Goal: Task Accomplishment & Management: Use online tool/utility

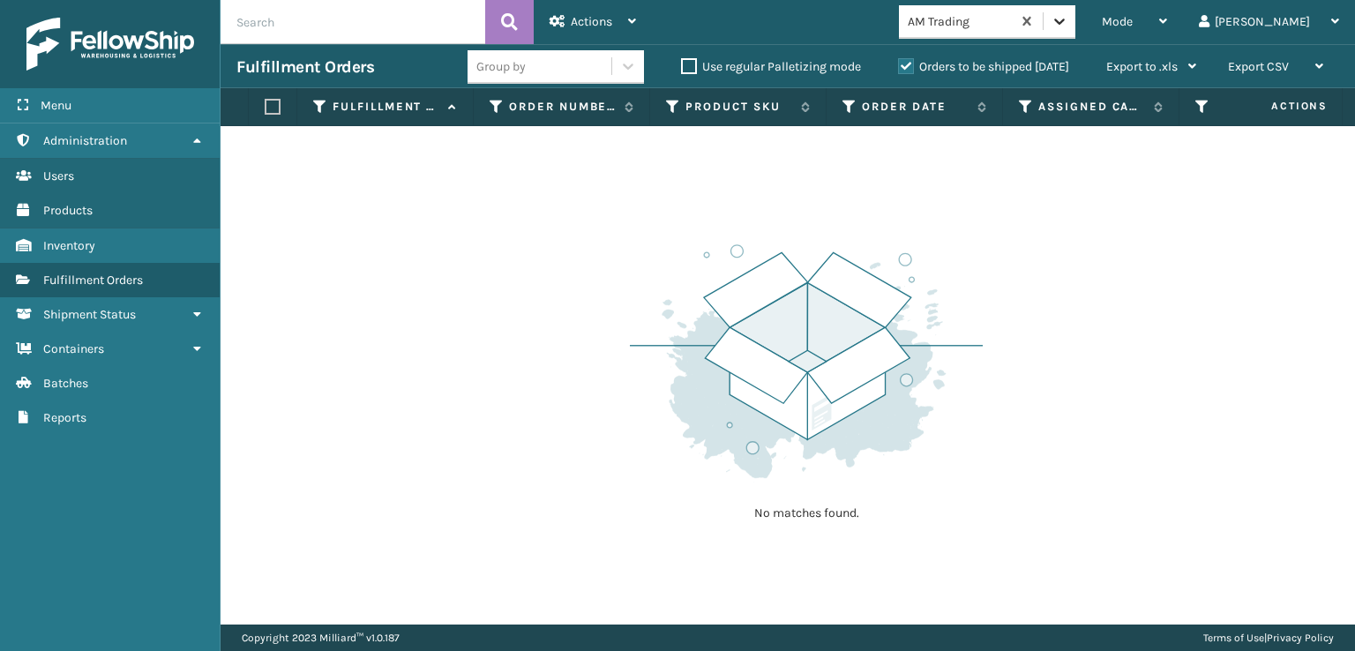
click at [1068, 23] on icon at bounding box center [1060, 21] width 18 height 18
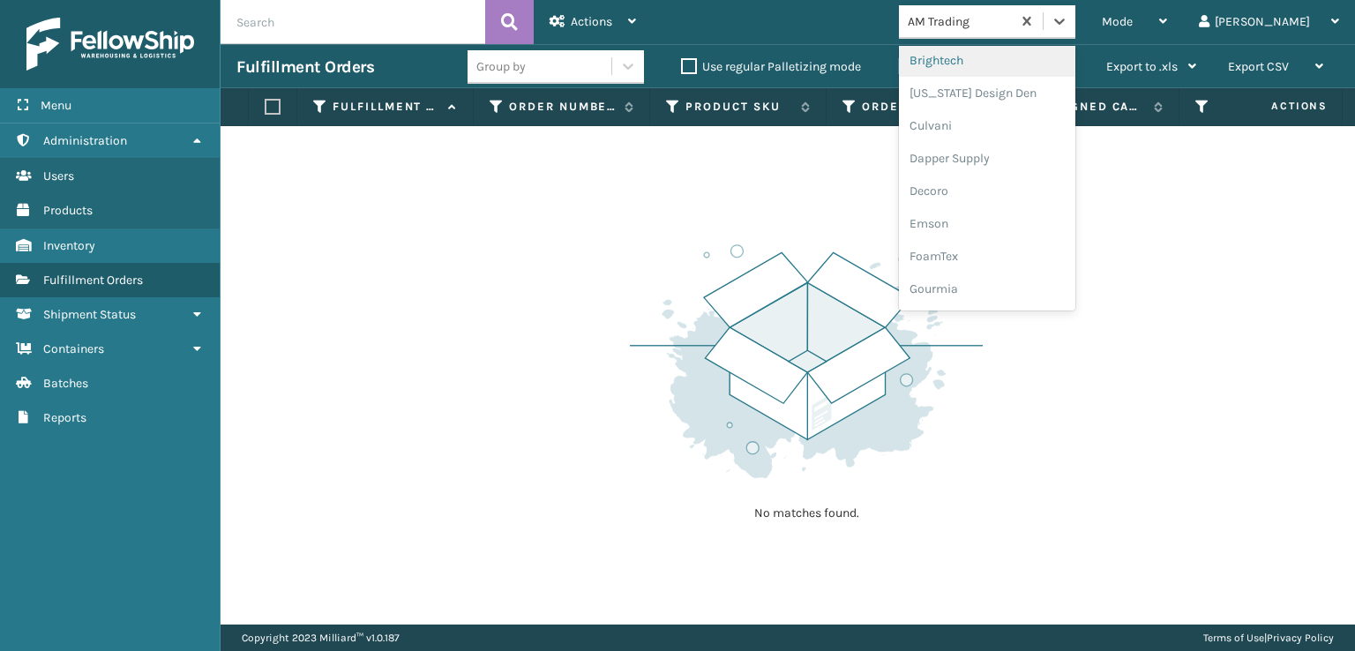
scroll to position [265, 0]
click at [1026, 219] on div "FoamTex" at bounding box center [987, 225] width 176 height 33
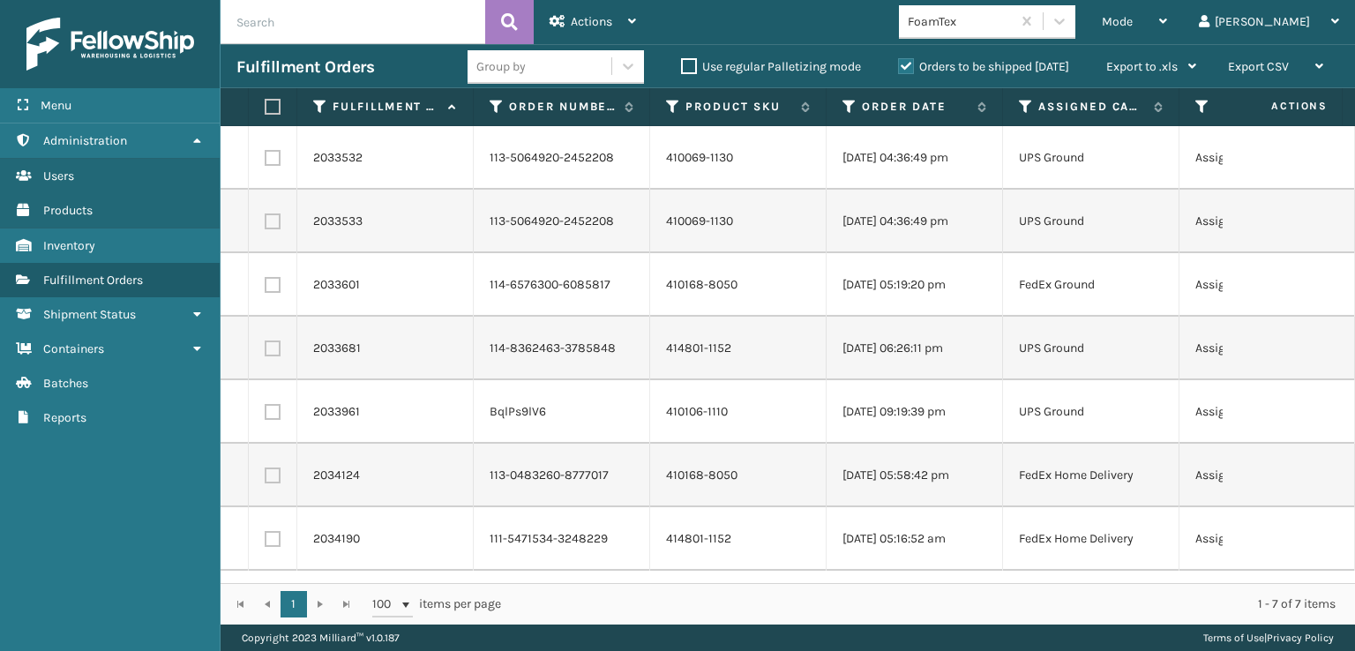
click at [275, 100] on label at bounding box center [270, 107] width 11 height 16
click at [266, 101] on input "checkbox" at bounding box center [265, 106] width 1 height 11
checkbox input "true"
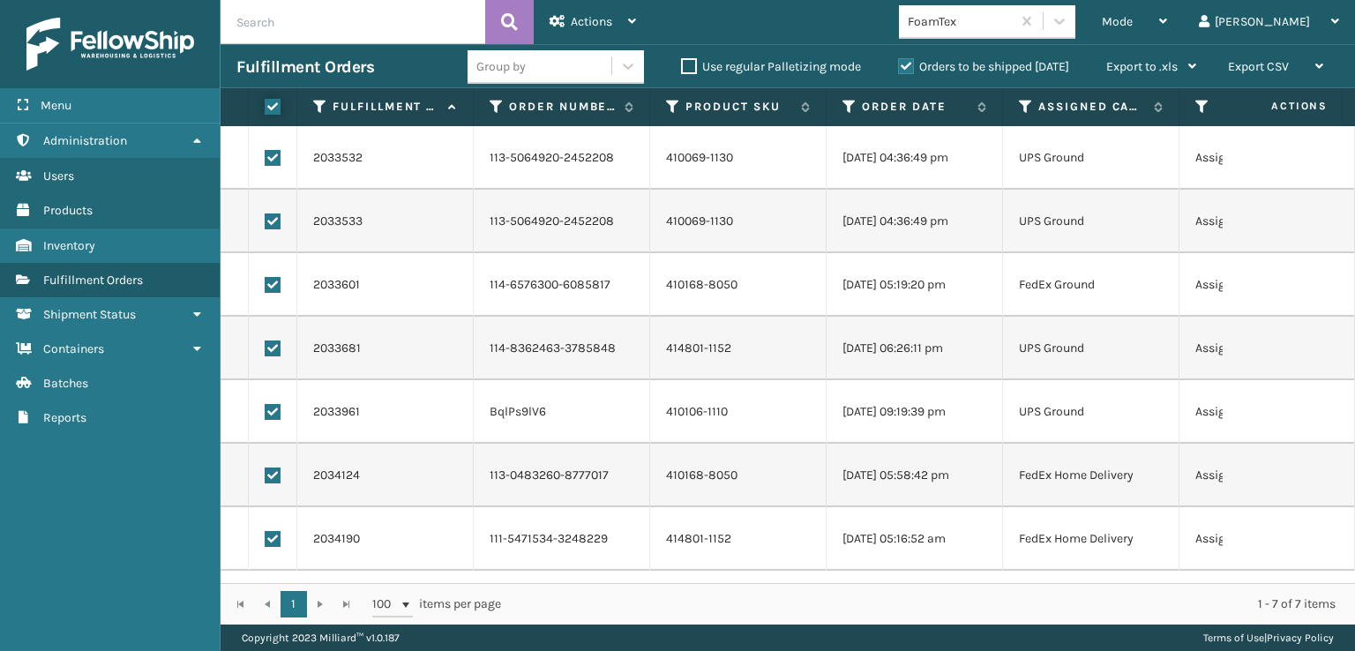
checkbox input "true"
click at [272, 528] on td at bounding box center [273, 539] width 49 height 64
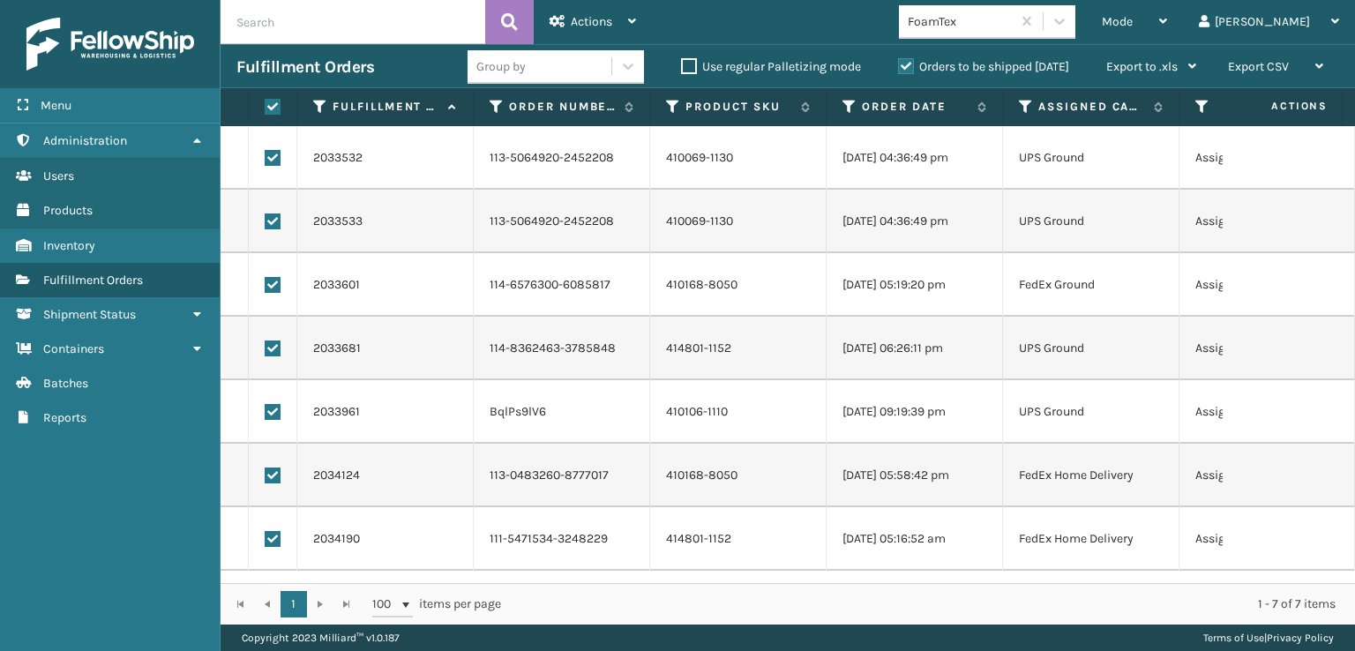
click at [273, 533] on label at bounding box center [273, 539] width 16 height 16
click at [266, 533] on input "checkbox" at bounding box center [265, 536] width 1 height 11
checkbox input "false"
click at [271, 473] on label at bounding box center [273, 476] width 16 height 16
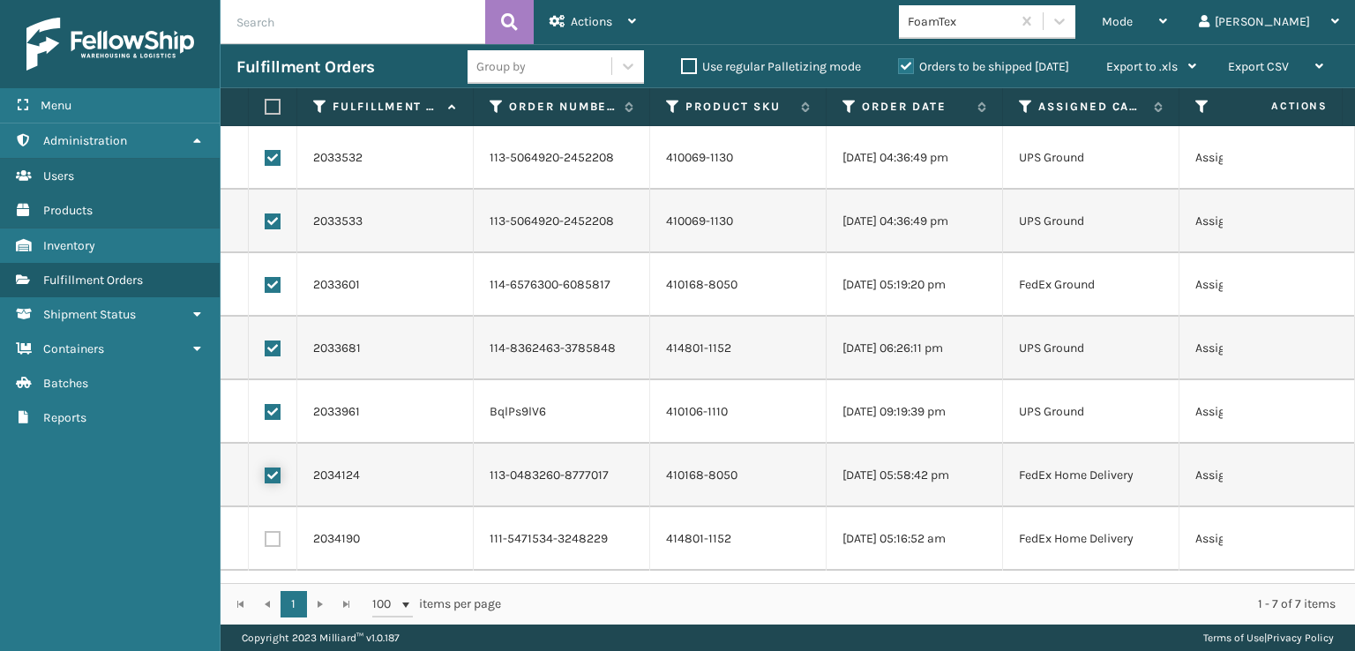
click at [266, 473] on input "checkbox" at bounding box center [265, 473] width 1 height 11
checkbox input "false"
click at [565, 40] on div "Actions" at bounding box center [593, 22] width 86 height 44
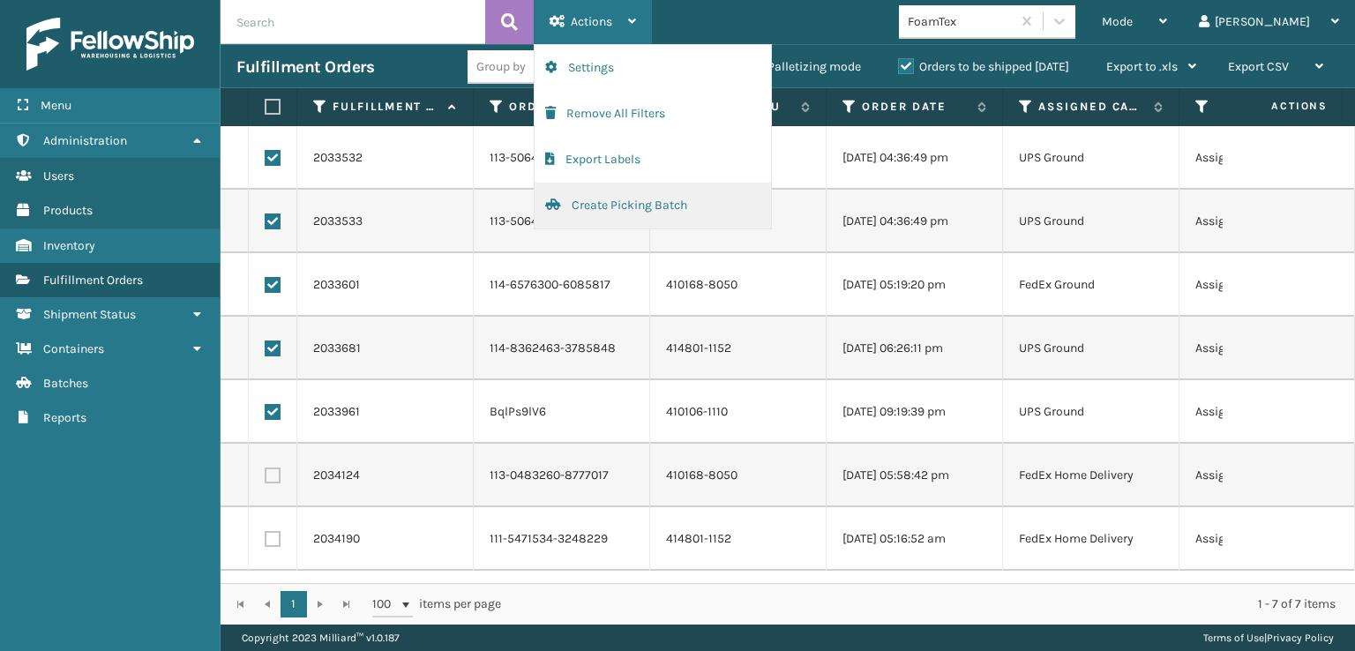
click at [583, 209] on button "Create Picking Batch" at bounding box center [653, 206] width 236 height 46
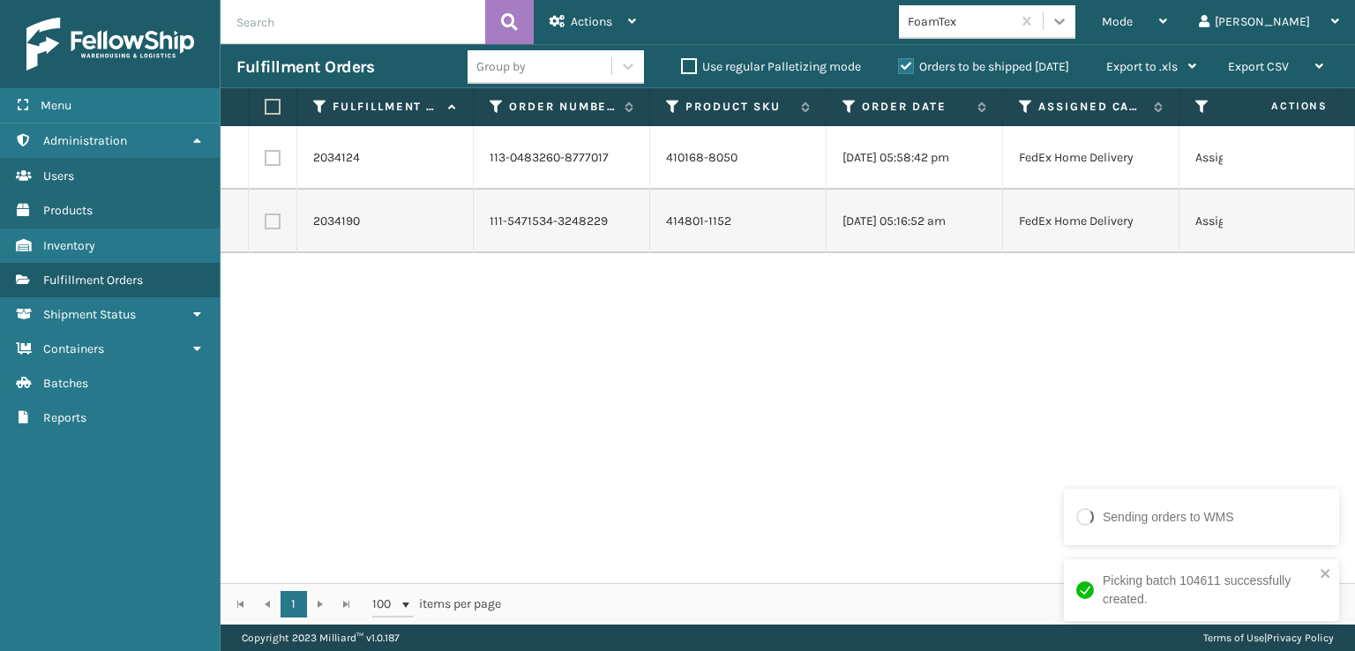
click at [1075, 9] on div at bounding box center [1060, 21] width 32 height 32
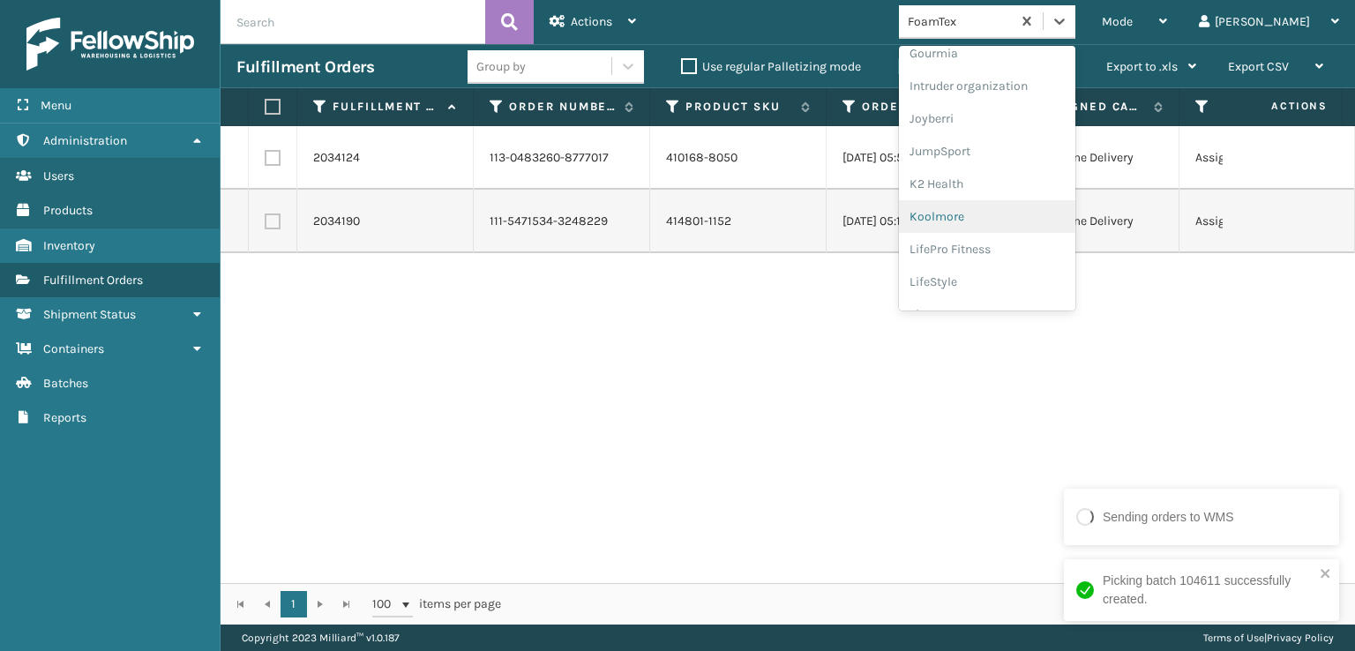
scroll to position [558, 0]
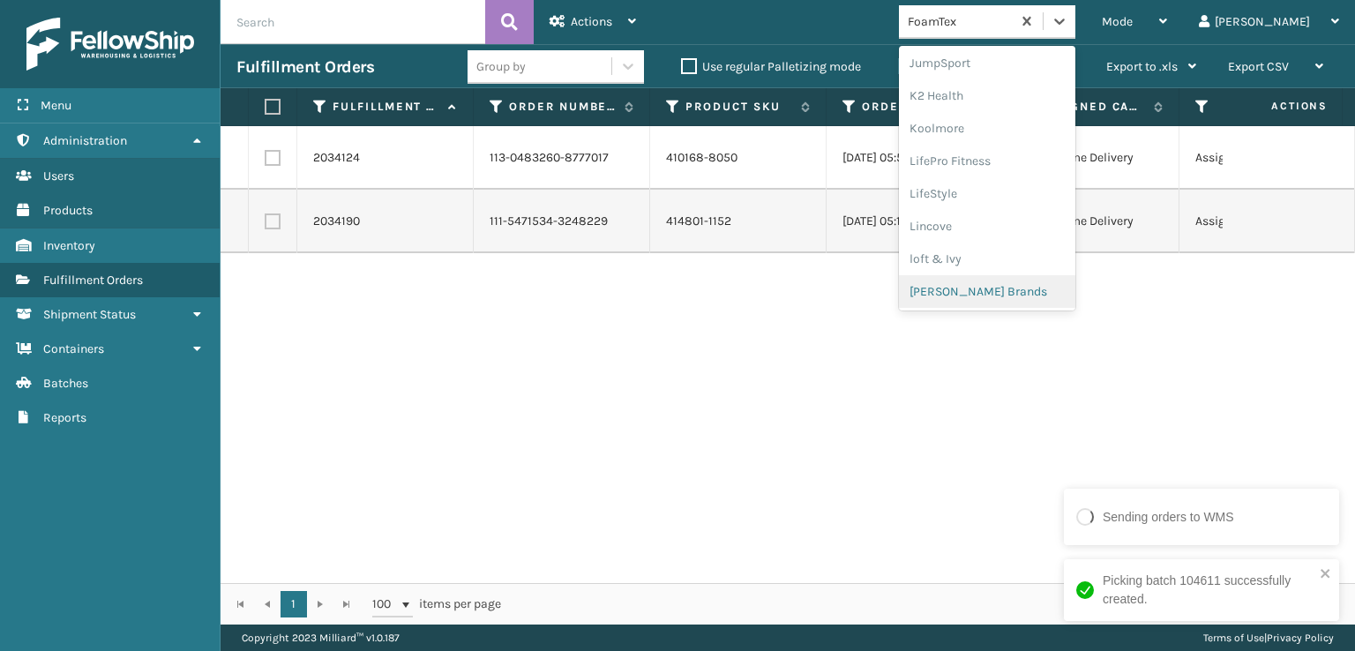
click at [1031, 303] on div "[PERSON_NAME] Brands" at bounding box center [987, 291] width 176 height 33
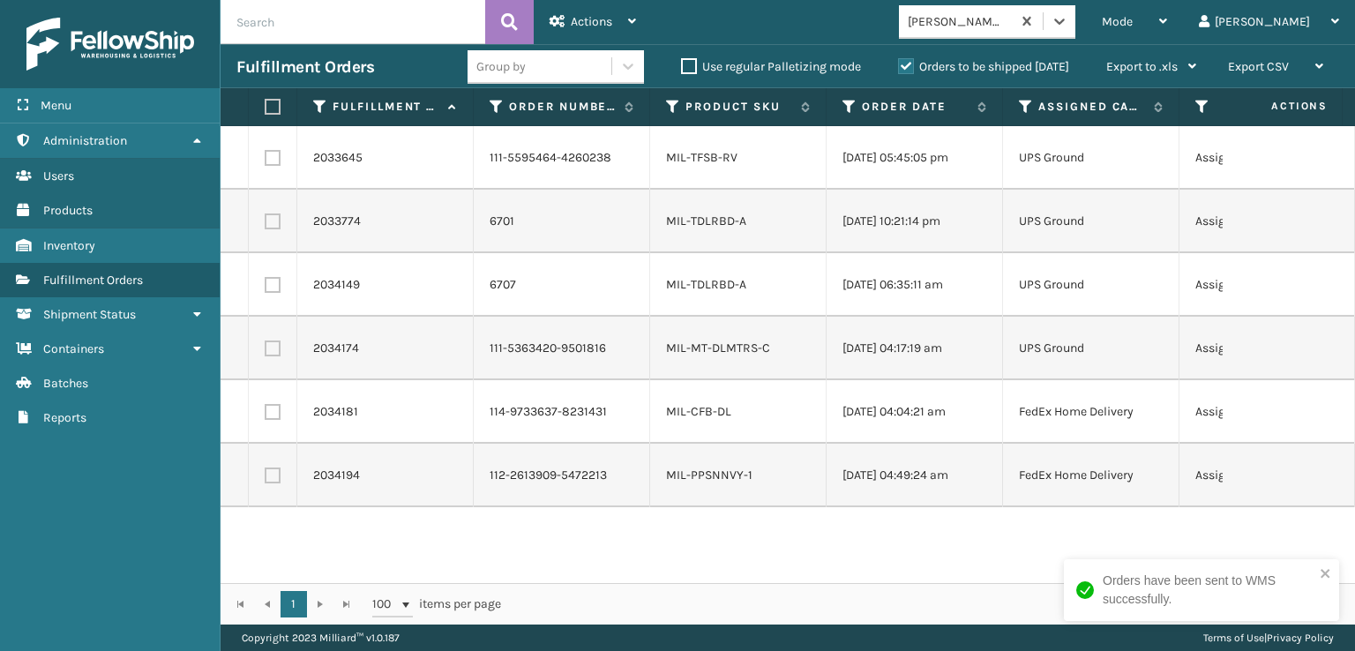
click at [273, 148] on td at bounding box center [273, 158] width 49 height 64
click at [273, 156] on label at bounding box center [273, 158] width 16 height 16
click at [266, 156] on input "checkbox" at bounding box center [265, 155] width 1 height 11
checkbox input "true"
click at [272, 223] on label at bounding box center [273, 221] width 16 height 16
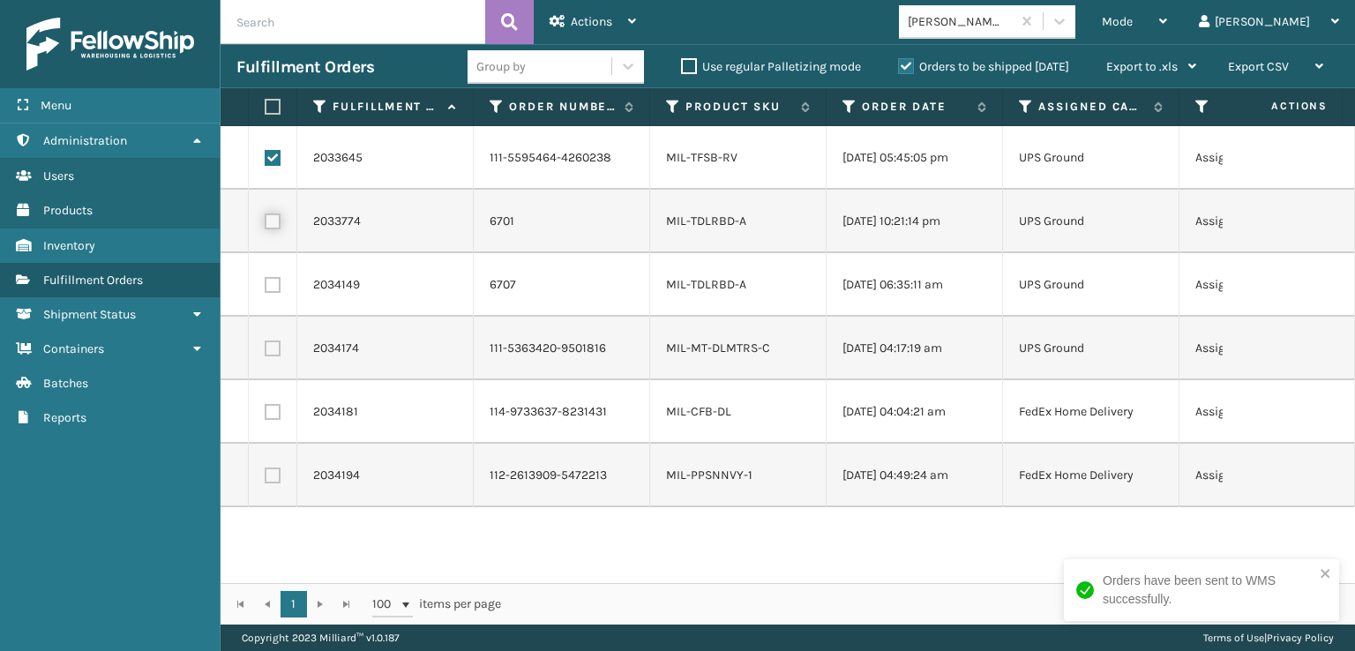
click at [266, 223] on input "checkbox" at bounding box center [265, 218] width 1 height 11
checkbox input "true"
click at [277, 293] on td at bounding box center [273, 285] width 49 height 64
click at [275, 280] on label at bounding box center [273, 285] width 16 height 16
click at [266, 280] on input "checkbox" at bounding box center [265, 282] width 1 height 11
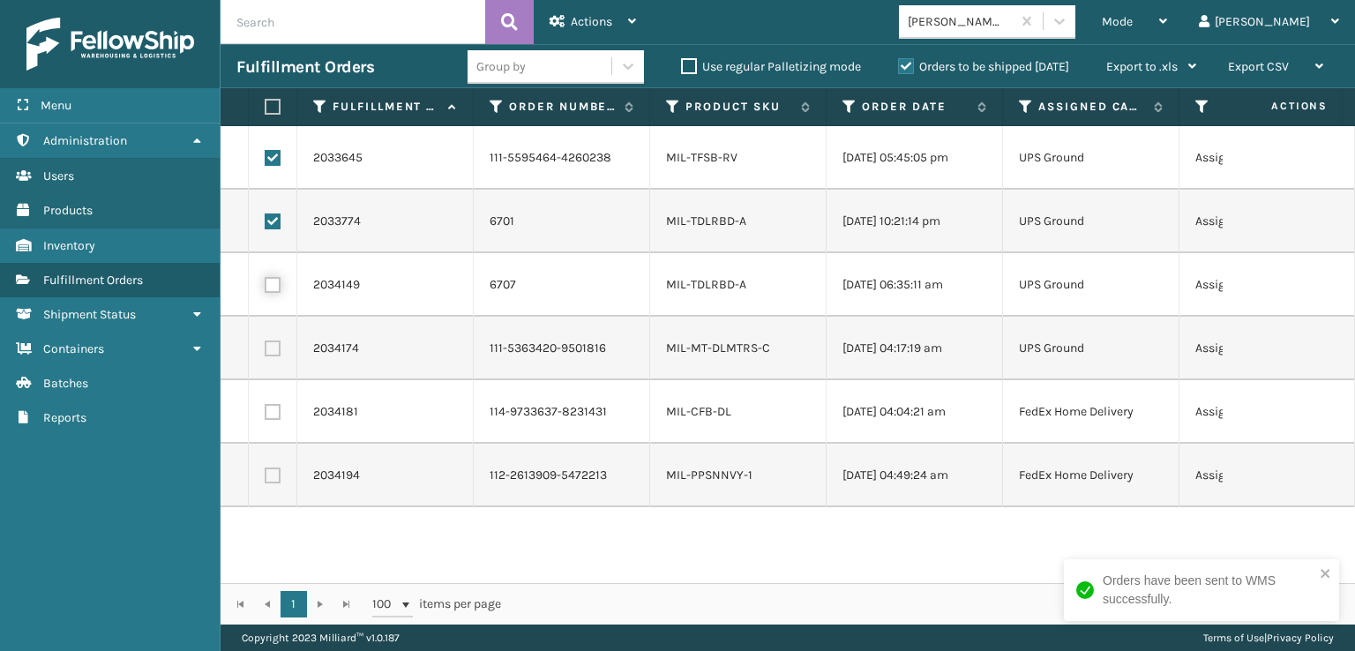
checkbox input "true"
click at [272, 343] on label at bounding box center [273, 349] width 16 height 16
click at [266, 343] on input "checkbox" at bounding box center [265, 346] width 1 height 11
checkbox input "true"
click at [598, 45] on div "Group by Use regular Palletizing mode Orders to be shipped today Export to .xls…" at bounding box center [840, 67] width 745 height 44
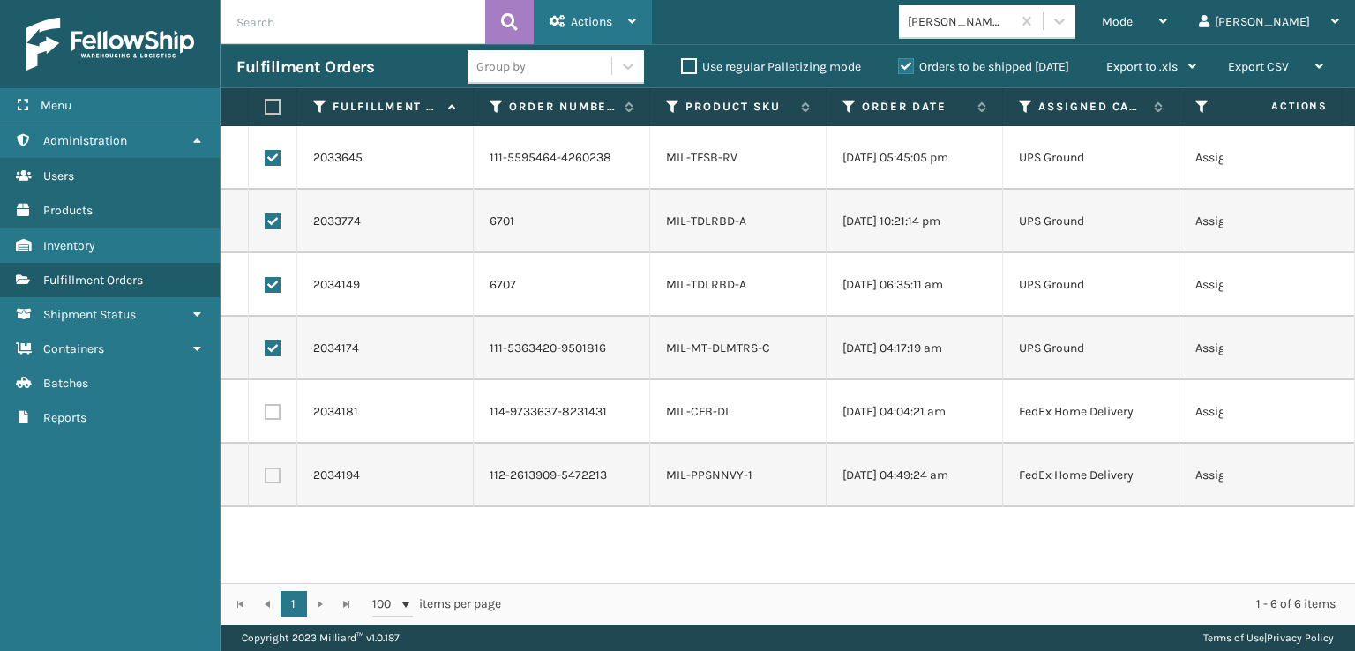
click at [598, 34] on div "Actions" at bounding box center [593, 22] width 86 height 44
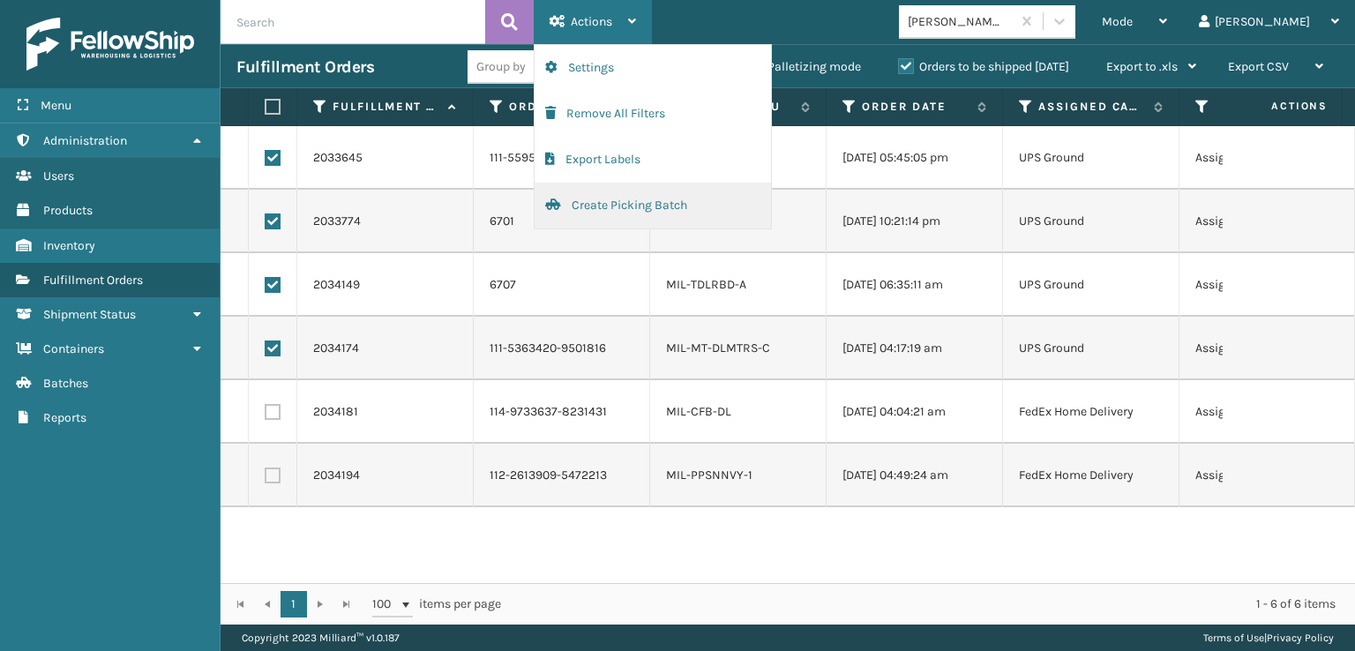
click at [607, 198] on button "Create Picking Batch" at bounding box center [653, 206] width 236 height 46
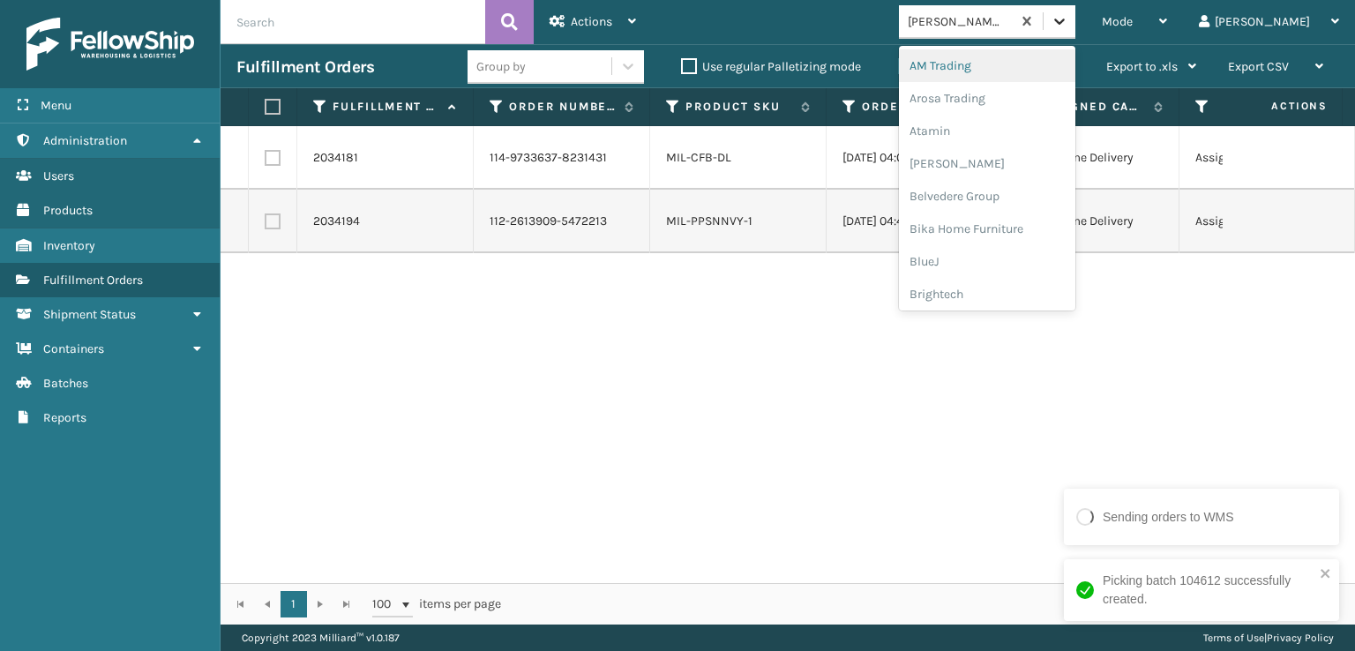
click at [1075, 22] on div at bounding box center [1060, 21] width 32 height 32
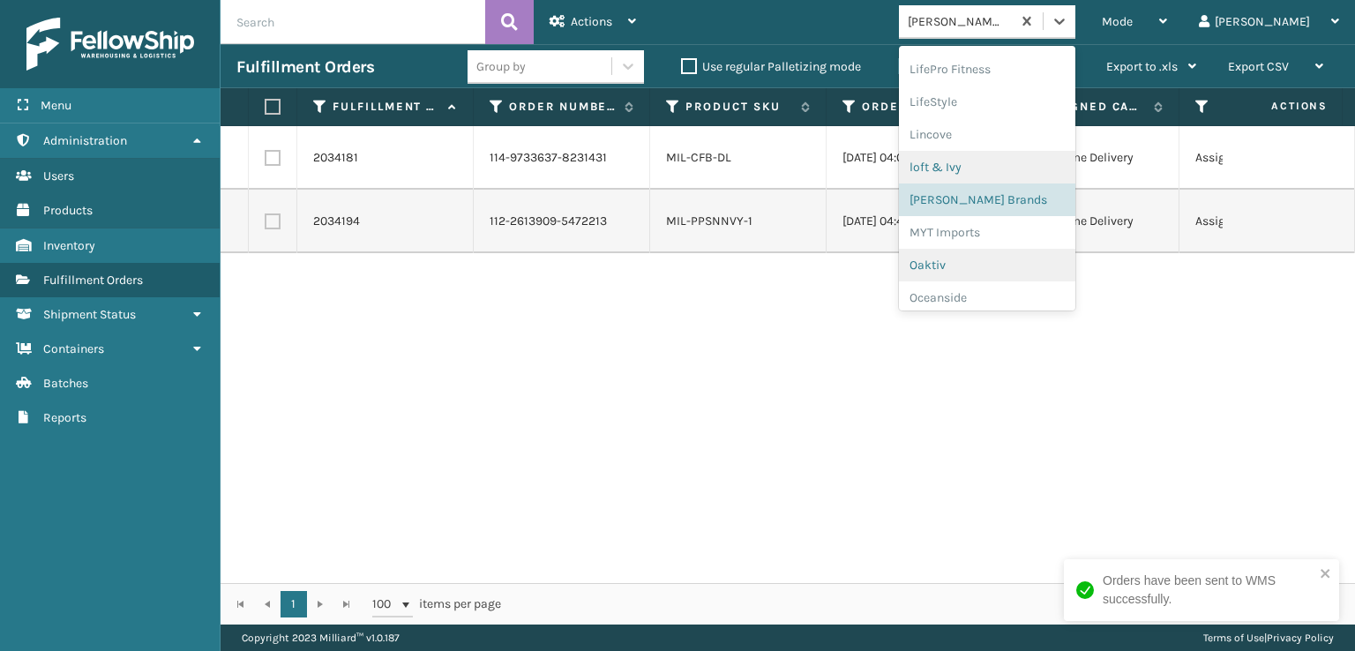
scroll to position [852, 0]
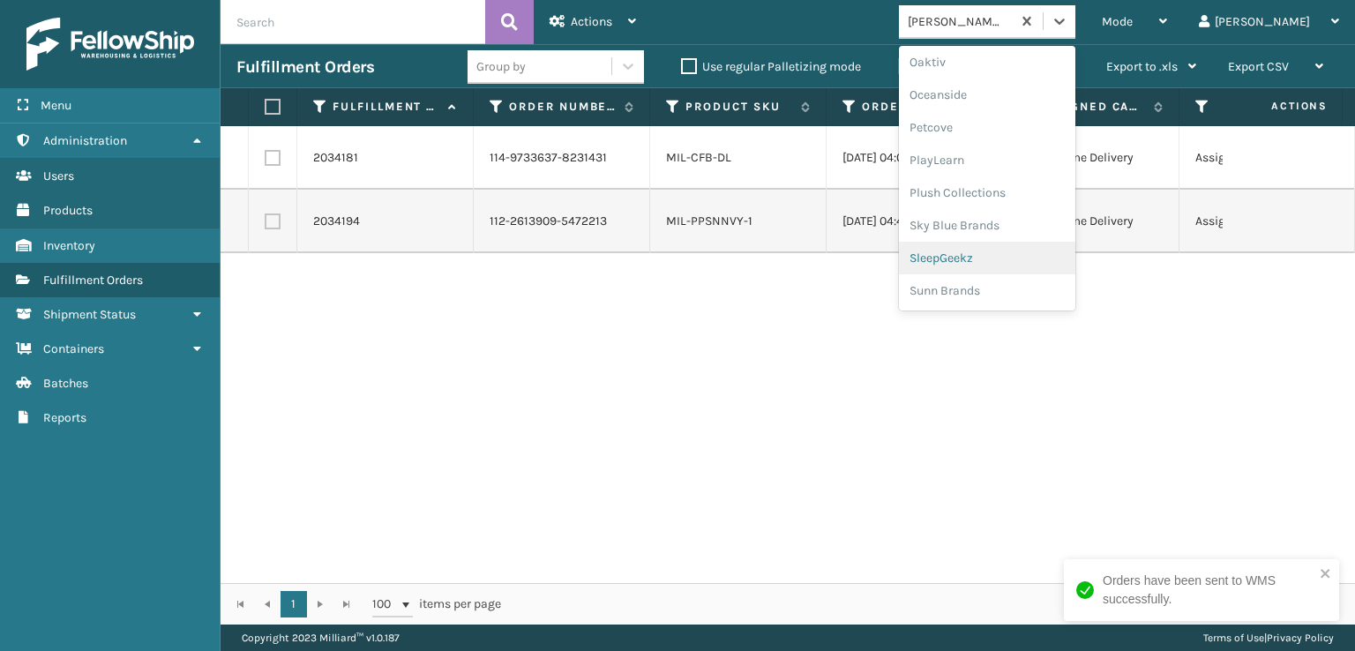
click at [1036, 258] on div "SleepGeekz" at bounding box center [987, 258] width 176 height 33
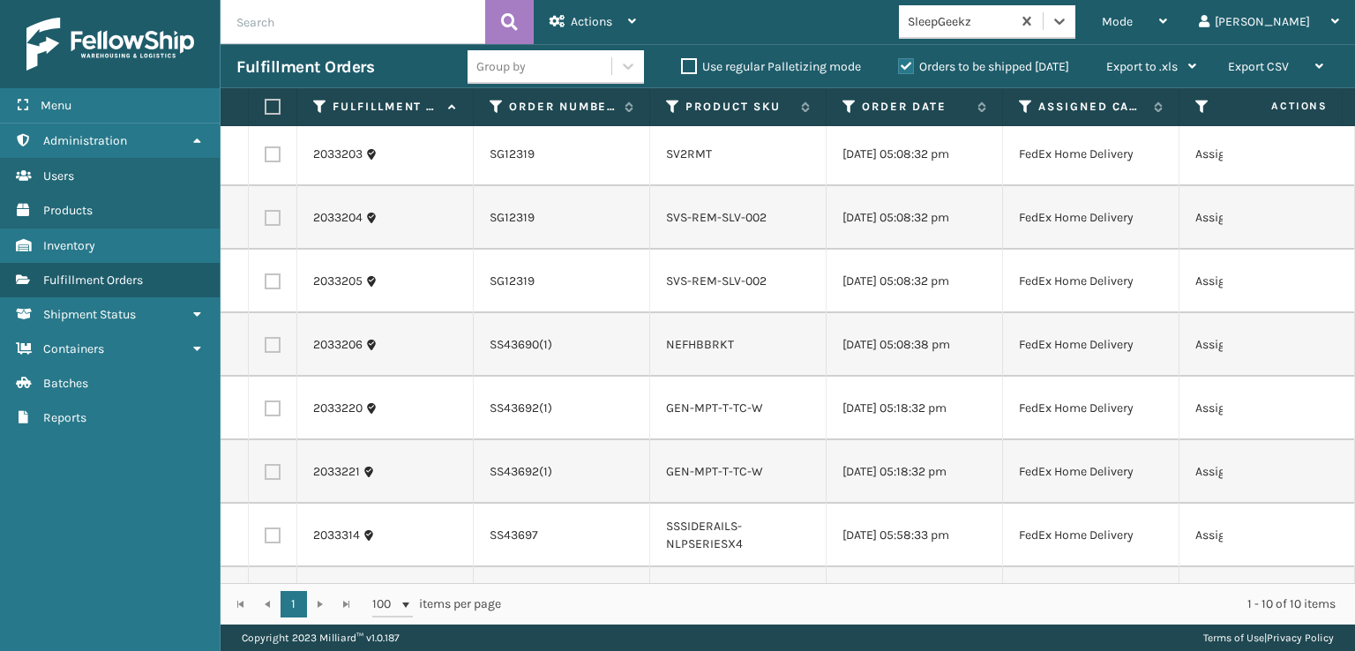
scroll to position [0, 0]
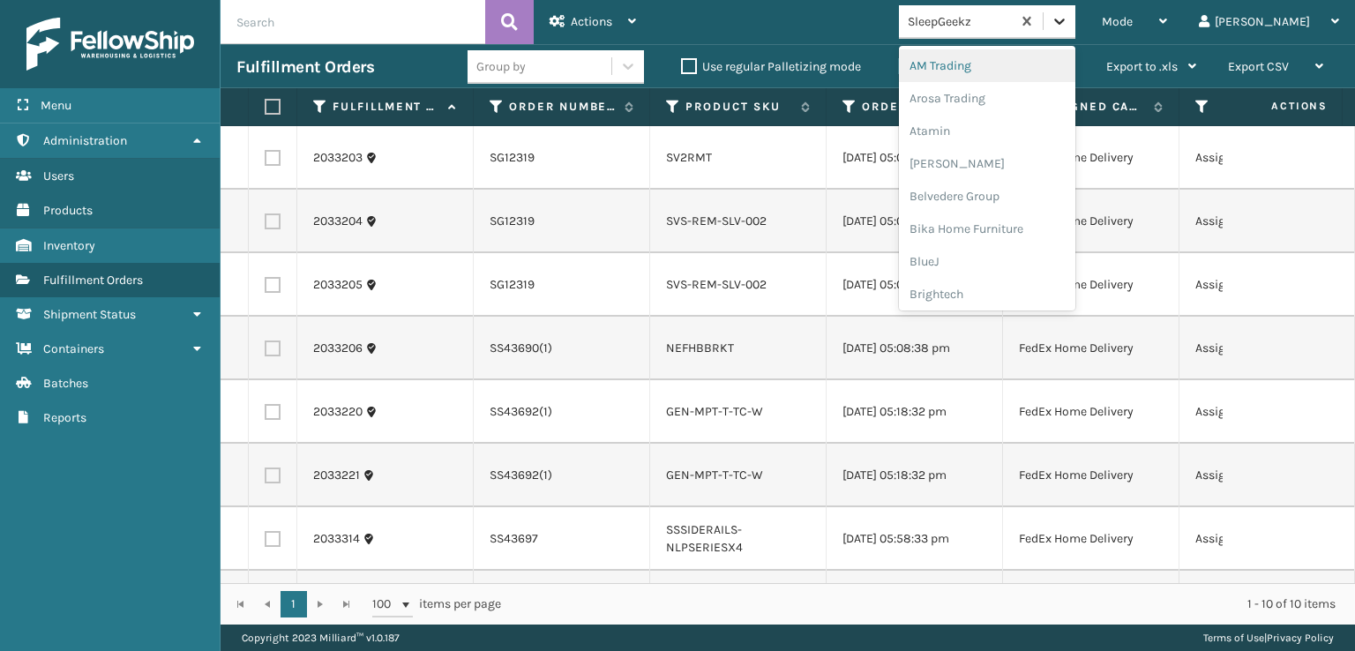
click at [1075, 22] on div at bounding box center [1060, 21] width 32 height 32
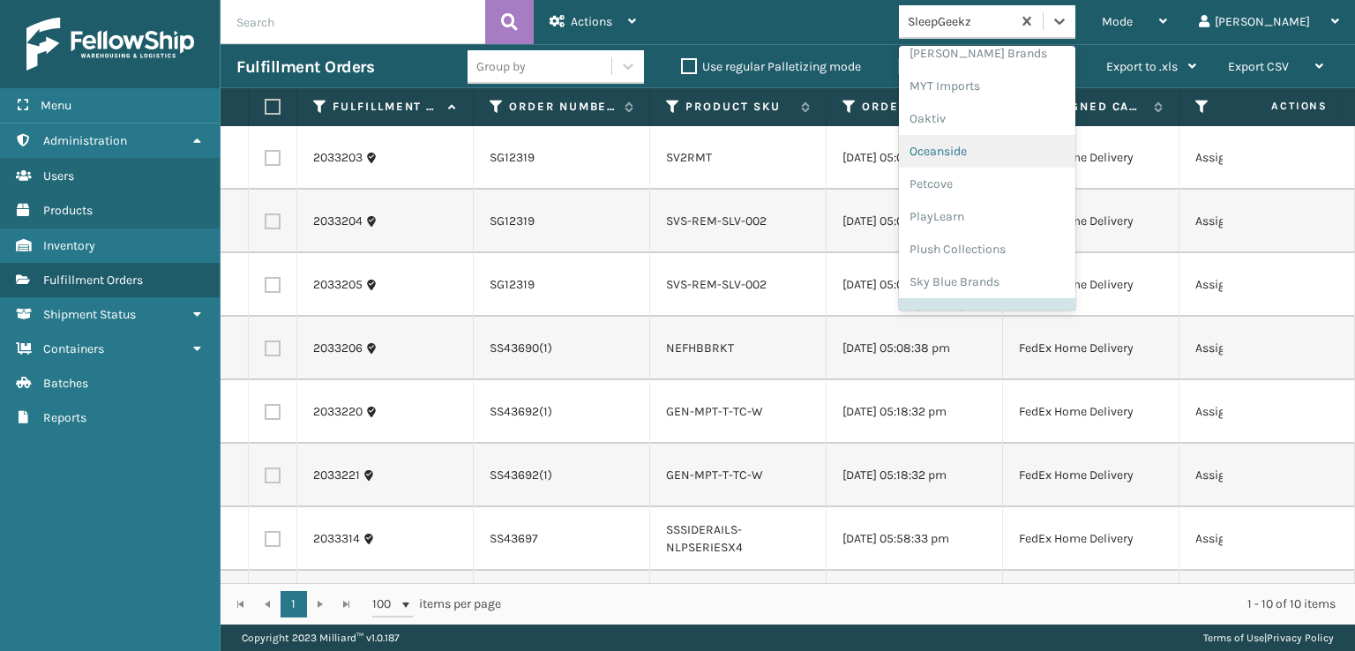
scroll to position [819, 0]
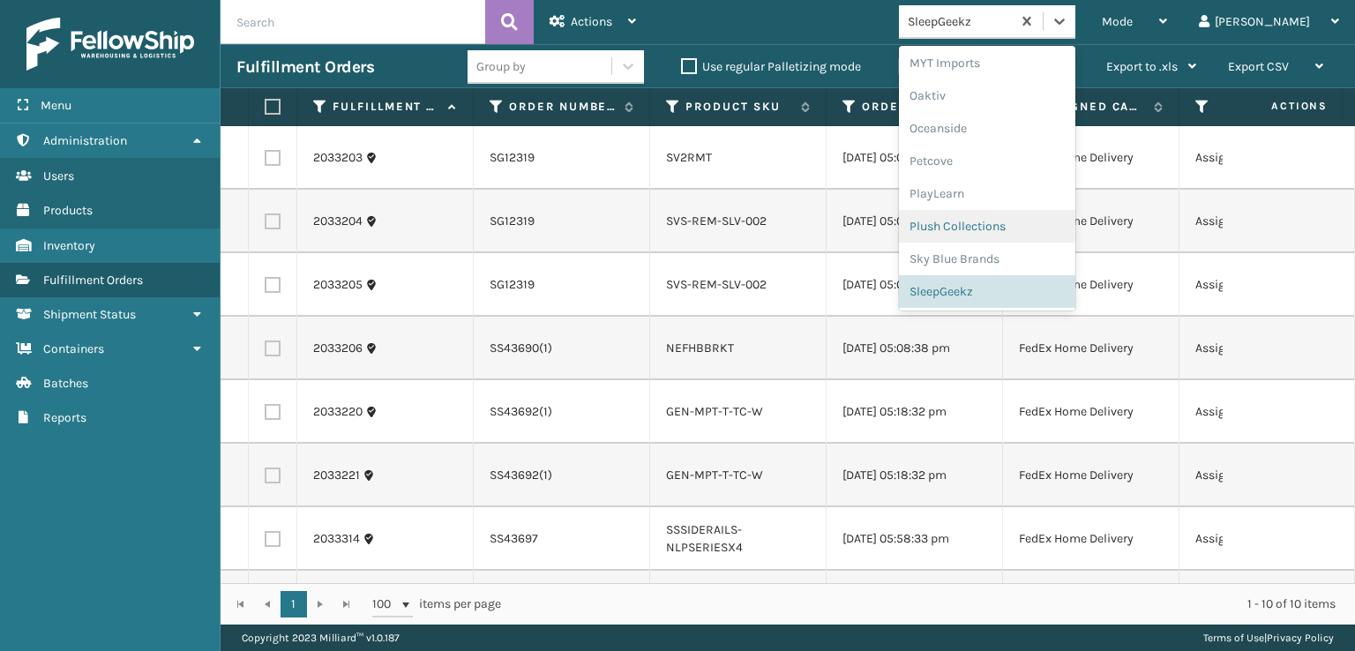
click at [1029, 217] on div "Plush Collections" at bounding box center [987, 226] width 176 height 33
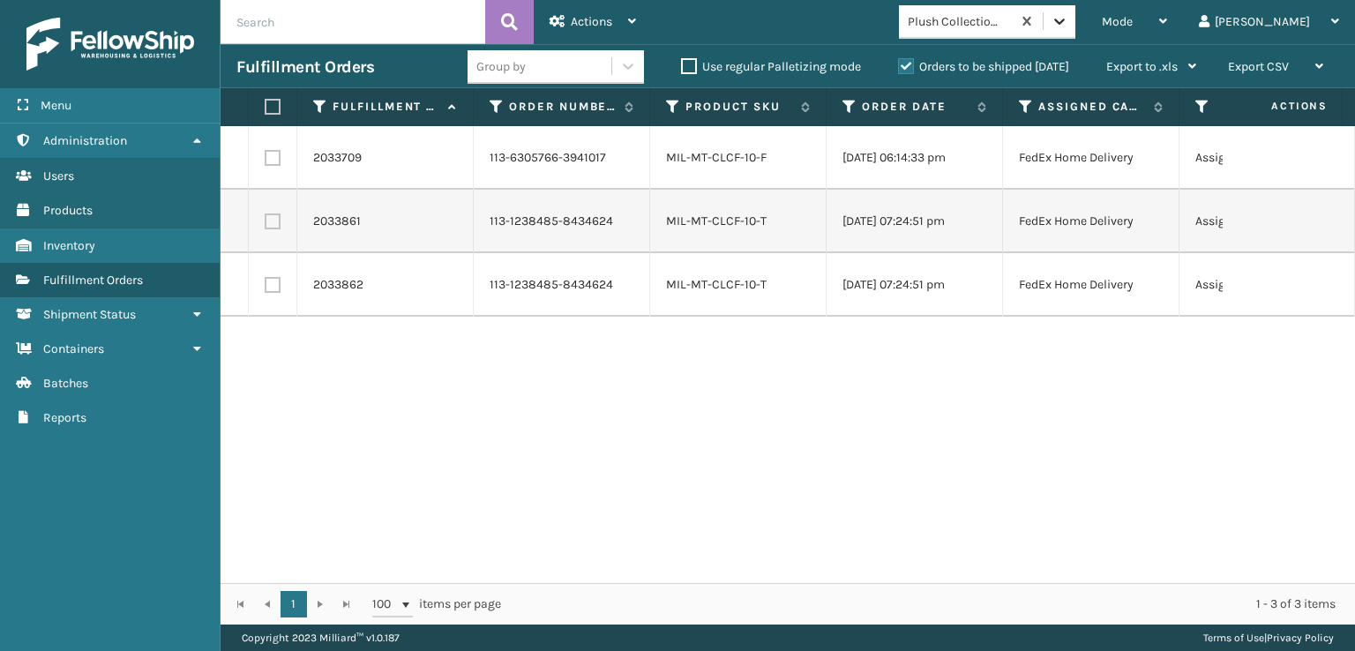
click at [1068, 18] on icon at bounding box center [1060, 21] width 18 height 18
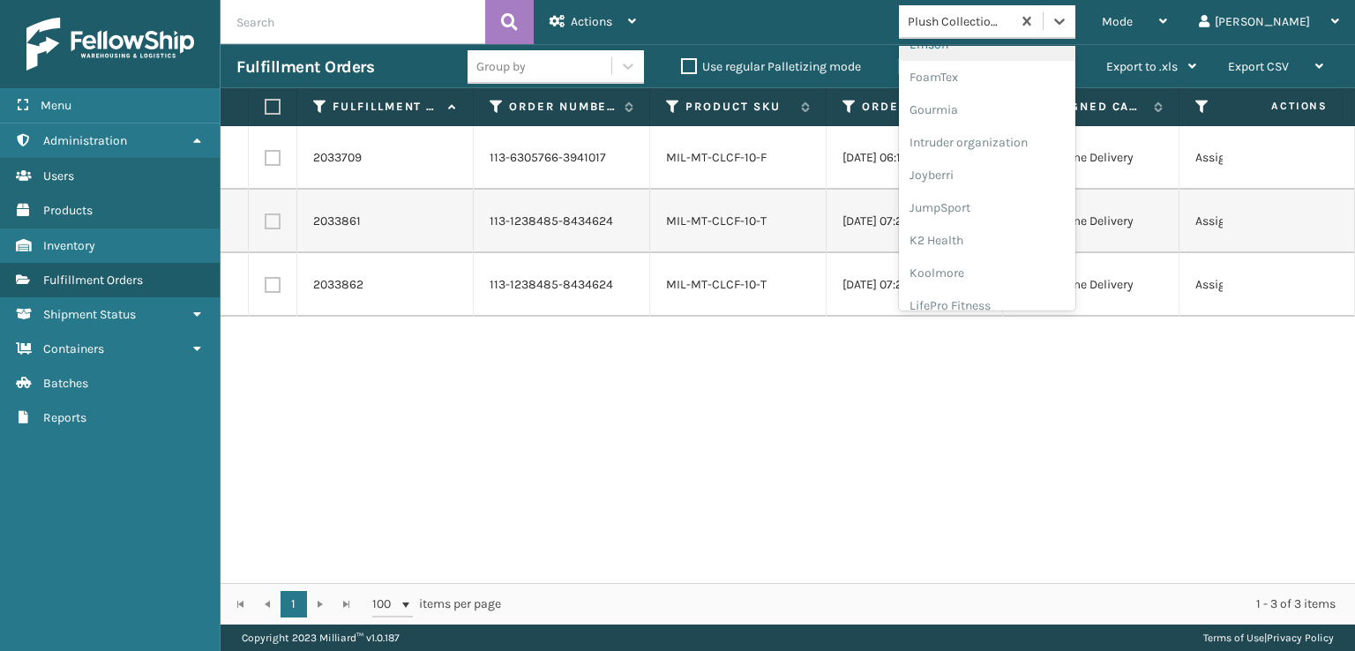
scroll to position [441, 0]
click at [1026, 47] on div "FoamTex" at bounding box center [987, 49] width 176 height 33
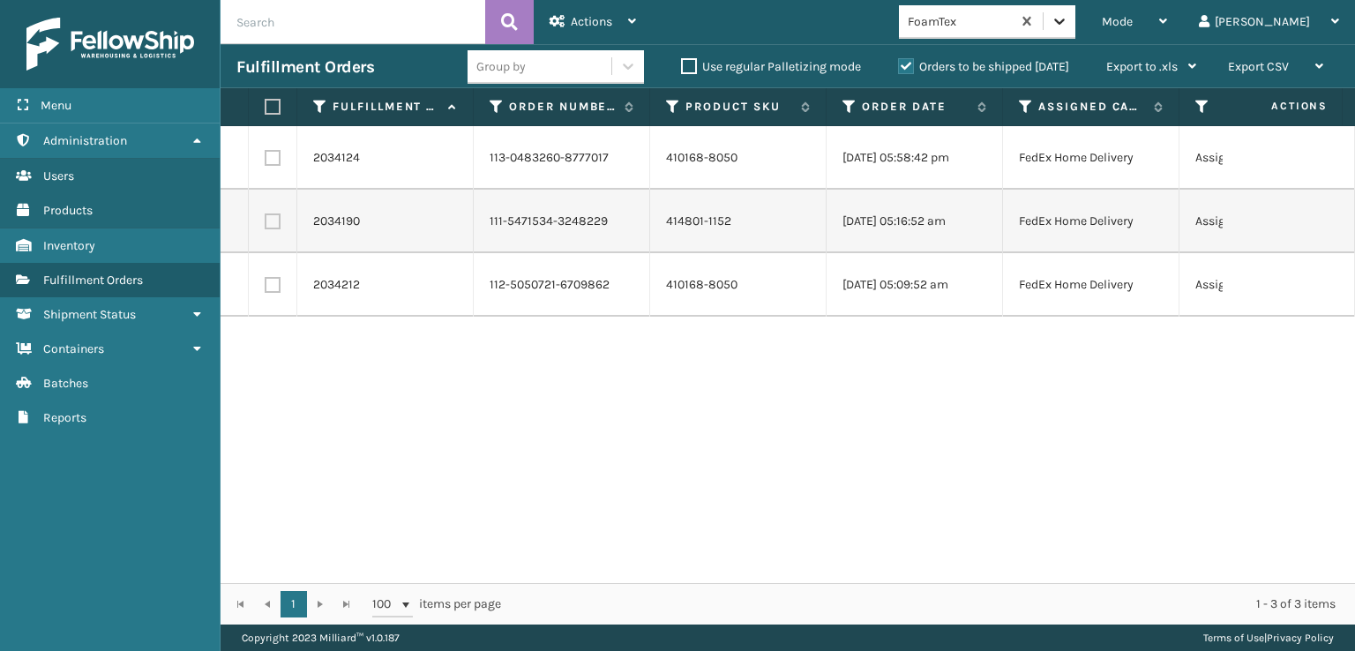
click at [1075, 23] on div at bounding box center [1060, 21] width 32 height 32
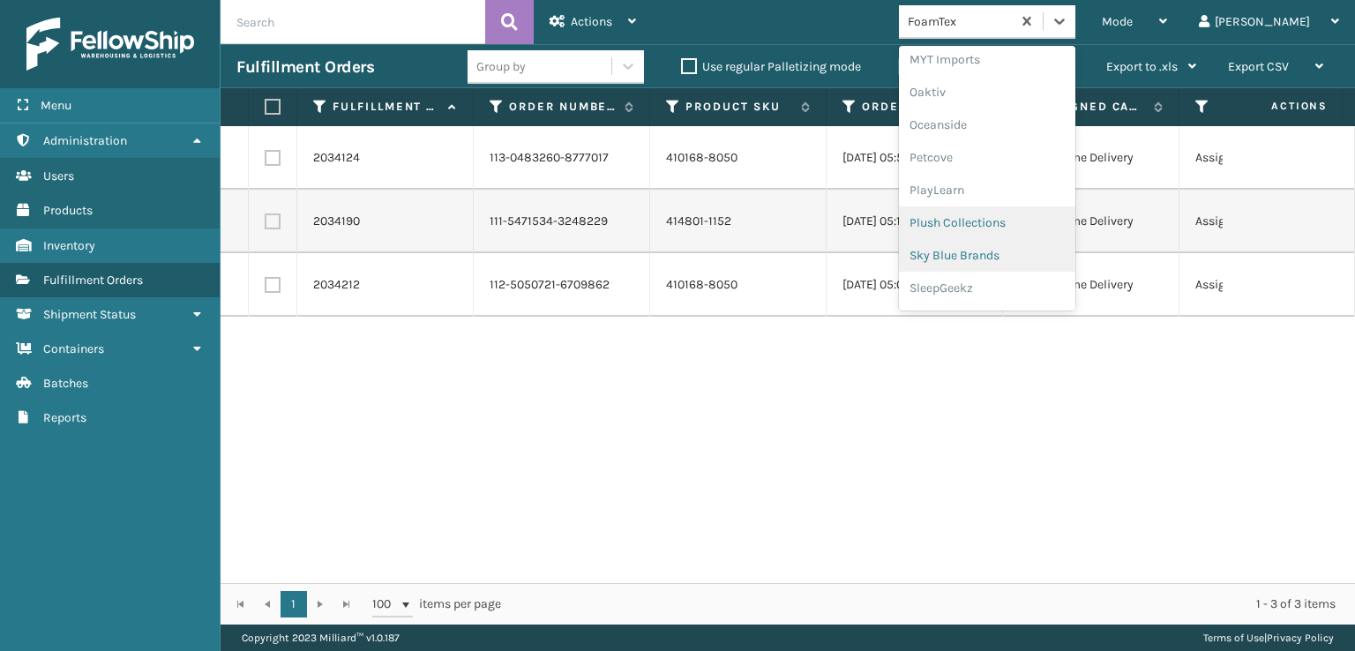
scroll to position [852, 0]
click at [1021, 262] on div "SleepGeekz" at bounding box center [987, 258] width 176 height 33
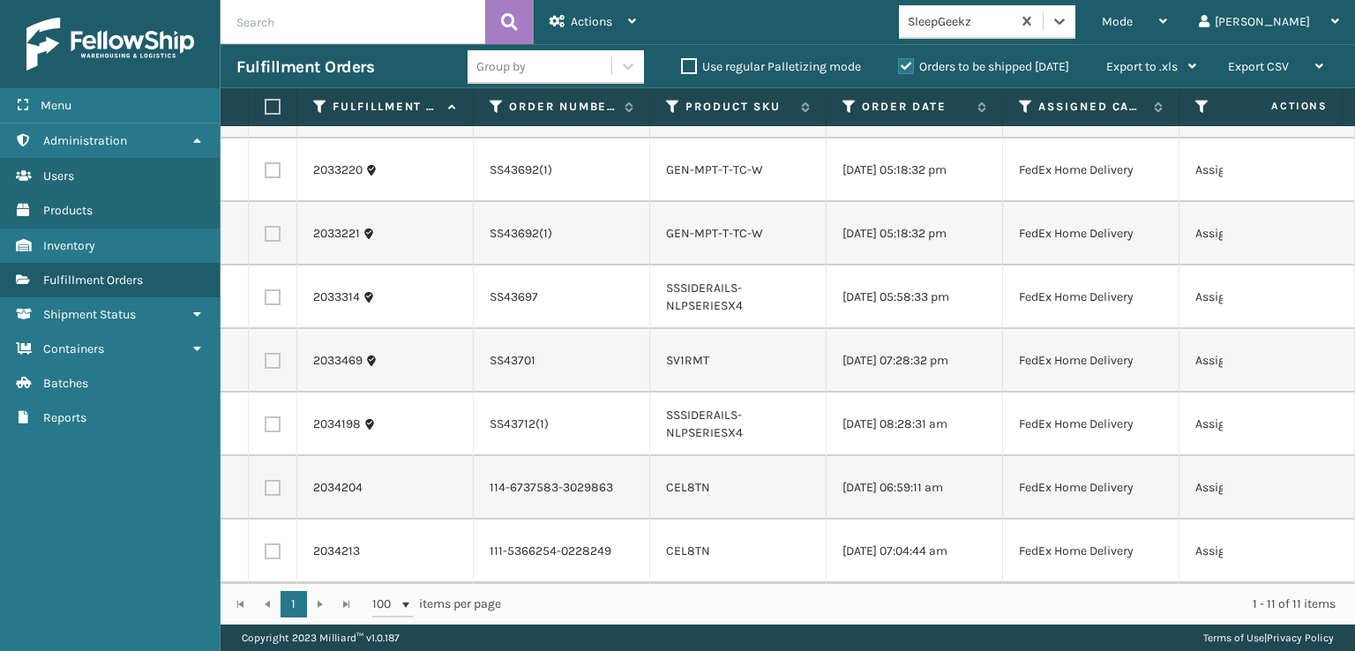
scroll to position [0, 0]
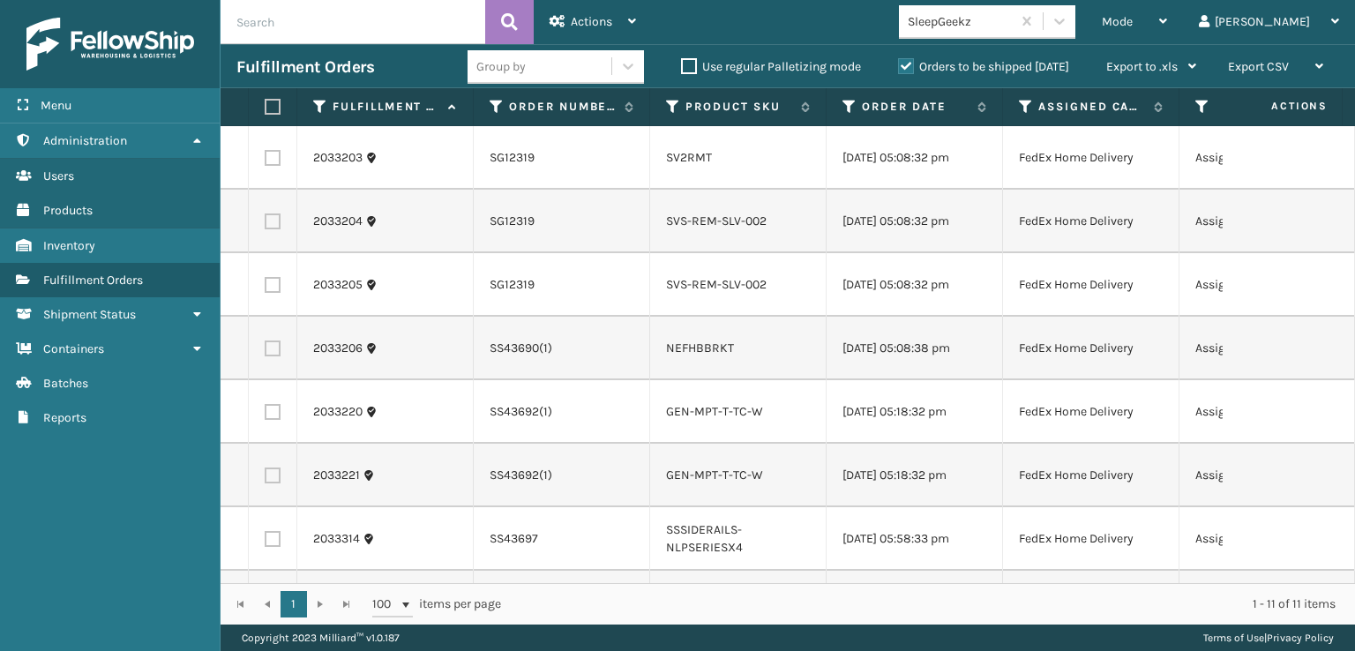
drag, startPoint x: 886, startPoint y: 376, endPoint x: 805, endPoint y: 36, distance: 349.2
click at [805, 36] on div "Mode Regular Mode Picking Mode Labeling Mode Exit Scan Mode SleepGeekz tom Log …" at bounding box center [1003, 22] width 703 height 44
click at [1068, 13] on icon at bounding box center [1060, 21] width 18 height 18
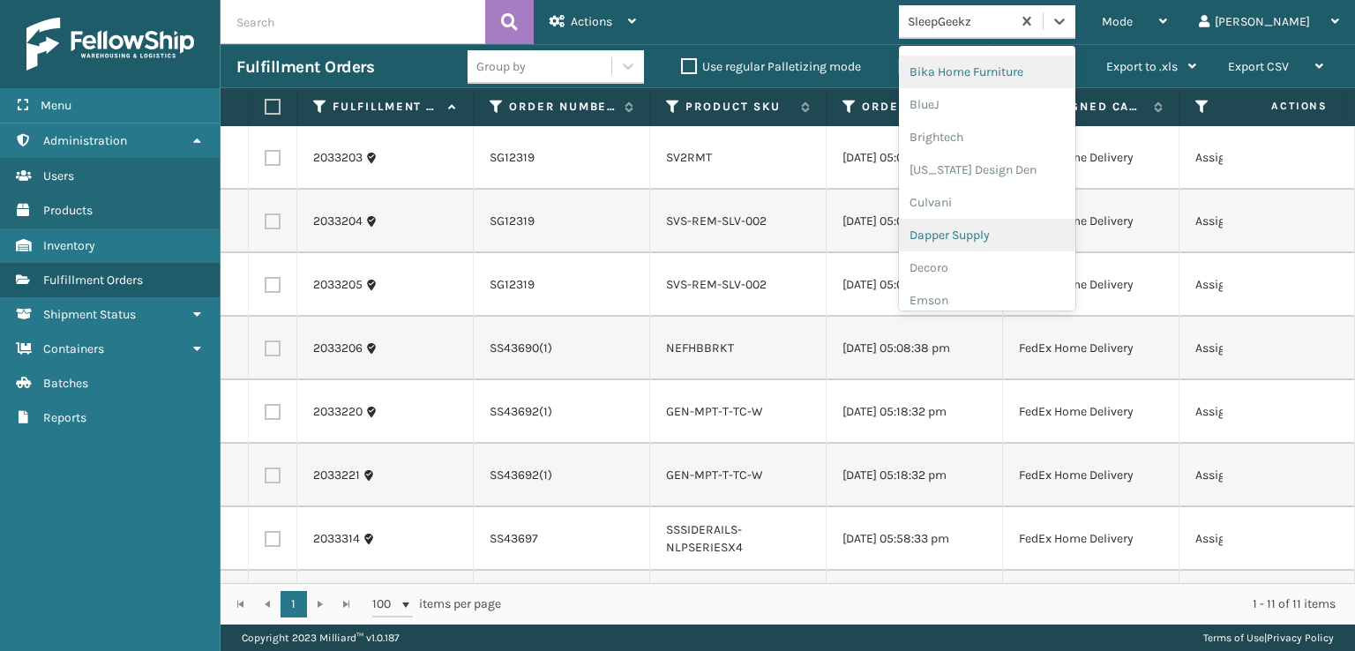
scroll to position [265, 0]
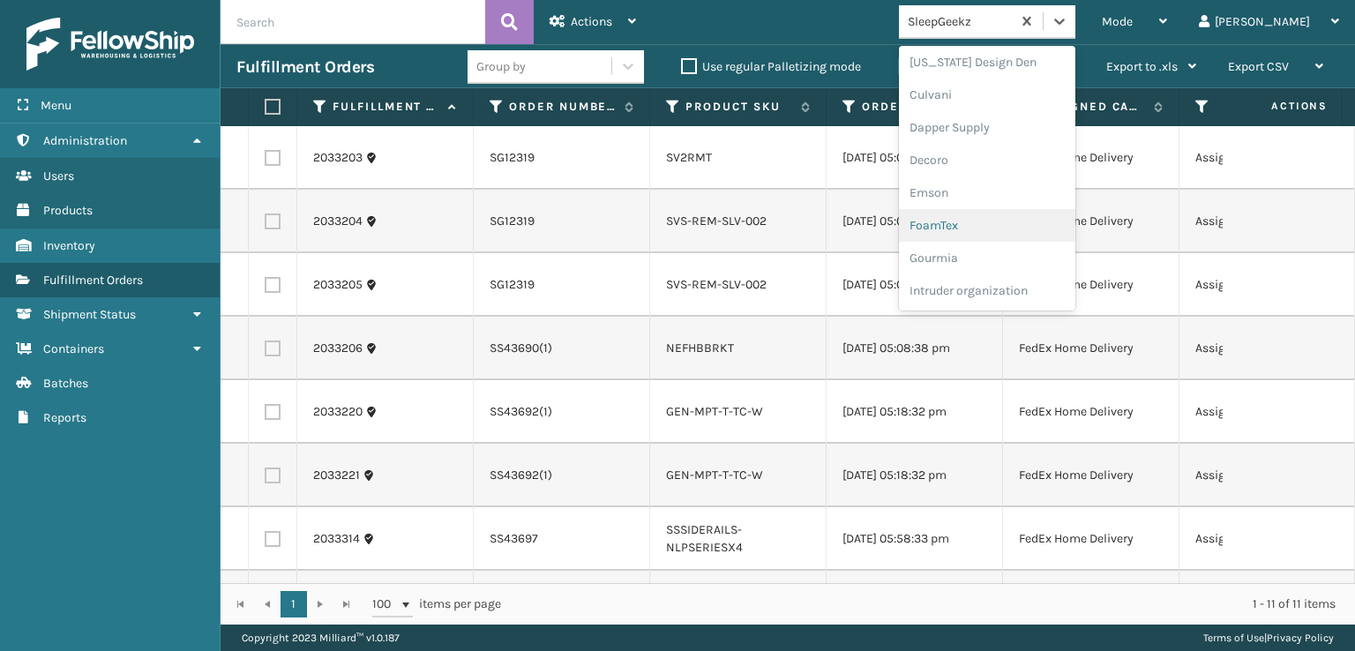
click at [1022, 212] on div "FoamTex" at bounding box center [987, 225] width 176 height 33
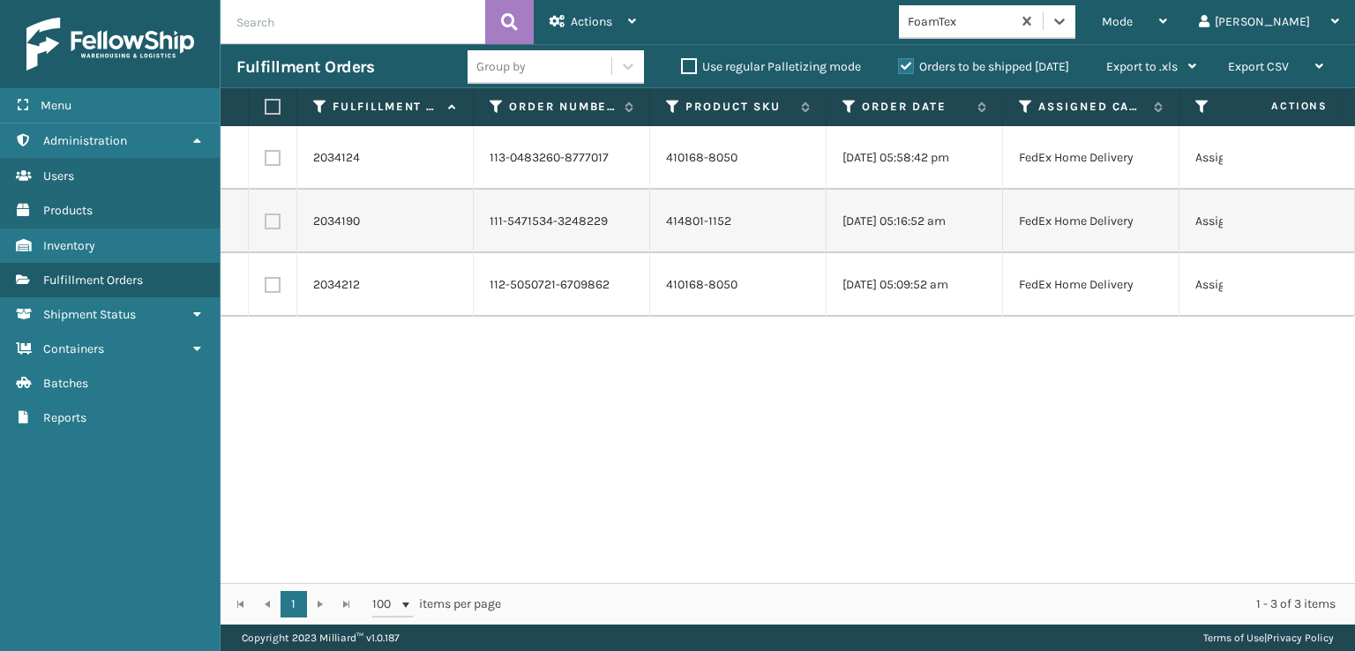
click at [261, 100] on th at bounding box center [273, 107] width 49 height 38
click at [275, 106] on label at bounding box center [270, 107] width 11 height 16
click at [266, 106] on input "checkbox" at bounding box center [265, 106] width 1 height 11
checkbox input "true"
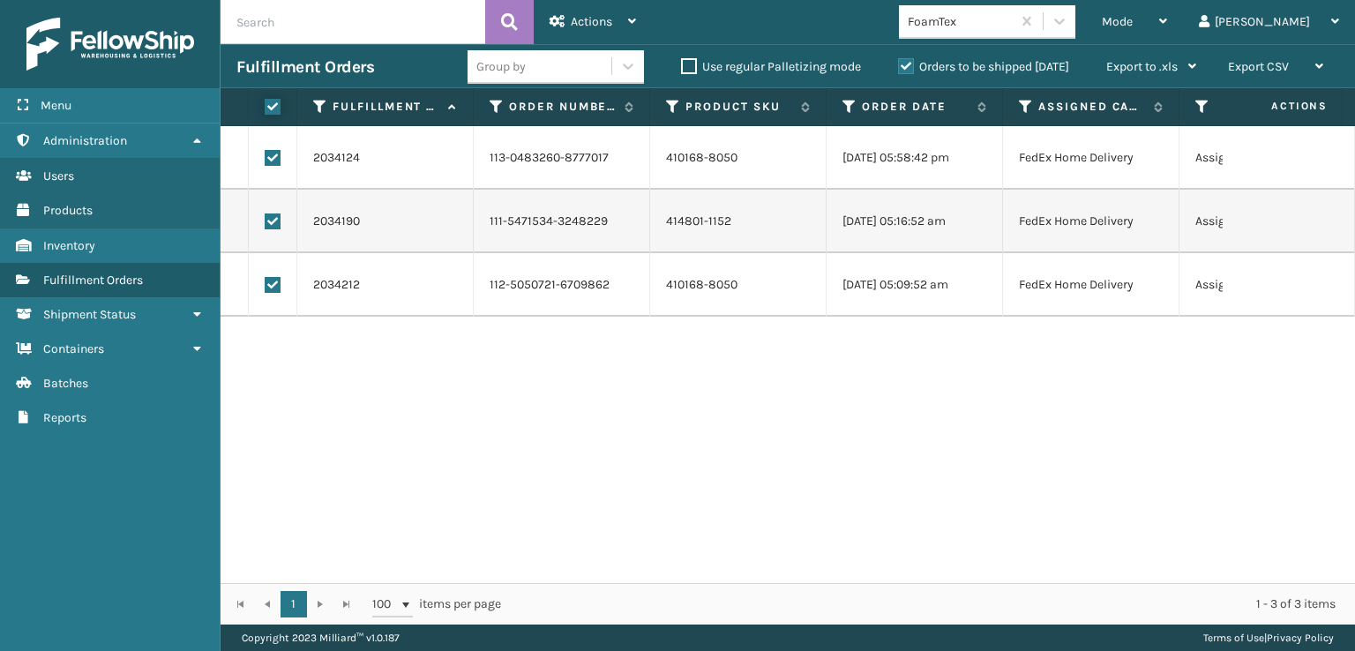
checkbox input "true"
click at [605, 22] on span "Actions" at bounding box center [591, 21] width 41 height 15
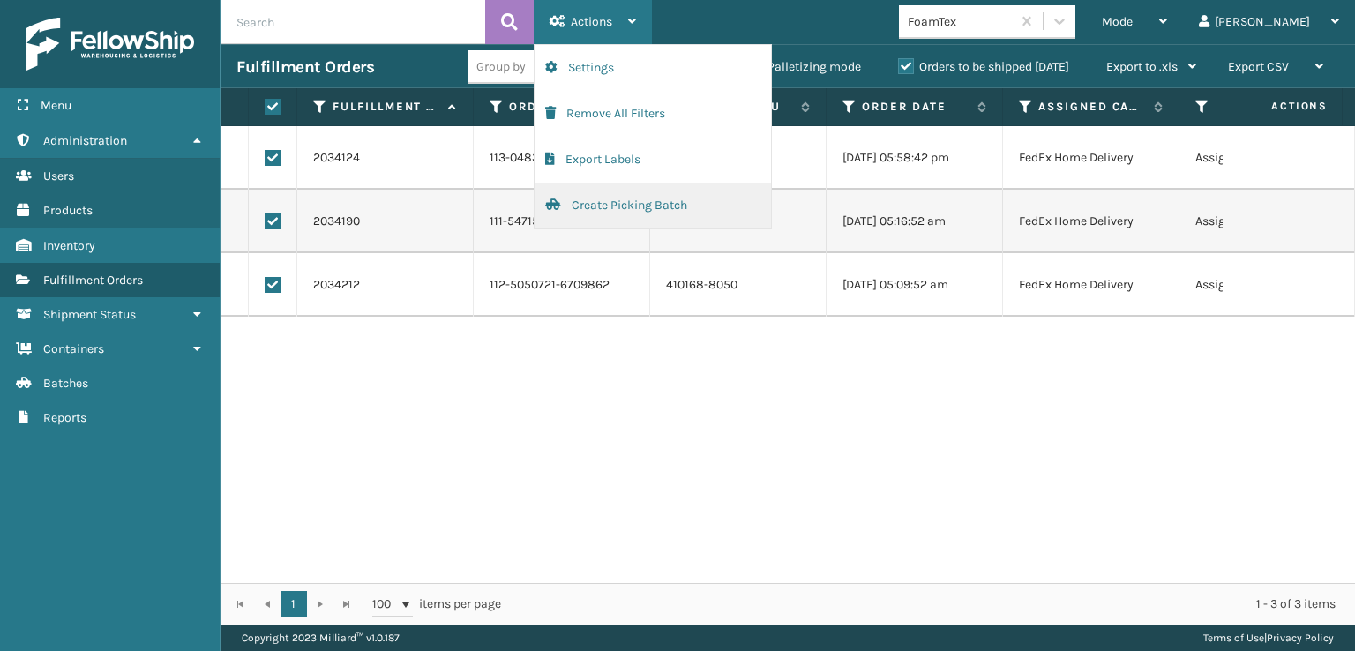
click at [571, 195] on button "Create Picking Batch" at bounding box center [653, 206] width 236 height 46
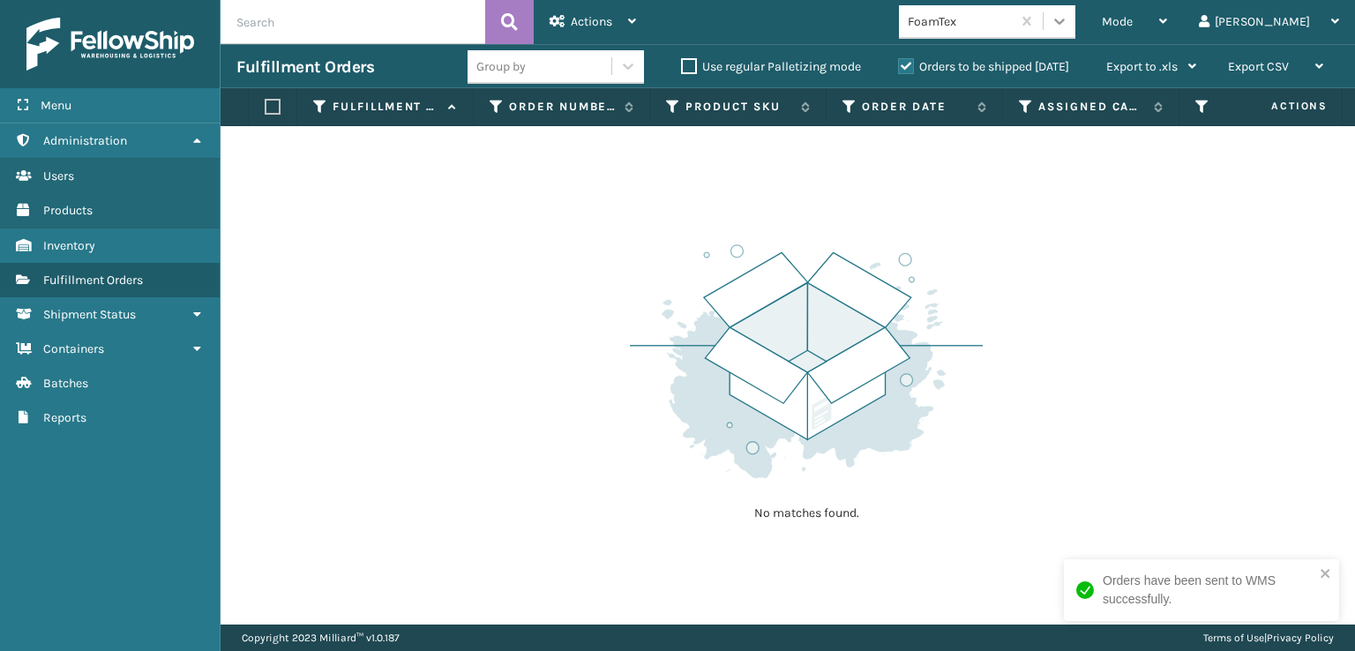
click at [1068, 19] on icon at bounding box center [1060, 21] width 18 height 18
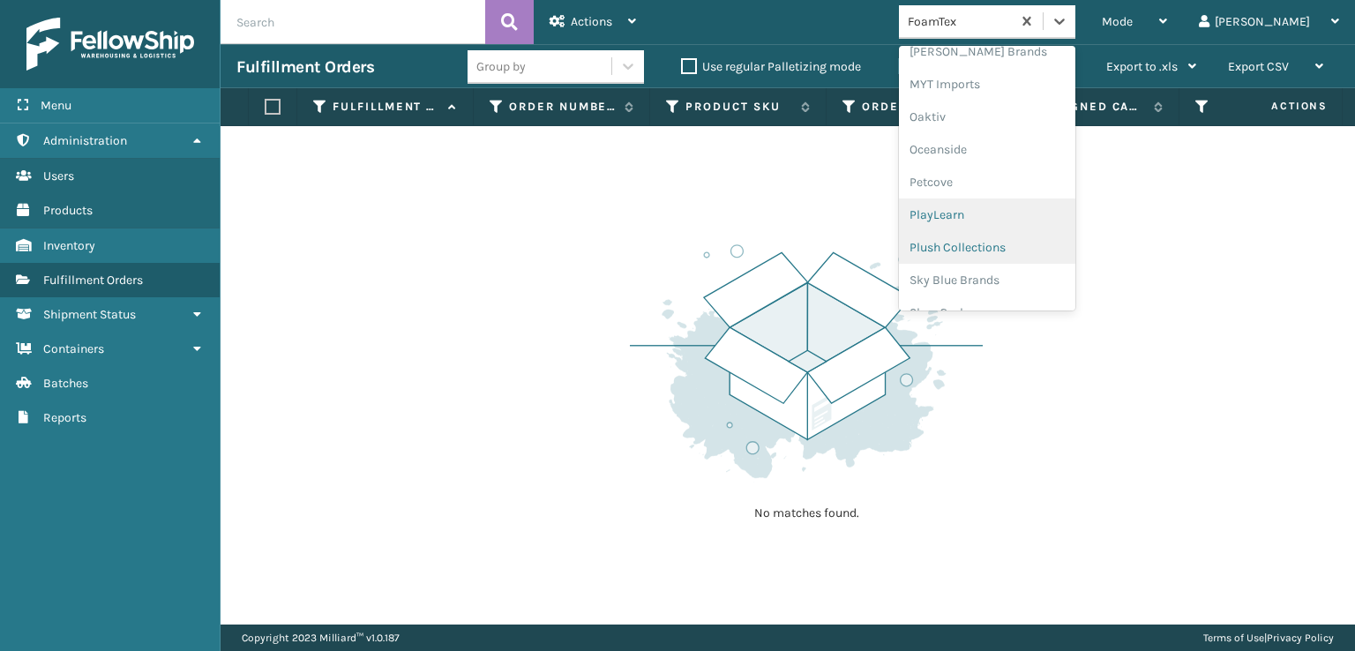
scroll to position [822, 0]
click at [1034, 234] on div "Plush Collections" at bounding box center [987, 222] width 176 height 33
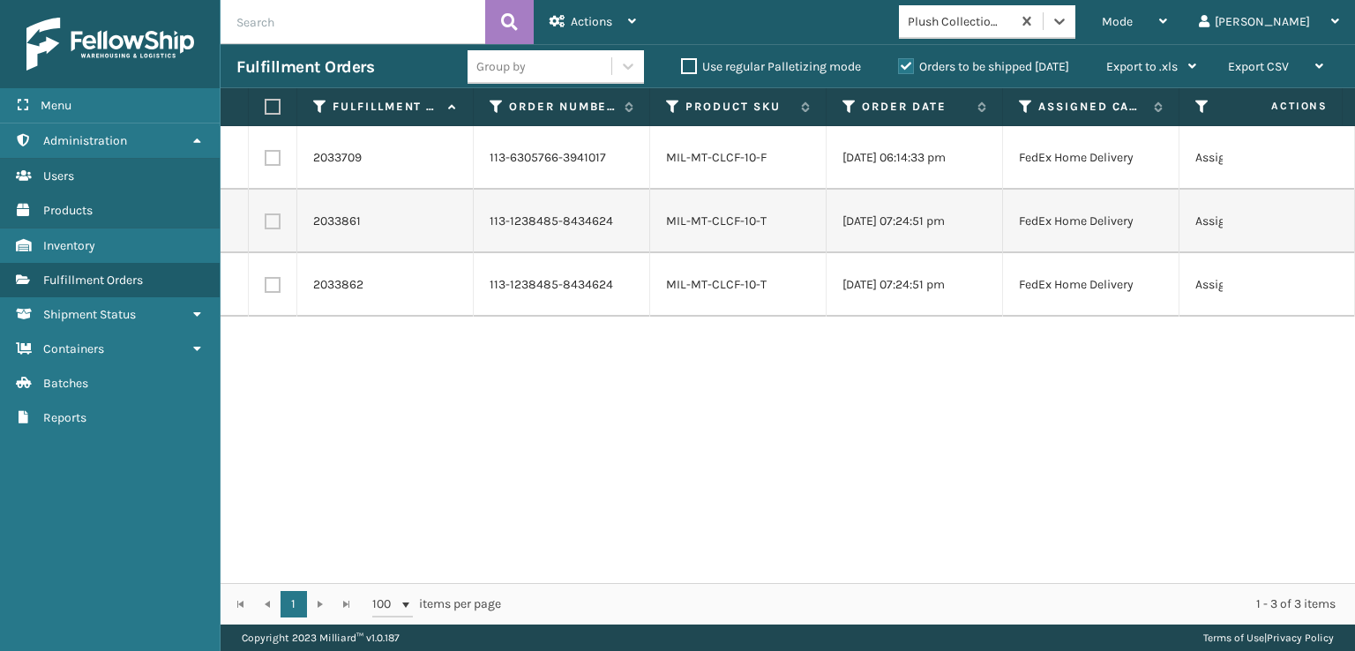
click at [271, 101] on label at bounding box center [270, 107] width 11 height 16
click at [266, 101] on input "checkbox" at bounding box center [265, 106] width 1 height 11
checkbox input "true"
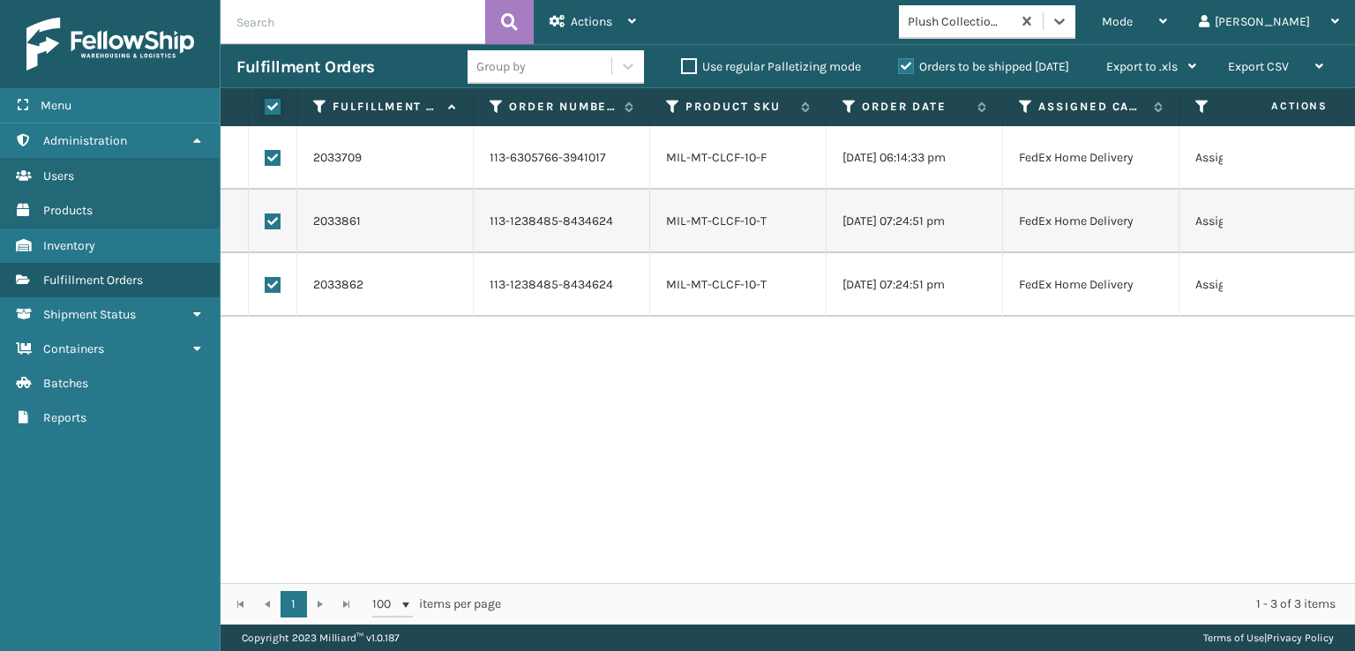
checkbox input "true"
click at [612, 22] on div "Actions" at bounding box center [593, 22] width 86 height 44
click at [636, 449] on div "2033709 113-6305766-3941017 MIL-MT-CLCF-10-F 08/21/2025 06:14:33 pm FedEx Home …" at bounding box center [788, 354] width 1134 height 457
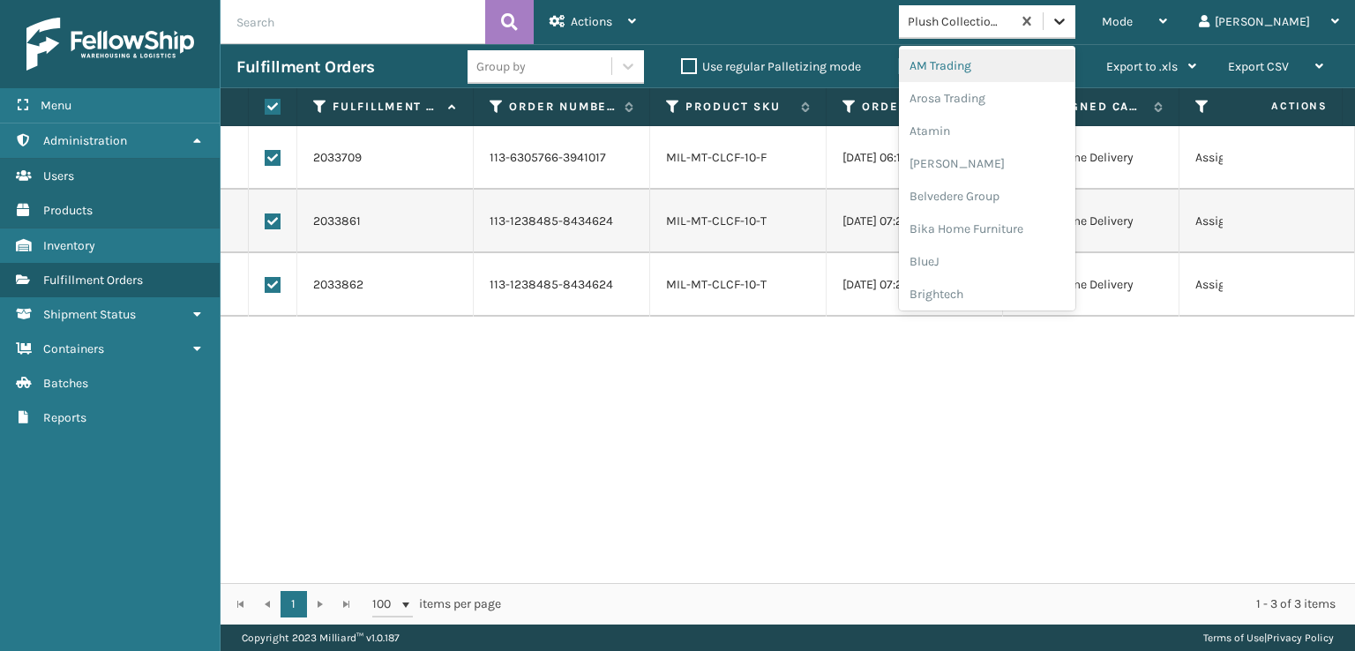
click at [1068, 17] on icon at bounding box center [1060, 21] width 18 height 18
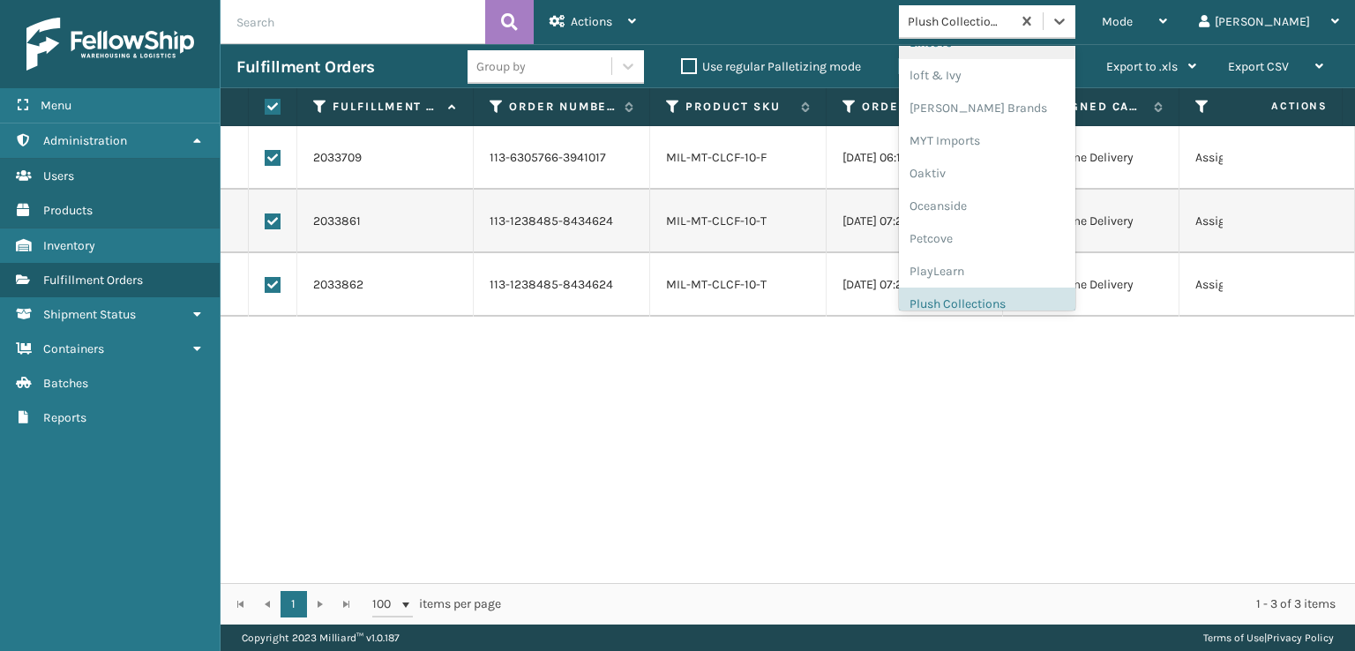
scroll to position [852, 0]
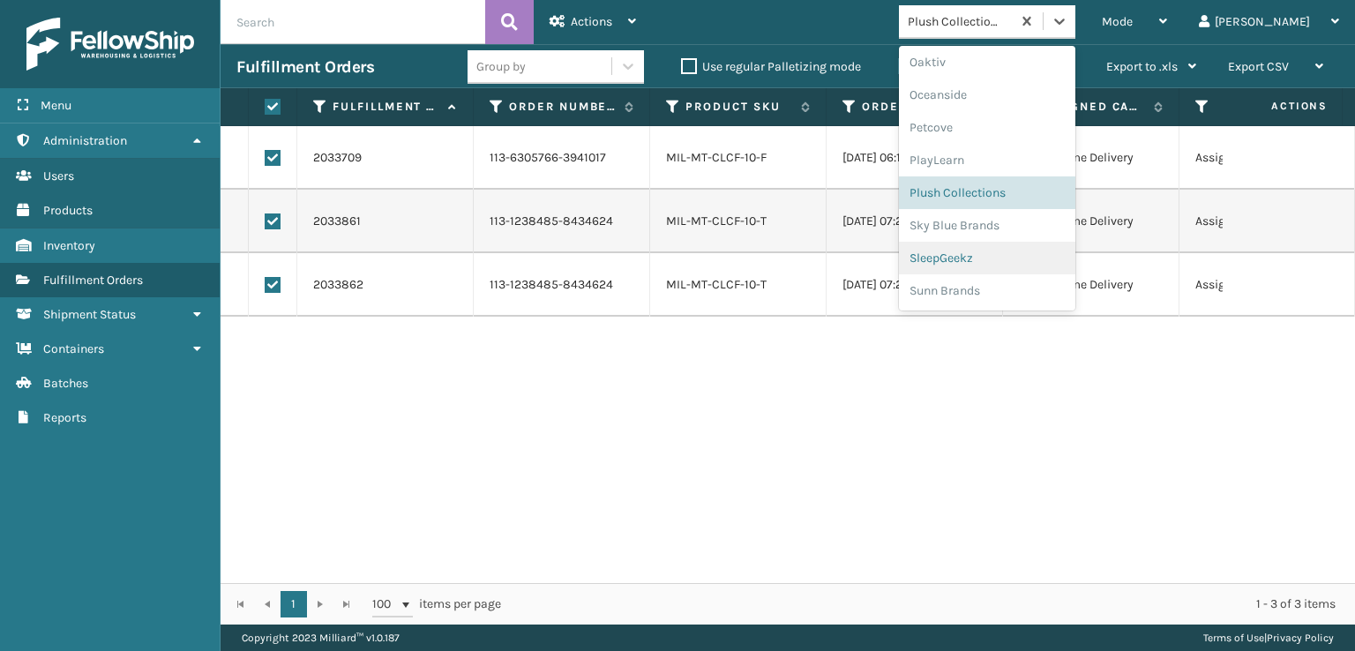
click at [1029, 258] on div "SleepGeekz" at bounding box center [987, 258] width 176 height 33
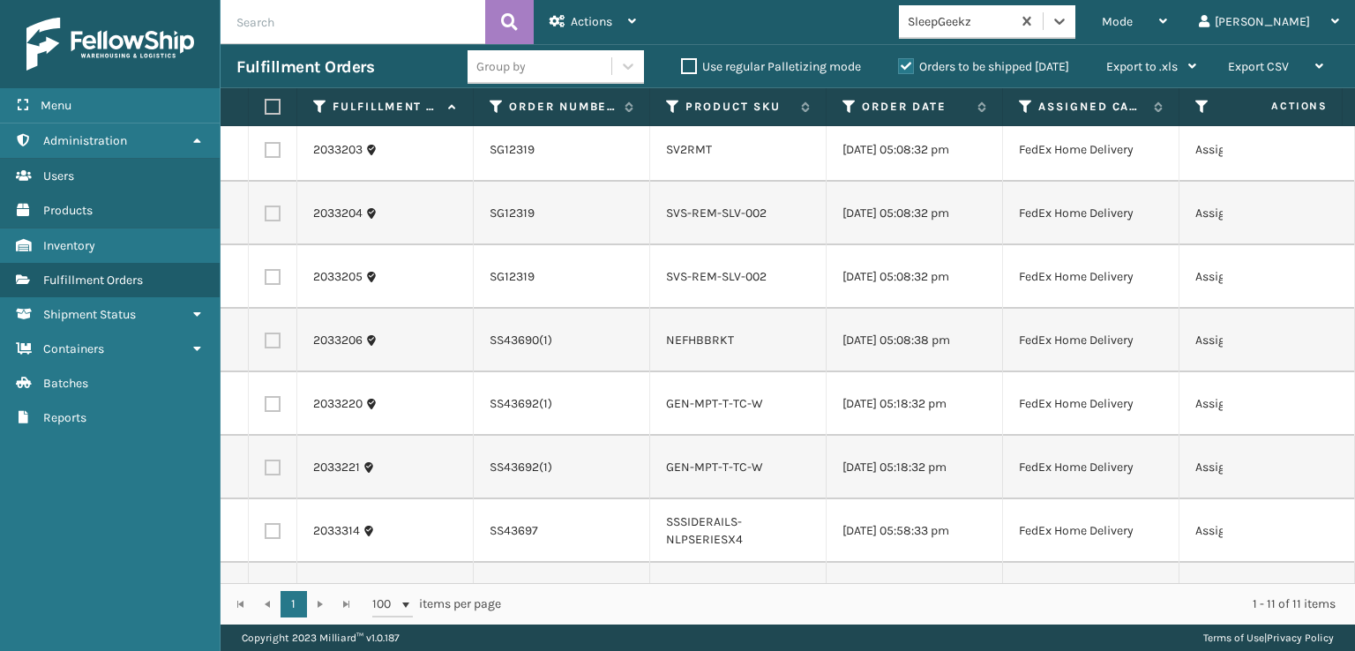
scroll to position [0, 0]
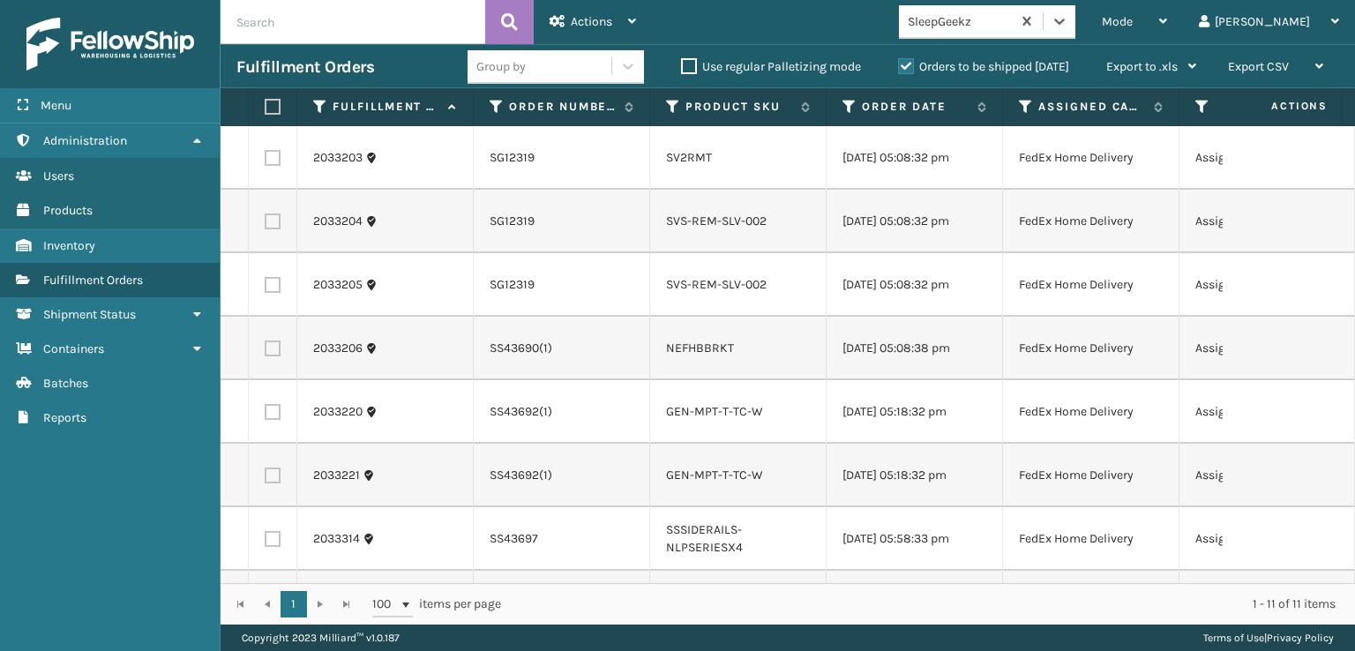
click at [275, 167] on td at bounding box center [273, 158] width 49 height 64
click at [273, 163] on label at bounding box center [273, 158] width 16 height 16
click at [266, 161] on input "checkbox" at bounding box center [265, 155] width 1 height 11
checkbox input "true"
click at [273, 223] on label at bounding box center [273, 221] width 16 height 16
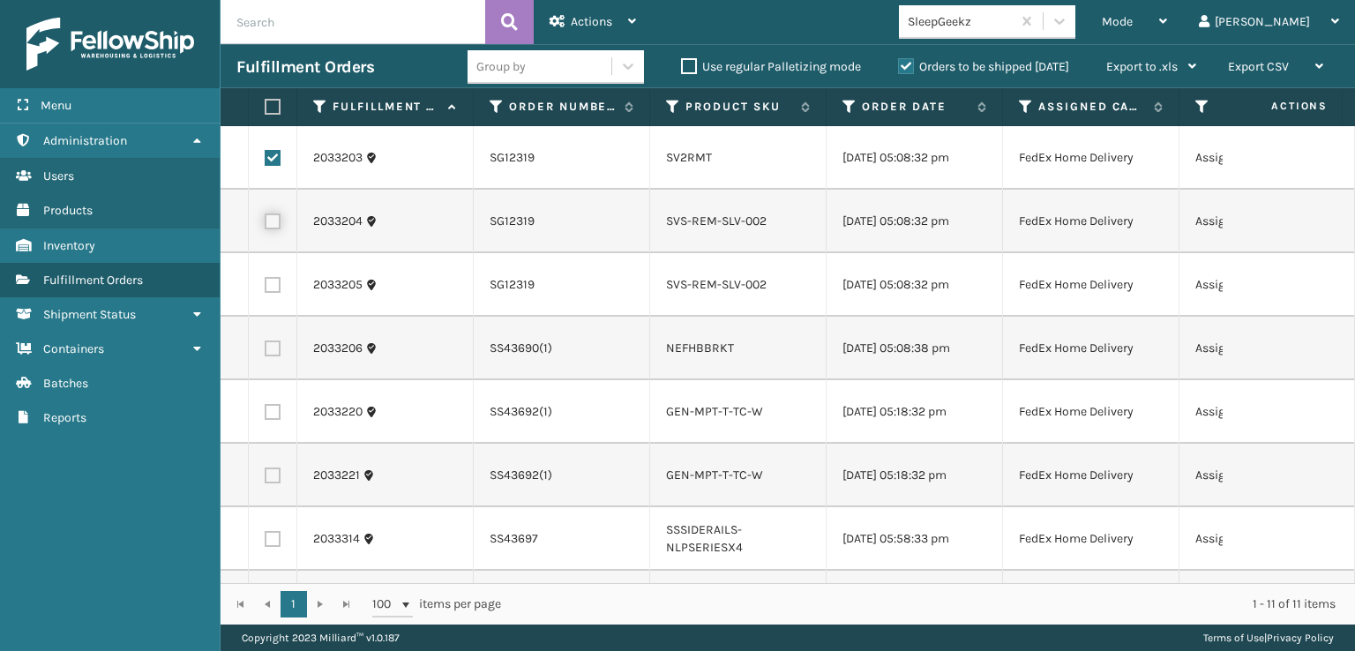
click at [266, 223] on input "checkbox" at bounding box center [265, 218] width 1 height 11
checkbox input "true"
click at [273, 268] on td at bounding box center [273, 285] width 49 height 64
click at [273, 277] on label at bounding box center [273, 285] width 16 height 16
click at [266, 277] on input "checkbox" at bounding box center [265, 282] width 1 height 11
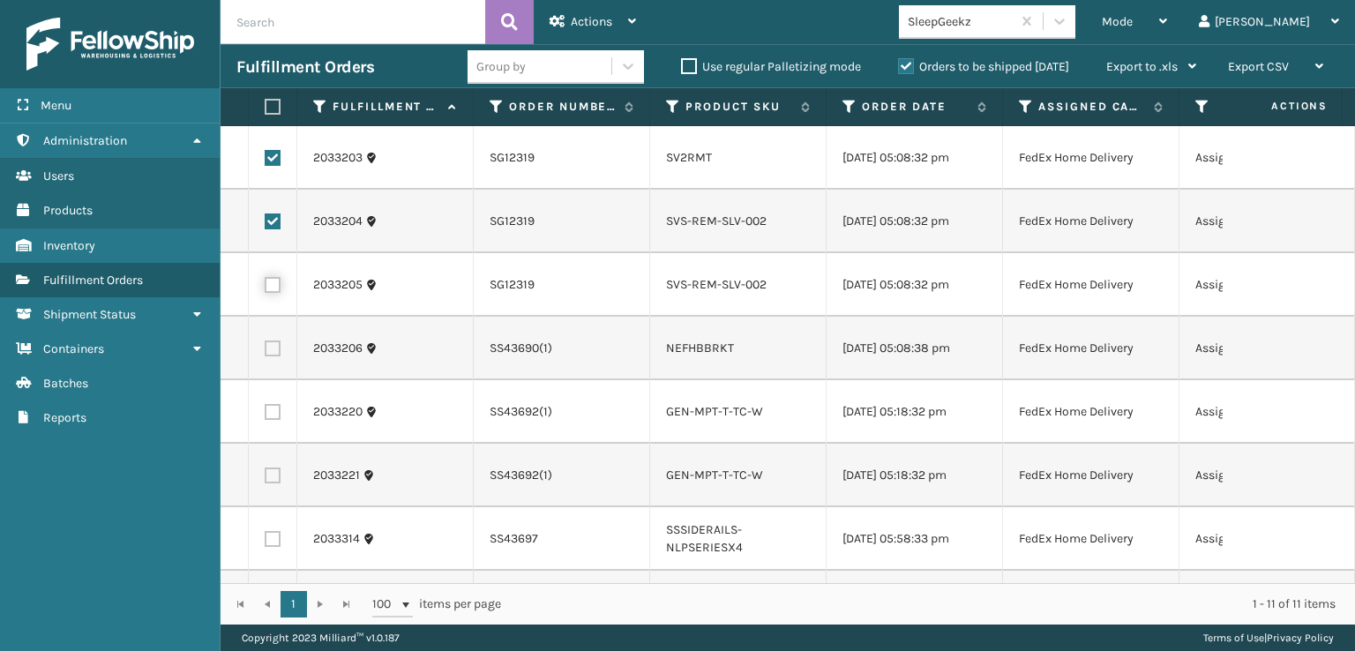
checkbox input "true"
click at [273, 347] on label at bounding box center [273, 349] width 16 height 16
click at [266, 347] on input "checkbox" at bounding box center [265, 346] width 1 height 11
checkbox input "true"
click at [275, 415] on label at bounding box center [273, 412] width 16 height 16
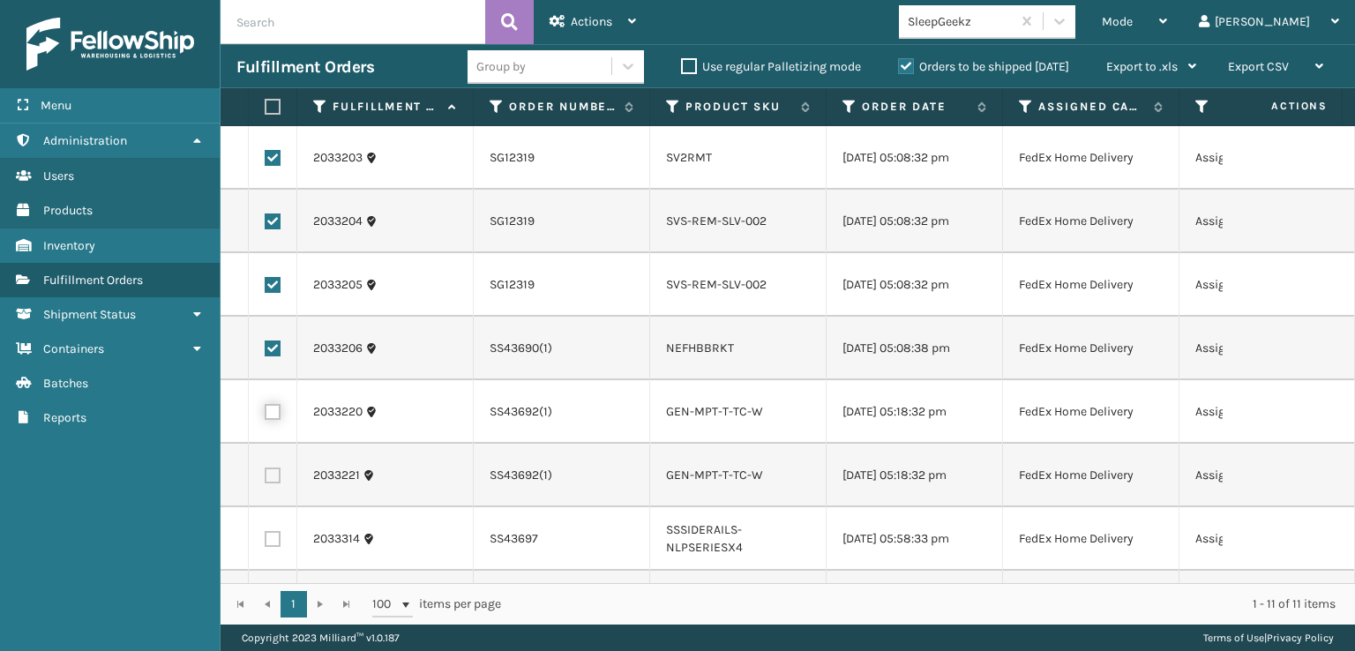
click at [266, 415] on input "checkbox" at bounding box center [265, 409] width 1 height 11
checkbox input "true"
click at [263, 483] on td at bounding box center [273, 476] width 49 height 64
click at [272, 483] on label at bounding box center [273, 476] width 16 height 16
click at [266, 479] on input "checkbox" at bounding box center [265, 473] width 1 height 11
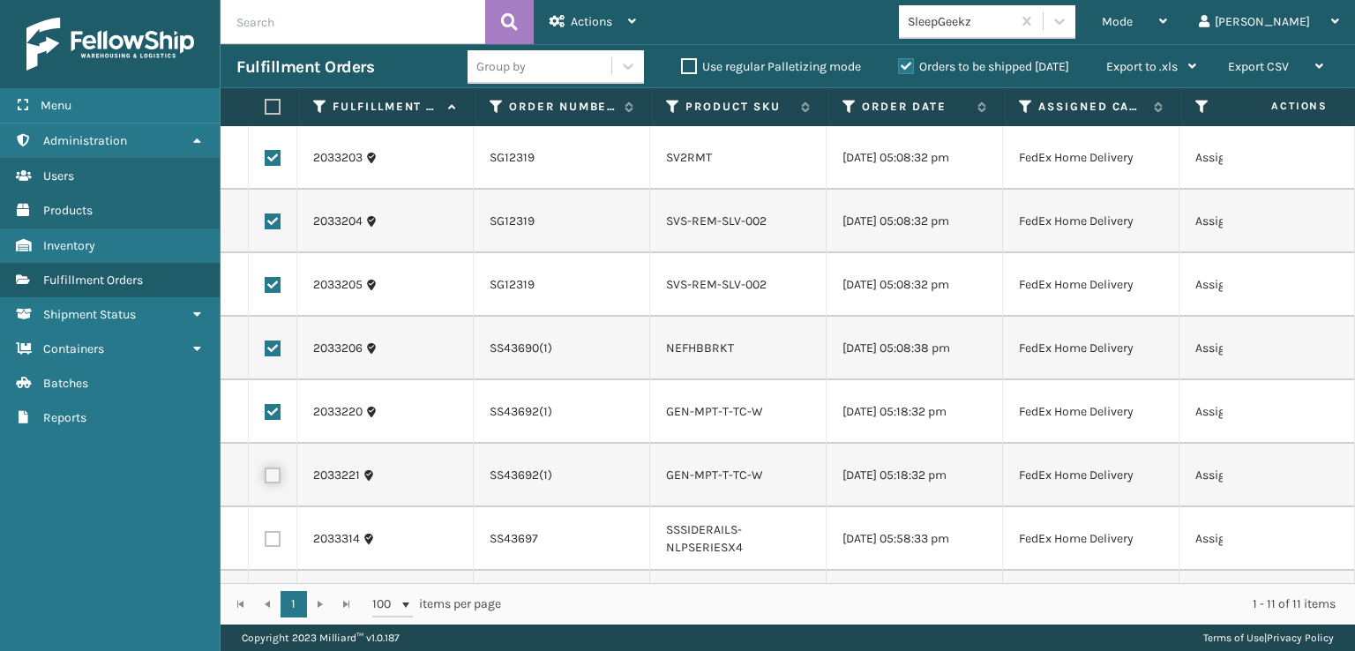
checkbox input "true"
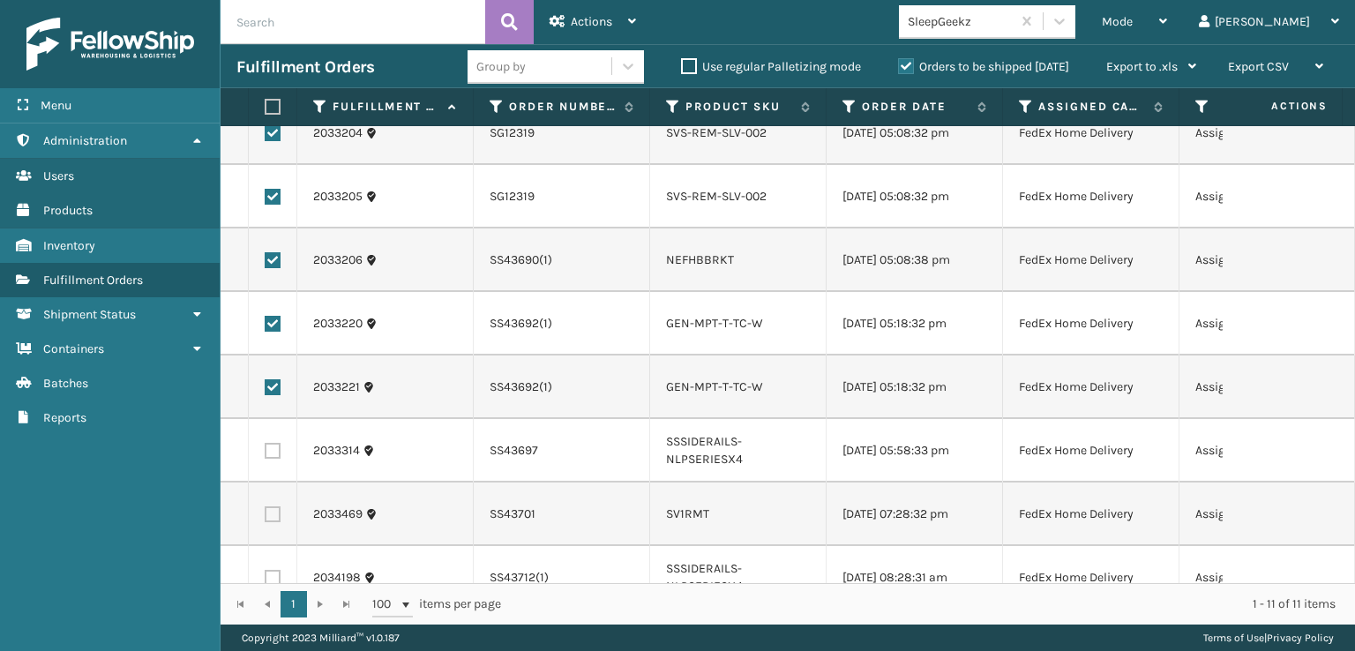
click at [264, 483] on td at bounding box center [273, 451] width 49 height 64
click at [272, 459] on label at bounding box center [273, 451] width 16 height 16
click at [266, 454] on input "checkbox" at bounding box center [265, 448] width 1 height 11
checkbox input "true"
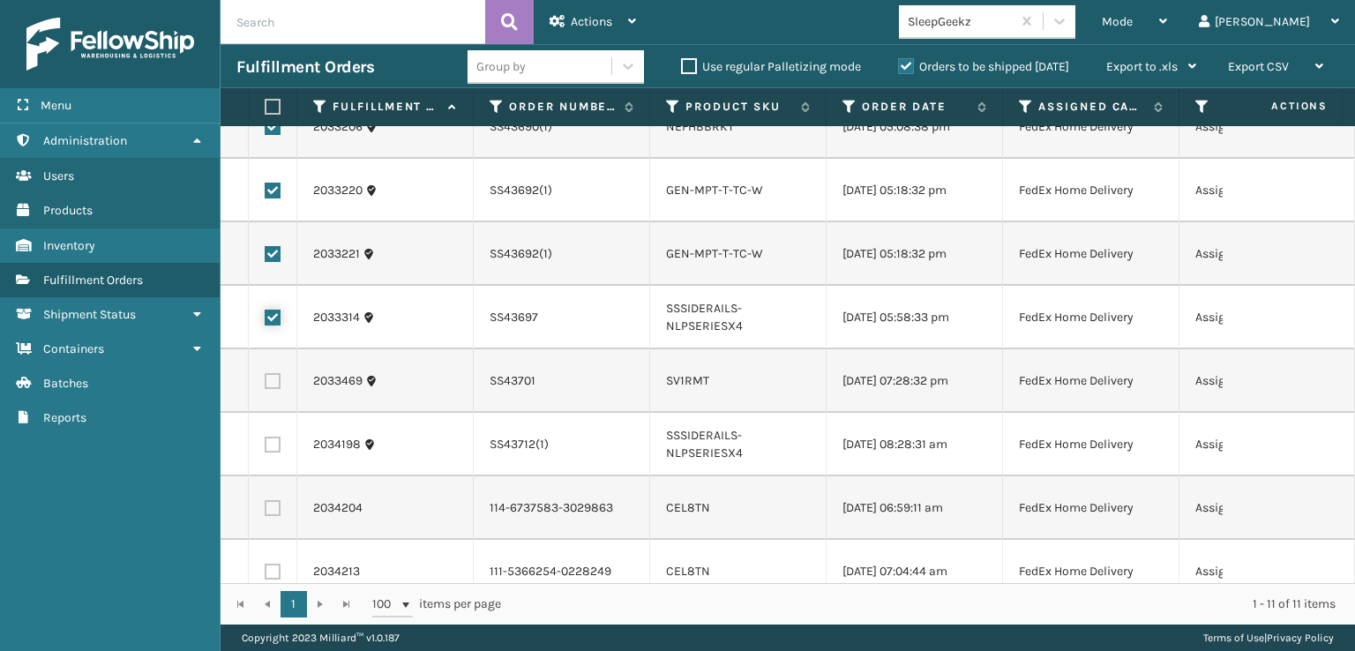
scroll to position [265, 0]
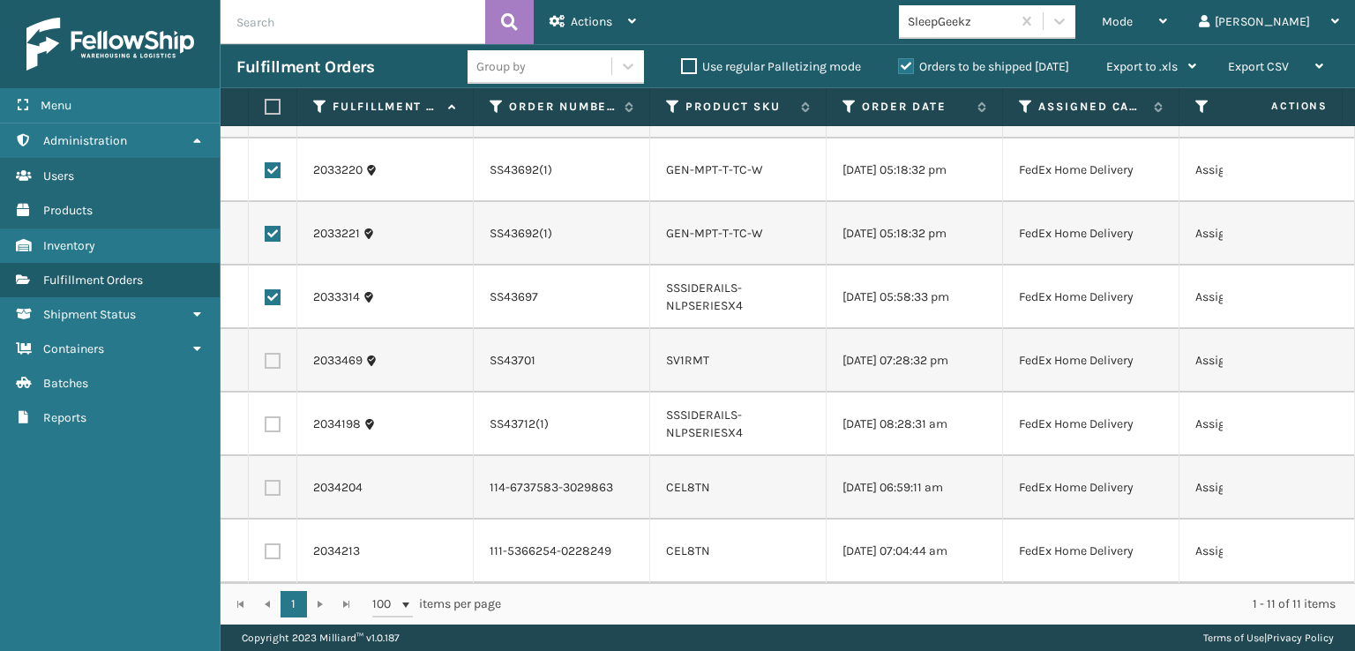
click at [268, 369] on label at bounding box center [273, 361] width 16 height 16
click at [266, 364] on input "checkbox" at bounding box center [265, 358] width 1 height 11
checkbox input "true"
click at [270, 445] on td at bounding box center [273, 425] width 49 height 64
click at [279, 432] on label at bounding box center [273, 424] width 16 height 16
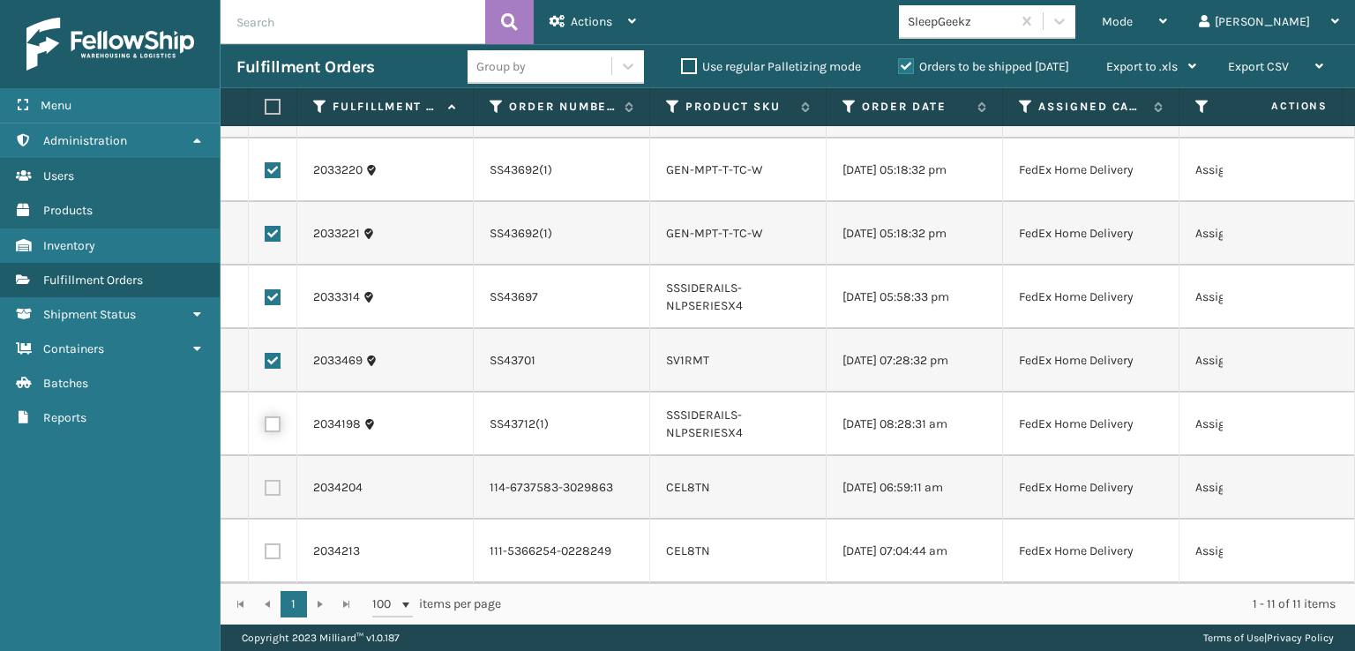
click at [266, 428] on input "checkbox" at bounding box center [265, 421] width 1 height 11
checkbox input "true"
click at [1075, 20] on div at bounding box center [1060, 21] width 32 height 32
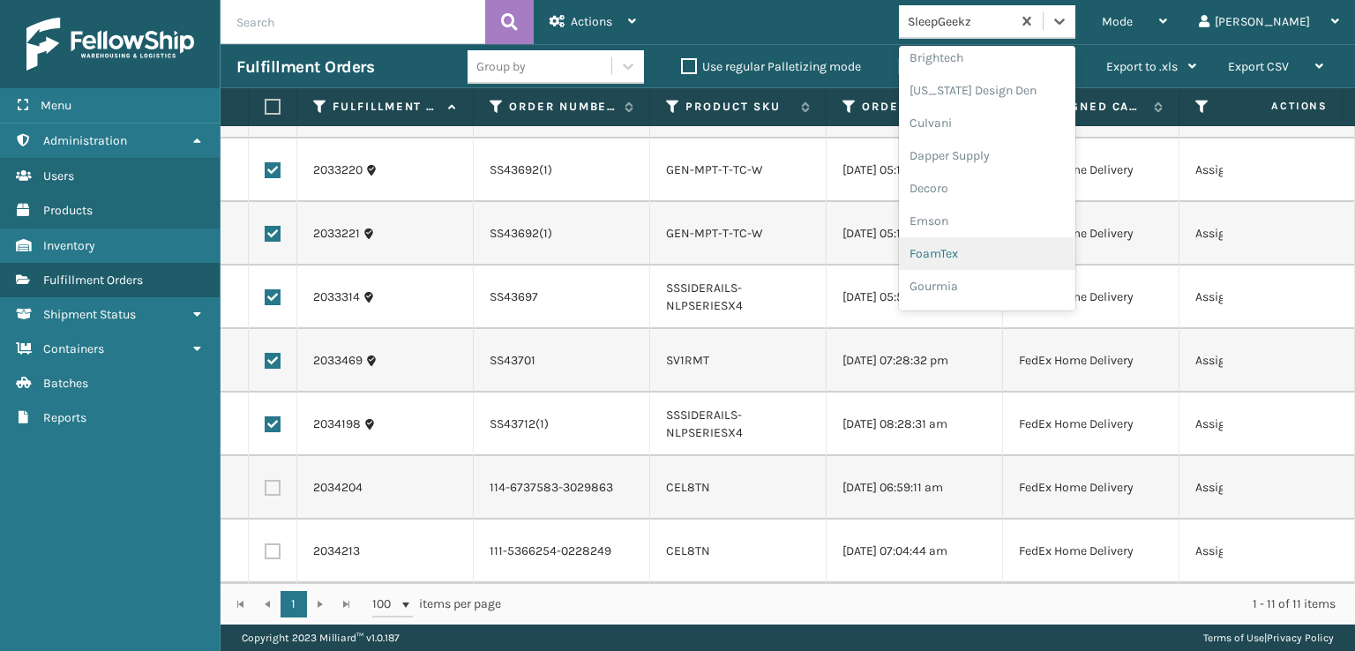
scroll to position [265, 0]
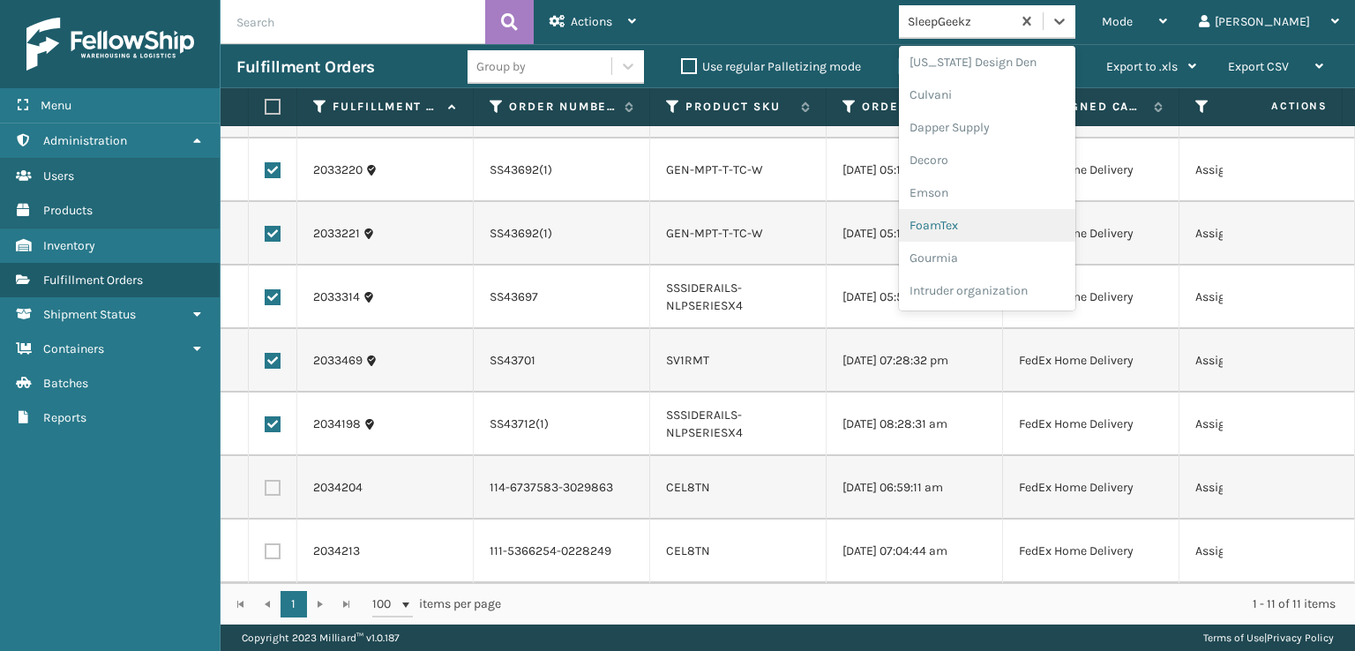
click at [1030, 219] on div "FoamTex" at bounding box center [987, 225] width 176 height 33
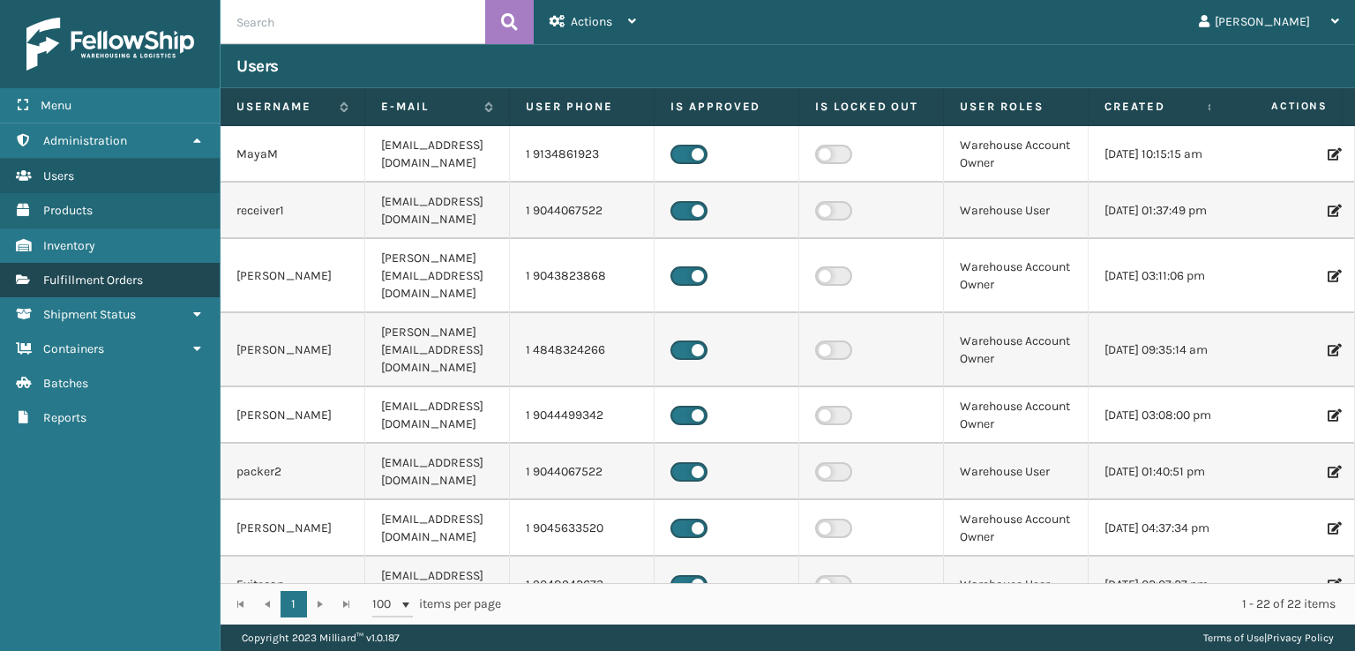
click at [127, 280] on span "Fulfillment Orders" at bounding box center [93, 280] width 100 height 15
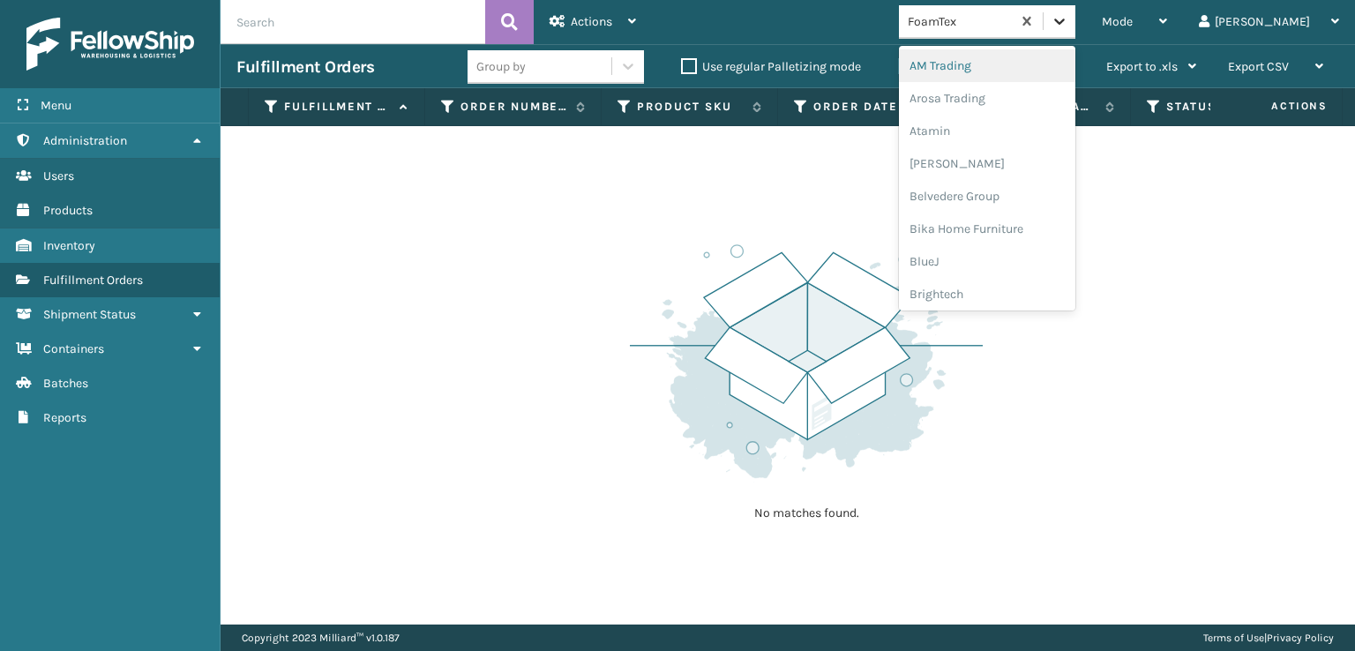
click at [1068, 25] on icon at bounding box center [1060, 21] width 18 height 18
click at [1012, 223] on div "FoamTex" at bounding box center [987, 225] width 176 height 33
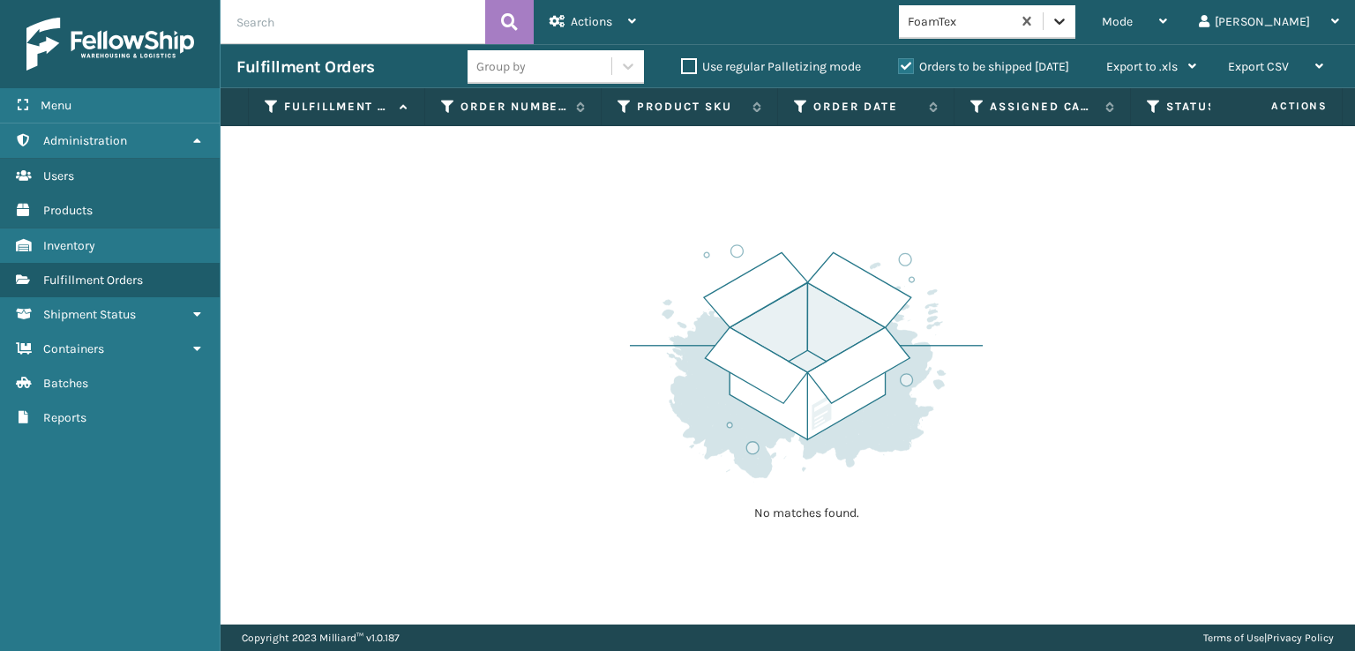
click at [1068, 26] on icon at bounding box center [1060, 21] width 18 height 18
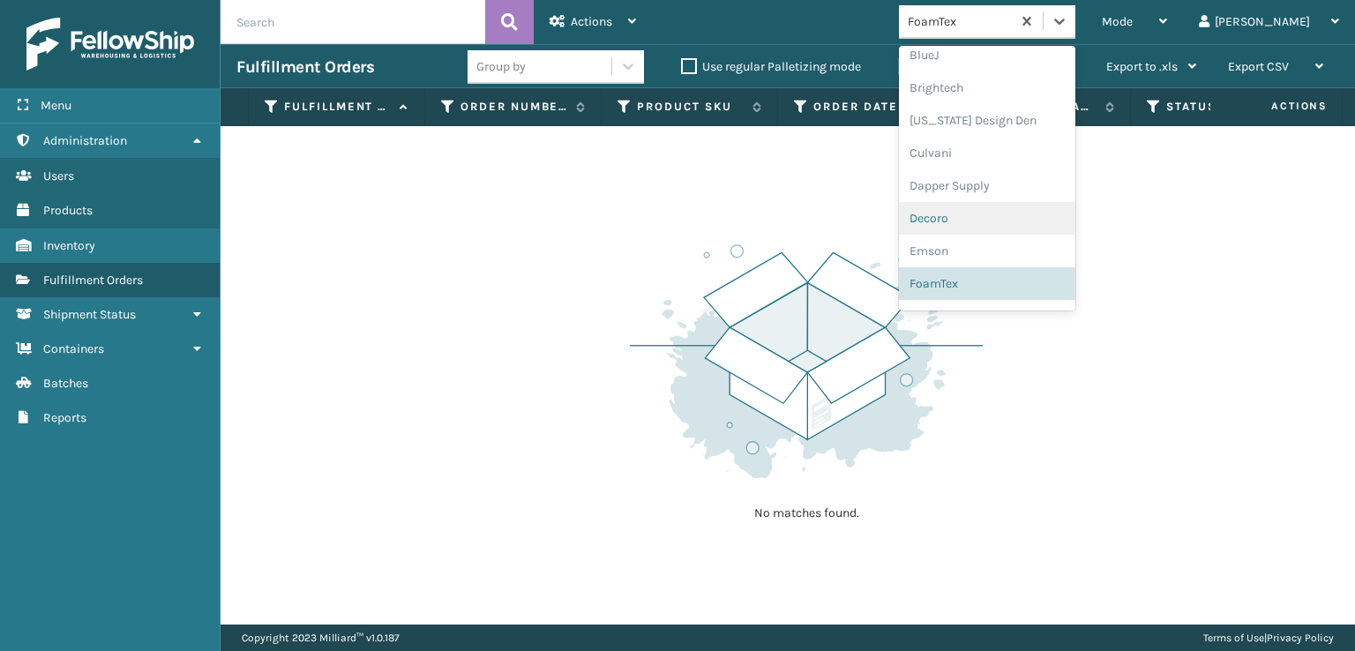
scroll to position [558, 0]
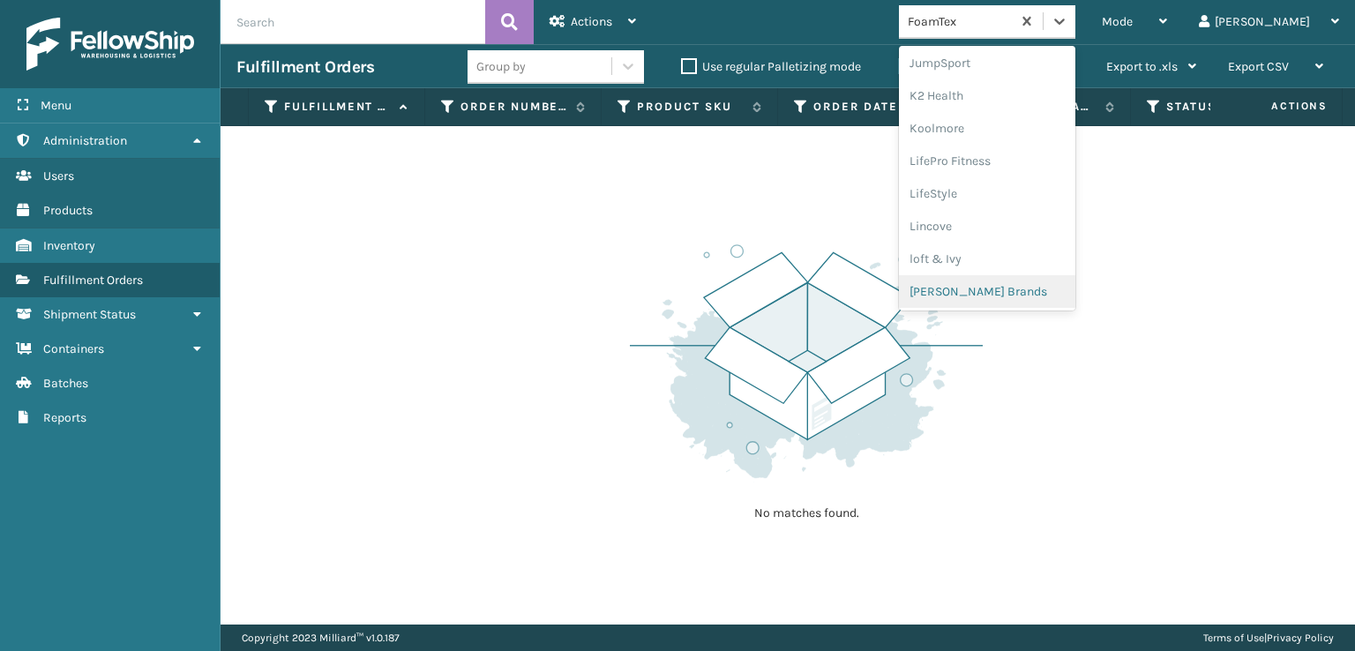
click at [1018, 288] on div "[PERSON_NAME] Brands" at bounding box center [987, 291] width 176 height 33
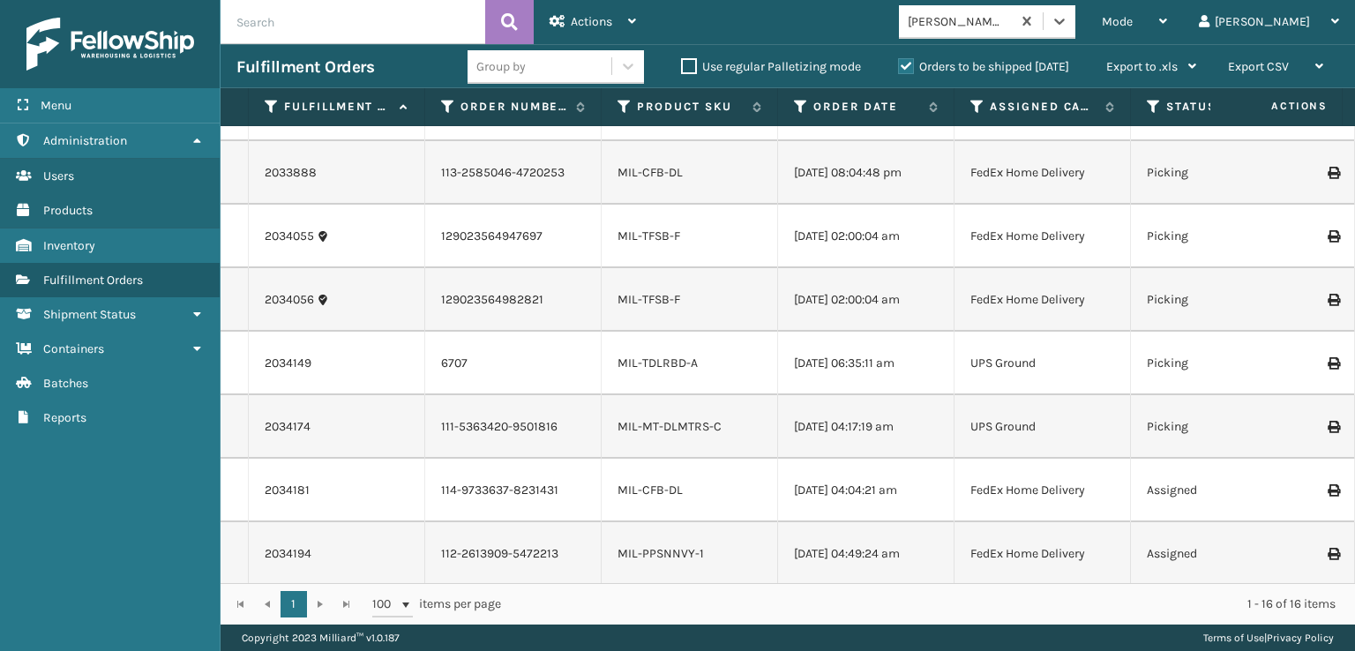
scroll to position [572, 0]
click at [1015, 105] on label "Assigned Carrier Service" at bounding box center [1043, 107] width 107 height 16
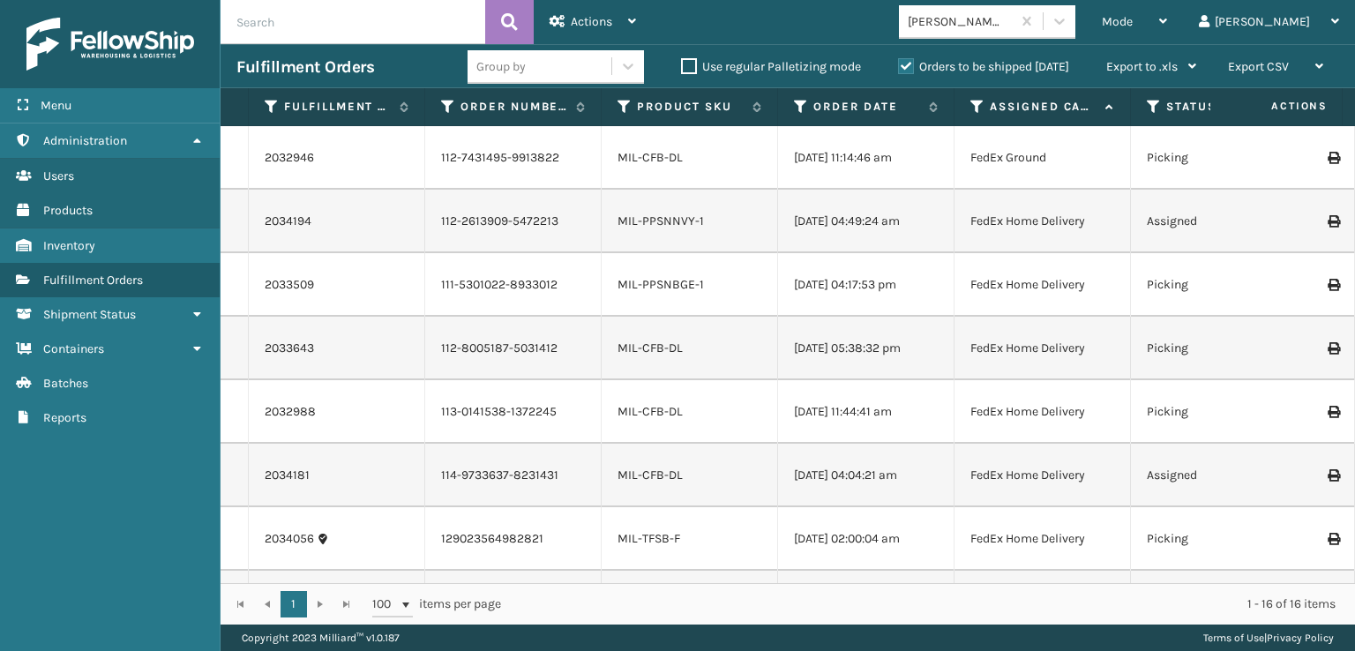
click at [899, 67] on label "Orders to be shipped [DATE]" at bounding box center [983, 66] width 171 height 15
click at [899, 67] on input "Orders to be shipped [DATE]" at bounding box center [898, 61] width 1 height 11
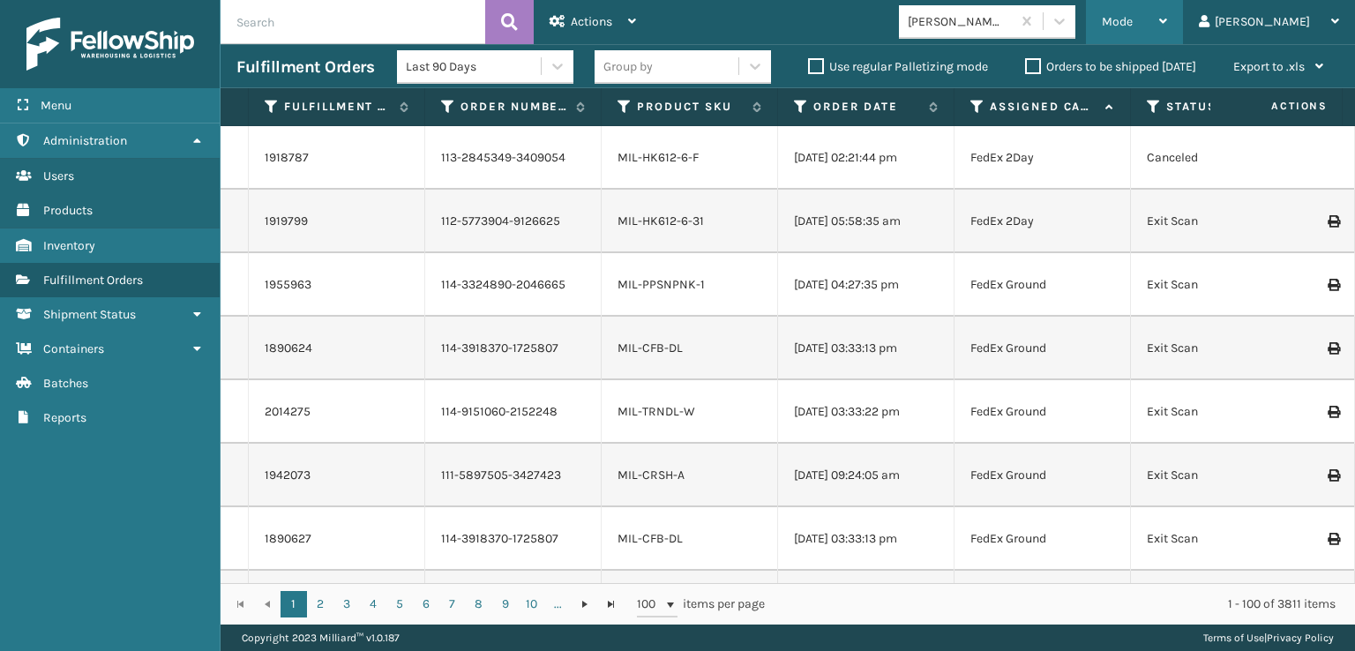
click at [1133, 17] on span "Mode" at bounding box center [1117, 21] width 31 height 15
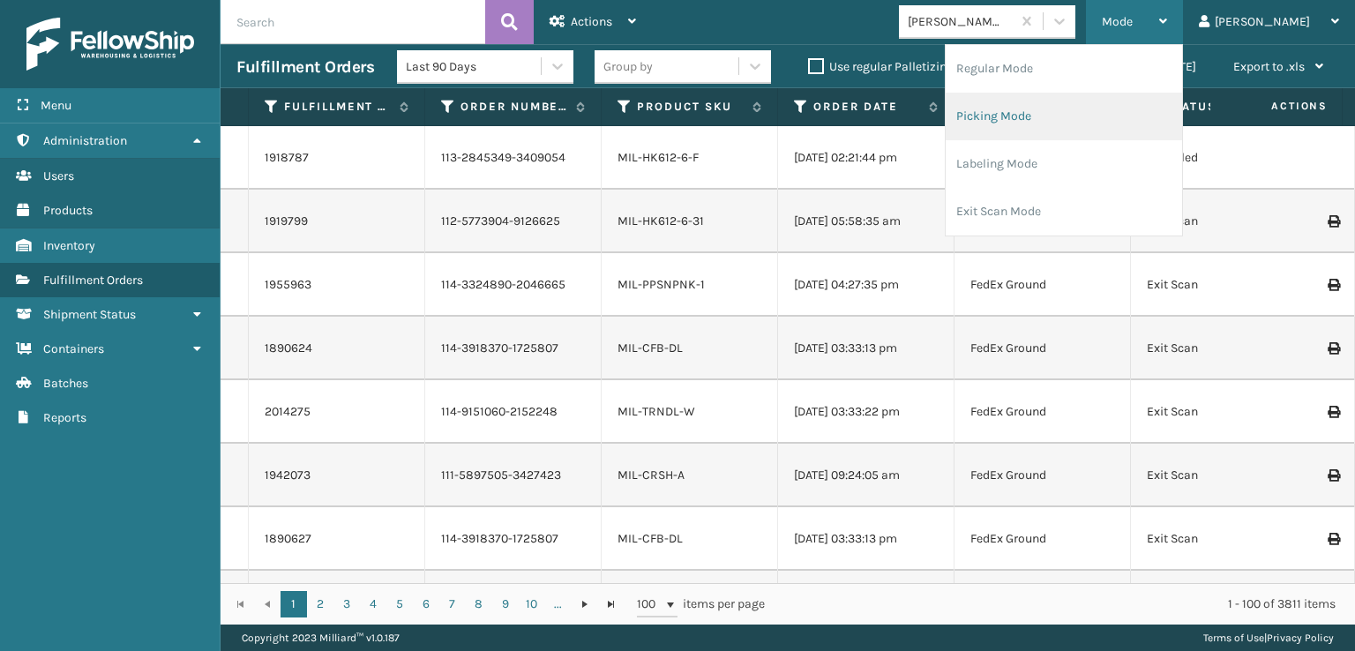
click at [1061, 114] on li "Picking Mode" at bounding box center [1064, 117] width 236 height 48
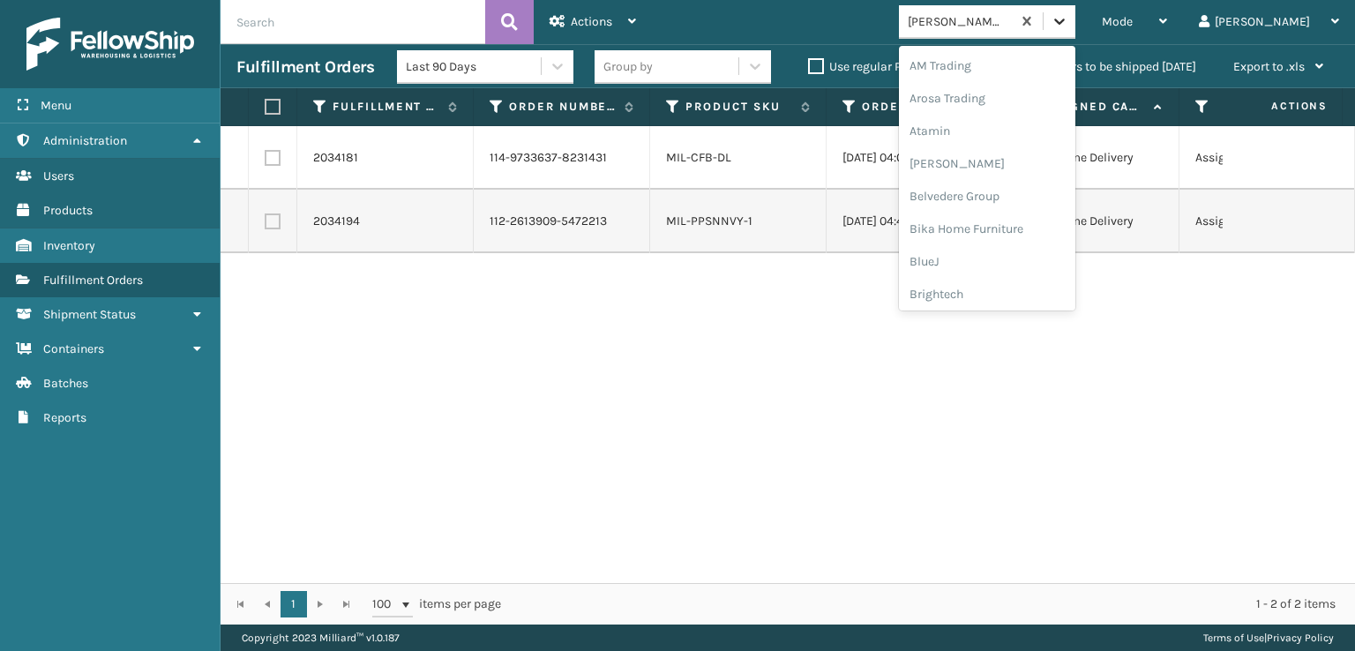
click at [1068, 19] on icon at bounding box center [1060, 21] width 18 height 18
click at [1007, 101] on div "FoamTex" at bounding box center [987, 109] width 176 height 33
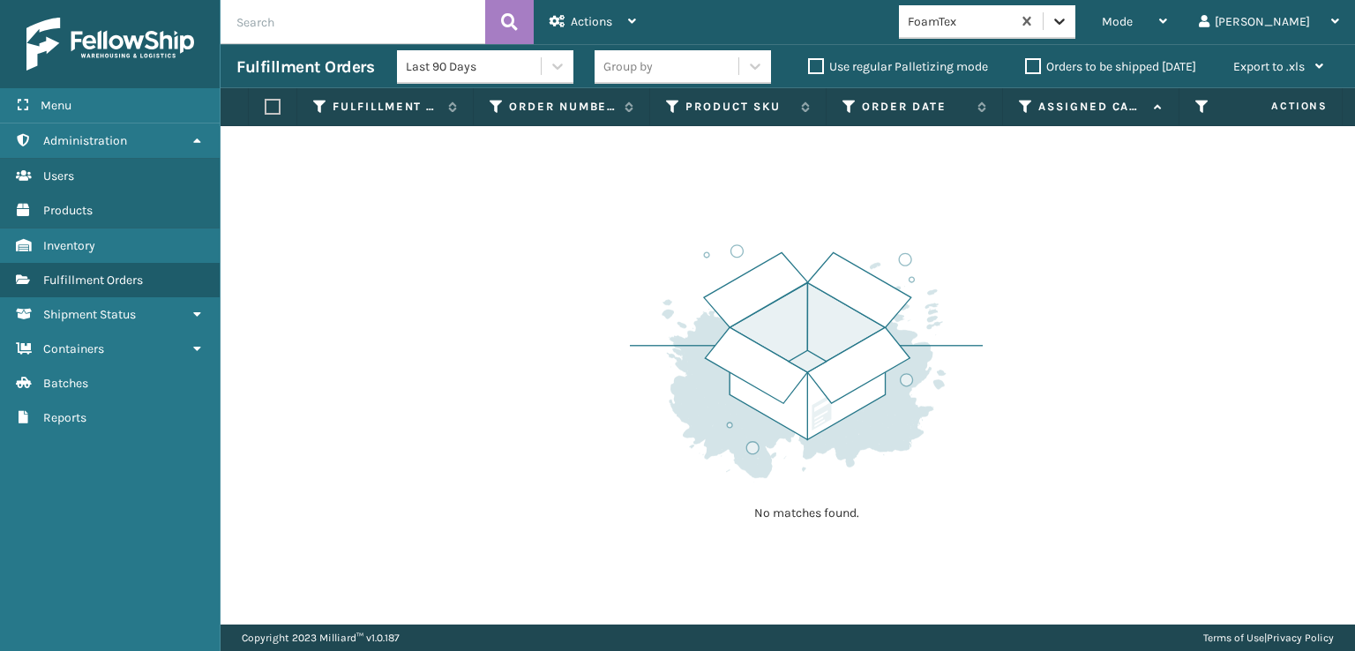
click at [1075, 33] on div at bounding box center [1060, 21] width 32 height 32
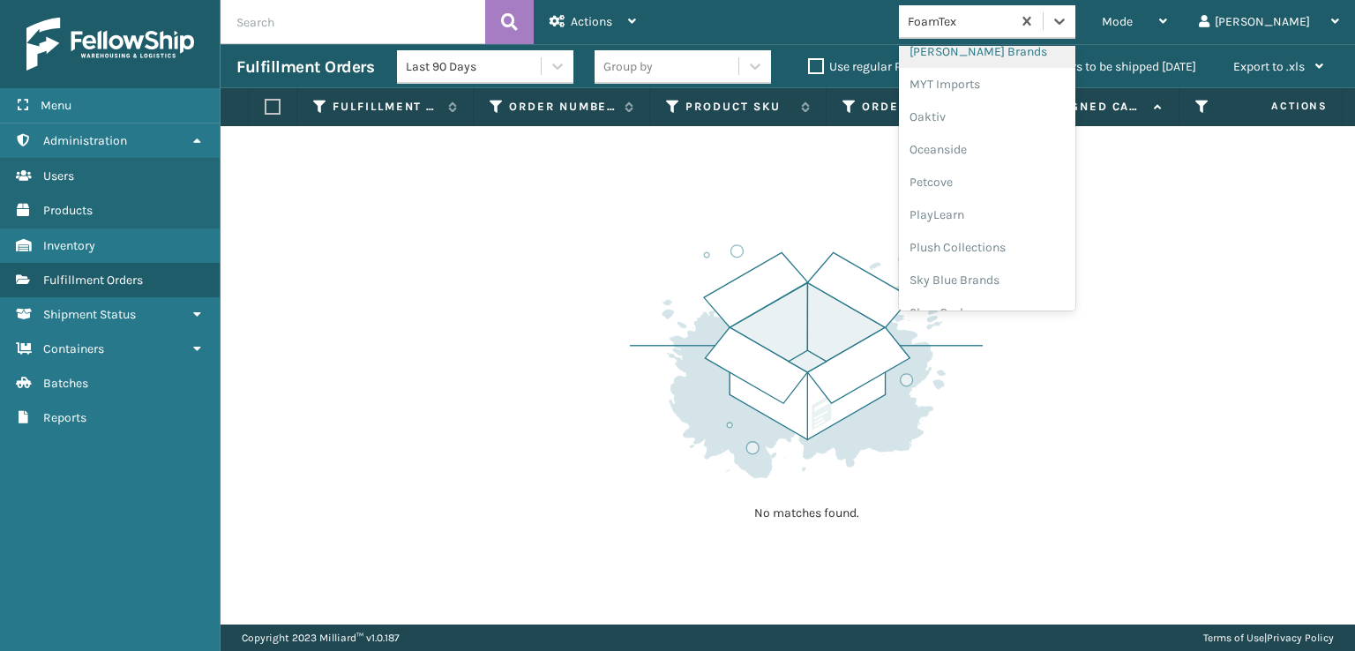
scroll to position [852, 0]
click at [1015, 258] on div "SleepGeekz" at bounding box center [987, 258] width 176 height 33
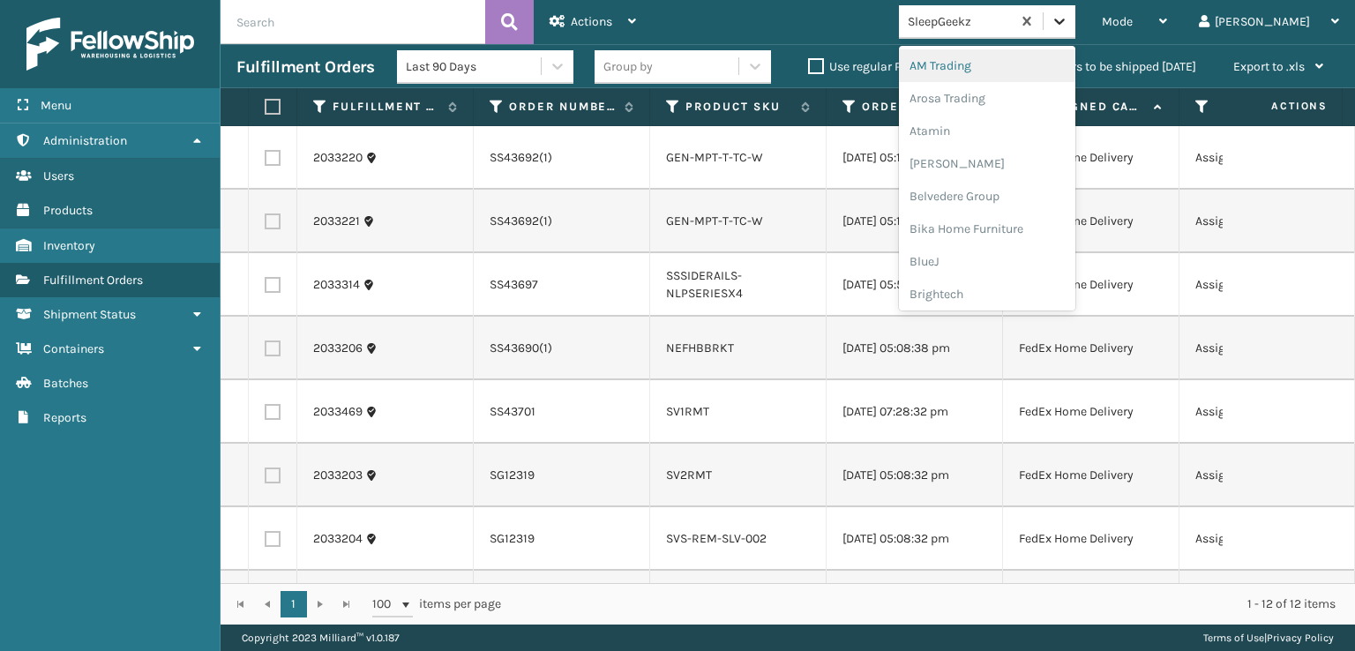
click at [1068, 22] on icon at bounding box center [1060, 21] width 18 height 18
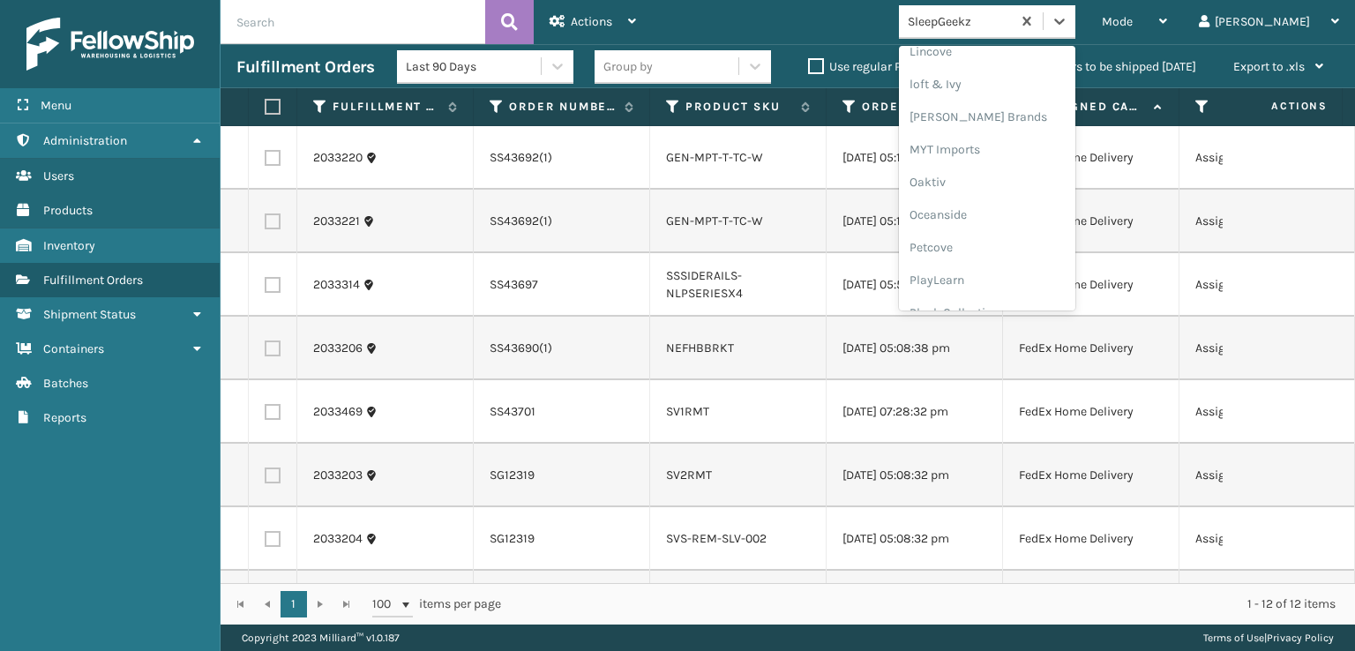
scroll to position [822, 0]
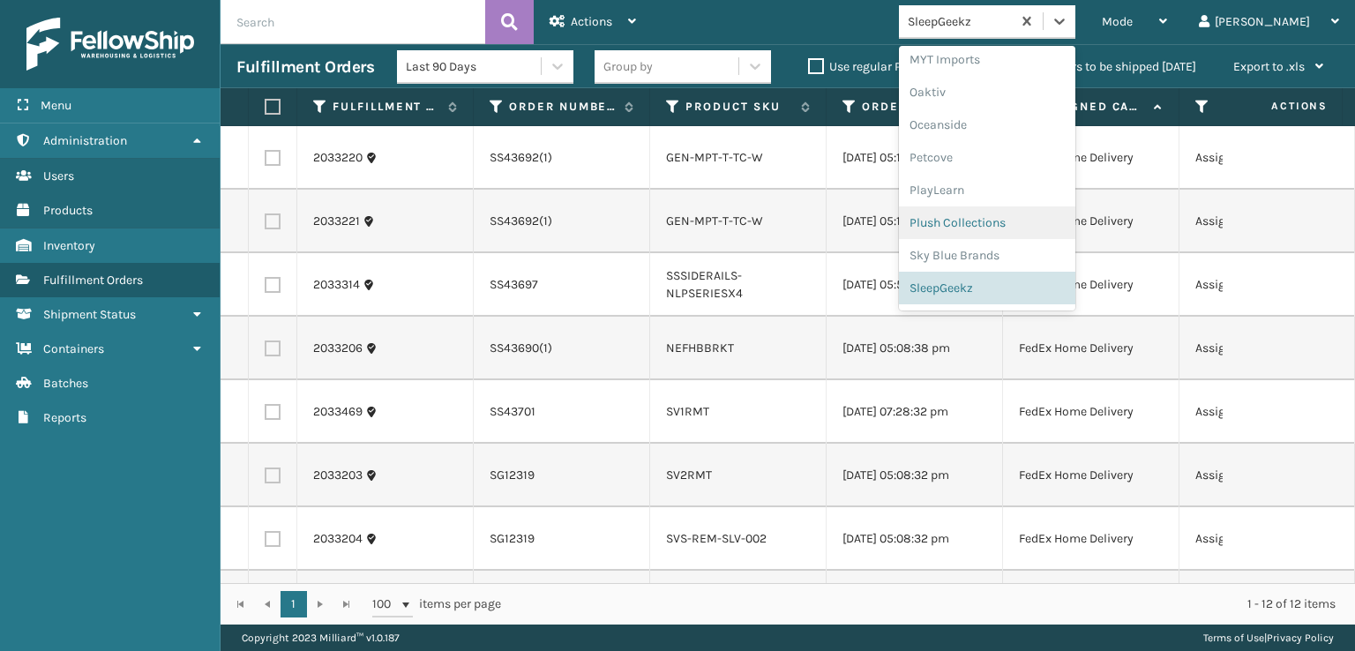
click at [1004, 218] on div "Plush Collections" at bounding box center [987, 222] width 176 height 33
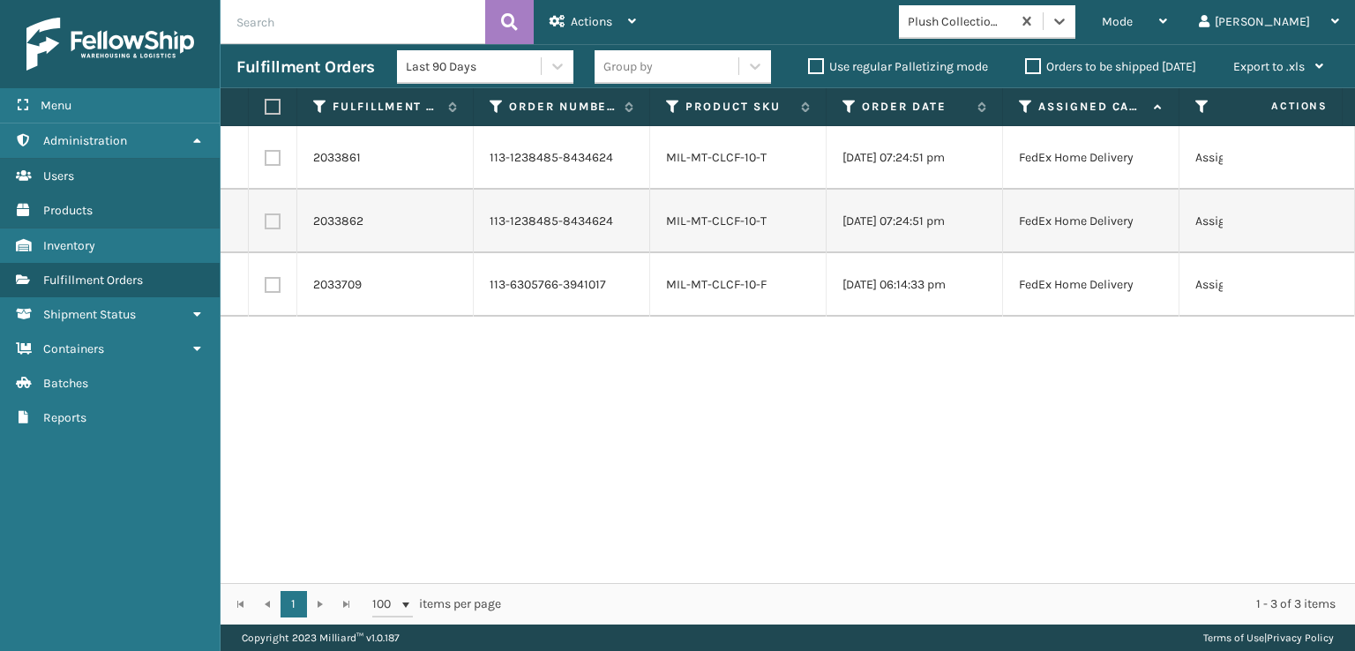
click at [270, 105] on label at bounding box center [270, 107] width 11 height 16
click at [266, 105] on input "checkbox" at bounding box center [265, 106] width 1 height 11
checkbox input "true"
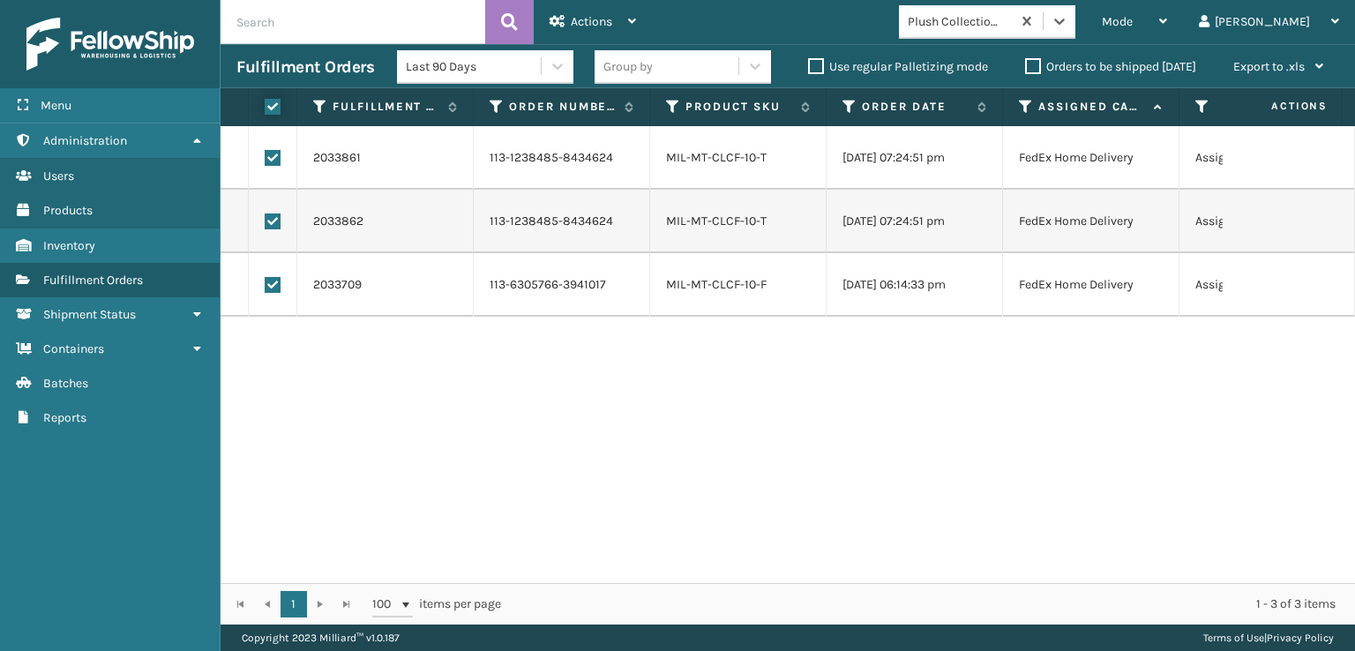
checkbox input "true"
click at [579, 19] on span "Actions" at bounding box center [591, 21] width 41 height 15
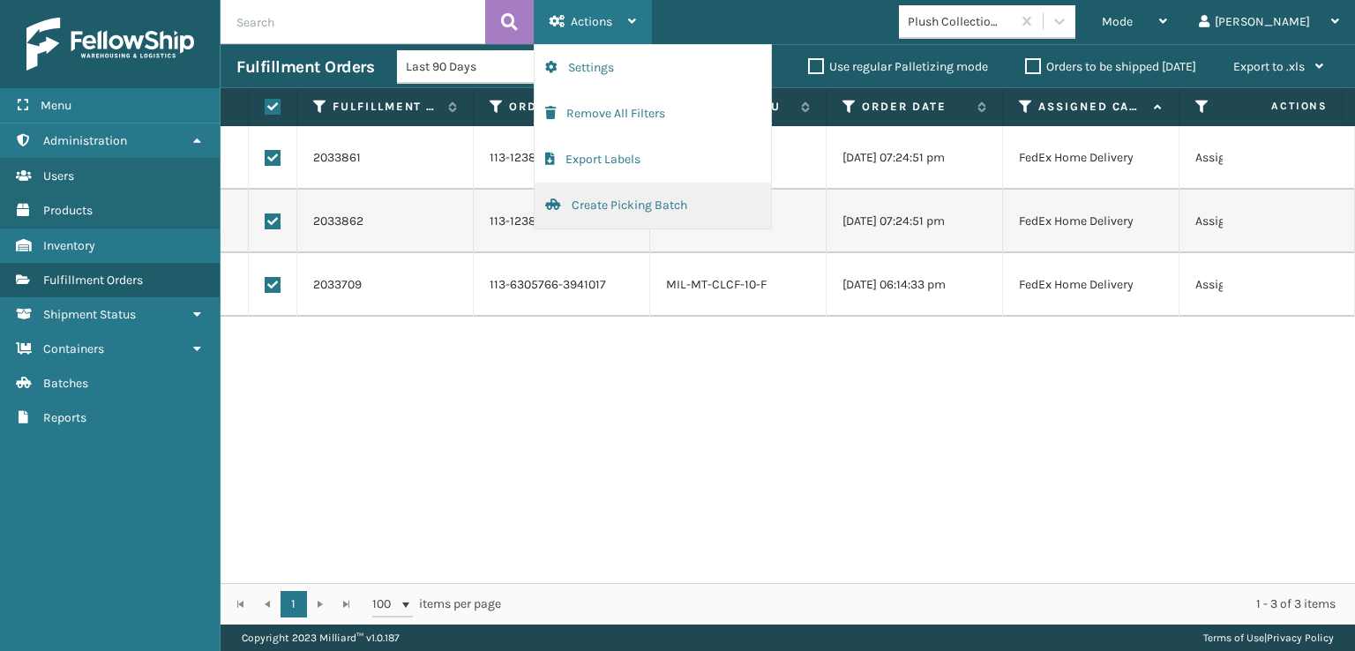
click at [642, 207] on button "Create Picking Batch" at bounding box center [653, 206] width 236 height 46
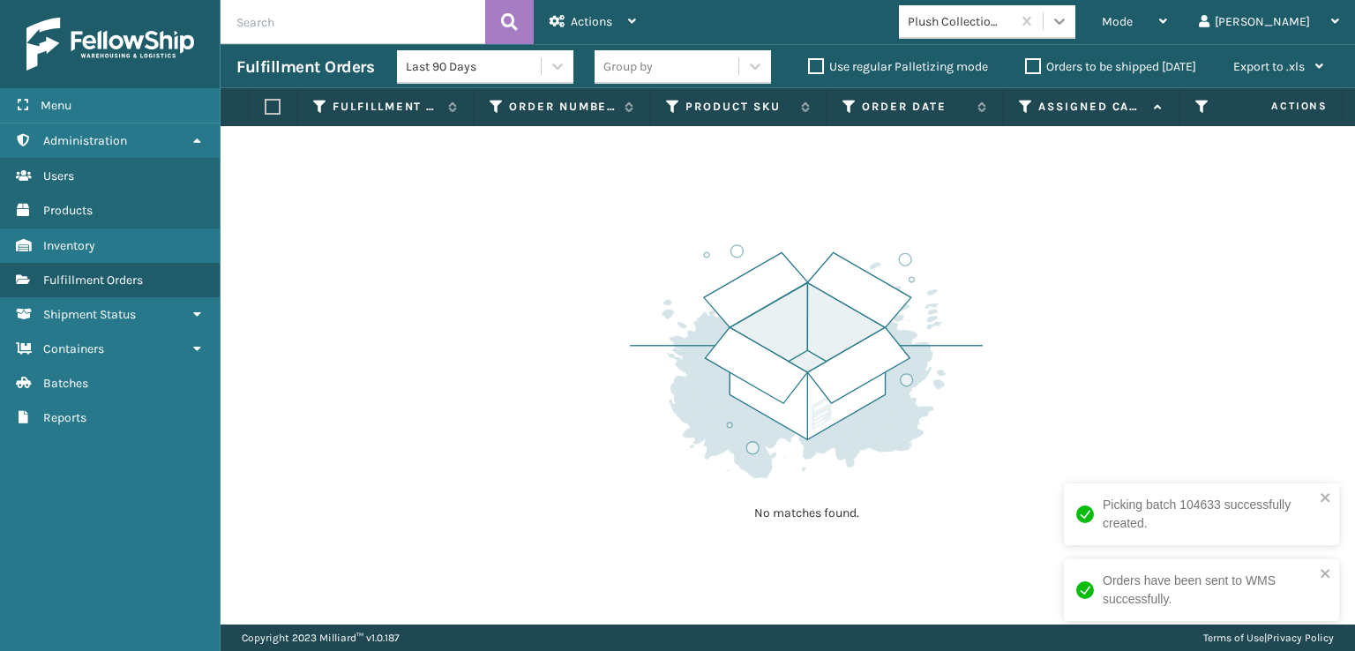
click at [1068, 19] on icon at bounding box center [1060, 21] width 18 height 18
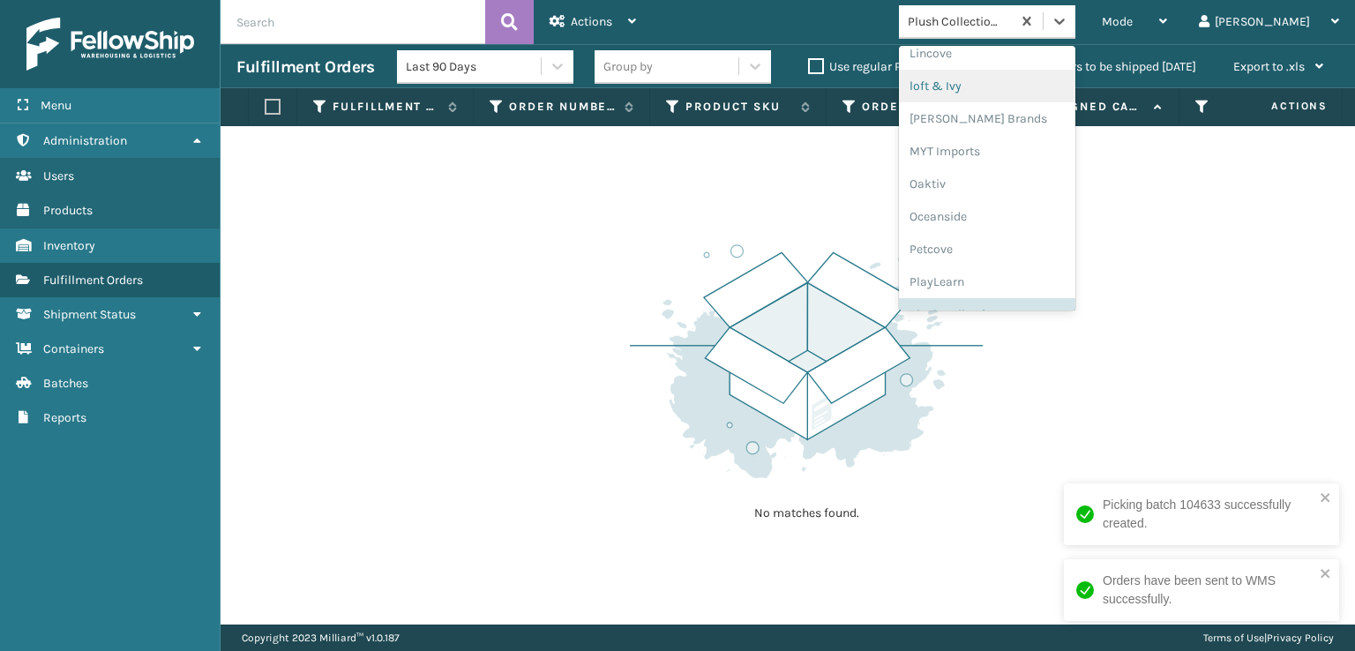
scroll to position [852, 0]
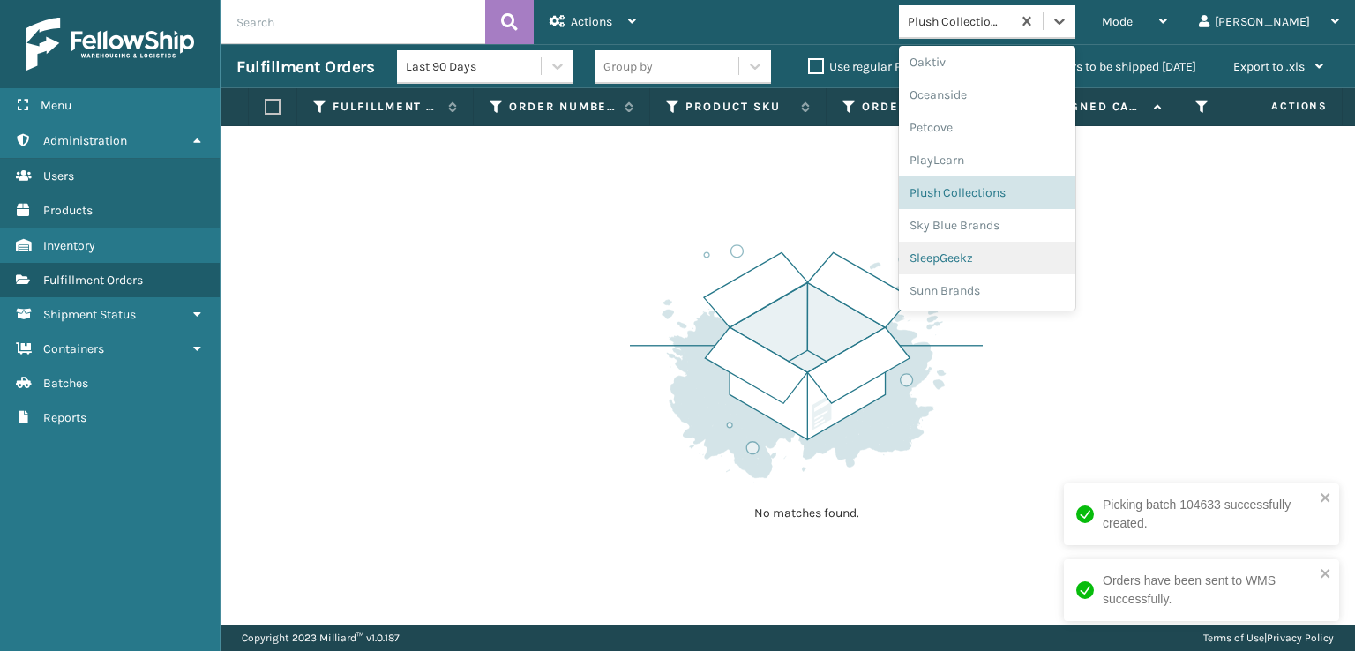
click at [1033, 258] on div "SleepGeekz" at bounding box center [987, 258] width 176 height 33
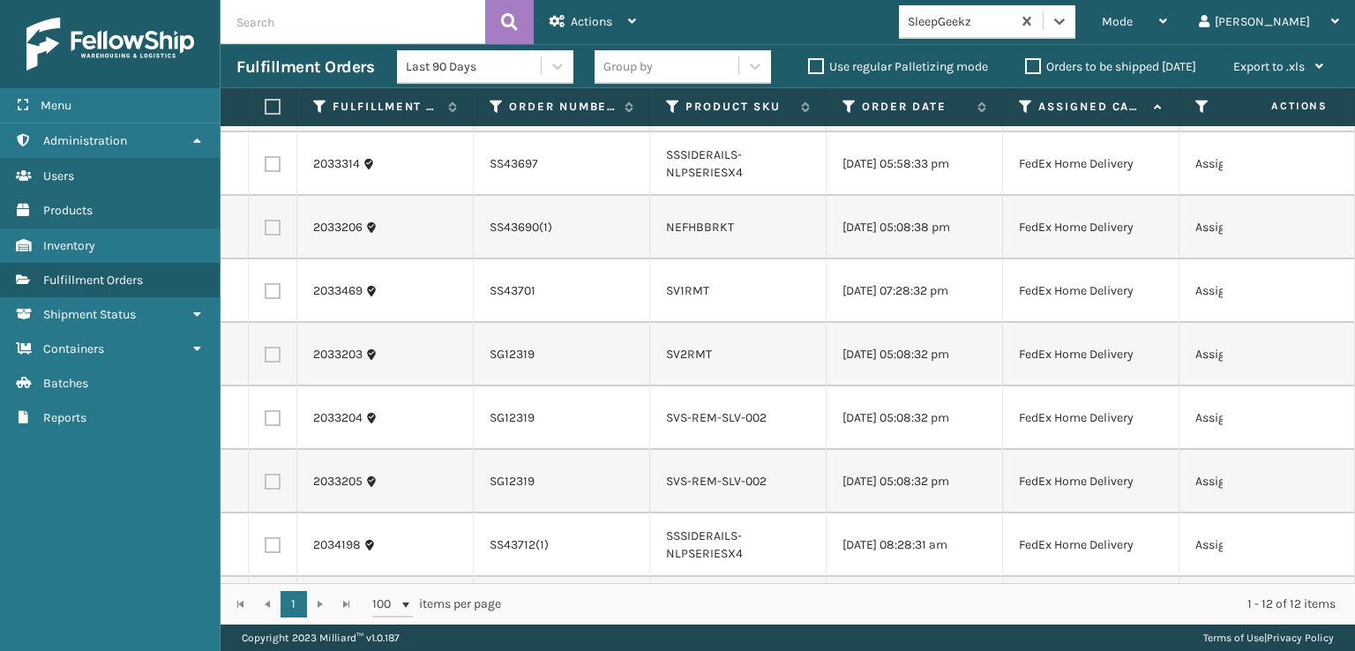
scroll to position [0, 0]
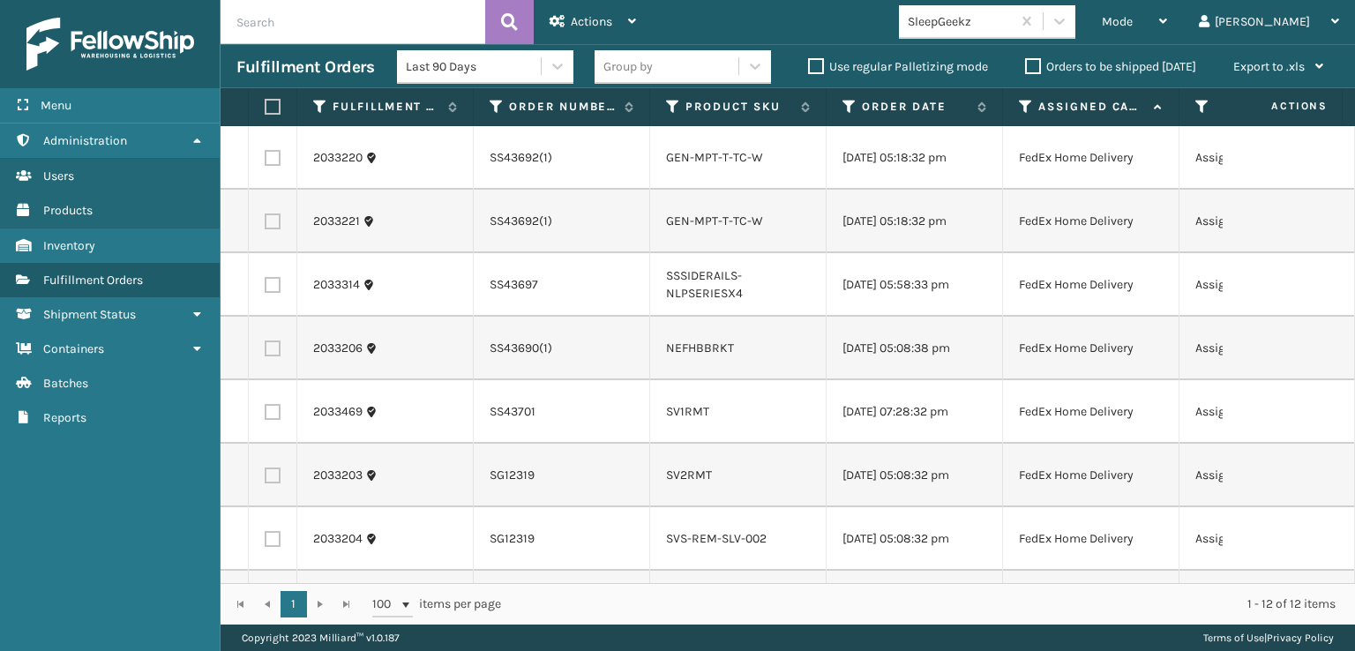
click at [274, 162] on label at bounding box center [273, 158] width 16 height 16
click at [266, 161] on input "checkbox" at bounding box center [265, 155] width 1 height 11
checkbox input "true"
click at [274, 229] on label at bounding box center [273, 221] width 16 height 16
click at [266, 225] on input "checkbox" at bounding box center [265, 218] width 1 height 11
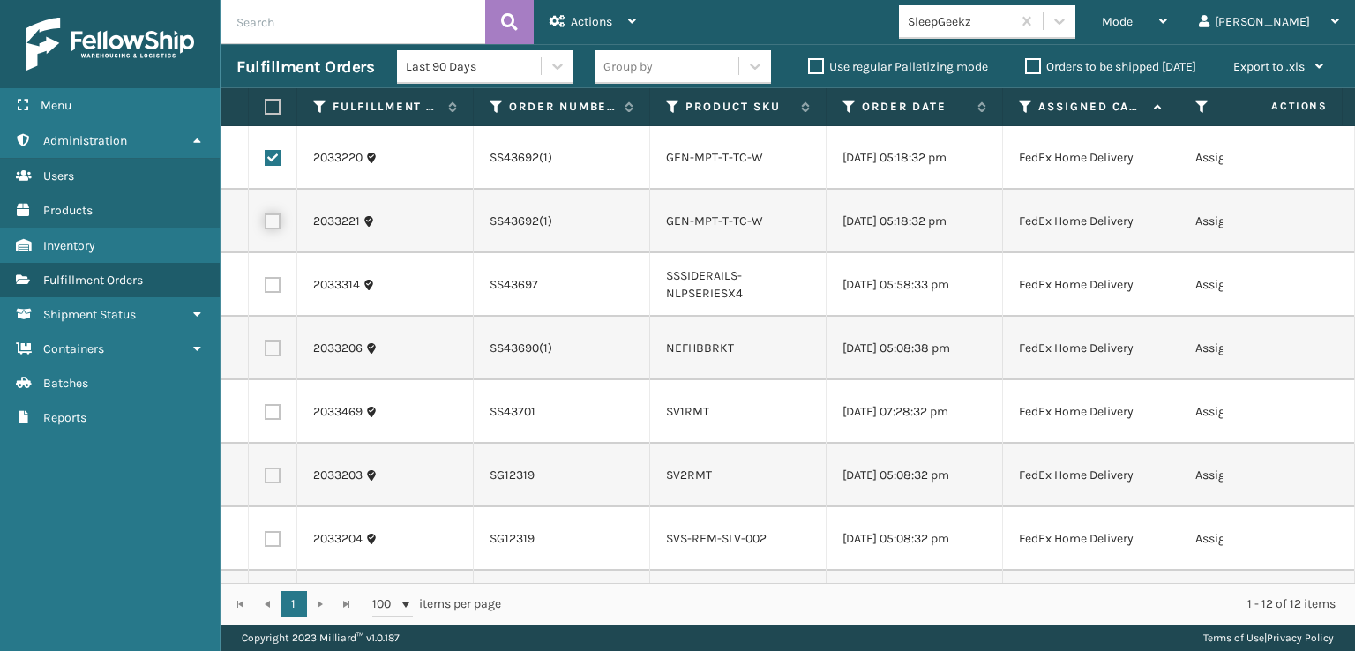
checkbox input "true"
click at [279, 293] on label at bounding box center [273, 285] width 16 height 16
click at [266, 288] on input "checkbox" at bounding box center [265, 282] width 1 height 11
checkbox input "true"
click at [274, 356] on label at bounding box center [273, 349] width 16 height 16
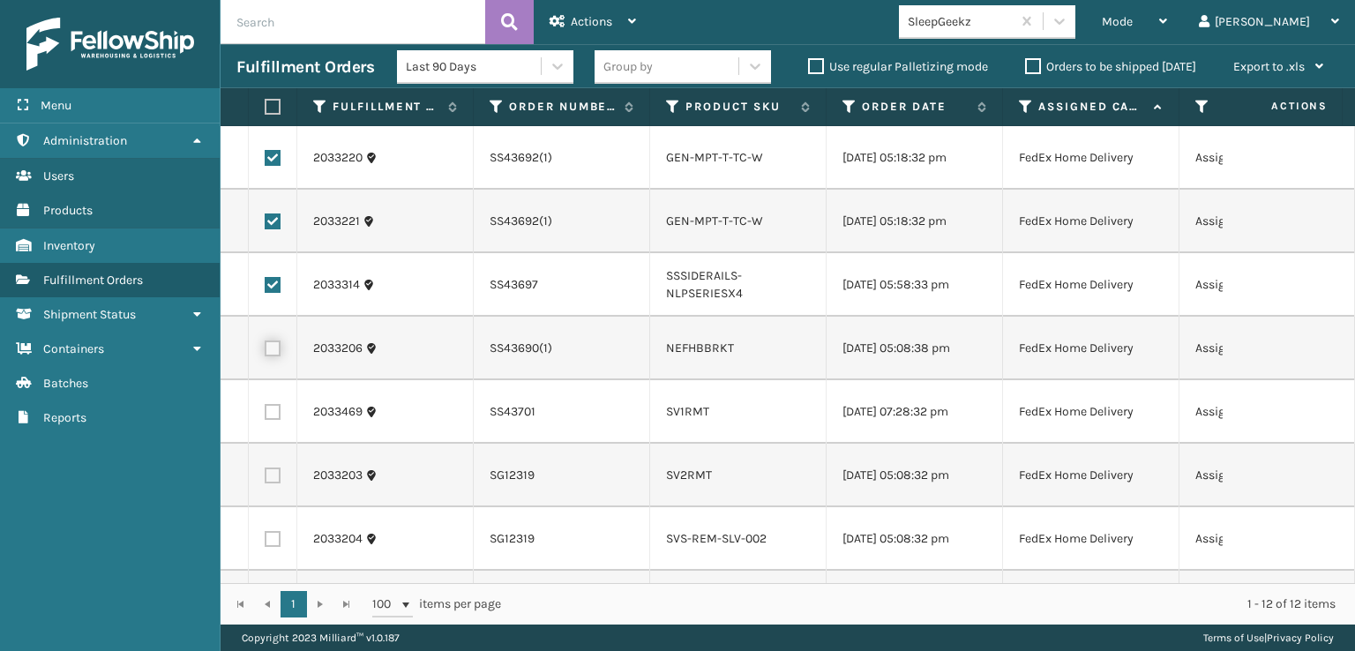
click at [266, 352] on input "checkbox" at bounding box center [265, 346] width 1 height 11
checkbox input "true"
click at [278, 420] on label at bounding box center [273, 412] width 16 height 16
click at [266, 416] on input "checkbox" at bounding box center [265, 409] width 1 height 11
checkbox input "true"
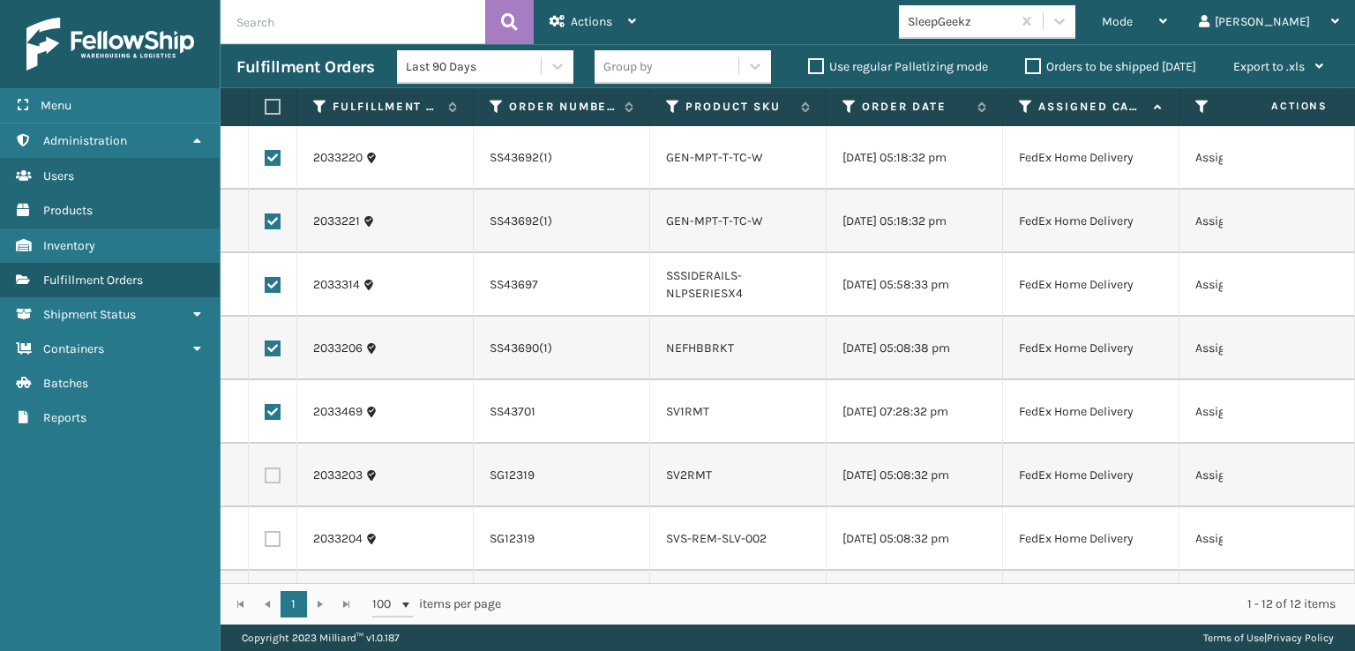
click at [273, 483] on label at bounding box center [273, 476] width 16 height 16
click at [266, 479] on input "checkbox" at bounding box center [265, 473] width 1 height 11
checkbox input "true"
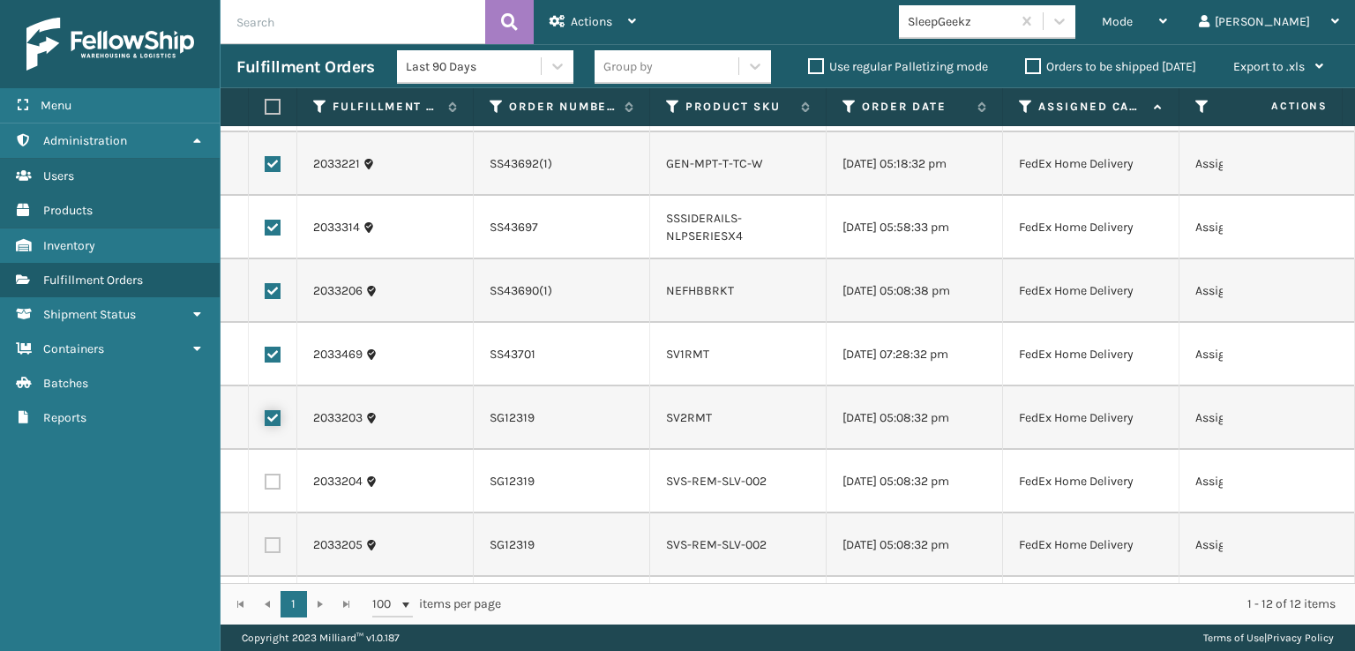
scroll to position [265, 0]
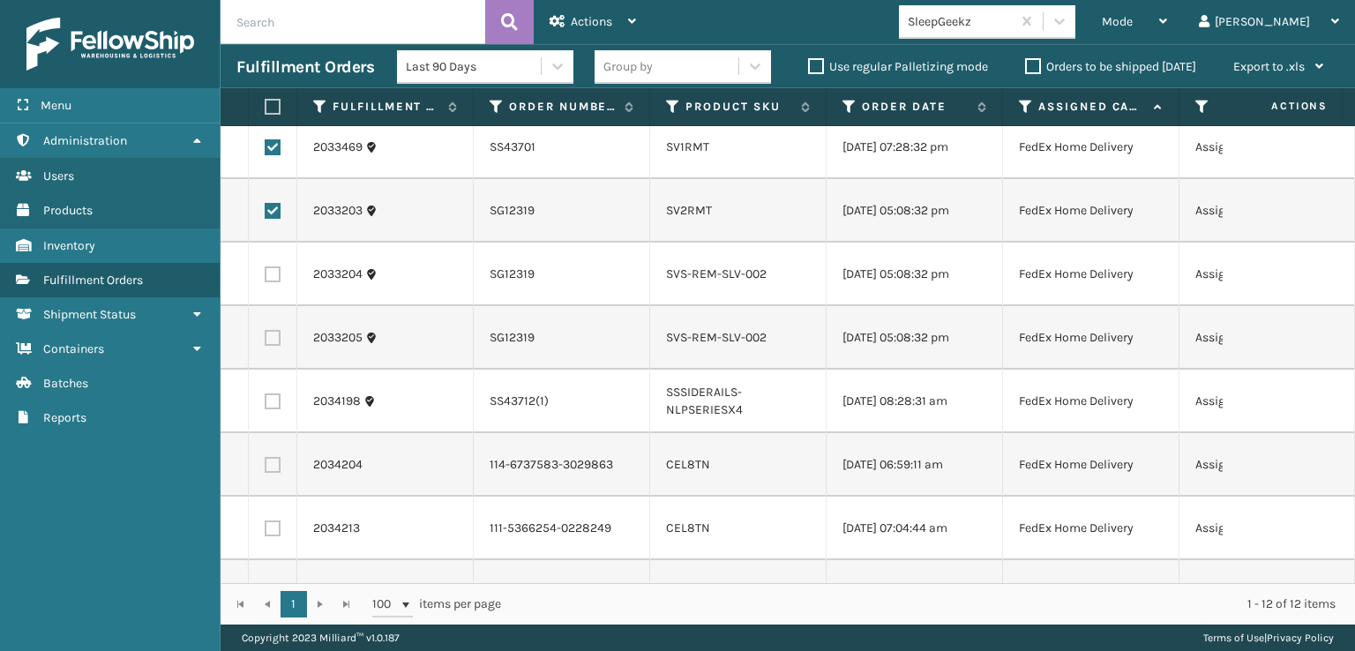
click at [278, 282] on label at bounding box center [273, 274] width 16 height 16
click at [266, 278] on input "checkbox" at bounding box center [265, 271] width 1 height 11
checkbox input "true"
click at [273, 346] on label at bounding box center [273, 338] width 16 height 16
click at [266, 341] on input "checkbox" at bounding box center [265, 335] width 1 height 11
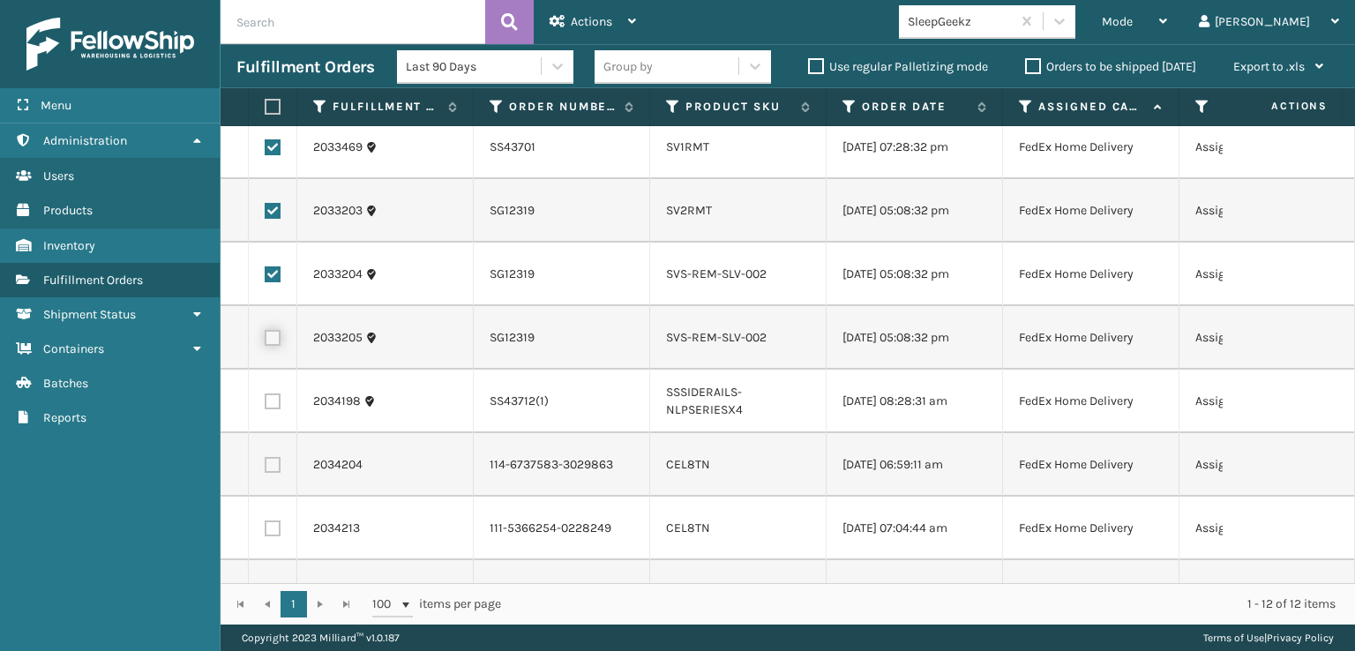
checkbox input "true"
click at [275, 409] on label at bounding box center [273, 401] width 16 height 16
click at [266, 405] on input "checkbox" at bounding box center [265, 398] width 1 height 11
checkbox input "true"
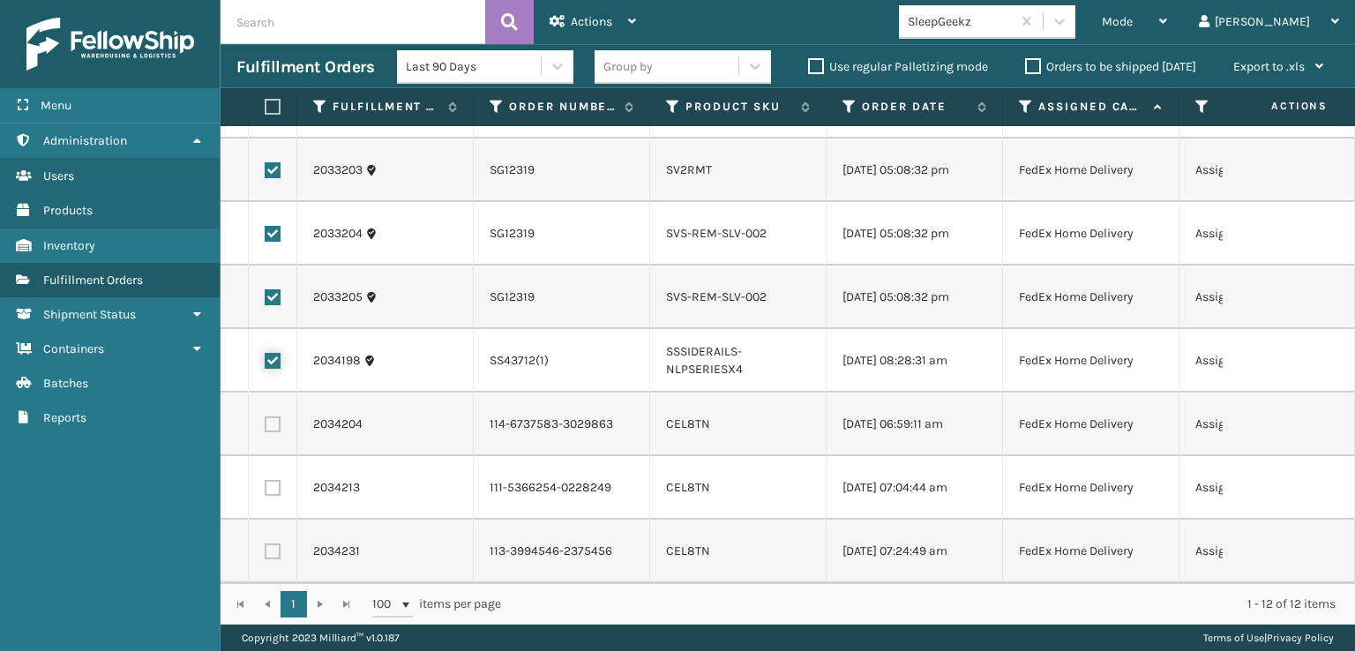
scroll to position [381, 0]
click at [582, 19] on span "Actions" at bounding box center [591, 21] width 41 height 15
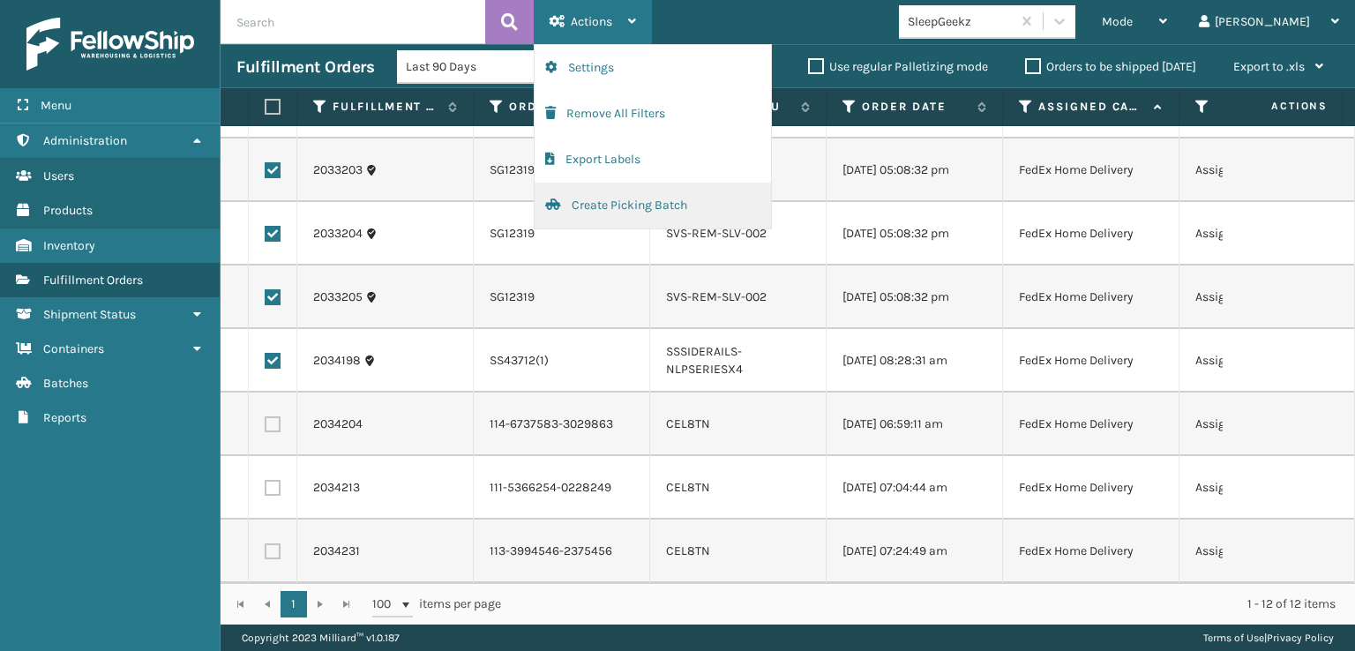
click at [610, 208] on button "Create Picking Batch" at bounding box center [653, 206] width 236 height 46
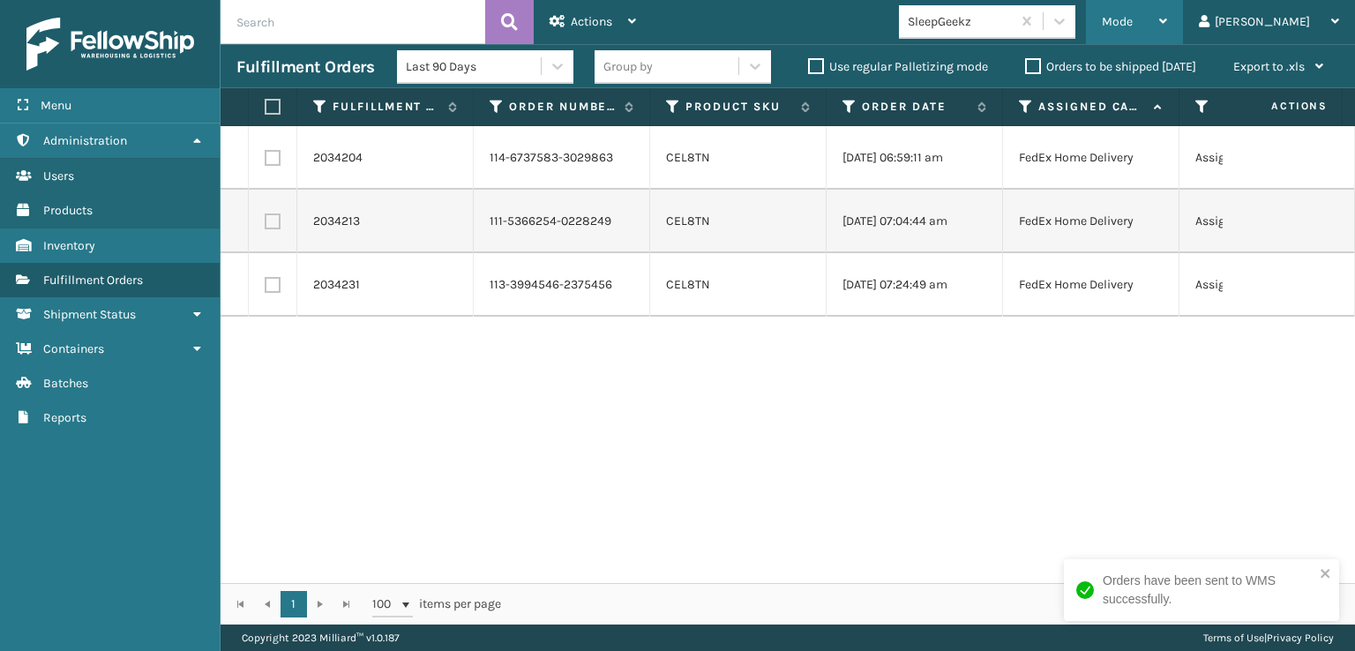
click at [1167, 11] on div "Mode" at bounding box center [1134, 22] width 65 height 44
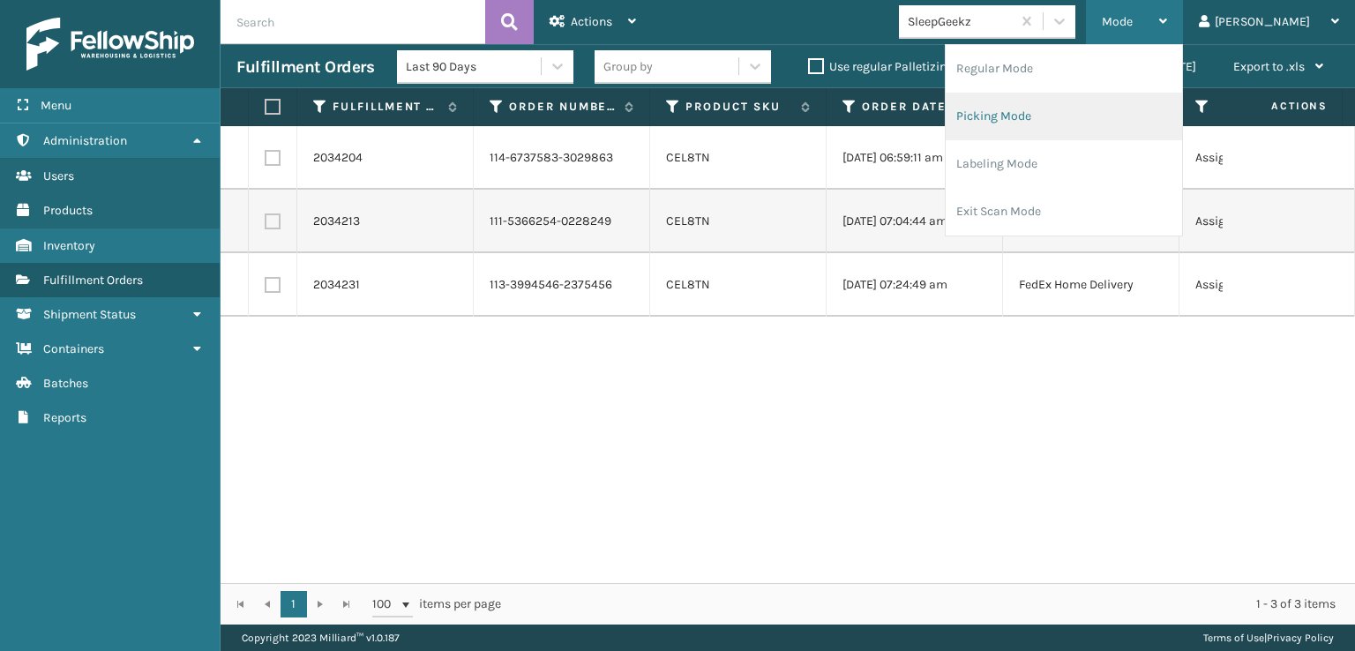
click at [1074, 115] on li "Picking Mode" at bounding box center [1064, 117] width 236 height 48
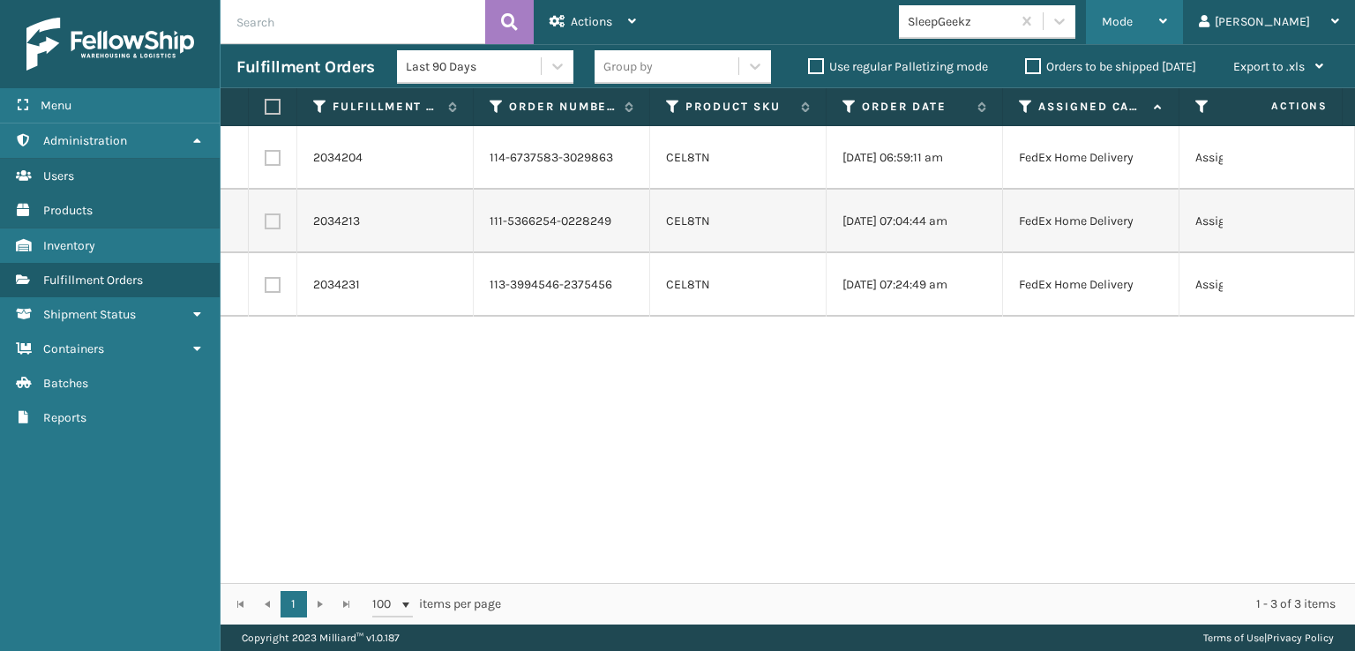
click at [1167, 15] on div "Mode" at bounding box center [1134, 22] width 65 height 44
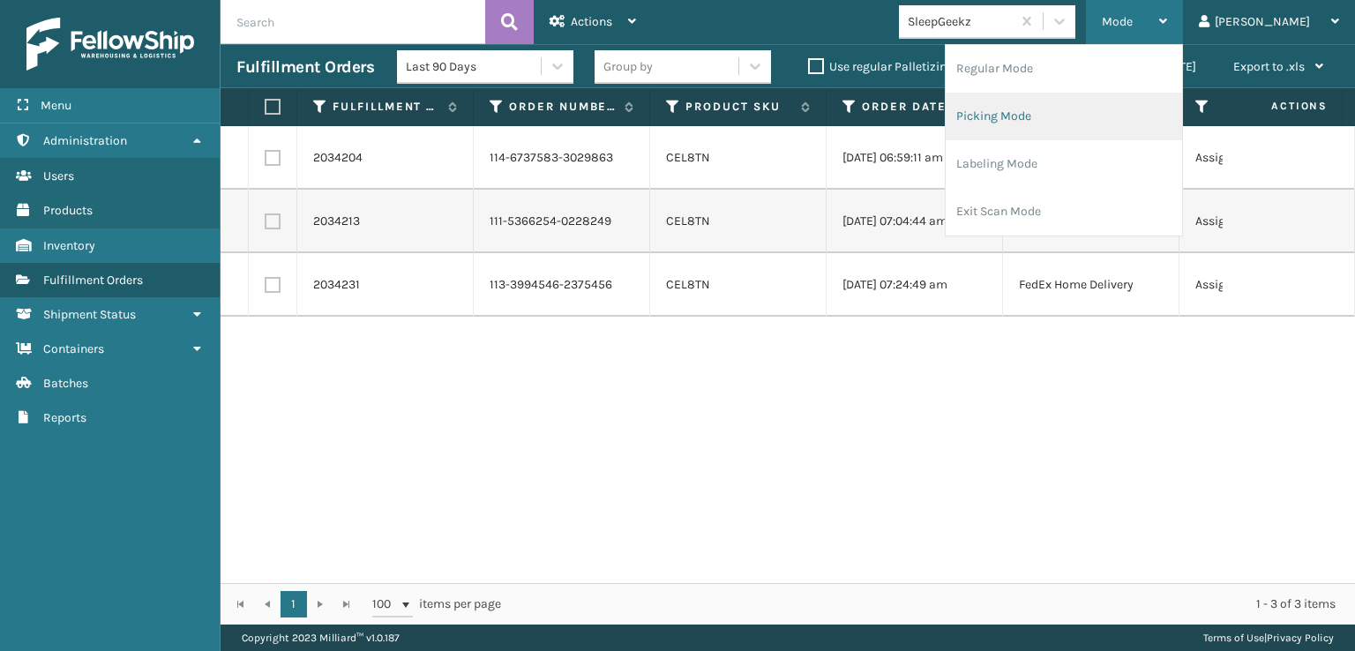
click at [1059, 113] on li "Picking Mode" at bounding box center [1064, 117] width 236 height 48
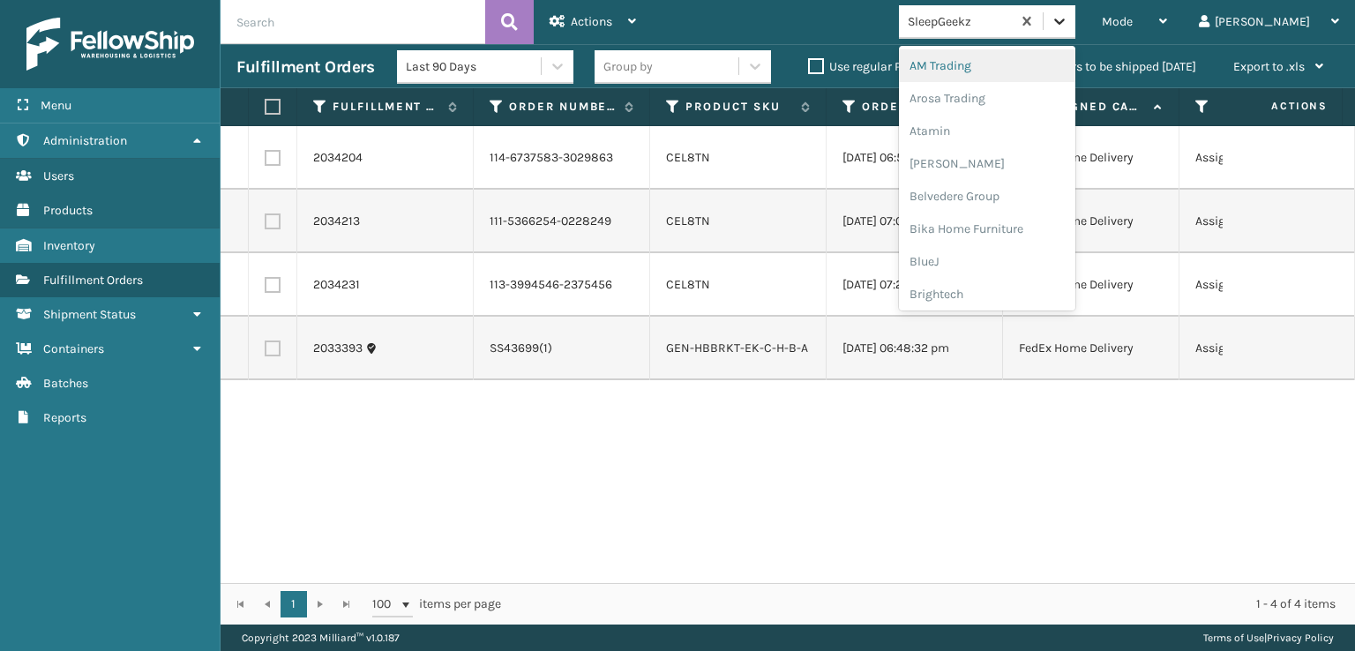
click at [1068, 22] on icon at bounding box center [1060, 21] width 18 height 18
click at [996, 225] on div "FoamTex" at bounding box center [987, 225] width 176 height 33
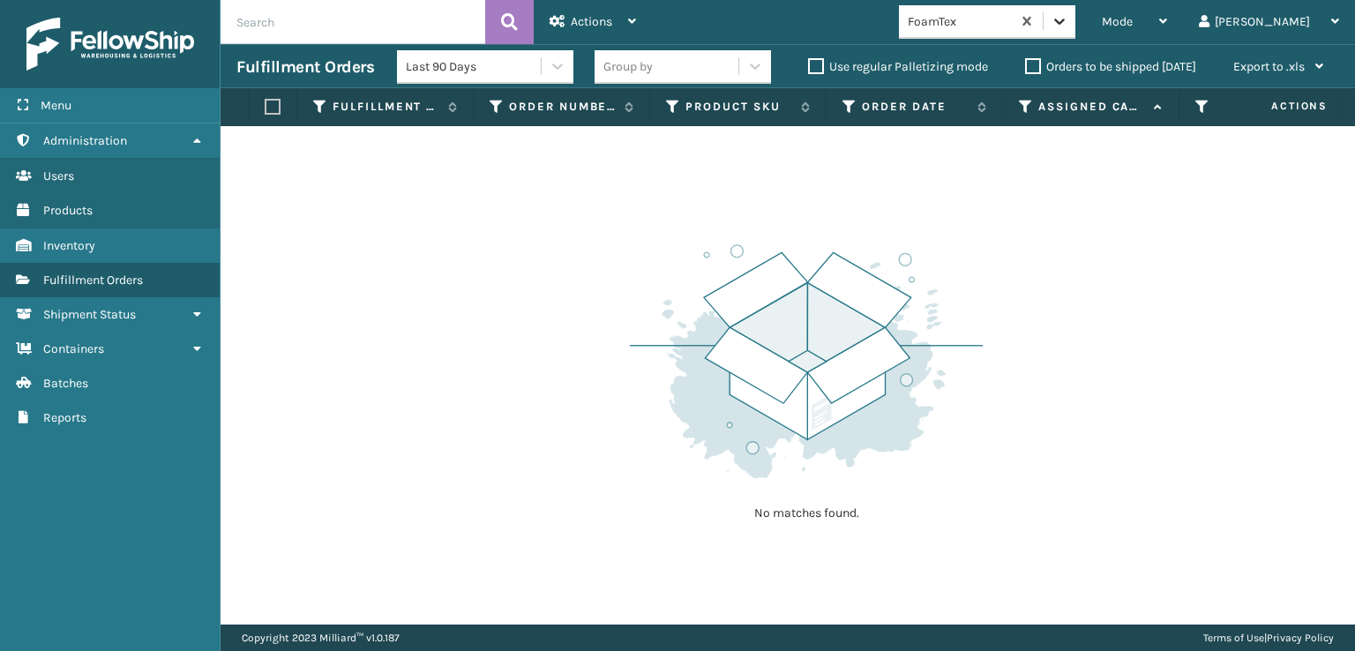
click at [1068, 27] on icon at bounding box center [1060, 21] width 18 height 18
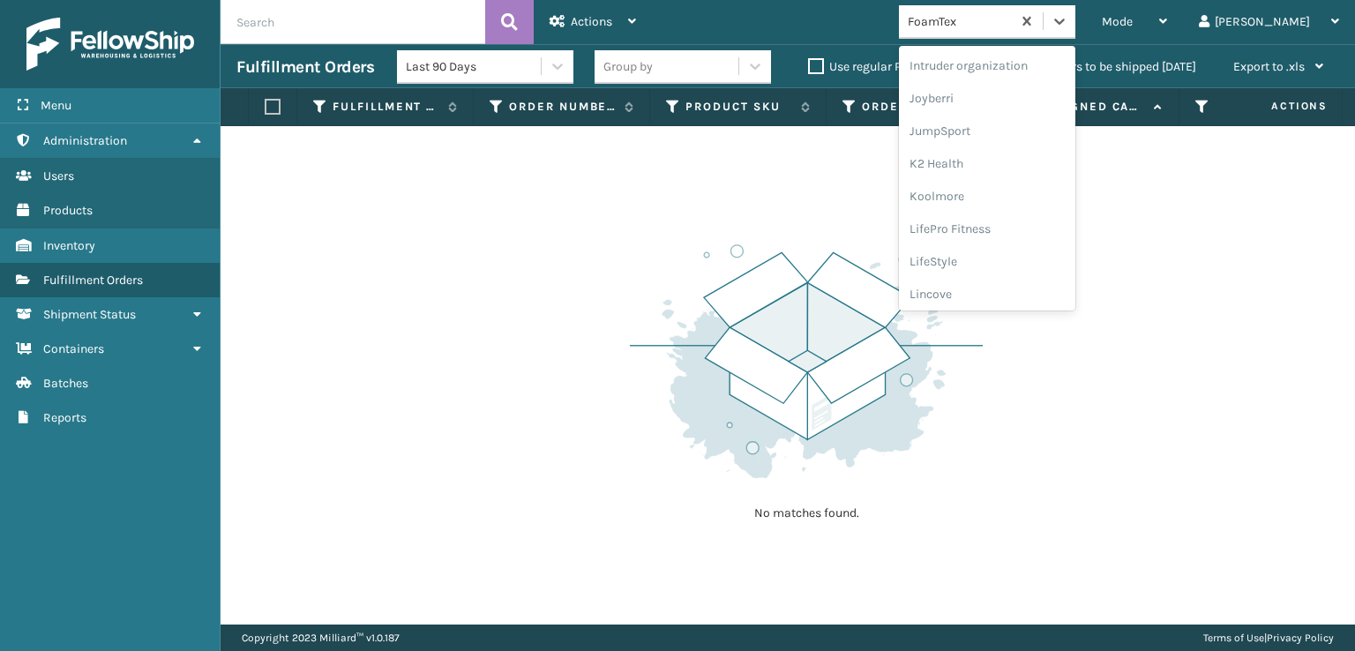
scroll to position [558, 0]
click at [1020, 291] on div "[PERSON_NAME] Brands" at bounding box center [987, 291] width 176 height 33
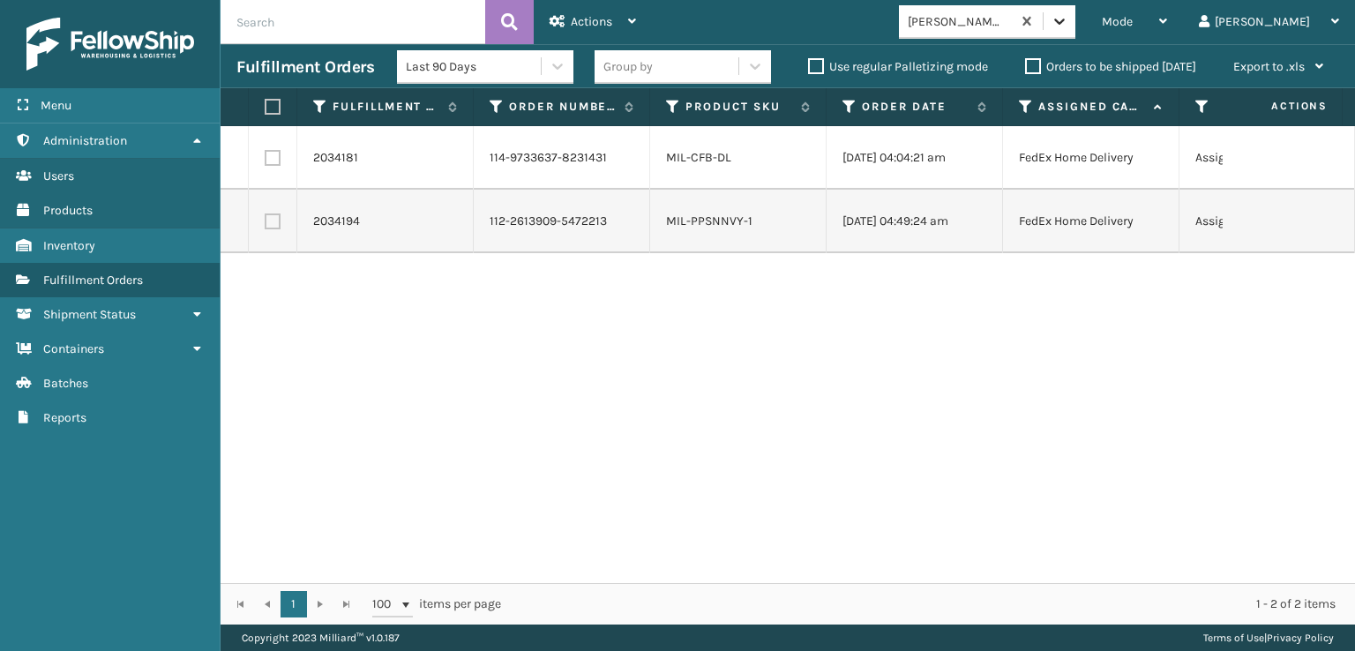
click at [1068, 25] on icon at bounding box center [1060, 21] width 18 height 18
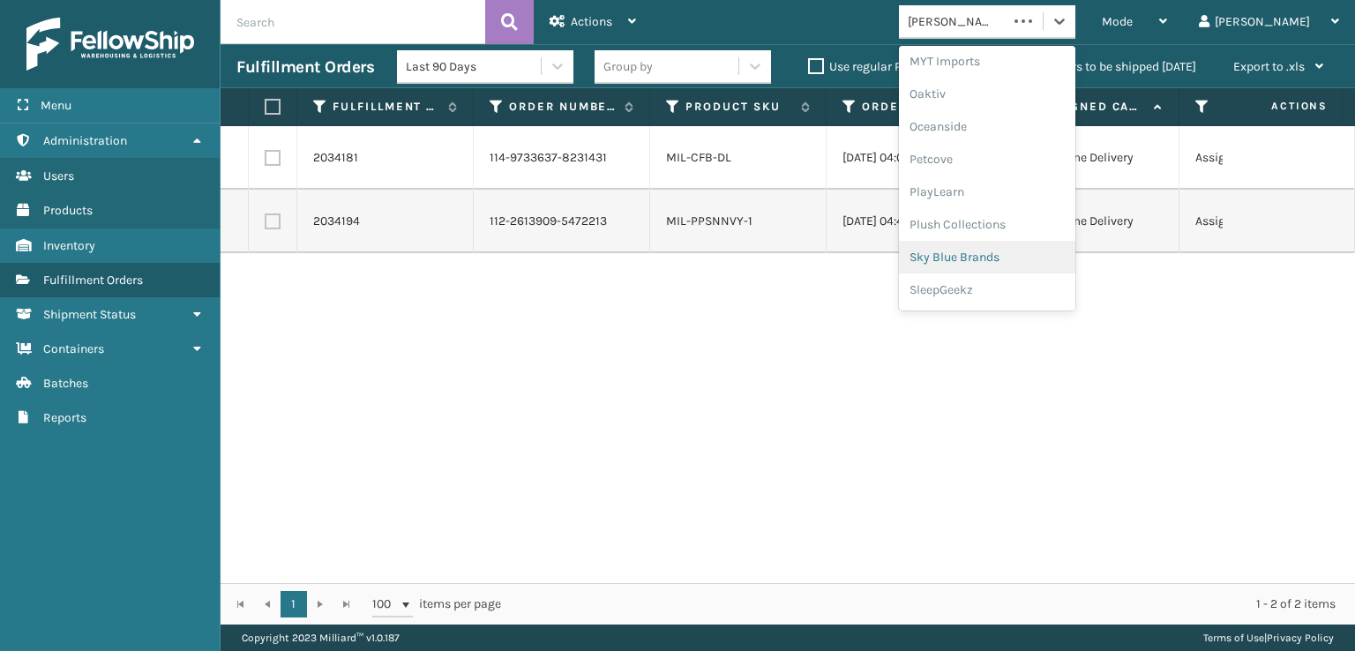
scroll to position [852, 0]
click at [1000, 191] on div "Plush Collections" at bounding box center [987, 192] width 176 height 33
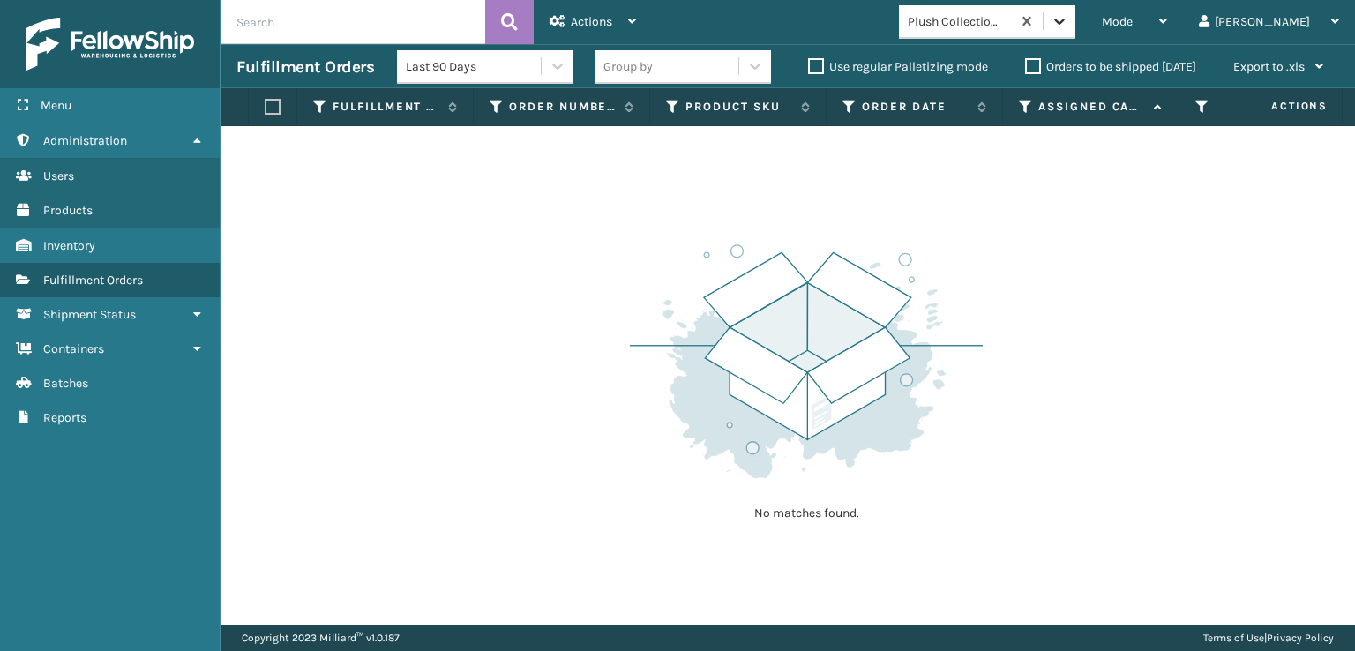
click at [1068, 21] on icon at bounding box center [1060, 21] width 18 height 18
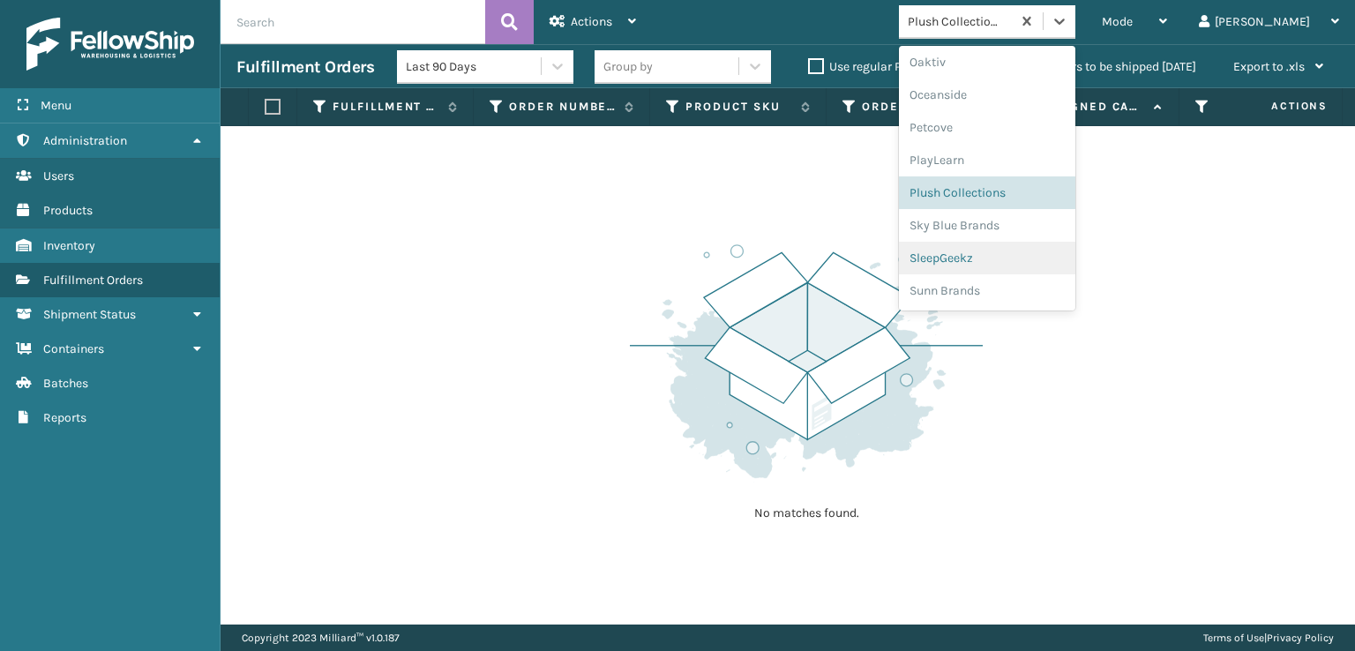
click at [1002, 253] on div "SleepGeekz" at bounding box center [987, 258] width 176 height 33
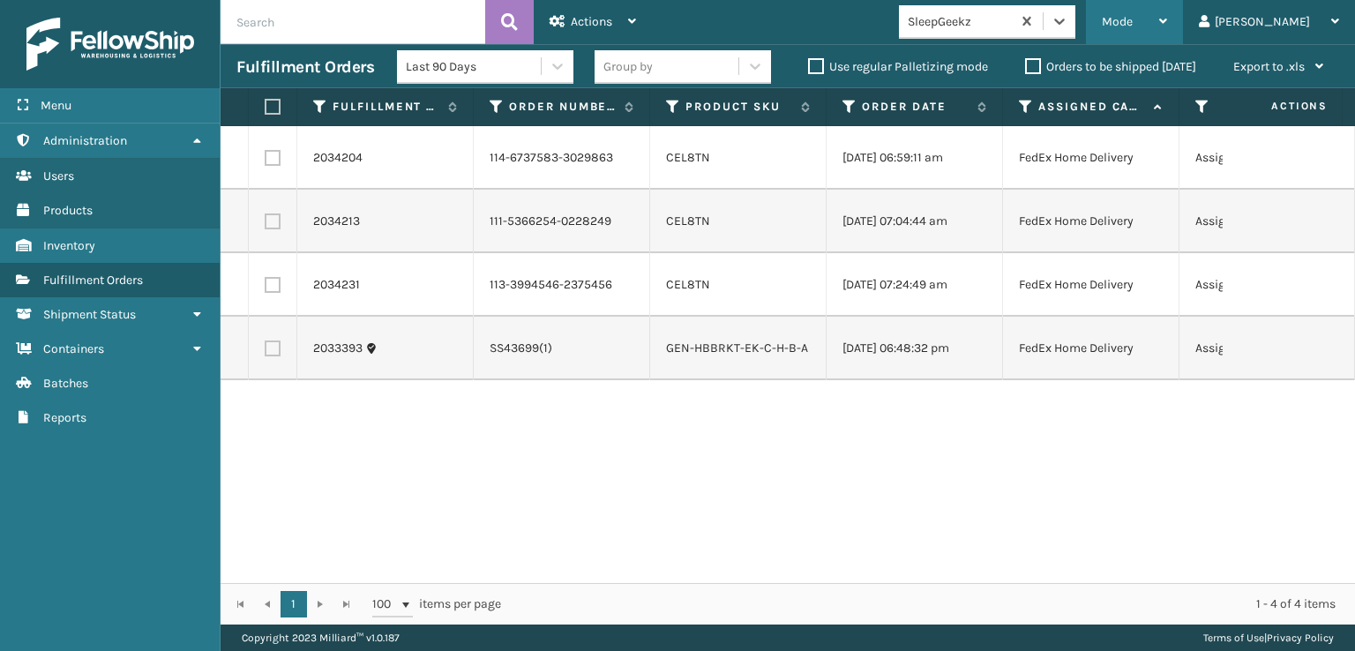
click at [1133, 24] on span "Mode" at bounding box center [1117, 21] width 31 height 15
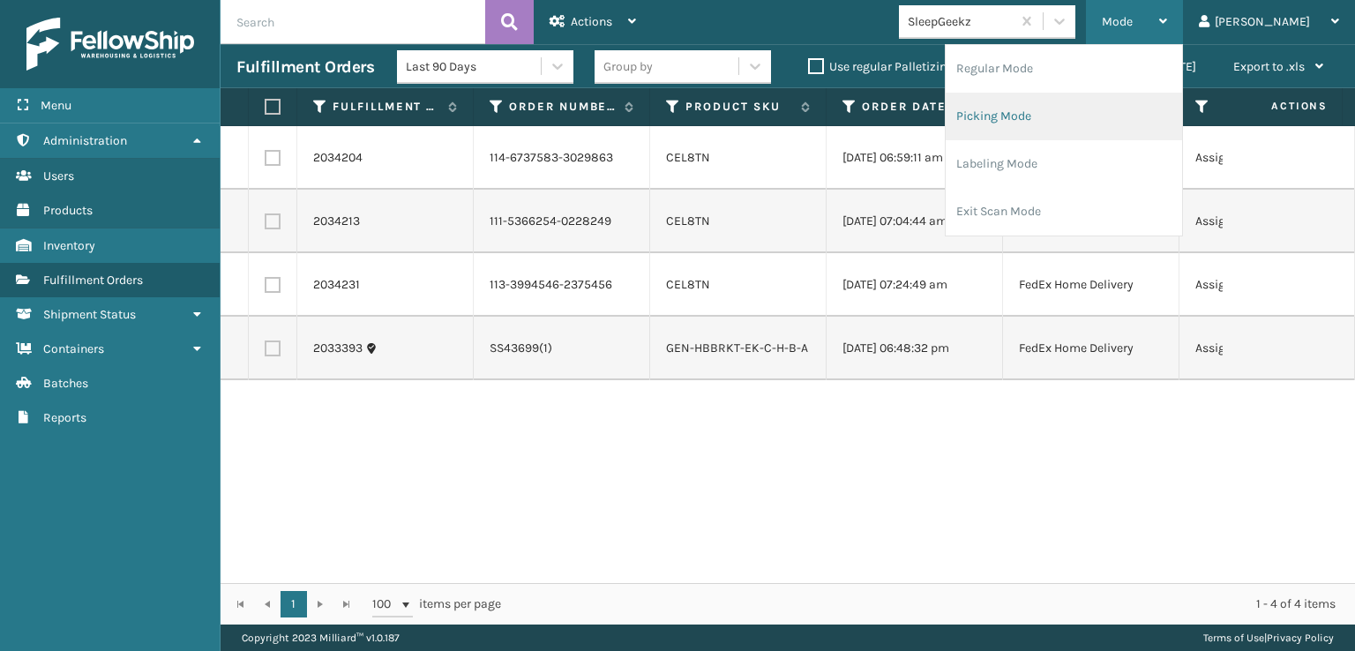
click at [1054, 113] on li "Picking Mode" at bounding box center [1064, 117] width 236 height 48
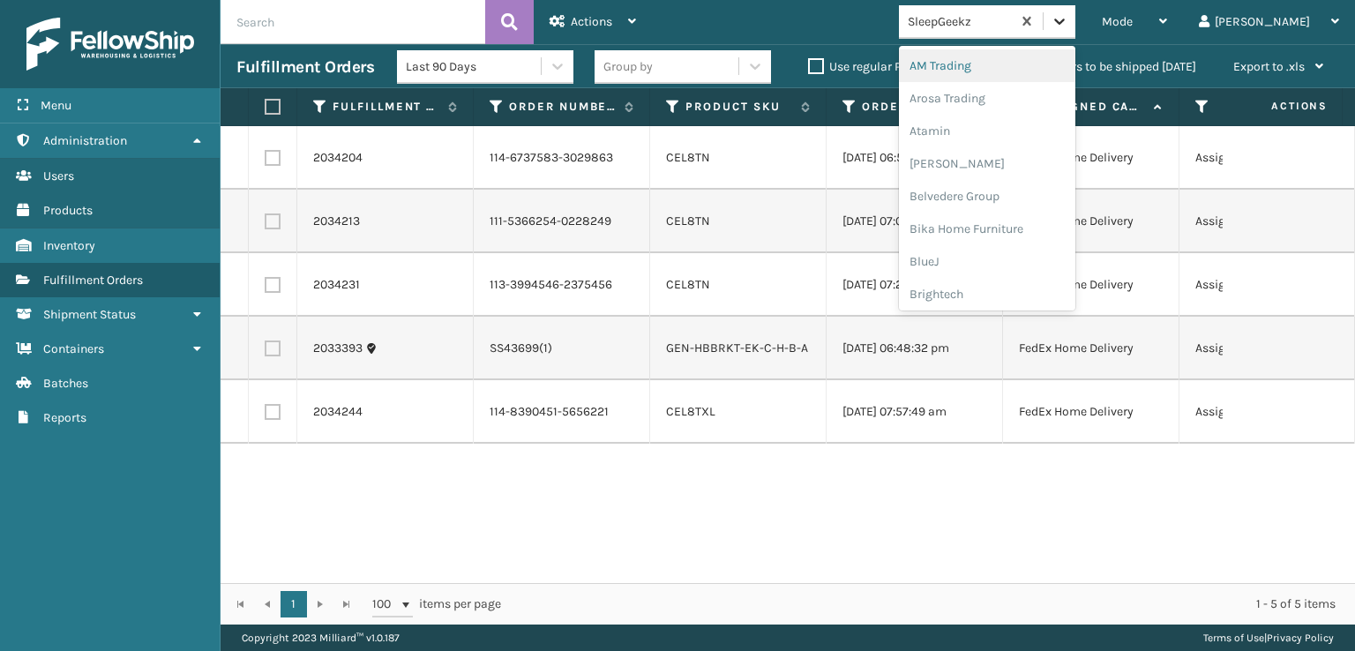
click at [1065, 19] on icon at bounding box center [1059, 22] width 11 height 6
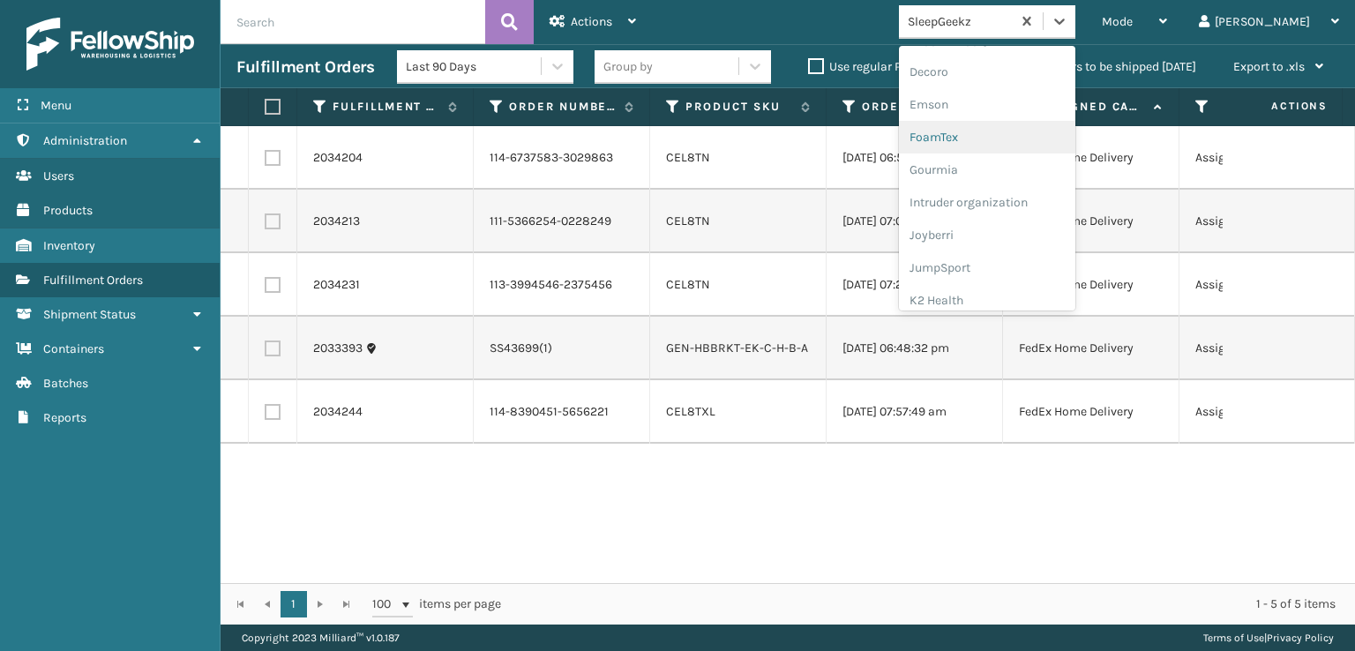
click at [1004, 135] on div "FoamTex" at bounding box center [987, 137] width 176 height 33
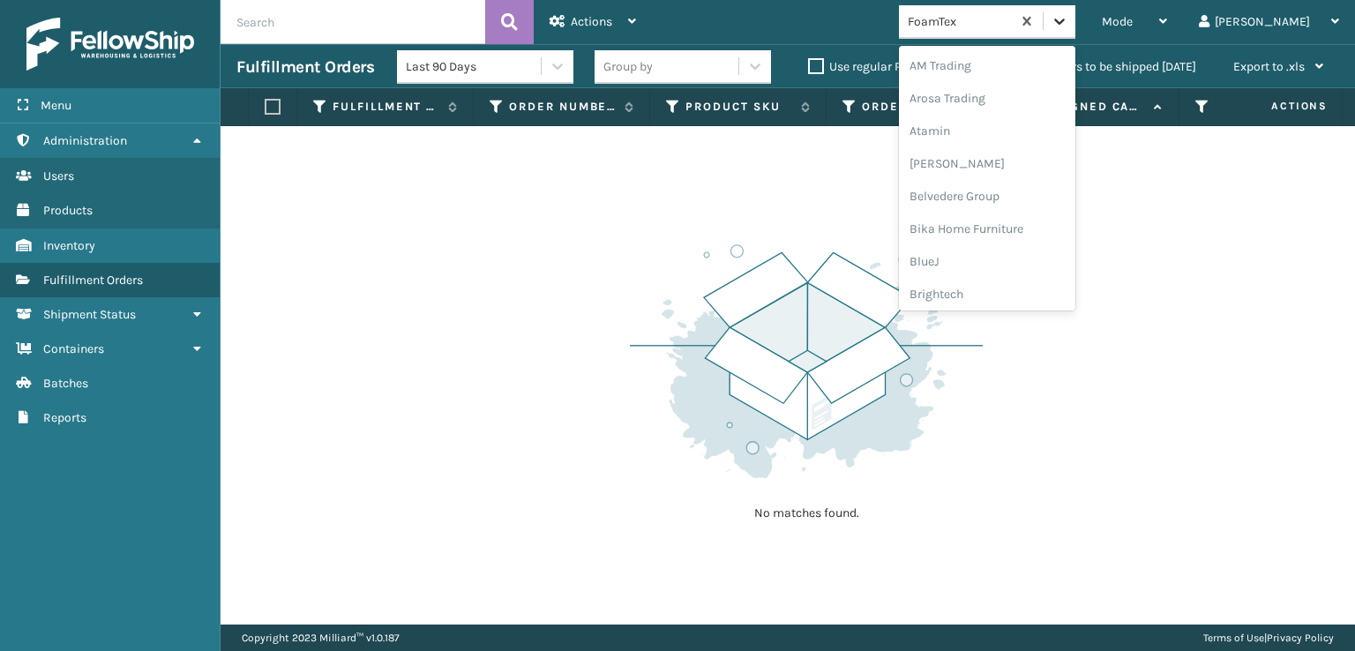
click at [1068, 26] on icon at bounding box center [1060, 21] width 18 height 18
click at [1026, 290] on div "[PERSON_NAME] Brands" at bounding box center [987, 291] width 176 height 33
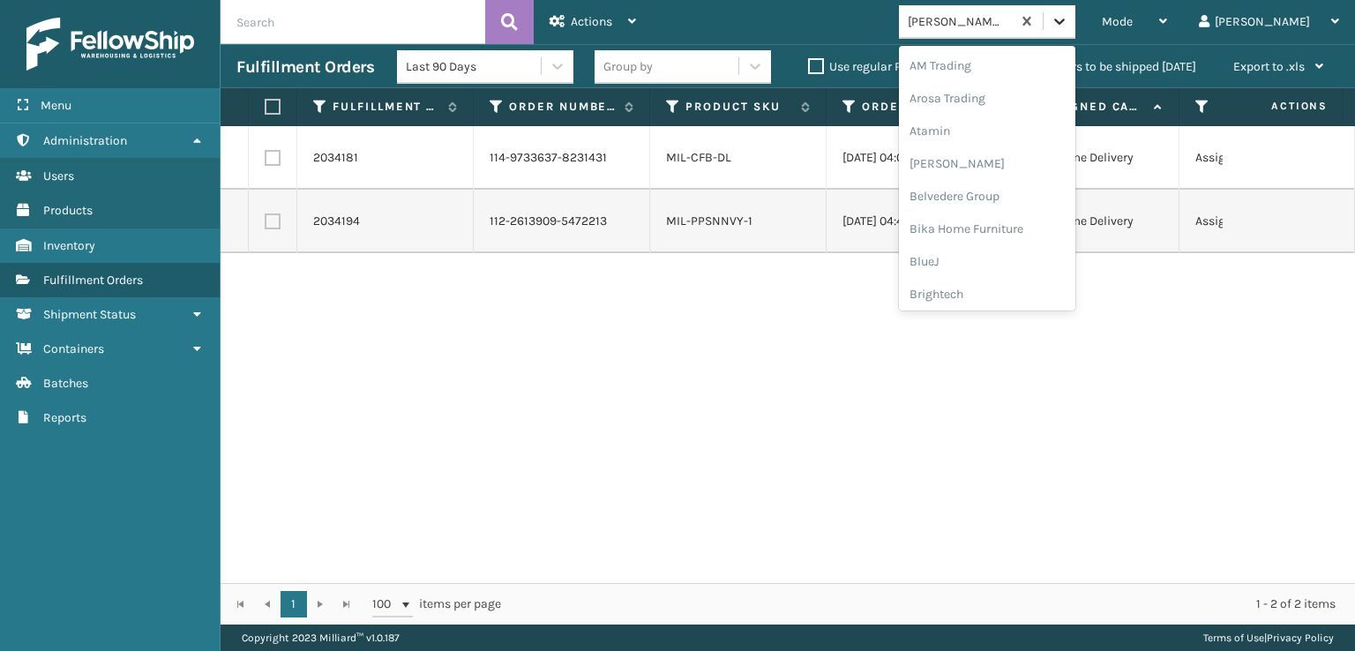
click at [1068, 15] on icon at bounding box center [1060, 21] width 18 height 18
click at [1019, 251] on div "SleepGeekz" at bounding box center [987, 258] width 176 height 33
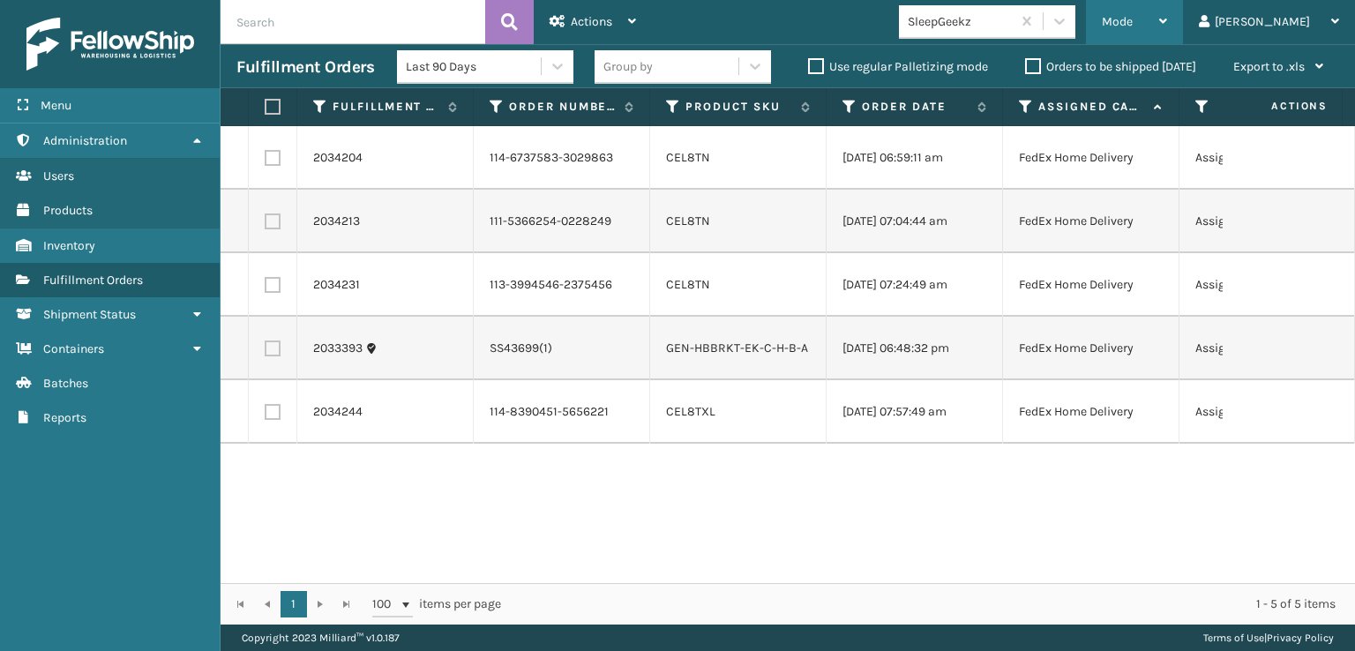
click at [1167, 10] on div "Mode" at bounding box center [1134, 22] width 65 height 44
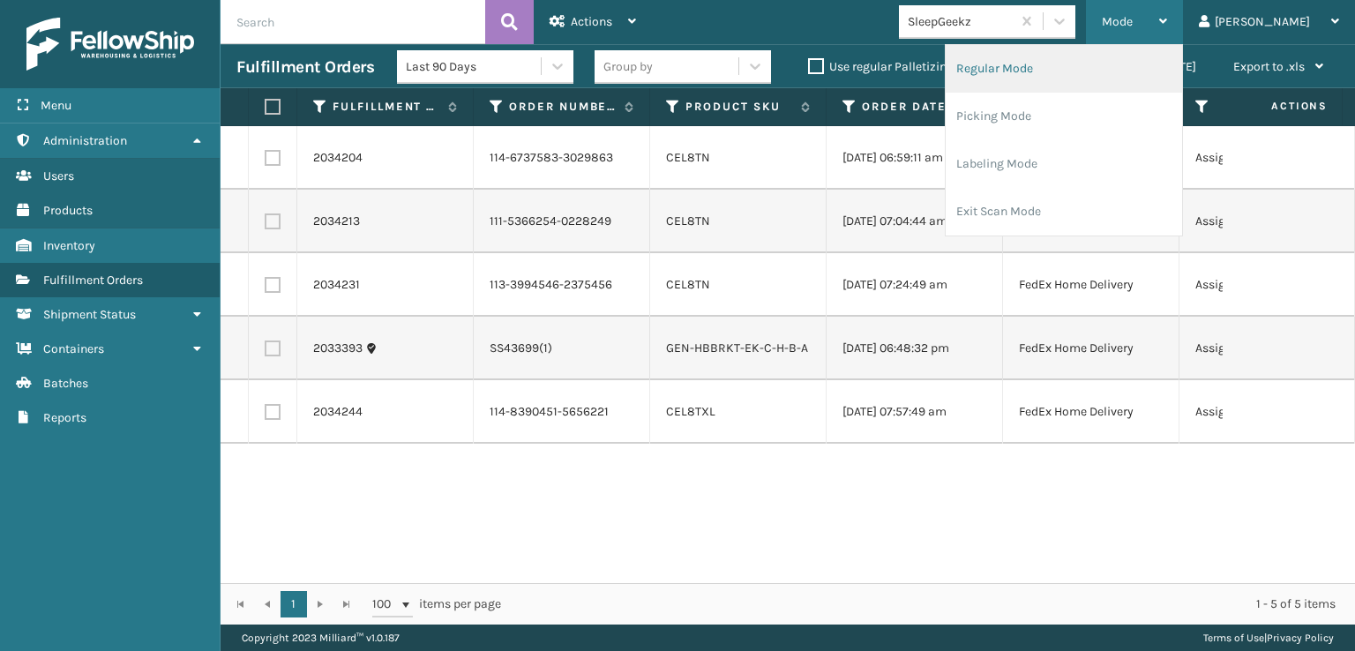
click at [1044, 66] on li "Regular Mode" at bounding box center [1064, 69] width 236 height 48
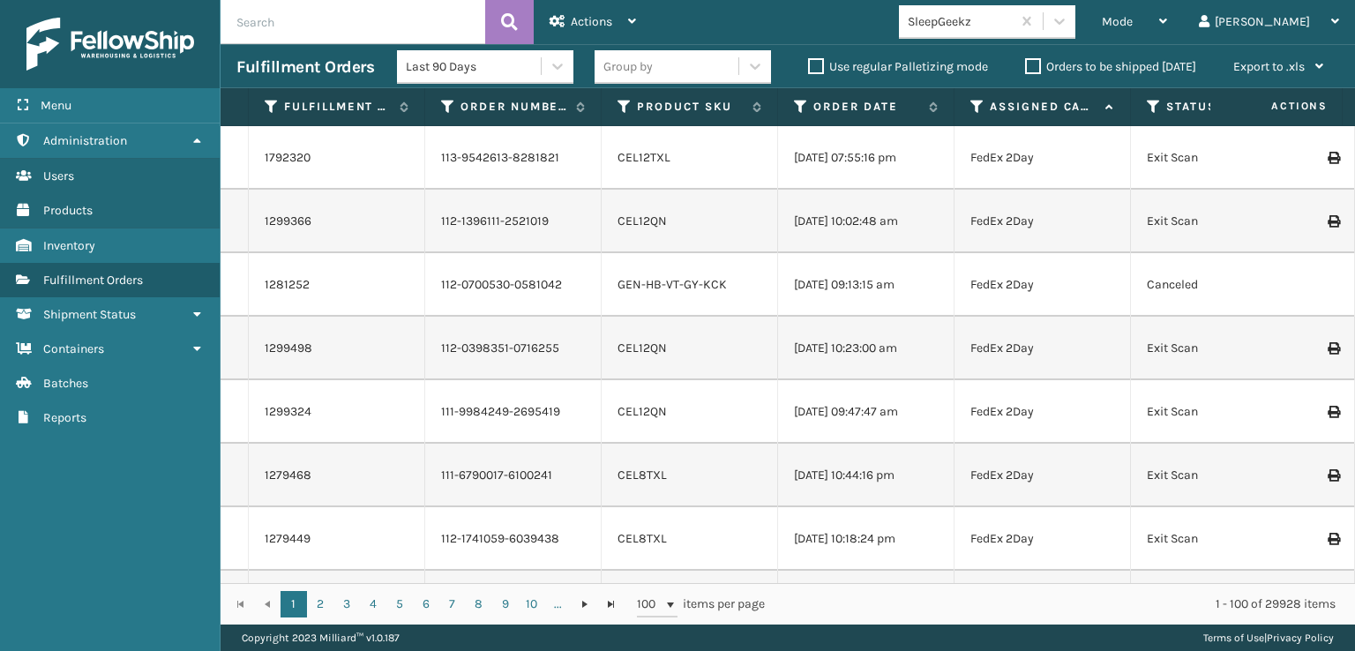
click at [1154, 103] on icon at bounding box center [1154, 107] width 14 height 16
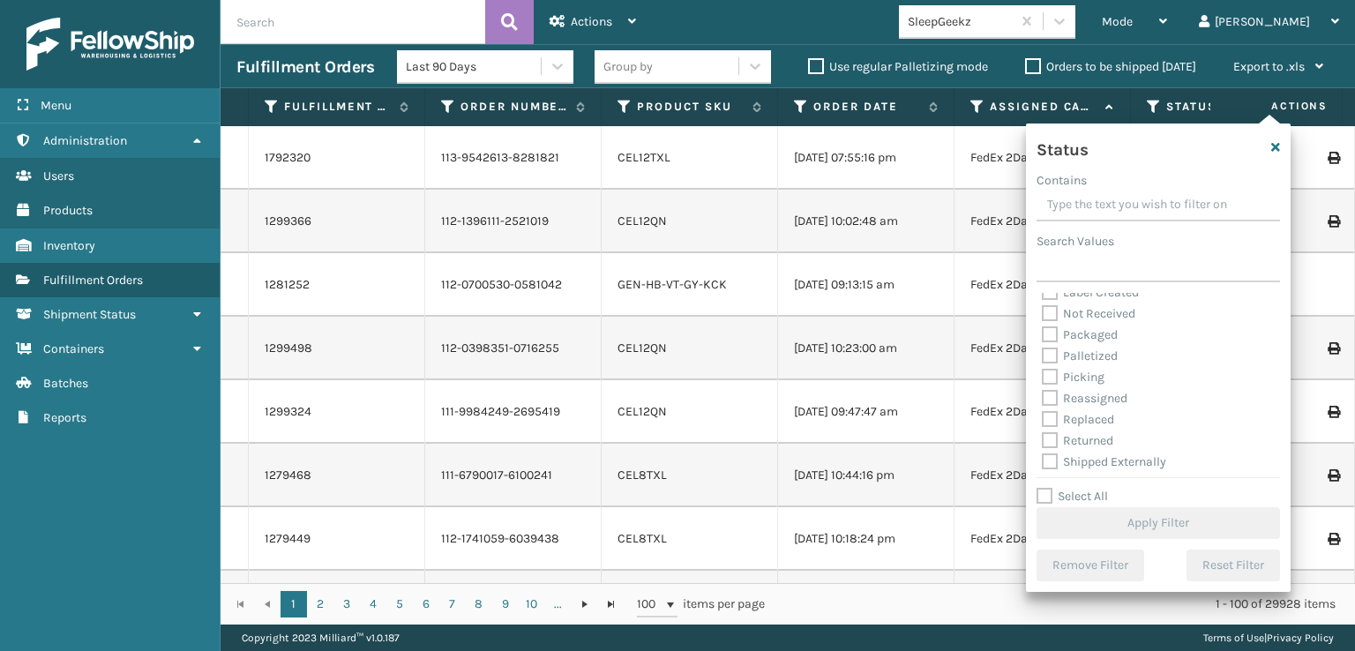
scroll to position [99, 0]
click at [1047, 368] on label "Picking" at bounding box center [1073, 373] width 63 height 15
click at [1043, 368] on input "Picking" at bounding box center [1042, 368] width 1 height 11
checkbox input "true"
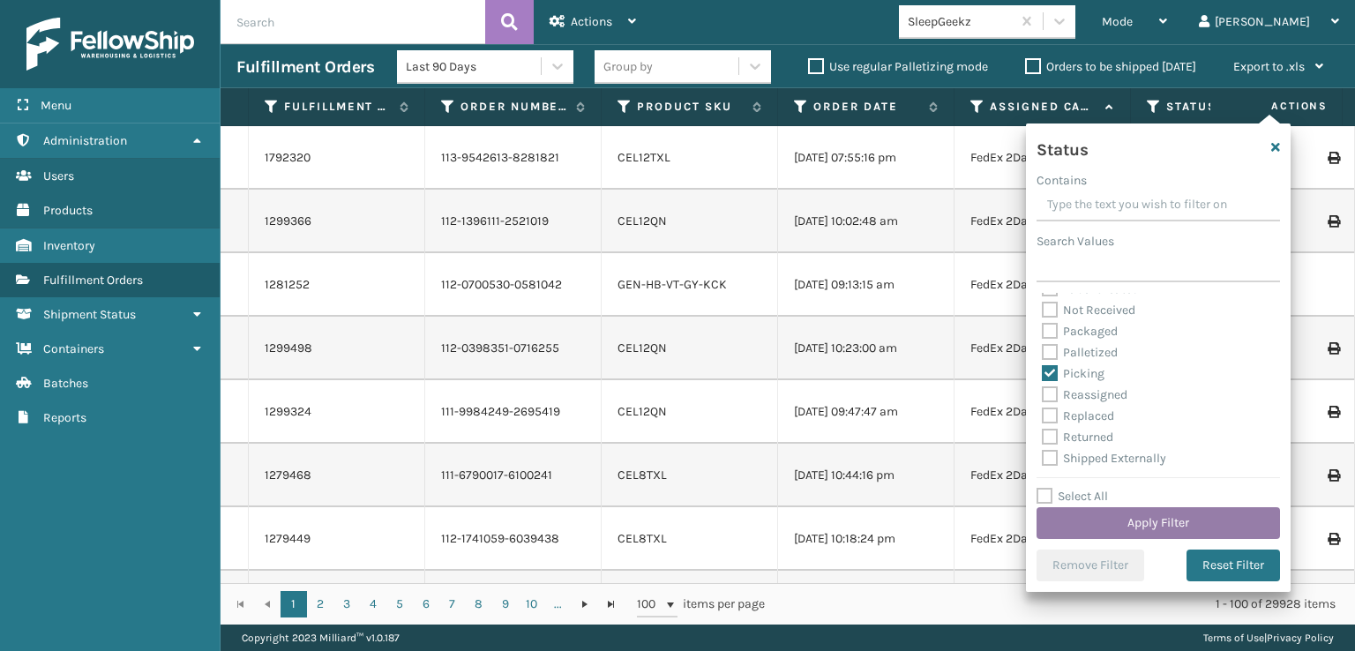
click at [1145, 517] on button "Apply Filter" at bounding box center [1158, 523] width 243 height 32
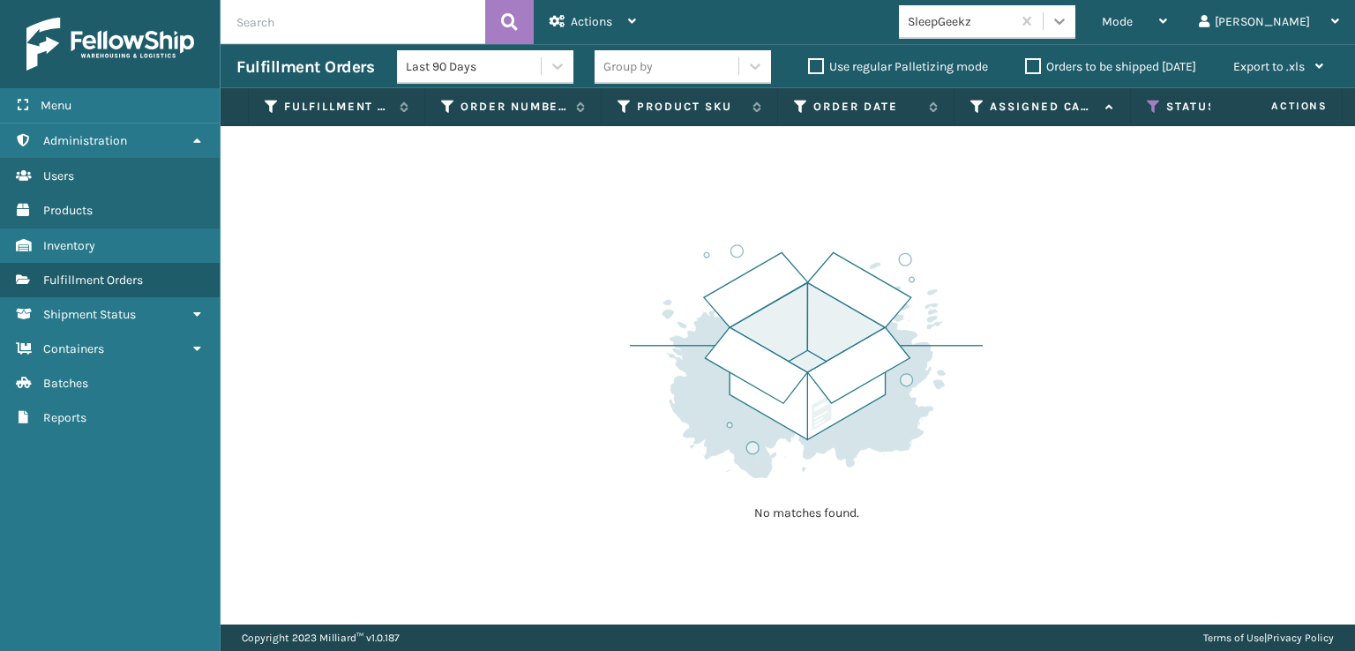
click at [1068, 21] on icon at bounding box center [1060, 21] width 18 height 18
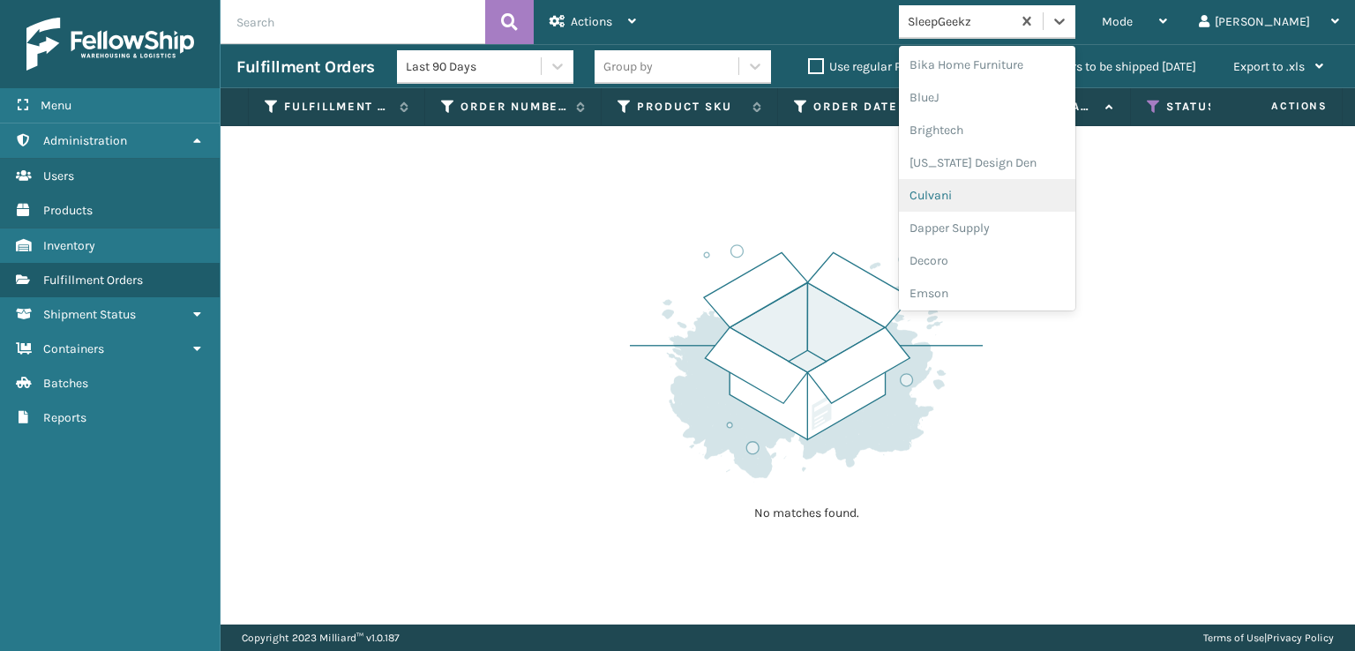
scroll to position [265, 0]
click at [1017, 224] on div "FoamTex" at bounding box center [987, 225] width 176 height 33
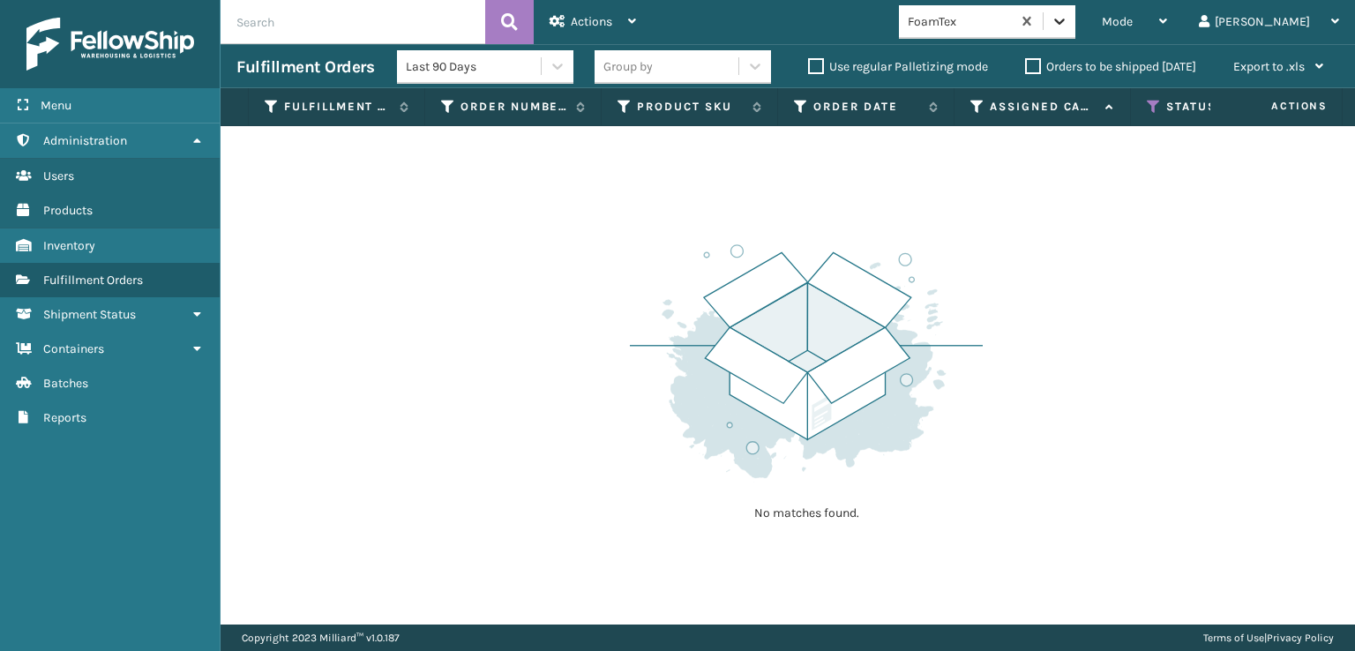
click at [1068, 29] on icon at bounding box center [1060, 21] width 18 height 18
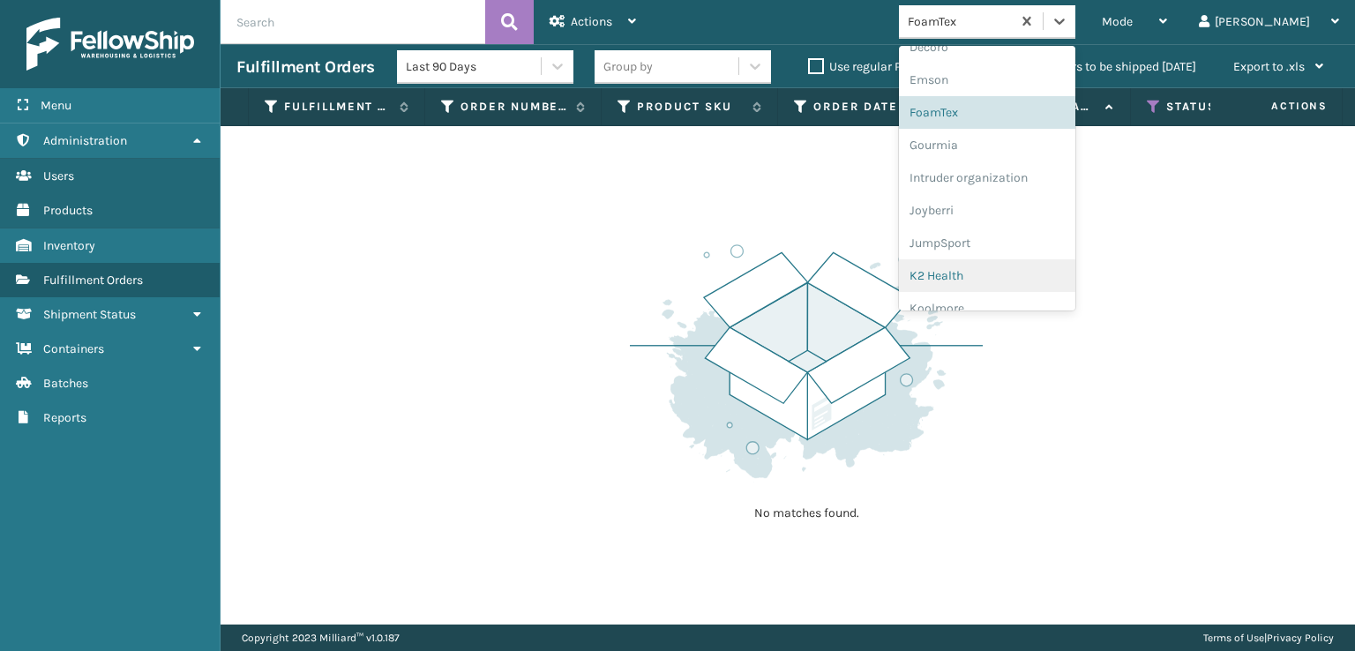
scroll to position [558, 0]
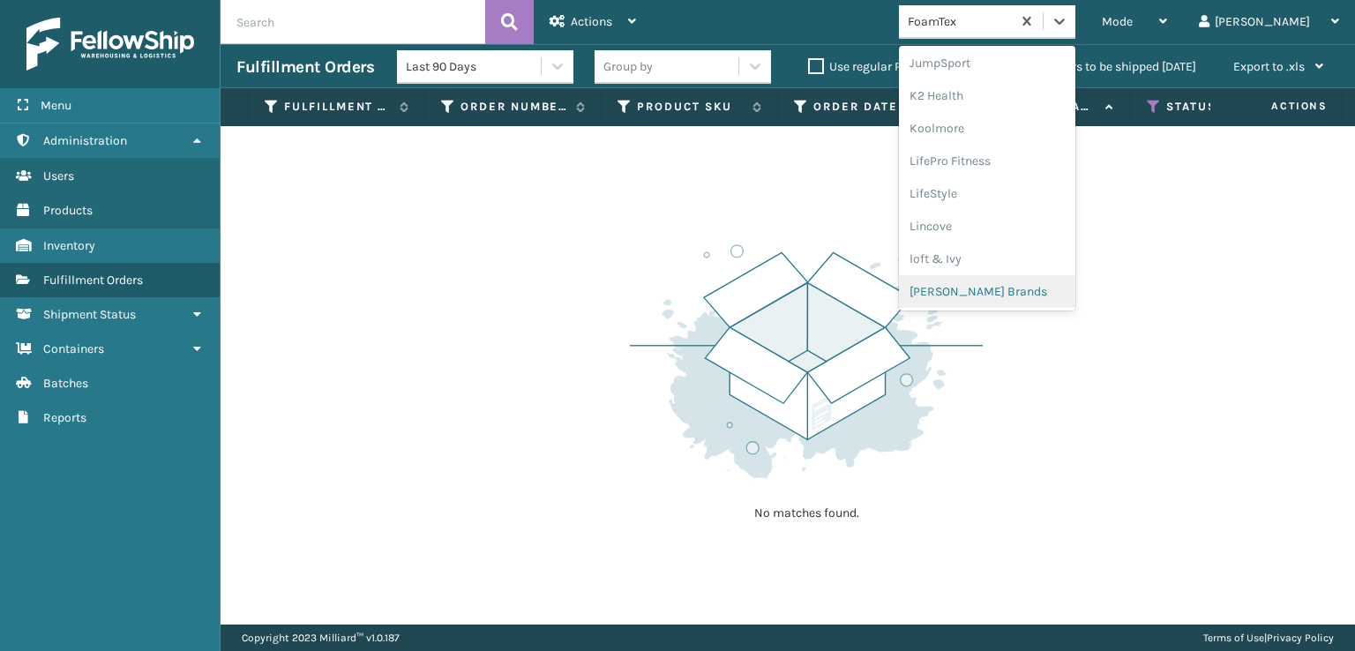
click at [1013, 285] on div "[PERSON_NAME] Brands" at bounding box center [987, 291] width 176 height 33
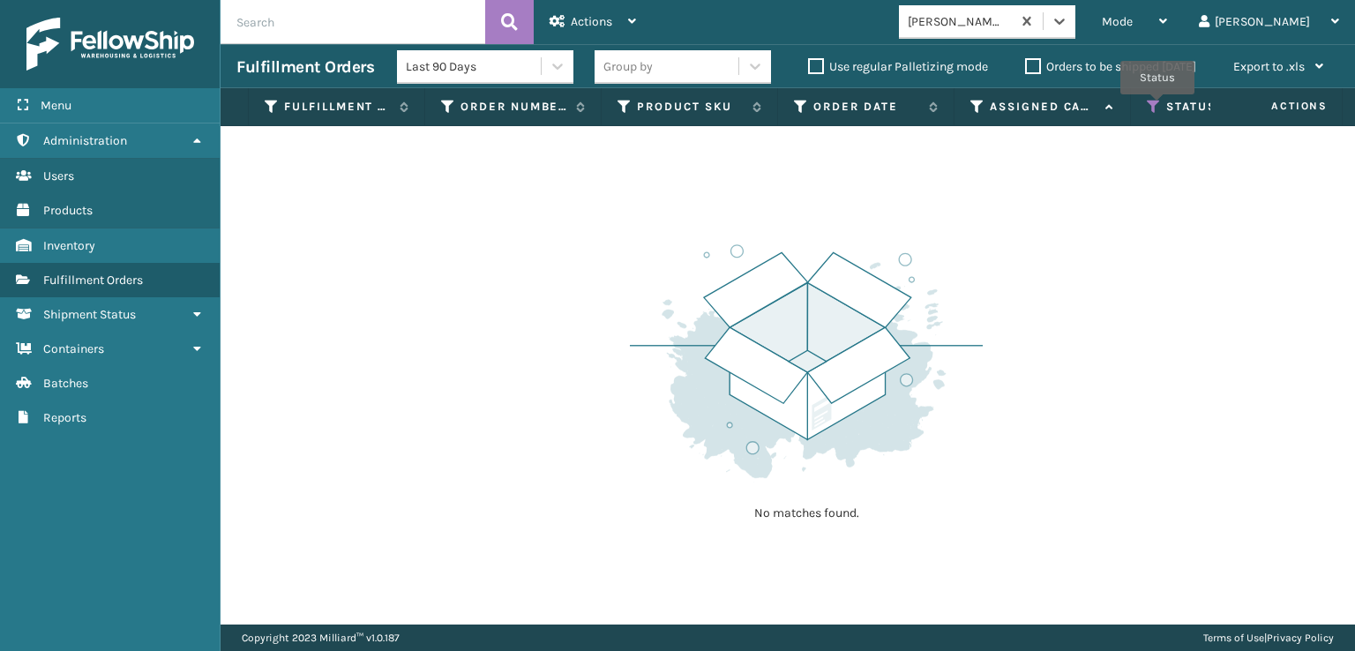
click at [1157, 107] on icon at bounding box center [1154, 107] width 14 height 16
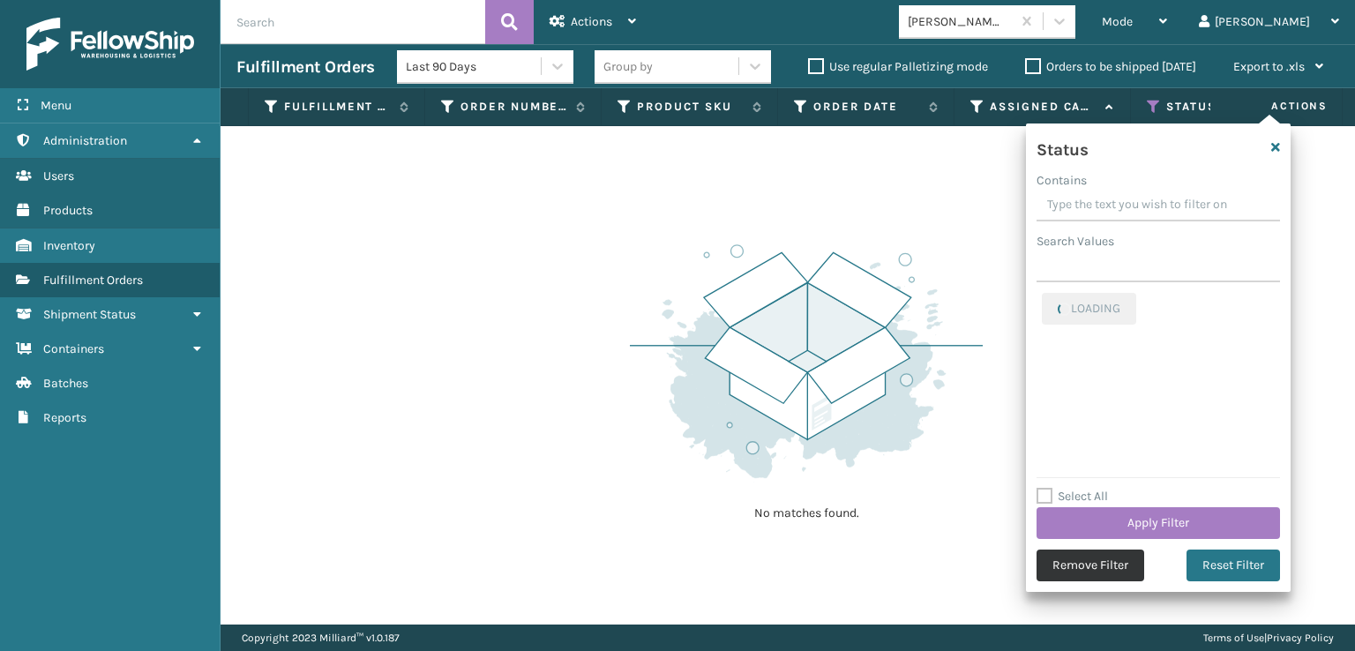
click at [1076, 564] on button "Remove Filter" at bounding box center [1091, 566] width 108 height 32
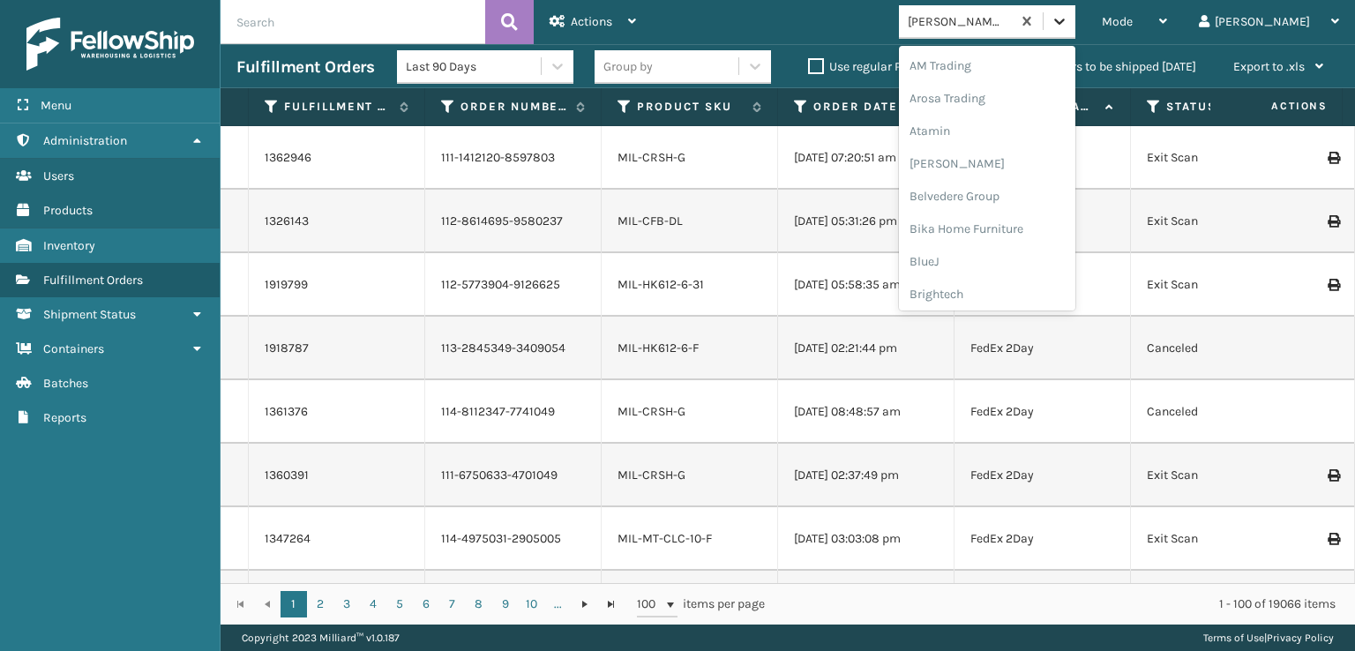
click at [1068, 26] on icon at bounding box center [1060, 21] width 18 height 18
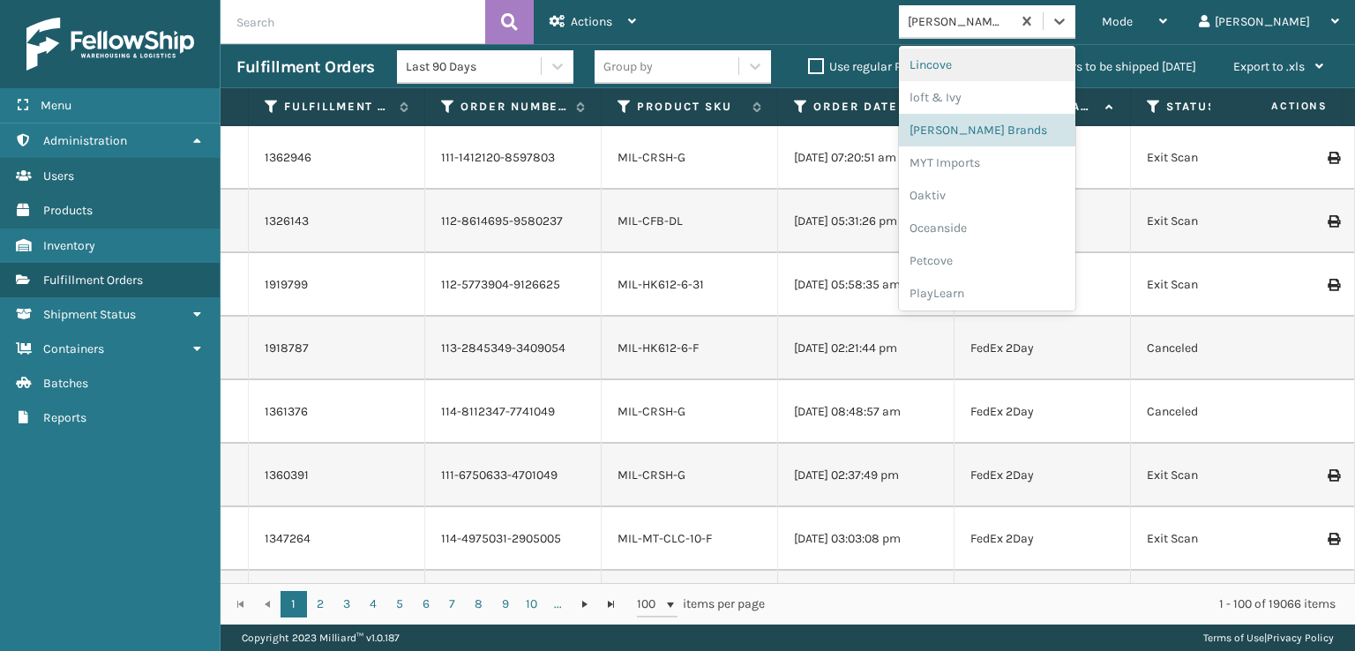
scroll to position [822, 0]
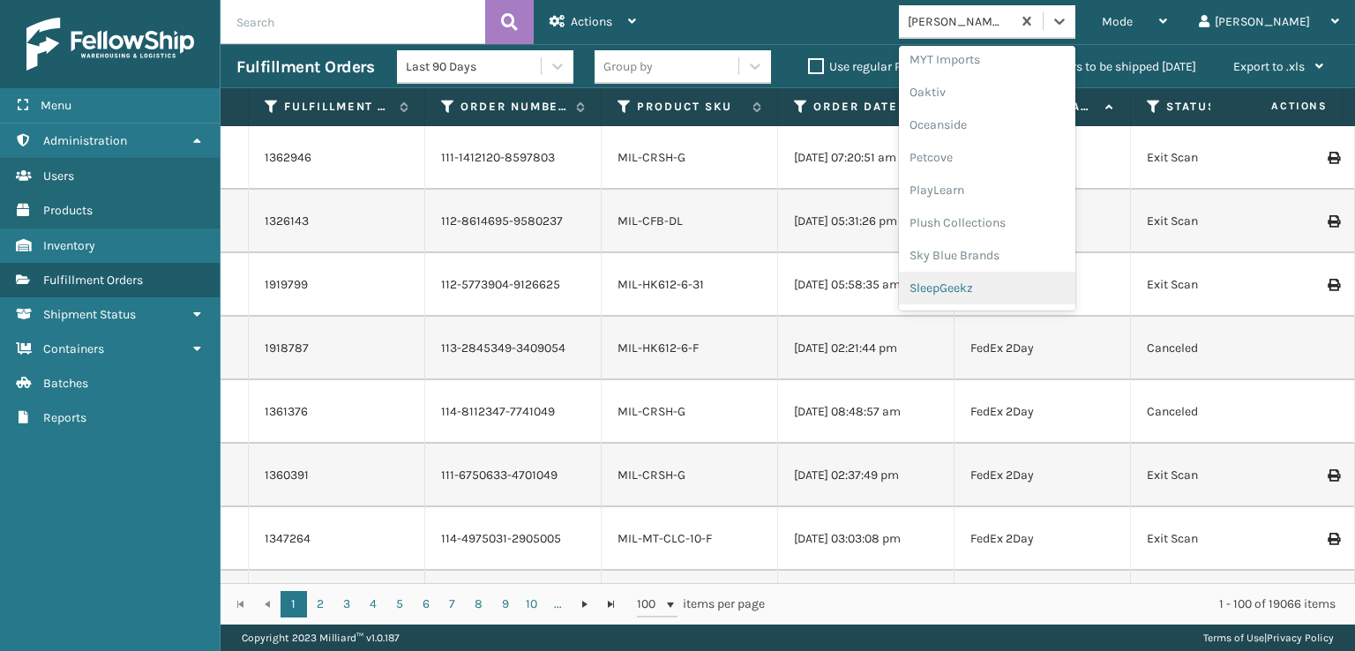
click at [1009, 283] on div "SleepGeekz" at bounding box center [987, 288] width 176 height 33
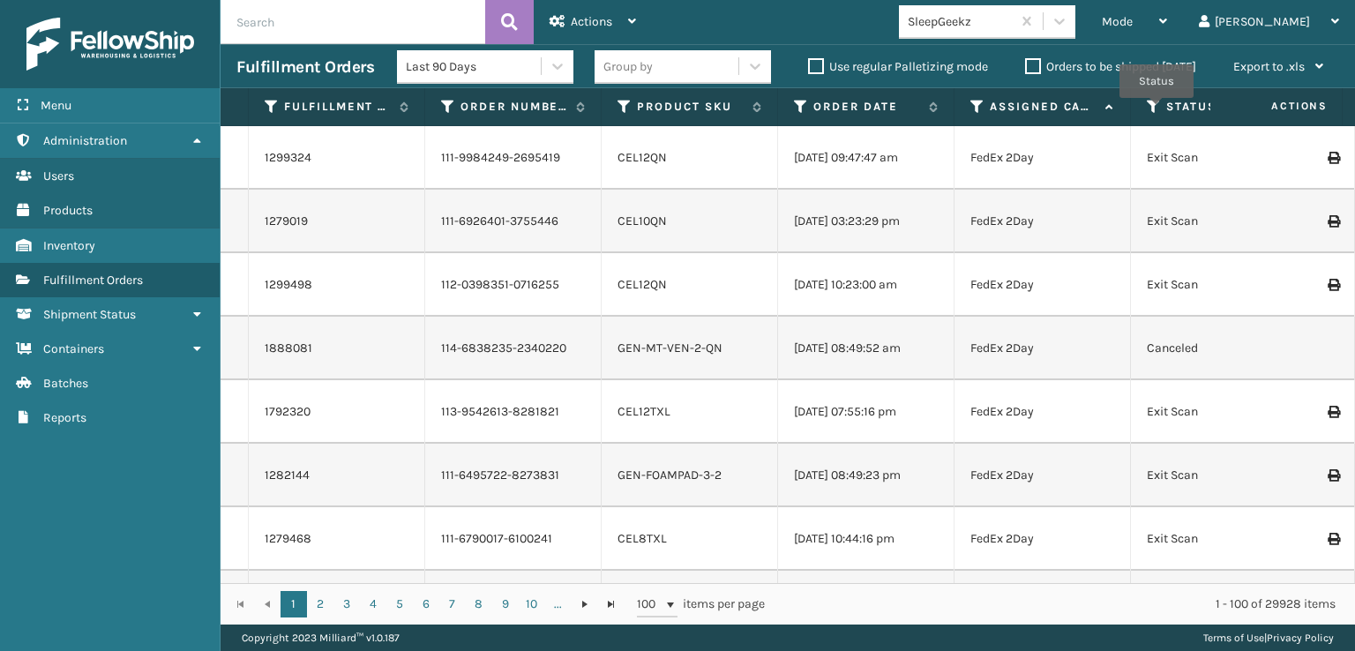
click at [1157, 110] on icon at bounding box center [1154, 107] width 14 height 16
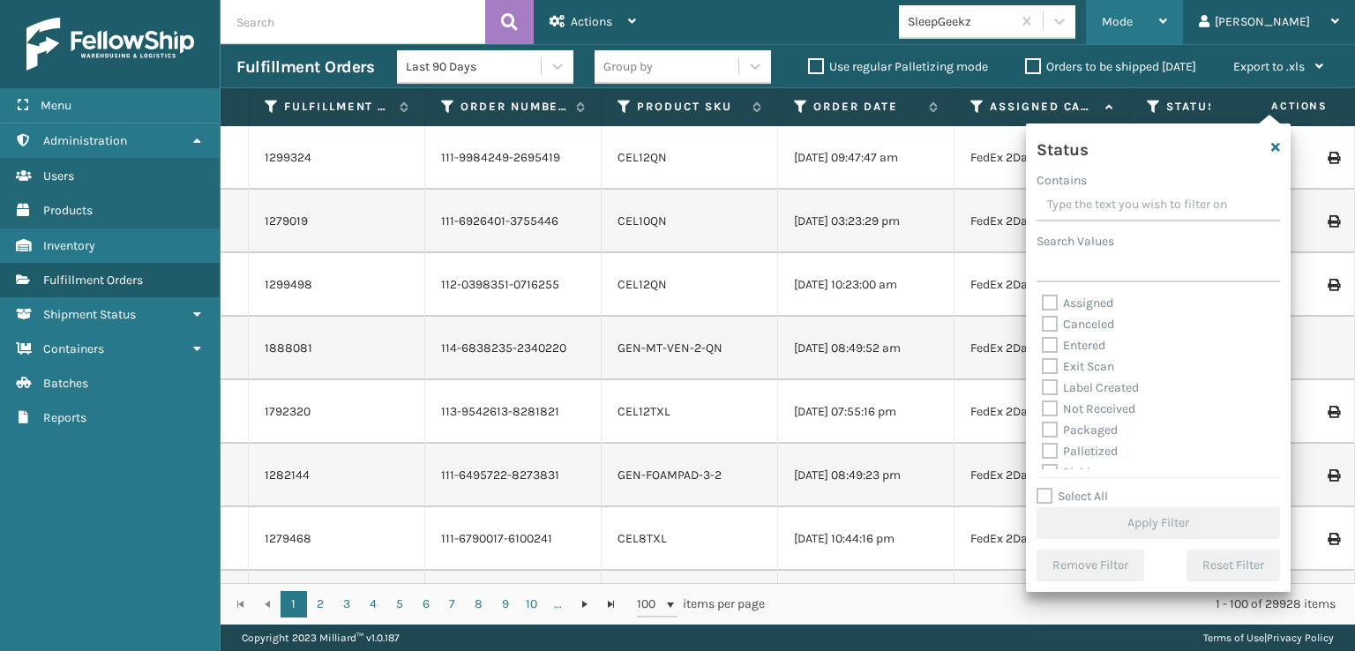
click at [1133, 26] on span "Mode" at bounding box center [1117, 21] width 31 height 15
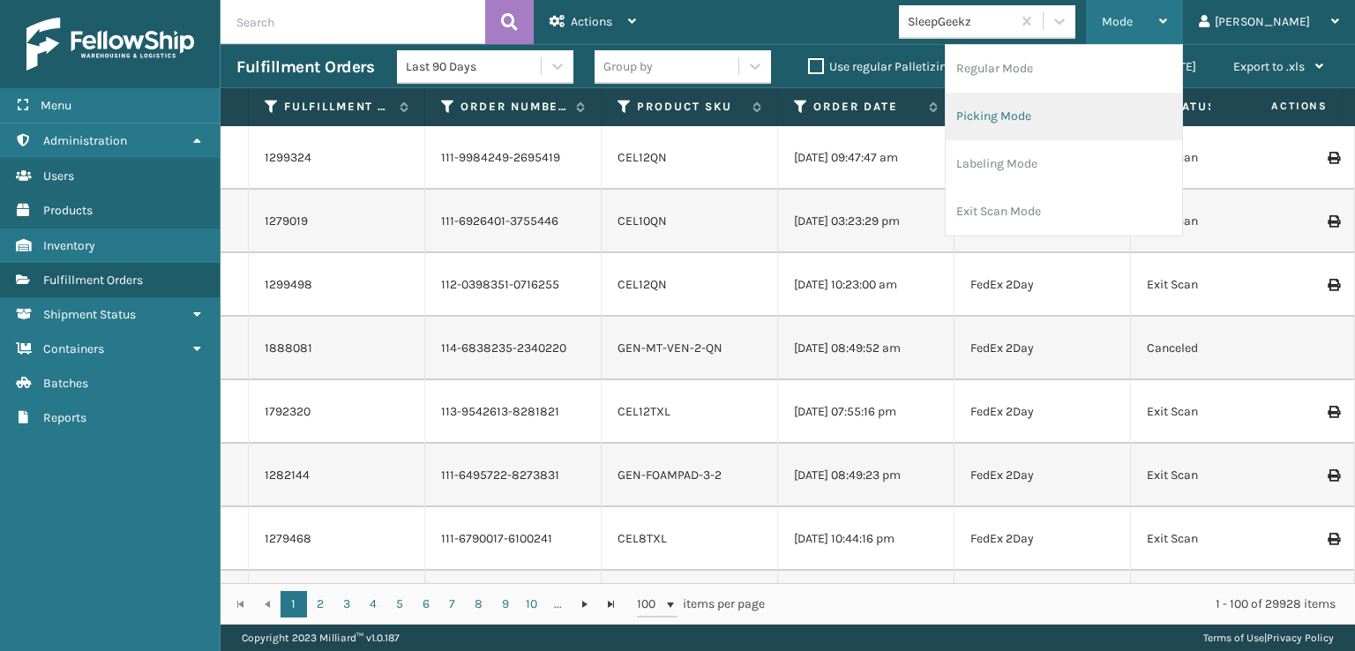
click at [1068, 109] on li "Picking Mode" at bounding box center [1064, 117] width 236 height 48
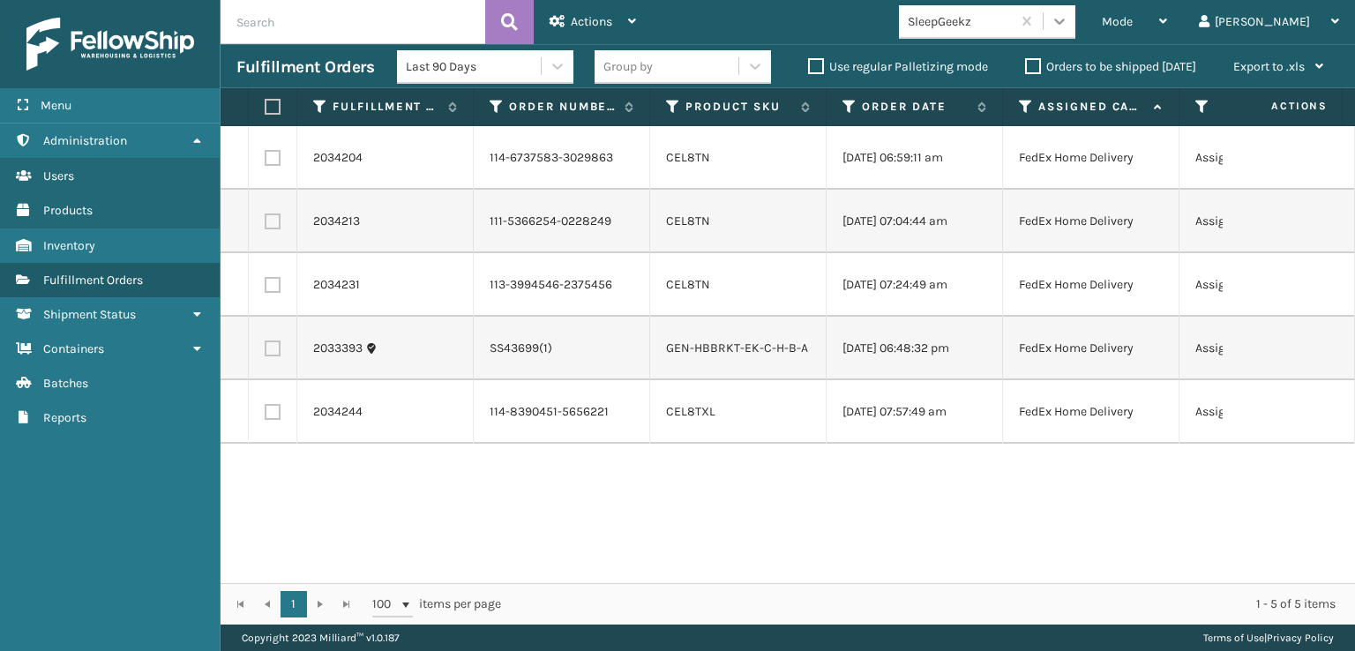
click at [1068, 23] on icon at bounding box center [1060, 21] width 18 height 18
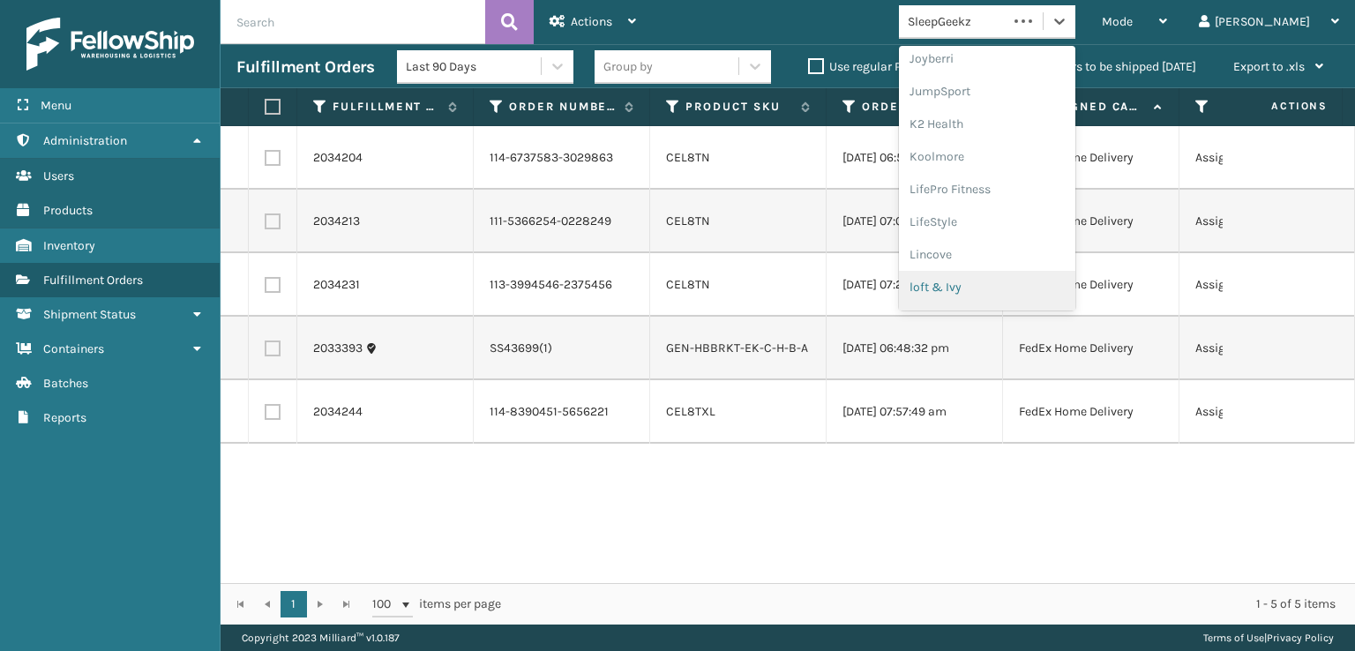
scroll to position [558, 0]
click at [1006, 287] on div "[PERSON_NAME] Brands" at bounding box center [987, 291] width 176 height 33
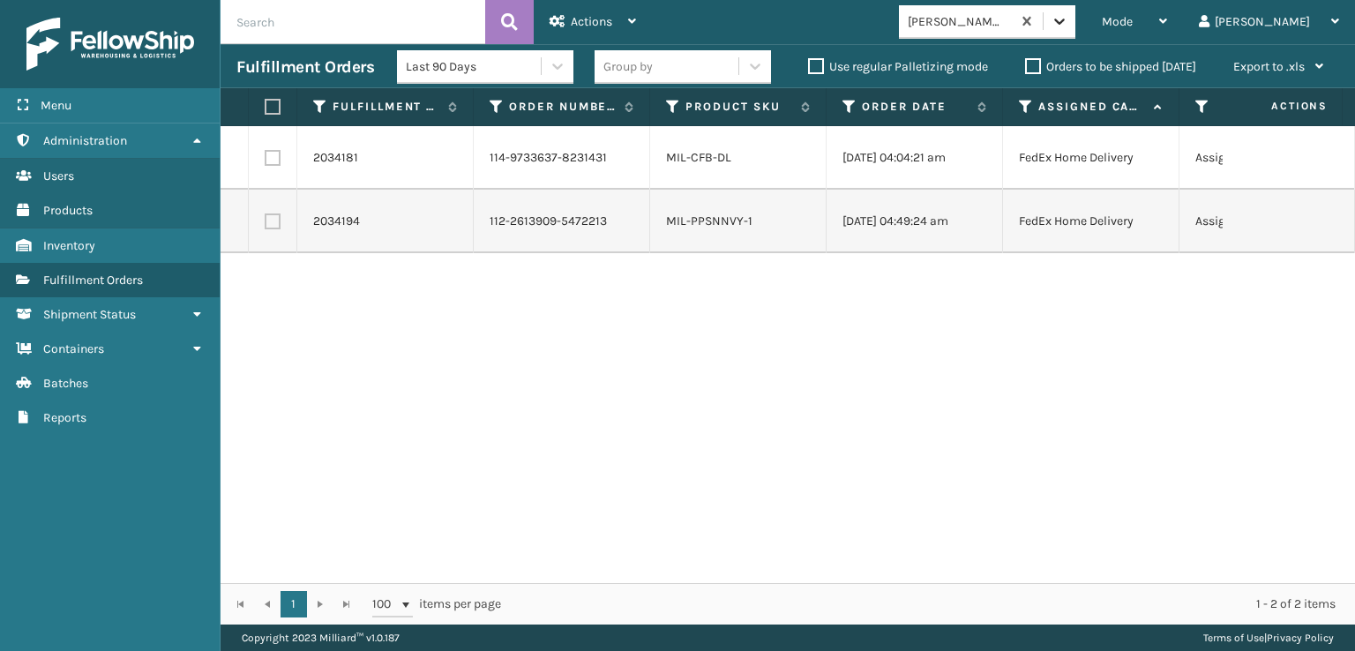
click at [1068, 25] on icon at bounding box center [1060, 21] width 18 height 18
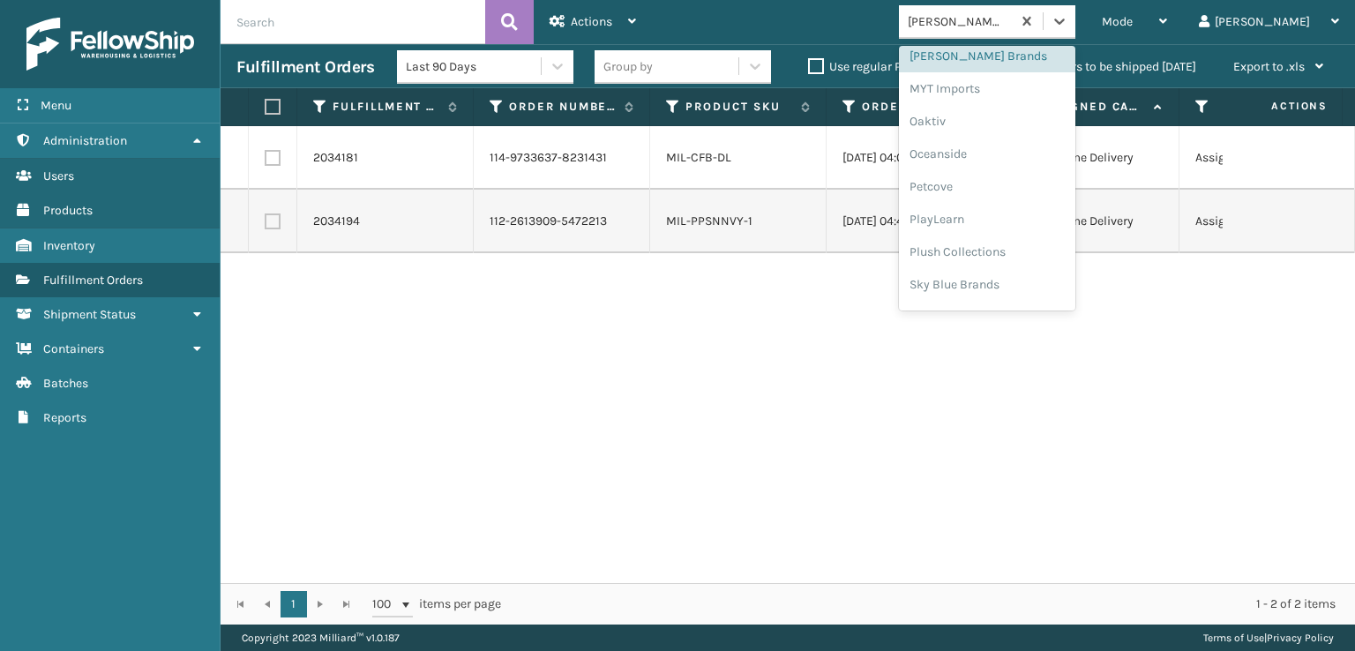
scroll to position [822, 0]
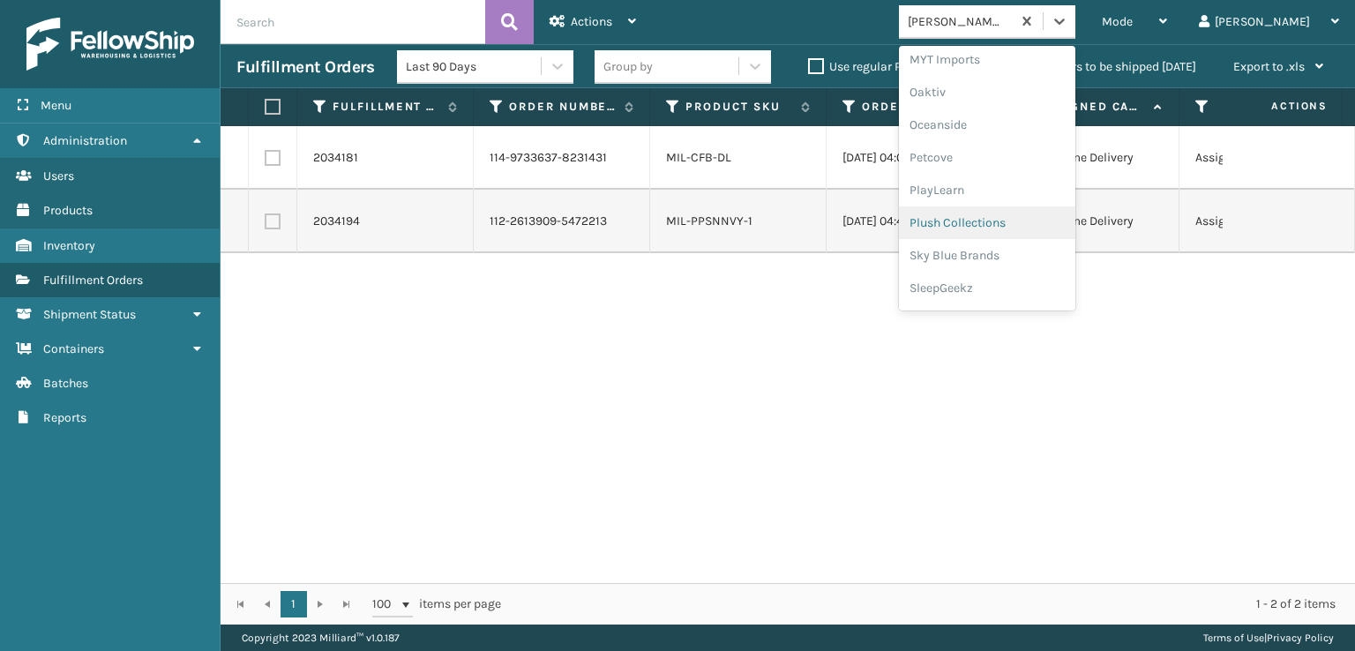
click at [1016, 215] on div "Plush Collections" at bounding box center [987, 222] width 176 height 33
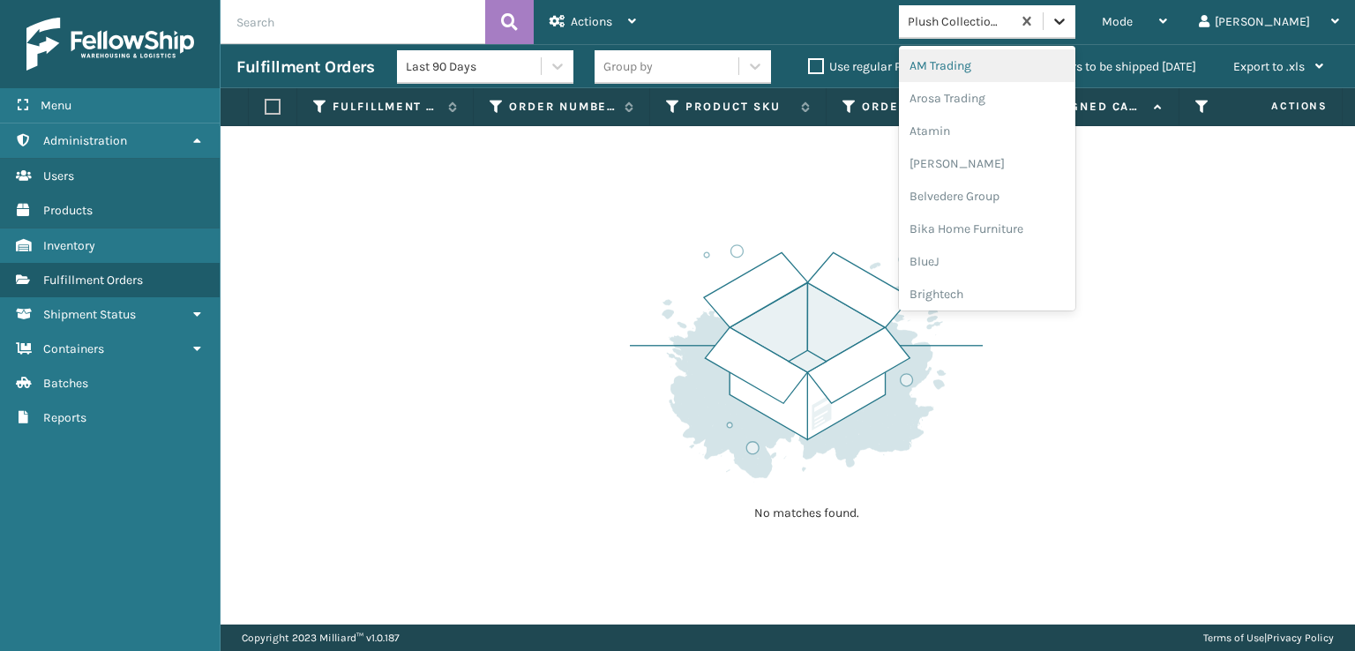
click at [1068, 25] on icon at bounding box center [1060, 21] width 18 height 18
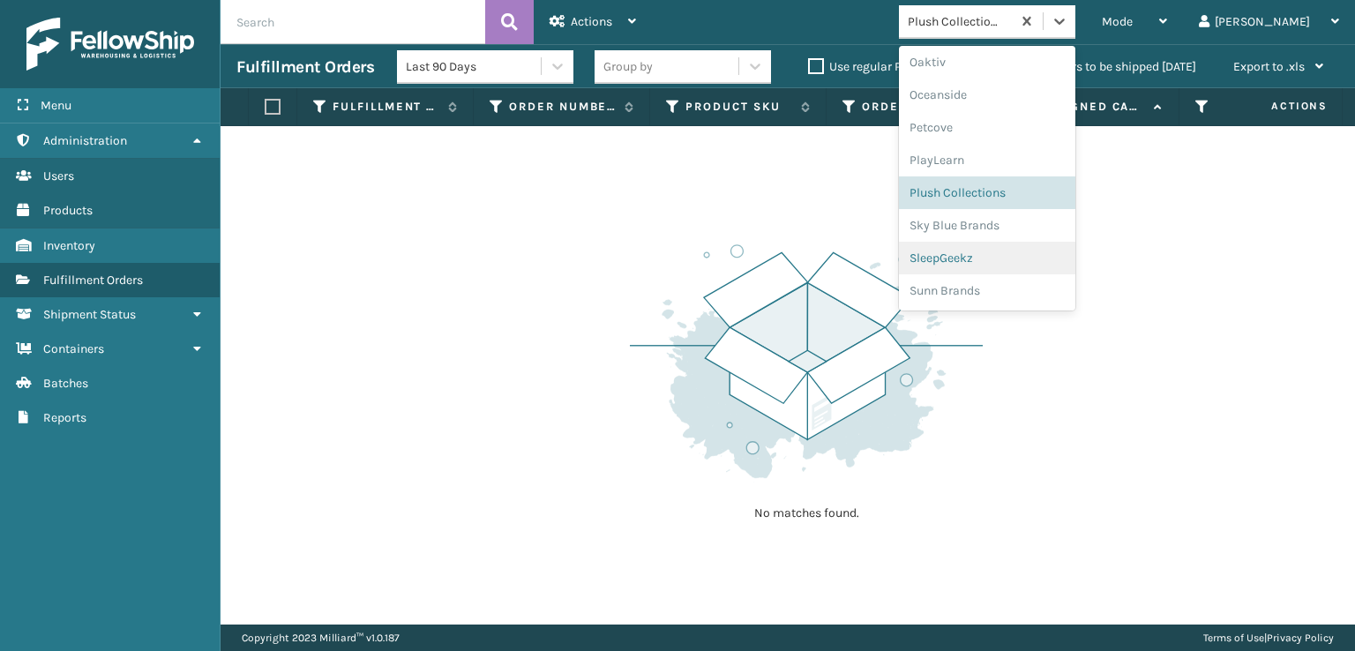
click at [1039, 253] on div "SleepGeekz" at bounding box center [987, 258] width 176 height 33
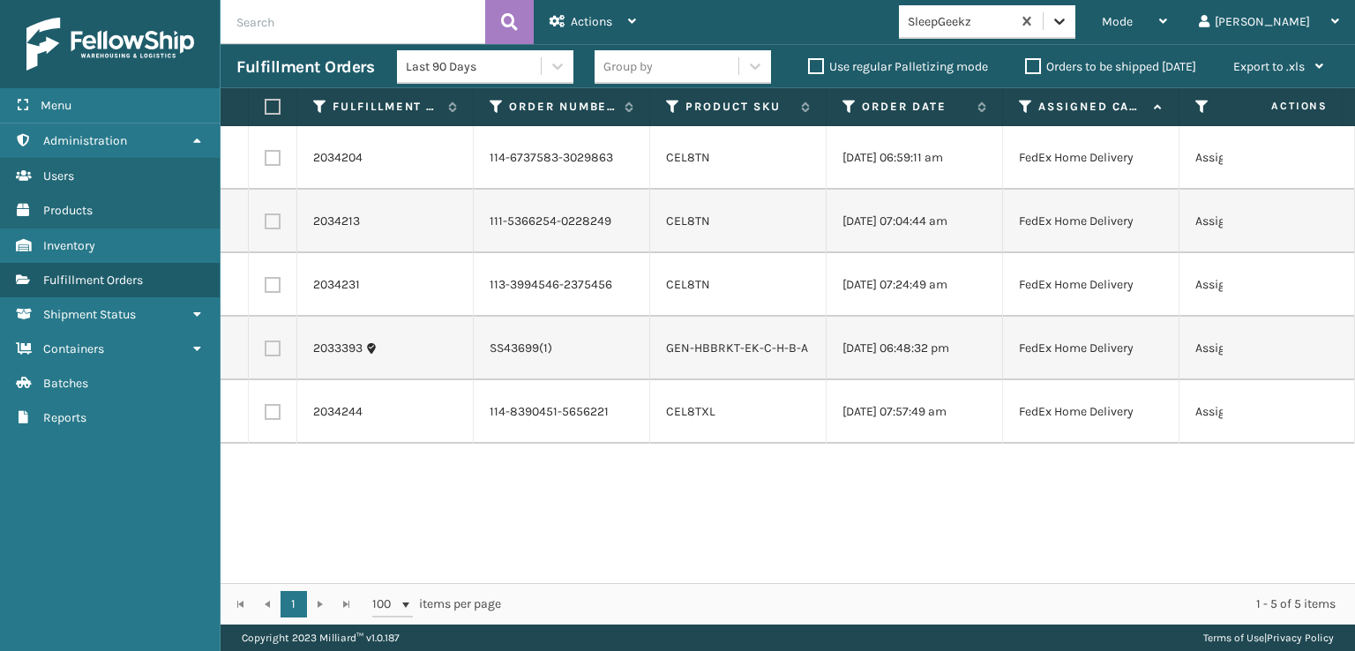
click at [1065, 21] on icon at bounding box center [1059, 22] width 11 height 6
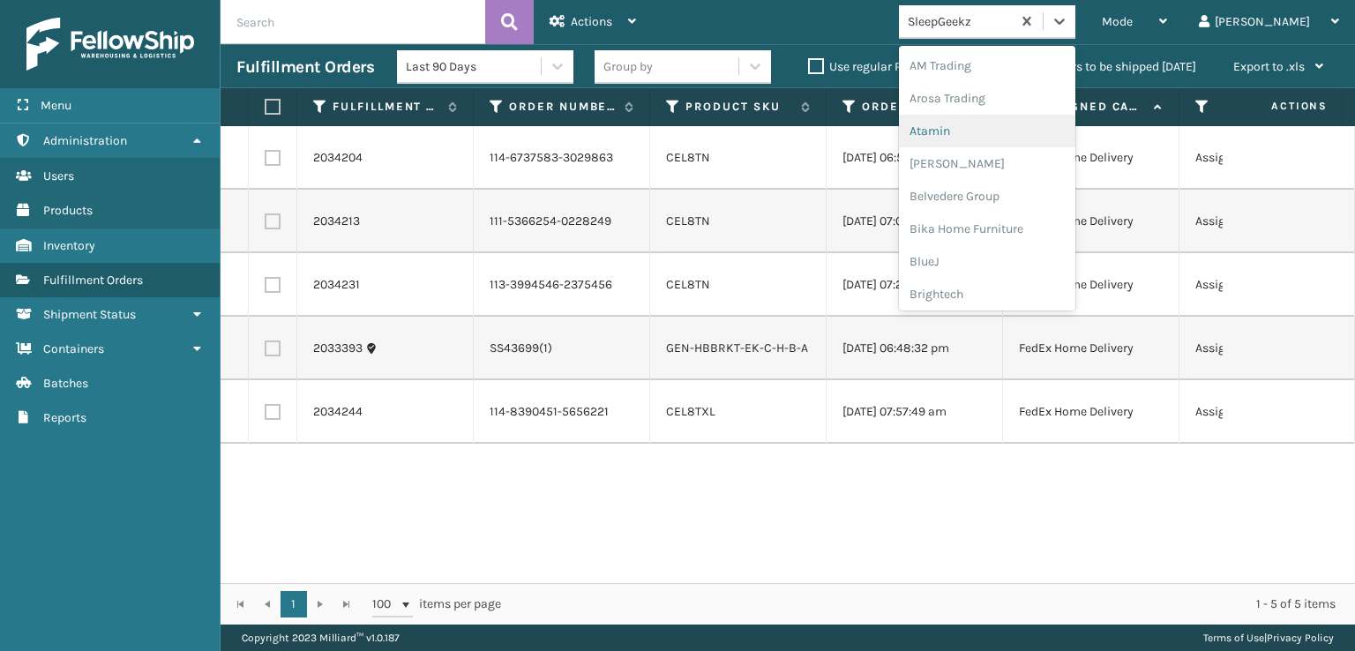
scroll to position [353, 0]
click at [1028, 138] on div "FoamTex" at bounding box center [987, 137] width 176 height 33
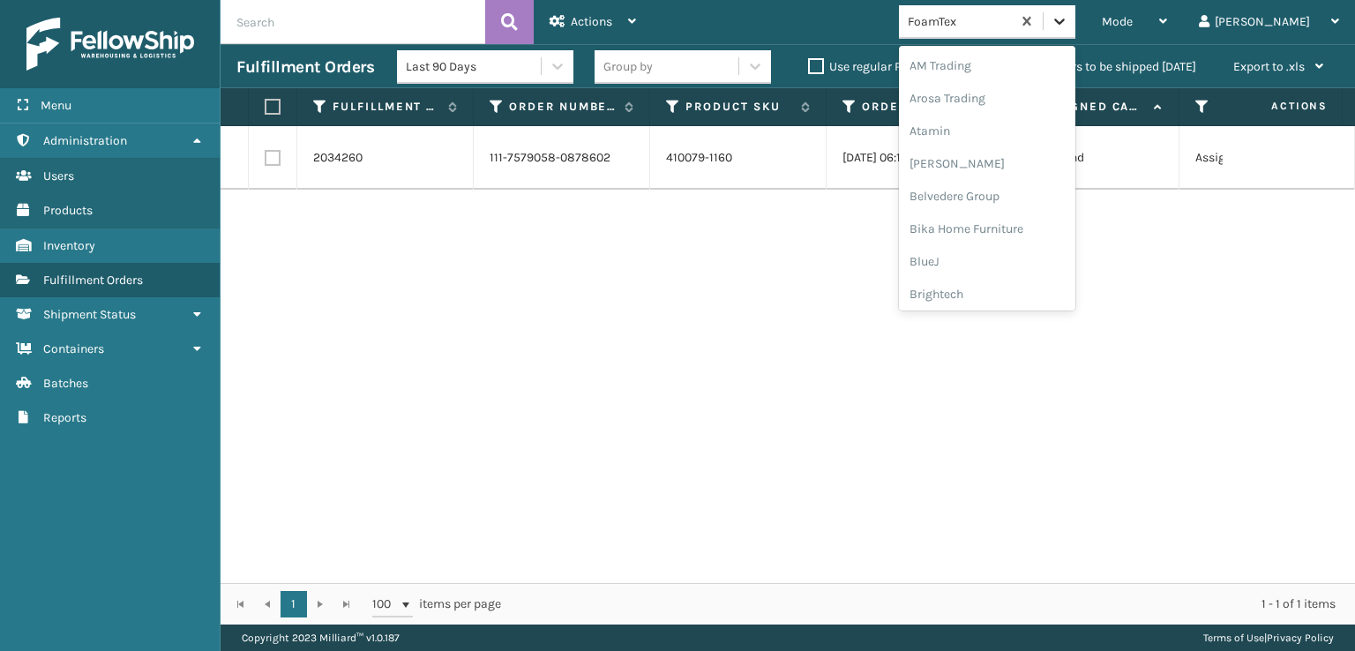
click at [1075, 34] on div at bounding box center [1060, 21] width 32 height 32
click at [1009, 290] on div "[PERSON_NAME] Brands" at bounding box center [987, 291] width 176 height 33
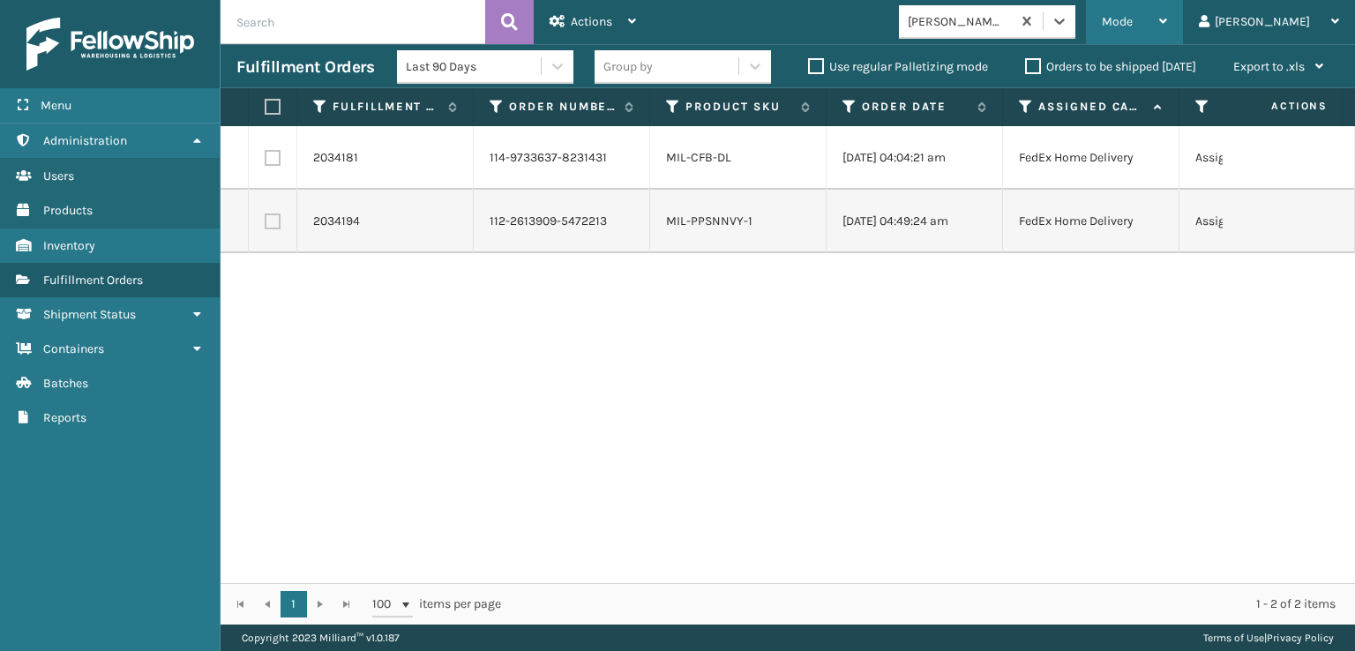
click at [1167, 33] on div "Mode" at bounding box center [1134, 22] width 65 height 44
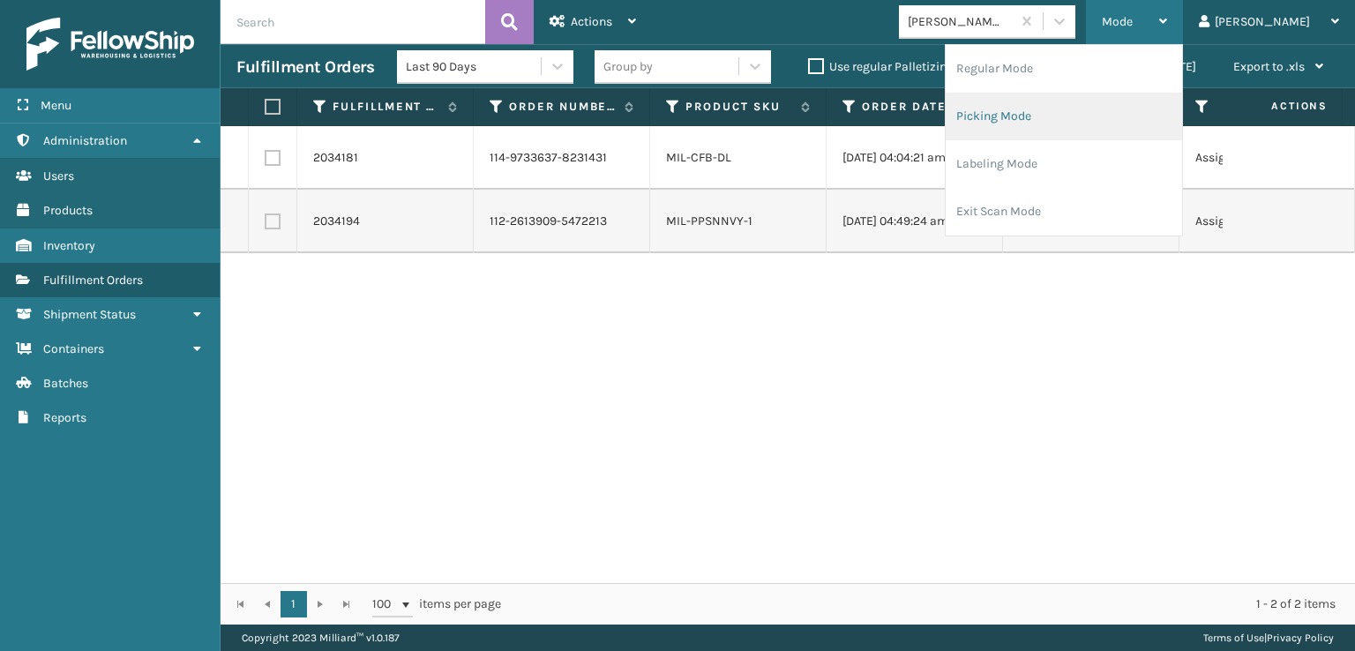
click at [1052, 115] on li "Picking Mode" at bounding box center [1064, 117] width 236 height 48
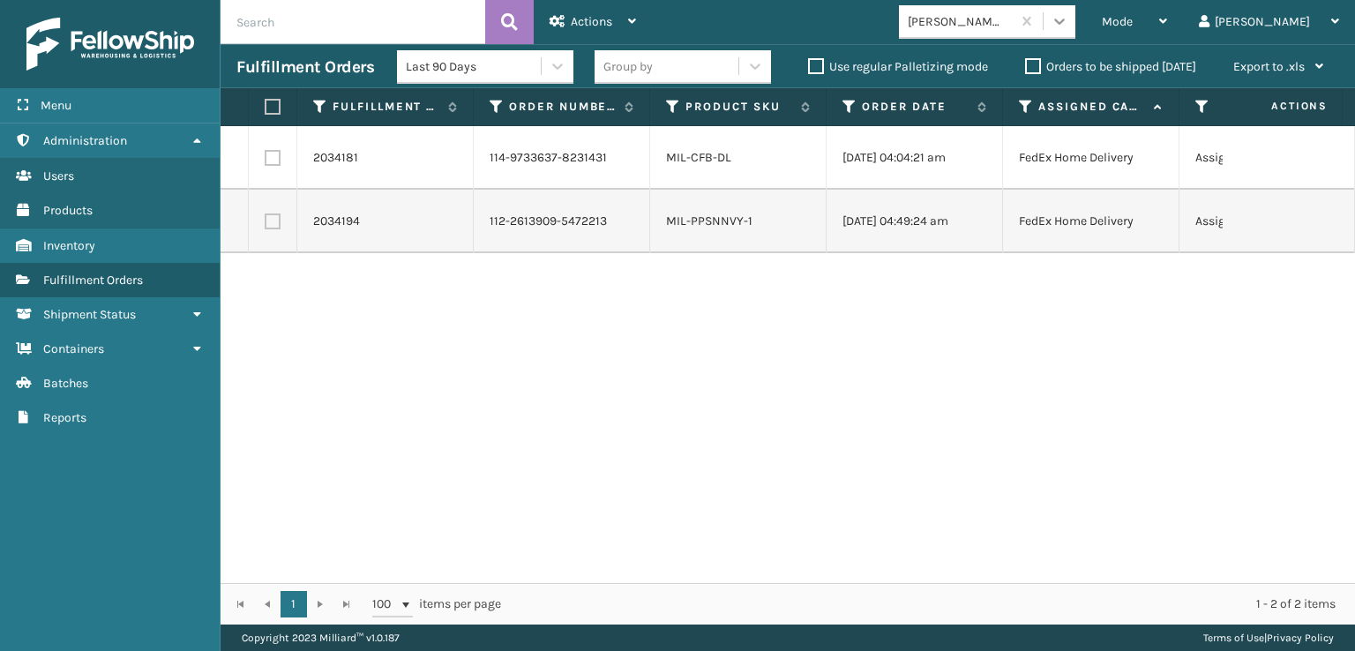
click at [1068, 29] on icon at bounding box center [1060, 21] width 18 height 18
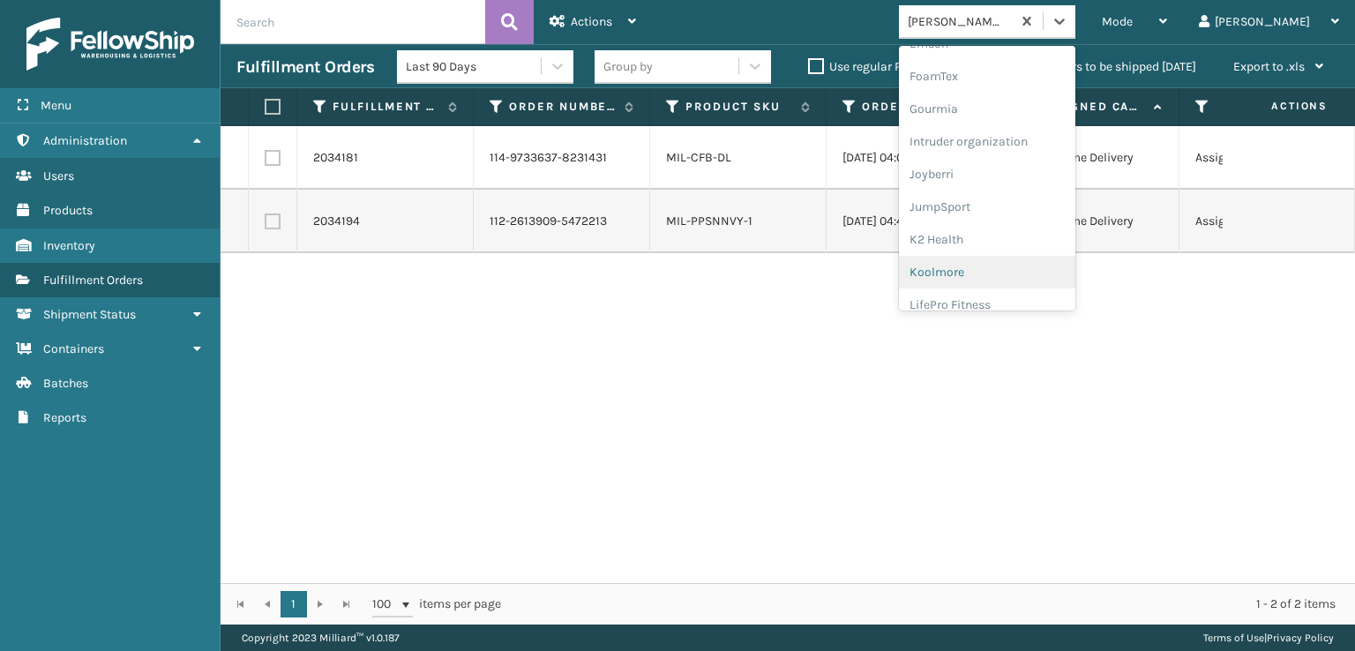
scroll to position [411, 0]
click at [999, 79] on div "FoamTex" at bounding box center [987, 79] width 176 height 33
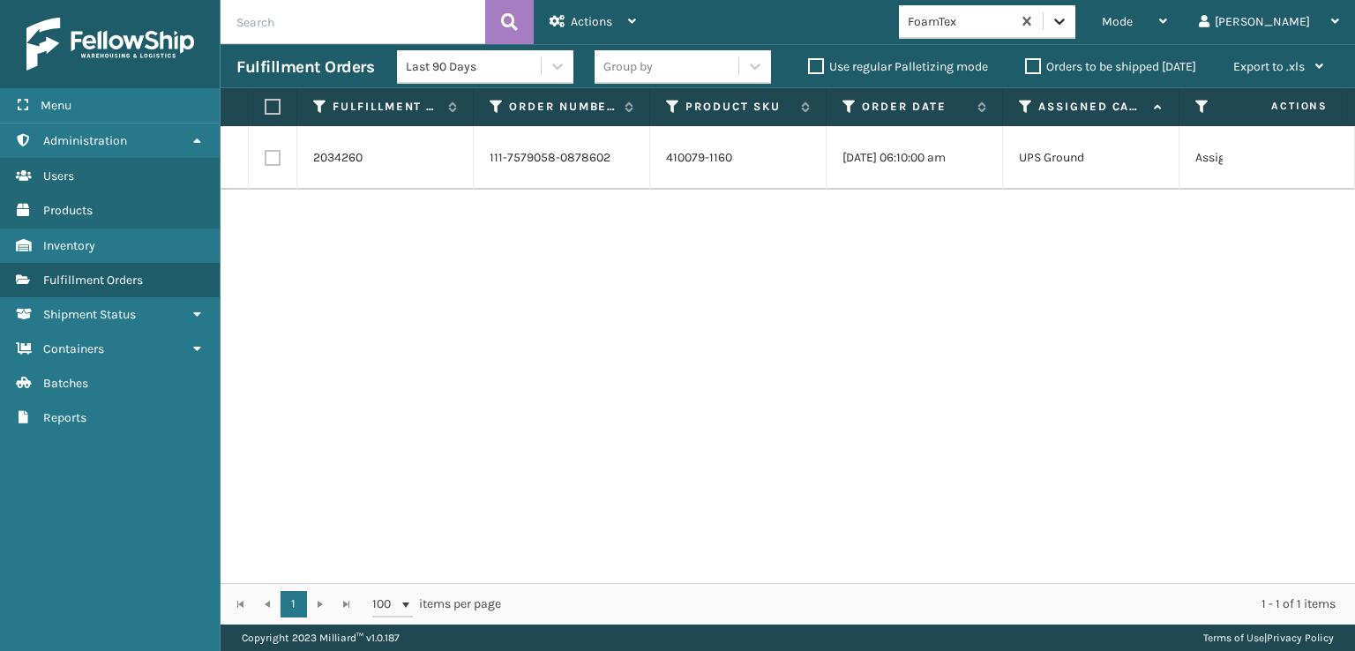
click at [1068, 12] on icon at bounding box center [1060, 21] width 18 height 18
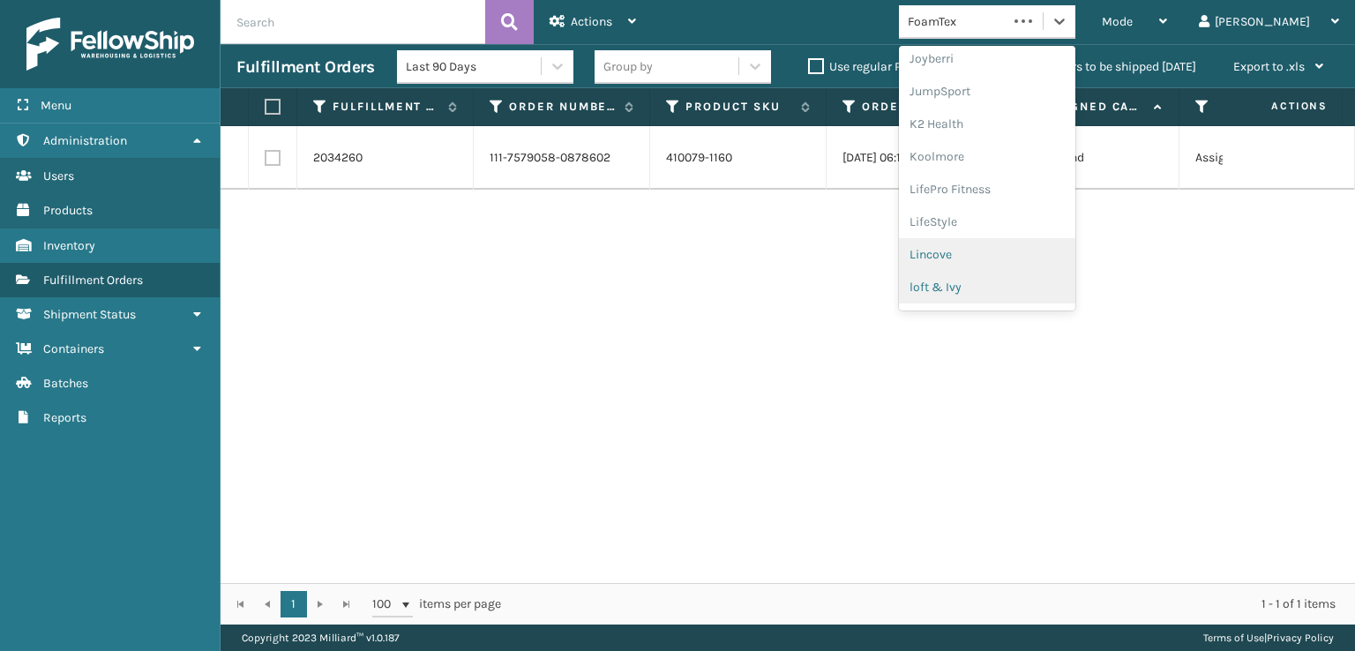
scroll to position [558, 0]
click at [1016, 288] on div "[PERSON_NAME] Brands" at bounding box center [987, 291] width 176 height 33
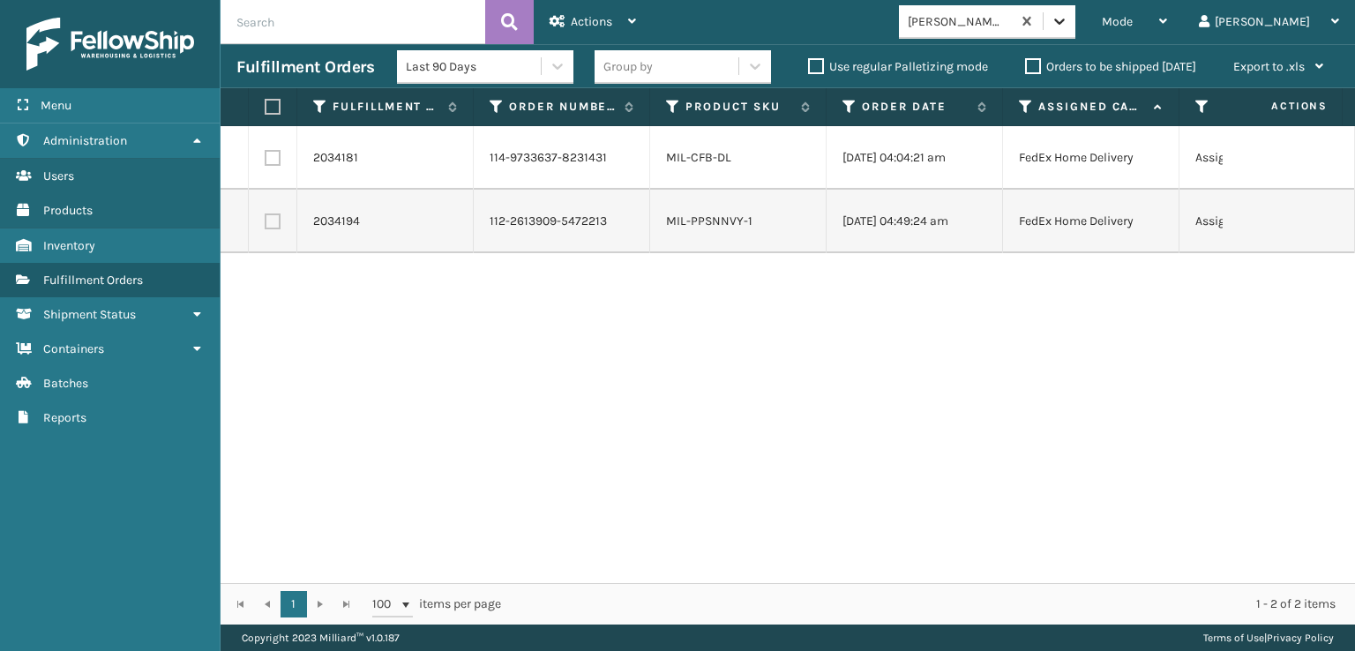
click at [1068, 25] on icon at bounding box center [1060, 21] width 18 height 18
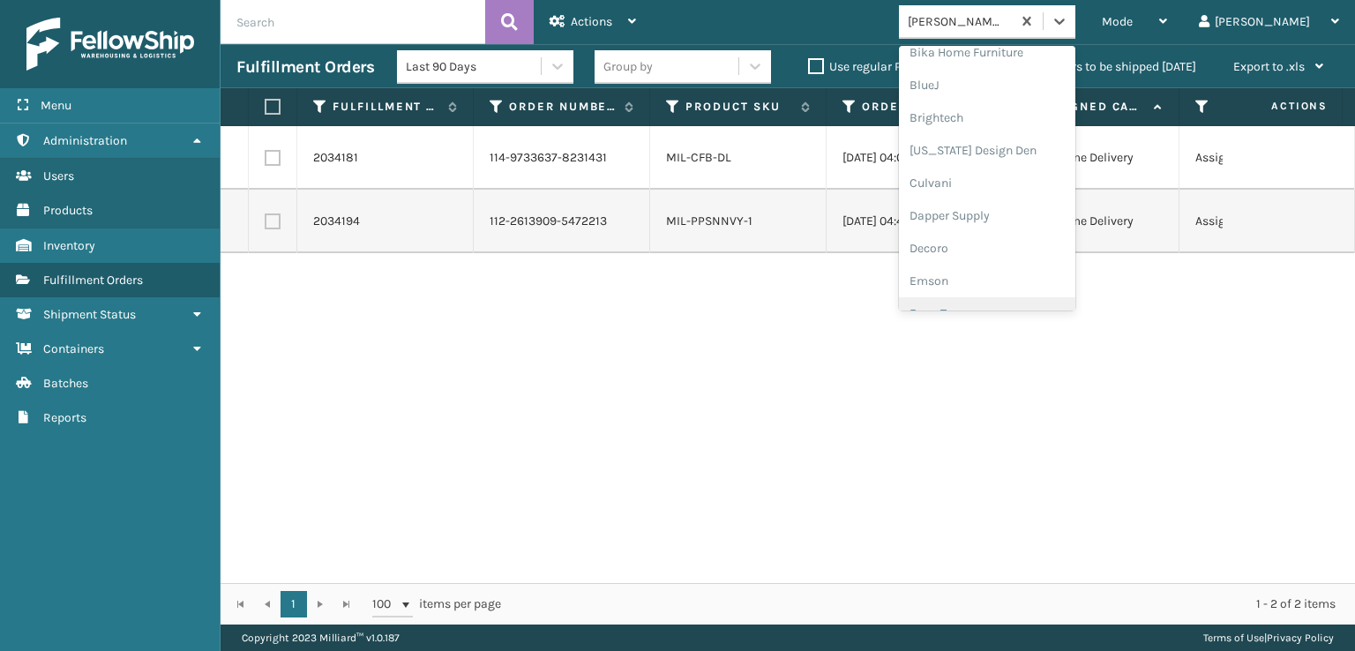
scroll to position [265, 0]
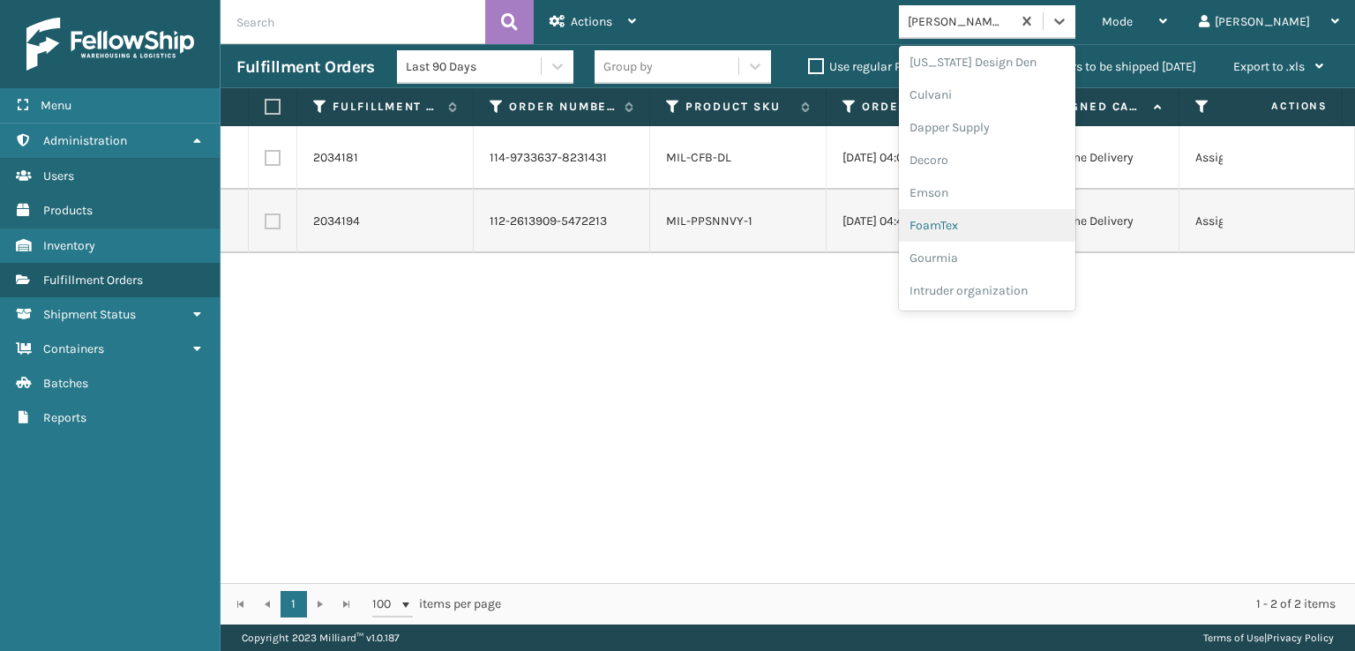
click at [1004, 222] on div "FoamTex" at bounding box center [987, 225] width 176 height 33
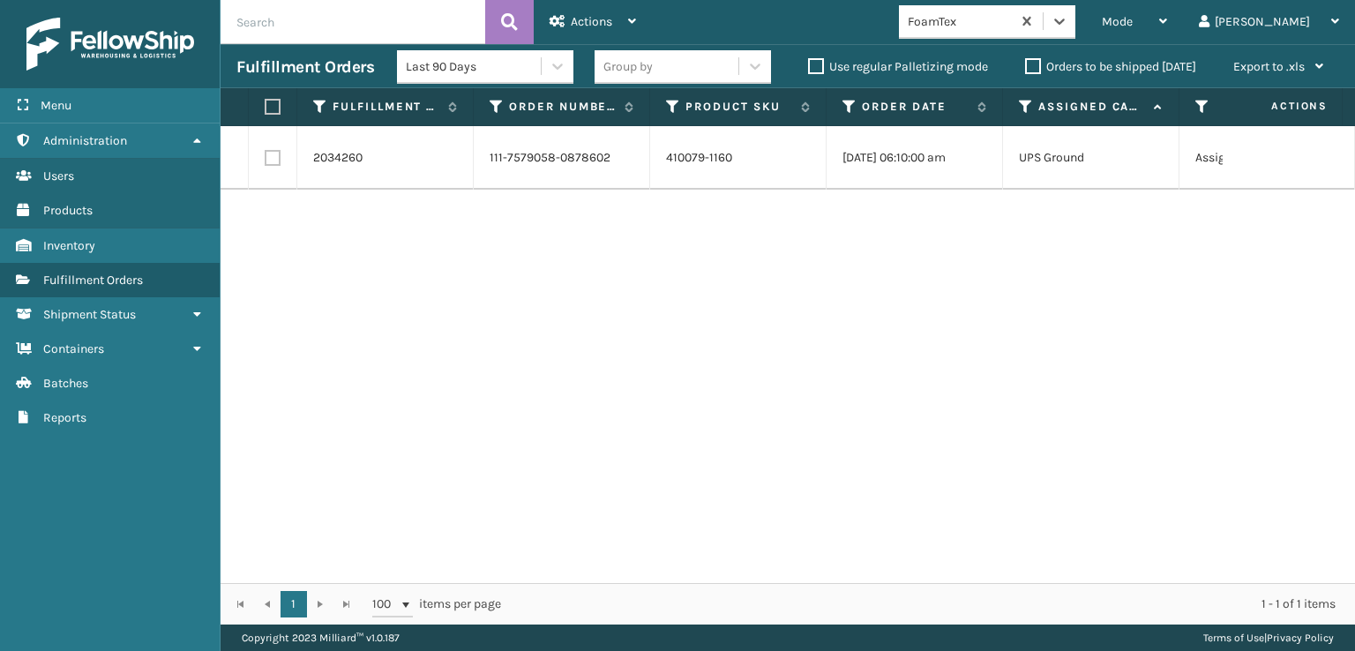
drag, startPoint x: 1127, startPoint y: 30, endPoint x: 1125, endPoint y: 40, distance: 9.9
click at [1075, 29] on div at bounding box center [1060, 21] width 32 height 32
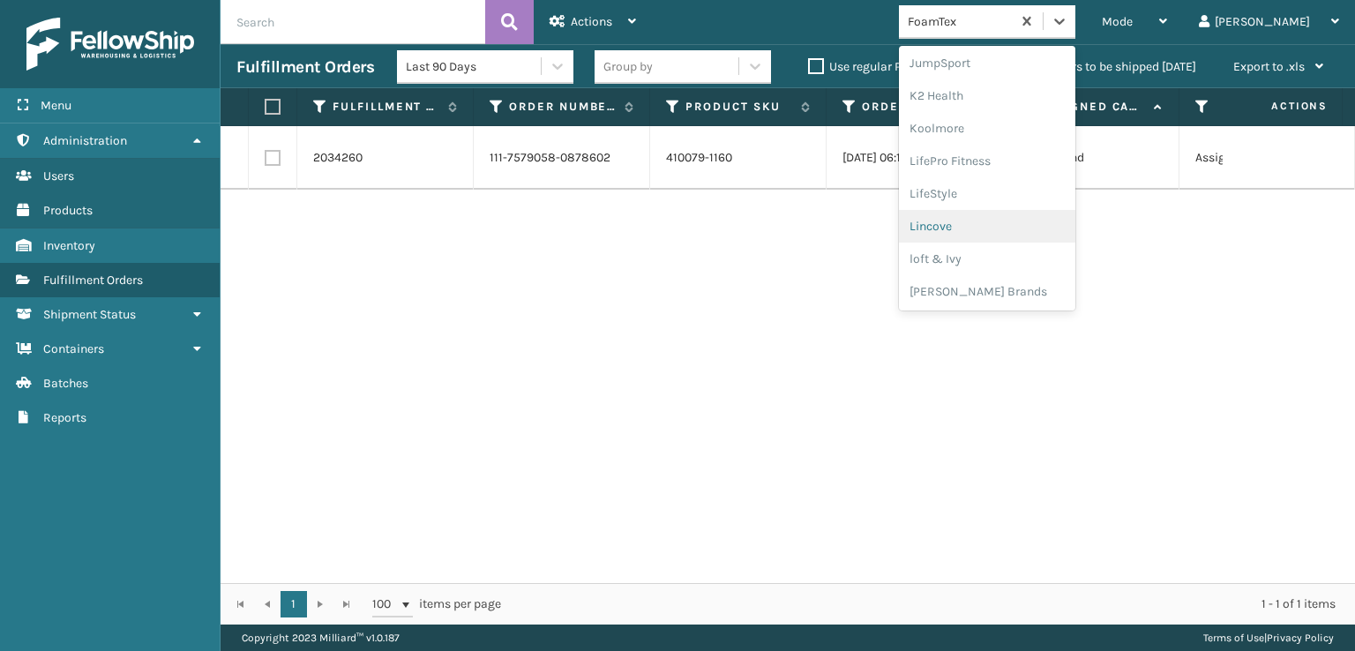
scroll to position [852, 0]
click at [1029, 251] on div "SleepGeekz" at bounding box center [987, 258] width 176 height 33
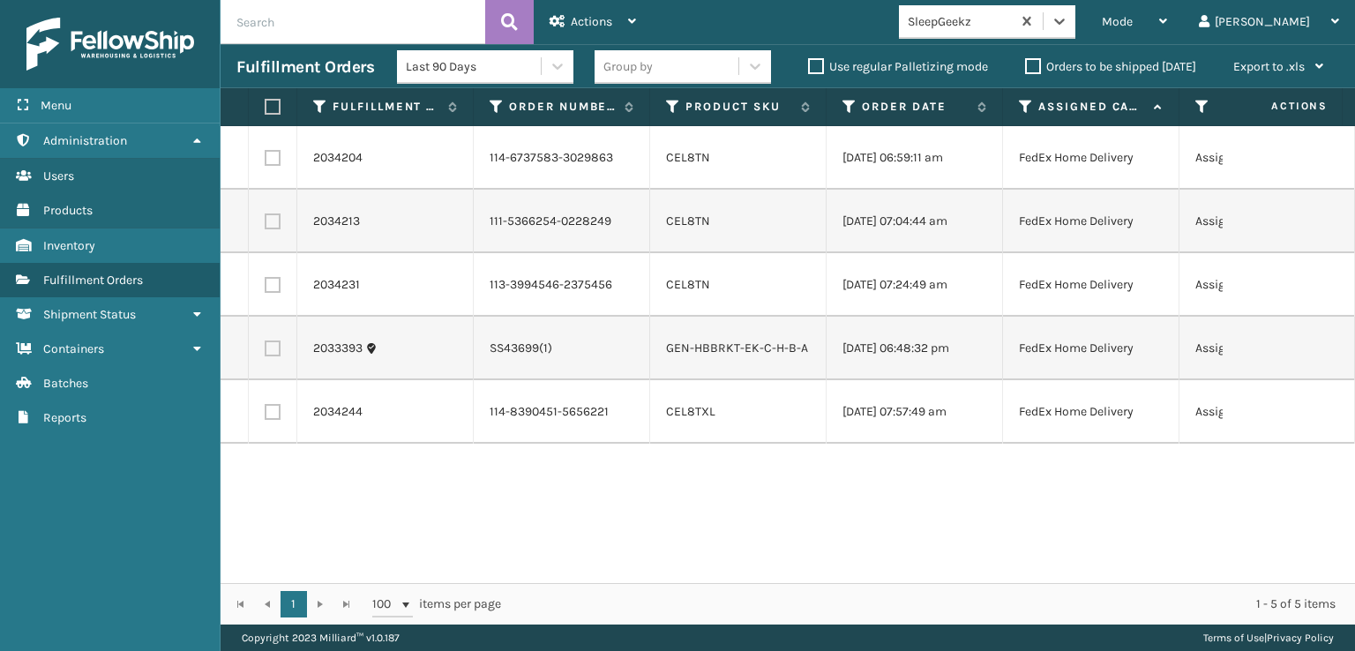
click at [272, 420] on label at bounding box center [273, 412] width 16 height 16
click at [266, 416] on input "checkbox" at bounding box center [265, 409] width 1 height 11
checkbox input "true"
click at [276, 293] on label at bounding box center [273, 285] width 16 height 16
click at [266, 288] on input "checkbox" at bounding box center [265, 282] width 1 height 11
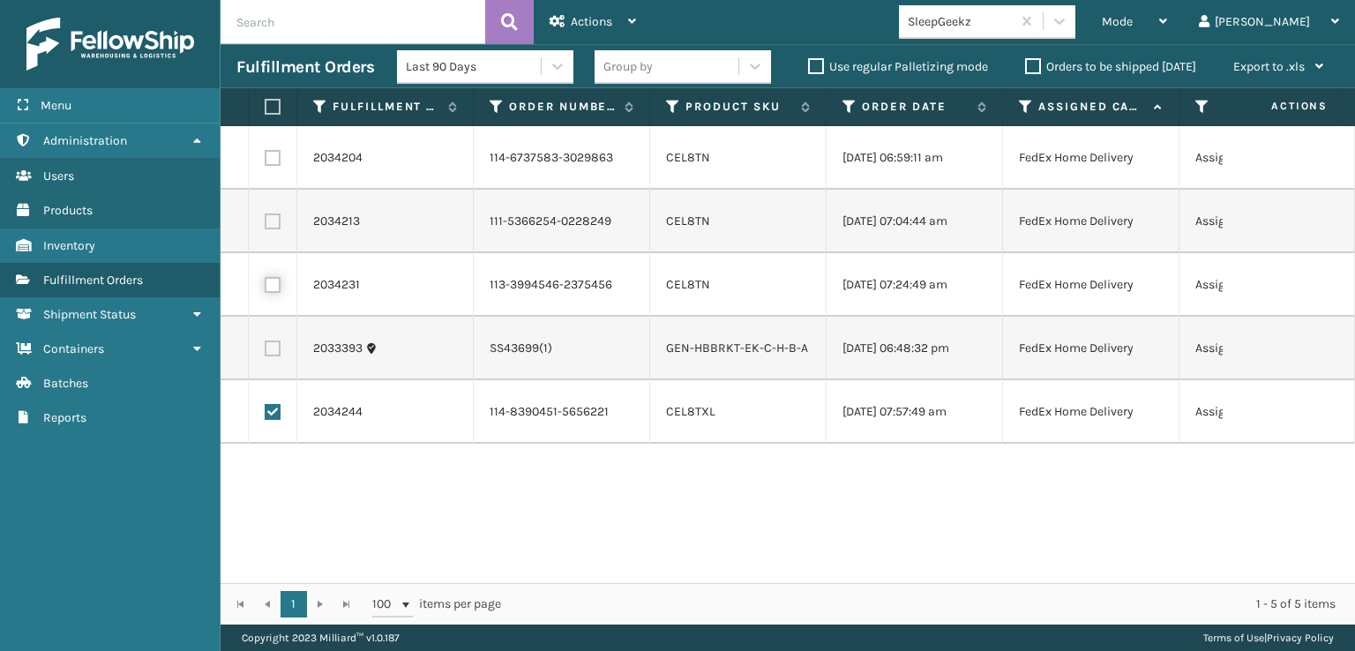
checkbox input "true"
click at [270, 229] on label at bounding box center [273, 221] width 16 height 16
click at [266, 225] on input "checkbox" at bounding box center [265, 218] width 1 height 11
checkbox input "true"
click at [270, 160] on label at bounding box center [273, 158] width 16 height 16
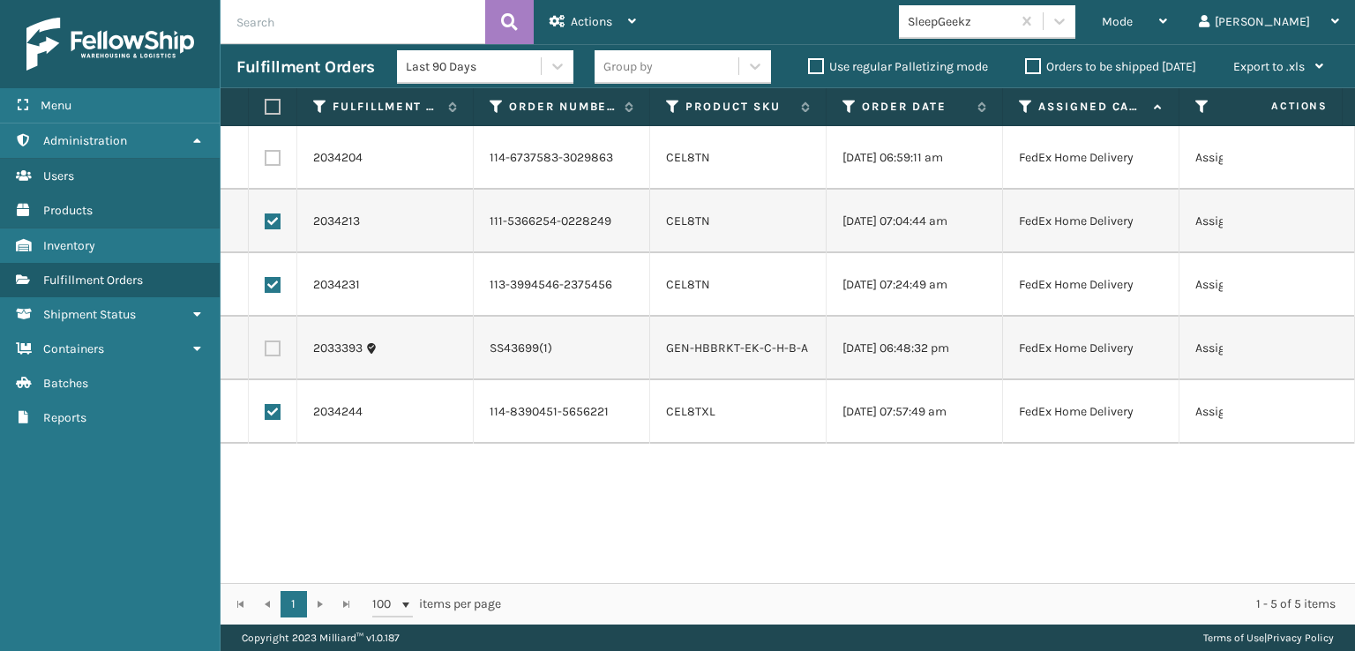
click at [266, 160] on input "checkbox" at bounding box center [265, 155] width 1 height 11
checkbox input "true"
click at [585, 26] on span "Actions" at bounding box center [591, 21] width 41 height 15
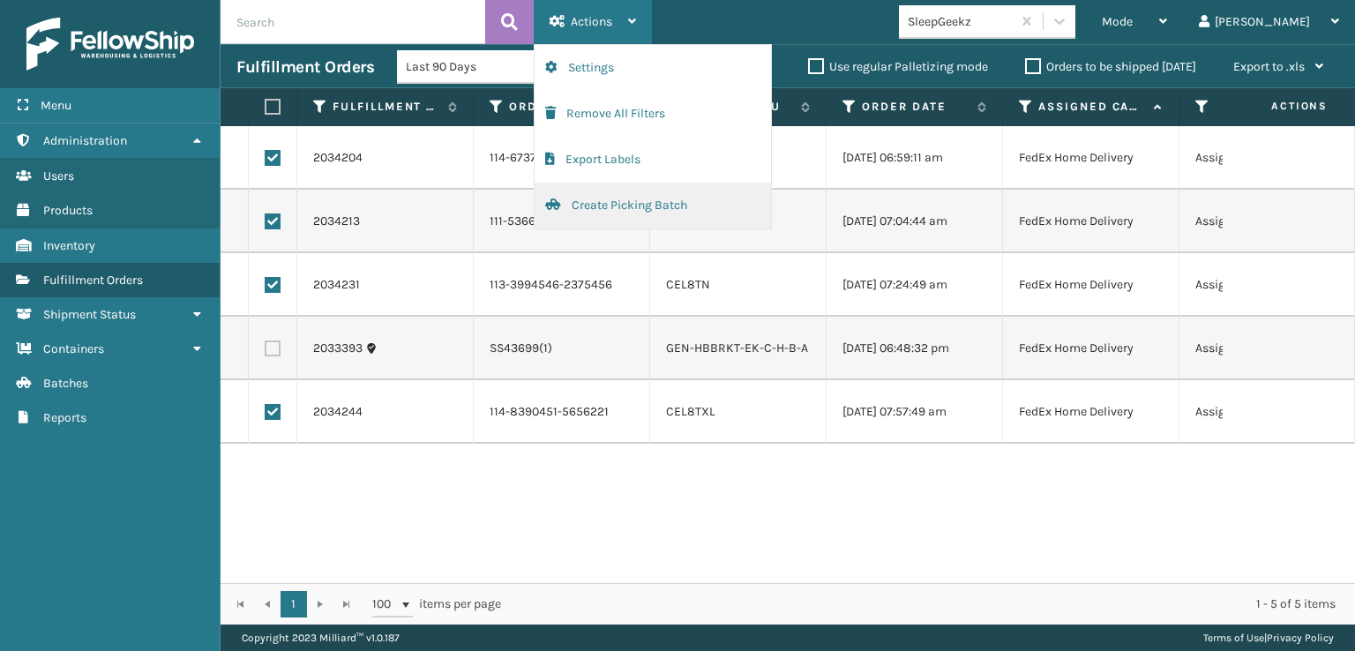
click at [616, 206] on button "Create Picking Batch" at bounding box center [653, 206] width 236 height 46
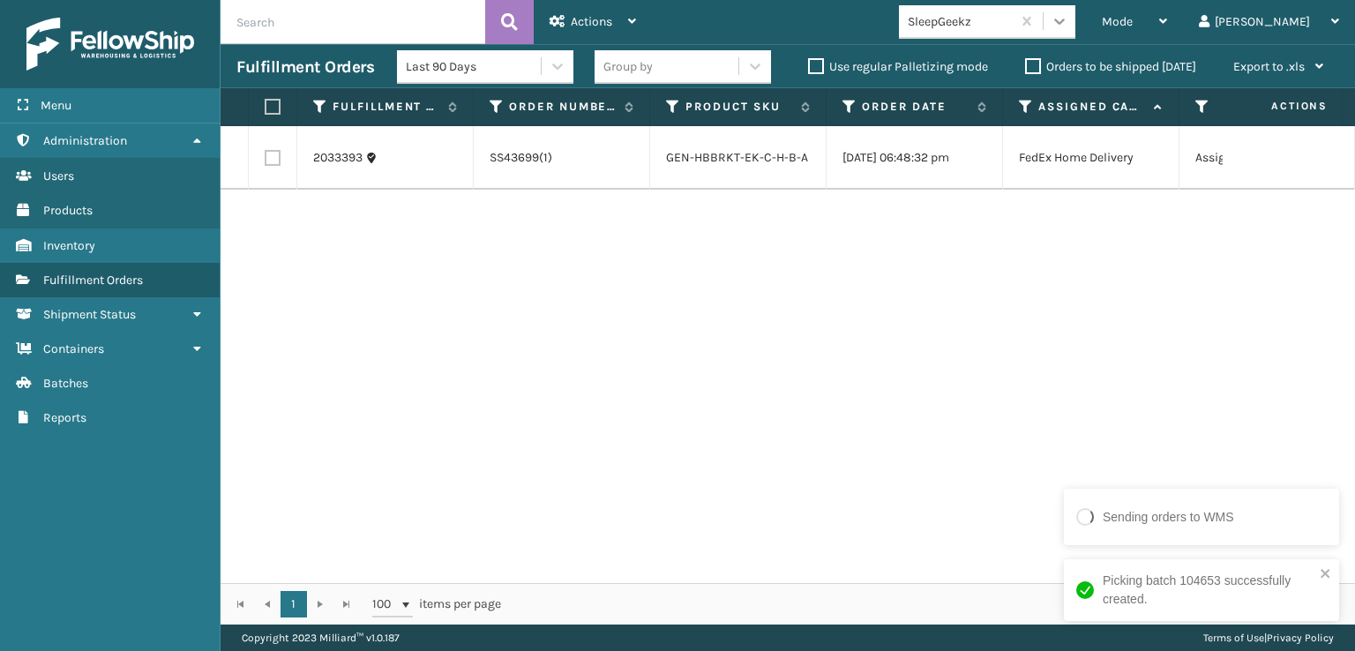
click at [1068, 19] on icon at bounding box center [1060, 21] width 18 height 18
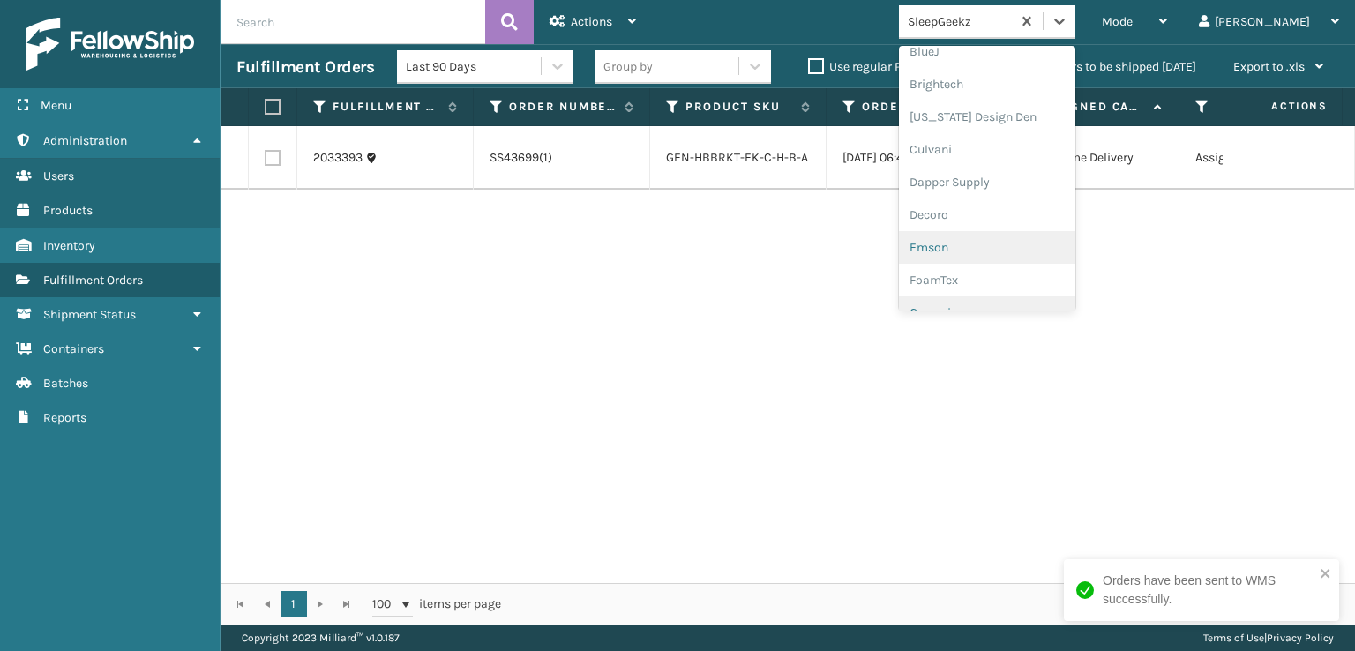
scroll to position [265, 0]
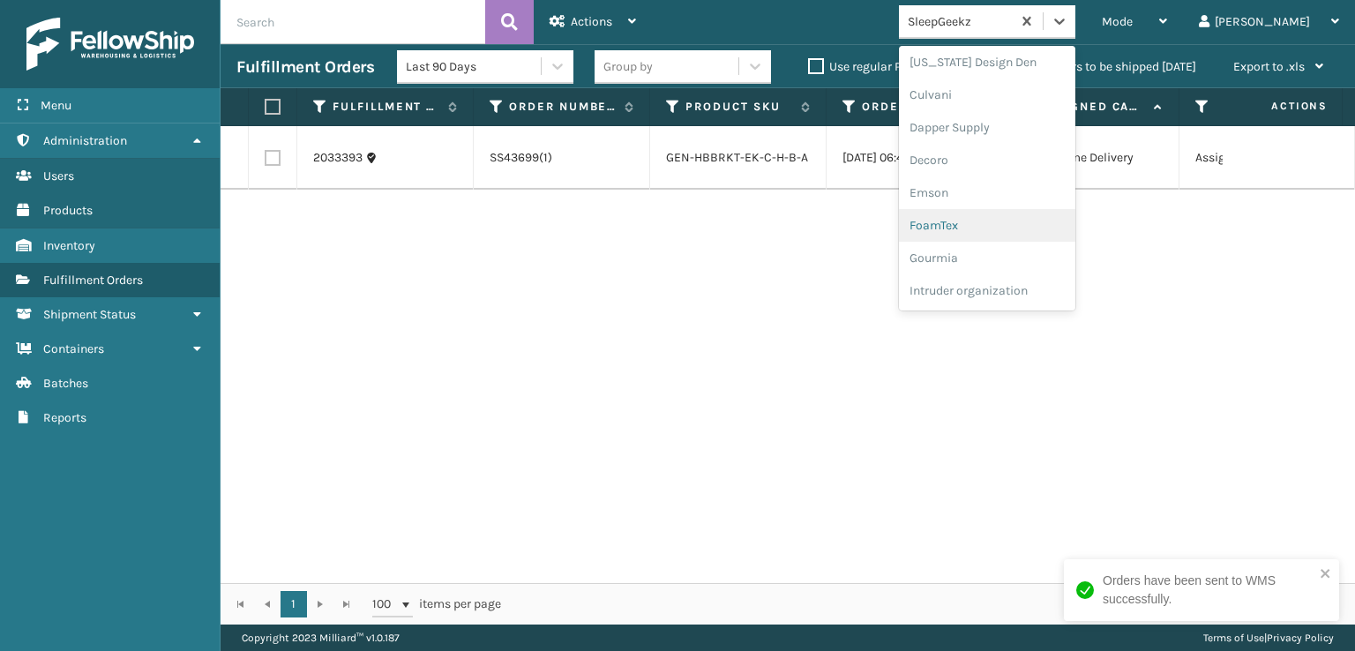
click at [1007, 221] on div "FoamTex" at bounding box center [987, 225] width 176 height 33
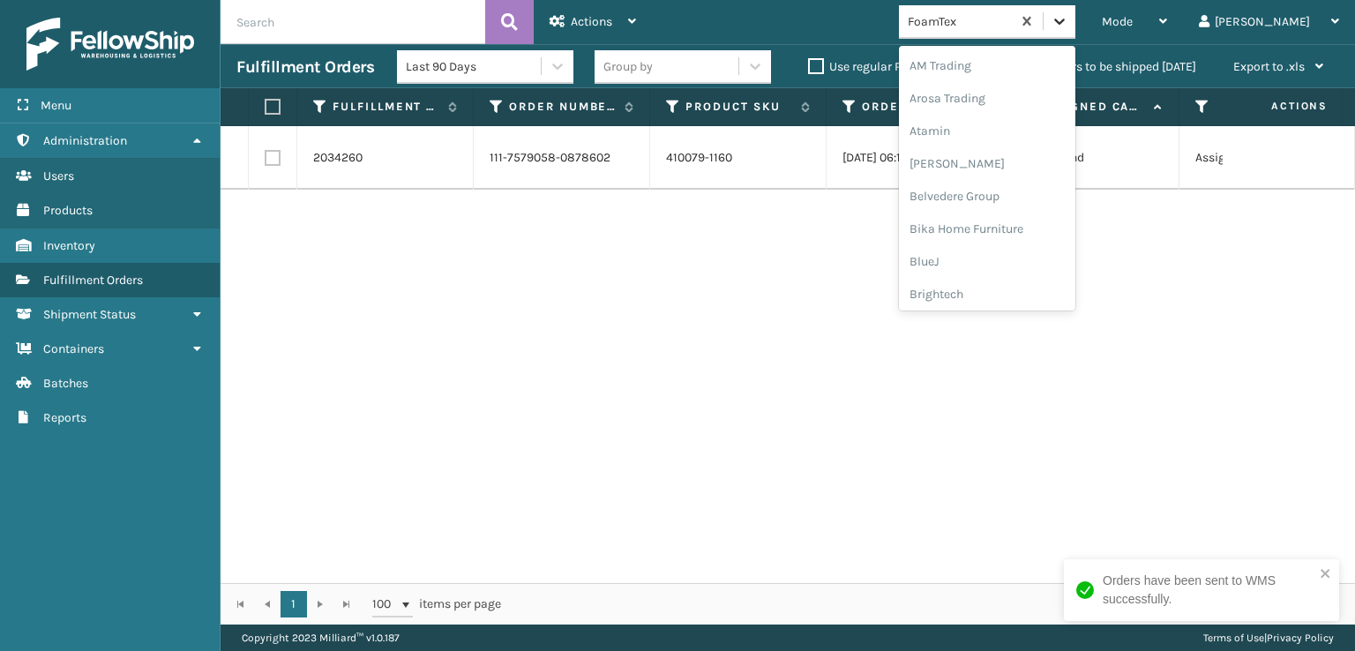
click at [1068, 21] on icon at bounding box center [1060, 21] width 18 height 18
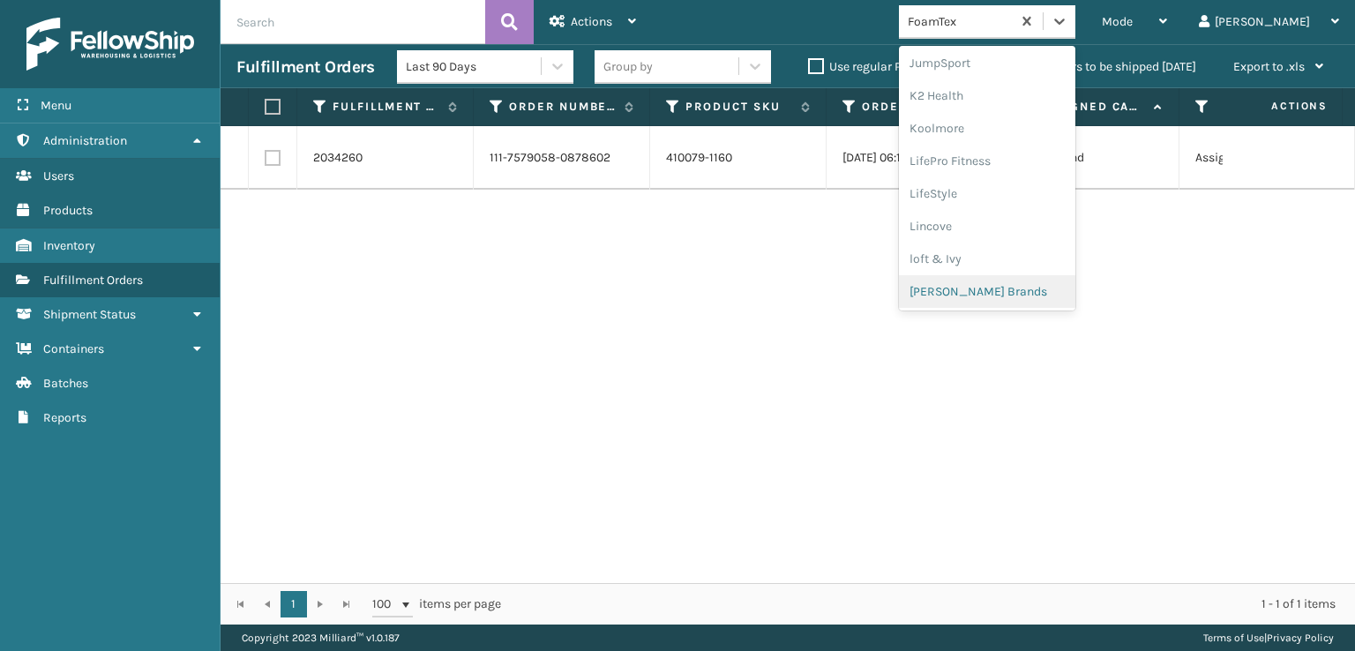
click at [1000, 289] on div "[PERSON_NAME] Brands" at bounding box center [987, 291] width 176 height 33
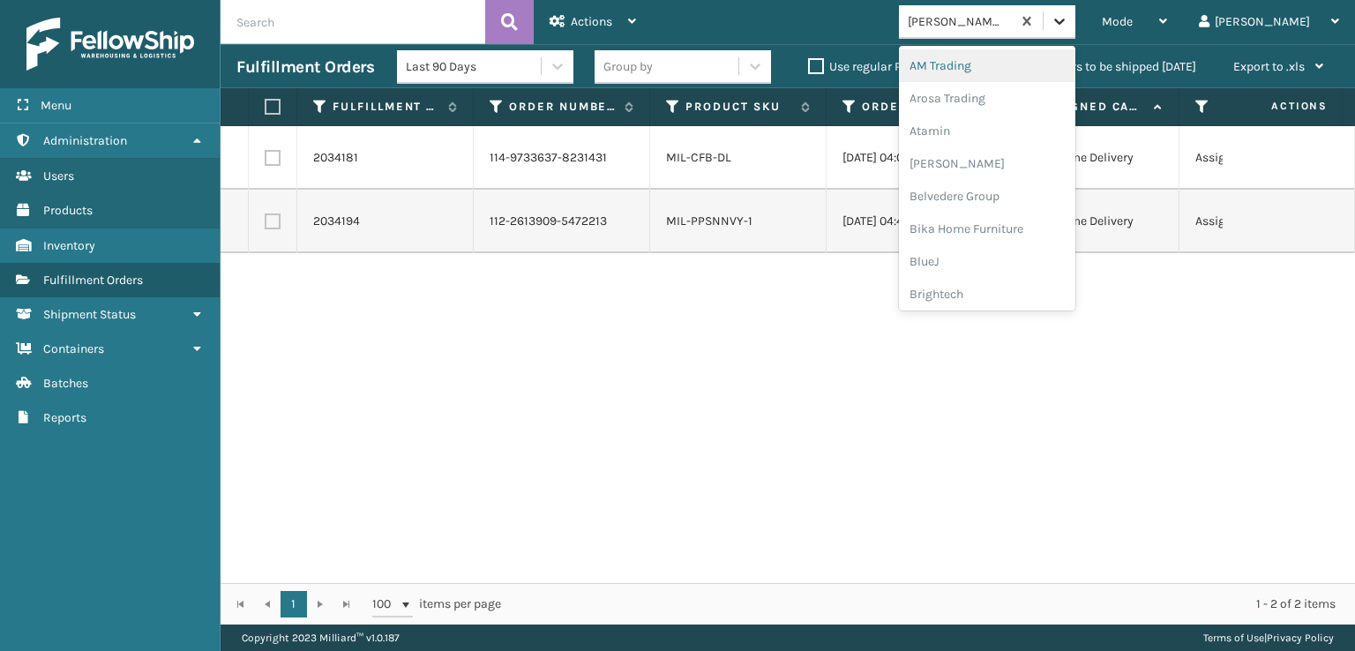
click at [1065, 22] on icon at bounding box center [1059, 22] width 11 height 6
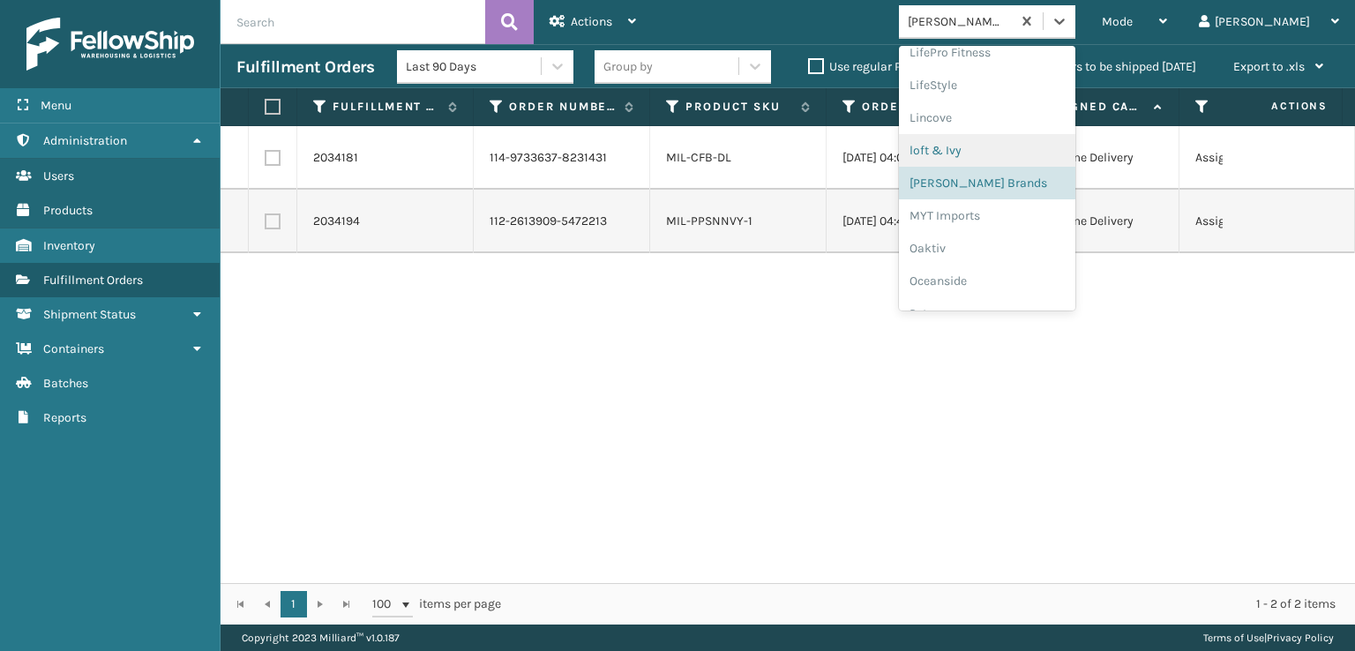
scroll to position [852, 0]
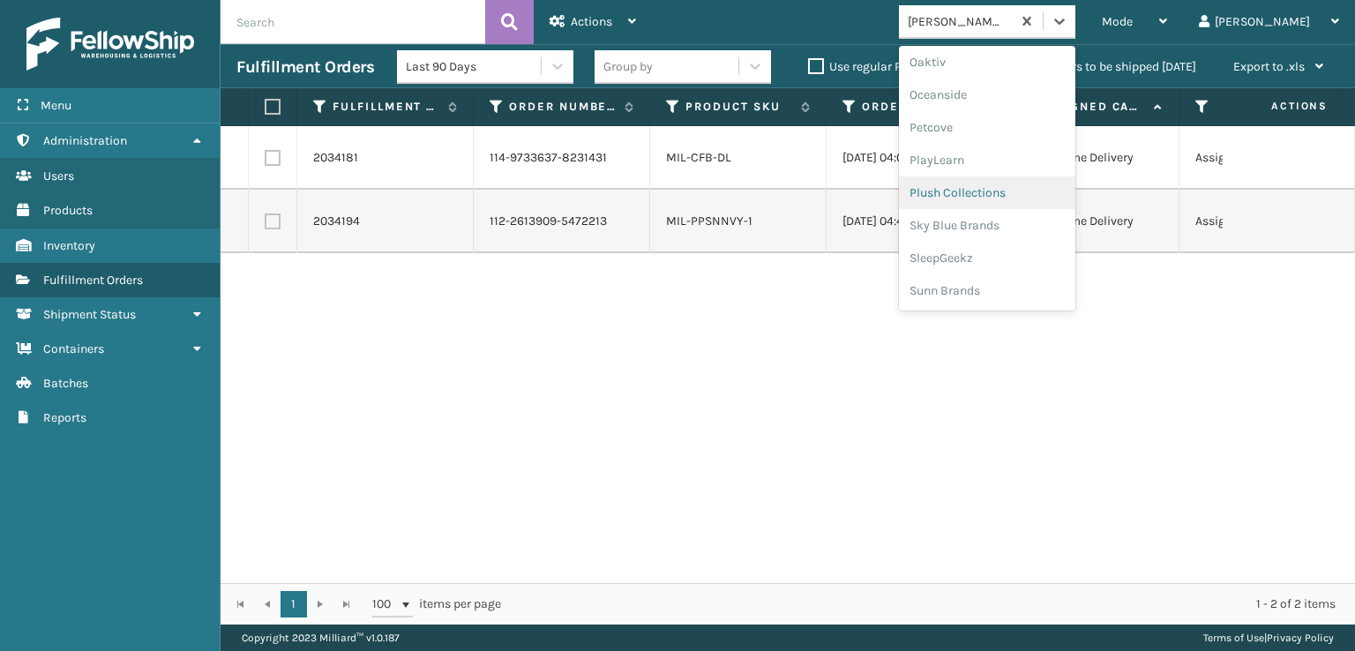
click at [1012, 198] on div "Plush Collections" at bounding box center [987, 192] width 176 height 33
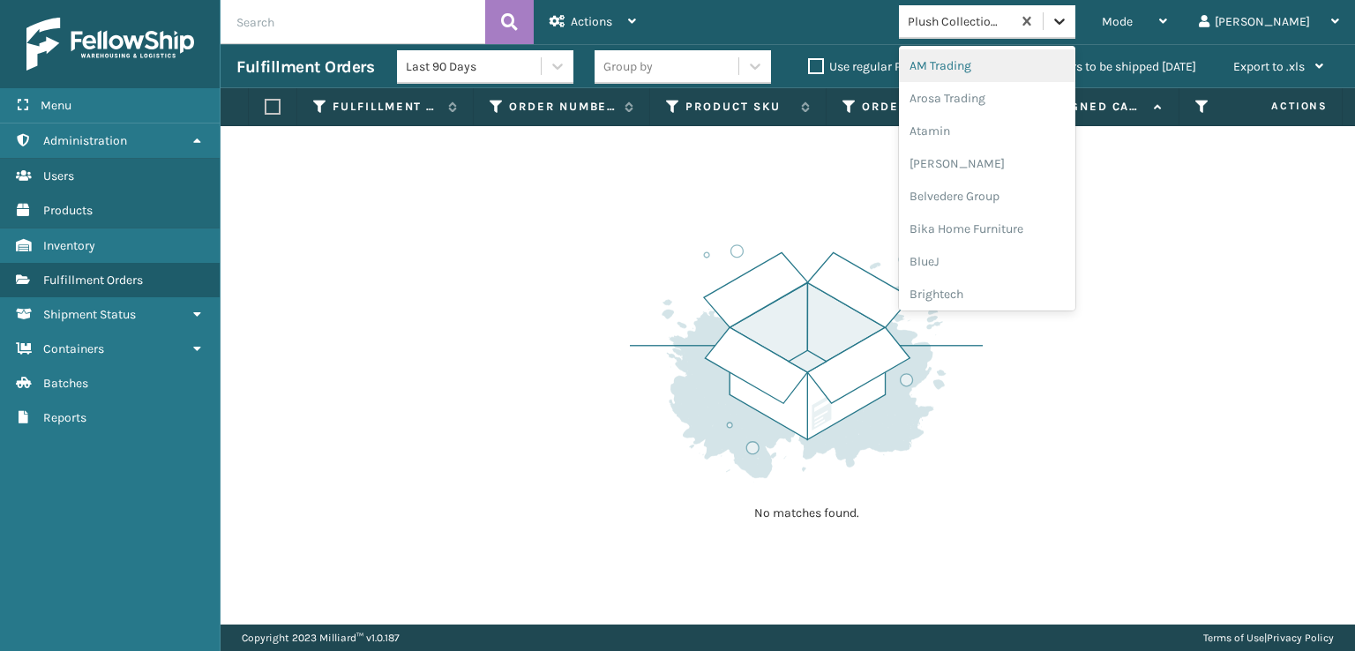
click at [1075, 31] on div at bounding box center [1060, 21] width 32 height 32
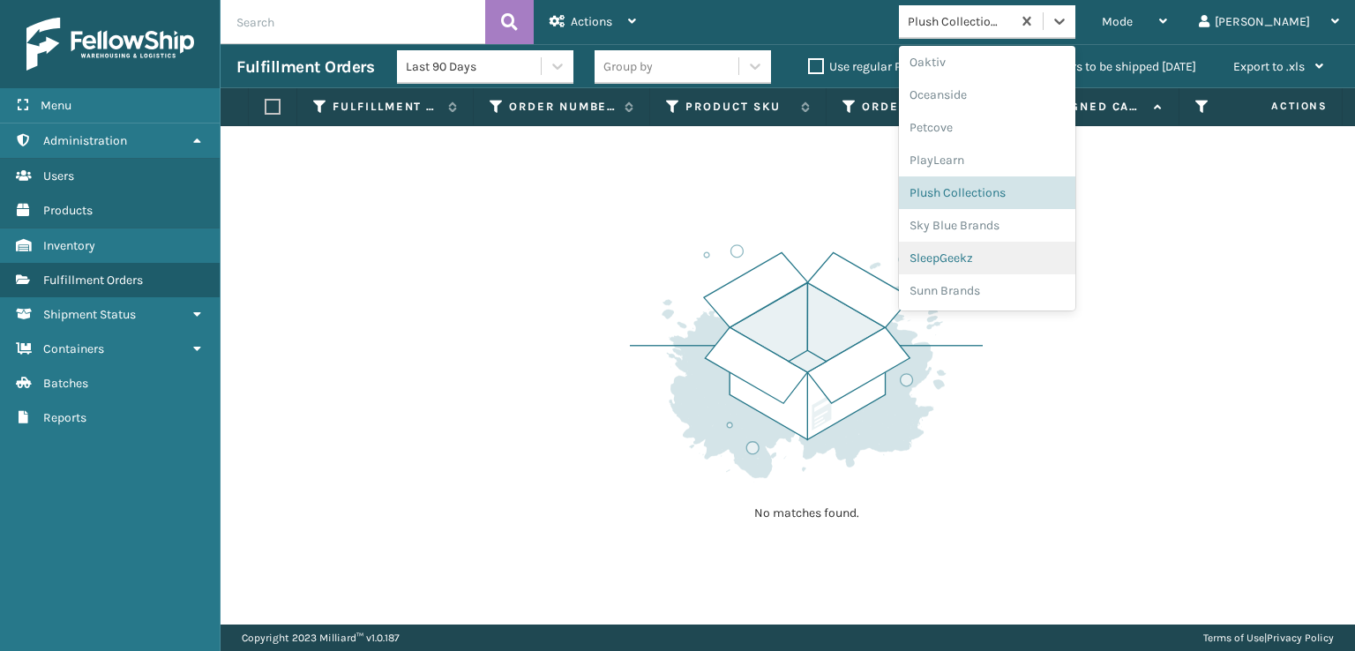
click at [1022, 251] on div "SleepGeekz" at bounding box center [987, 258] width 176 height 33
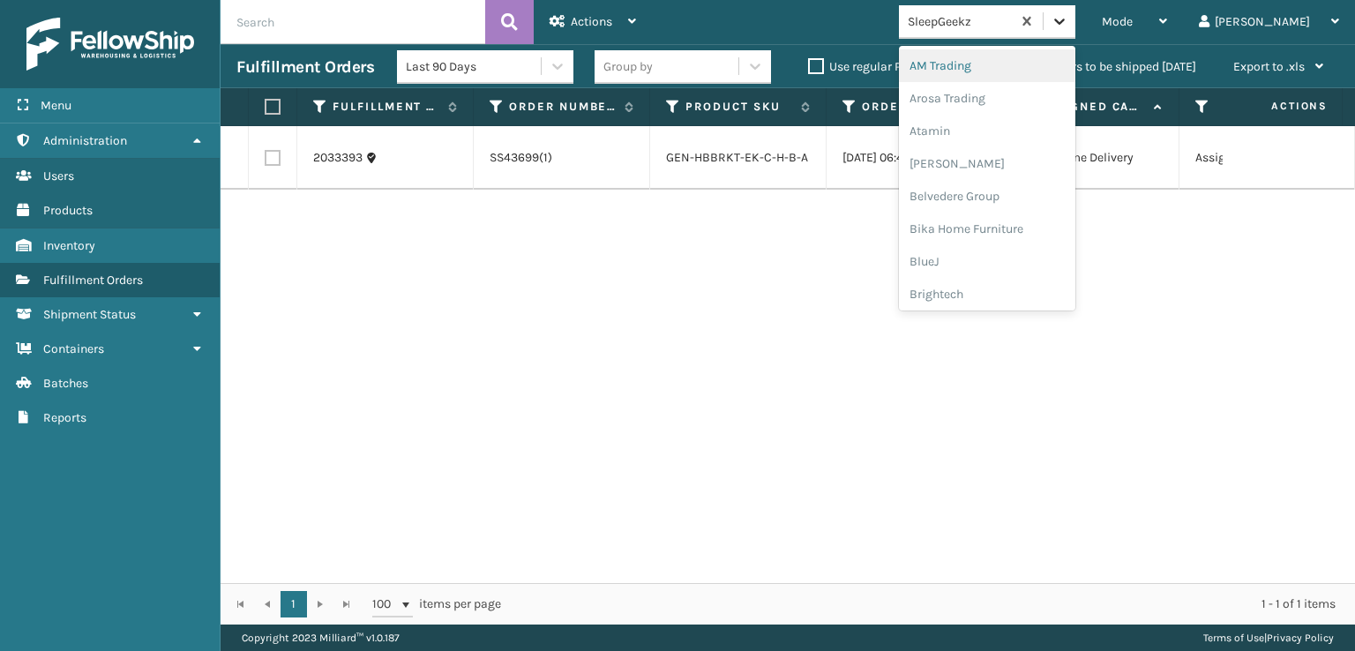
click at [1068, 16] on icon at bounding box center [1060, 21] width 18 height 18
click at [1007, 199] on div "[PERSON_NAME] Brands" at bounding box center [987, 203] width 176 height 33
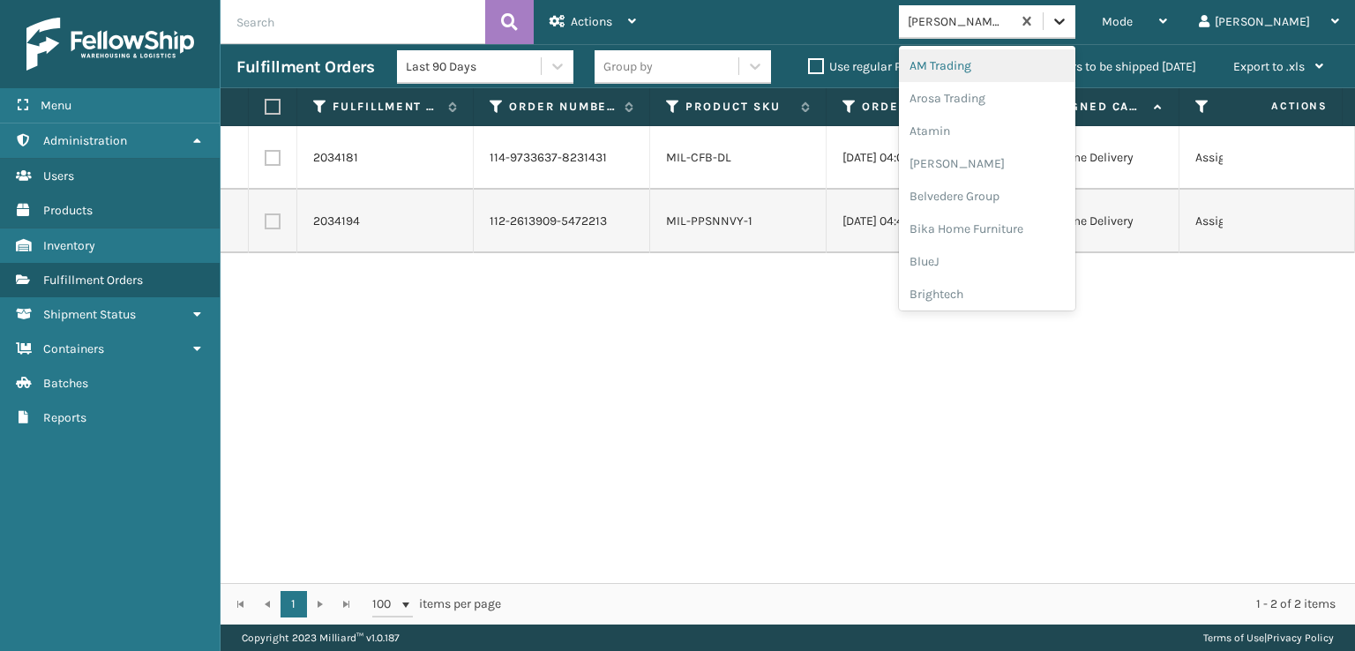
click at [1068, 26] on icon at bounding box center [1060, 21] width 18 height 18
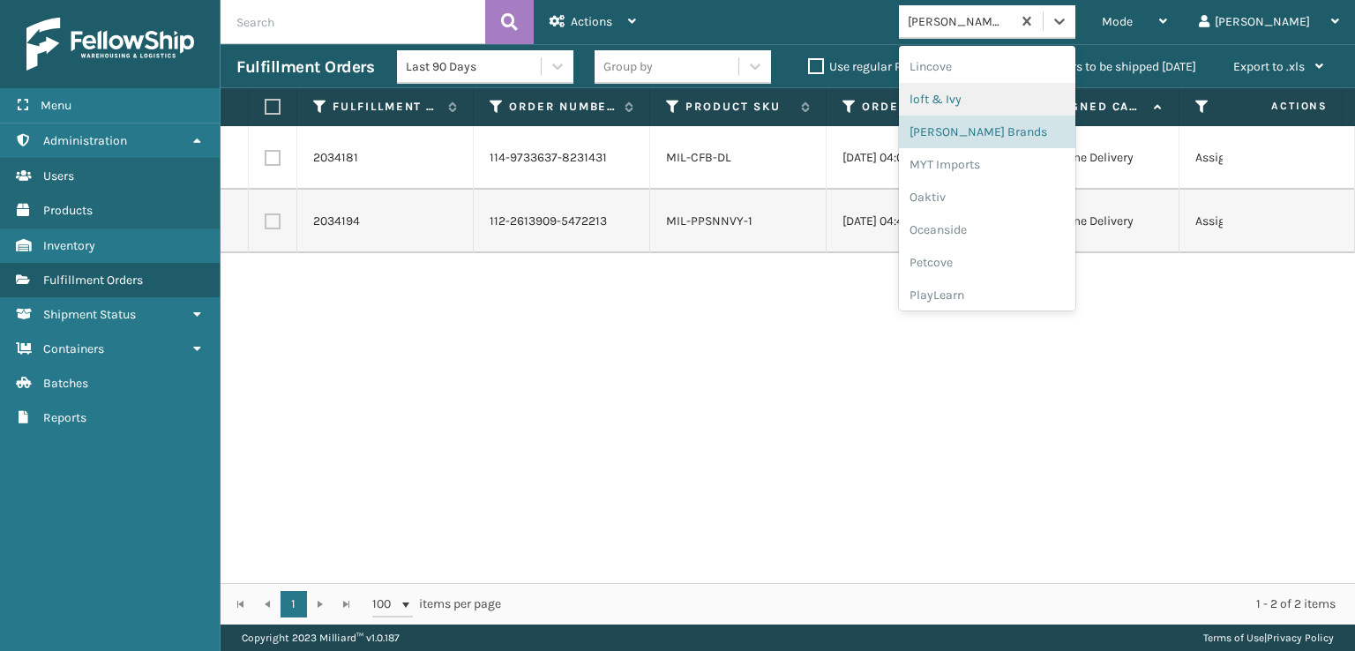
scroll to position [852, 0]
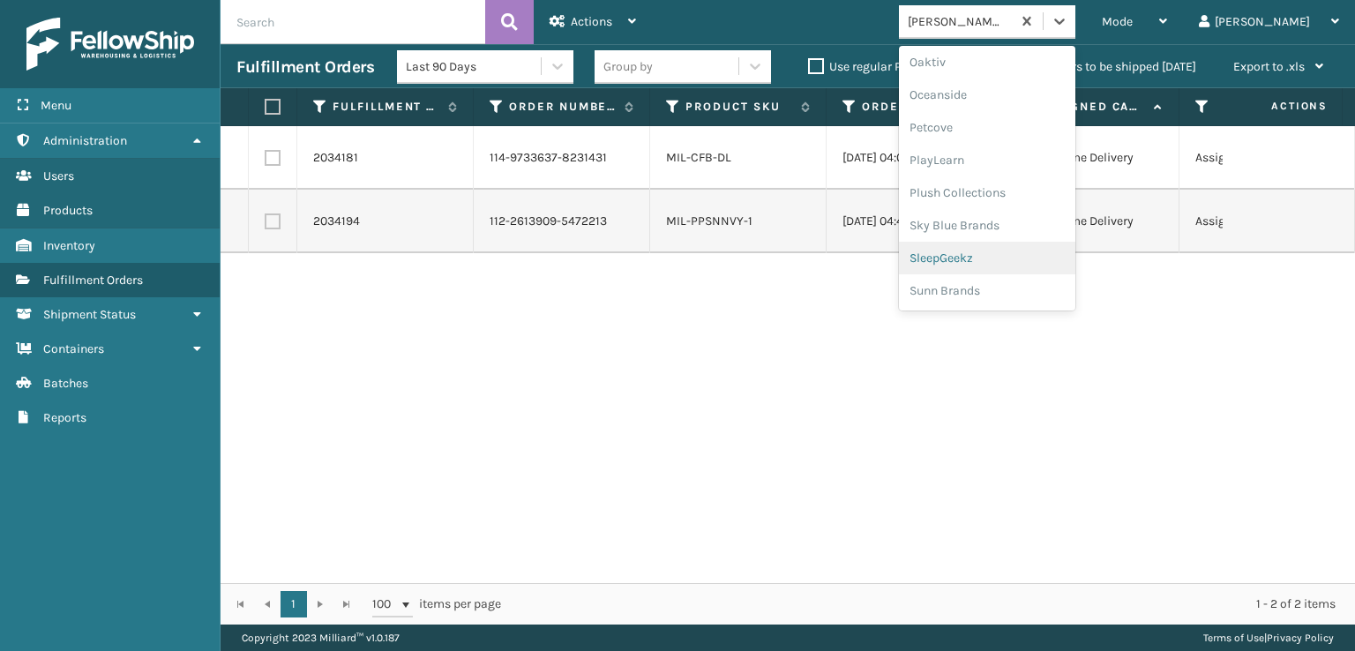
click at [1011, 255] on div "SleepGeekz" at bounding box center [987, 258] width 176 height 33
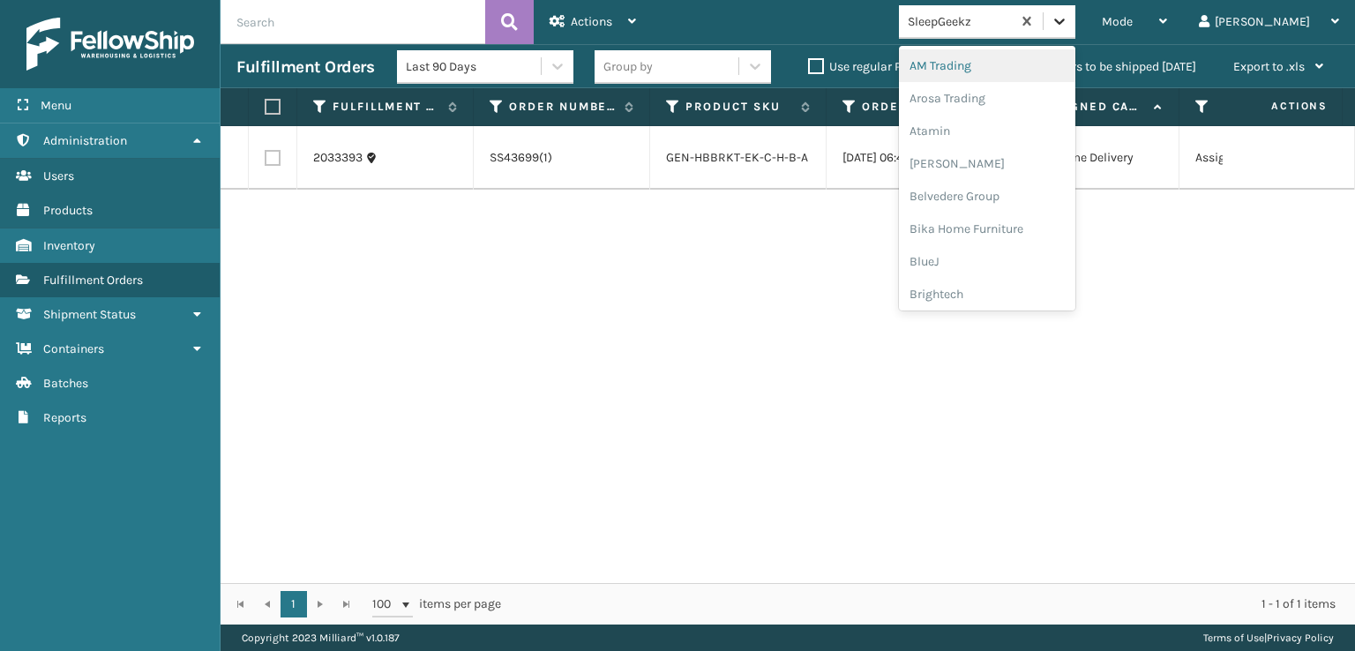
click at [1075, 11] on div at bounding box center [1060, 21] width 32 height 32
click at [1010, 257] on div "SleepGeekz" at bounding box center [987, 258] width 176 height 33
click at [1068, 26] on icon at bounding box center [1060, 21] width 18 height 18
click at [1006, 220] on div "FoamTex" at bounding box center [987, 225] width 176 height 33
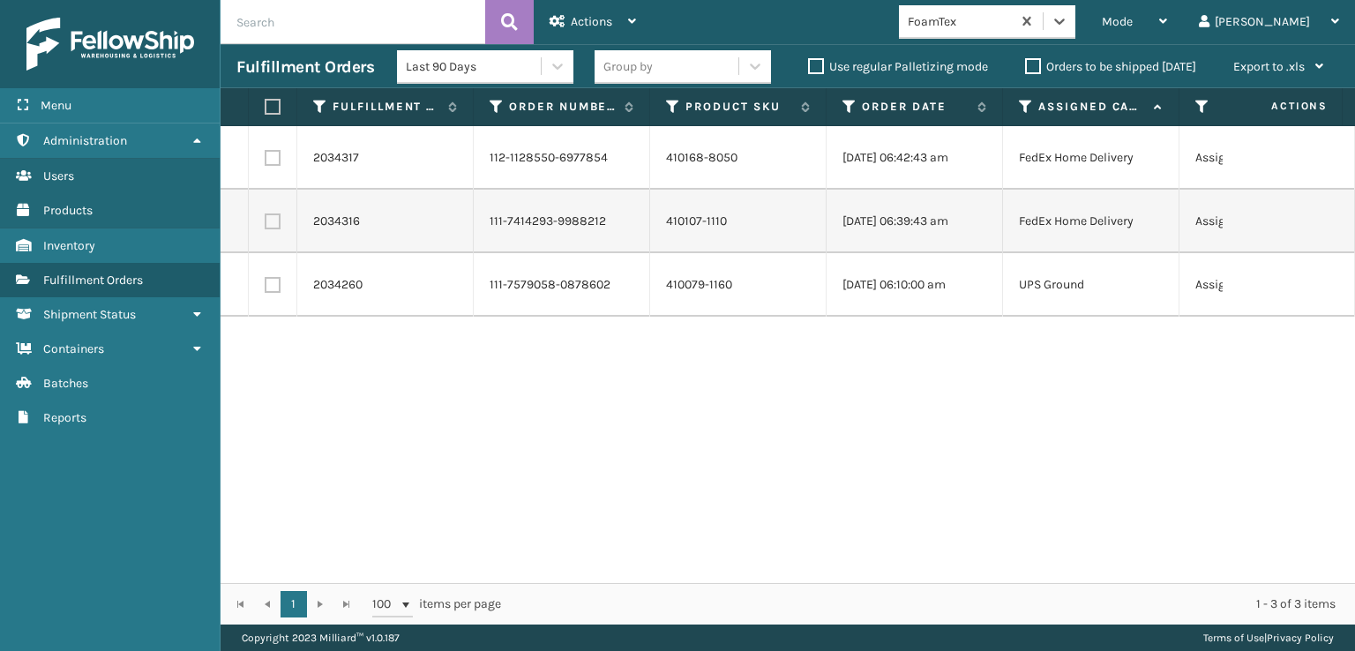
click at [267, 102] on label at bounding box center [270, 107] width 11 height 16
click at [266, 102] on input "checkbox" at bounding box center [265, 106] width 1 height 11
checkbox input "true"
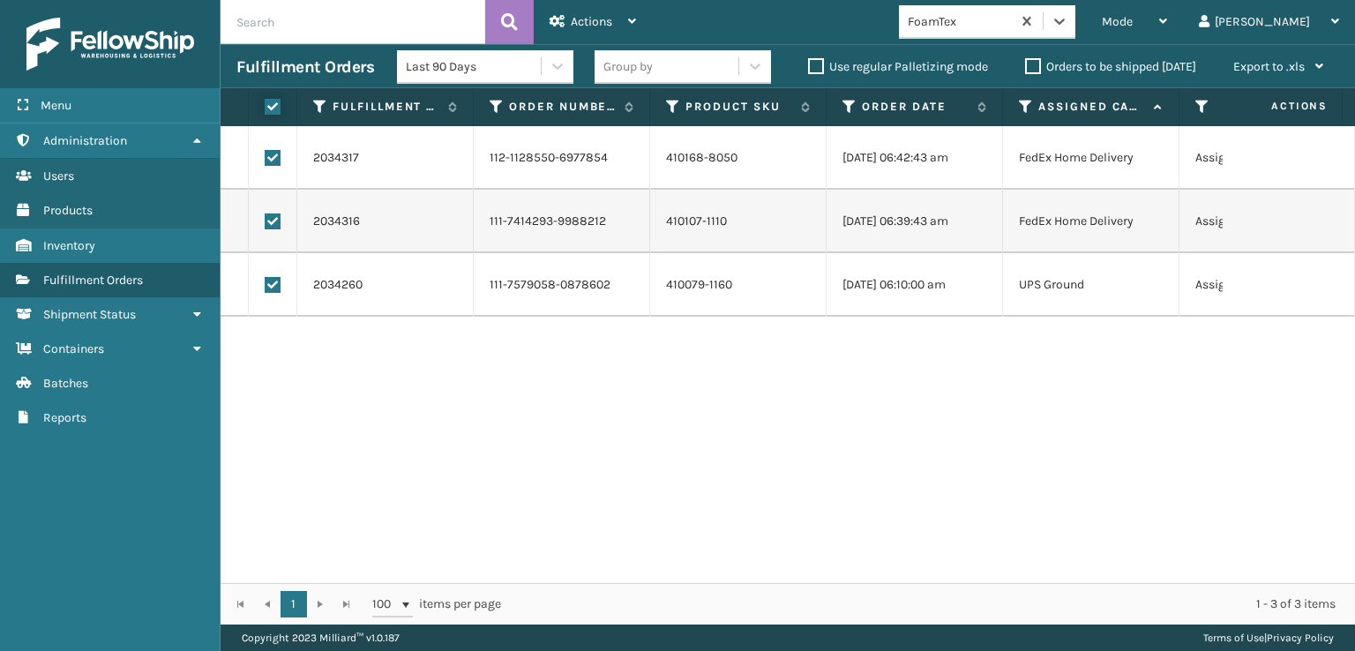
checkbox input "true"
click at [604, 11] on div "Actions" at bounding box center [593, 22] width 86 height 44
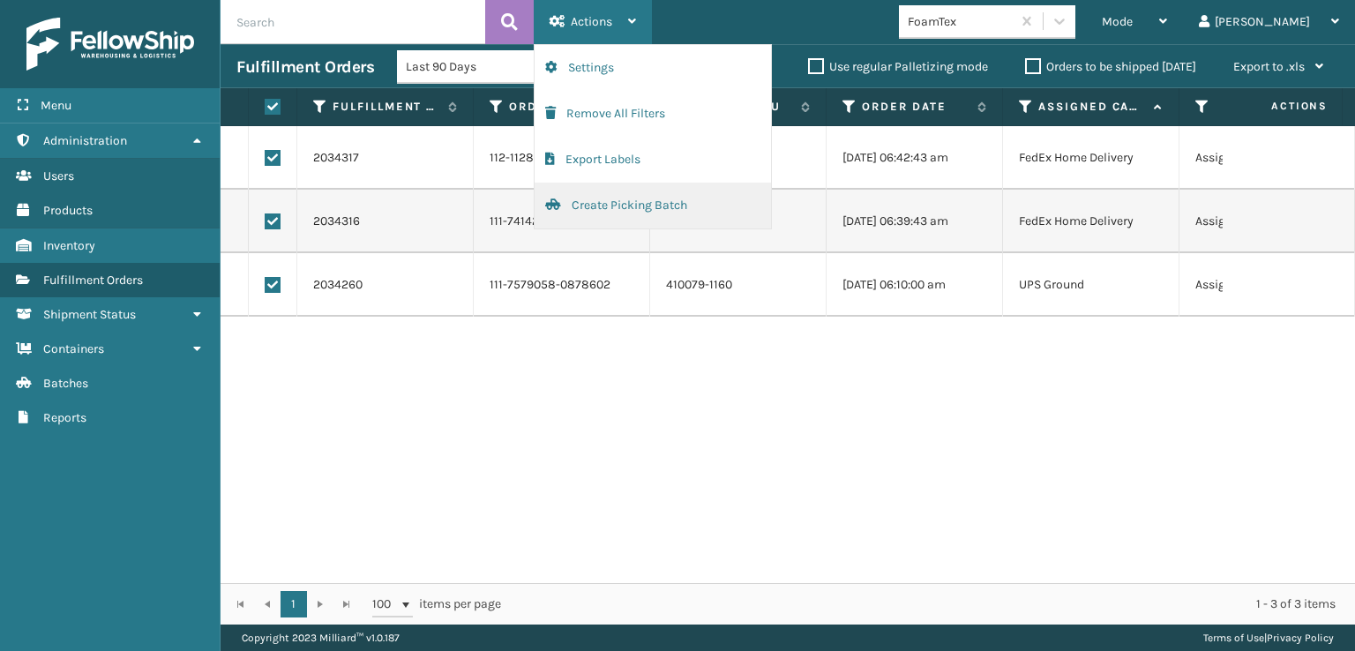
click at [618, 201] on button "Create Picking Batch" at bounding box center [653, 206] width 236 height 46
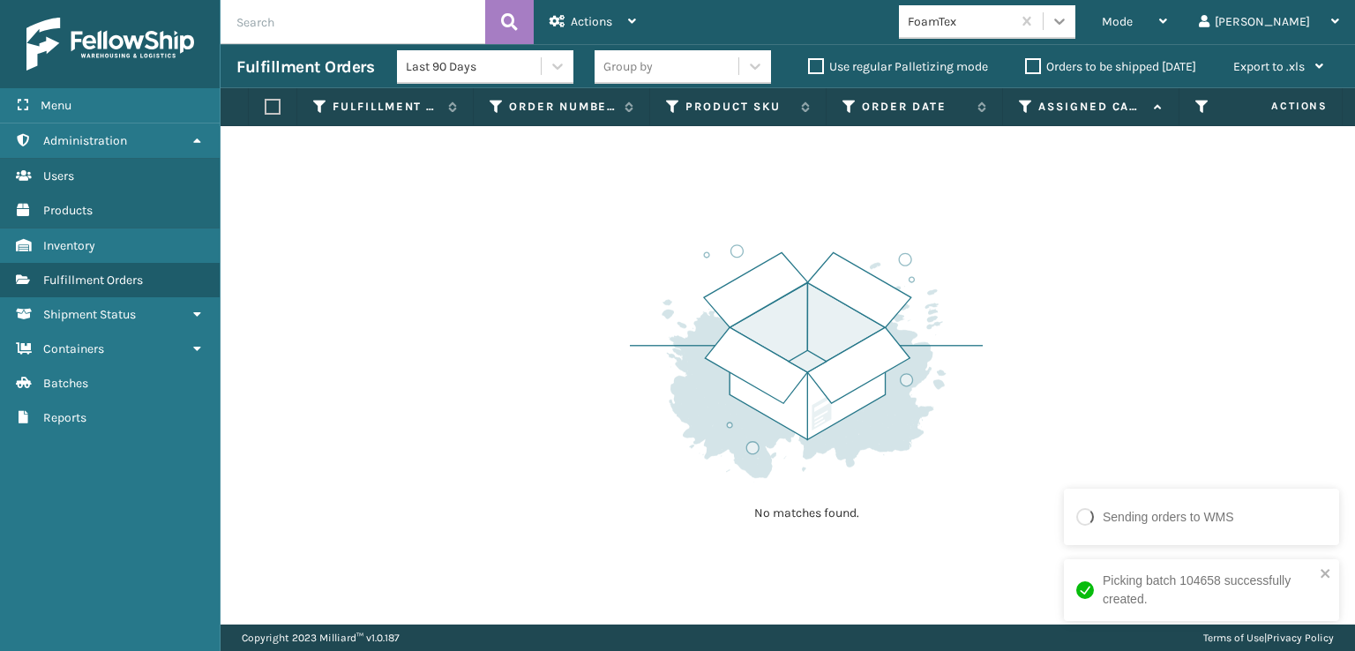
click at [1068, 23] on icon at bounding box center [1060, 21] width 18 height 18
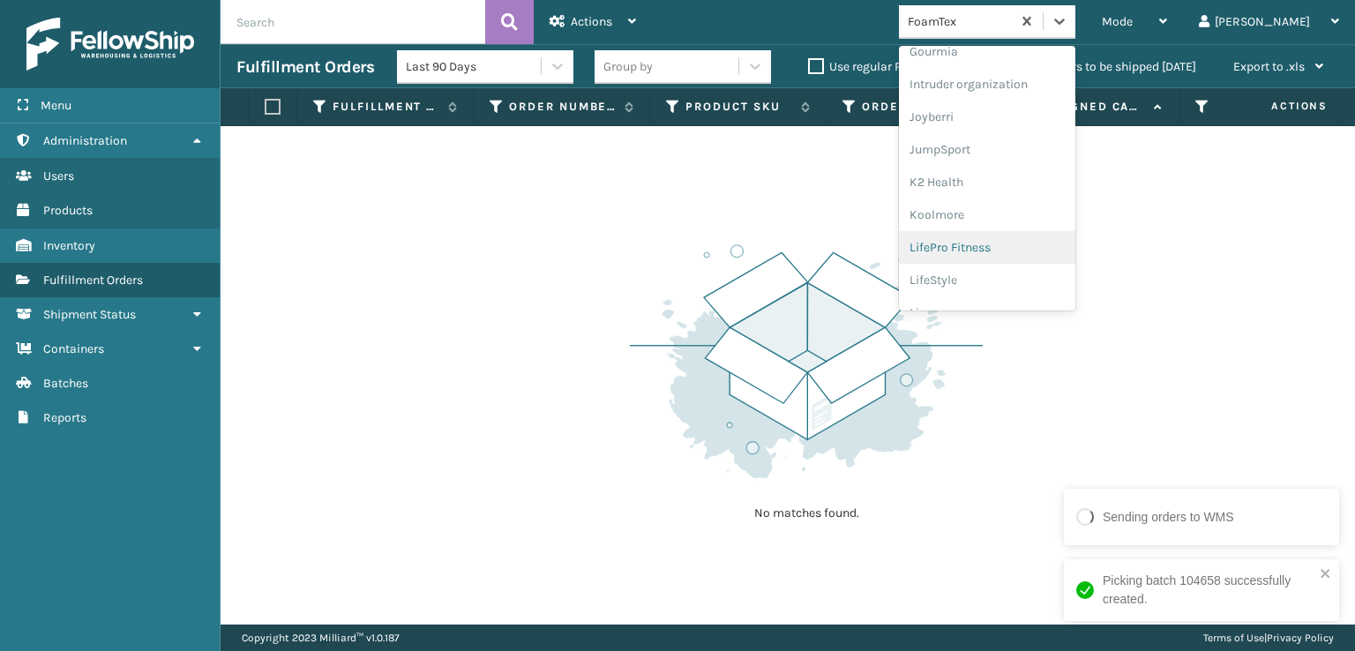
scroll to position [558, 0]
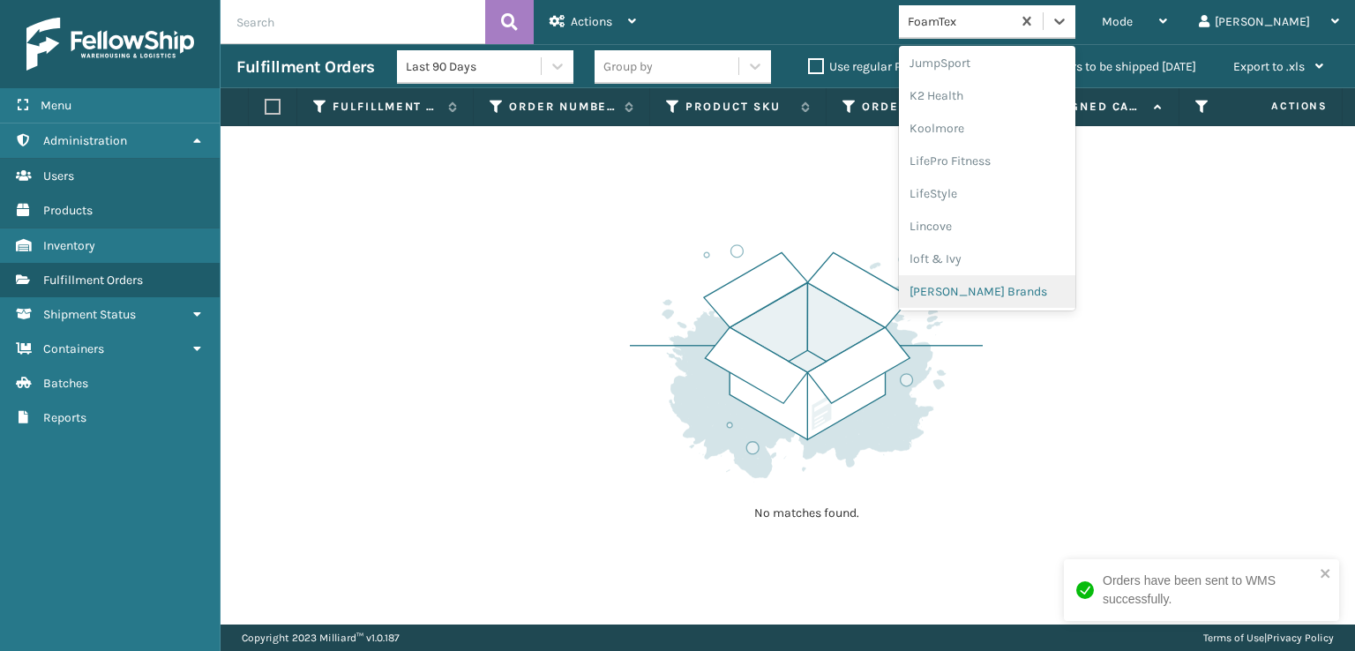
click at [1006, 289] on div "[PERSON_NAME] Brands" at bounding box center [987, 291] width 176 height 33
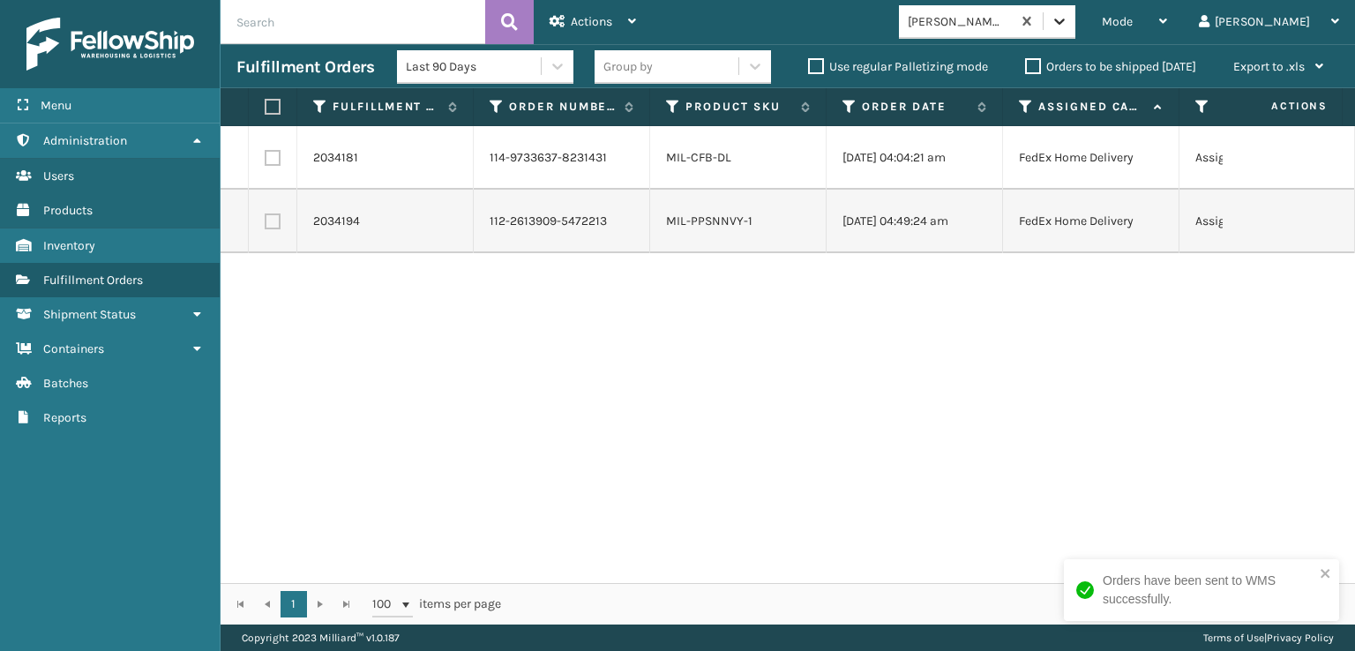
click at [1068, 13] on icon at bounding box center [1060, 21] width 18 height 18
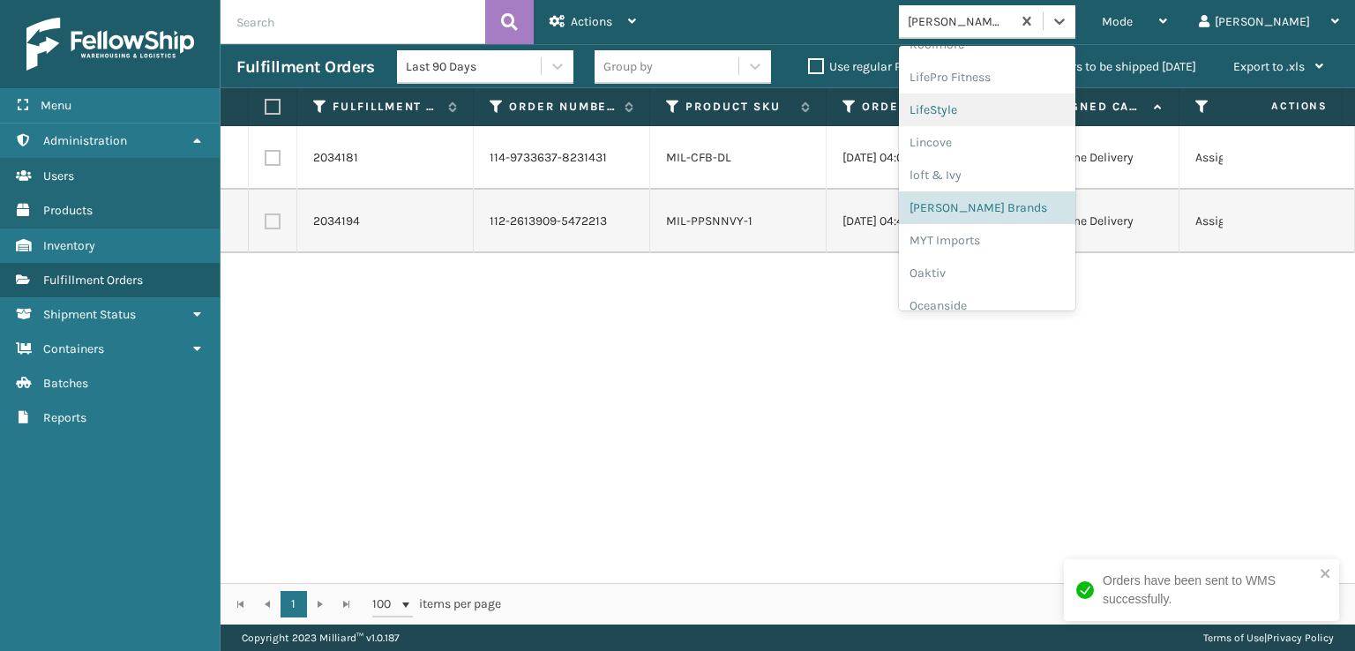
scroll to position [852, 0]
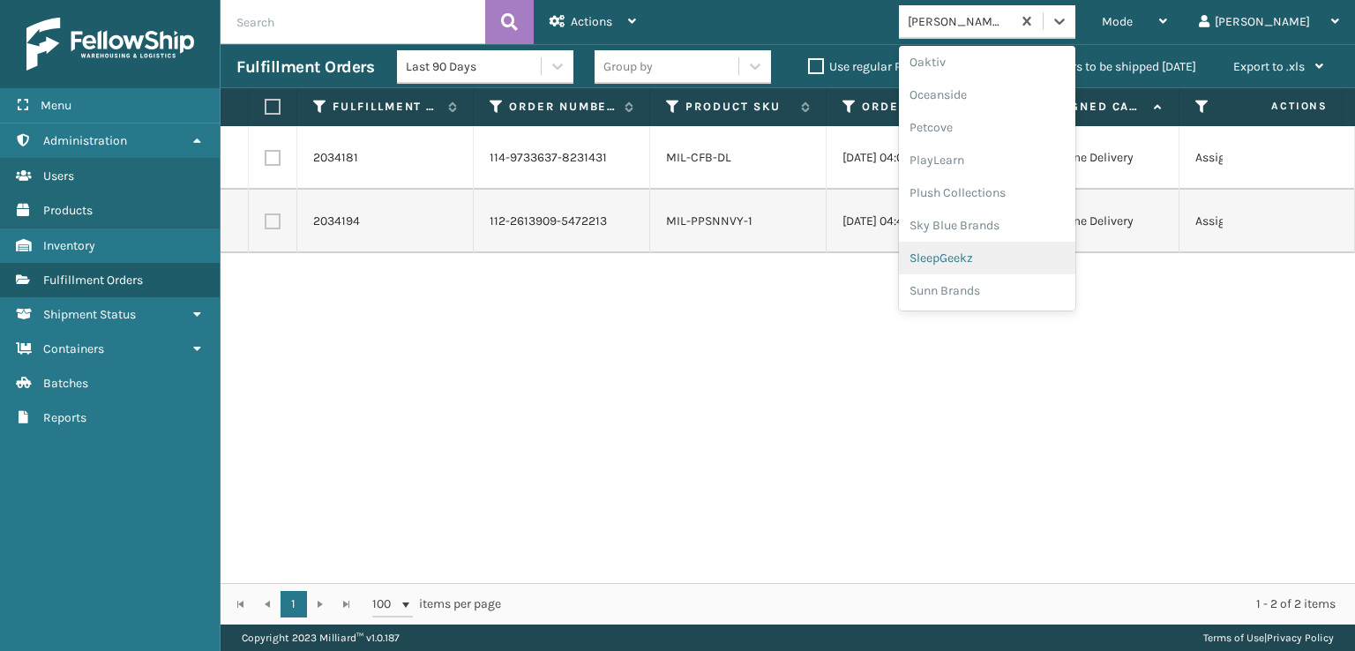
click at [995, 258] on div "SleepGeekz" at bounding box center [987, 258] width 176 height 33
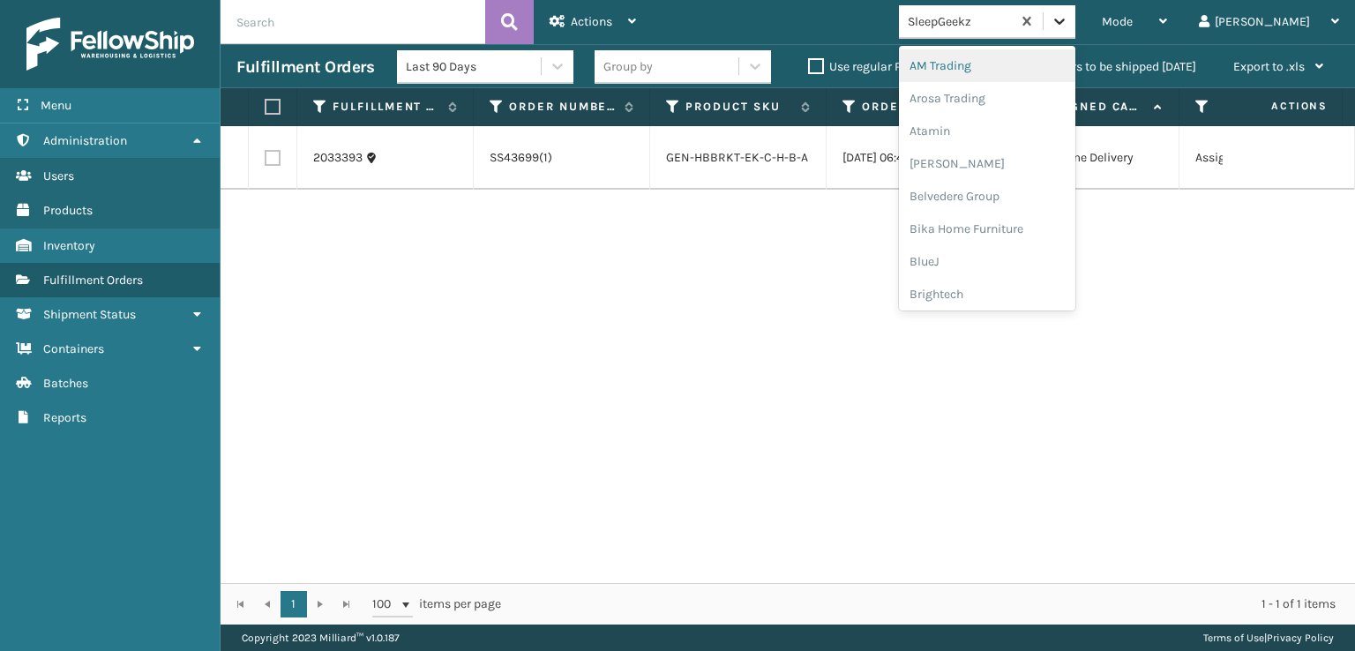
click at [1075, 23] on div at bounding box center [1060, 21] width 32 height 32
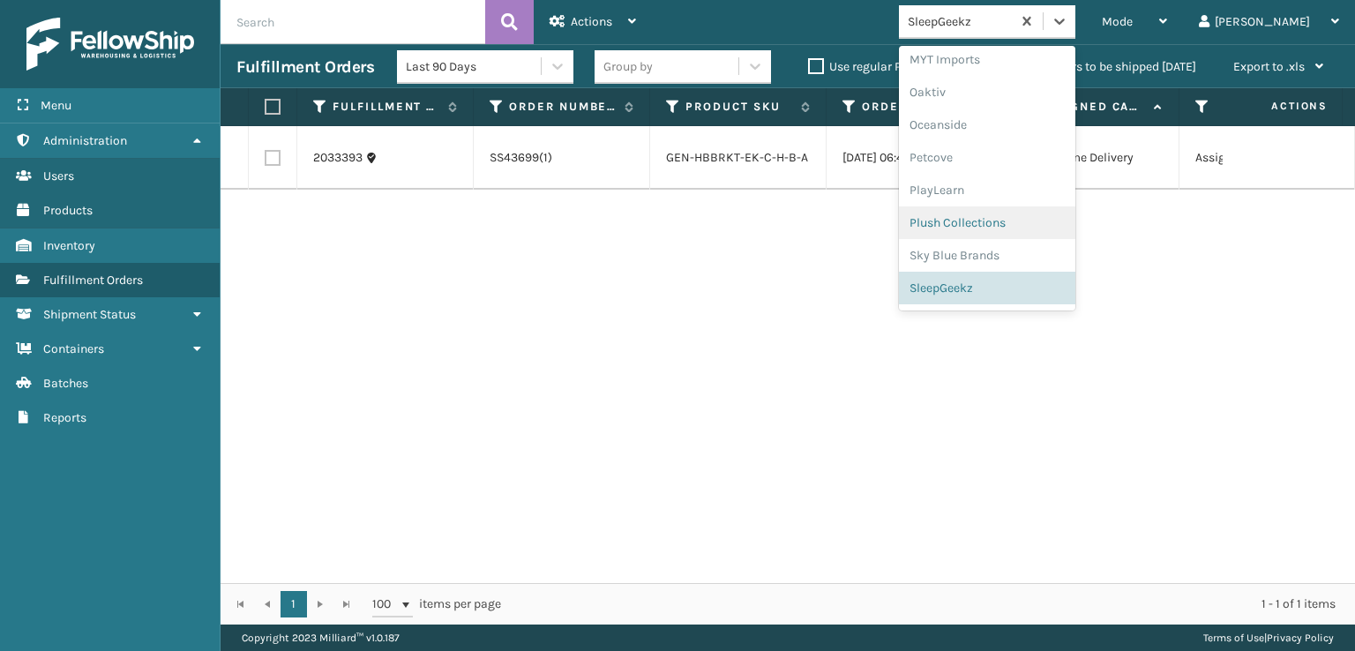
click at [1014, 224] on div "Plush Collections" at bounding box center [987, 222] width 176 height 33
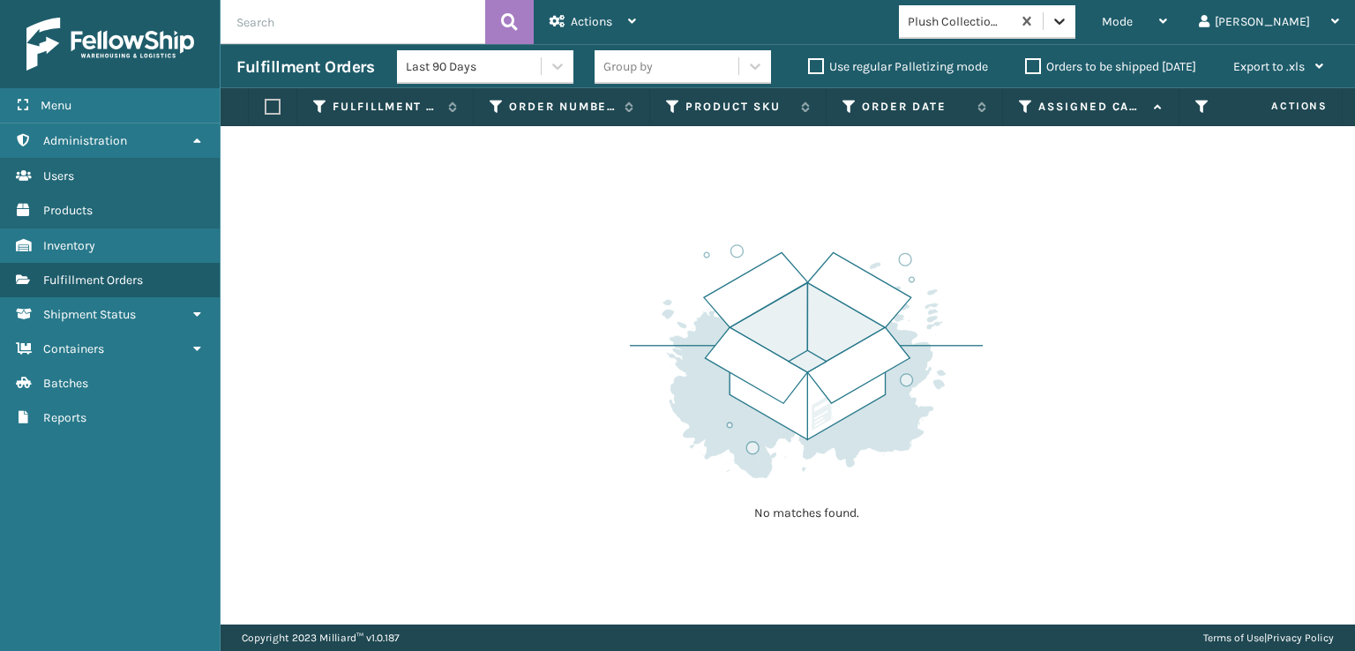
click at [1065, 22] on icon at bounding box center [1059, 22] width 11 height 6
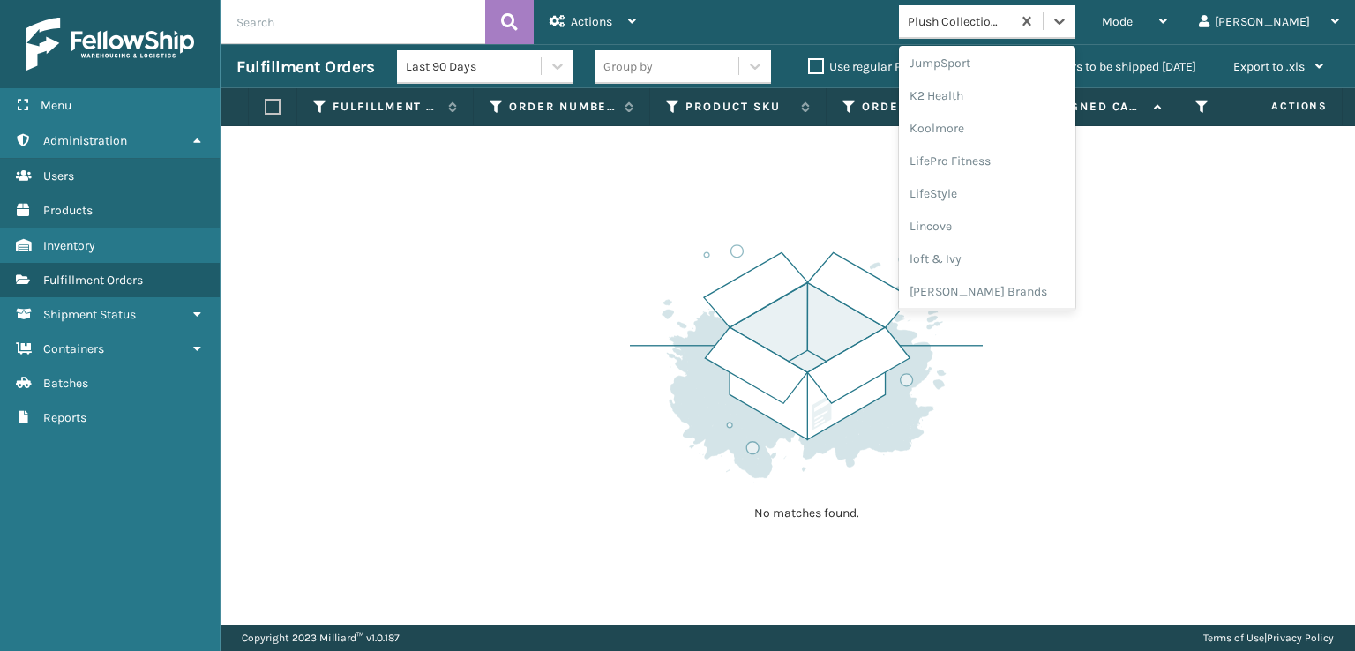
scroll to position [852, 0]
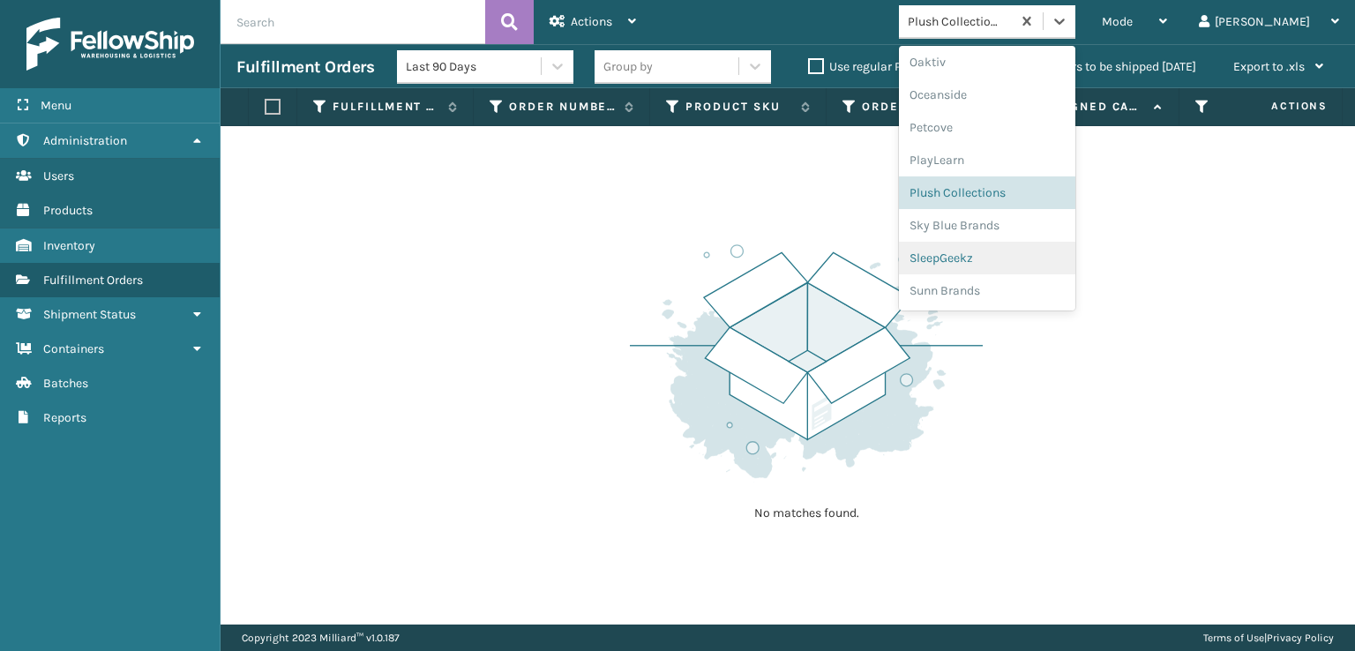
click at [995, 260] on div "SleepGeekz" at bounding box center [987, 258] width 176 height 33
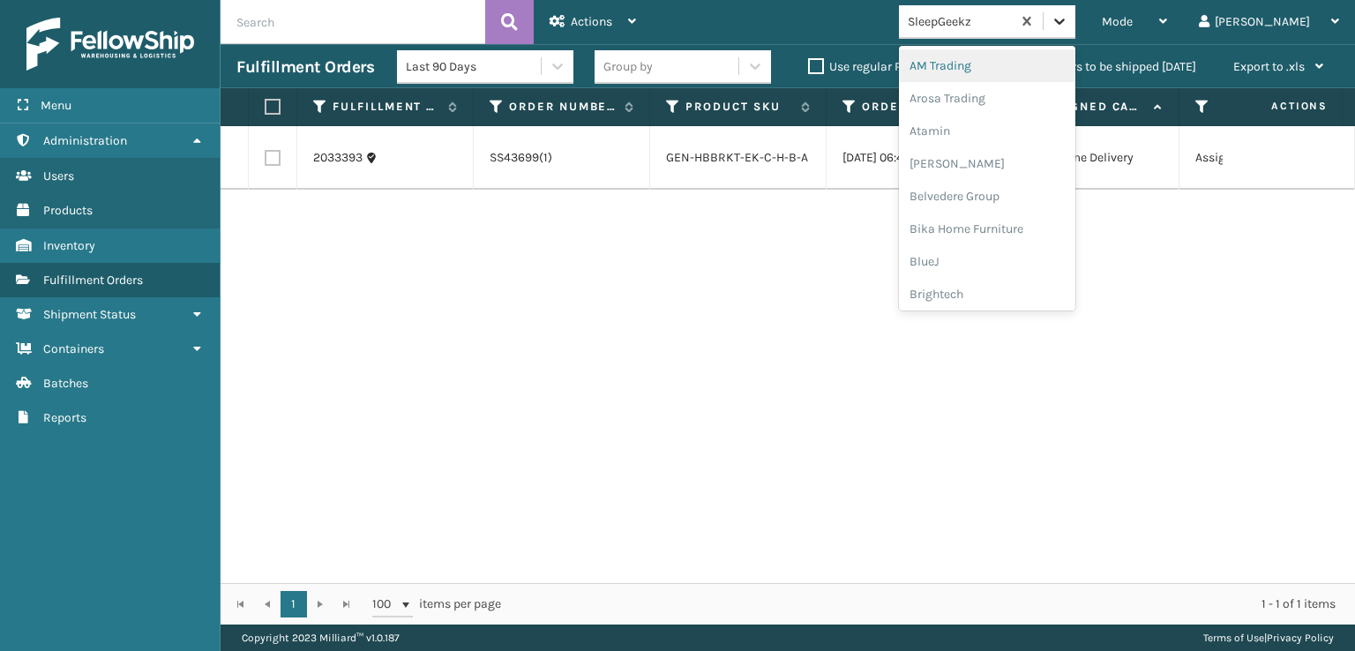
click at [1068, 25] on icon at bounding box center [1060, 21] width 18 height 18
click at [999, 221] on div "FoamTex" at bounding box center [987, 225] width 176 height 33
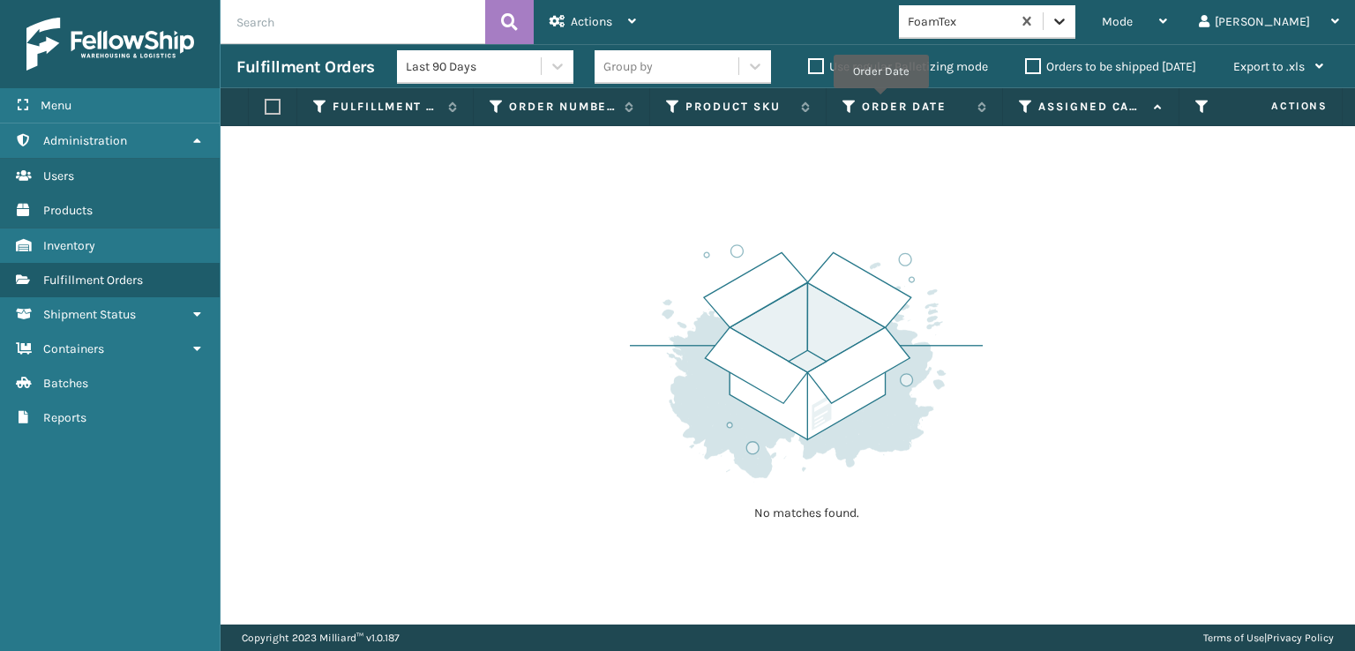
click at [1068, 24] on icon at bounding box center [1060, 21] width 18 height 18
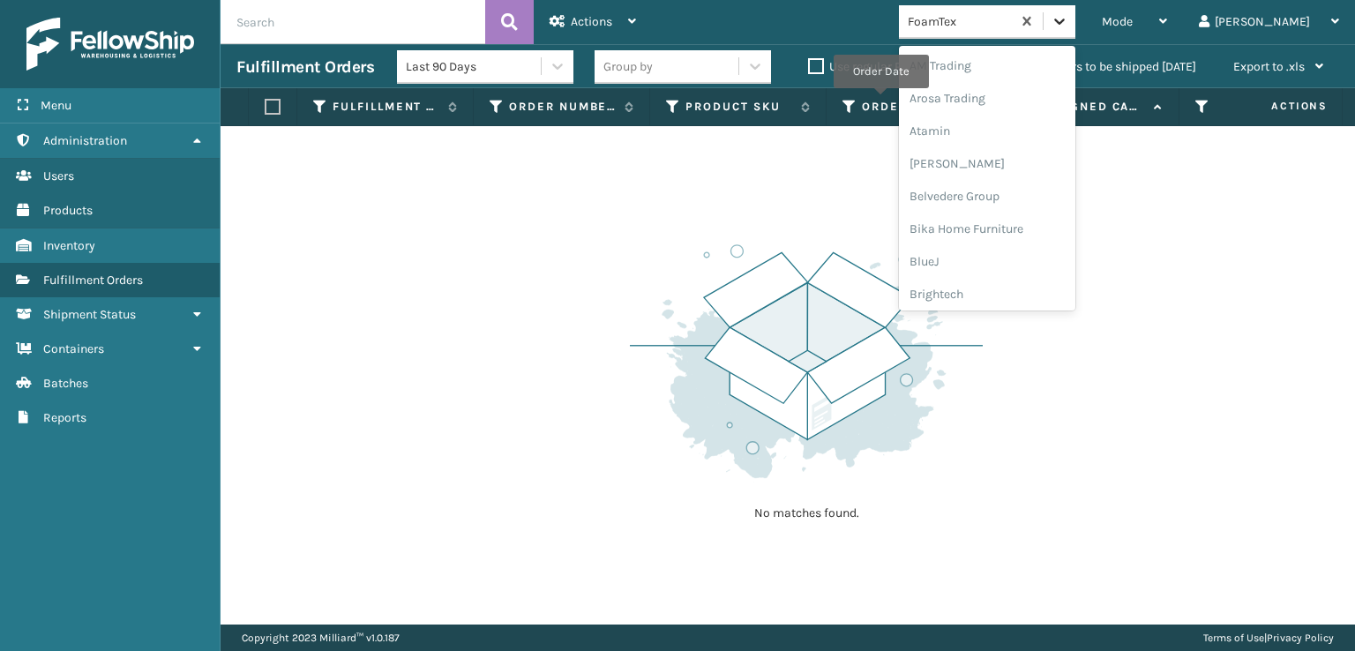
scroll to position [206, 0]
click at [1003, 288] on div "FoamTex" at bounding box center [987, 283] width 176 height 33
click at [1068, 18] on icon at bounding box center [1060, 21] width 18 height 18
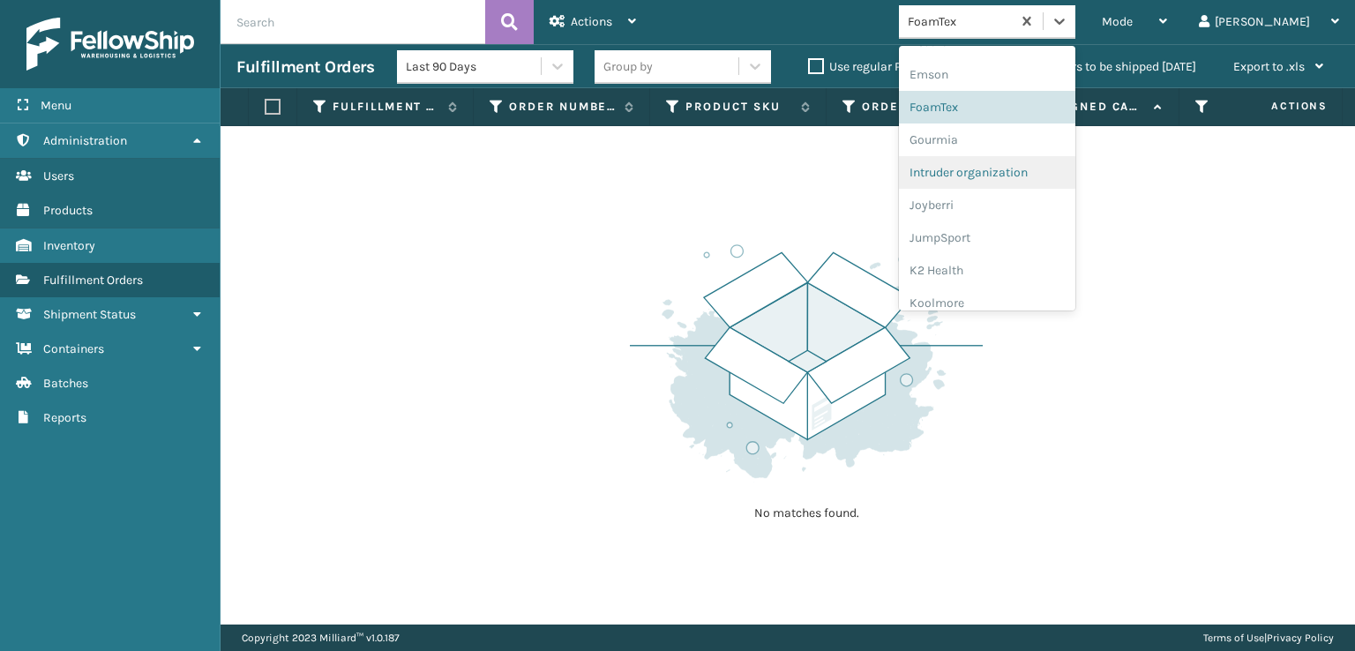
scroll to position [558, 0]
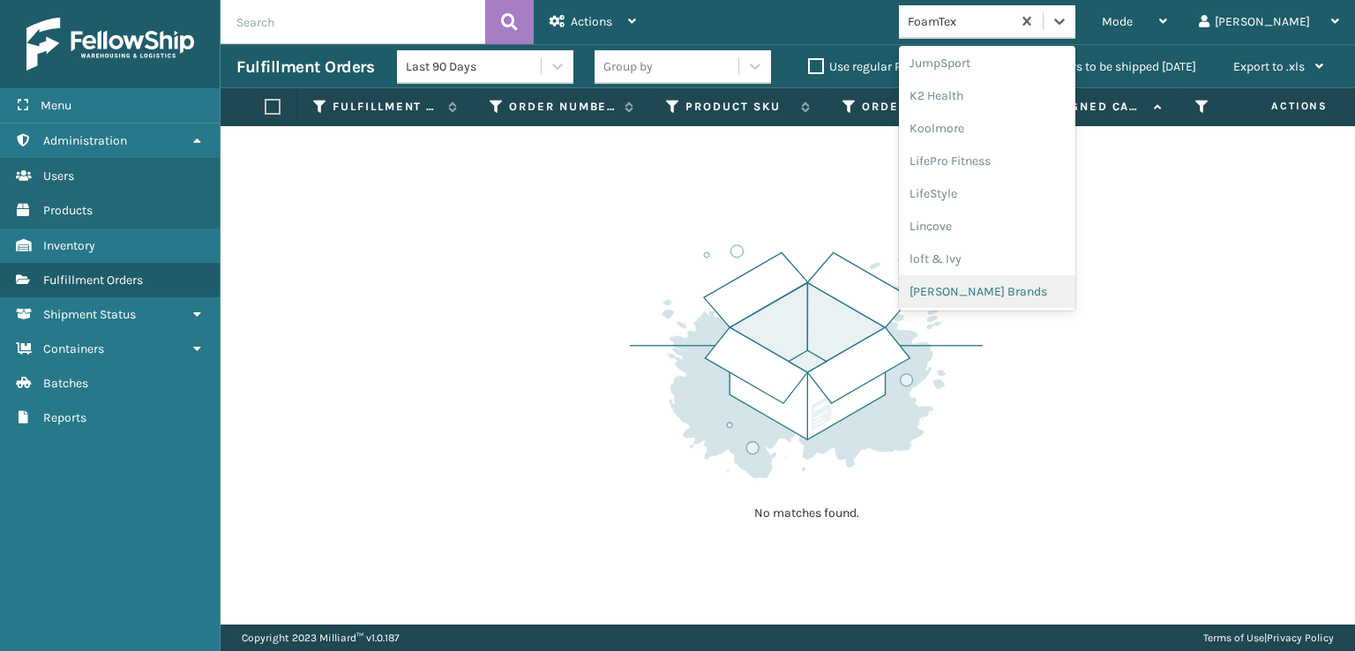
click at [1012, 290] on div "[PERSON_NAME] Brands" at bounding box center [987, 291] width 176 height 33
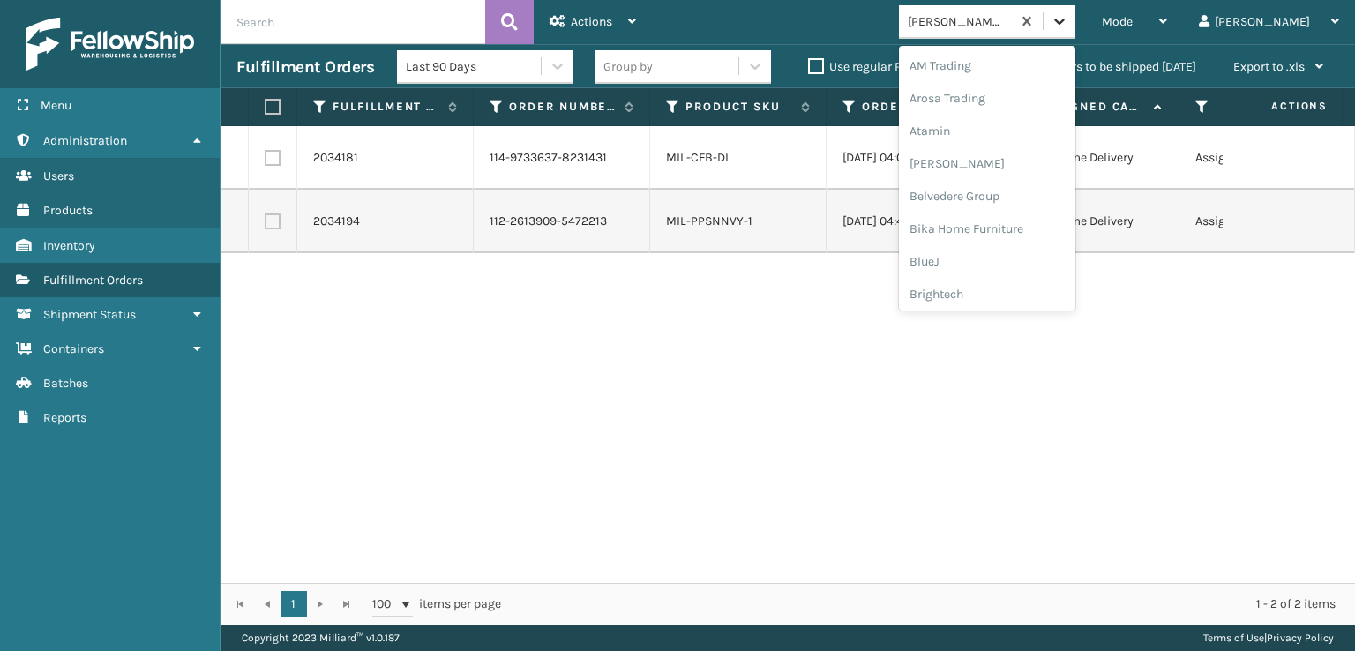
click at [1068, 16] on icon at bounding box center [1060, 21] width 18 height 18
click at [1007, 258] on div "SleepGeekz" at bounding box center [987, 258] width 176 height 33
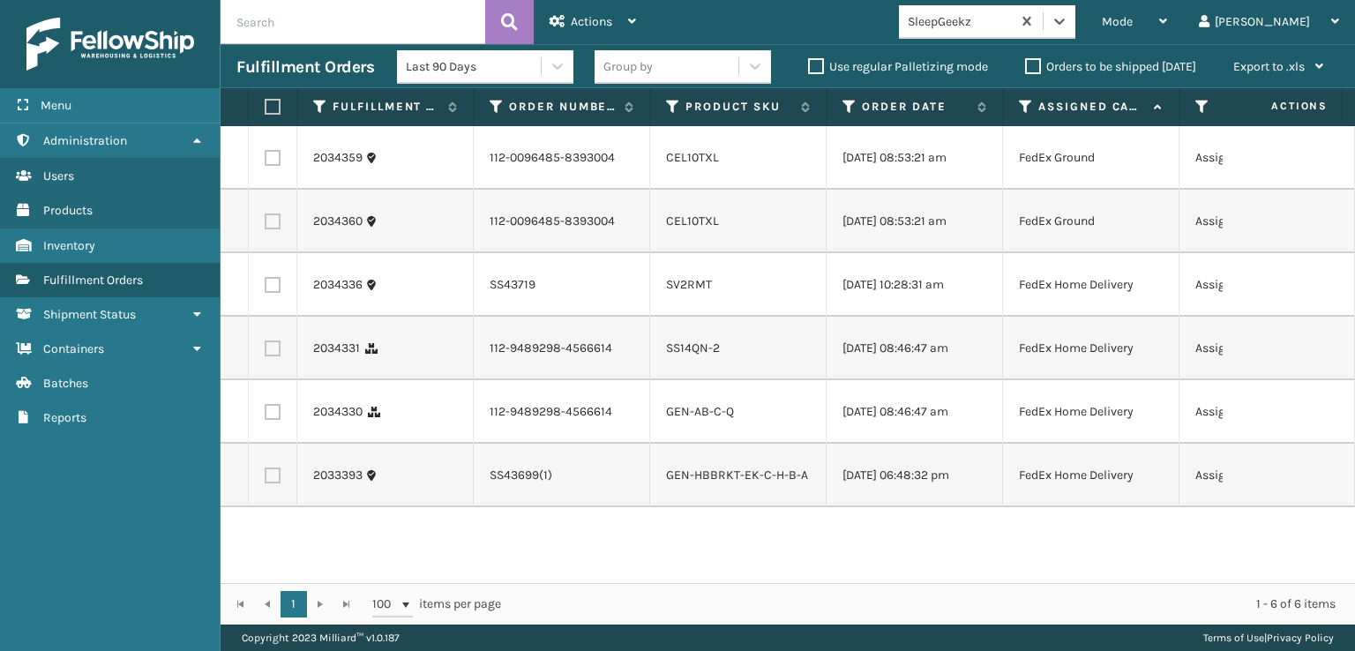
click at [272, 420] on label at bounding box center [273, 412] width 16 height 16
click at [266, 416] on input "checkbox" at bounding box center [265, 409] width 1 height 11
checkbox input "true"
click at [269, 356] on label at bounding box center [273, 349] width 16 height 16
click at [266, 352] on input "checkbox" at bounding box center [265, 346] width 1 height 11
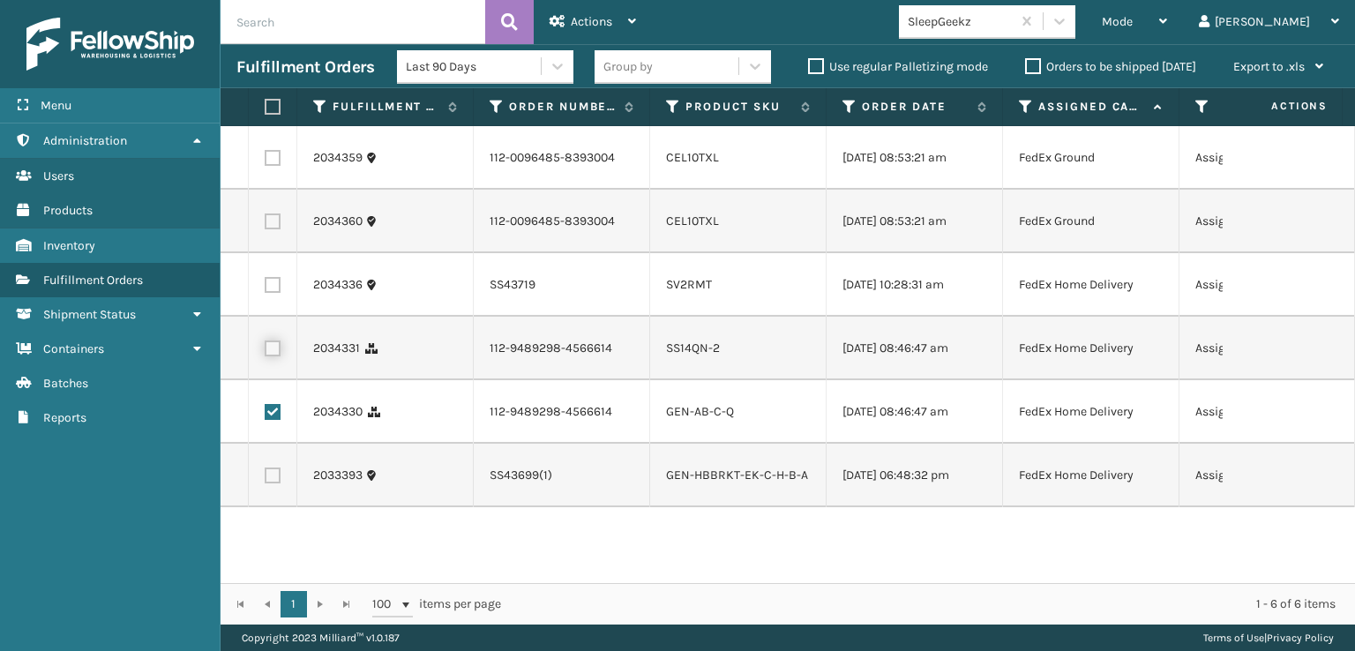
checkbox input "true"
click at [267, 229] on label at bounding box center [273, 221] width 16 height 16
click at [266, 225] on input "checkbox" at bounding box center [265, 218] width 1 height 11
checkbox input "true"
click at [270, 161] on label at bounding box center [273, 158] width 16 height 16
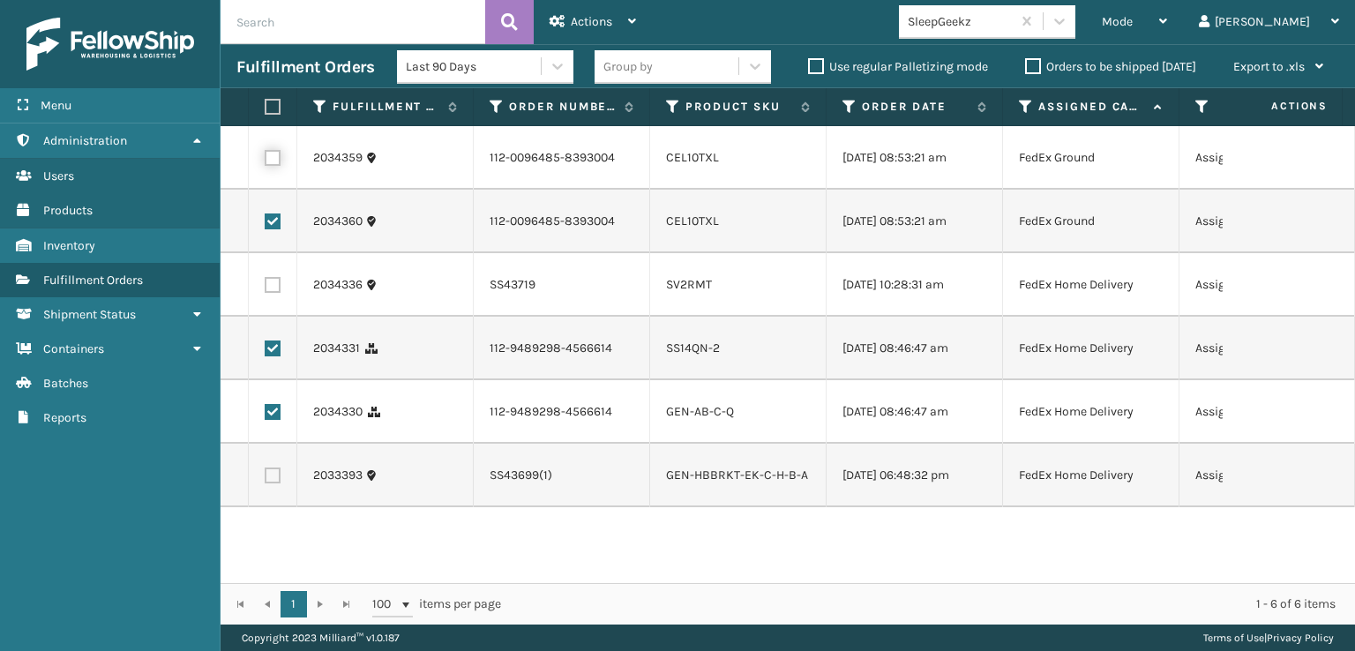
click at [266, 161] on input "checkbox" at bounding box center [265, 155] width 1 height 11
checkbox input "true"
click at [580, 24] on span "Actions" at bounding box center [591, 21] width 41 height 15
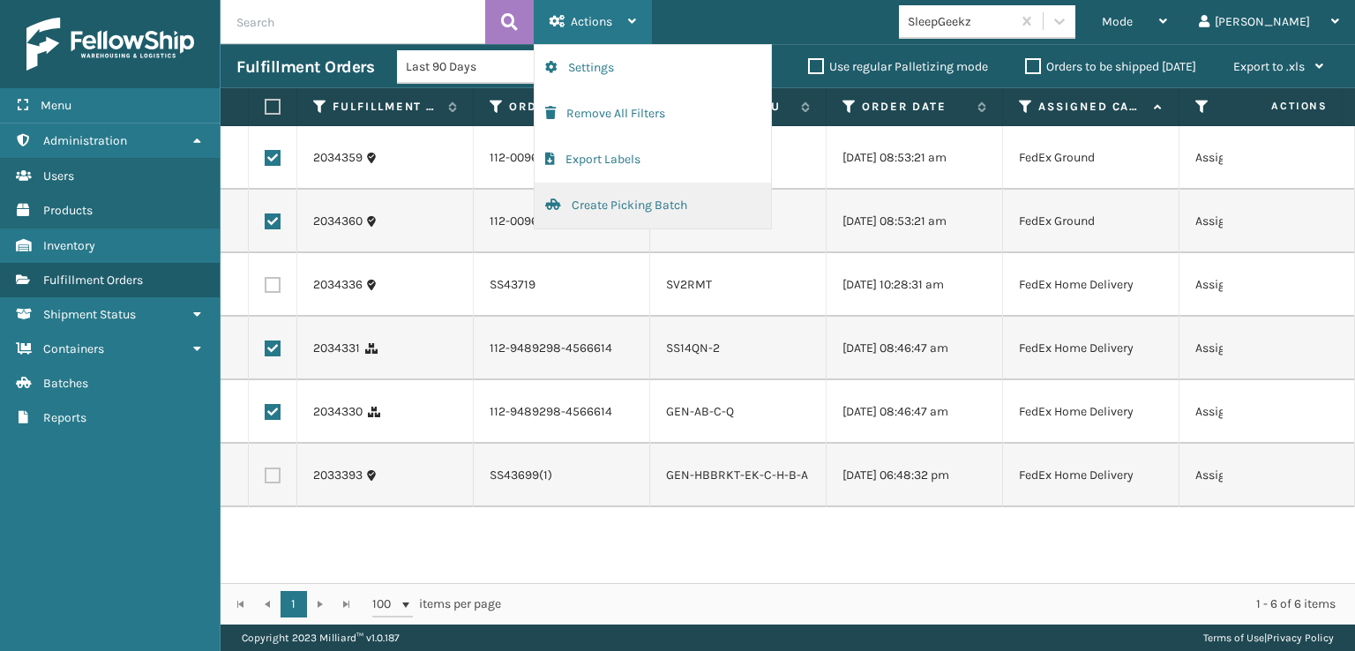
click at [604, 201] on button "Create Picking Batch" at bounding box center [653, 206] width 236 height 46
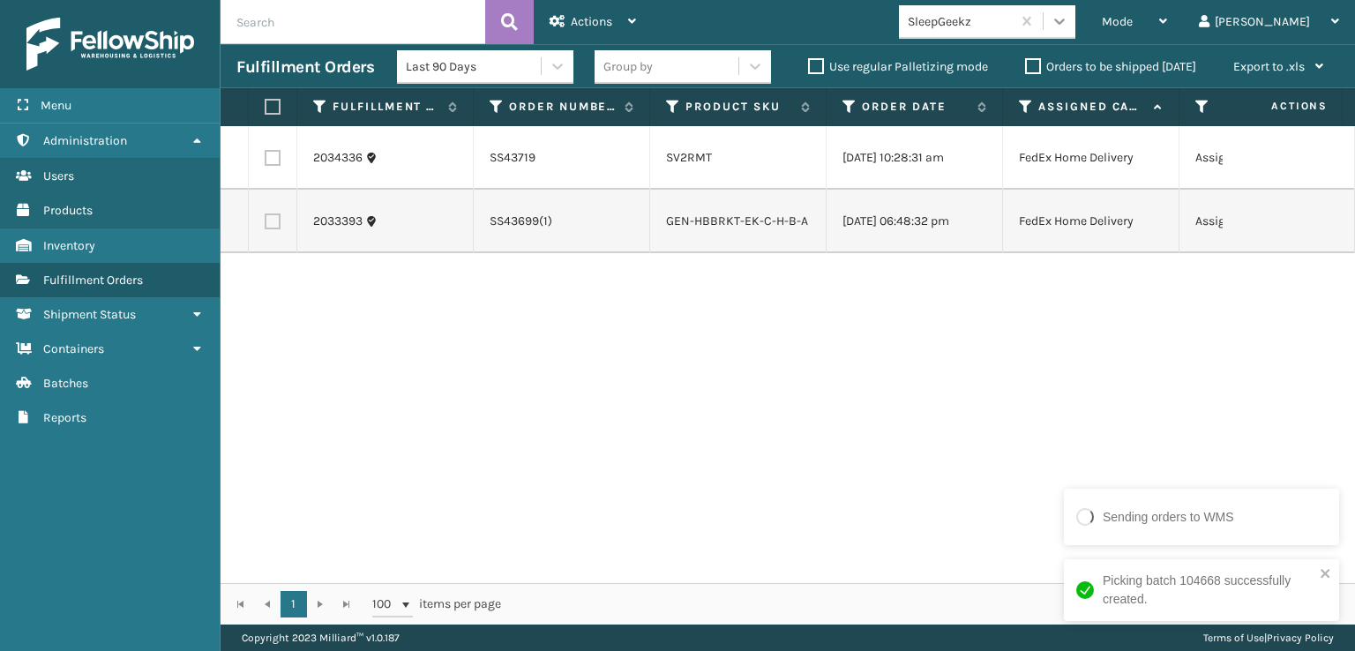
click at [1075, 34] on div at bounding box center [1060, 21] width 32 height 32
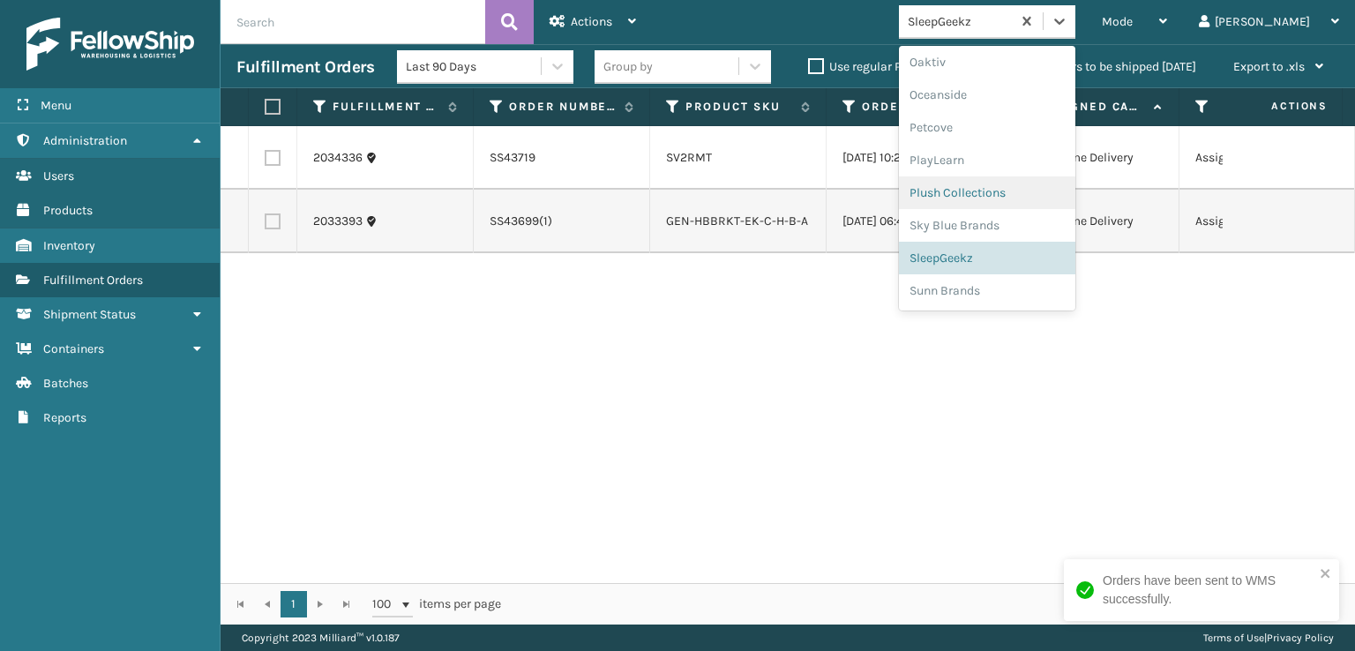
click at [1007, 191] on div "Plush Collections" at bounding box center [987, 192] width 176 height 33
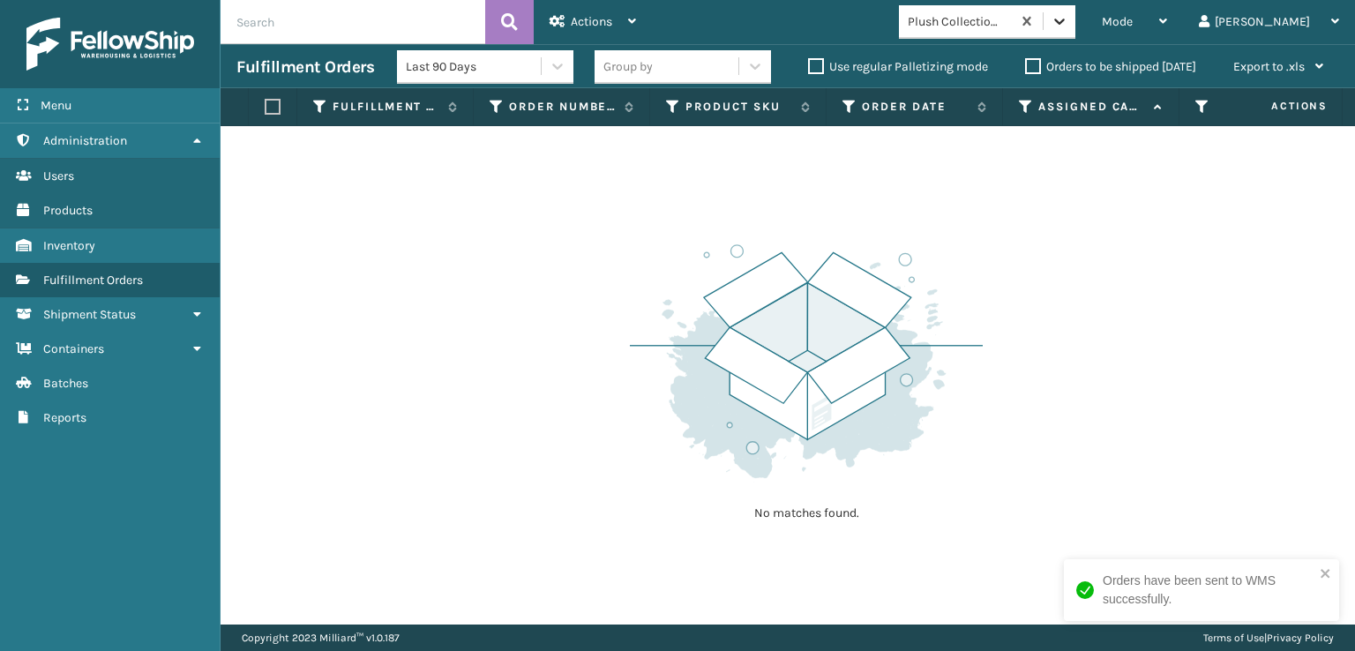
click at [1075, 32] on div at bounding box center [1060, 21] width 32 height 32
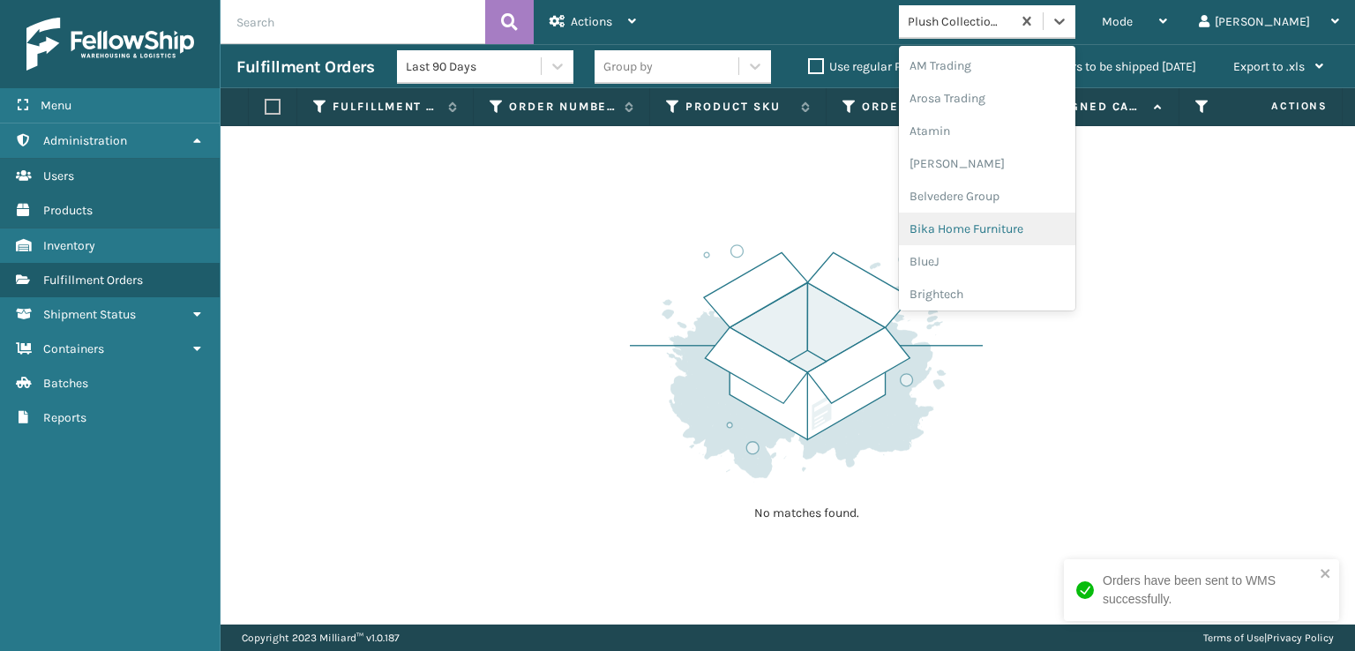
scroll to position [265, 0]
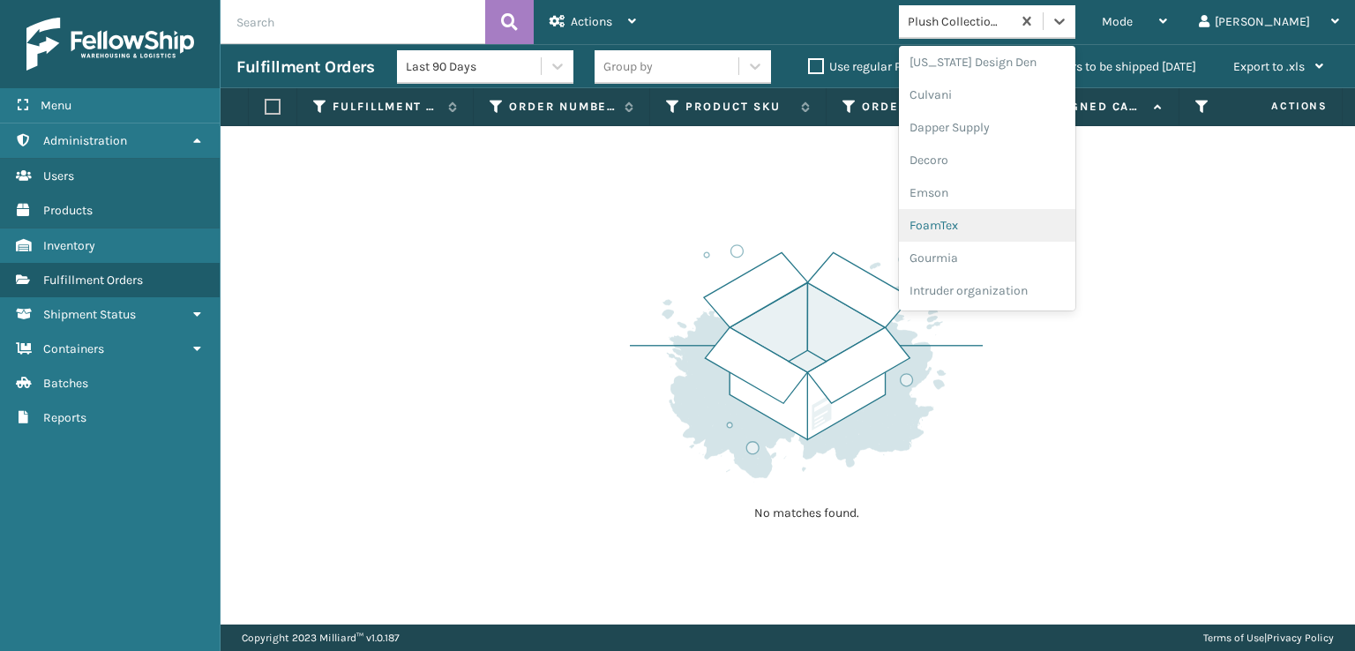
click at [1009, 228] on div "FoamTex" at bounding box center [987, 225] width 176 height 33
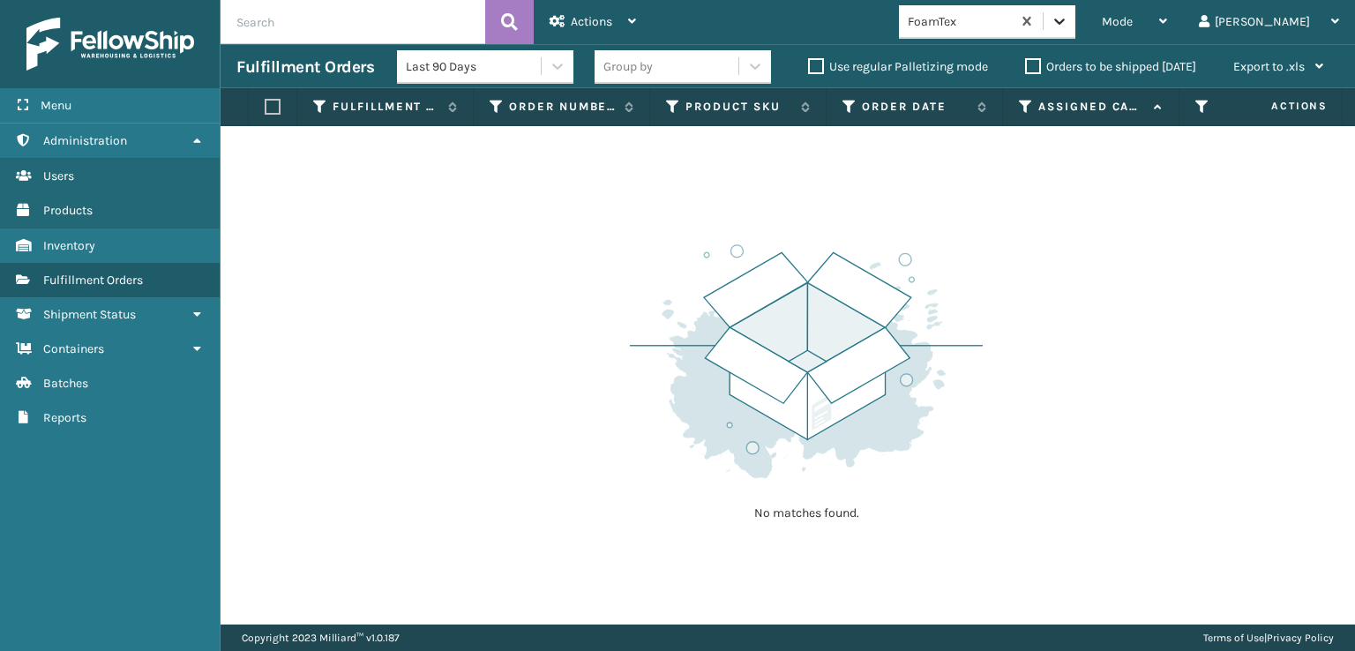
click at [1065, 20] on icon at bounding box center [1059, 22] width 11 height 6
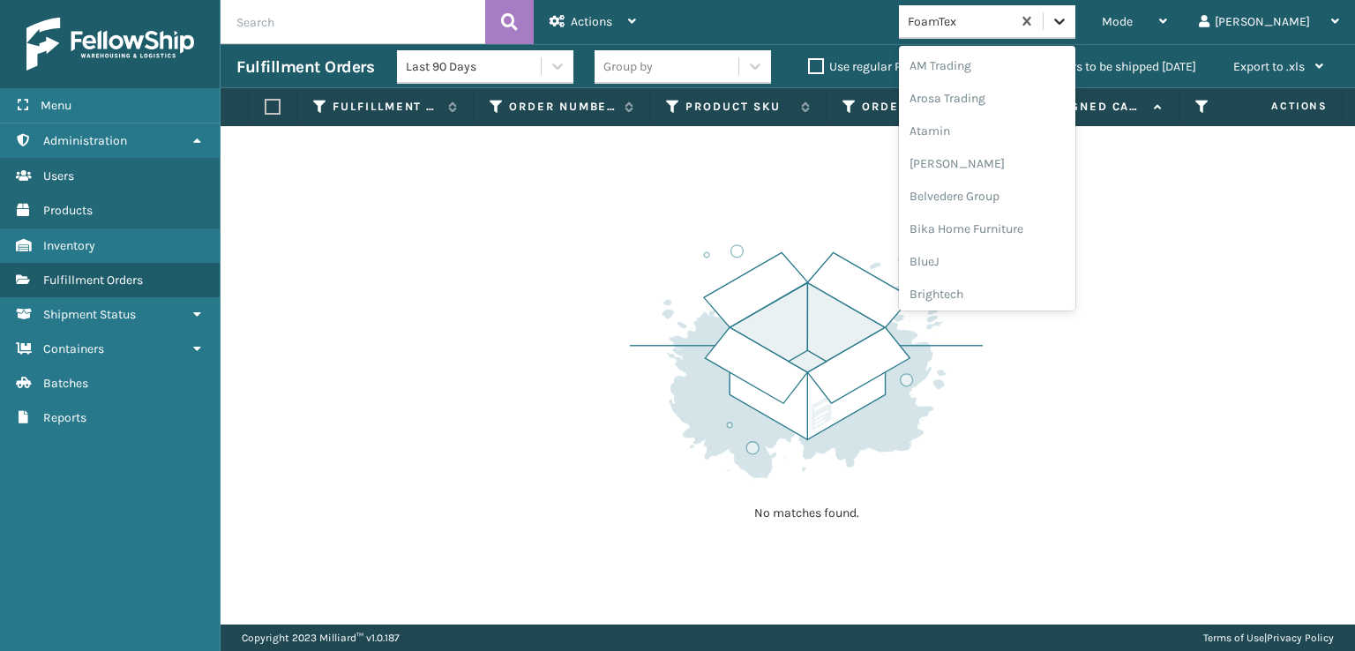
scroll to position [206, 0]
click at [1027, 283] on div "FoamTex" at bounding box center [987, 283] width 176 height 33
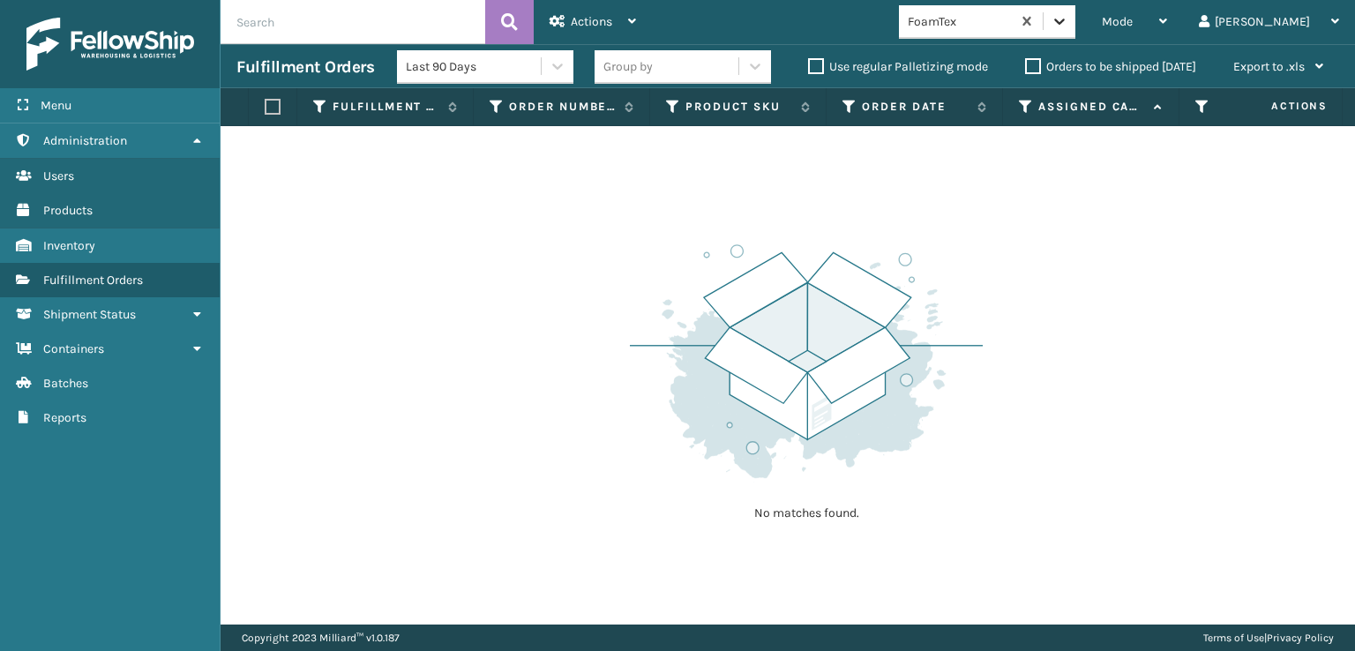
click at [1068, 22] on icon at bounding box center [1060, 21] width 18 height 18
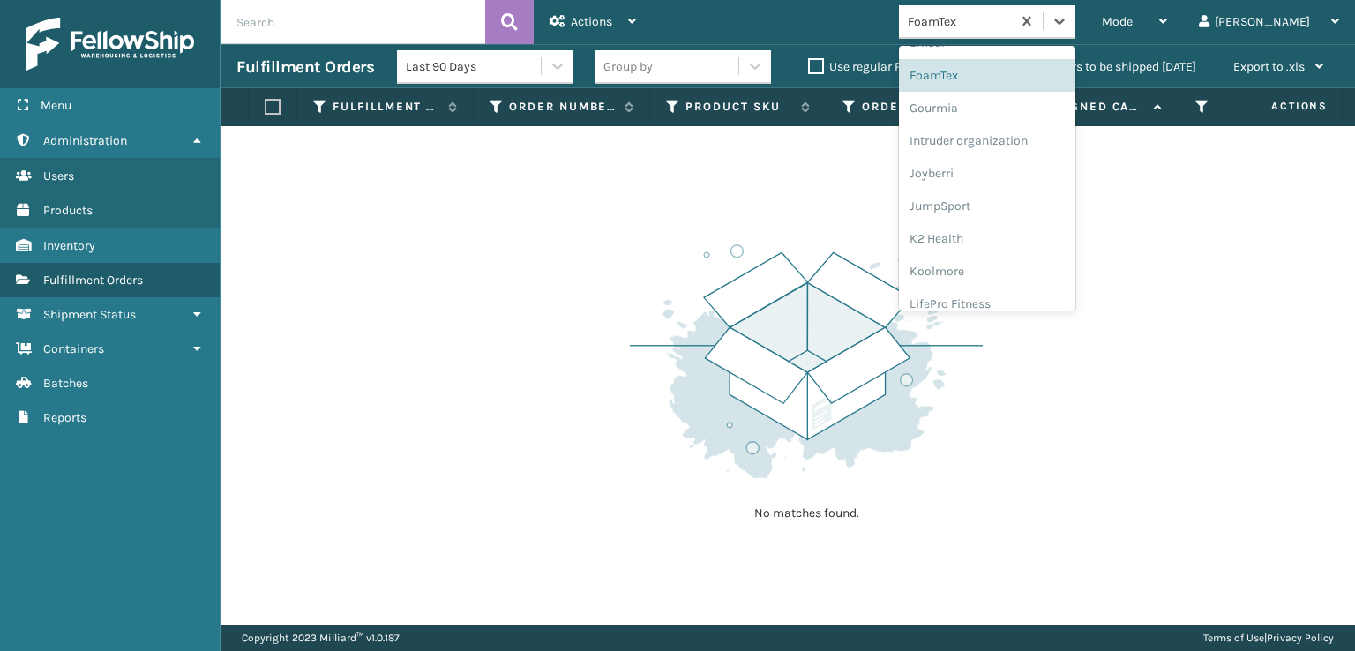
scroll to position [558, 0]
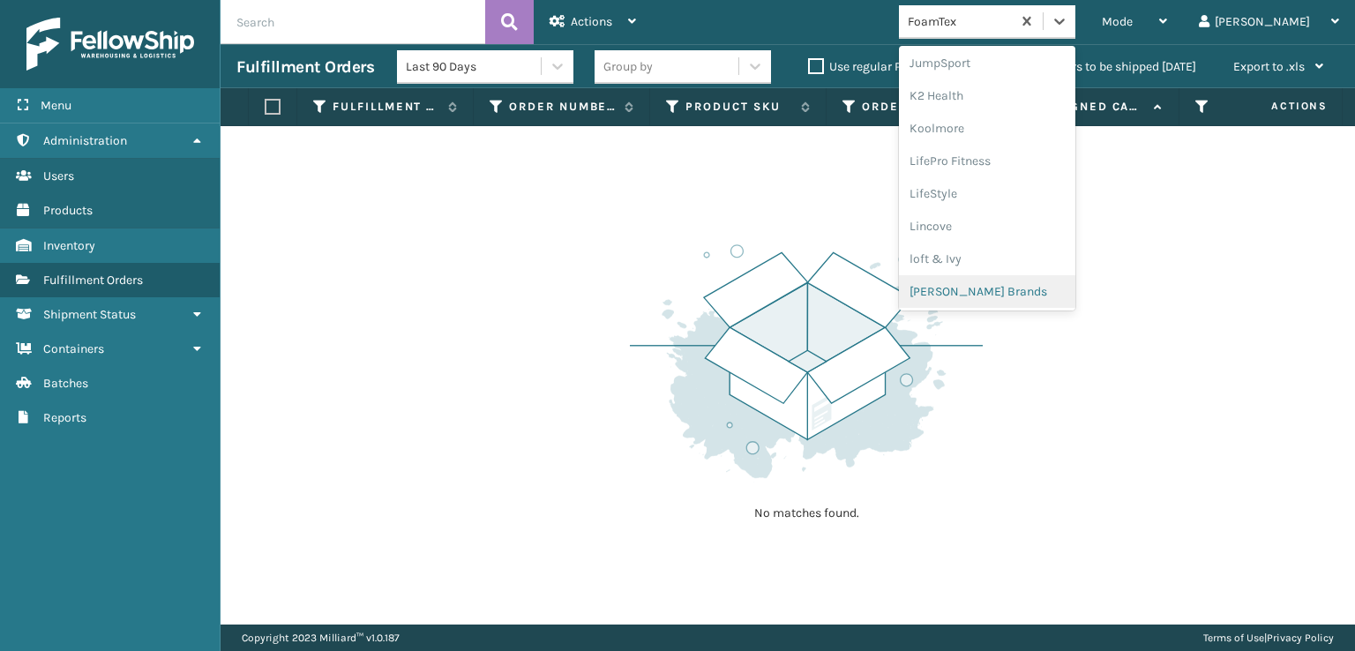
click at [1017, 291] on div "[PERSON_NAME] Brands" at bounding box center [987, 291] width 176 height 33
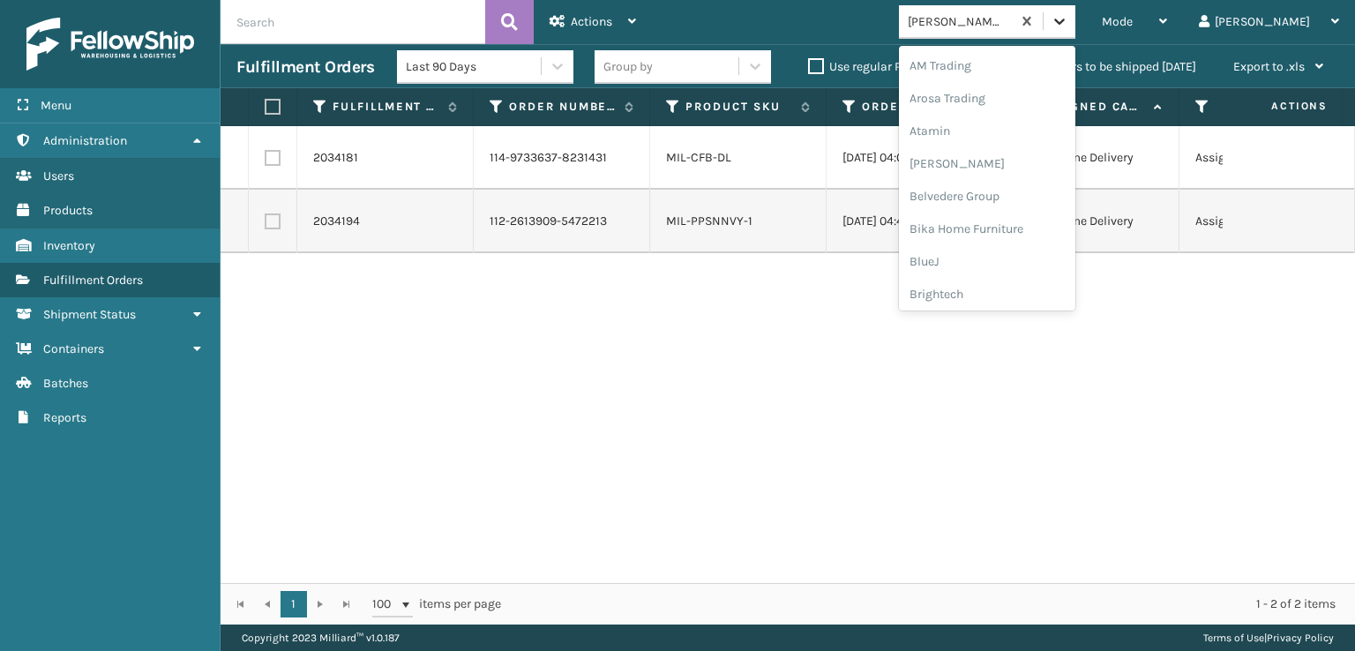
click at [1065, 20] on icon at bounding box center [1059, 22] width 11 height 6
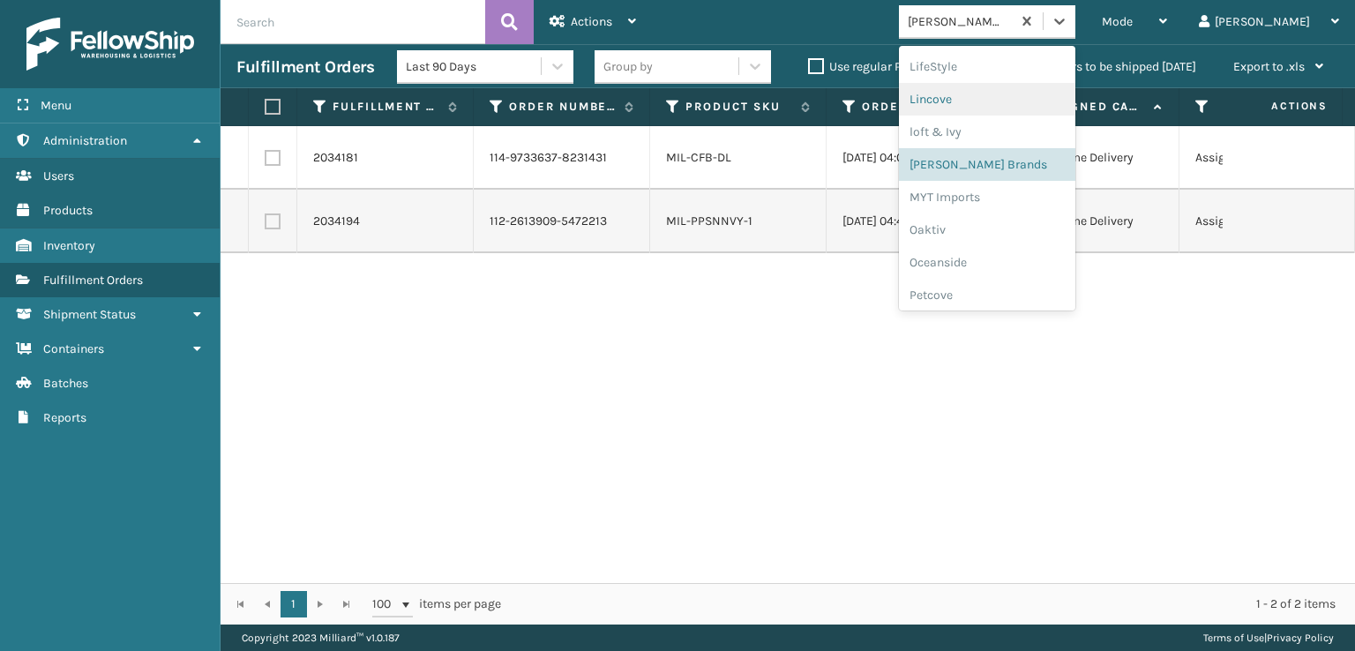
scroll to position [822, 0]
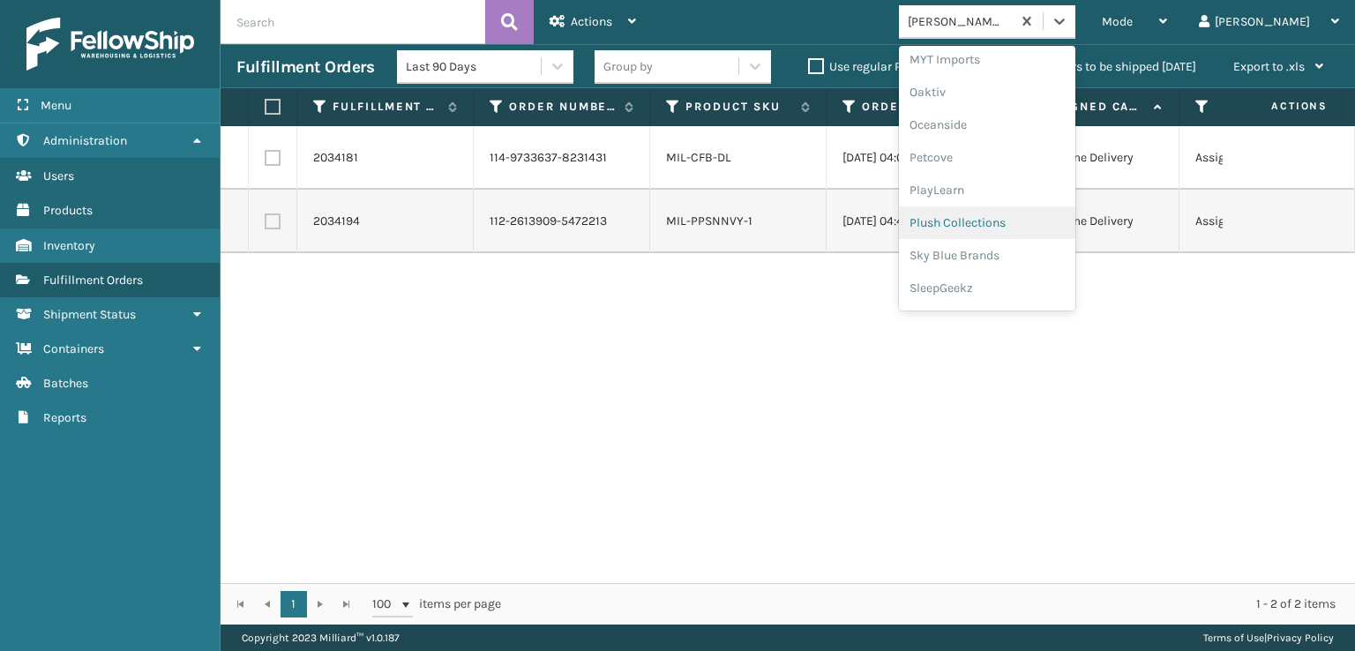
click at [1015, 223] on div "Plush Collections" at bounding box center [987, 222] width 176 height 33
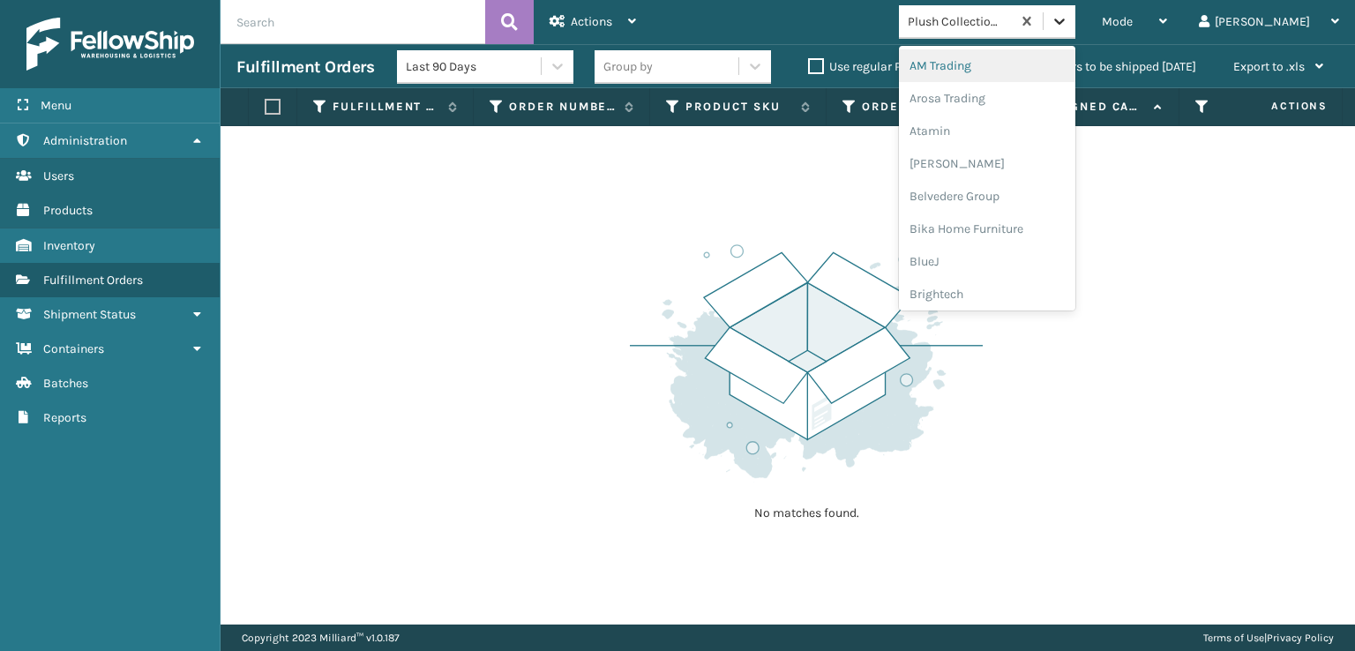
click at [1068, 29] on icon at bounding box center [1060, 21] width 18 height 18
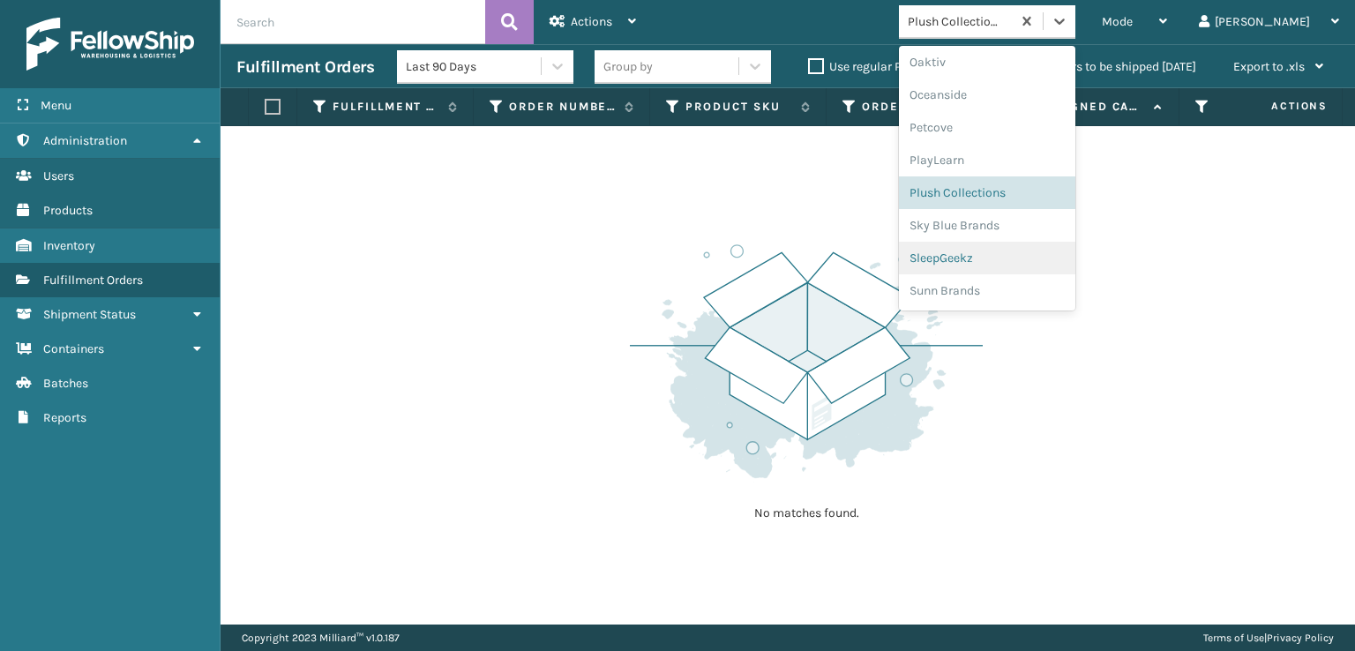
click at [1011, 254] on div "SleepGeekz" at bounding box center [987, 258] width 176 height 33
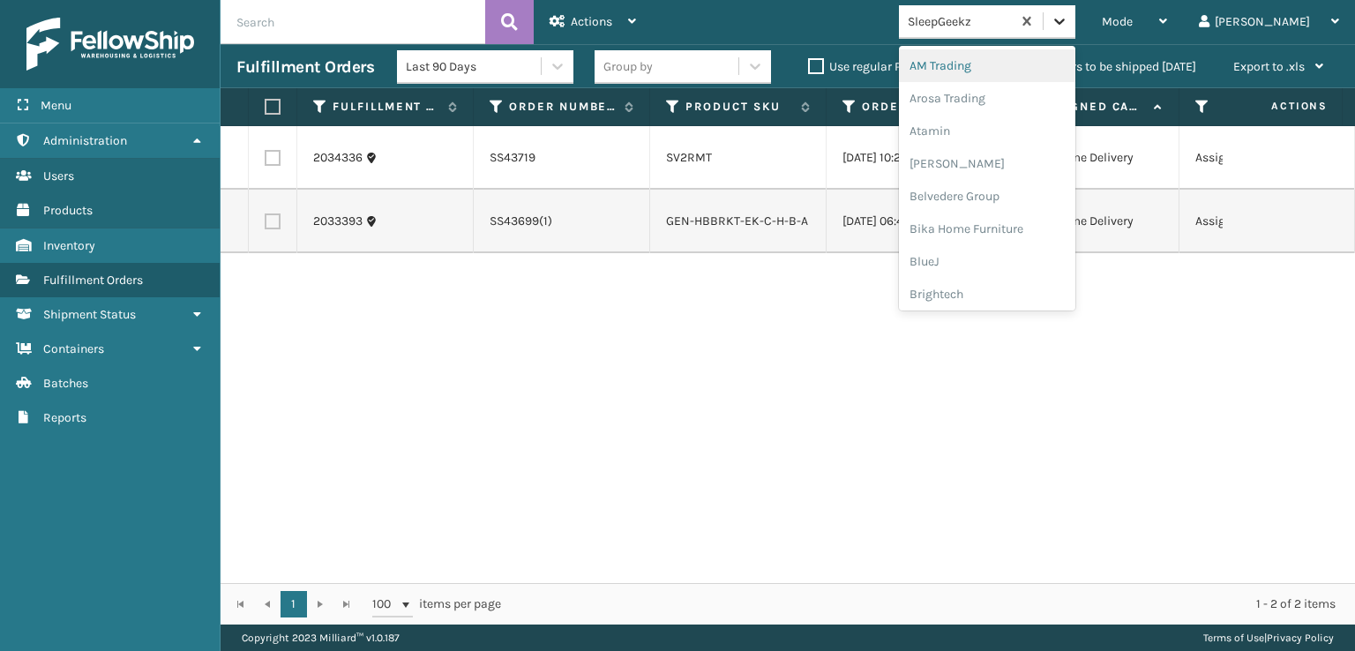
click at [1068, 23] on icon at bounding box center [1060, 21] width 18 height 18
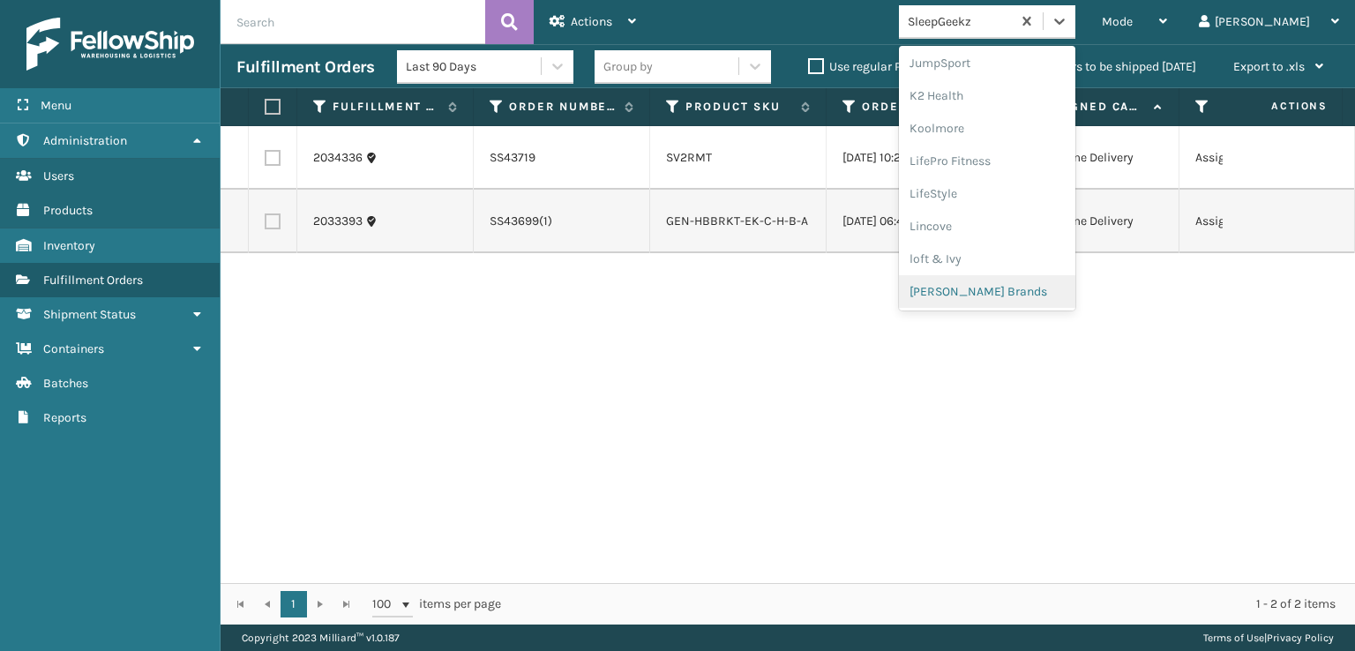
click at [1023, 296] on div "[PERSON_NAME] Brands" at bounding box center [987, 291] width 176 height 33
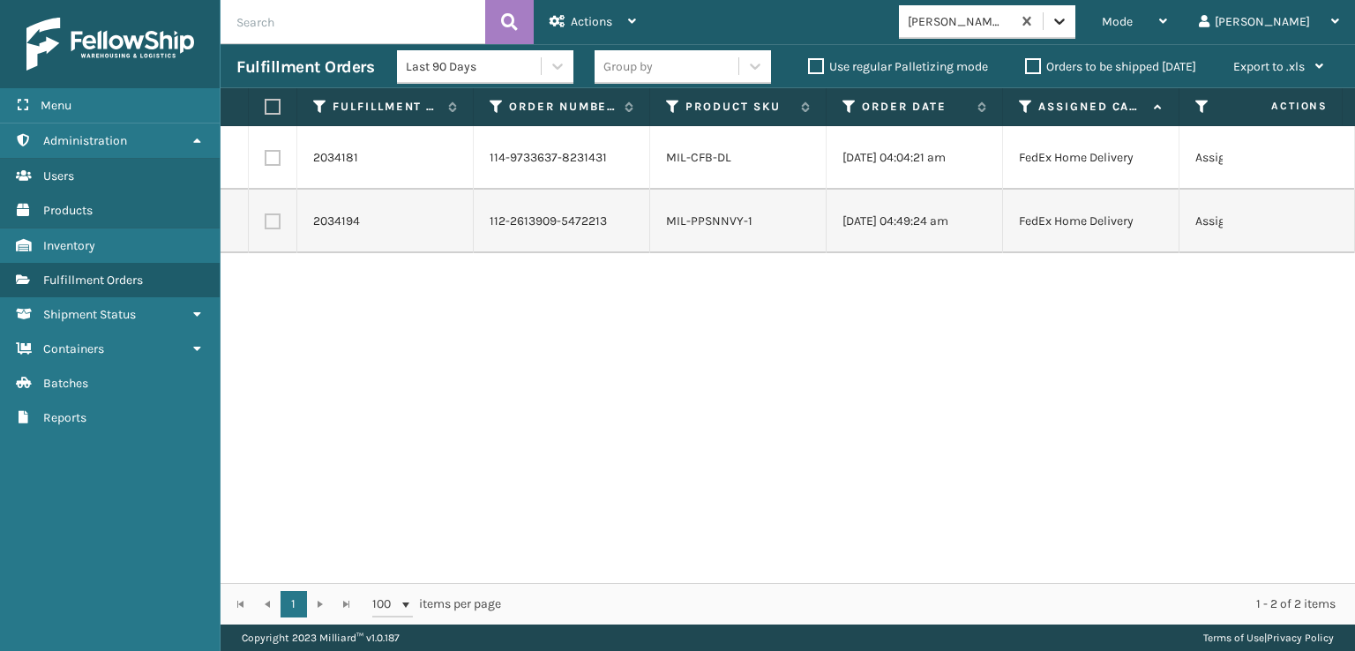
click at [1075, 33] on div at bounding box center [1060, 21] width 32 height 32
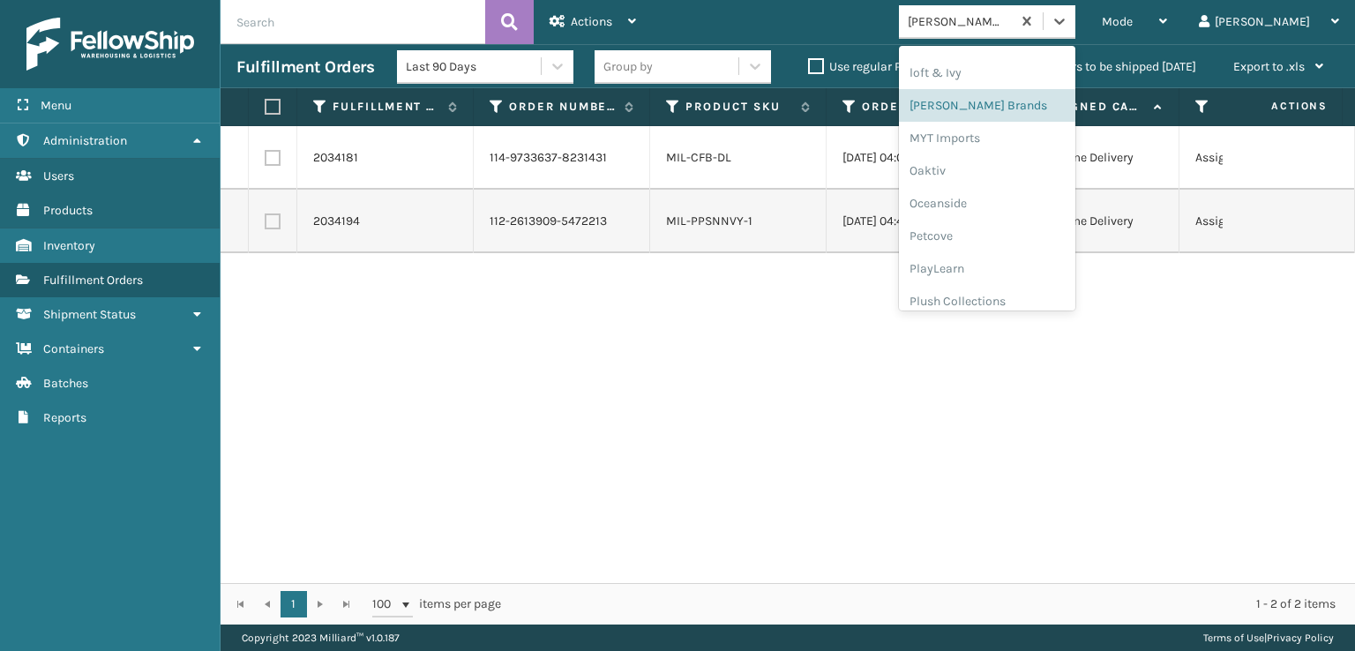
scroll to position [852, 0]
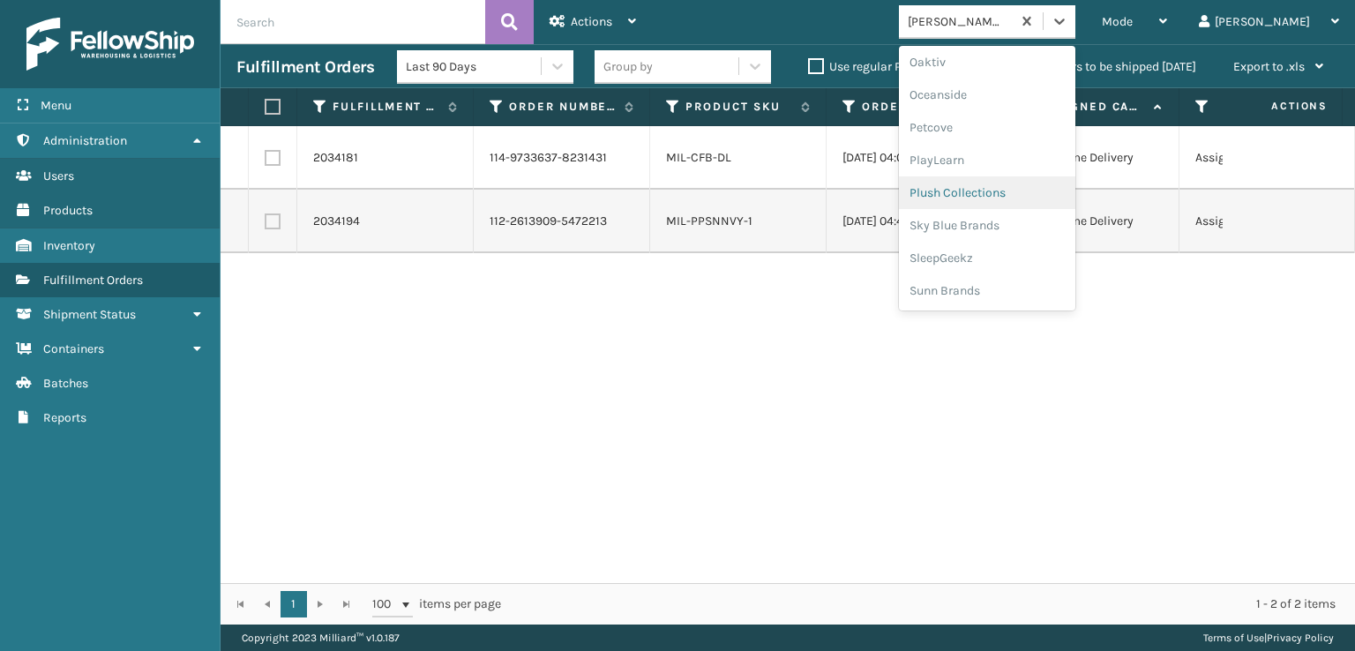
click at [1017, 191] on div "Plush Collections" at bounding box center [987, 192] width 176 height 33
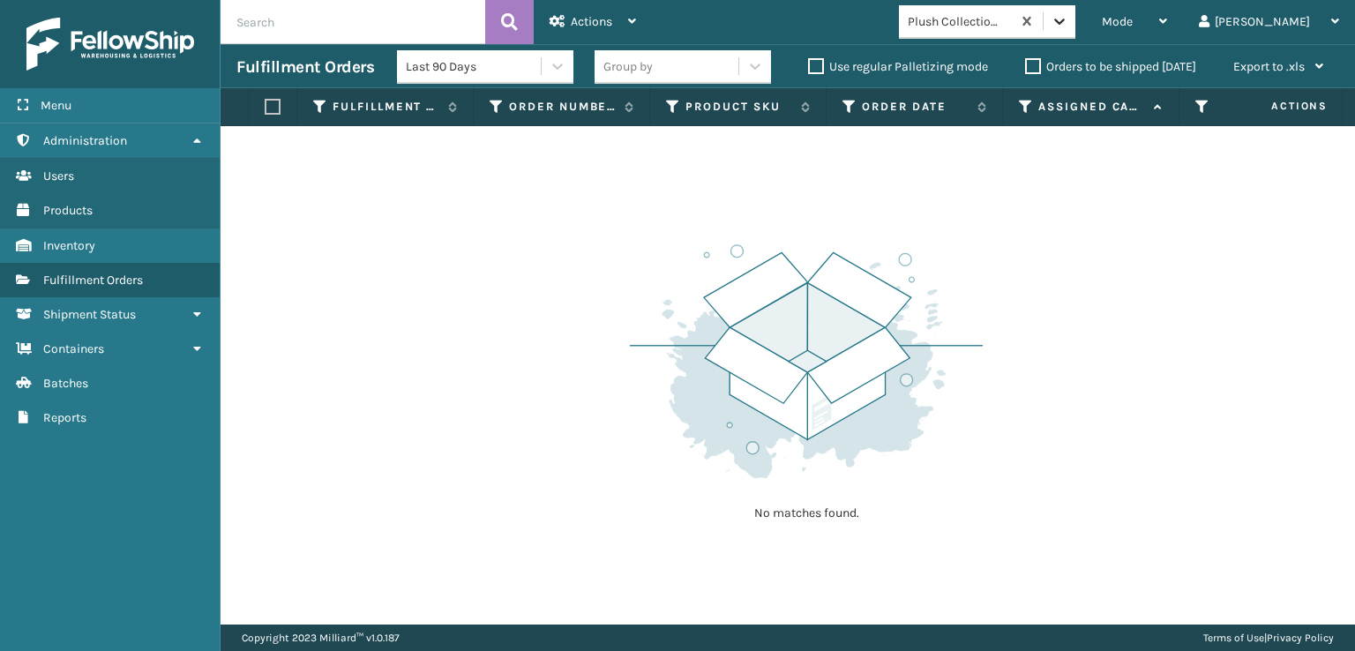
click at [1068, 29] on icon at bounding box center [1060, 21] width 18 height 18
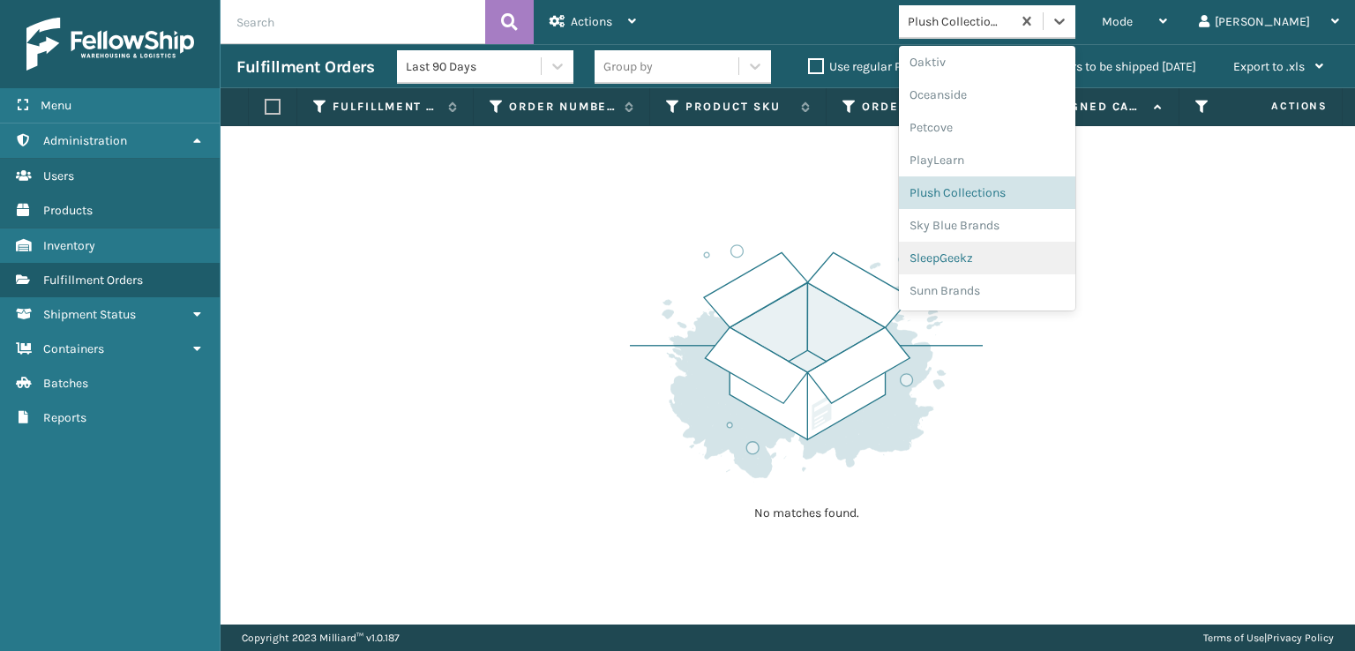
click at [1003, 258] on div "SleepGeekz" at bounding box center [987, 258] width 176 height 33
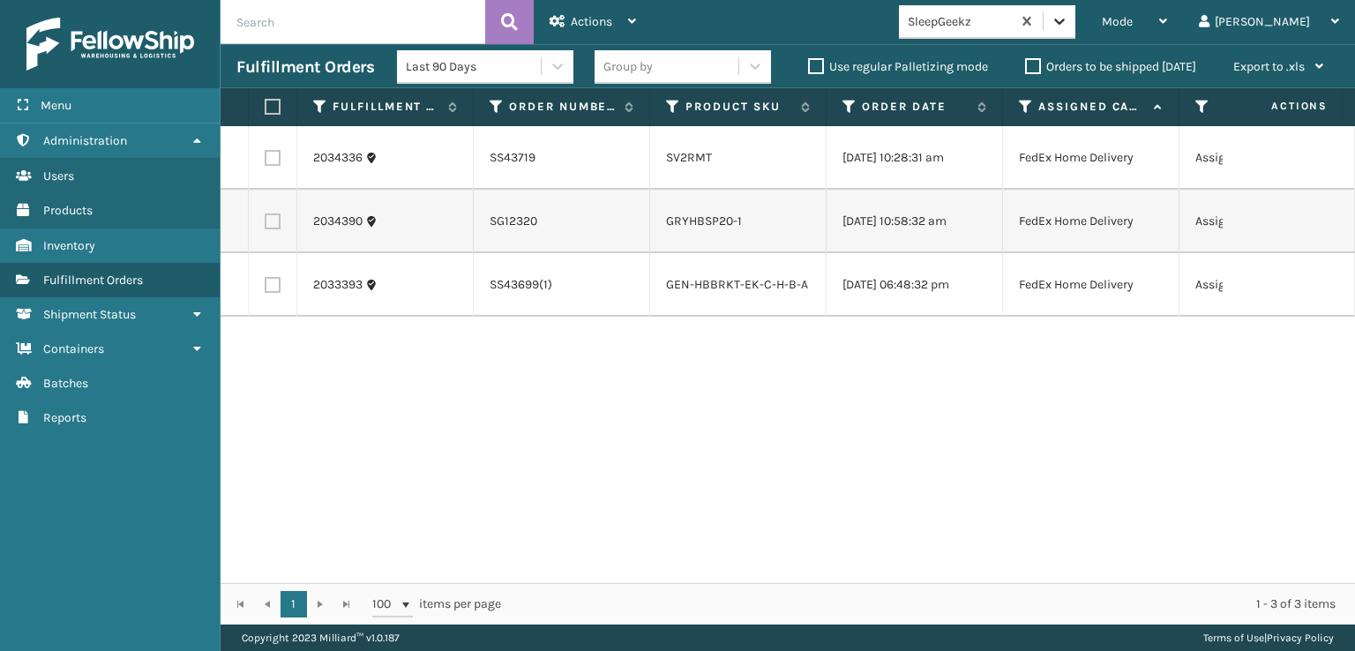
click at [1068, 24] on icon at bounding box center [1060, 21] width 18 height 18
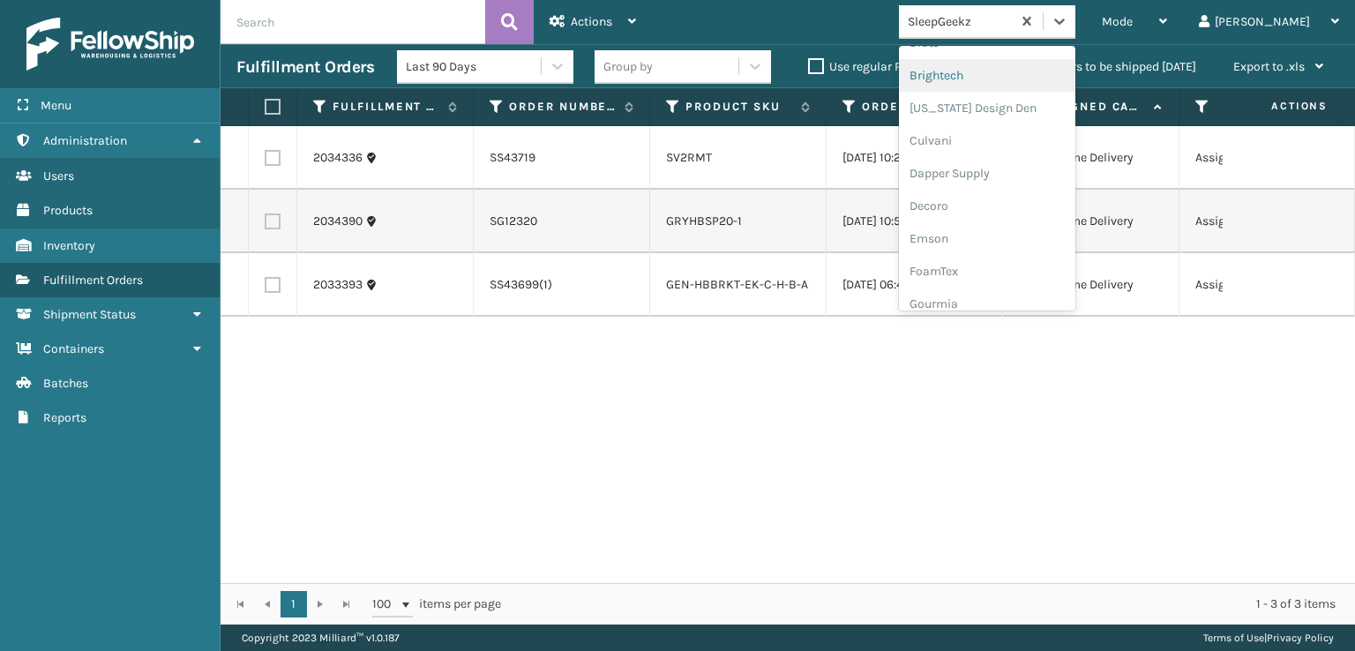
scroll to position [353, 0]
click at [995, 137] on div "FoamTex" at bounding box center [987, 137] width 176 height 33
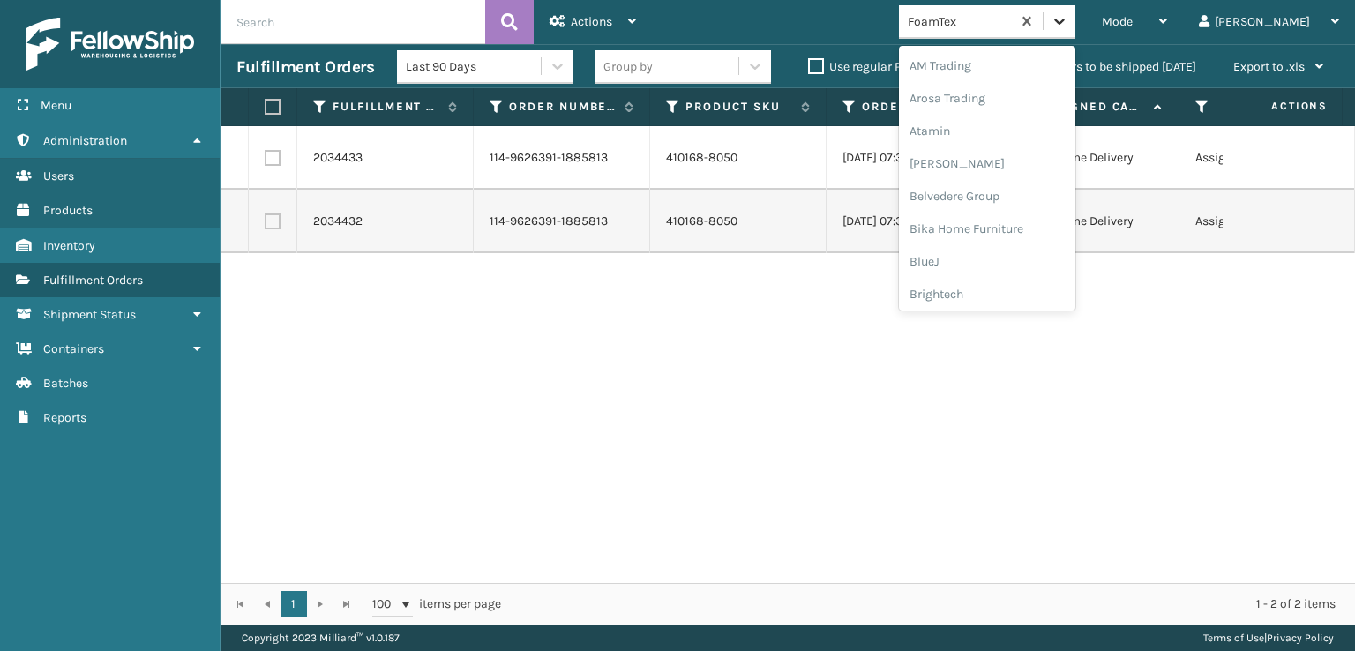
click at [1068, 19] on icon at bounding box center [1060, 21] width 18 height 18
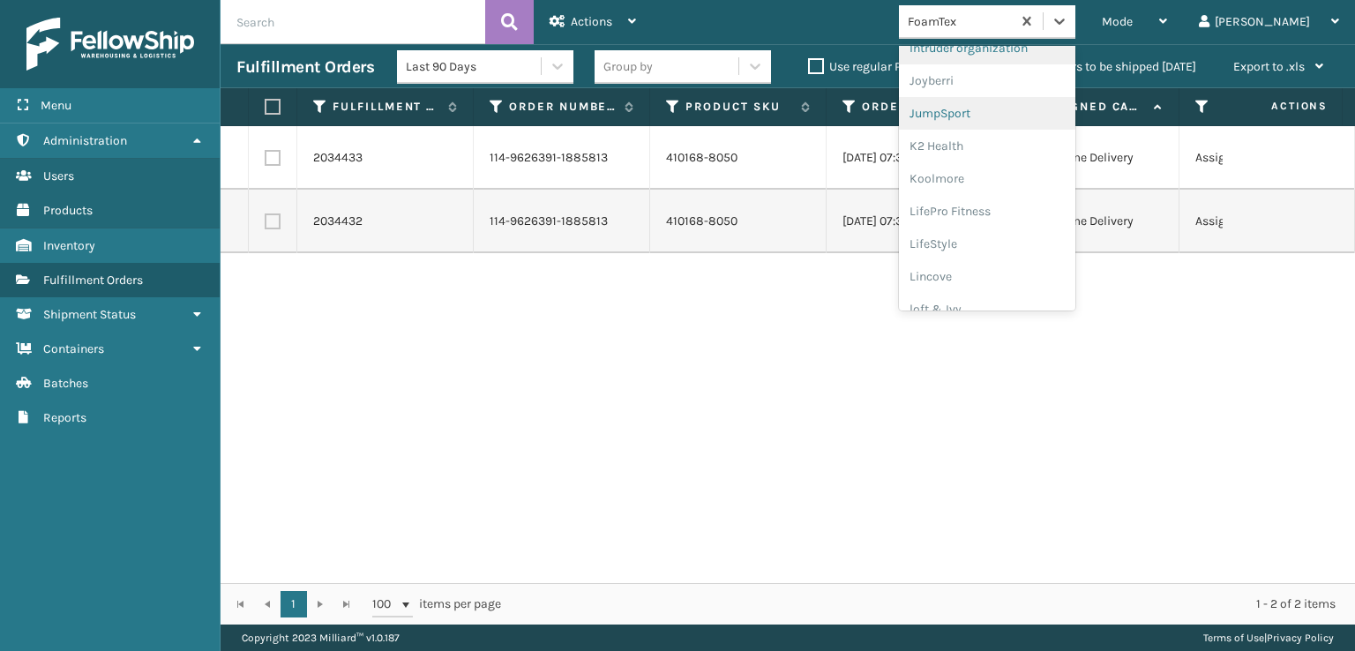
scroll to position [558, 0]
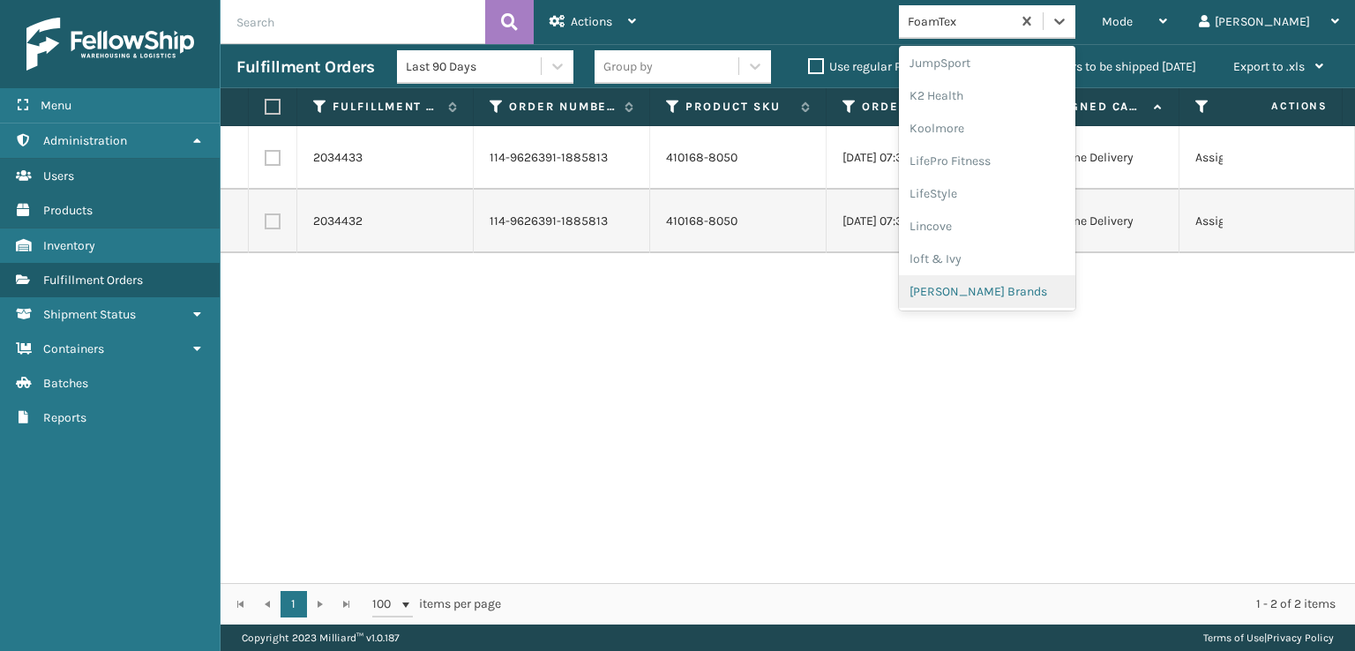
click at [1001, 284] on div "[PERSON_NAME] Brands" at bounding box center [987, 291] width 176 height 33
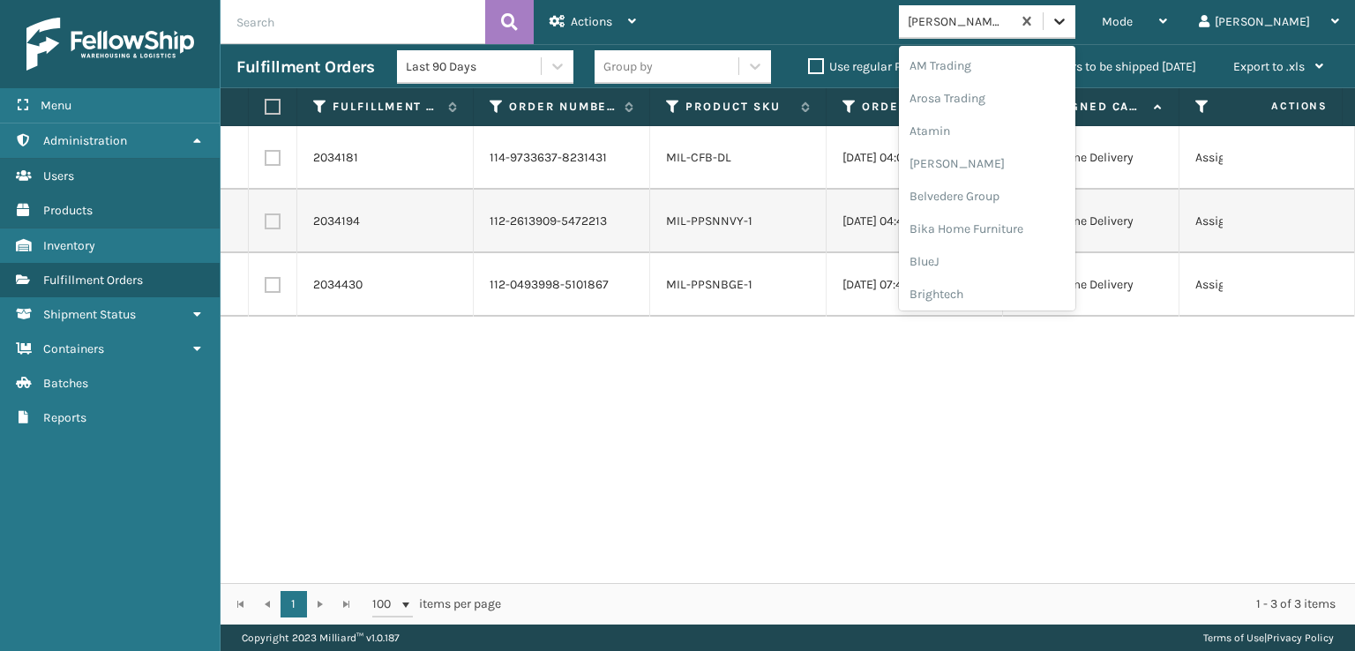
click at [1068, 21] on icon at bounding box center [1060, 21] width 18 height 18
click at [1011, 256] on div "SleepGeekz" at bounding box center [987, 258] width 176 height 33
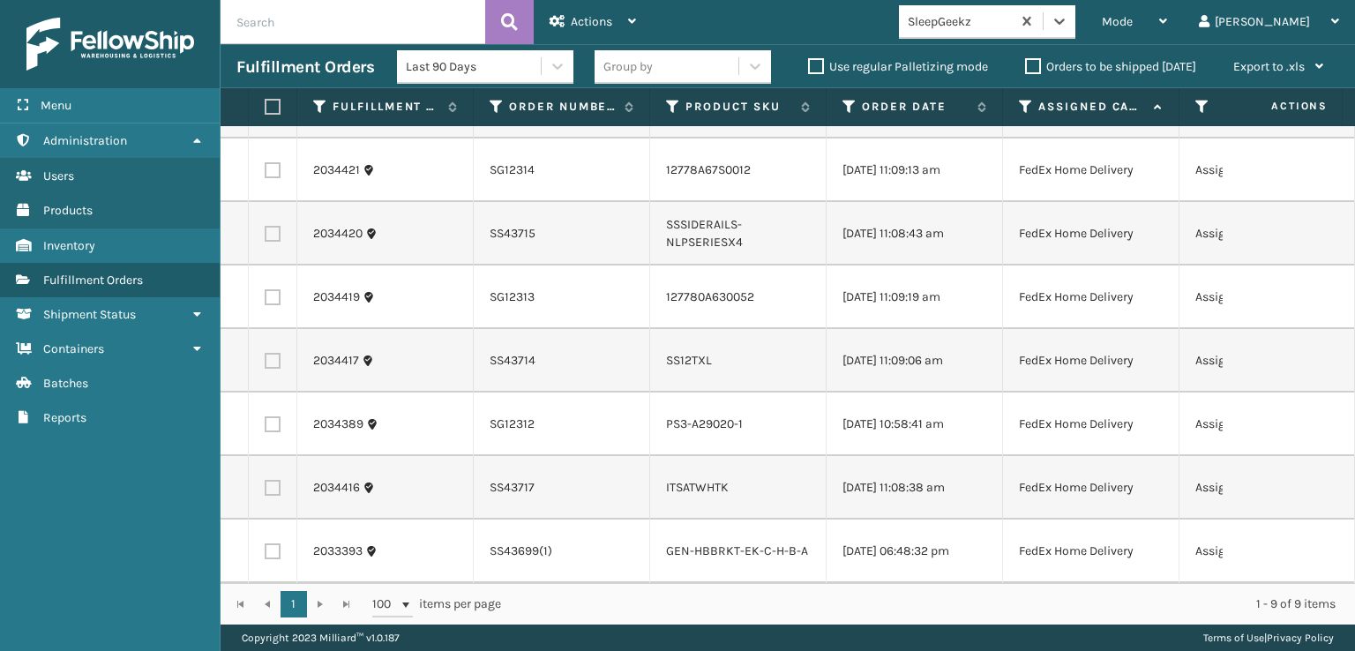
scroll to position [0, 0]
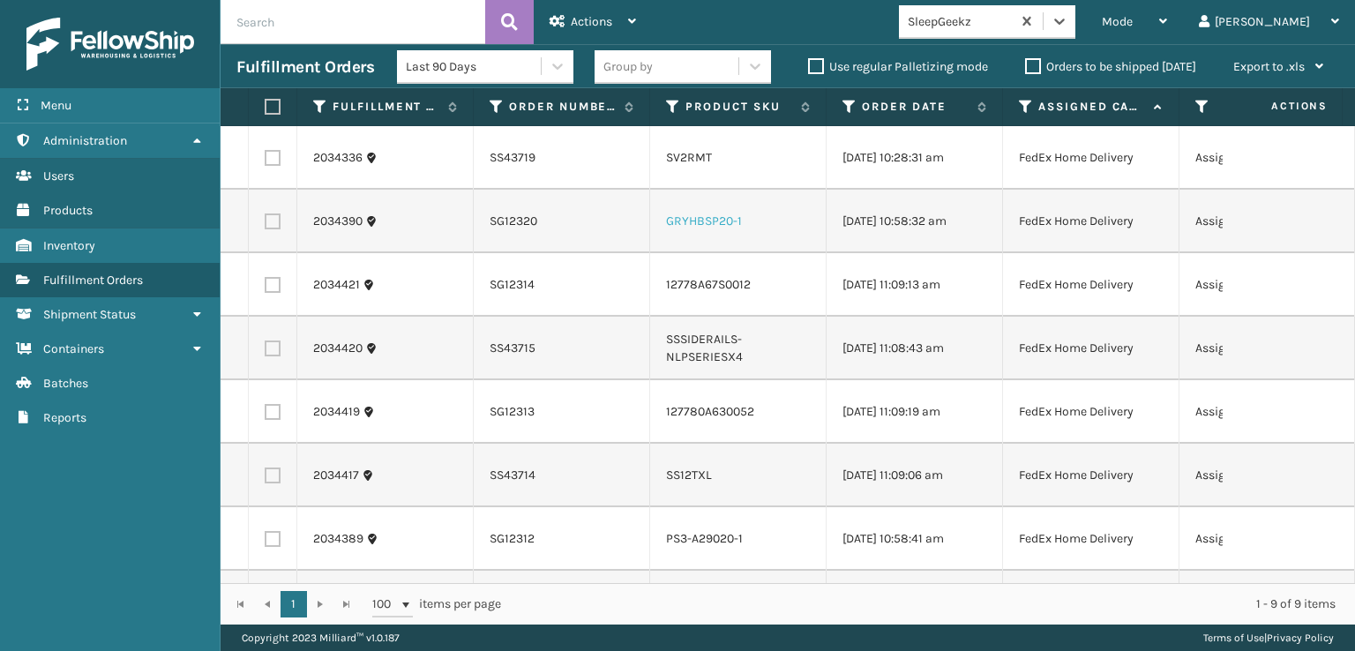
click at [695, 221] on link "GRYHBSP20-1" at bounding box center [704, 220] width 76 height 15
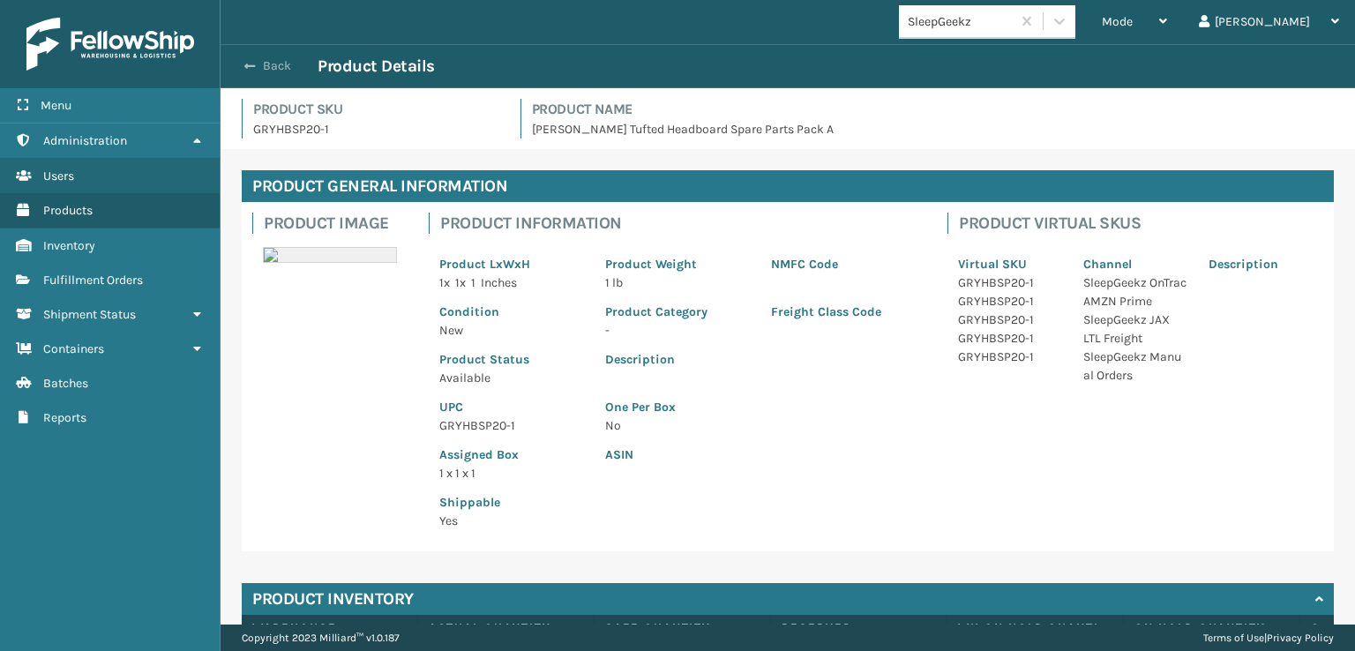
click at [249, 71] on span "button" at bounding box center [249, 66] width 11 height 12
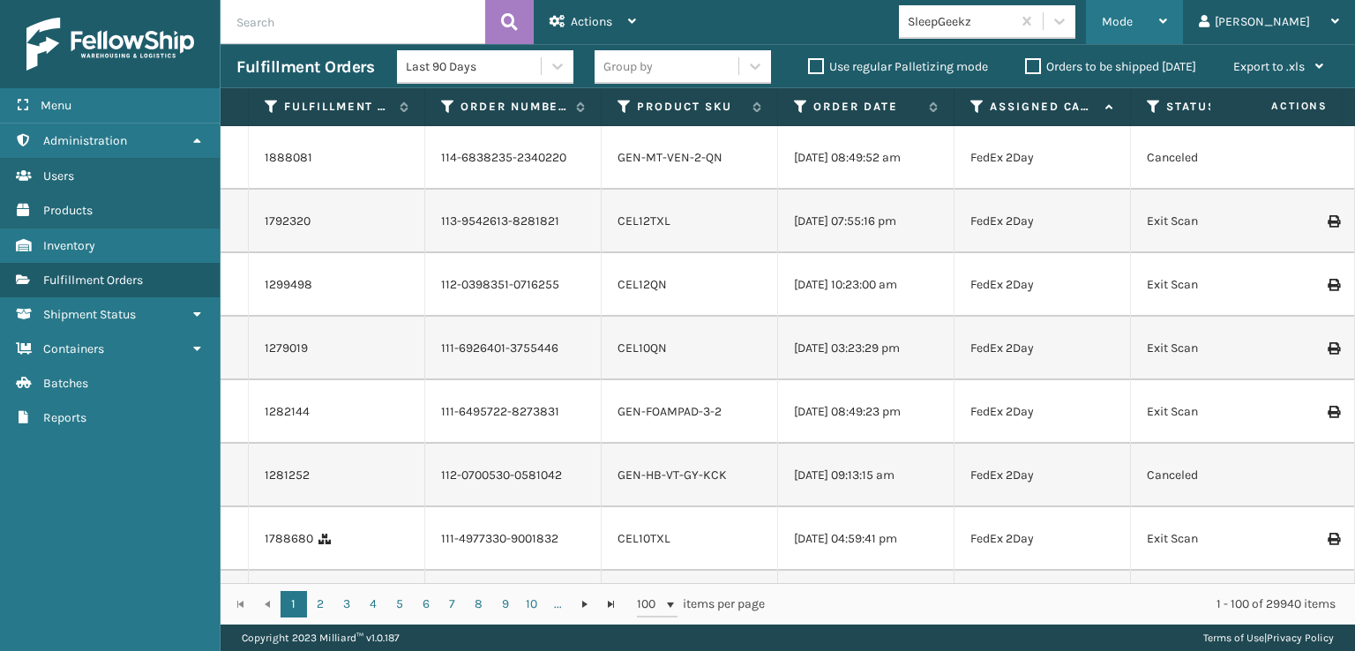
click at [1133, 26] on span "Mode" at bounding box center [1117, 21] width 31 height 15
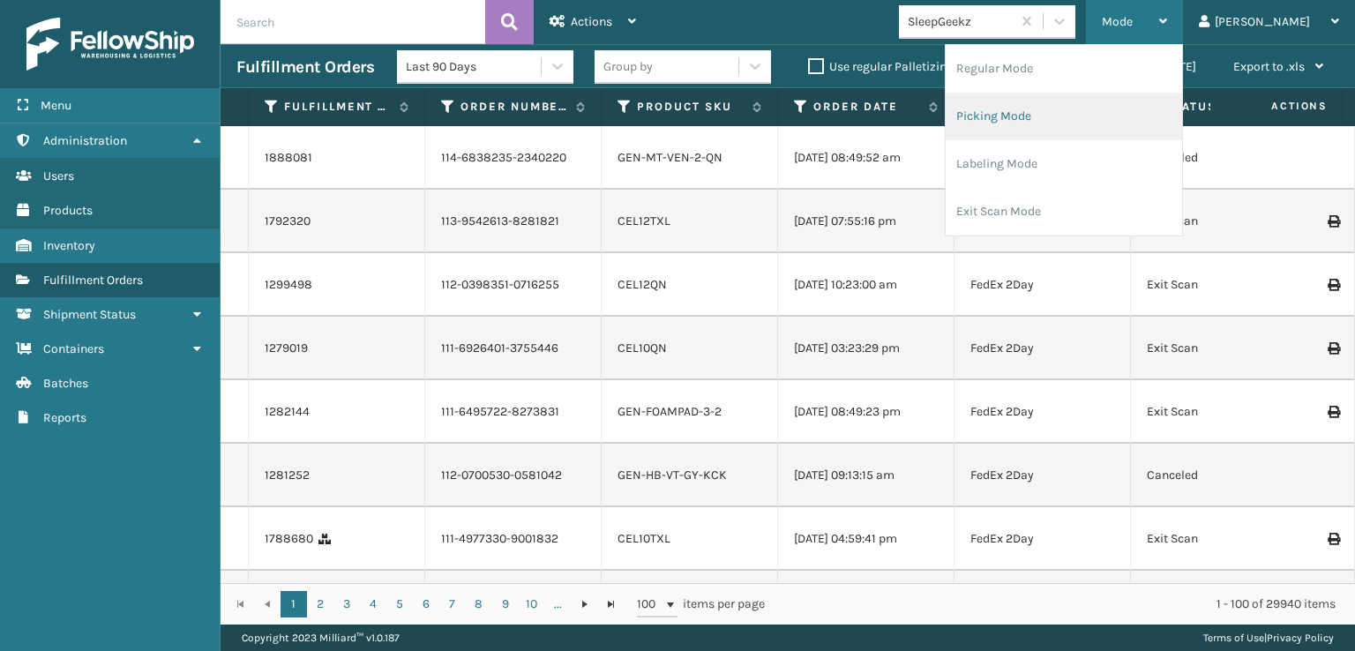
click at [1067, 116] on li "Picking Mode" at bounding box center [1064, 117] width 236 height 48
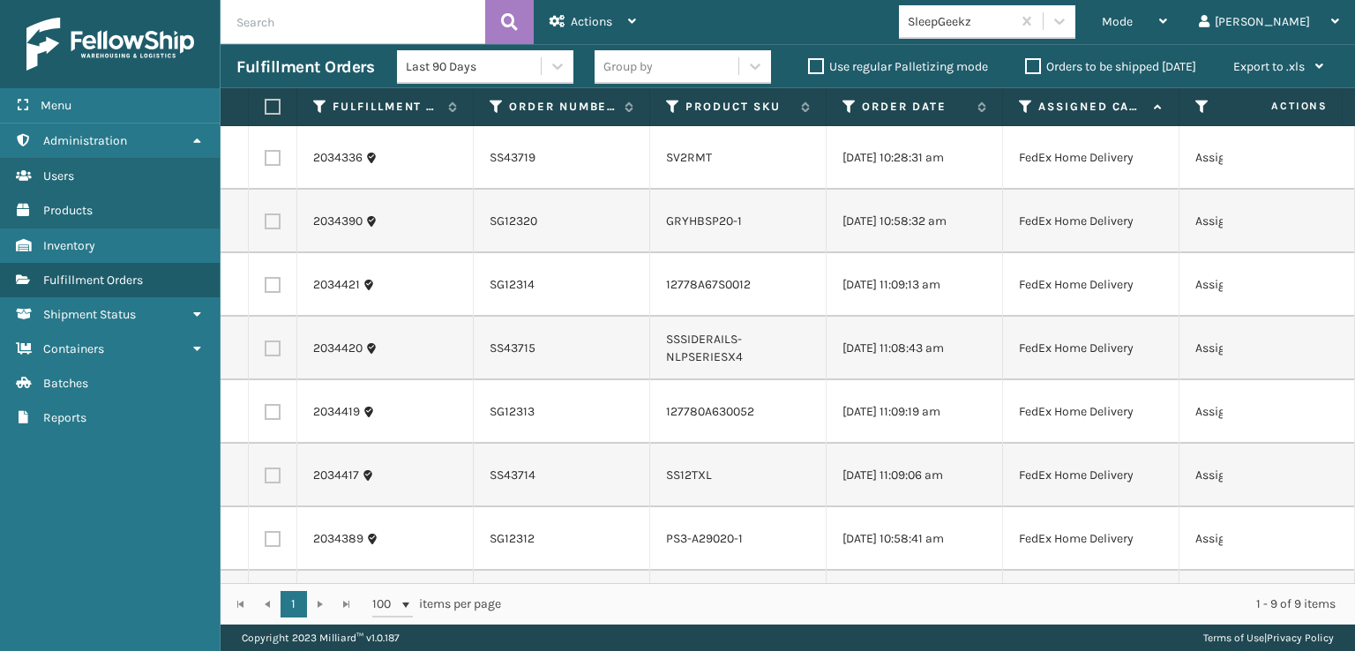
click at [266, 164] on label at bounding box center [273, 158] width 16 height 16
click at [266, 161] on input "checkbox" at bounding box center [265, 155] width 1 height 11
checkbox input "true"
click at [272, 222] on label at bounding box center [273, 221] width 16 height 16
click at [266, 222] on input "checkbox" at bounding box center [265, 218] width 1 height 11
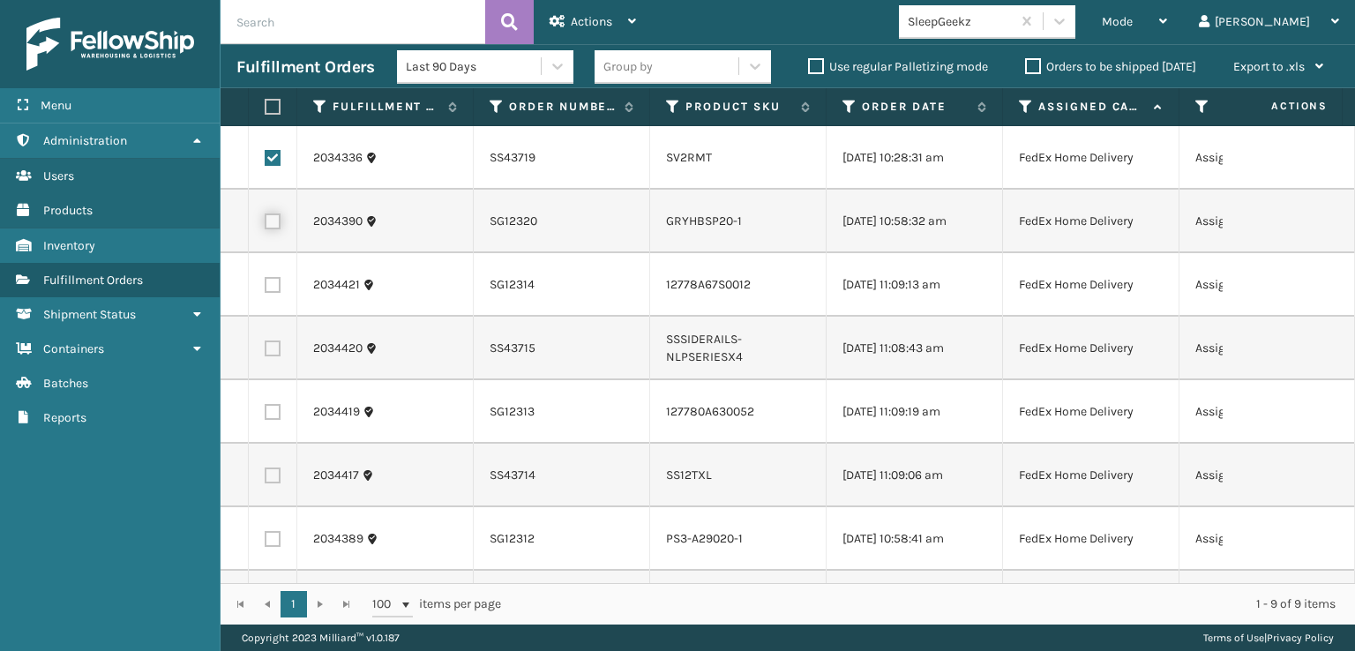
checkbox input "true"
click at [269, 288] on label at bounding box center [273, 285] width 16 height 16
click at [266, 288] on input "checkbox" at bounding box center [265, 282] width 1 height 11
checkbox input "true"
click at [269, 348] on label at bounding box center [273, 349] width 16 height 16
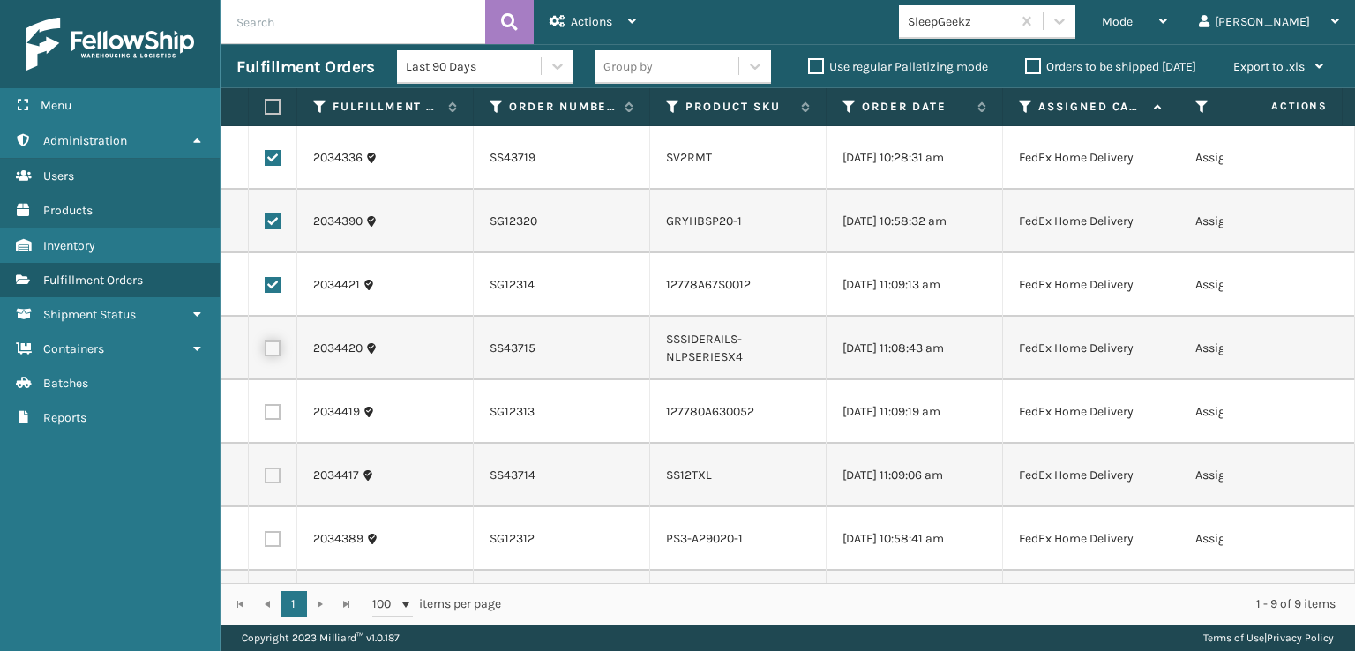
click at [266, 348] on input "checkbox" at bounding box center [265, 346] width 1 height 11
checkbox input "true"
click at [275, 414] on label at bounding box center [273, 412] width 16 height 16
click at [266, 414] on input "checkbox" at bounding box center [265, 409] width 1 height 11
checkbox input "true"
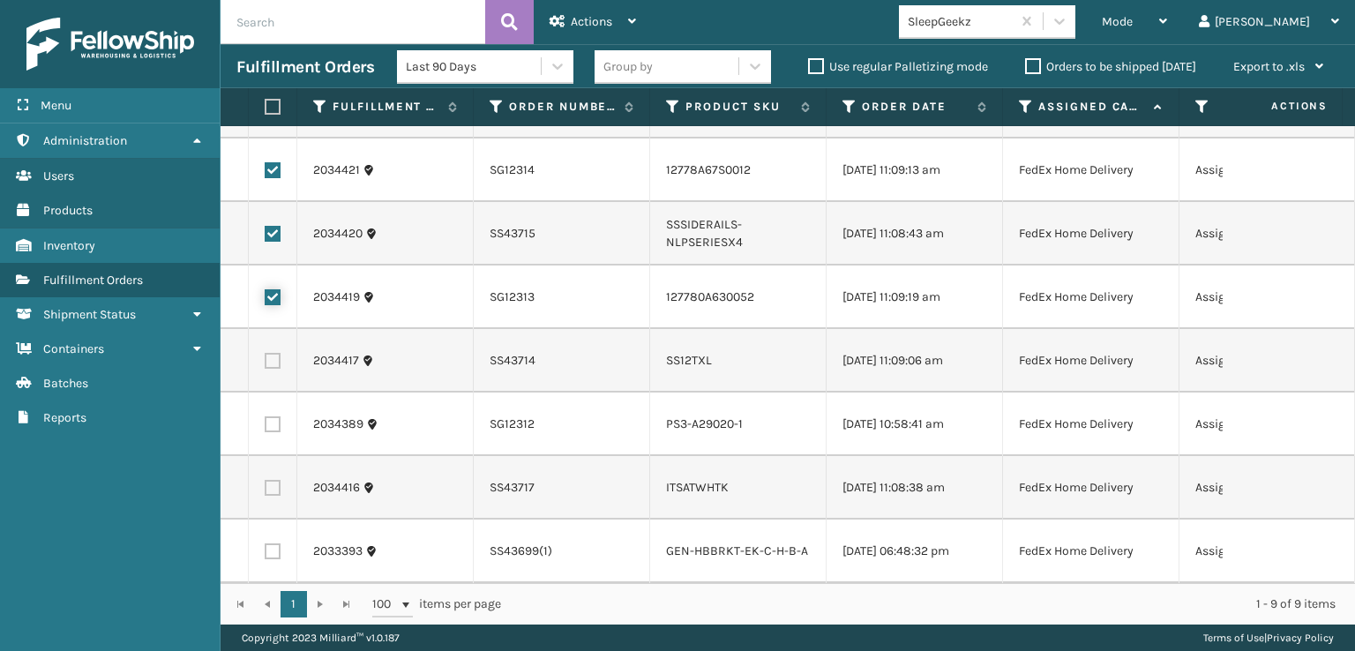
scroll to position [138, 0]
click at [273, 416] on label at bounding box center [273, 424] width 16 height 16
click at [266, 416] on input "checkbox" at bounding box center [265, 421] width 1 height 11
checkbox input "true"
click at [268, 480] on label at bounding box center [273, 488] width 16 height 16
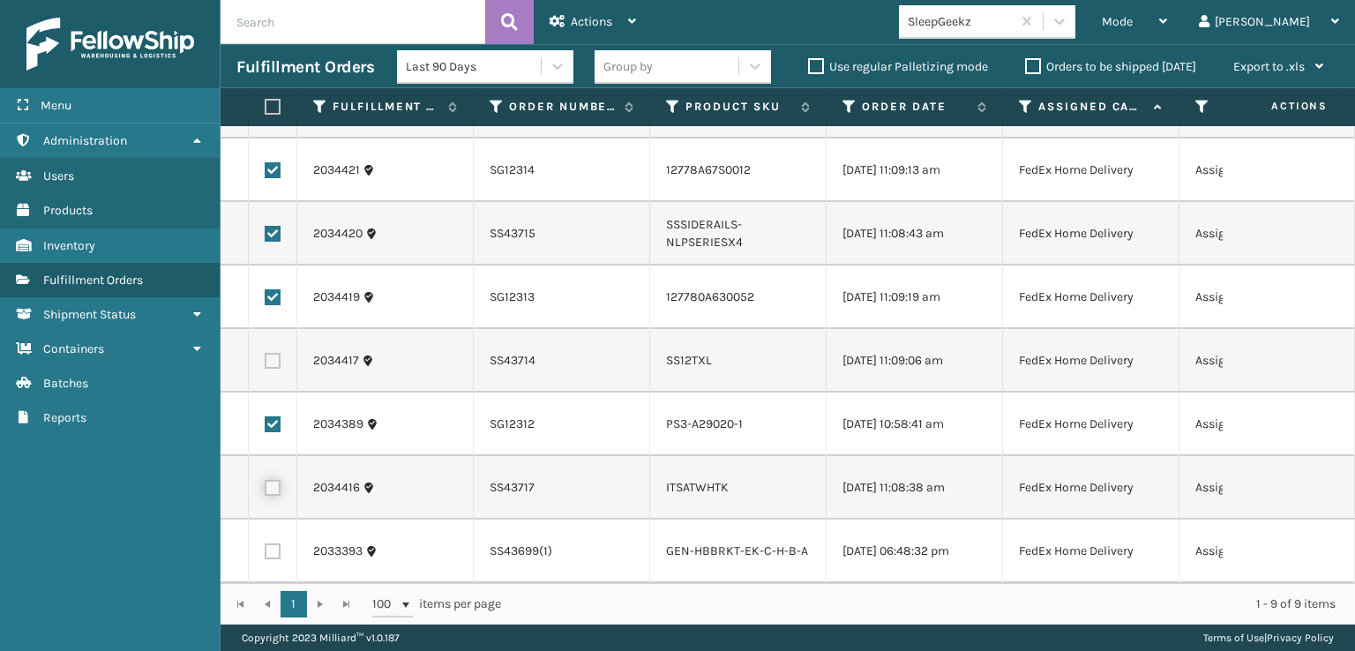
click at [266, 480] on input "checkbox" at bounding box center [265, 485] width 1 height 11
checkbox input "true"
click at [272, 543] on label at bounding box center [273, 551] width 16 height 16
click at [266, 543] on input "checkbox" at bounding box center [265, 548] width 1 height 11
checkbox input "true"
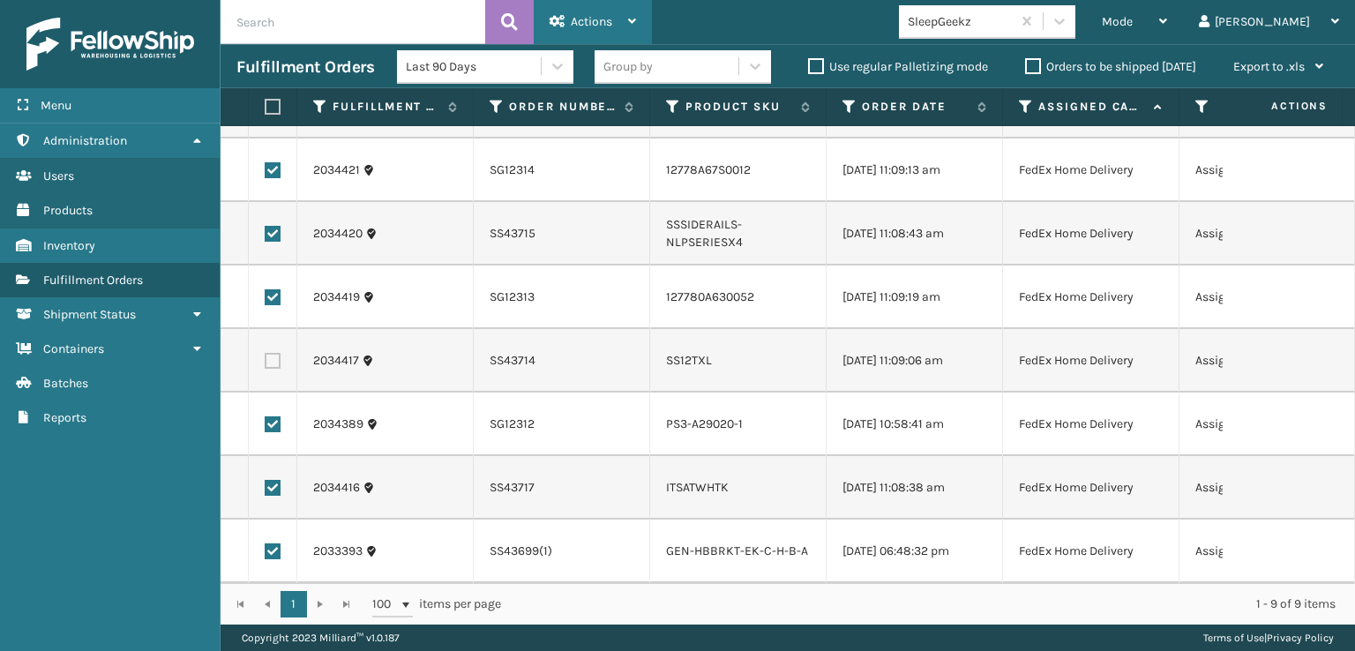
click at [590, 19] on span "Actions" at bounding box center [591, 21] width 41 height 15
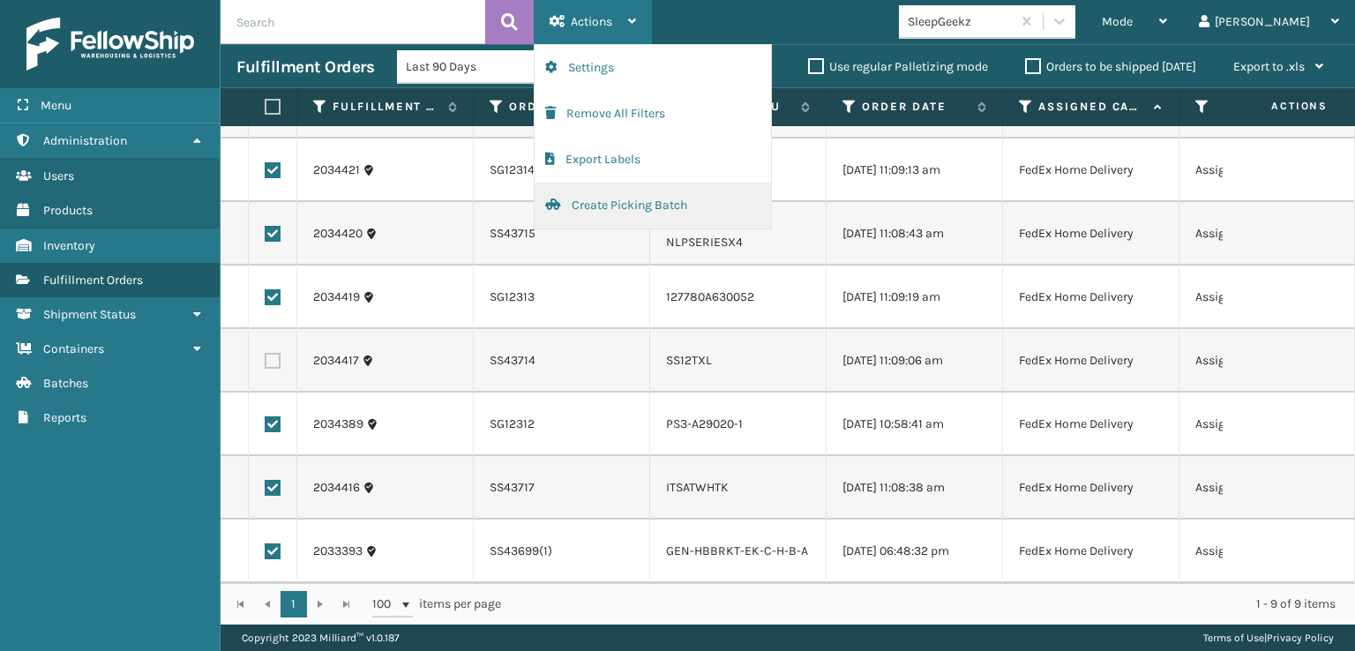
click at [617, 207] on button "Create Picking Batch" at bounding box center [653, 206] width 236 height 46
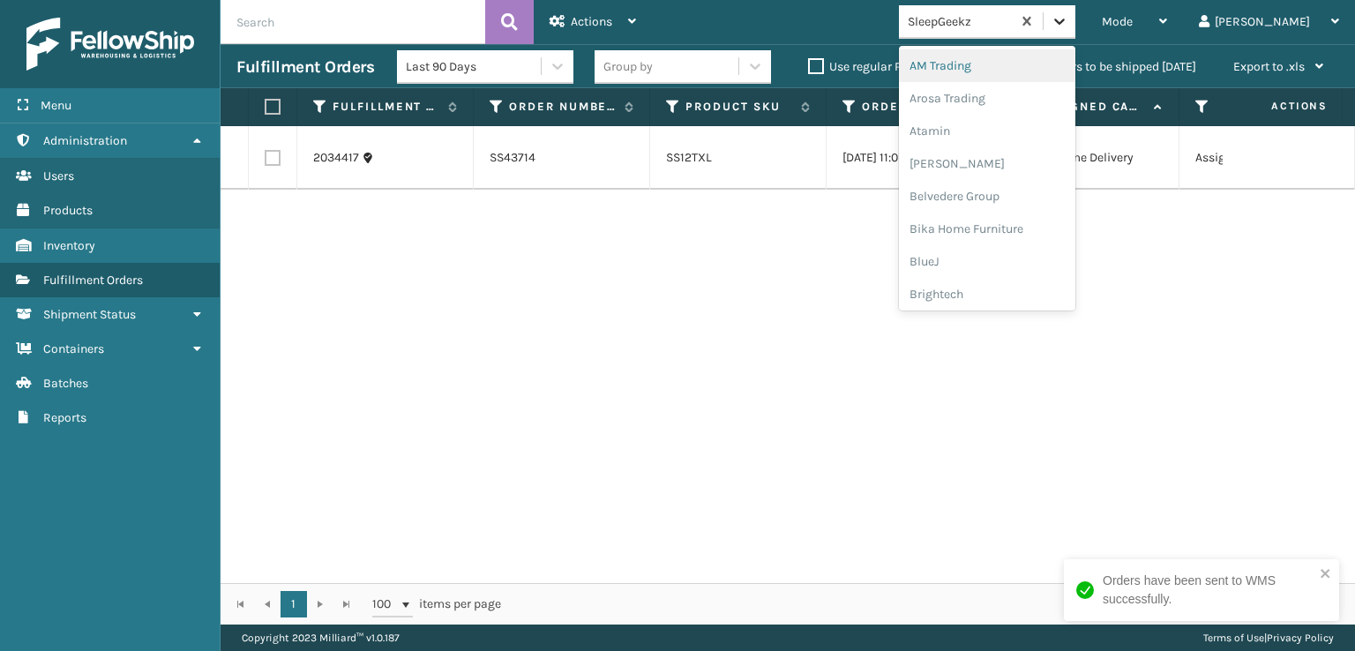
click at [1068, 22] on icon at bounding box center [1060, 21] width 18 height 18
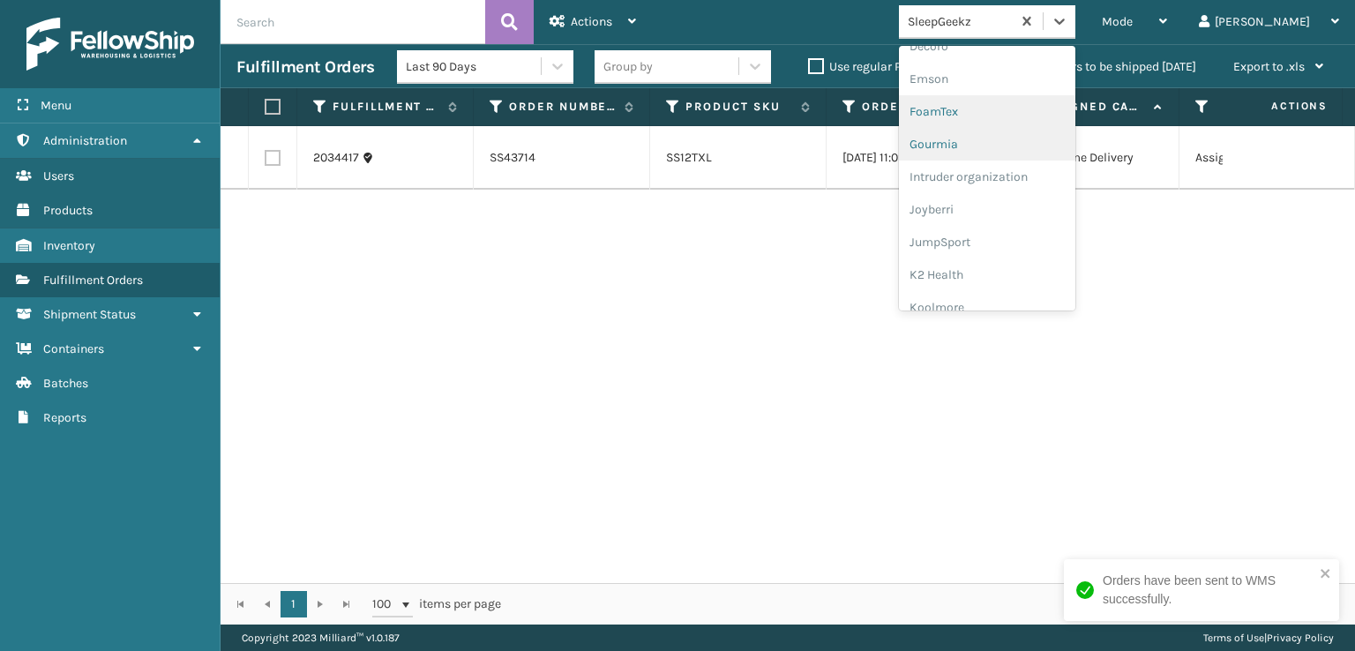
scroll to position [353, 0]
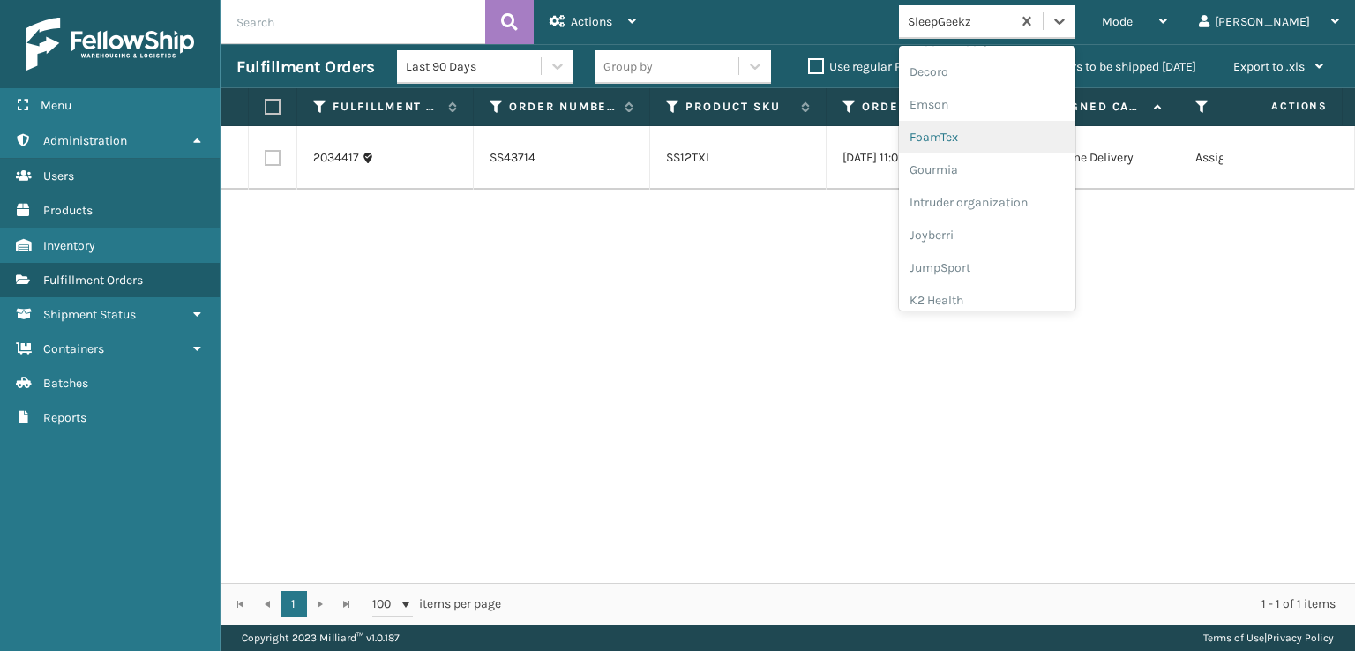
click at [1022, 131] on div "FoamTex" at bounding box center [987, 137] width 176 height 33
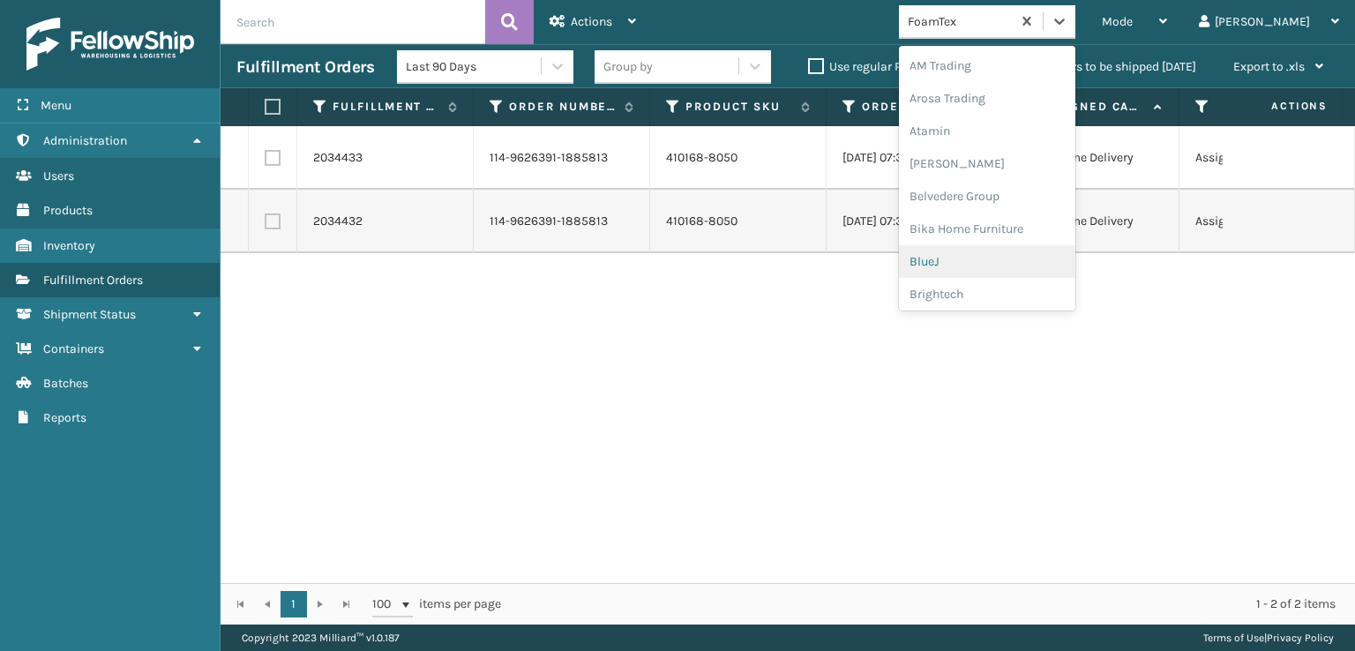
drag, startPoint x: 1126, startPoint y: 26, endPoint x: 1130, endPoint y: 45, distance: 19.9
click at [1075, 33] on div at bounding box center [1060, 21] width 32 height 32
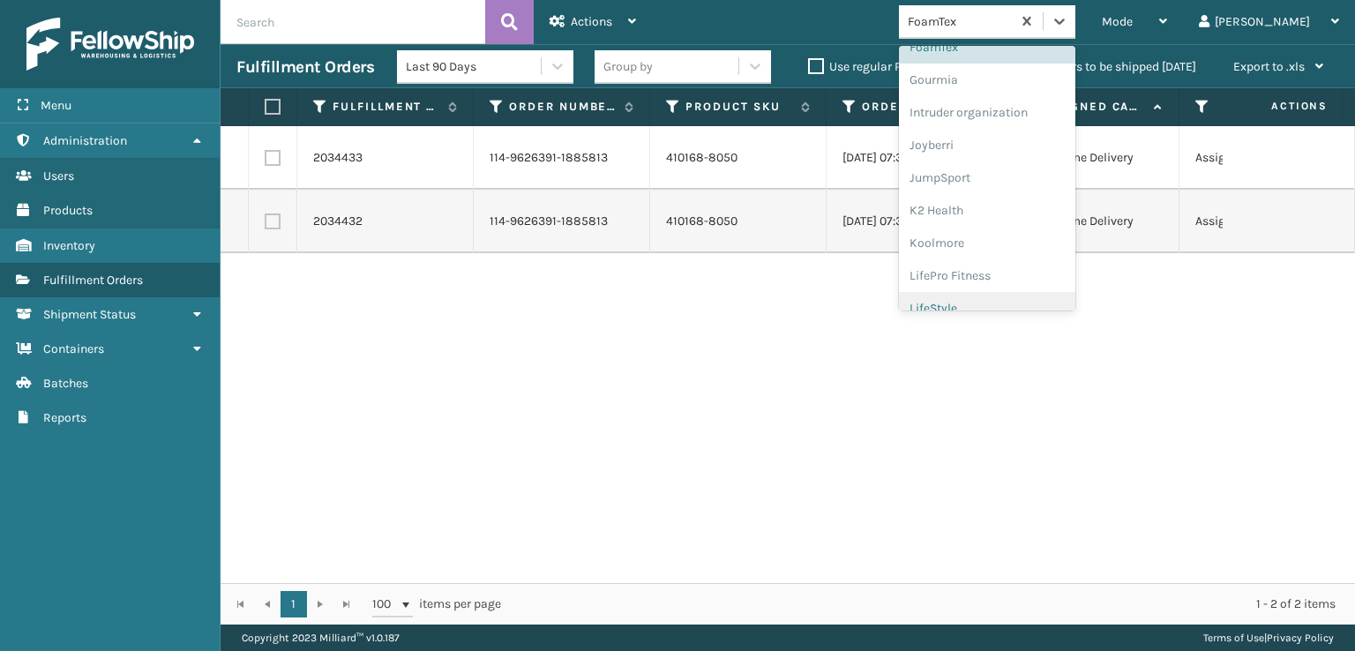
scroll to position [558, 0]
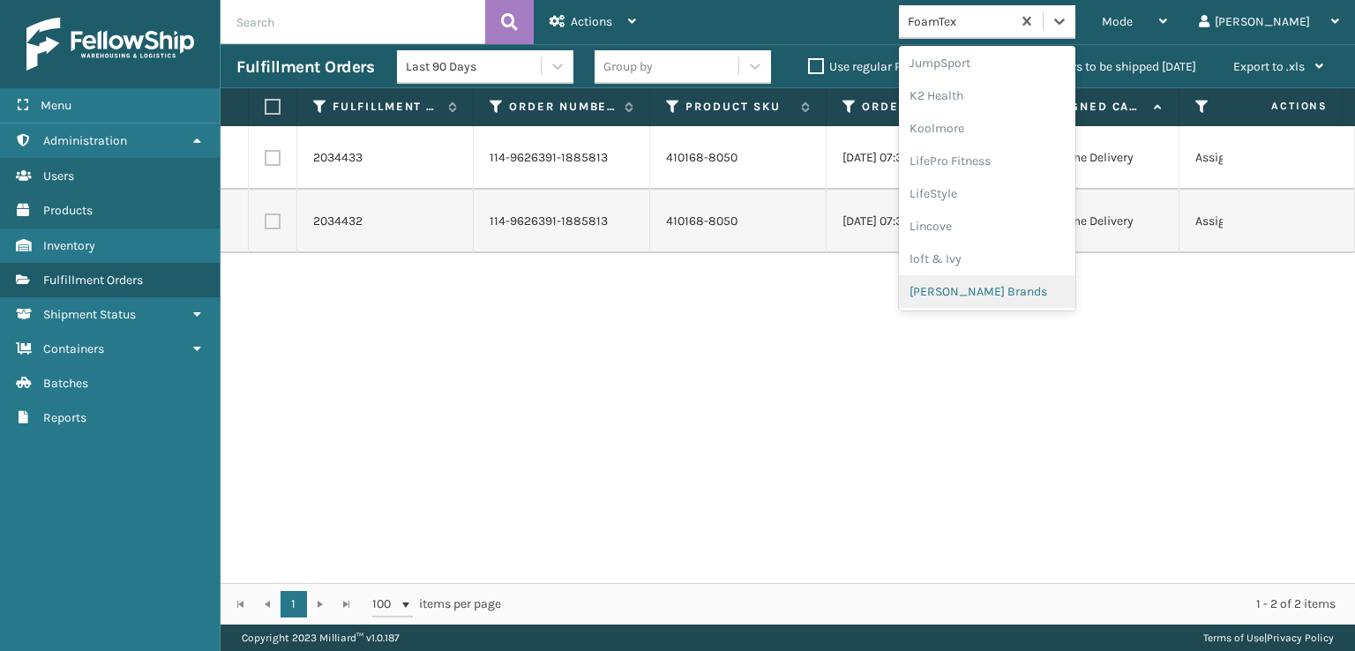
click at [999, 287] on div "[PERSON_NAME] Brands" at bounding box center [987, 291] width 176 height 33
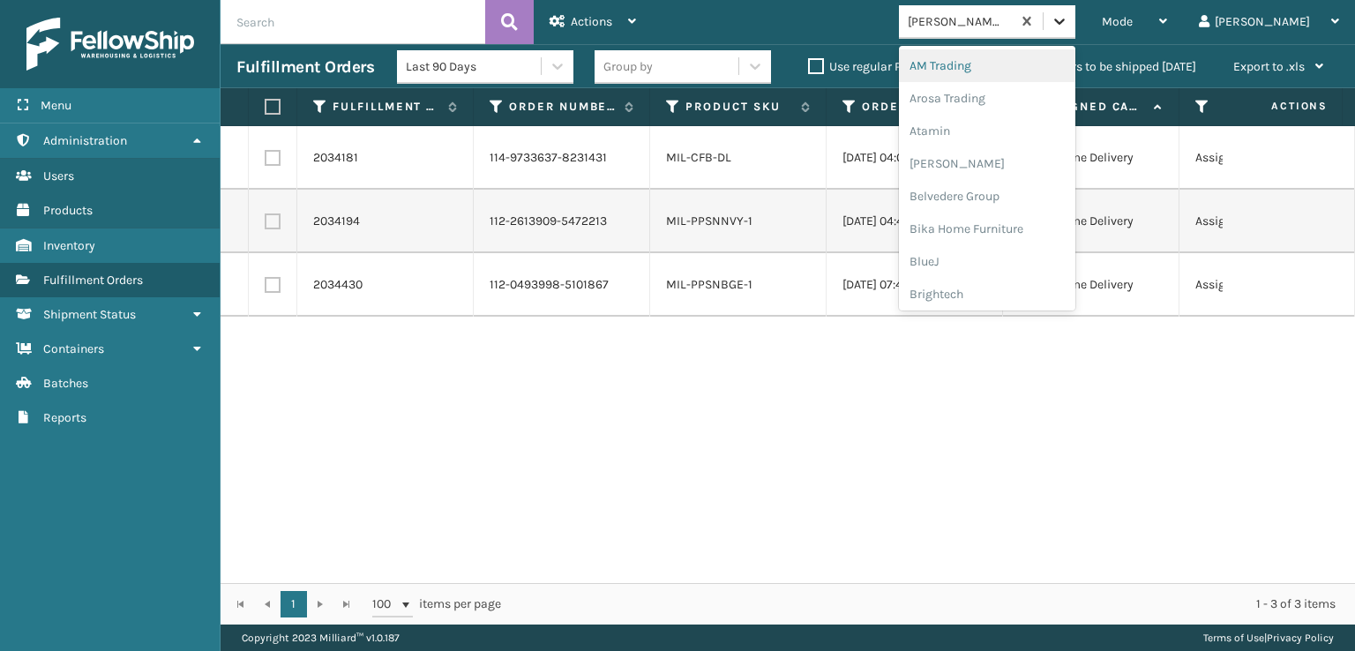
click at [1075, 11] on div at bounding box center [1060, 21] width 32 height 32
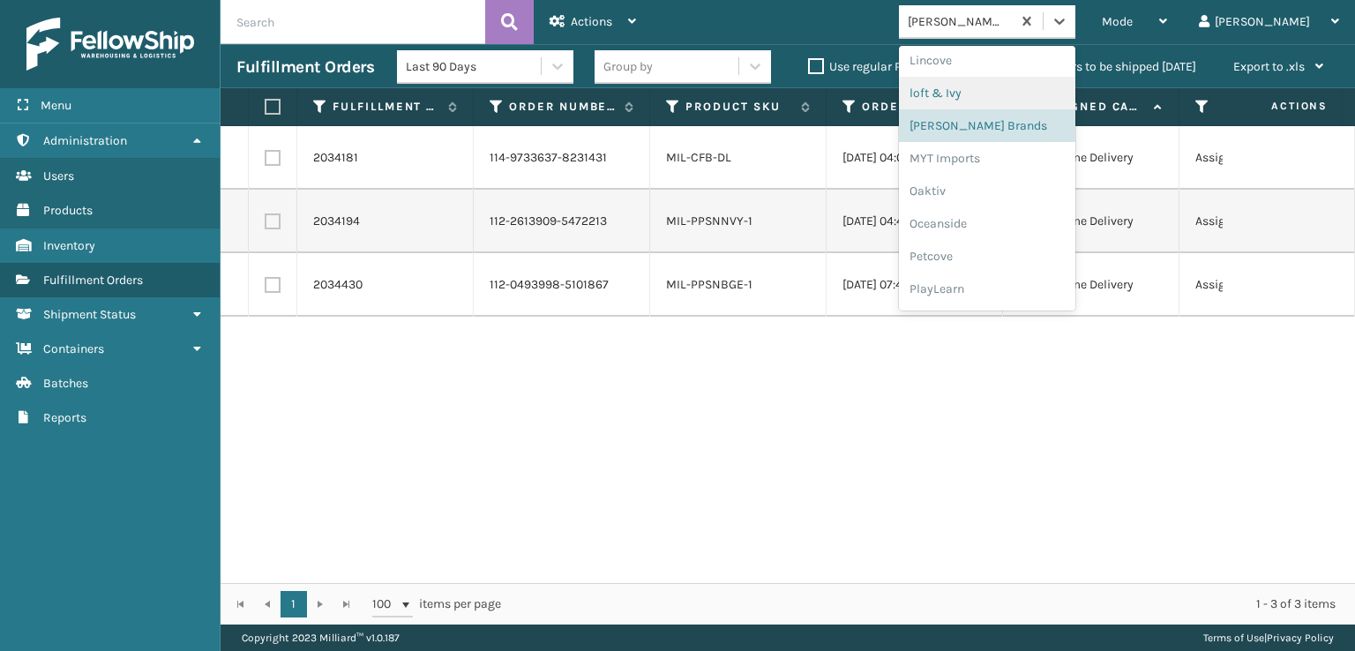
scroll to position [852, 0]
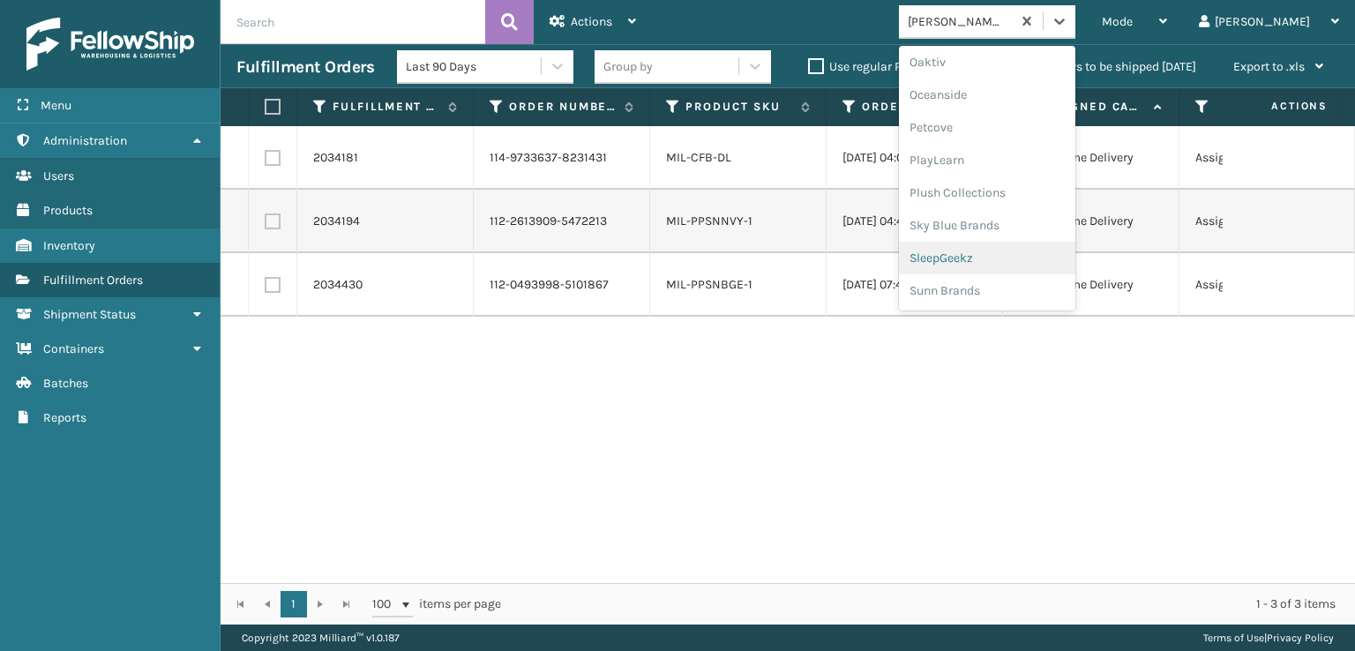
click at [1009, 261] on div "SleepGeekz" at bounding box center [987, 258] width 176 height 33
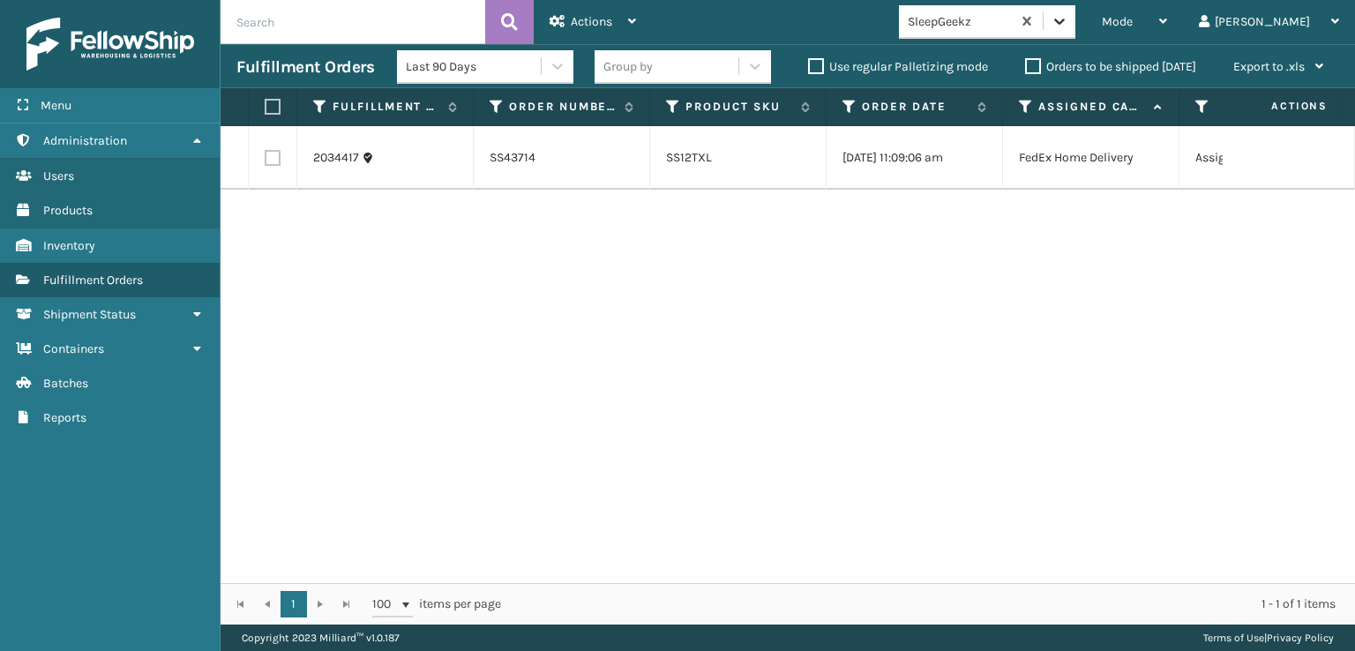
click at [1068, 16] on icon at bounding box center [1060, 21] width 18 height 18
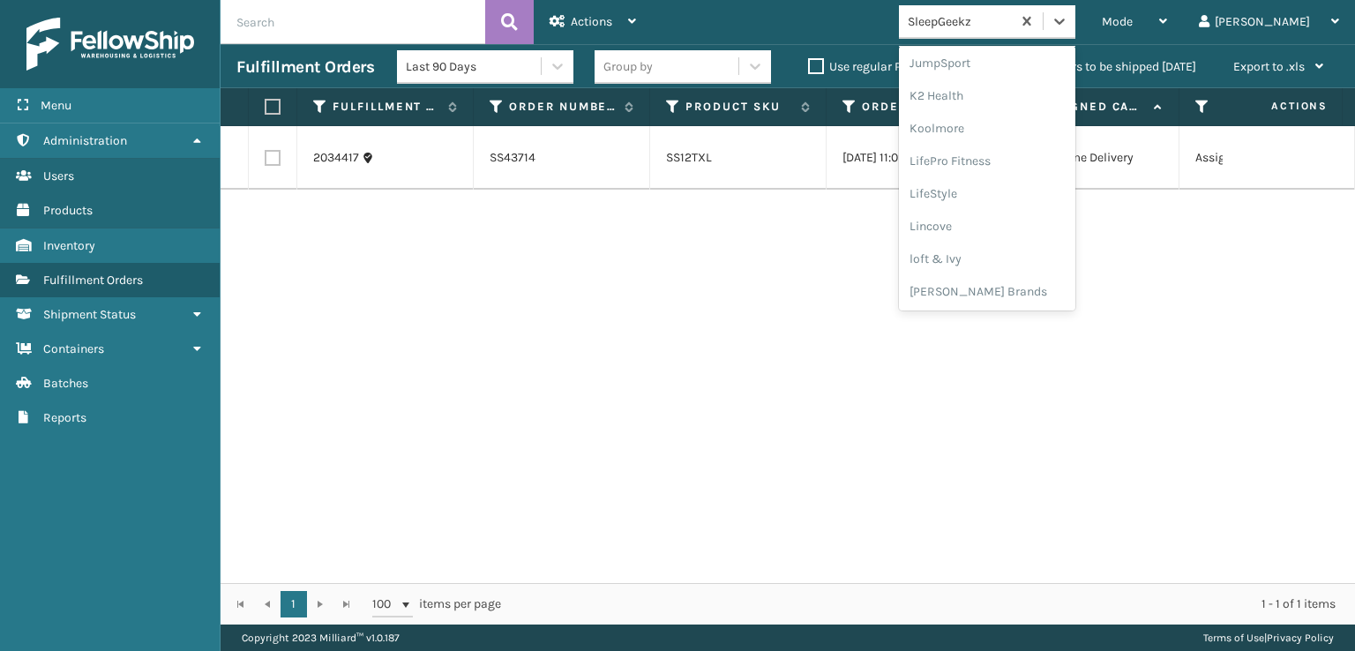
scroll to position [603, 0]
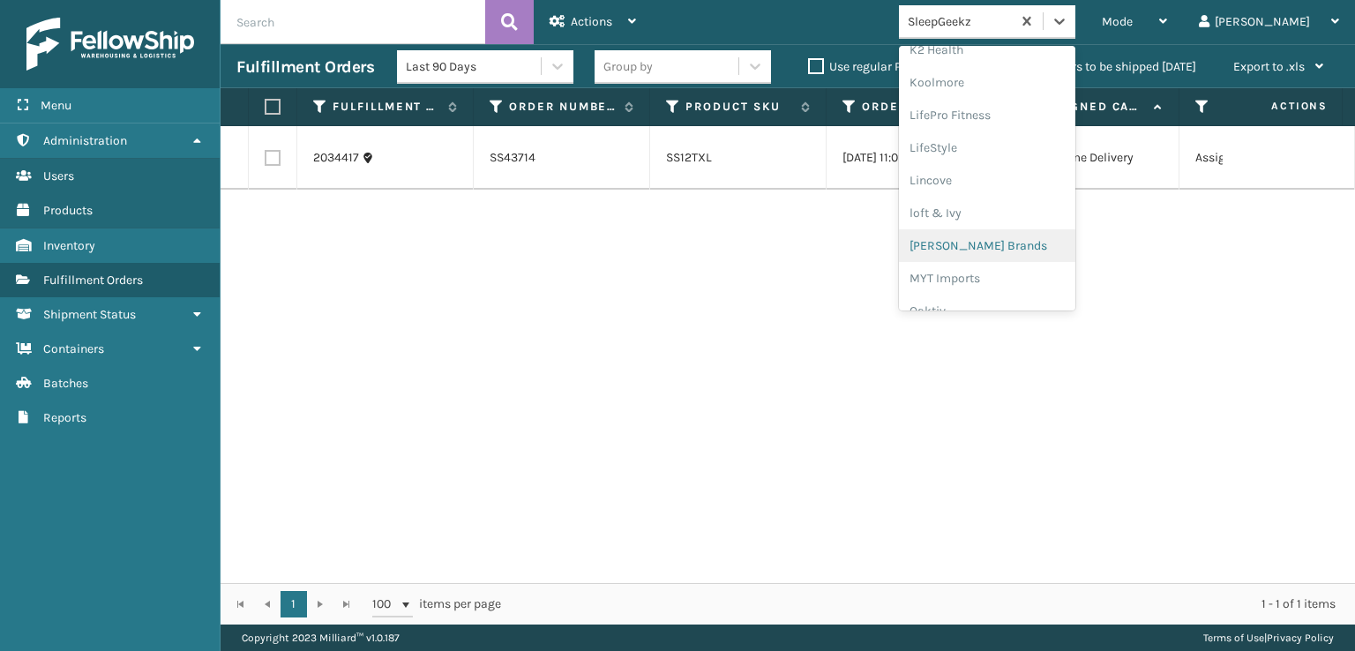
click at [1041, 242] on div "[PERSON_NAME] Brands" at bounding box center [987, 245] width 176 height 33
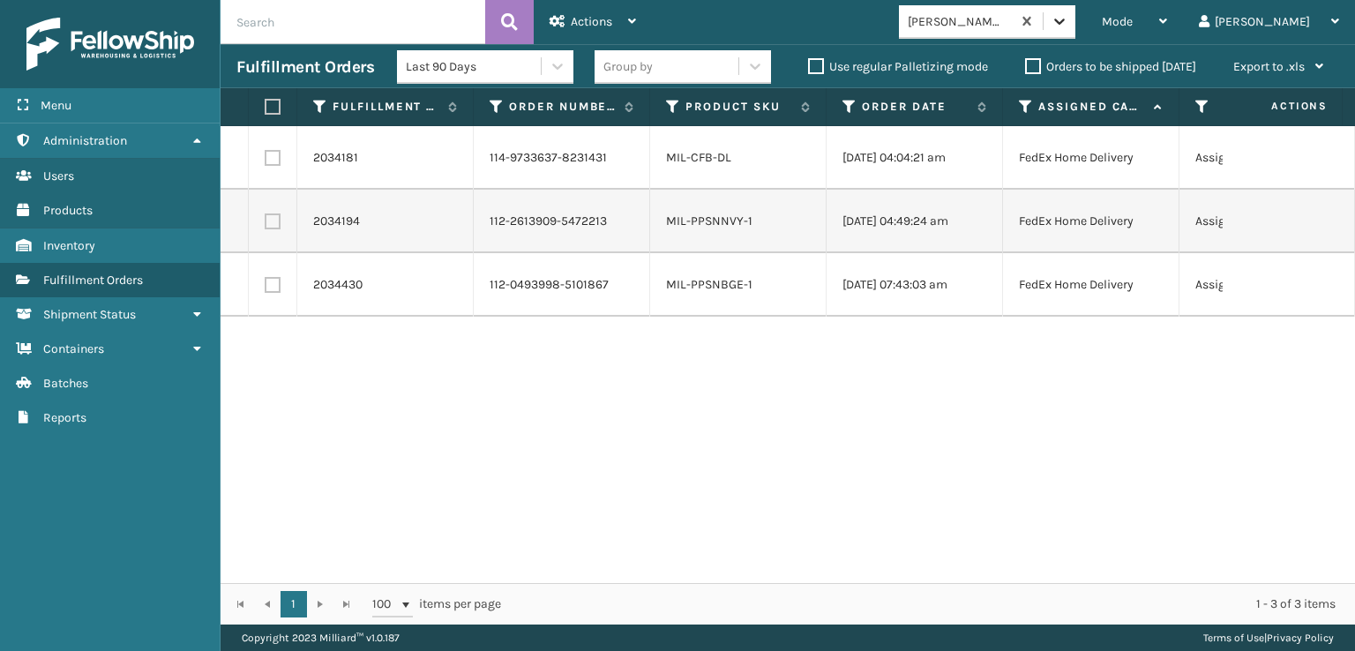
click at [1068, 25] on icon at bounding box center [1060, 21] width 18 height 18
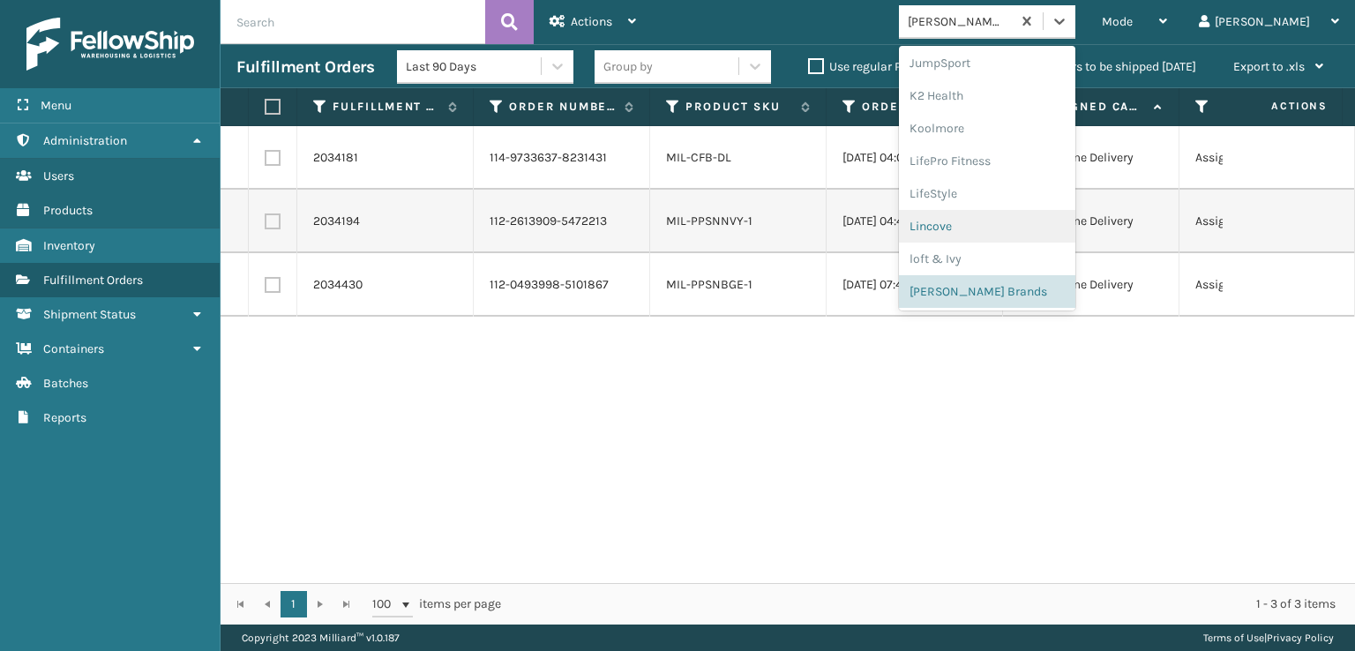
scroll to position [822, 0]
click at [1019, 219] on div "Plush Collections" at bounding box center [987, 222] width 176 height 33
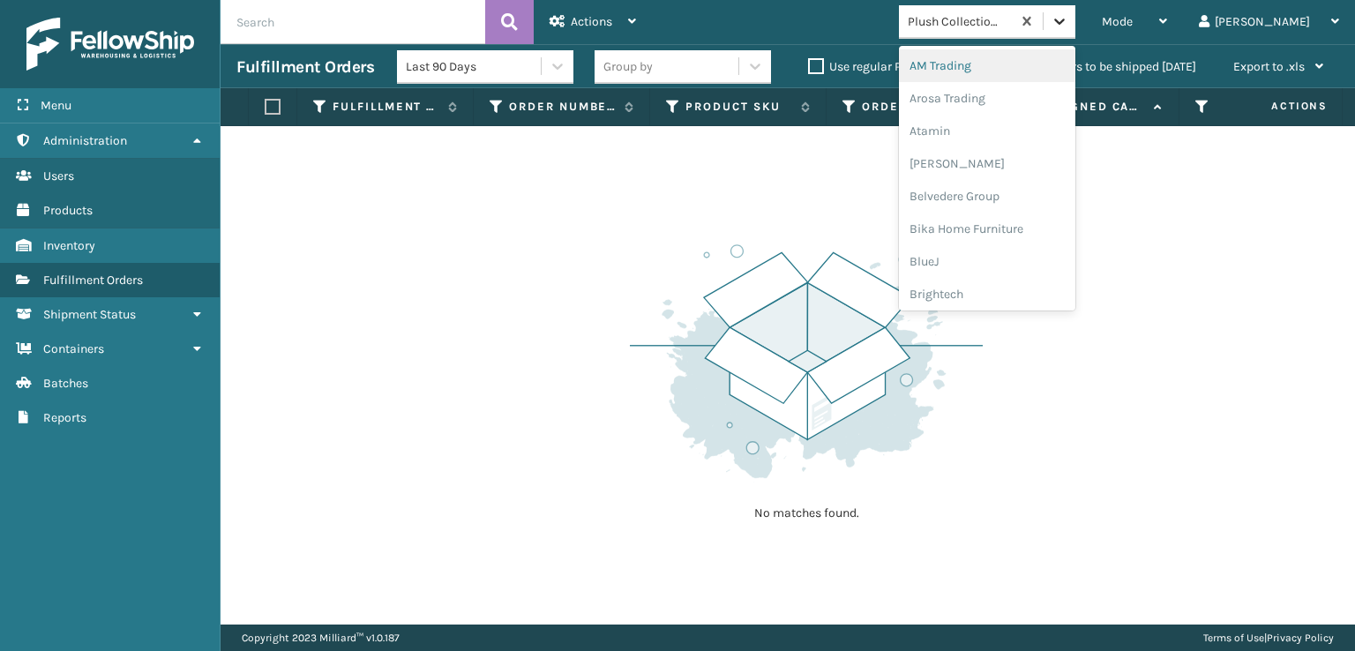
click at [1068, 22] on icon at bounding box center [1060, 21] width 18 height 18
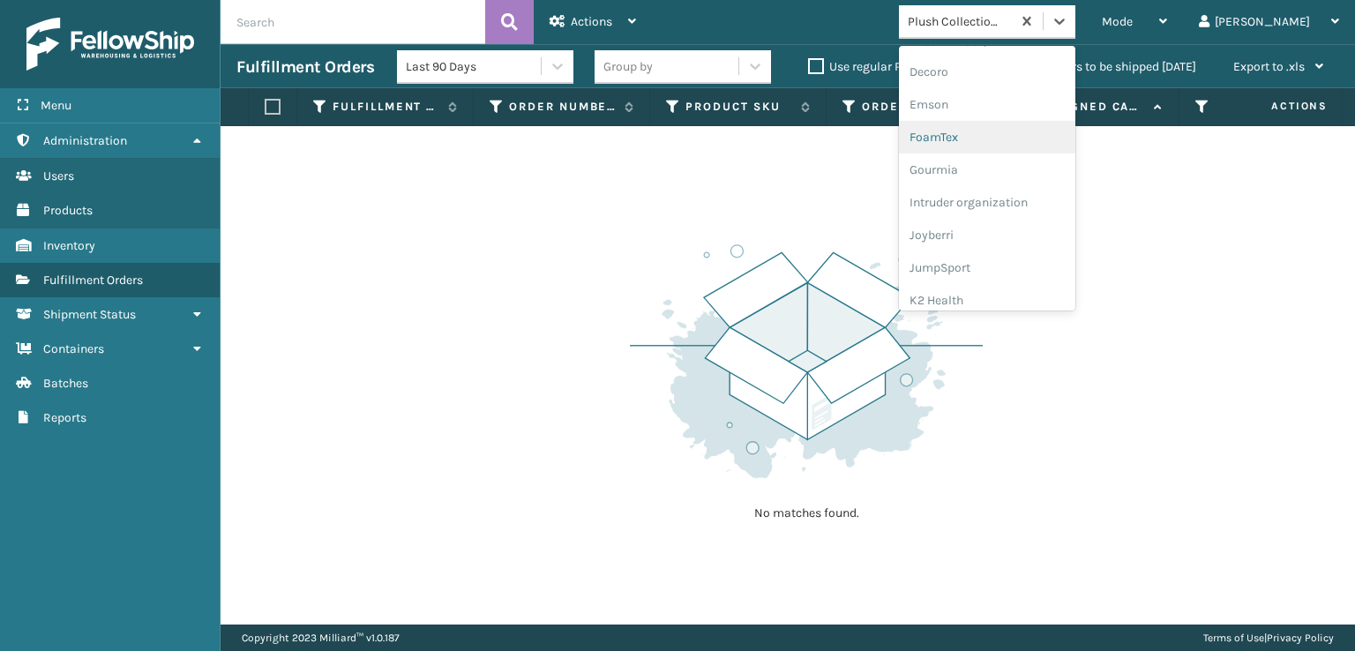
click at [1000, 136] on div "FoamTex" at bounding box center [987, 137] width 176 height 33
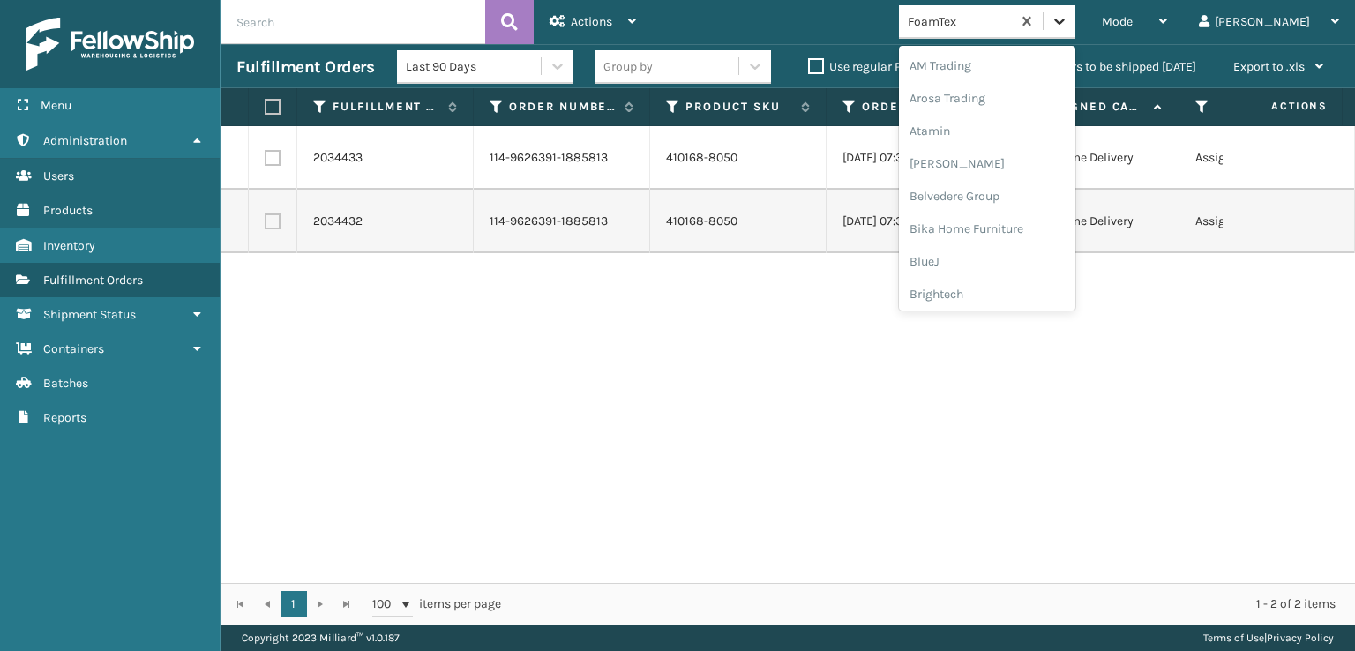
click at [1075, 26] on div at bounding box center [1060, 21] width 32 height 32
click at [1005, 108] on div "FoamTex" at bounding box center [987, 109] width 176 height 33
click at [1068, 24] on icon at bounding box center [1060, 21] width 18 height 18
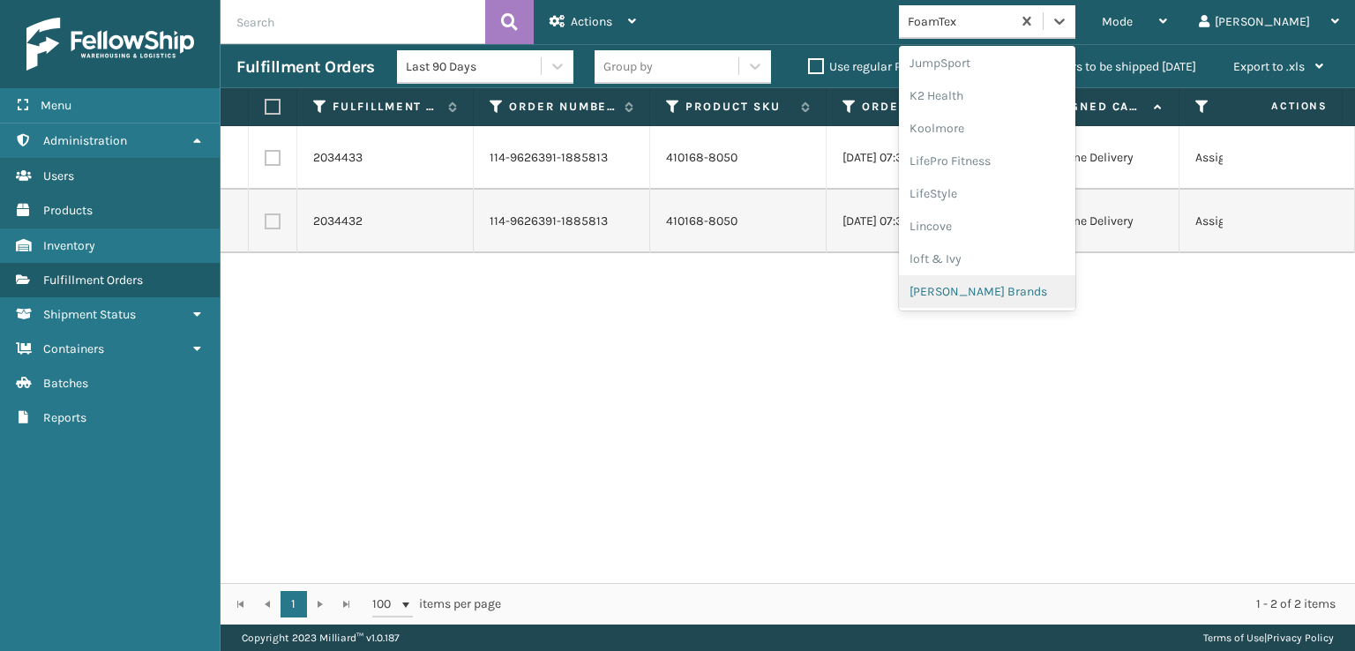
click at [1020, 292] on div "[PERSON_NAME] Brands" at bounding box center [987, 291] width 176 height 33
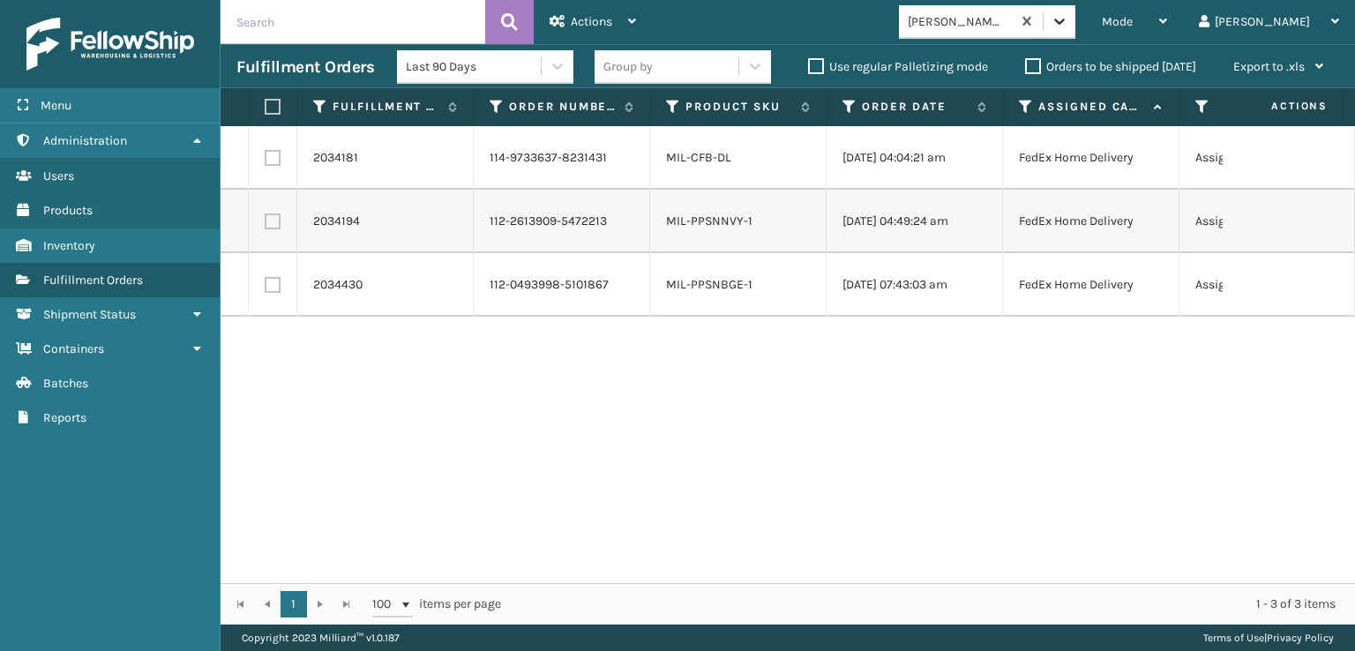
click at [1068, 24] on icon at bounding box center [1060, 21] width 18 height 18
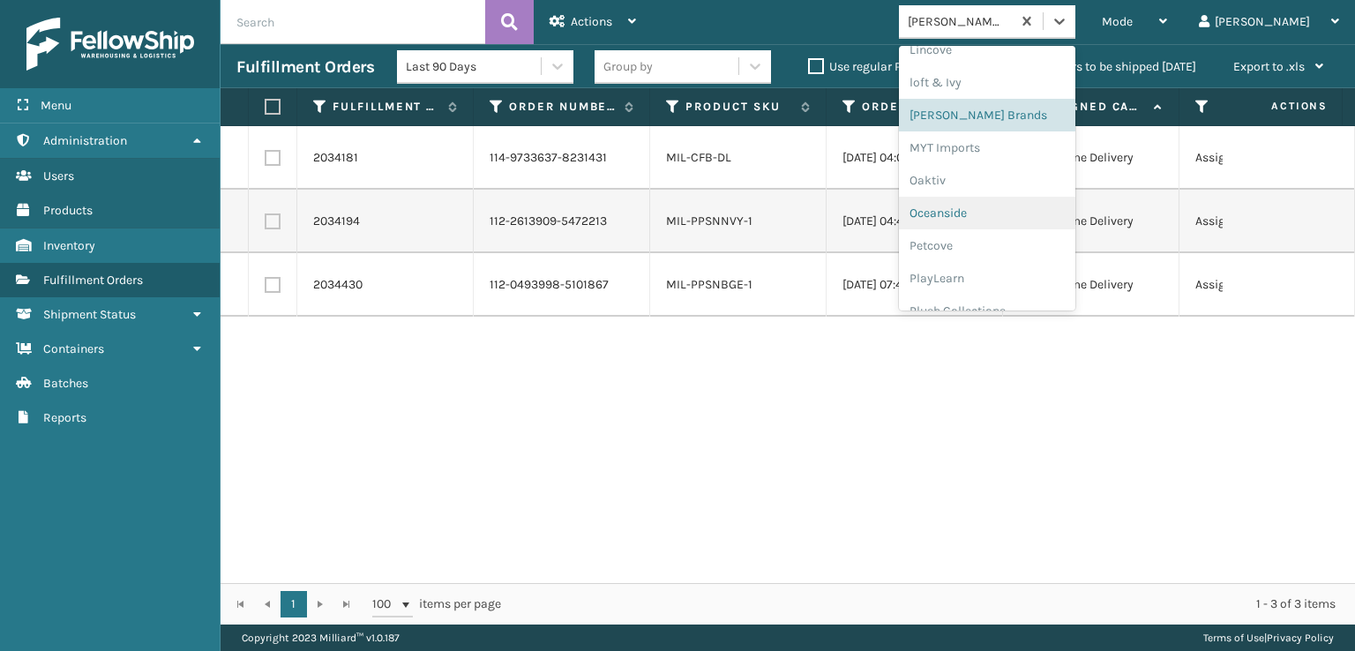
scroll to position [852, 0]
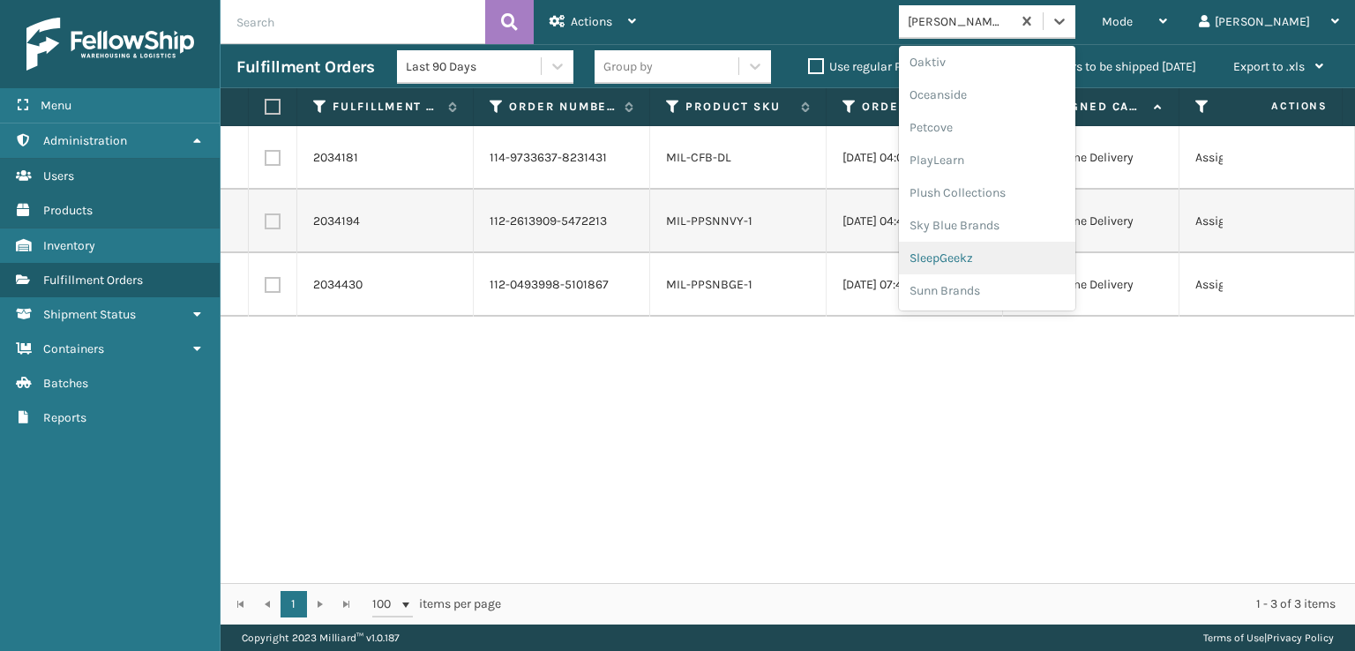
click at [1015, 258] on div "SleepGeekz" at bounding box center [987, 258] width 176 height 33
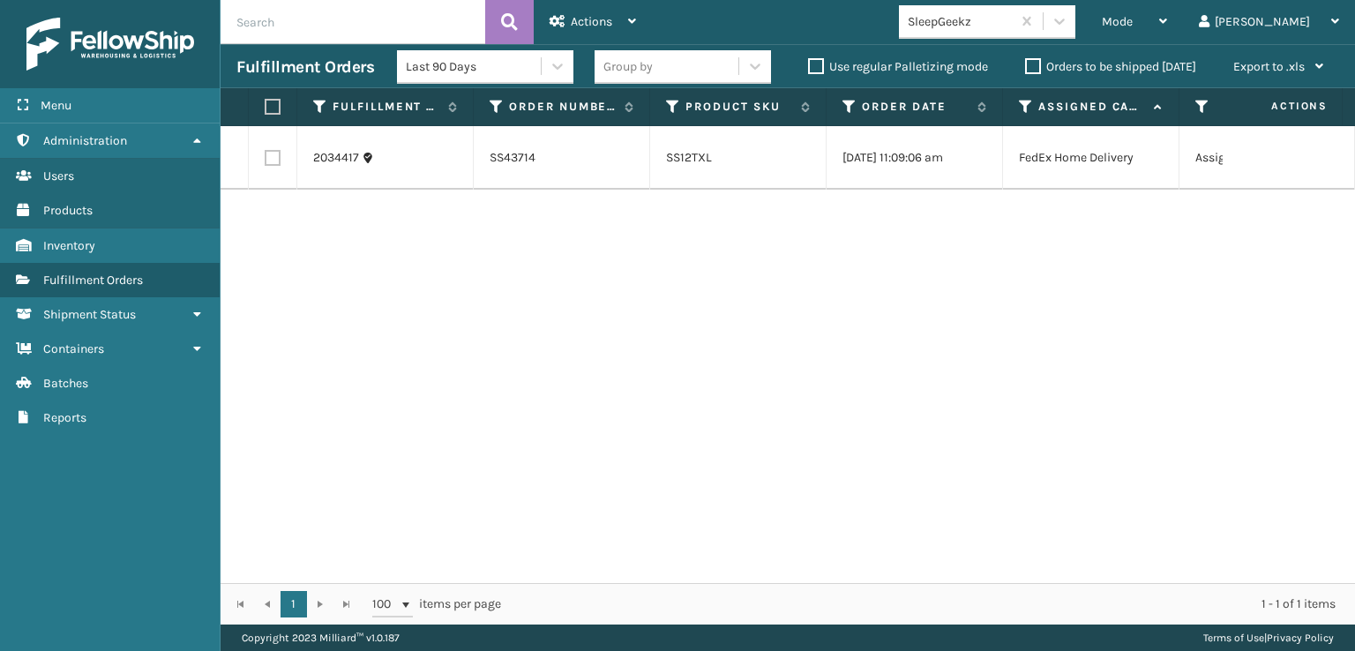
drag, startPoint x: 636, startPoint y: 1, endPoint x: 622, endPoint y: 448, distance: 447.5
click at [622, 448] on div "2034417 SS43714 SS12TXL [DATE] 11:09:06 am FedEx Home Delivery Assigned [DATE] …" at bounding box center [788, 354] width 1134 height 457
click at [1133, 26] on span "Mode" at bounding box center [1117, 21] width 31 height 15
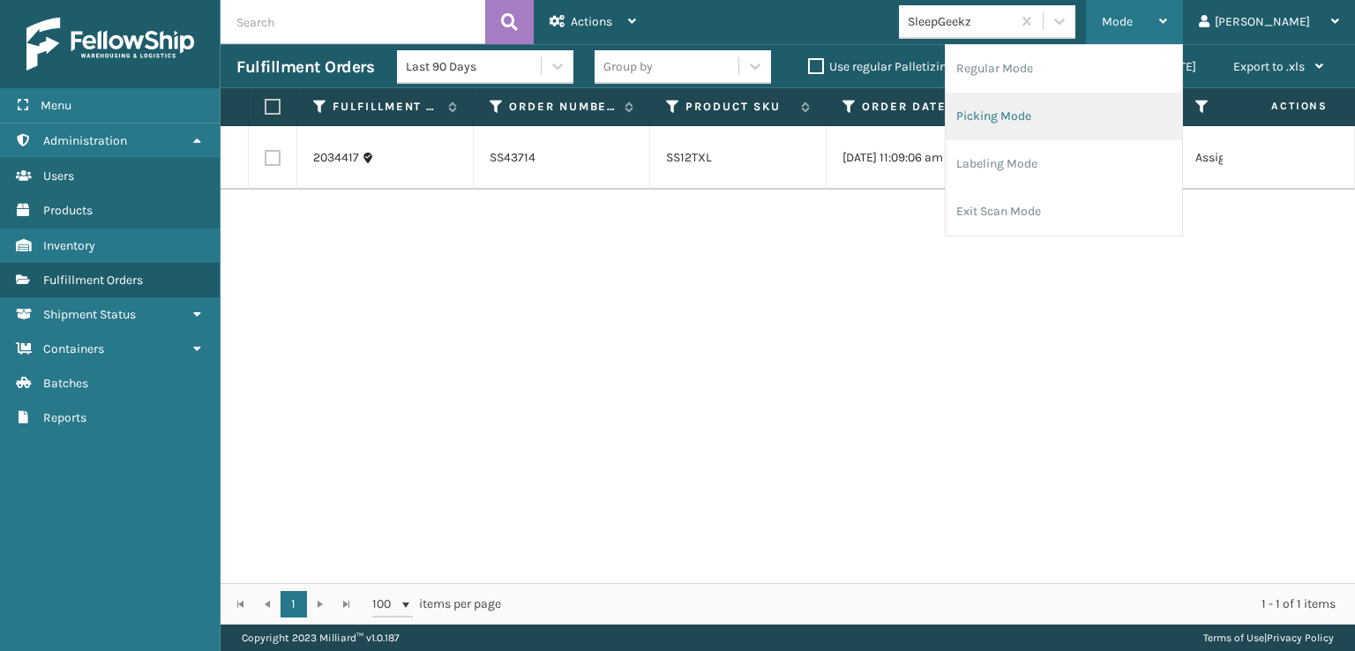
click at [1081, 114] on li "Picking Mode" at bounding box center [1064, 117] width 236 height 48
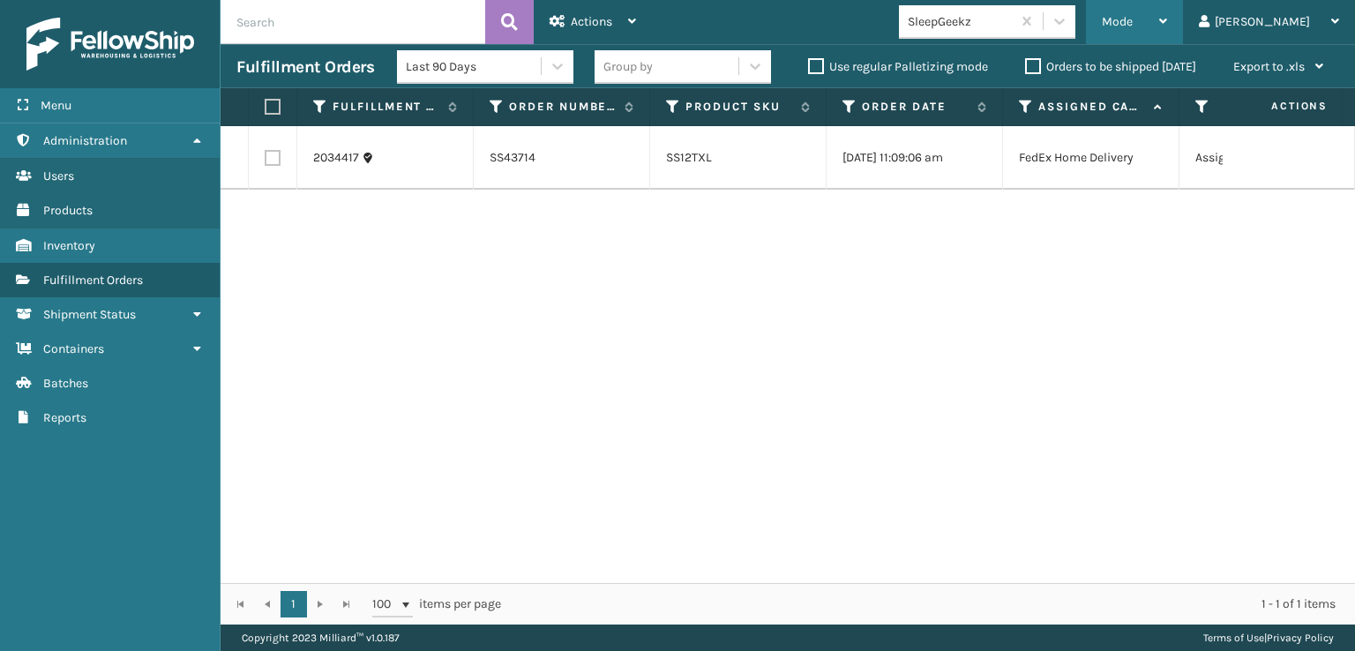
click at [1167, 11] on div "Mode" at bounding box center [1134, 22] width 65 height 44
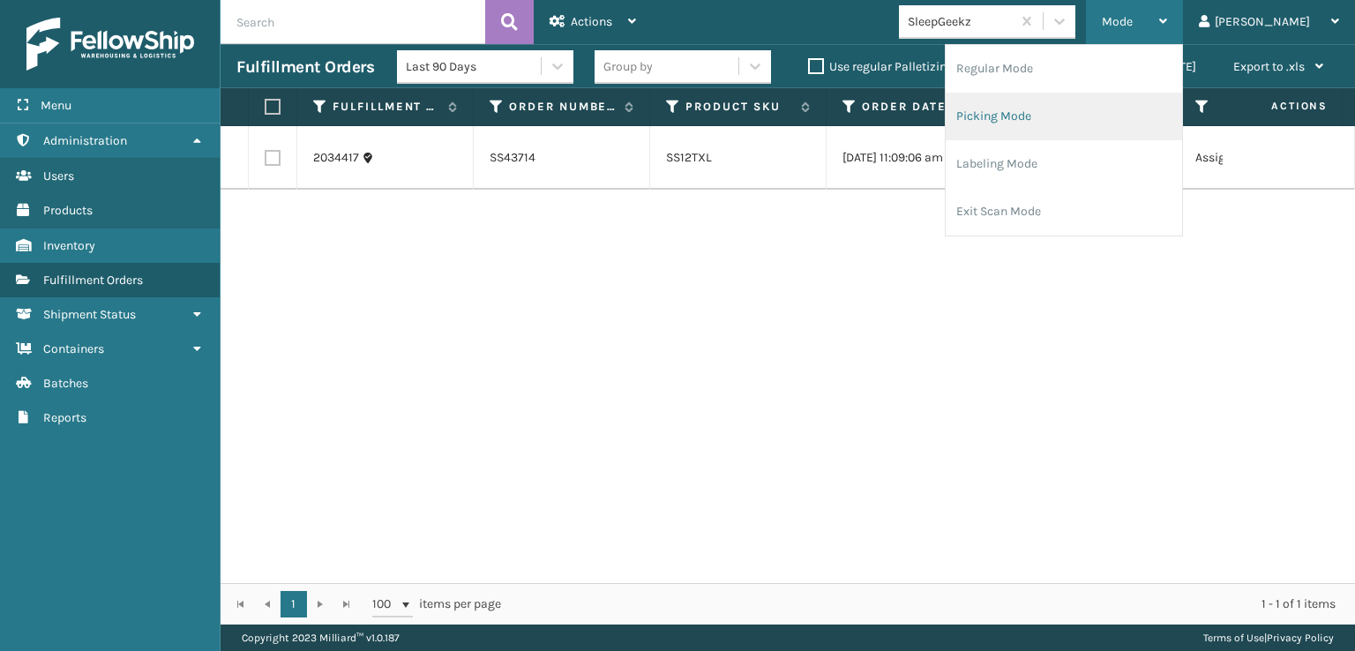
click at [1048, 112] on li "Picking Mode" at bounding box center [1064, 117] width 236 height 48
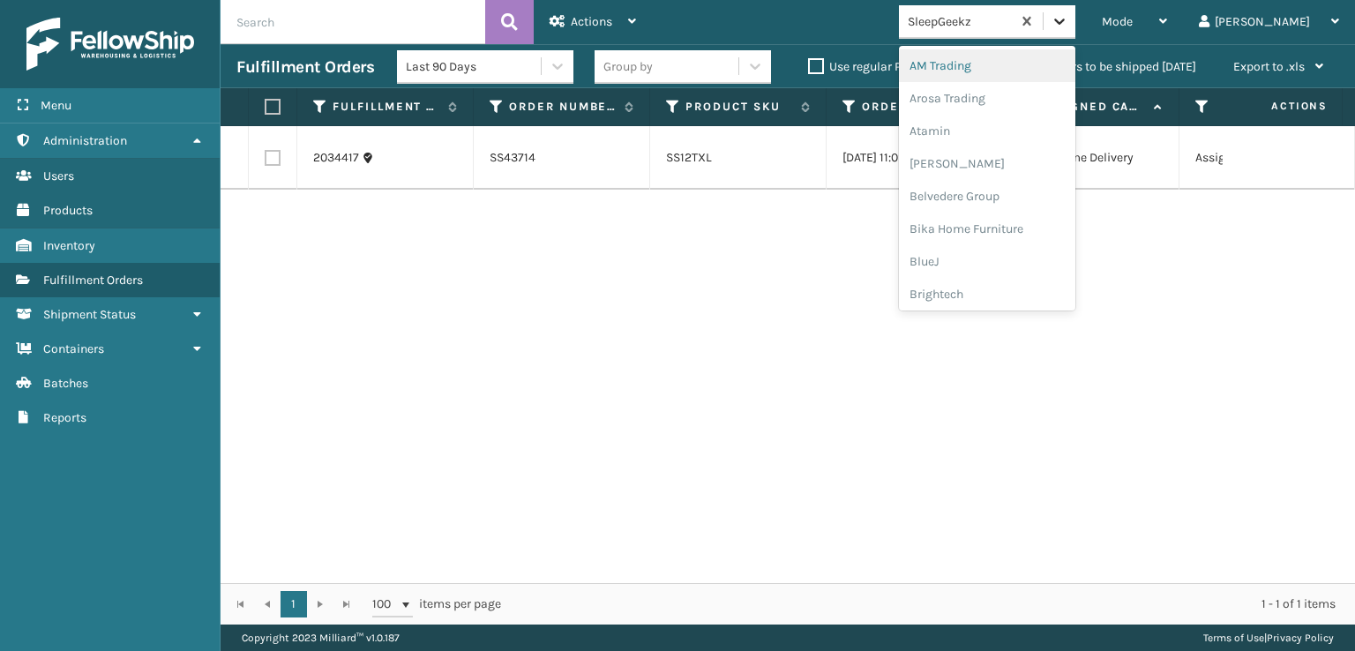
click at [1068, 23] on icon at bounding box center [1060, 21] width 18 height 18
click at [1005, 217] on div "FoamTex" at bounding box center [987, 225] width 176 height 33
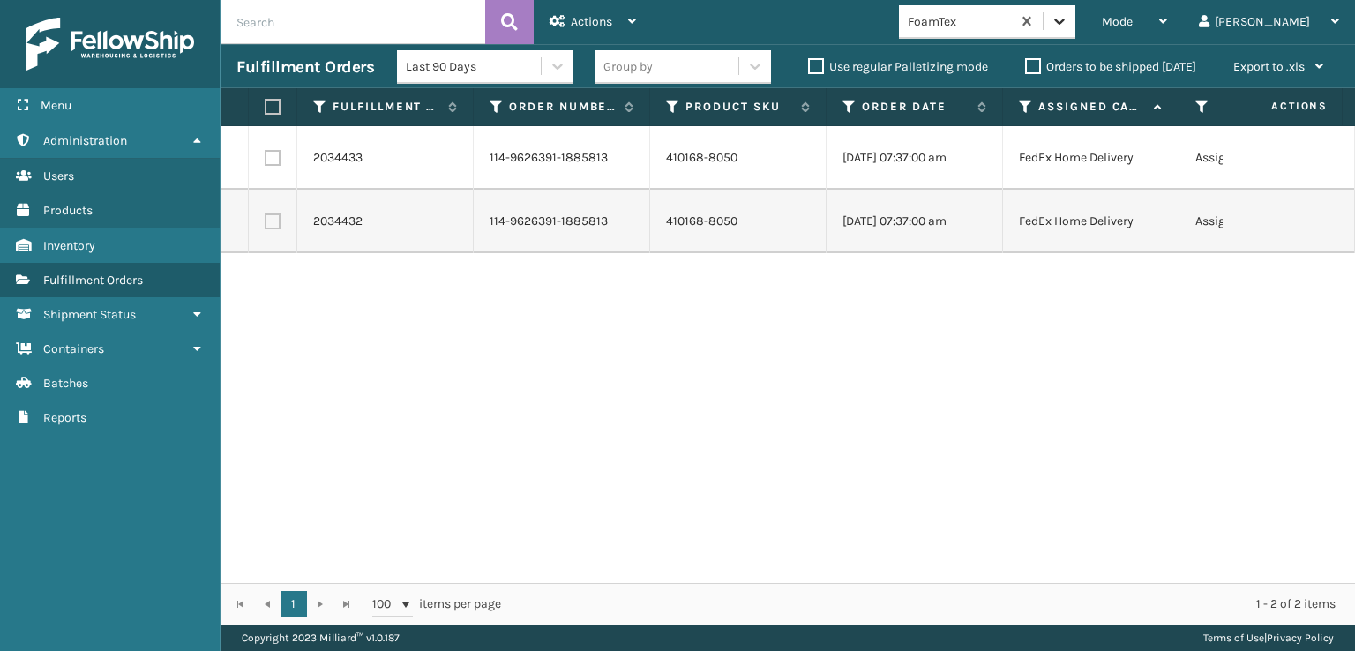
click at [1068, 18] on icon at bounding box center [1060, 21] width 18 height 18
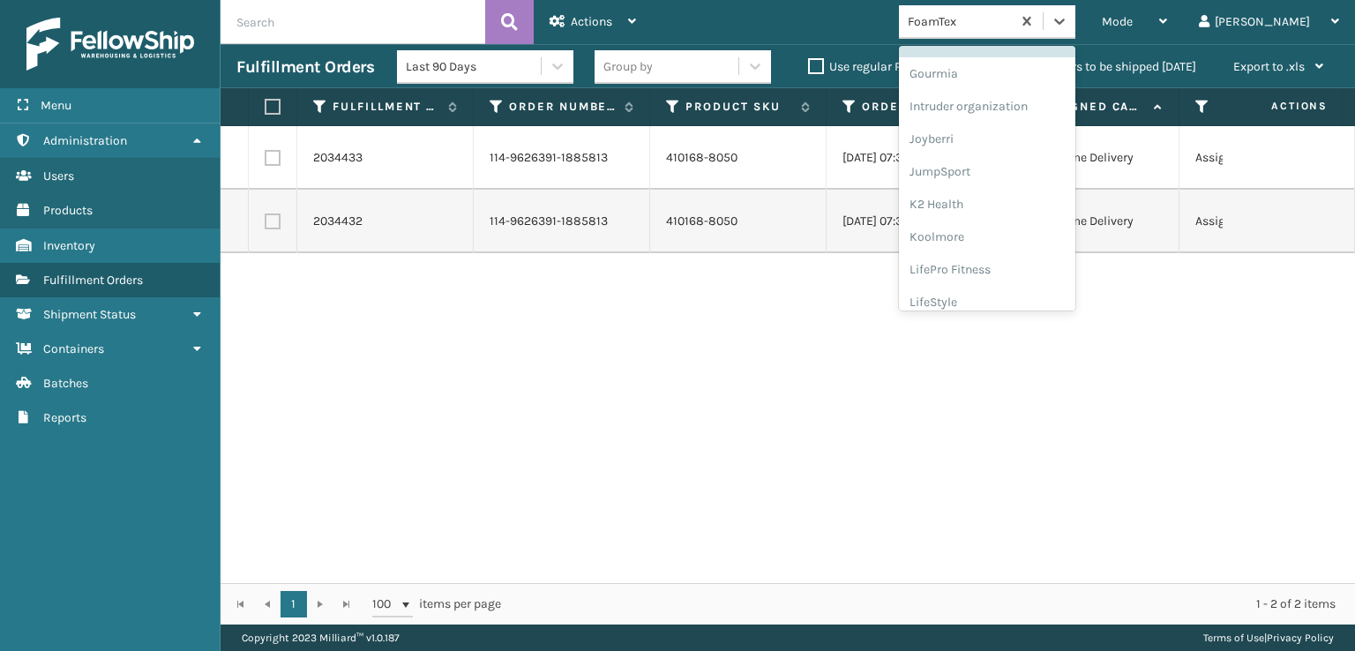
scroll to position [558, 0]
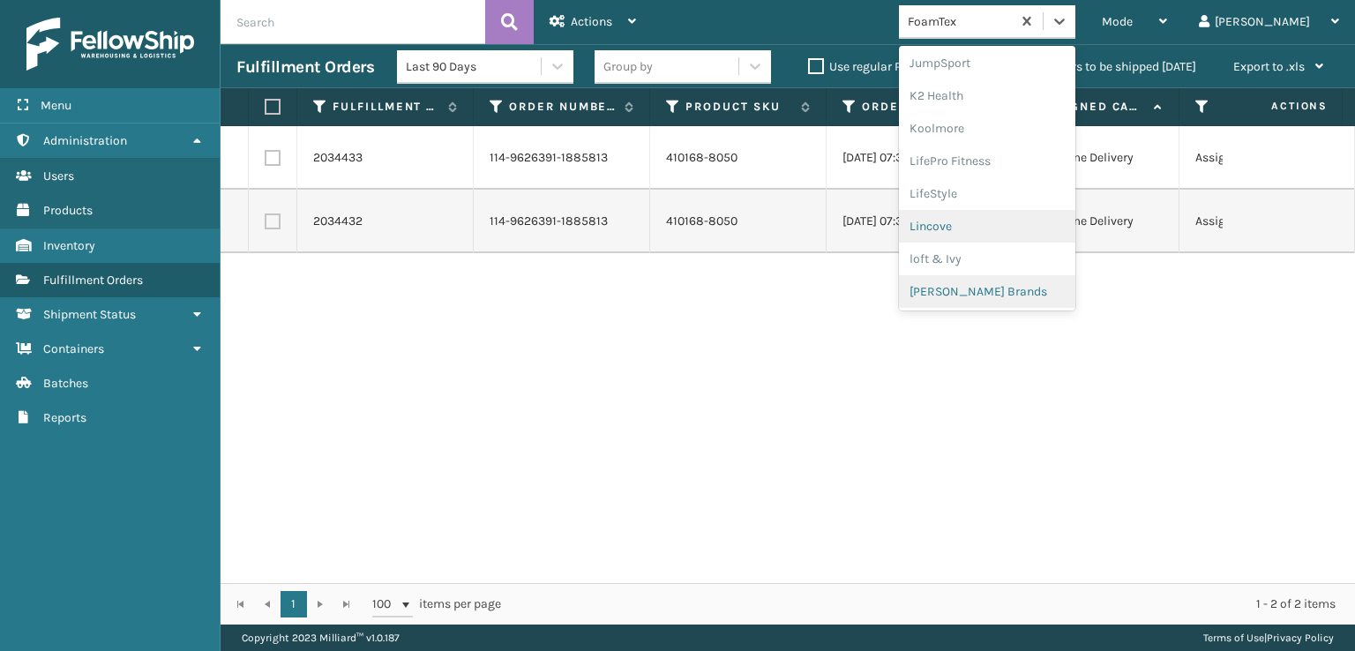
click at [1037, 287] on div "[PERSON_NAME] Brands" at bounding box center [987, 291] width 176 height 33
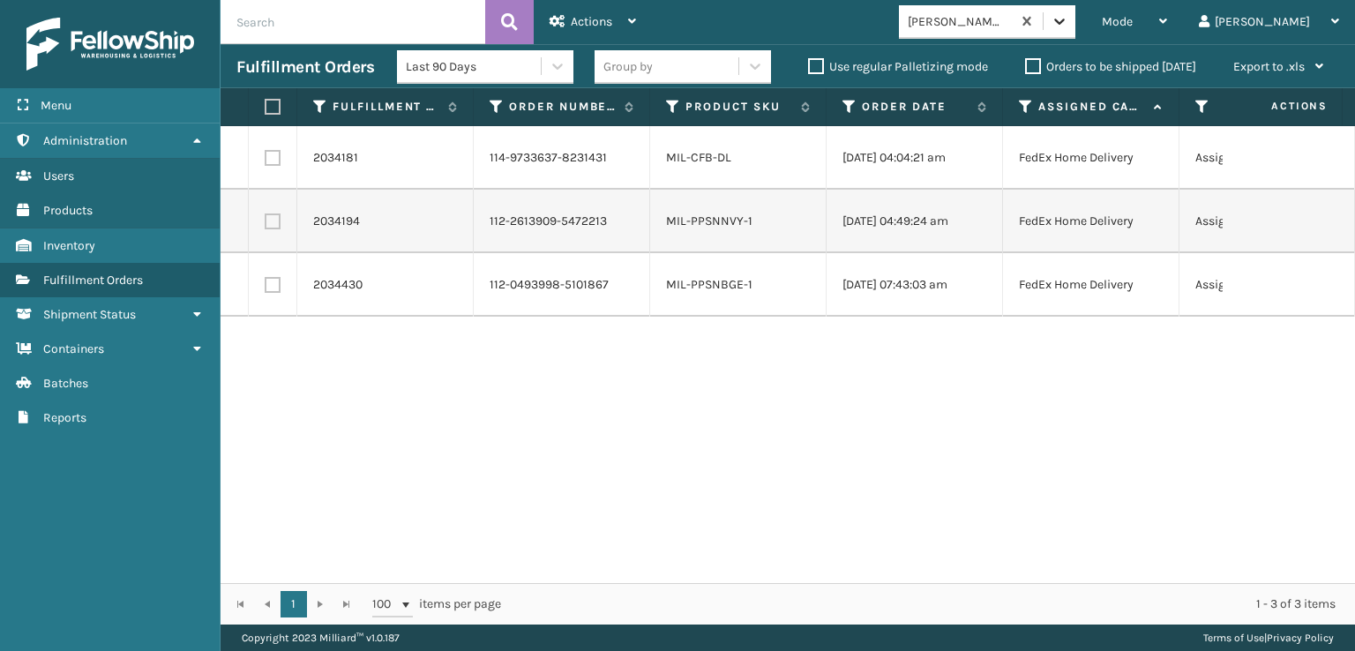
click at [1068, 15] on icon at bounding box center [1060, 21] width 18 height 18
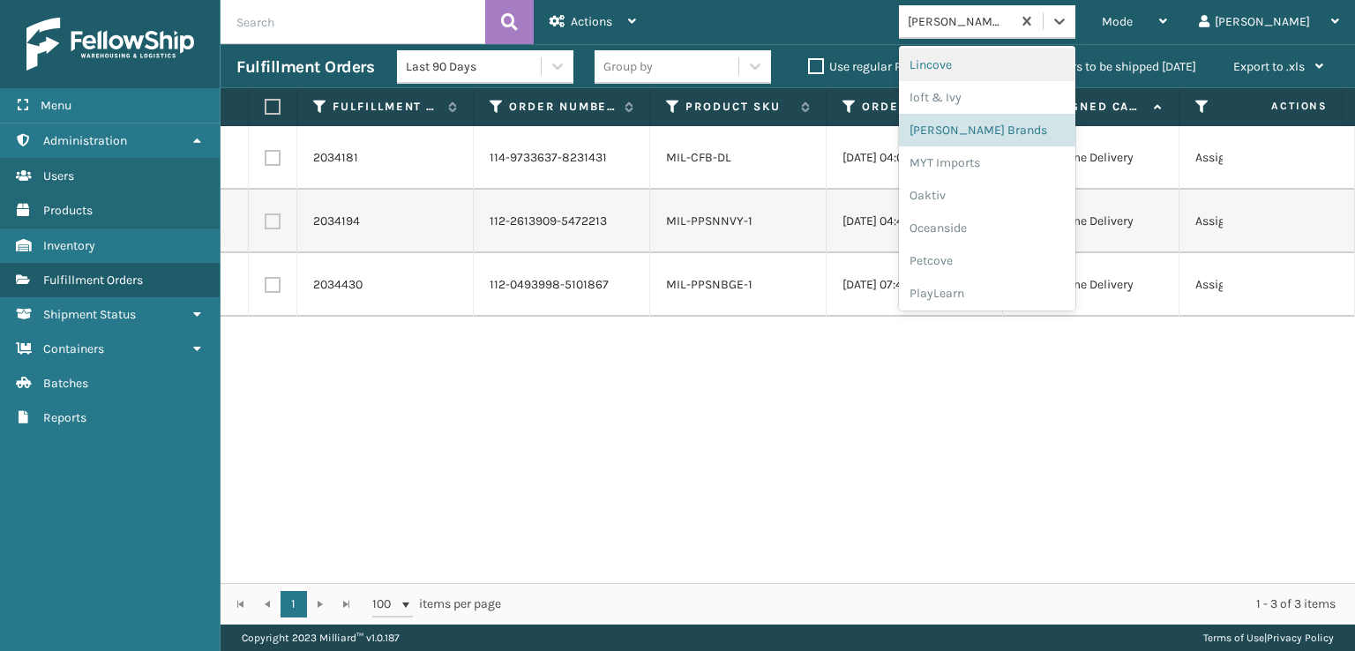
scroll to position [852, 0]
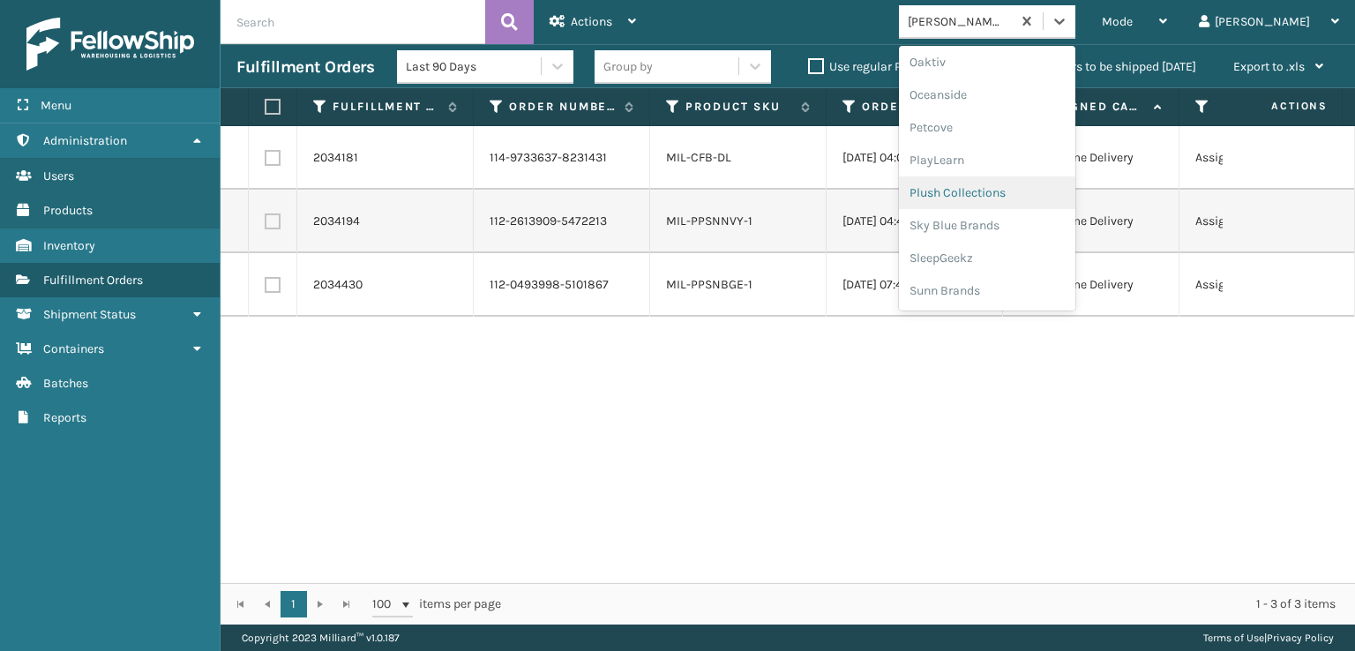
click at [1015, 196] on div "Plush Collections" at bounding box center [987, 192] width 176 height 33
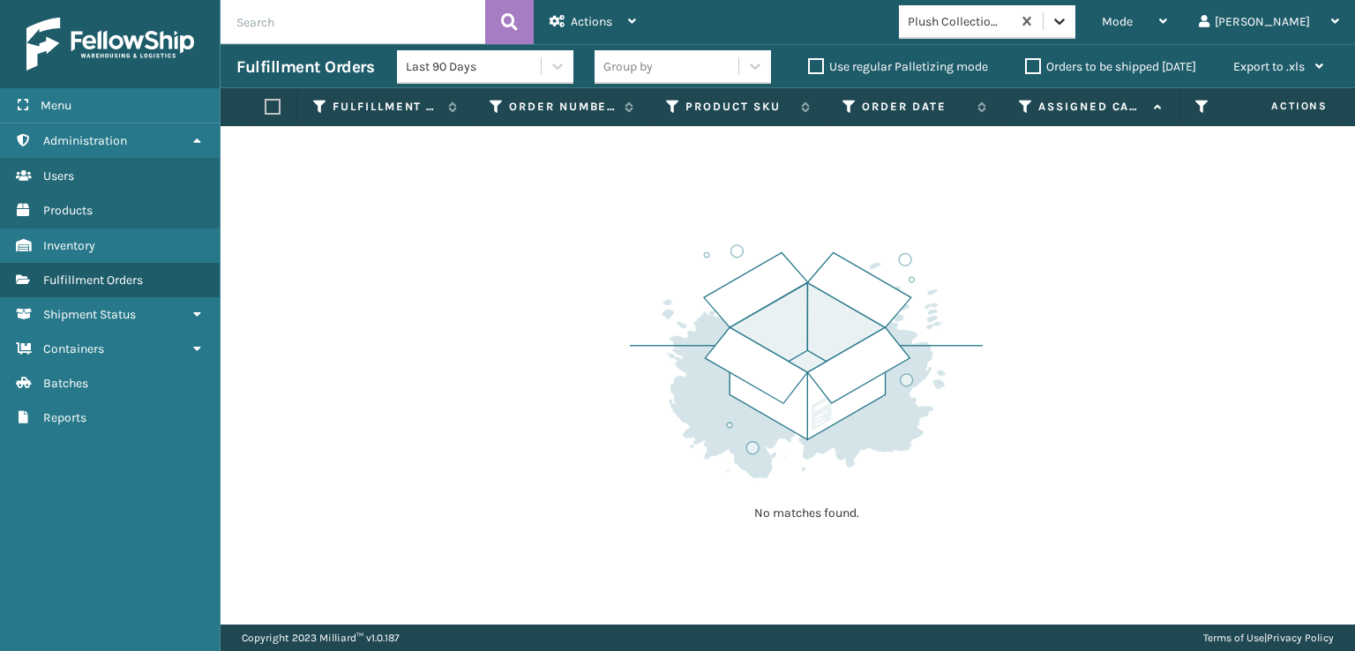
click at [1075, 25] on div at bounding box center [1060, 21] width 32 height 32
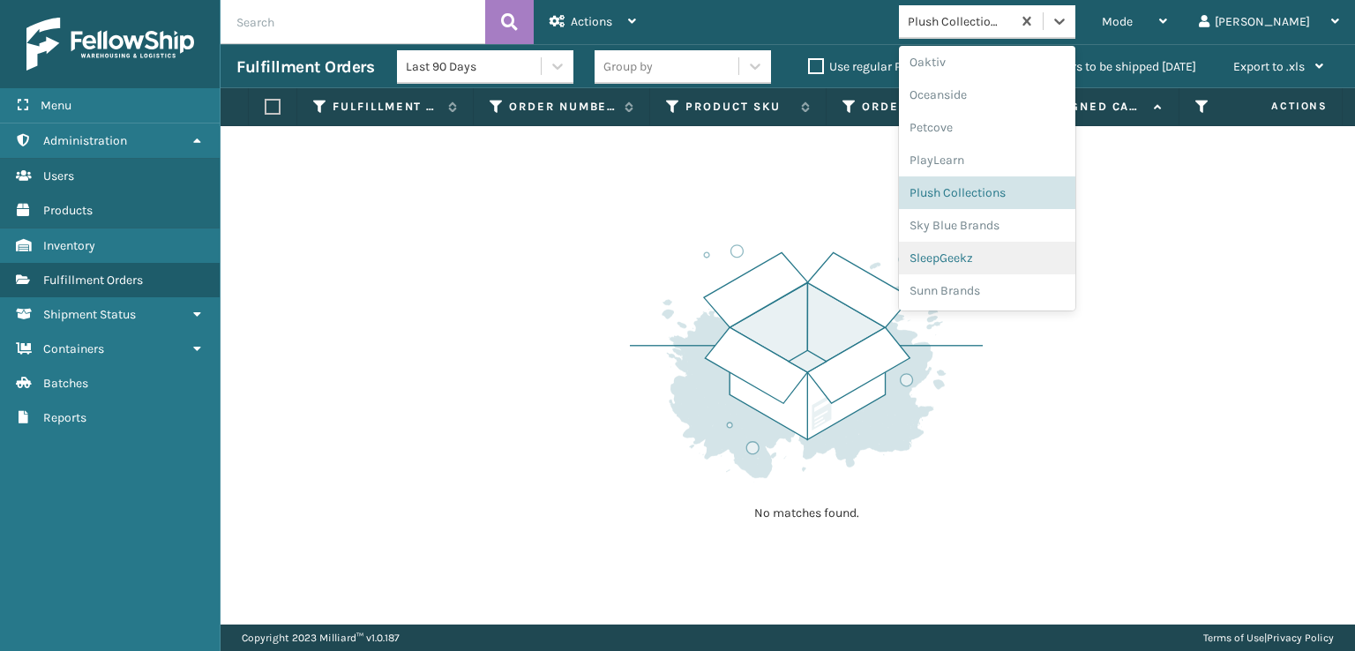
click at [1014, 258] on div "SleepGeekz" at bounding box center [987, 258] width 176 height 33
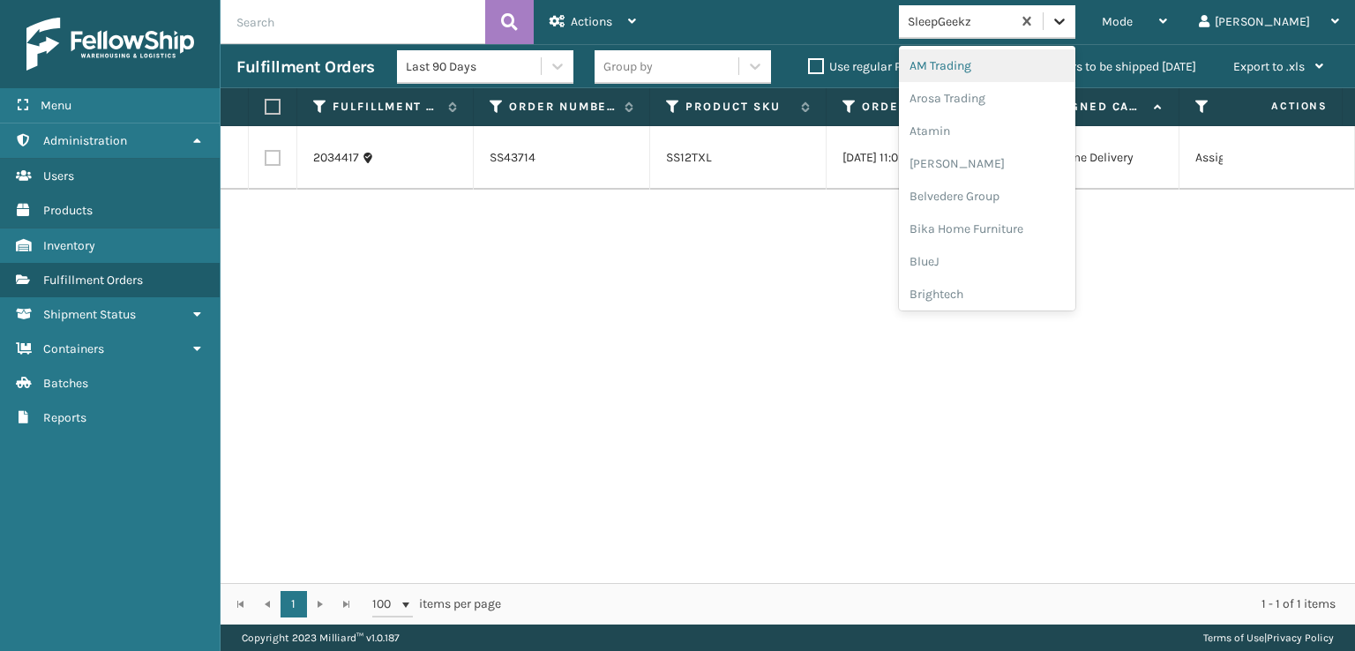
click at [1075, 25] on div at bounding box center [1060, 21] width 32 height 32
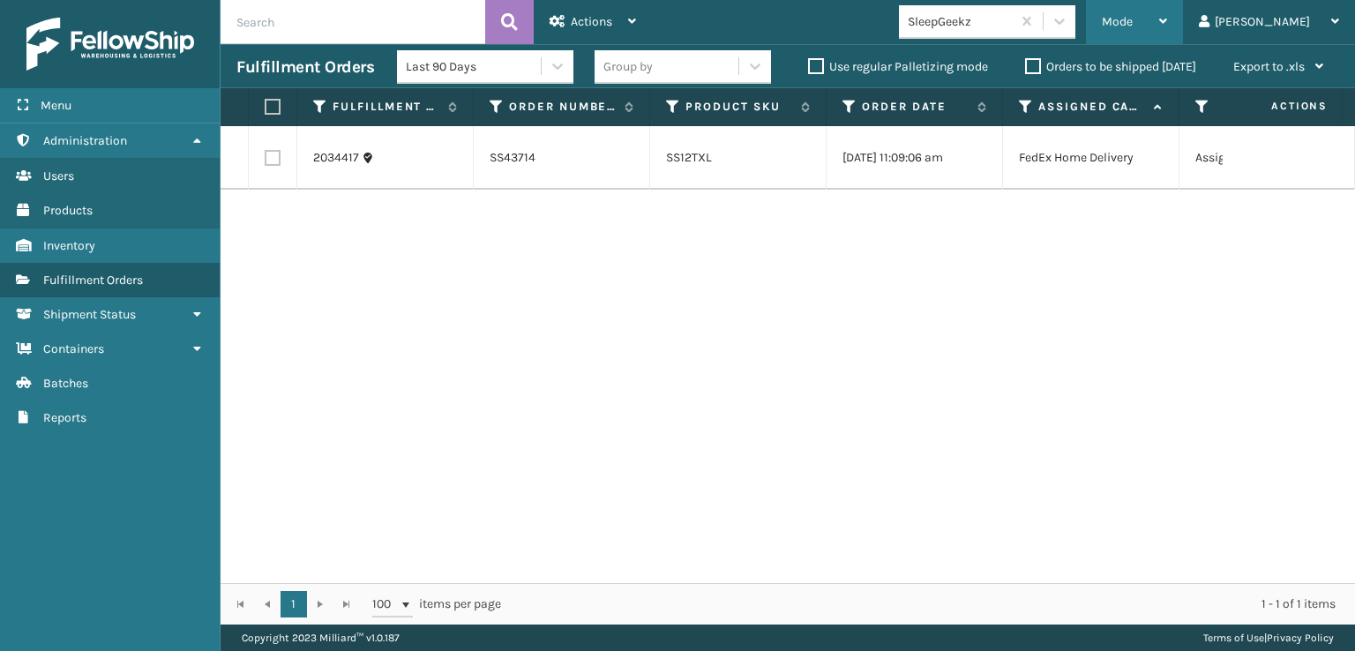
click at [1133, 19] on span "Mode" at bounding box center [1117, 21] width 31 height 15
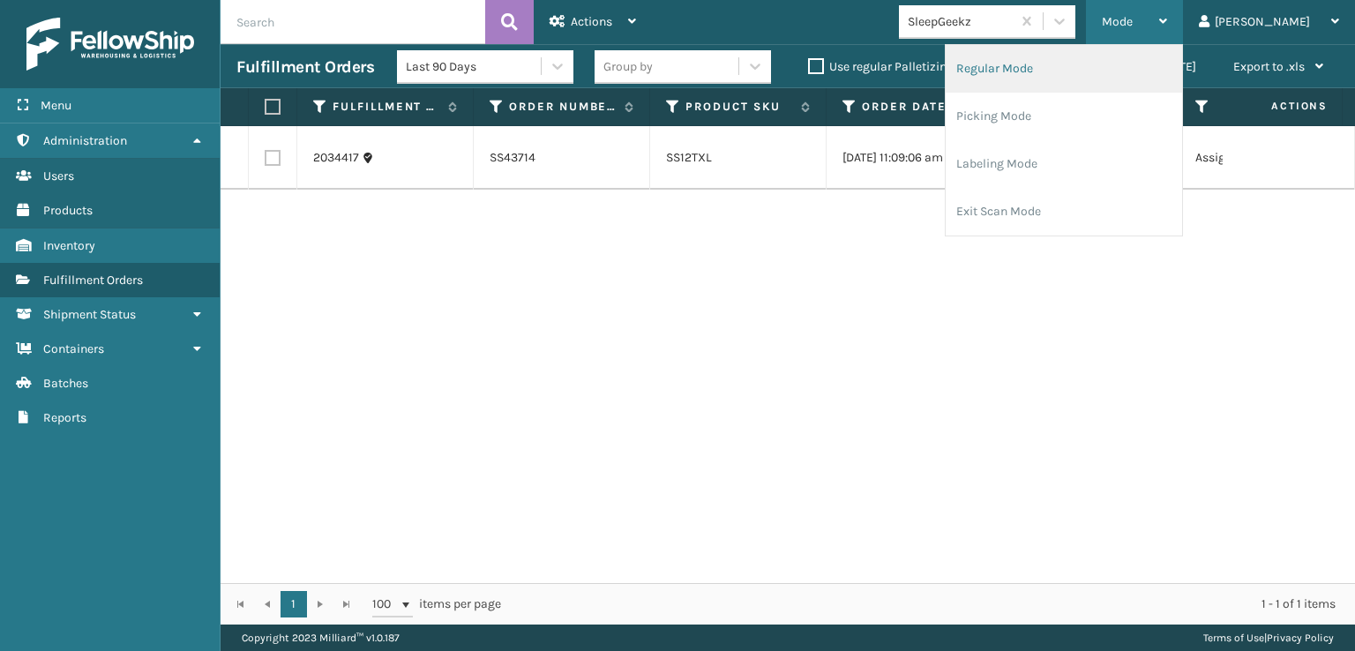
click at [1050, 63] on li "Regular Mode" at bounding box center [1064, 69] width 236 height 48
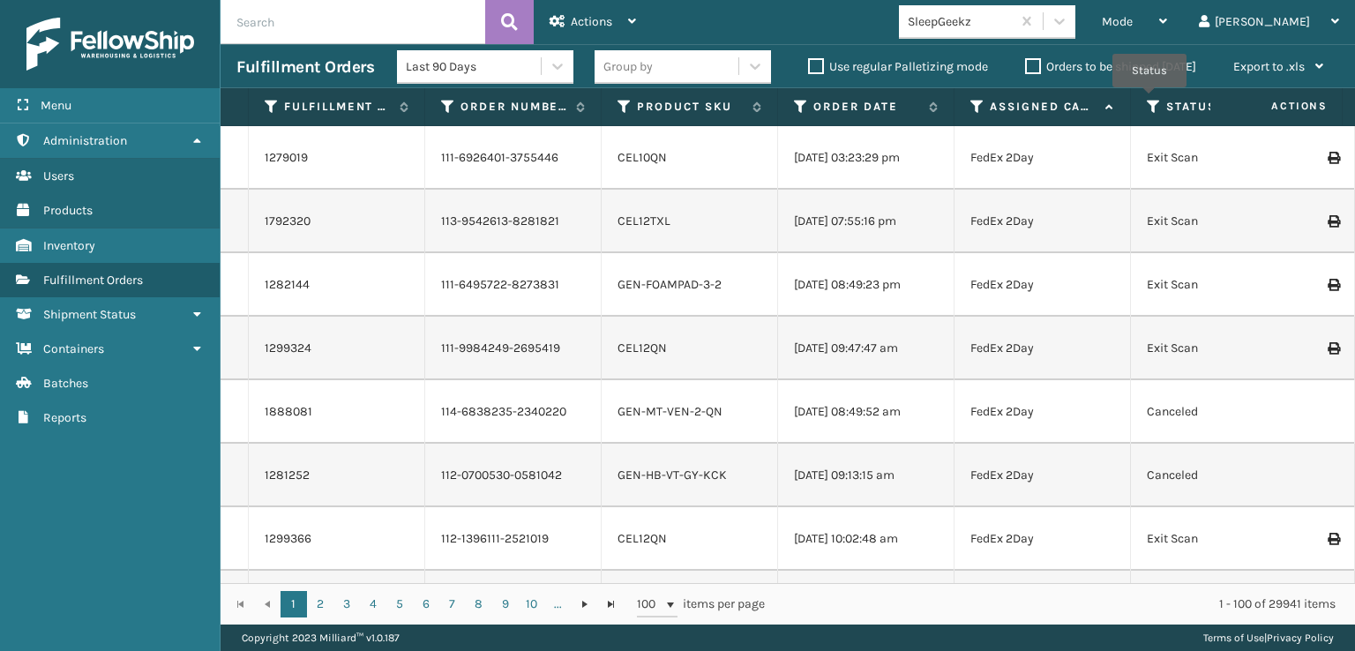
click at [1149, 100] on icon at bounding box center [1154, 107] width 14 height 16
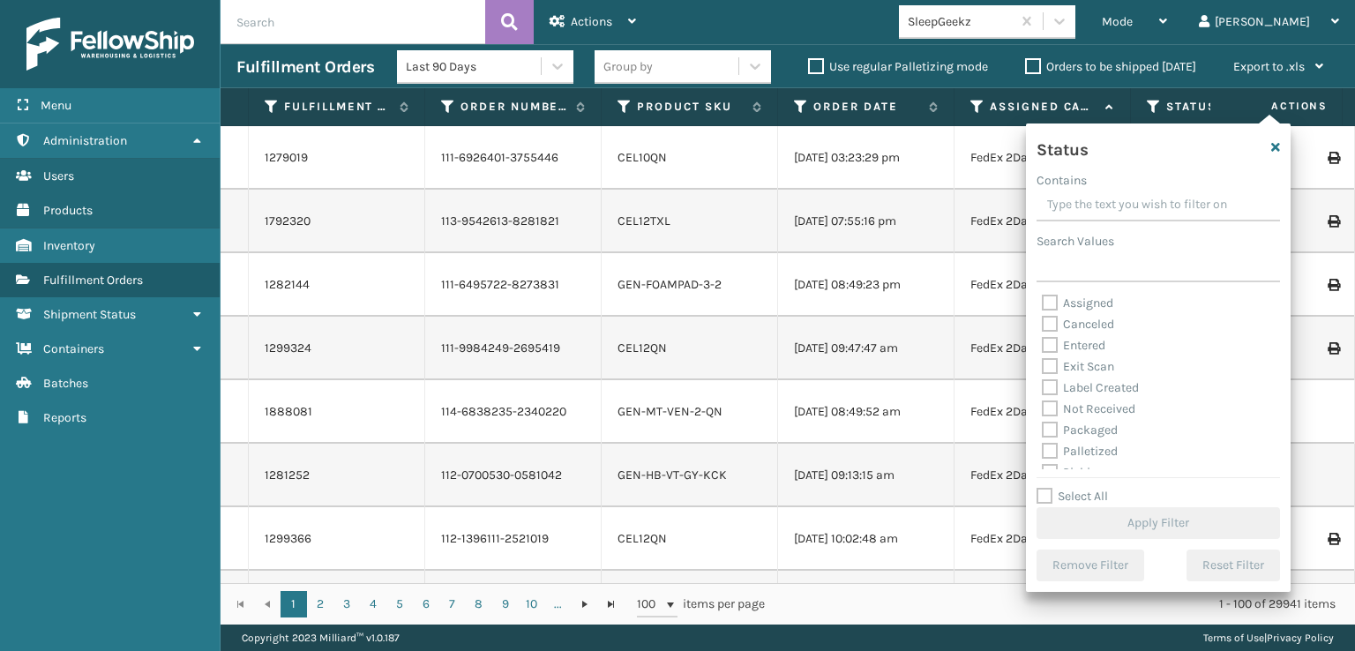
scroll to position [88, 0]
click at [1048, 383] on label "Picking" at bounding box center [1073, 384] width 63 height 15
click at [1043, 383] on input "Picking" at bounding box center [1042, 379] width 1 height 11
checkbox input "true"
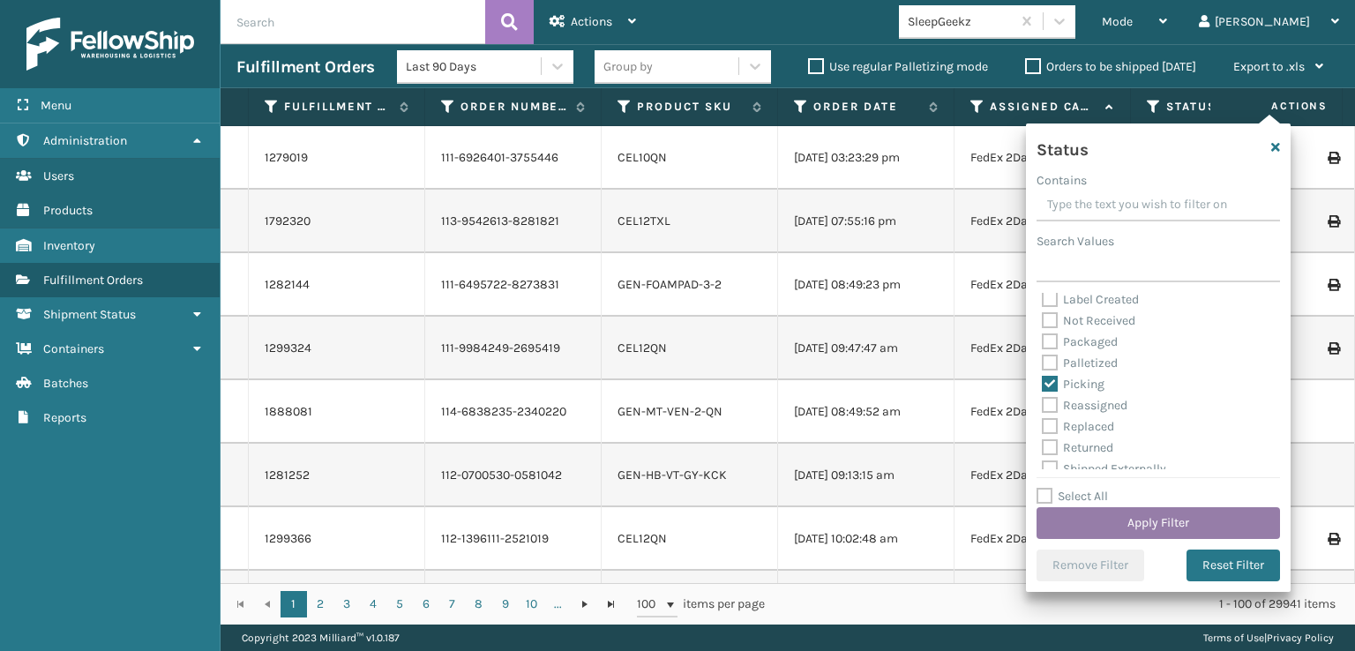
click at [1119, 527] on button "Apply Filter" at bounding box center [1158, 523] width 243 height 32
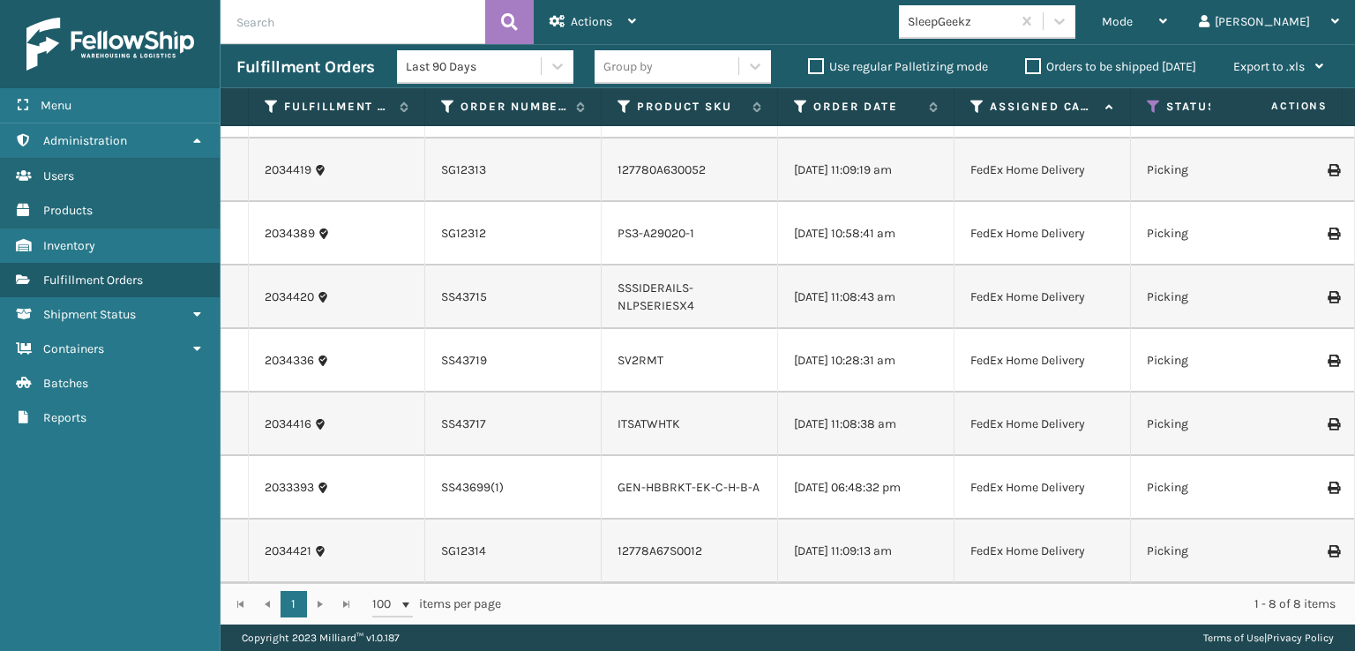
scroll to position [0, 0]
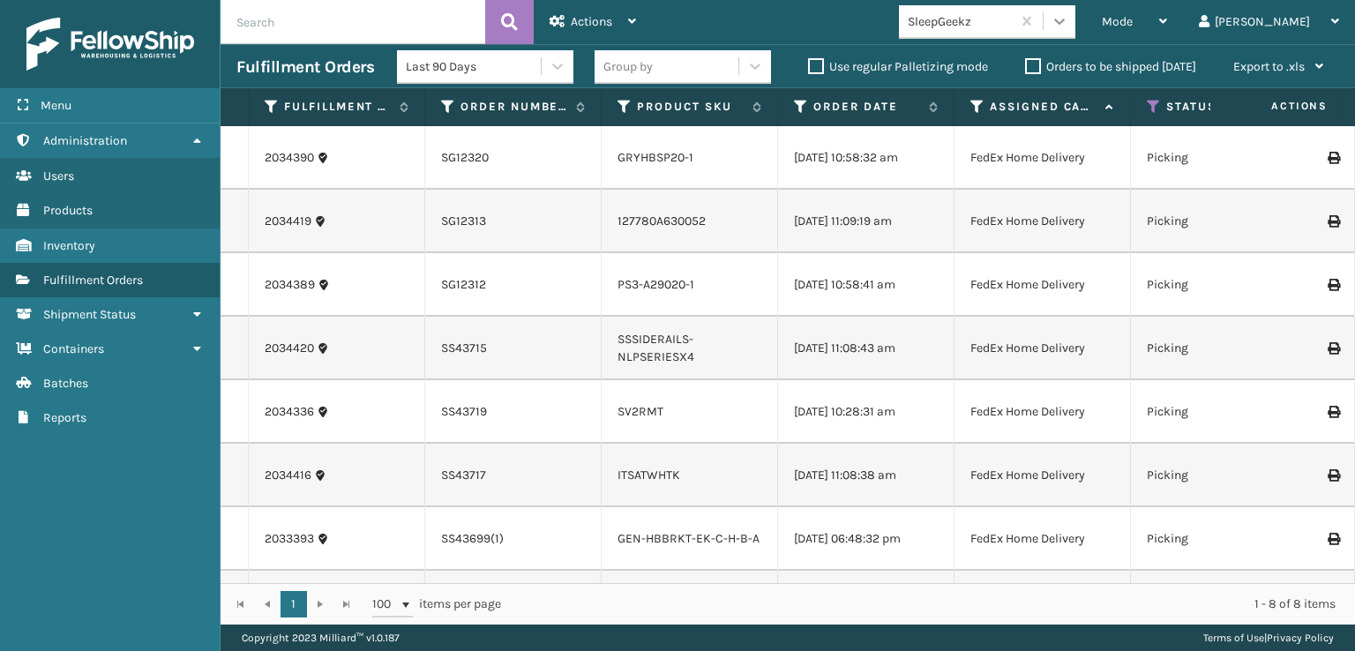
click at [1065, 20] on icon at bounding box center [1059, 22] width 11 height 6
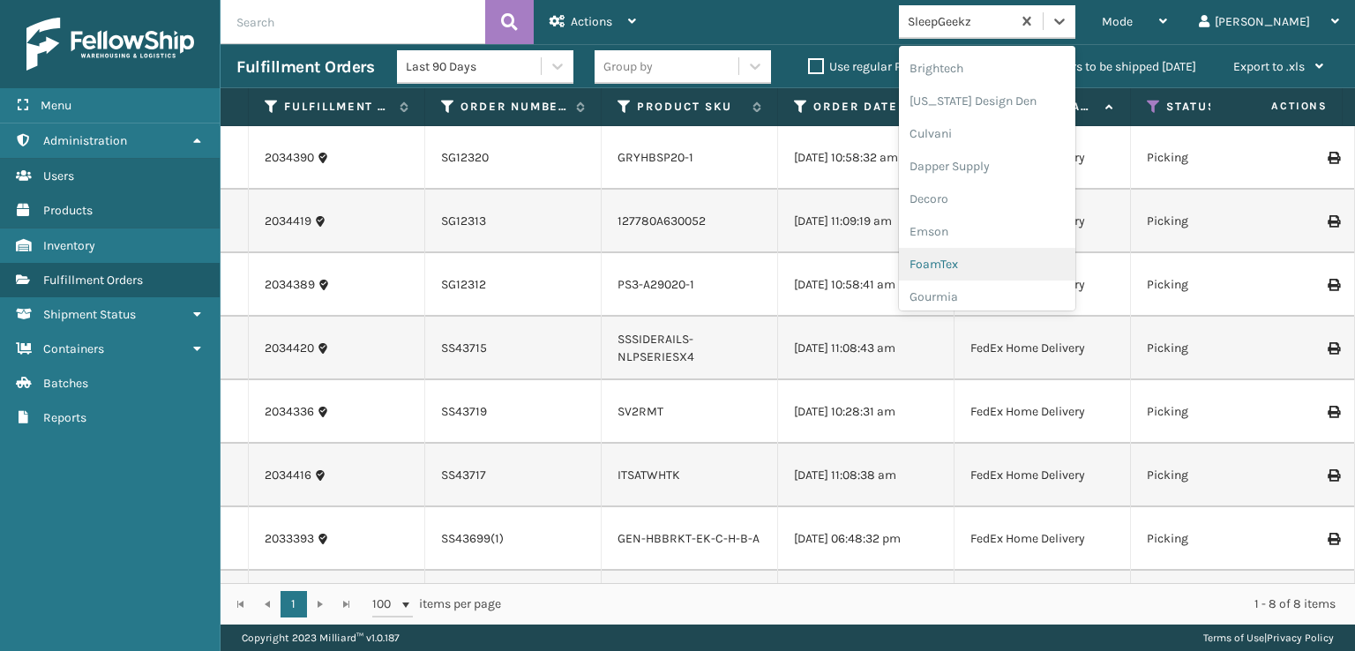
scroll to position [265, 0]
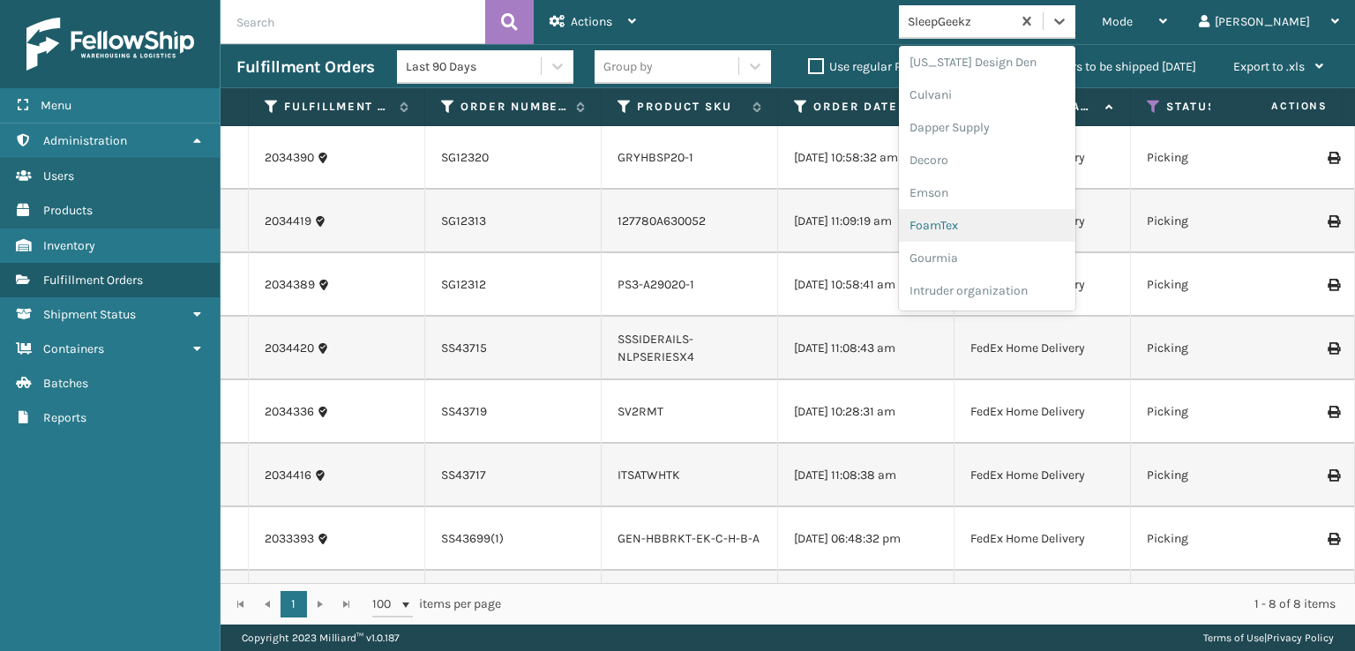
click at [1000, 222] on div "FoamTex" at bounding box center [987, 225] width 176 height 33
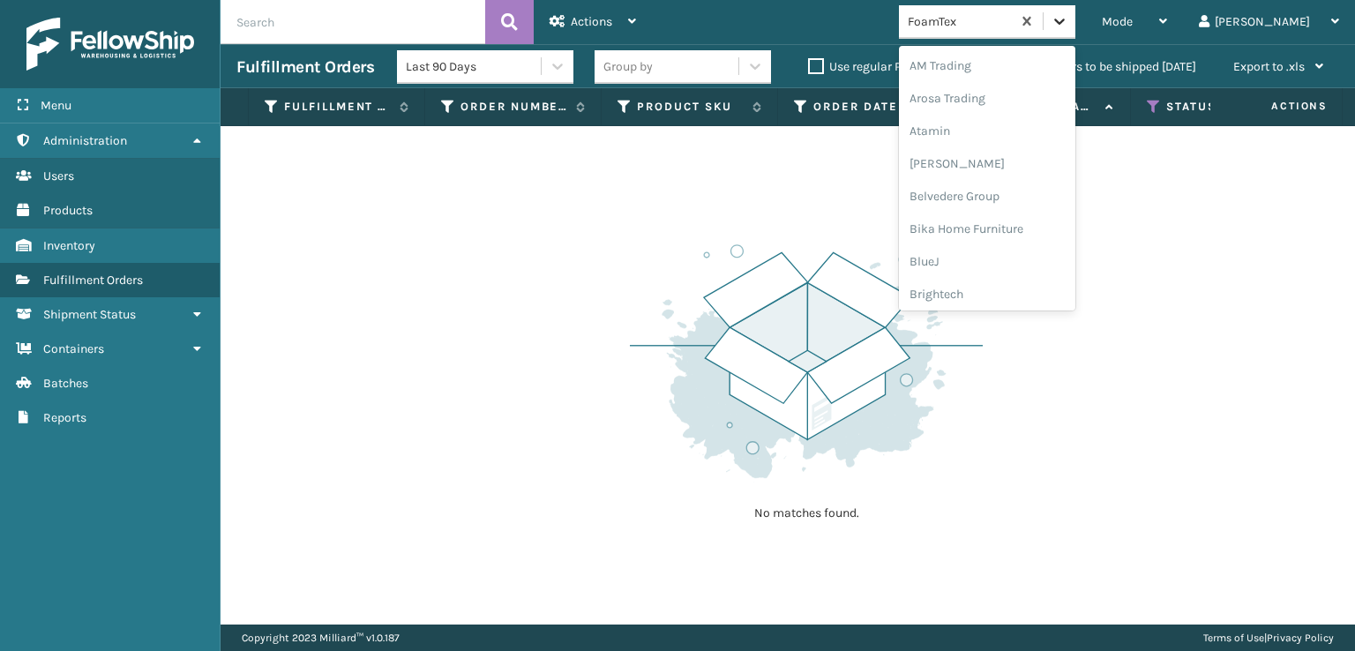
click at [1068, 15] on icon at bounding box center [1060, 21] width 18 height 18
click at [1012, 287] on div "[PERSON_NAME] Brands" at bounding box center [987, 291] width 176 height 33
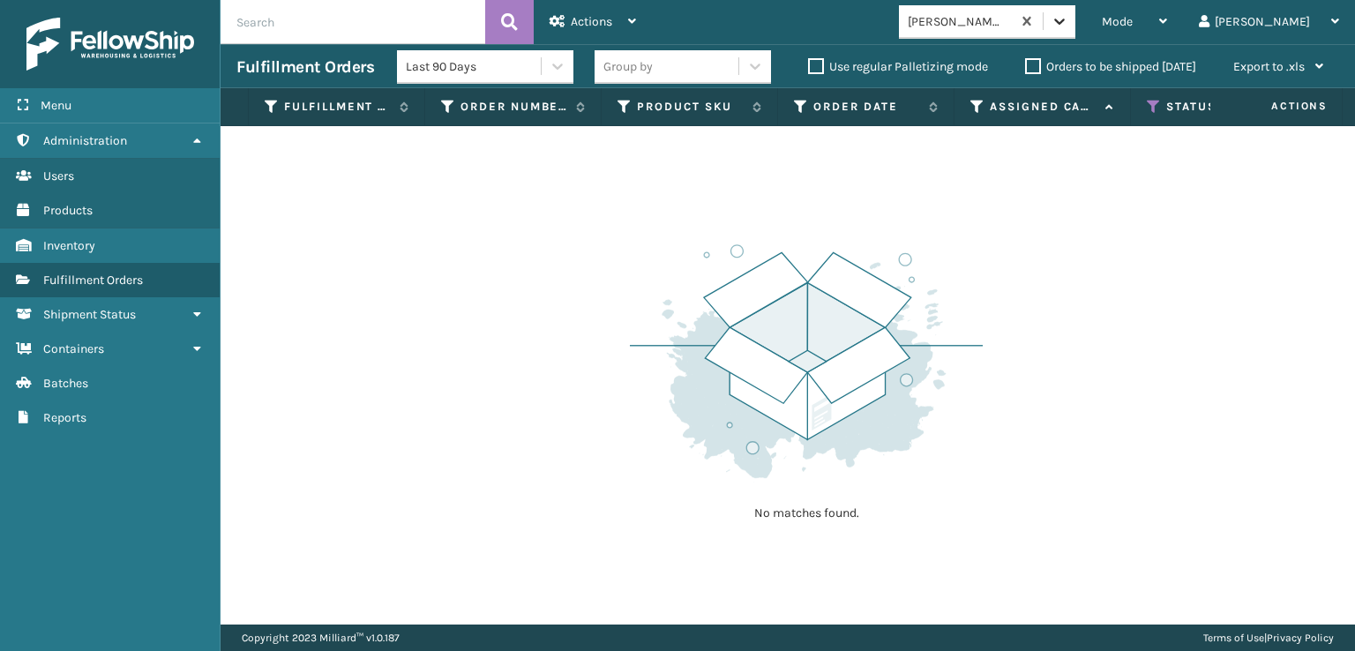
click at [1065, 22] on icon at bounding box center [1059, 22] width 11 height 6
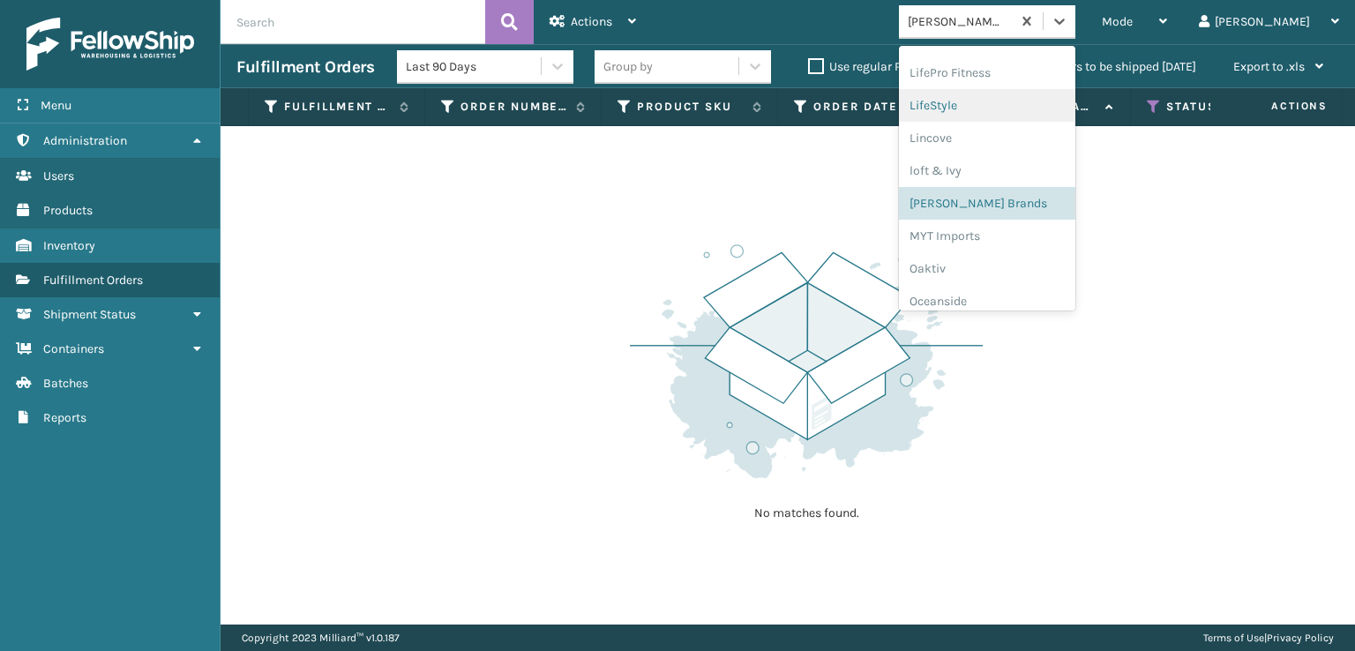
scroll to position [852, 0]
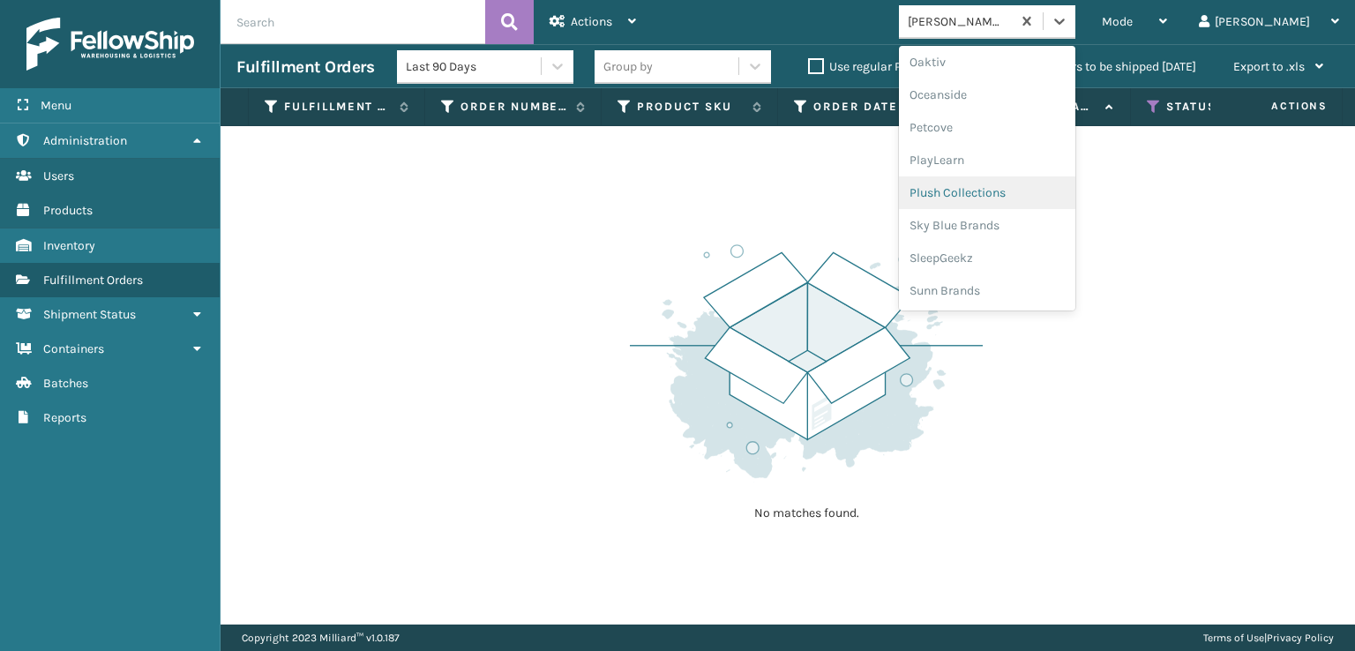
click at [1006, 188] on div "Plush Collections" at bounding box center [987, 192] width 176 height 33
click at [1068, 20] on icon at bounding box center [1060, 21] width 18 height 18
click at [1002, 258] on div "SleepGeekz" at bounding box center [987, 258] width 176 height 33
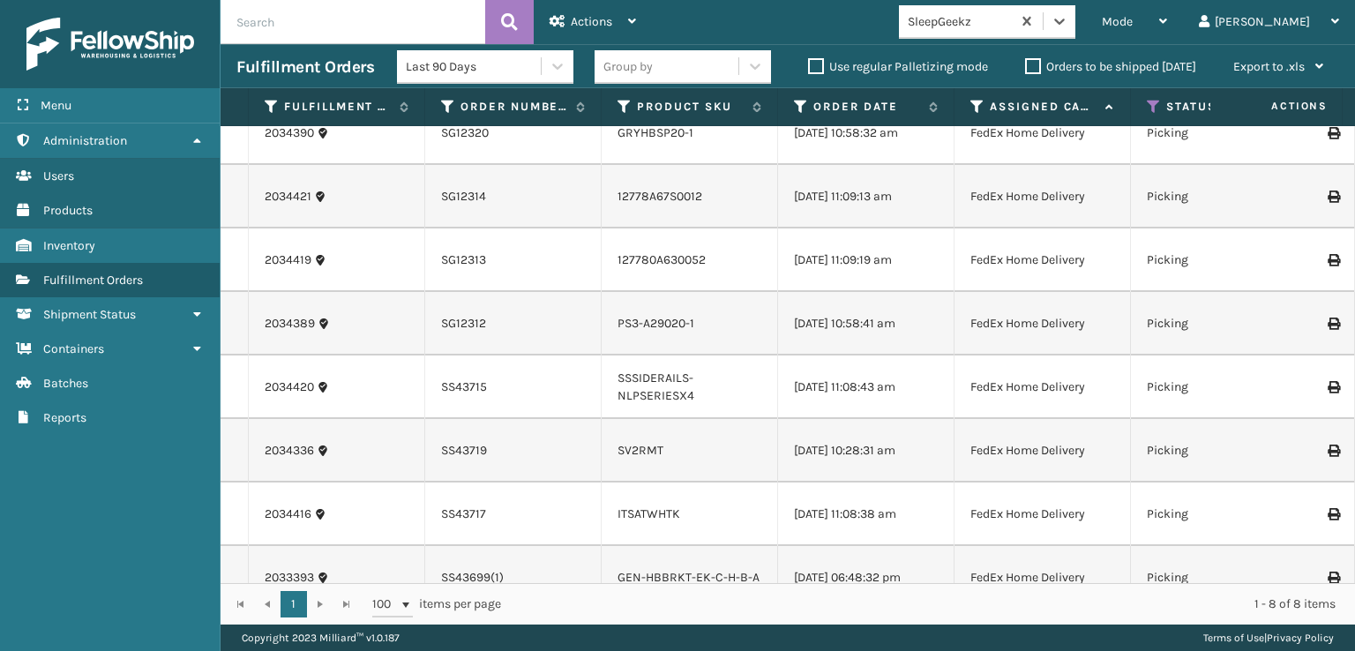
scroll to position [64, 0]
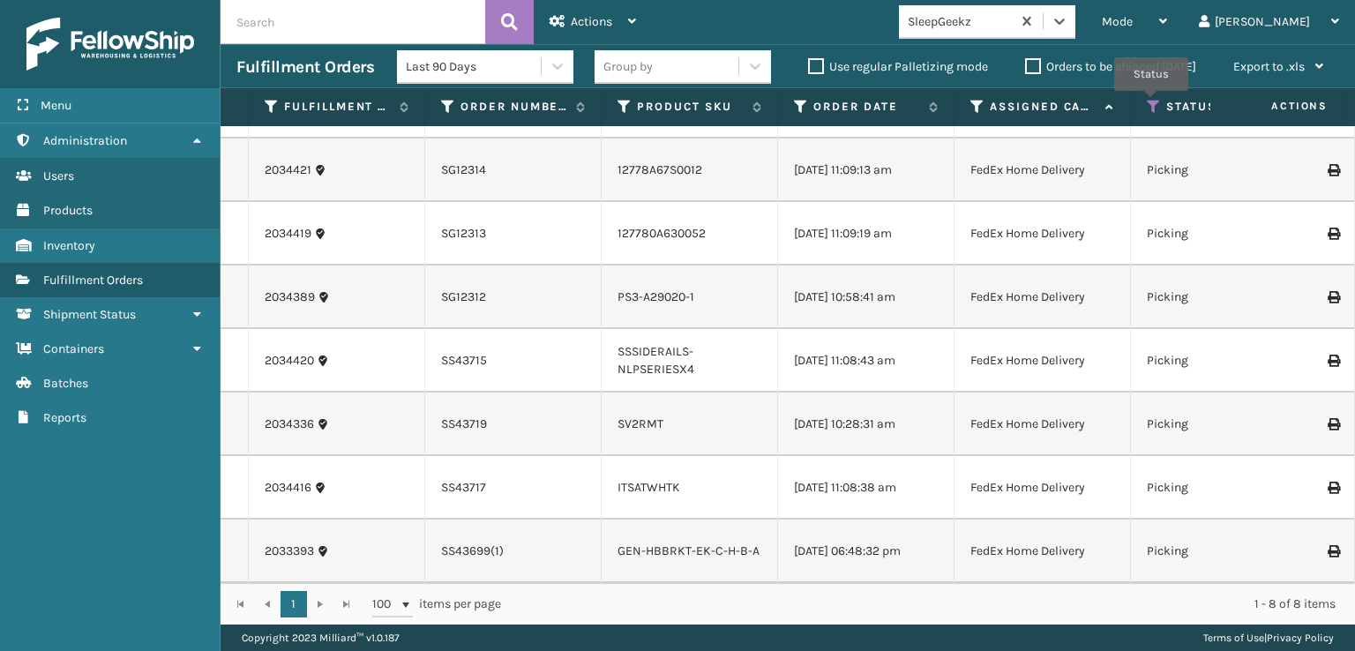
click at [1151, 103] on icon at bounding box center [1154, 107] width 14 height 16
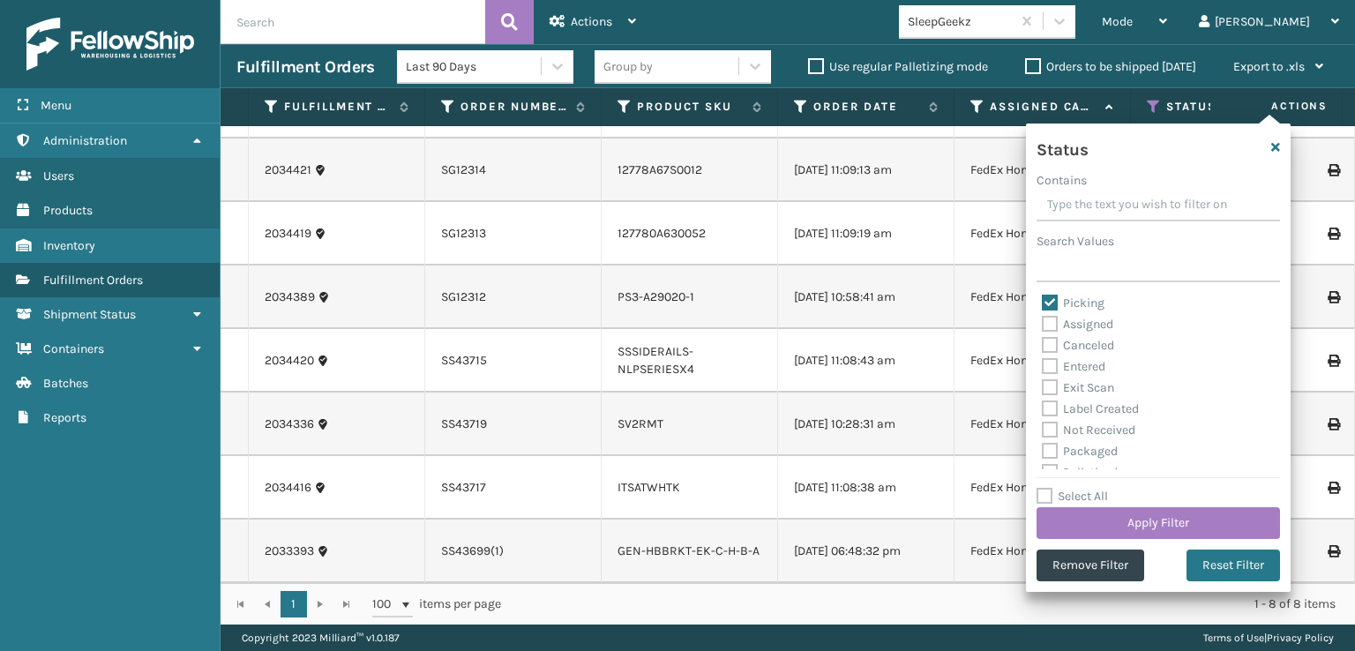
click at [1048, 296] on label "Picking" at bounding box center [1073, 303] width 63 height 15
click at [1043, 296] on input "Picking" at bounding box center [1042, 298] width 1 height 11
checkbox input "false"
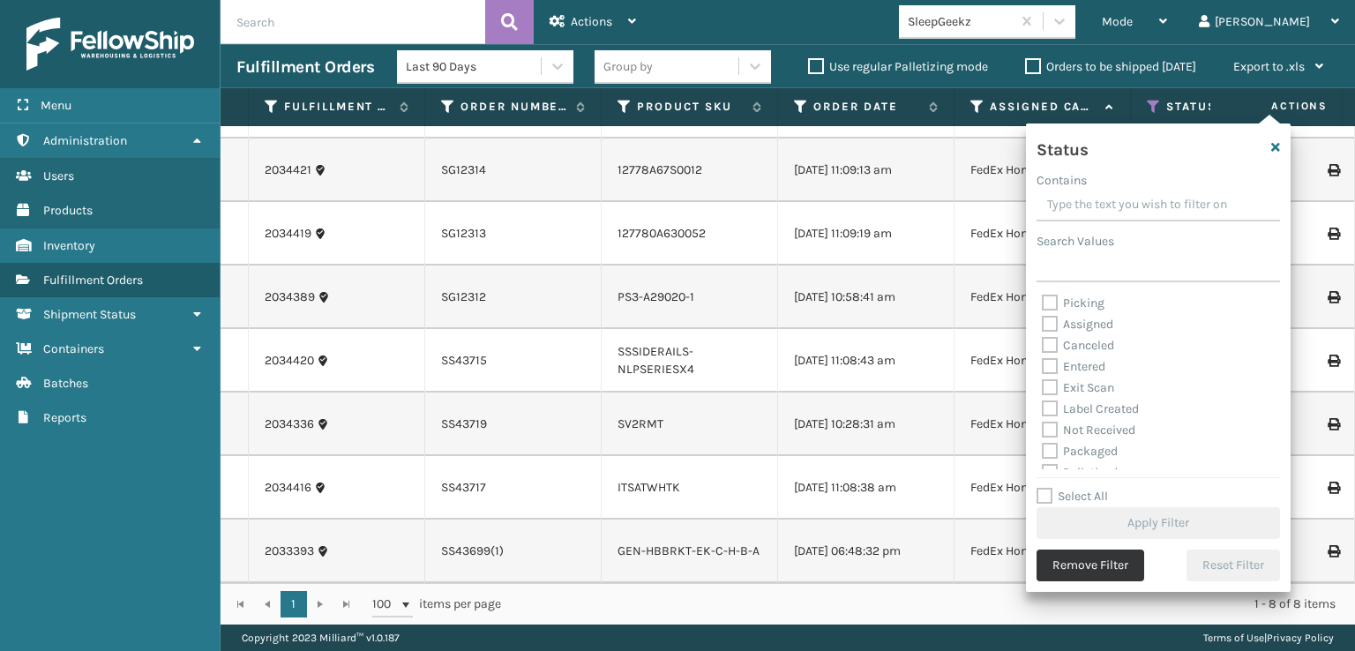
click at [1099, 567] on button "Remove Filter" at bounding box center [1091, 566] width 108 height 32
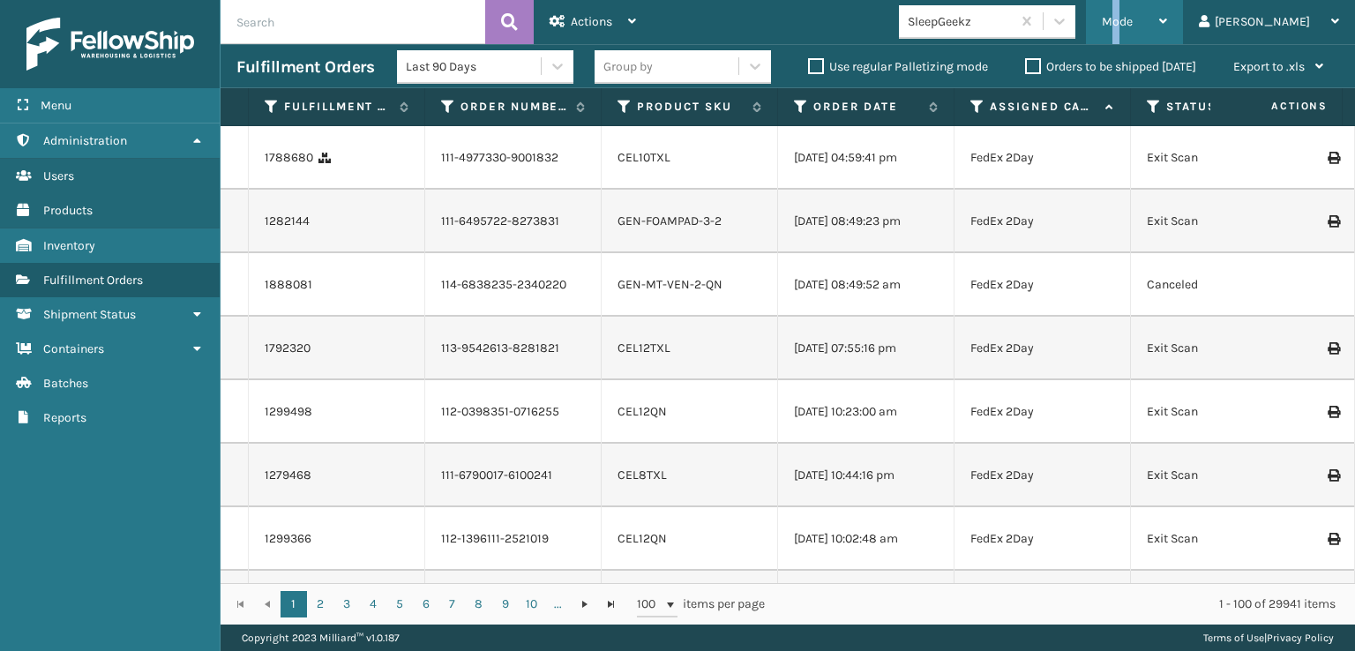
click at [1133, 17] on span "Mode" at bounding box center [1117, 21] width 31 height 15
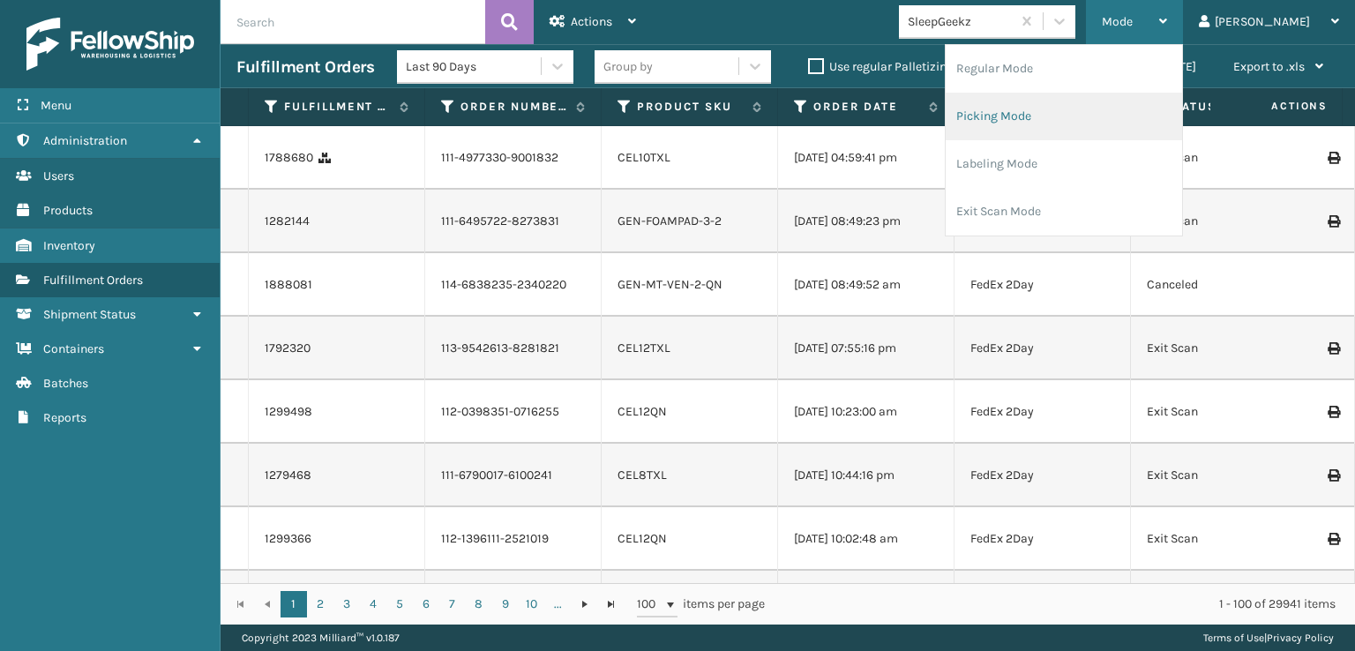
click at [1072, 112] on li "Picking Mode" at bounding box center [1064, 117] width 236 height 48
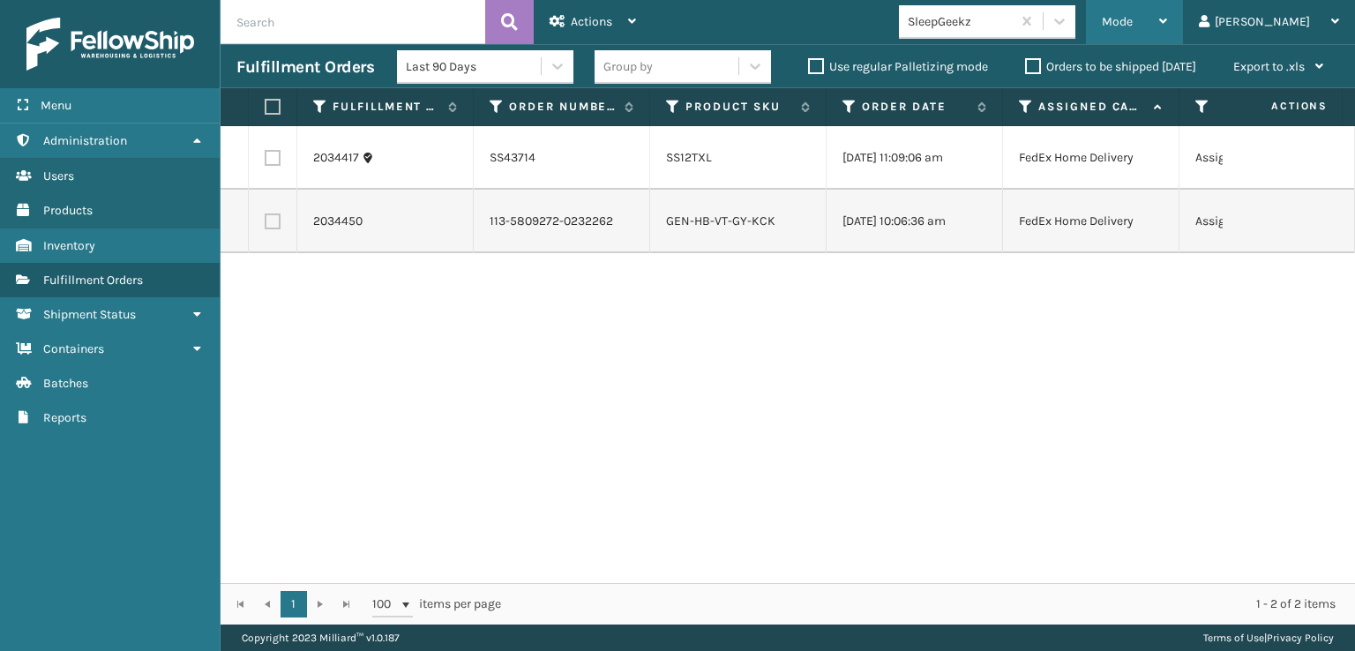
click at [1133, 24] on span "Mode" at bounding box center [1117, 21] width 31 height 15
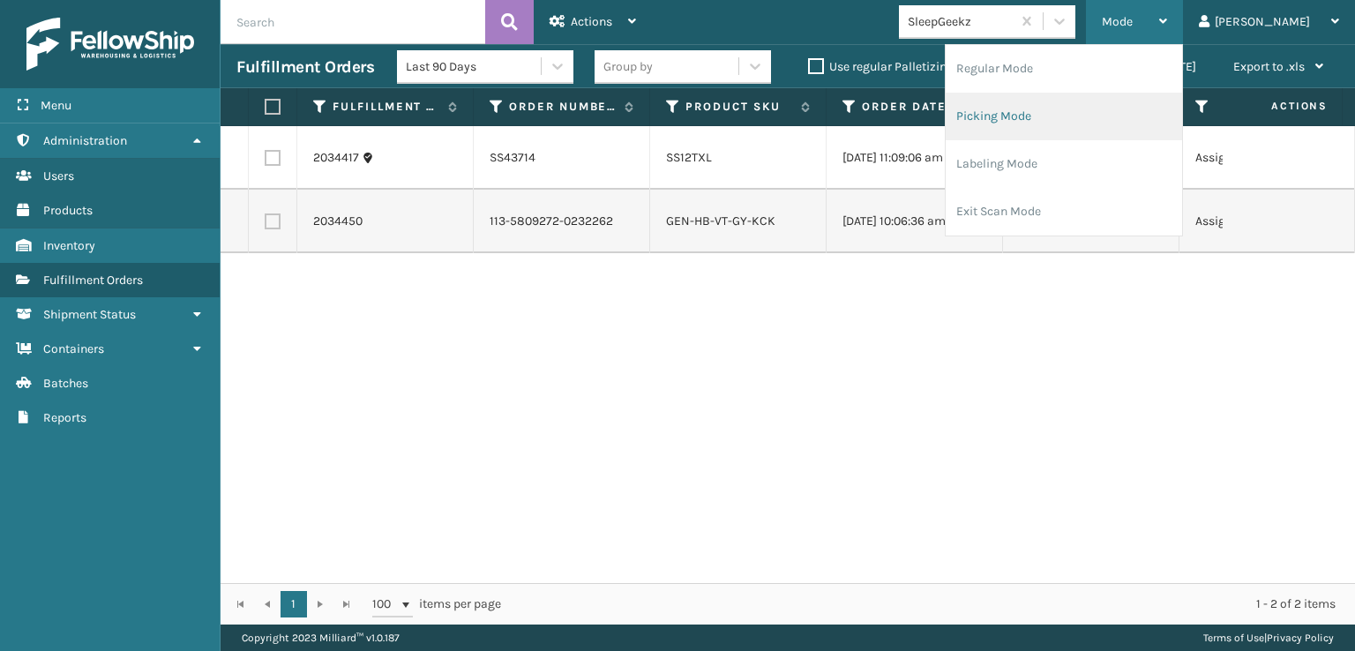
click at [1052, 111] on li "Picking Mode" at bounding box center [1064, 117] width 236 height 48
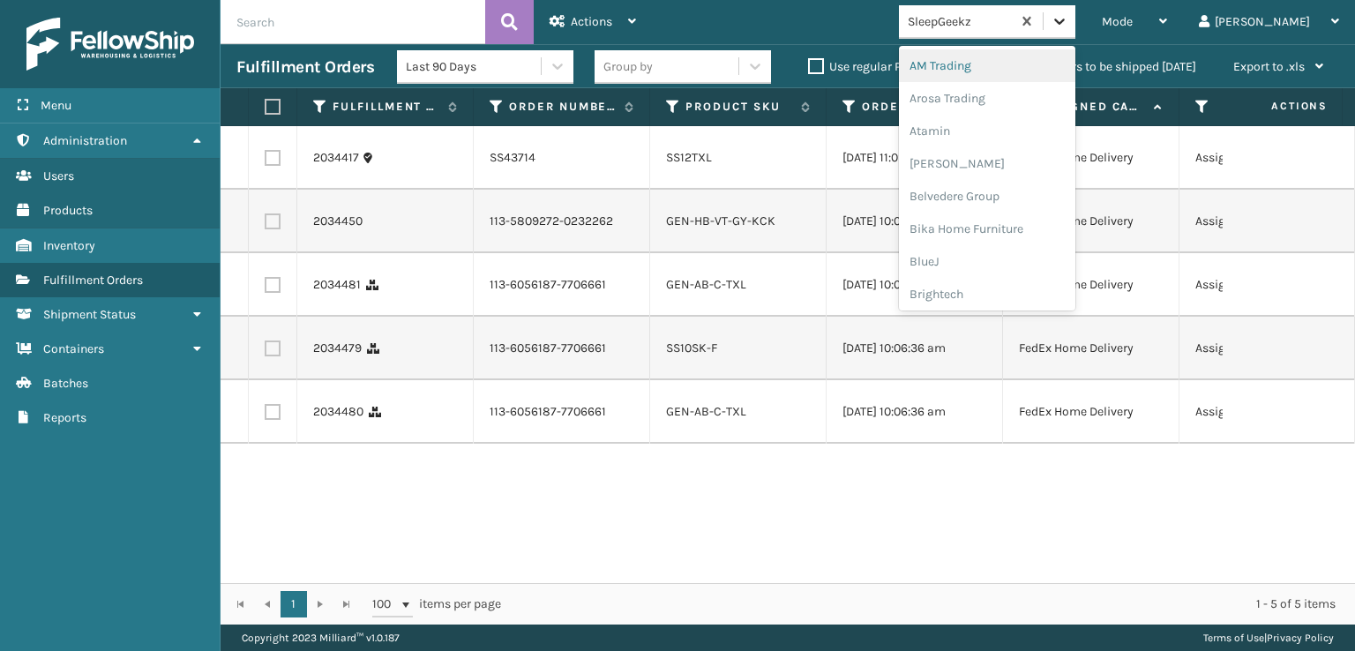
click at [1068, 19] on icon at bounding box center [1060, 21] width 18 height 18
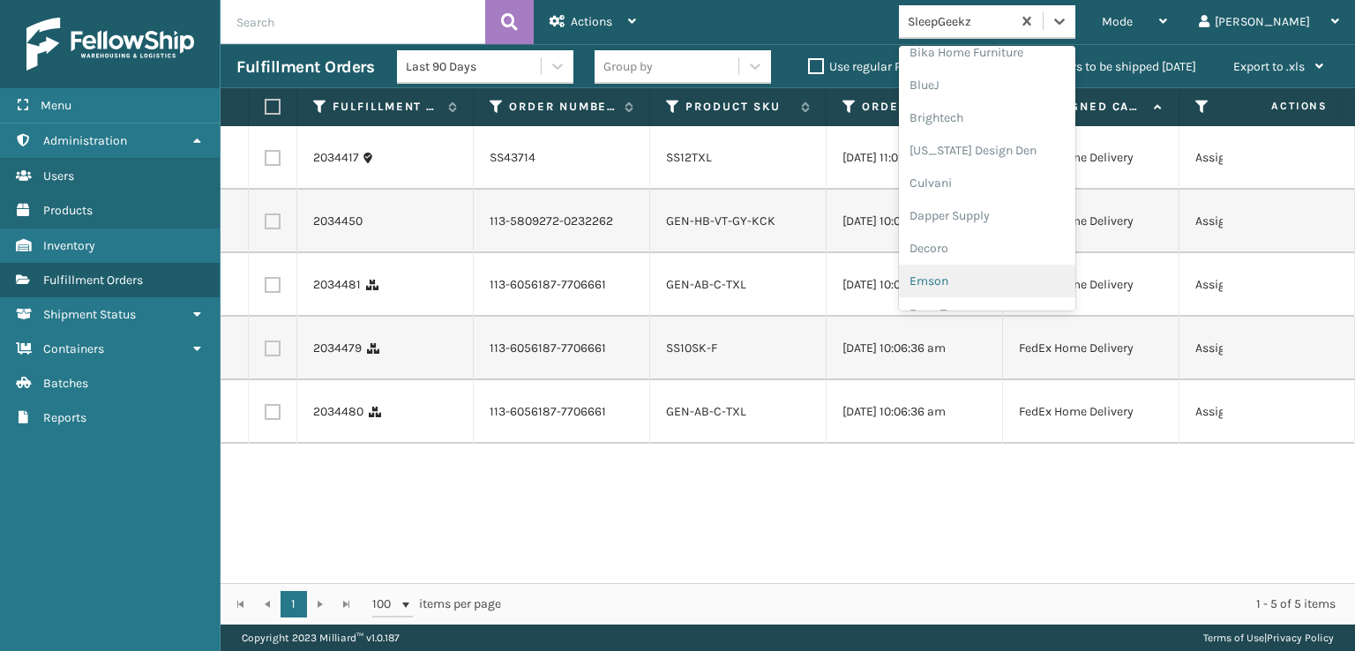
scroll to position [265, 0]
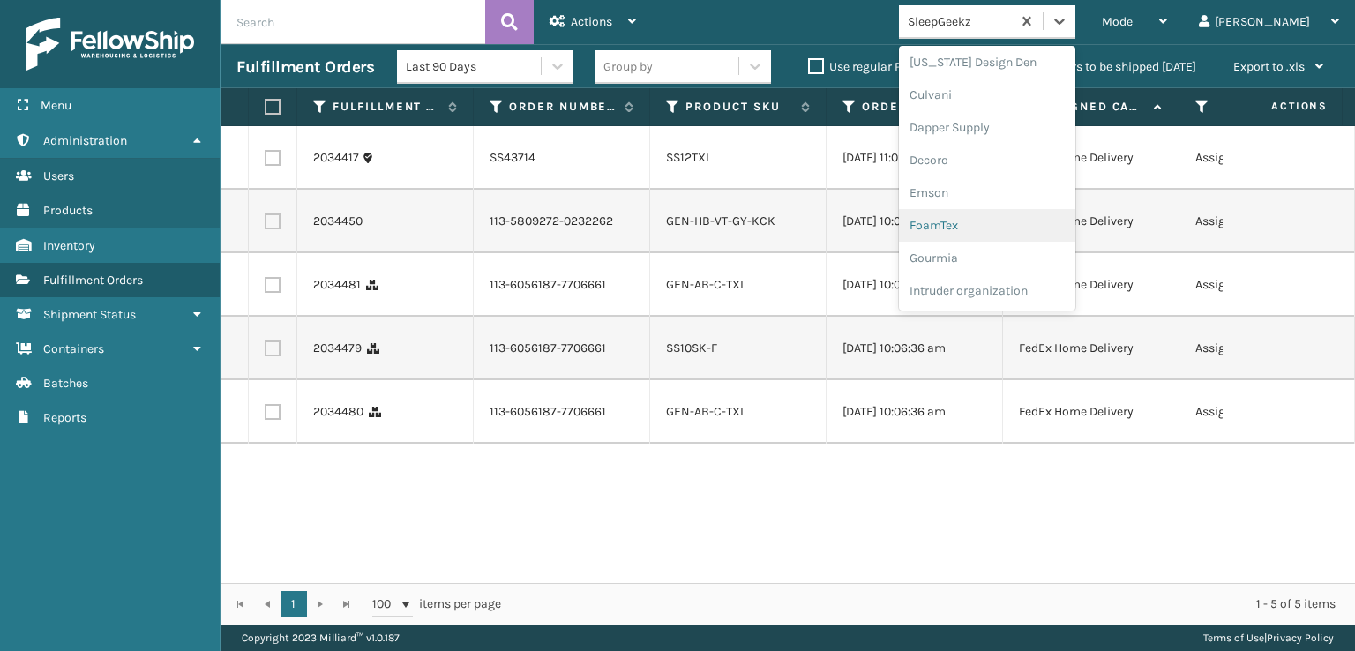
click at [1013, 227] on div "FoamTex" at bounding box center [987, 225] width 176 height 33
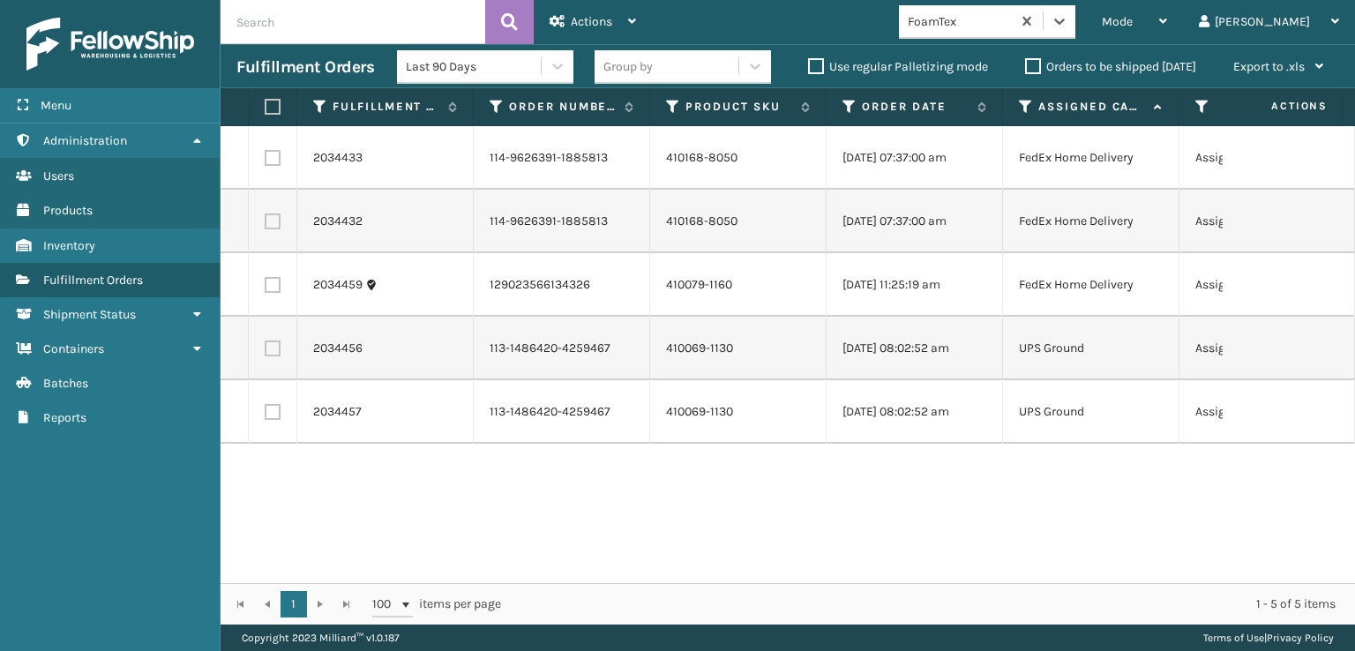
click at [272, 111] on label at bounding box center [270, 107] width 11 height 16
click at [266, 111] on input "checkbox" at bounding box center [265, 106] width 1 height 11
checkbox input "true"
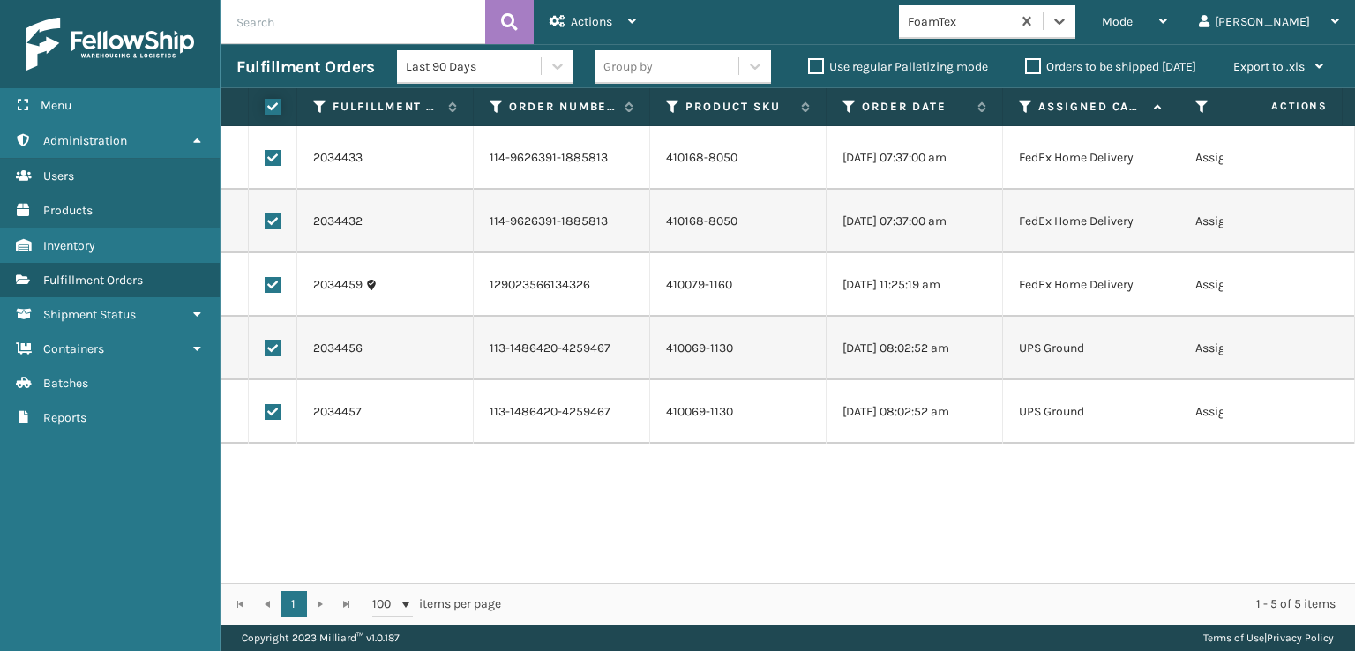
checkbox input "true"
click at [578, 20] on span "Actions" at bounding box center [591, 21] width 41 height 15
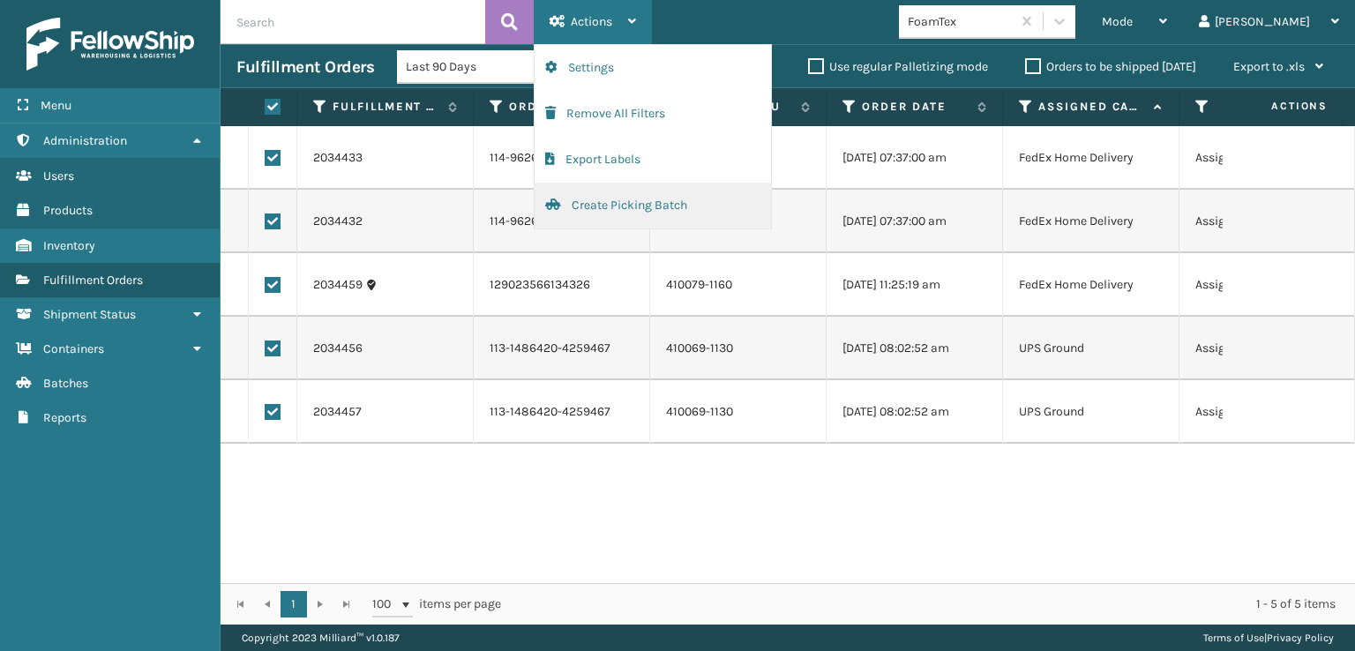
click at [612, 201] on button "Create Picking Batch" at bounding box center [653, 206] width 236 height 46
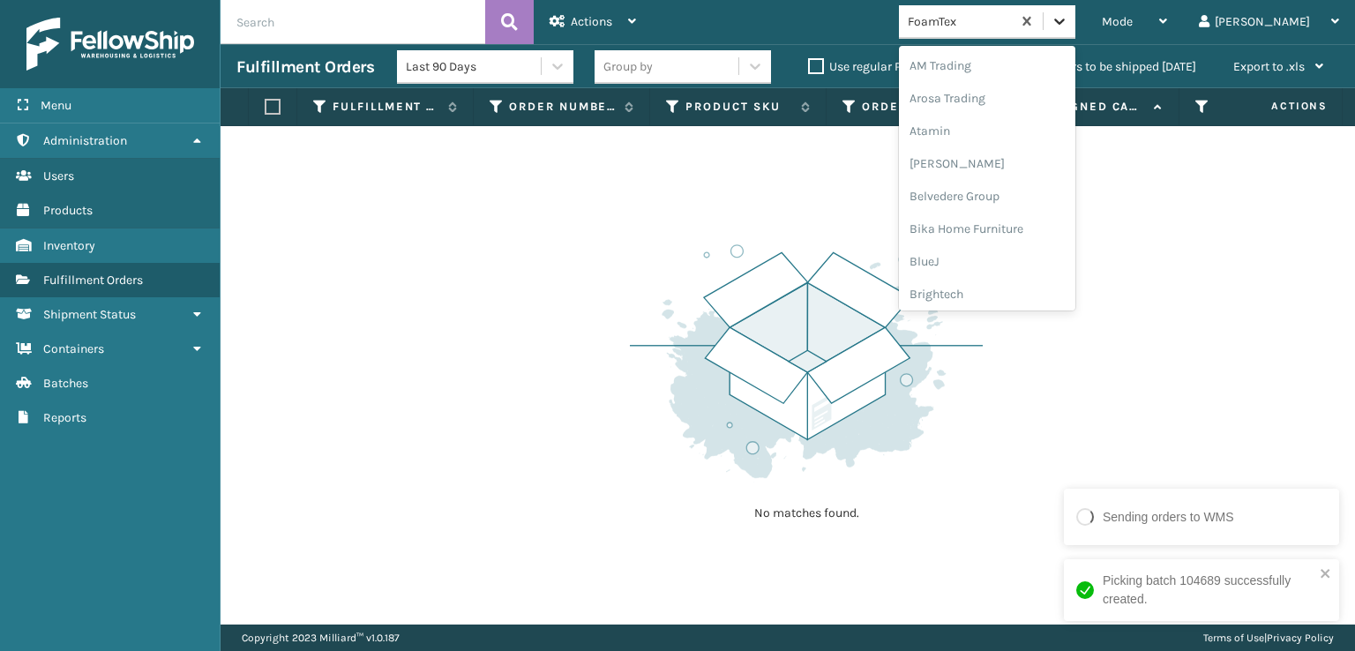
click at [1068, 13] on icon at bounding box center [1060, 21] width 18 height 18
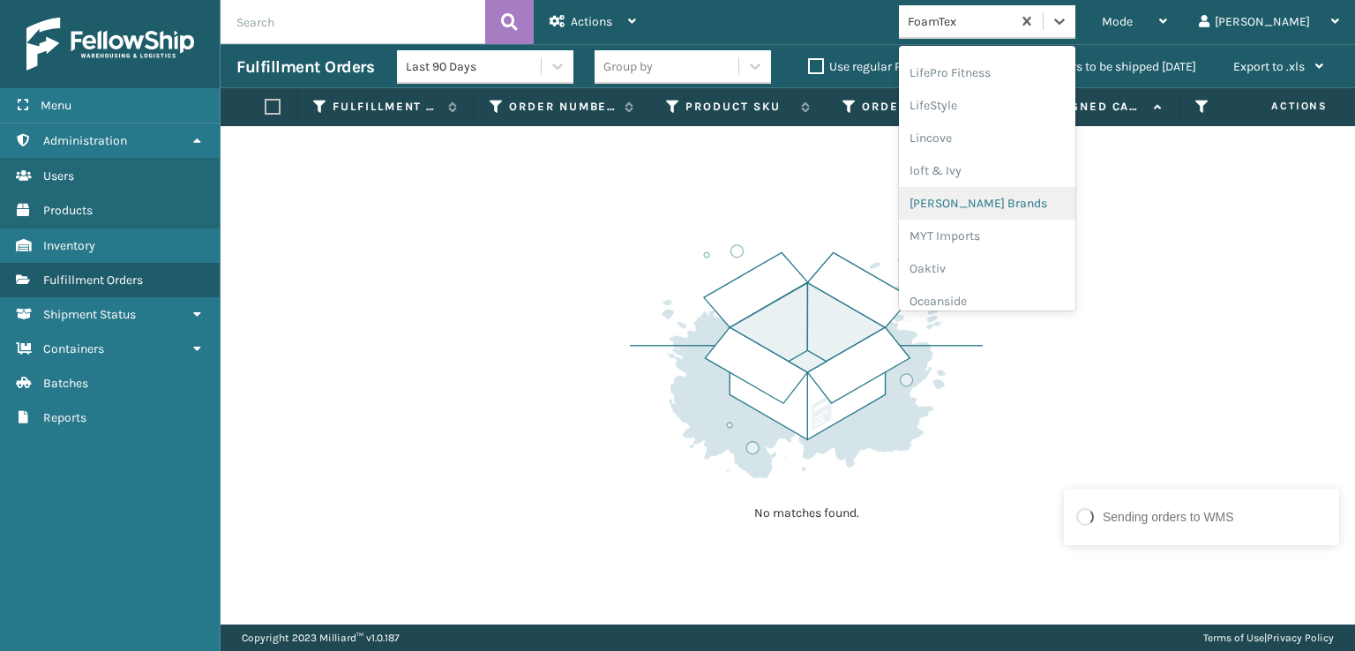
click at [1013, 200] on div "[PERSON_NAME] Brands" at bounding box center [987, 203] width 176 height 33
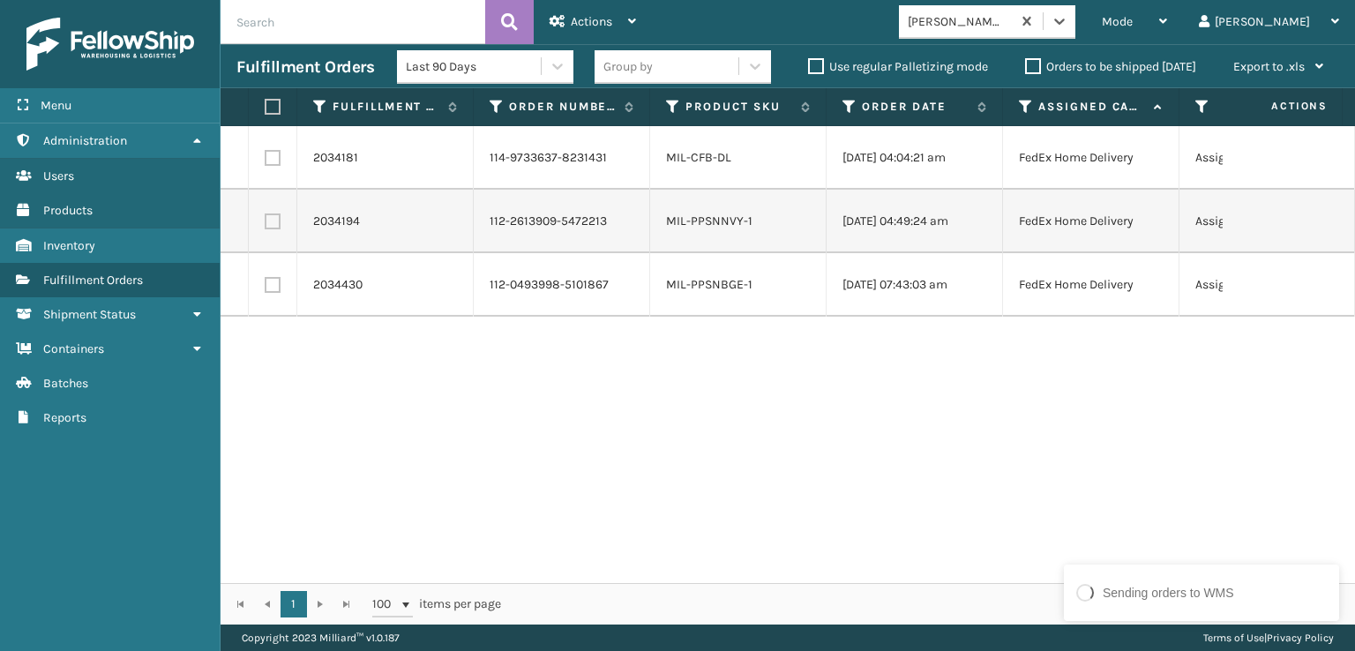
click at [274, 104] on label at bounding box center [270, 107] width 11 height 16
click at [266, 104] on input "checkbox" at bounding box center [265, 106] width 1 height 11
checkbox input "true"
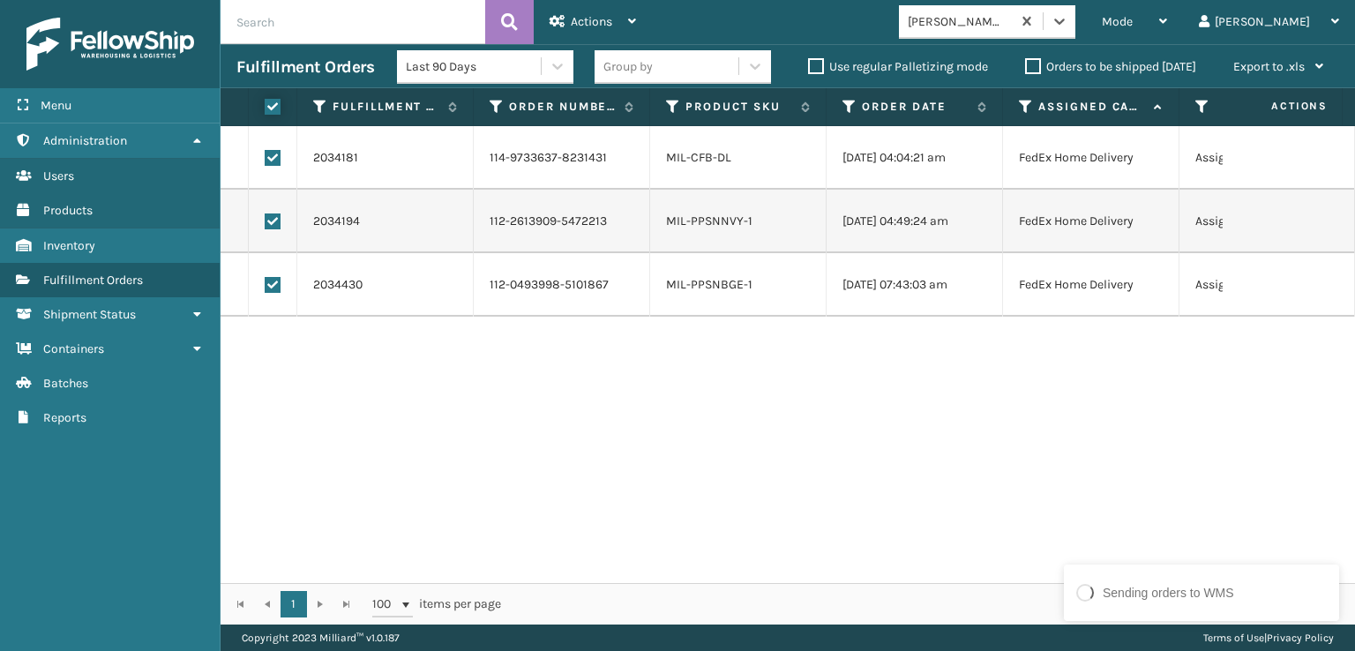
checkbox input "true"
click at [600, 8] on div "Actions" at bounding box center [593, 22] width 86 height 44
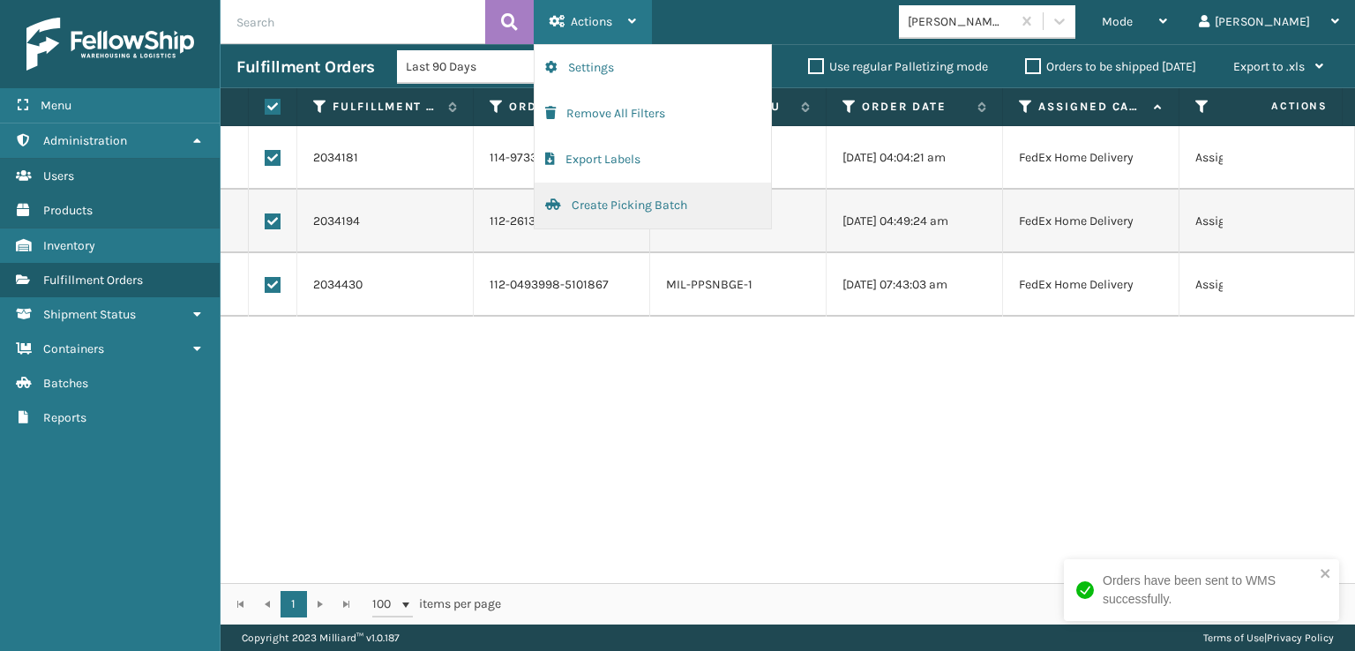
click at [640, 204] on button "Create Picking Batch" at bounding box center [653, 206] width 236 height 46
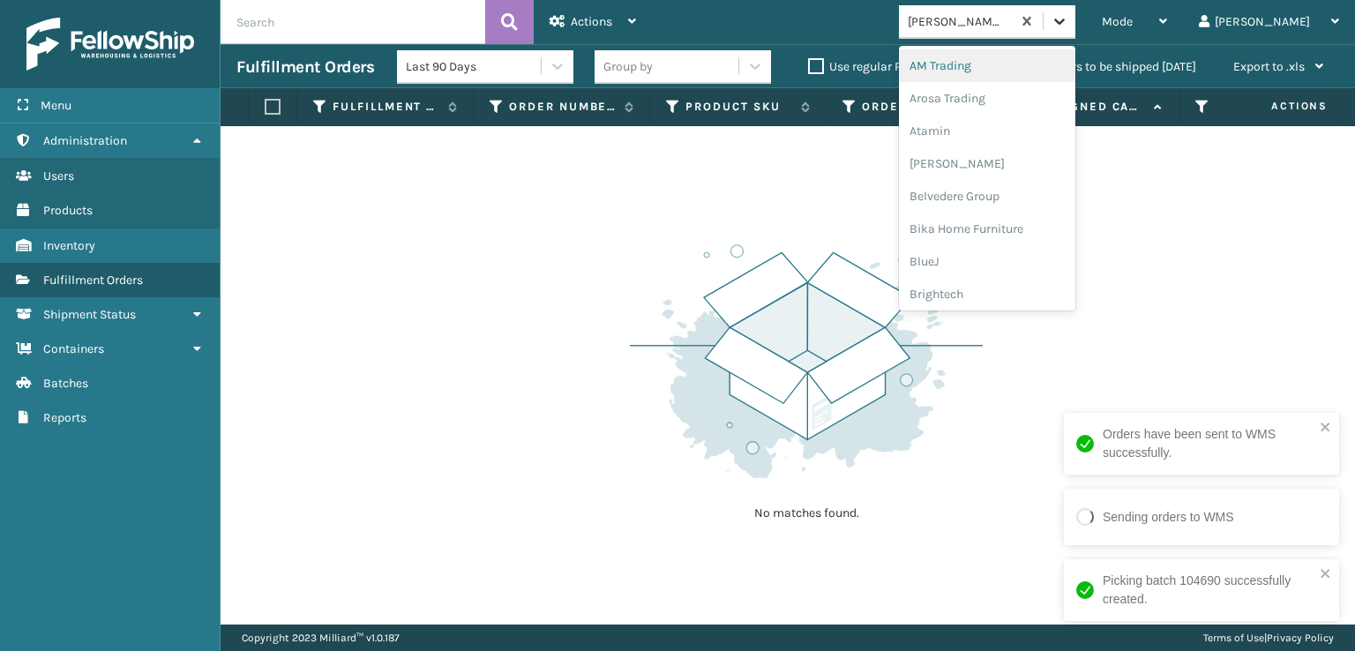
click at [1068, 24] on icon at bounding box center [1060, 21] width 18 height 18
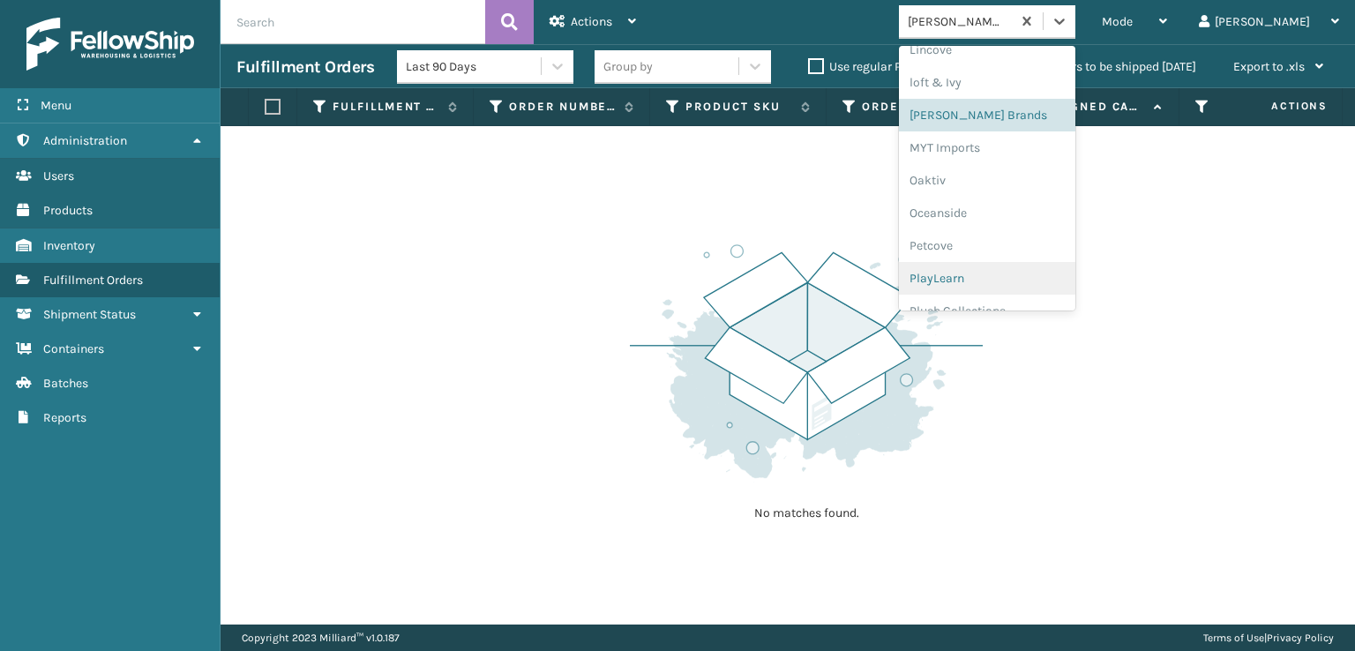
scroll to position [822, 0]
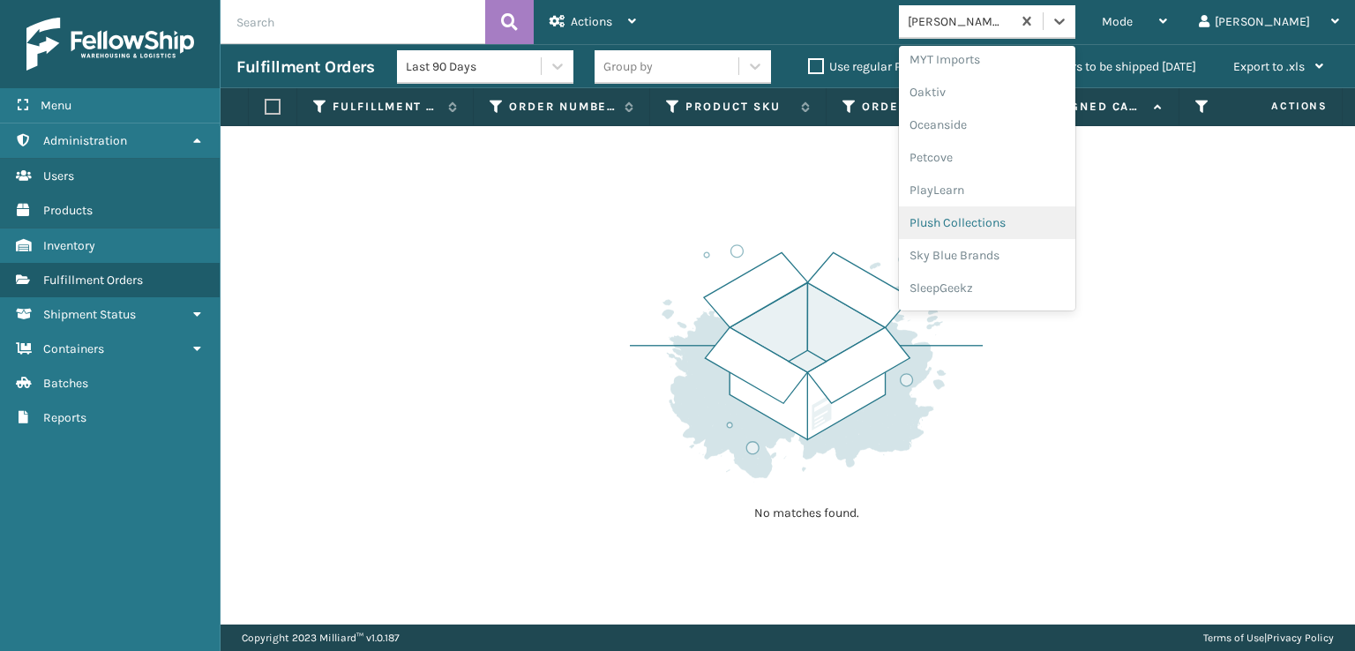
click at [1022, 223] on div "Plush Collections" at bounding box center [987, 222] width 176 height 33
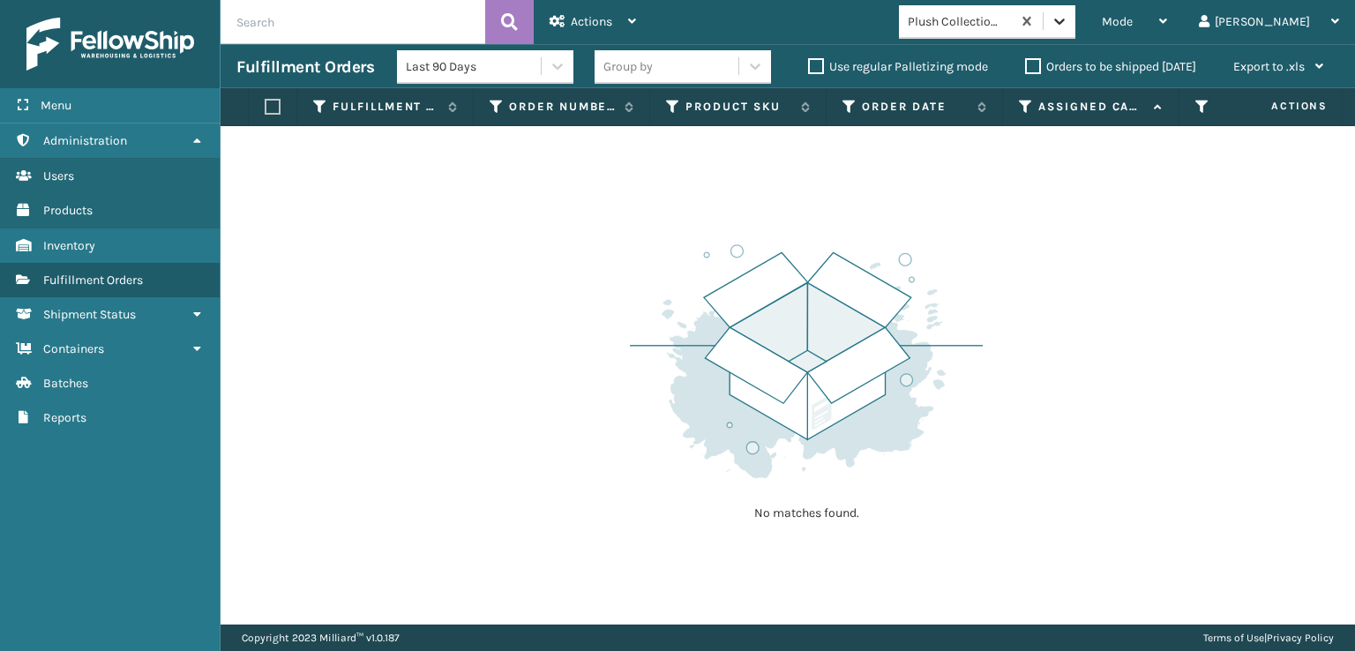
click at [1068, 26] on icon at bounding box center [1060, 21] width 18 height 18
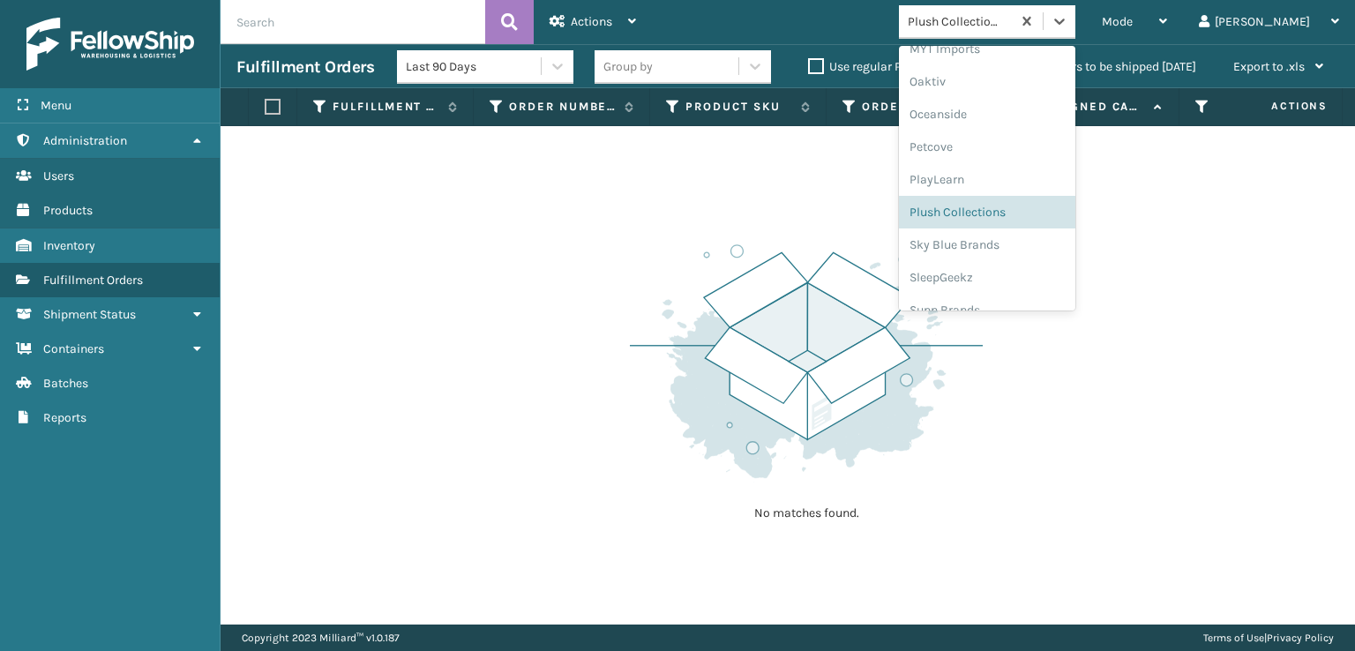
scroll to position [852, 0]
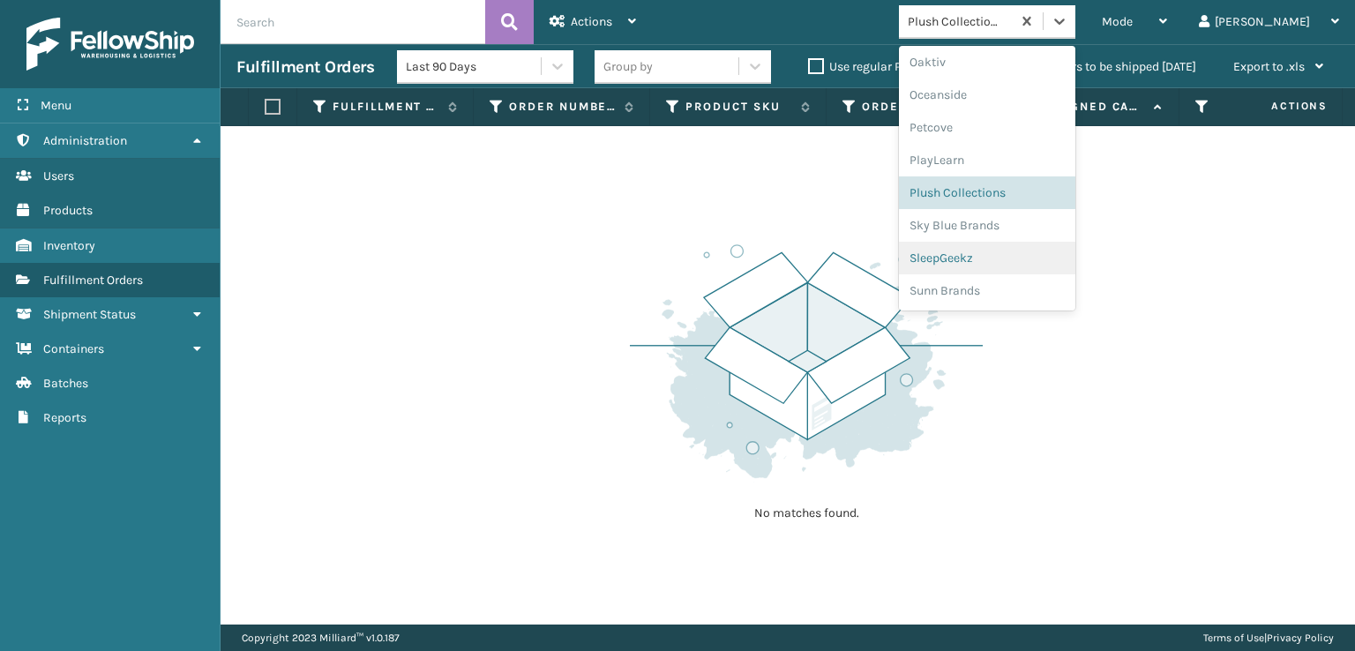
click at [1027, 255] on div "SleepGeekz" at bounding box center [987, 258] width 176 height 33
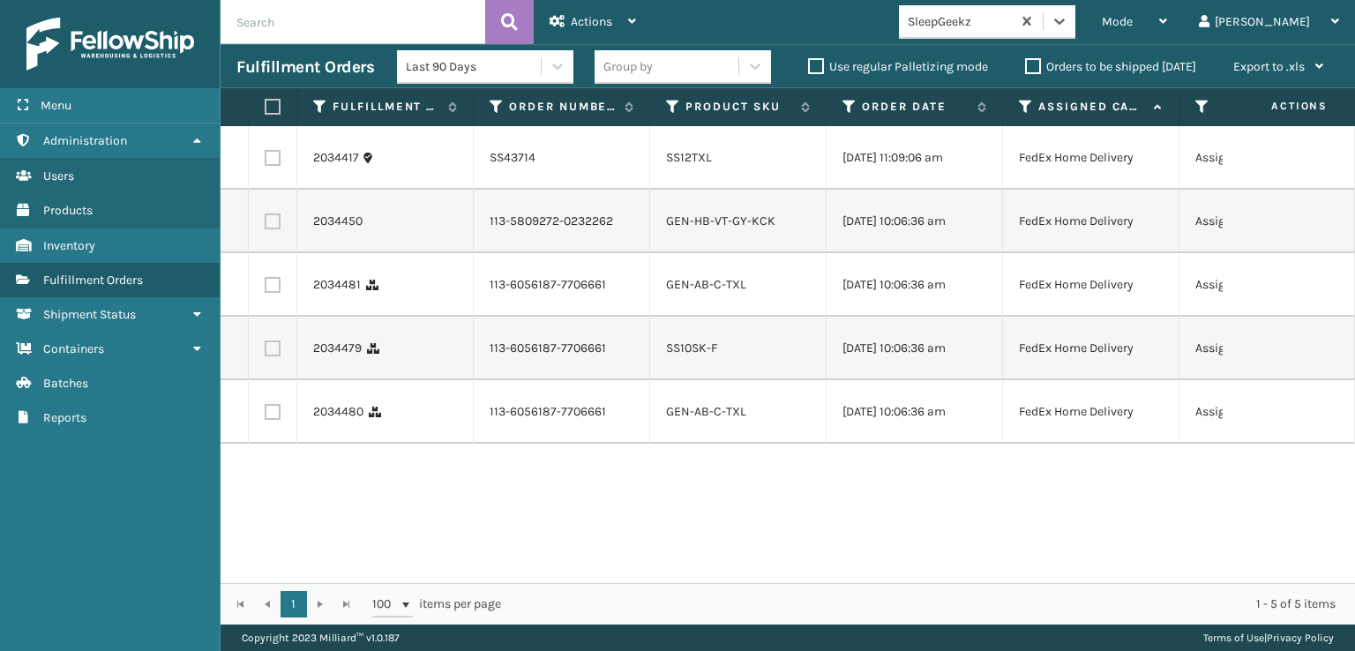
click at [270, 105] on label at bounding box center [270, 107] width 11 height 16
click at [266, 105] on input "checkbox" at bounding box center [265, 106] width 1 height 11
checkbox input "true"
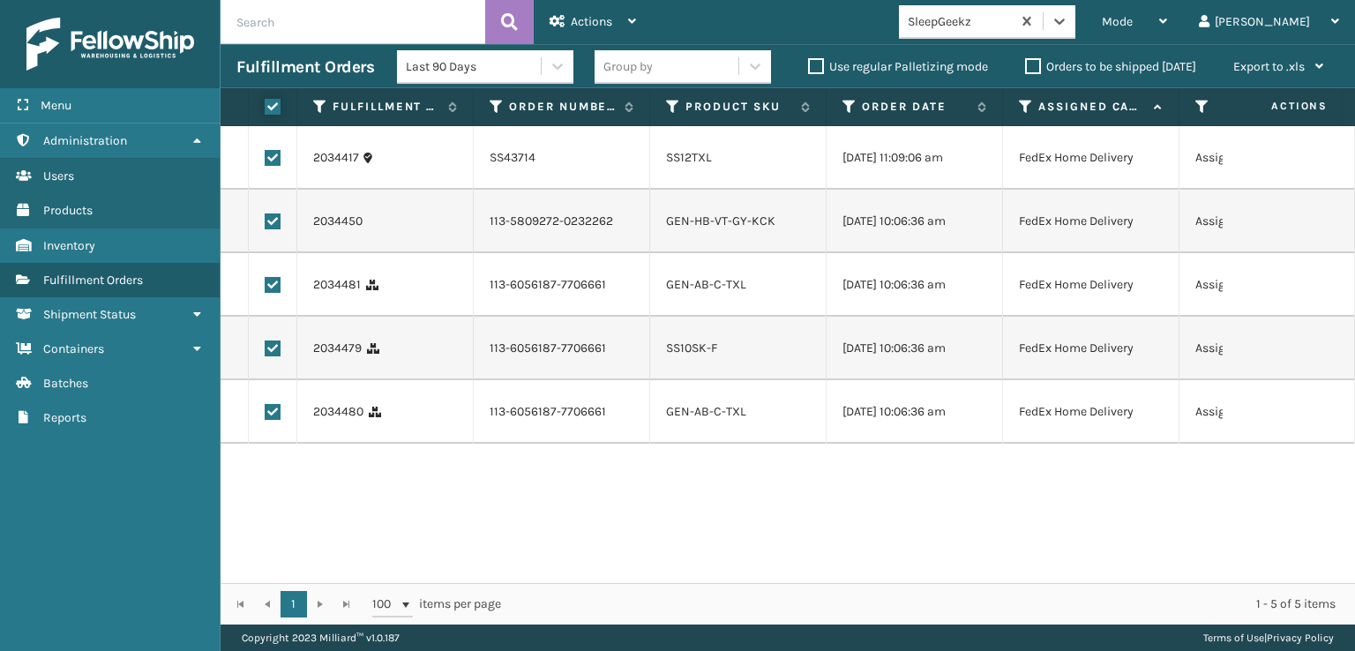
checkbox input "true"
click at [597, 22] on span "Actions" at bounding box center [591, 21] width 41 height 15
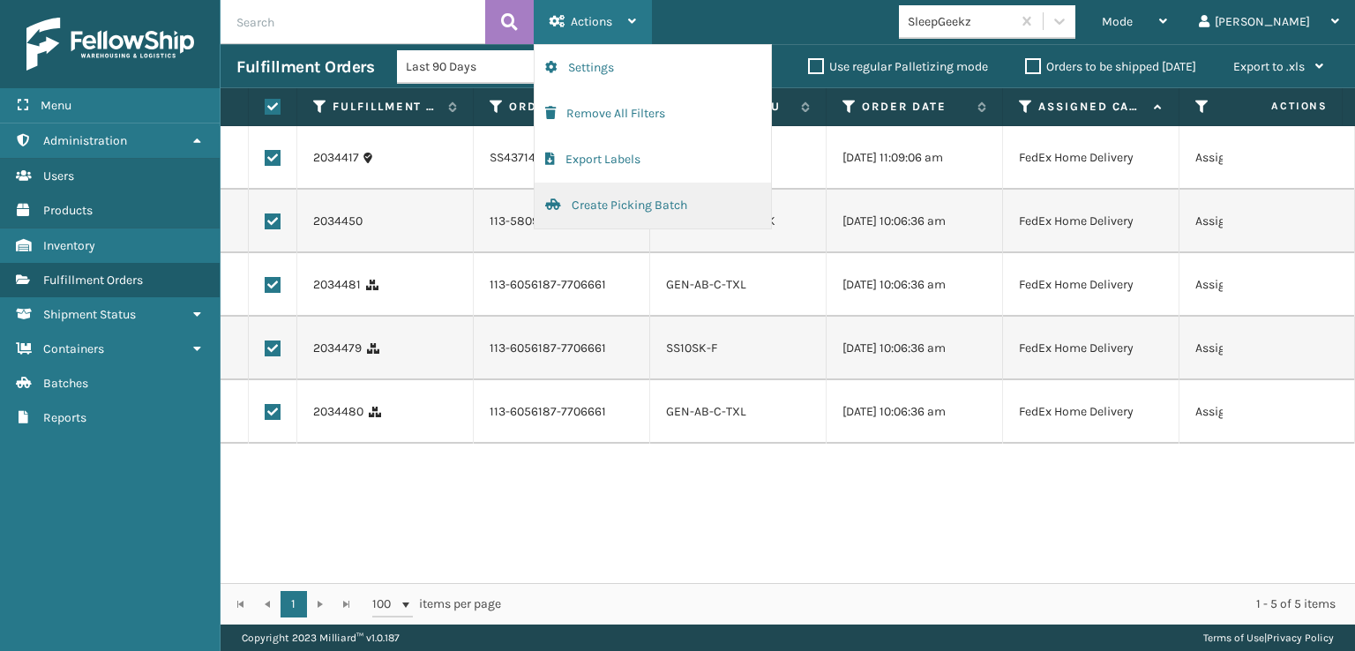
click at [614, 205] on button "Create Picking Batch" at bounding box center [653, 206] width 236 height 46
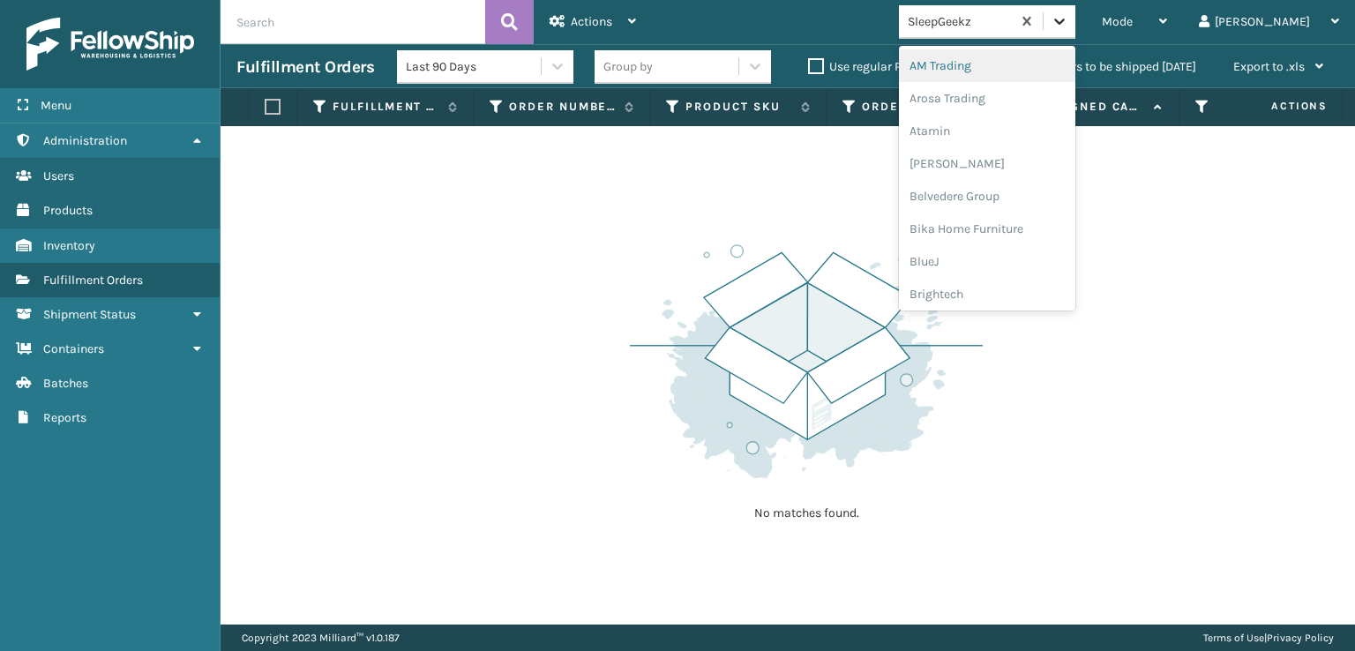
click at [1068, 20] on icon at bounding box center [1060, 21] width 18 height 18
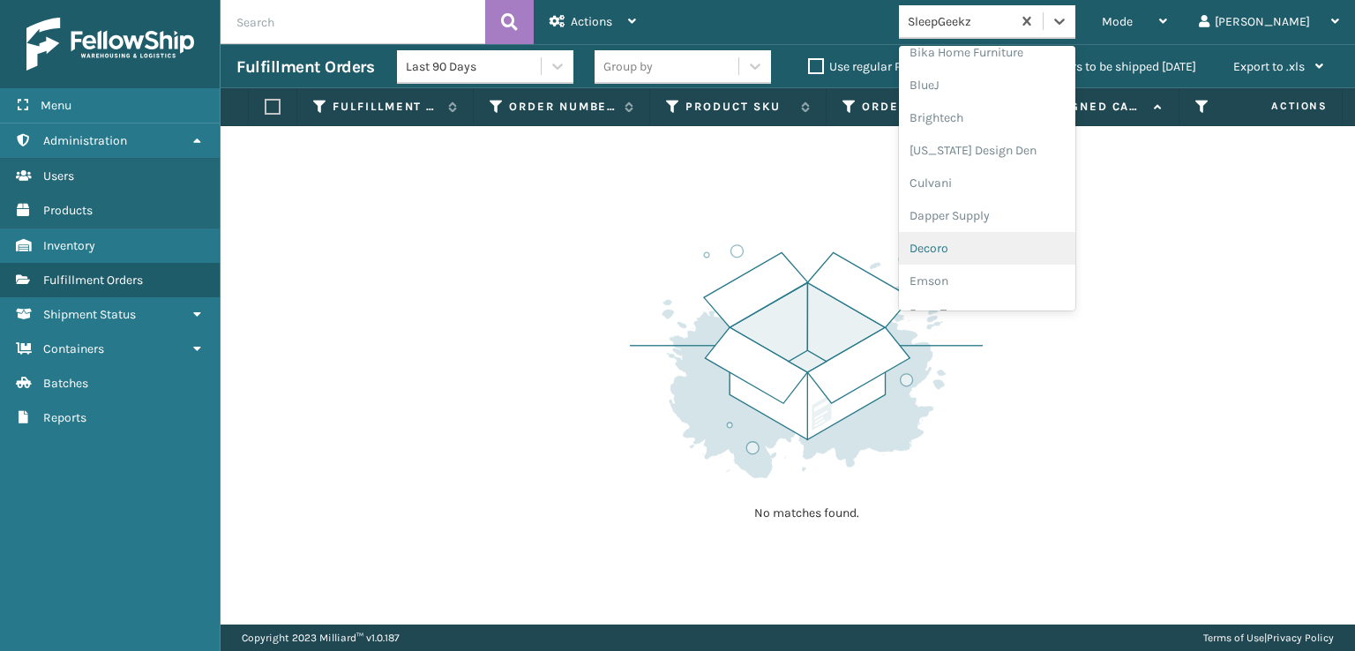
scroll to position [265, 0]
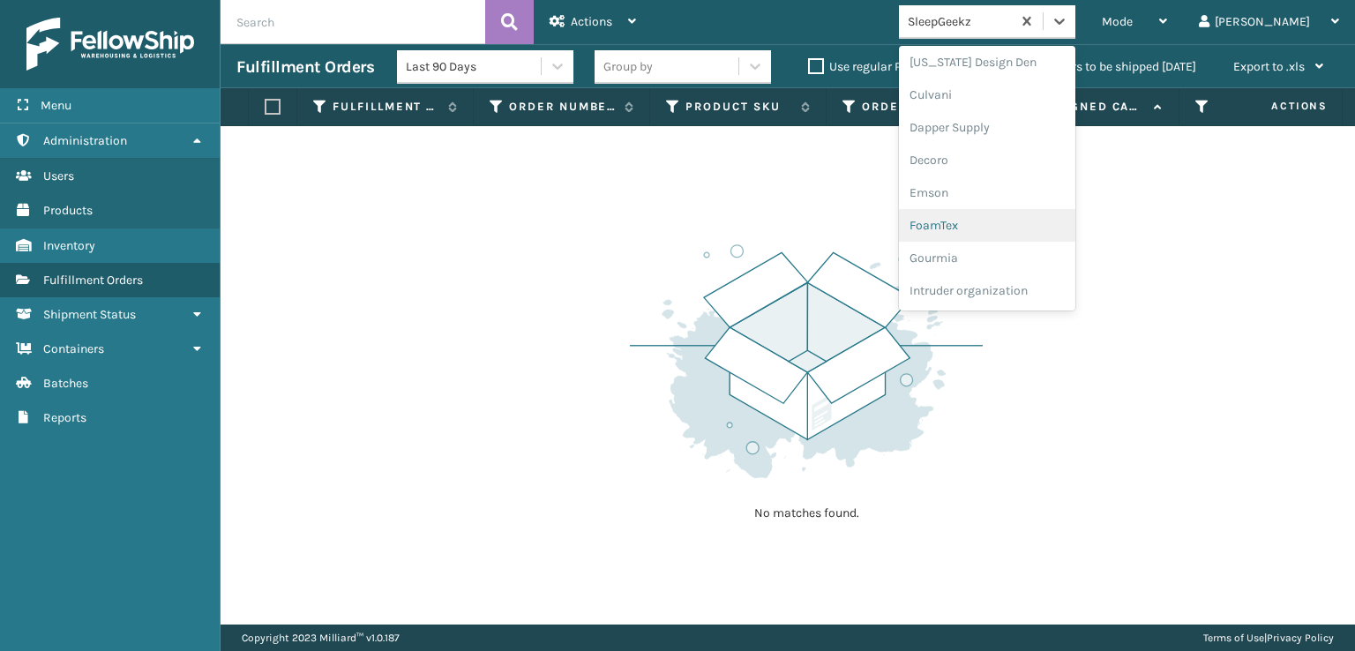
click at [1004, 226] on div "FoamTex" at bounding box center [987, 225] width 176 height 33
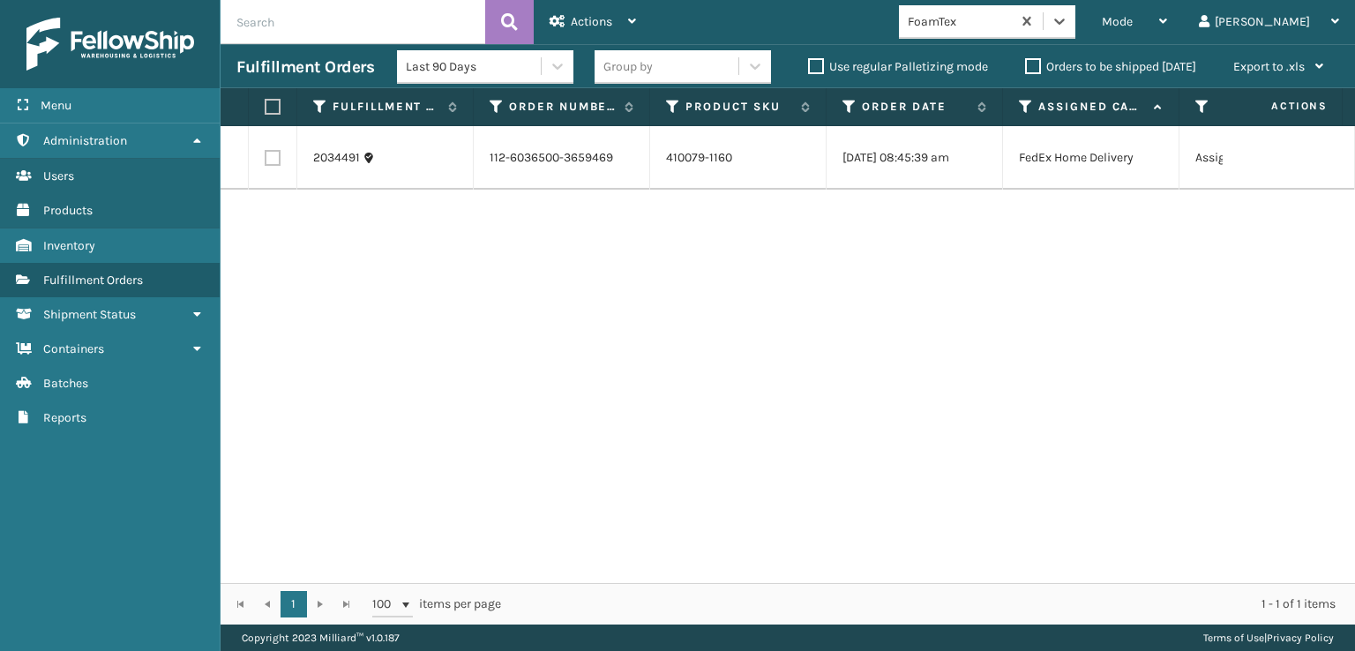
click at [274, 160] on label at bounding box center [273, 158] width 16 height 16
click at [266, 160] on input "checkbox" at bounding box center [265, 155] width 1 height 11
checkbox input "true"
click at [586, 19] on span "Actions" at bounding box center [591, 21] width 41 height 15
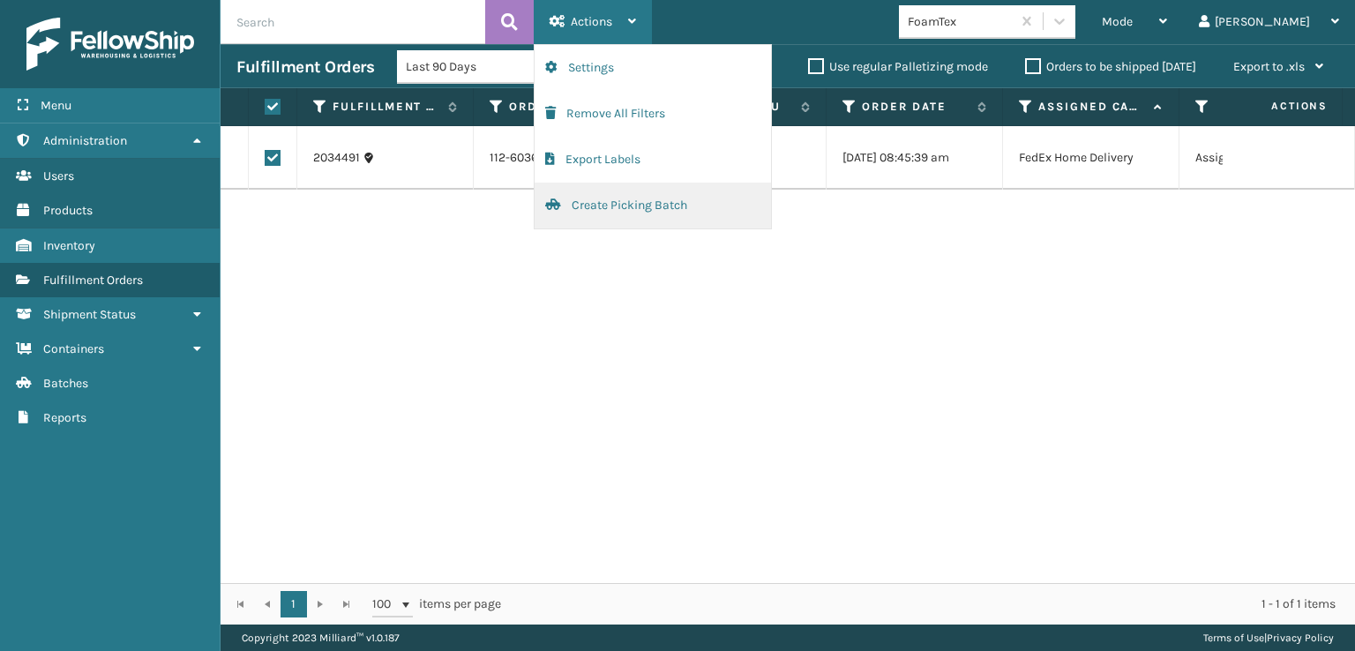
click at [606, 206] on button "Create Picking Batch" at bounding box center [653, 206] width 236 height 46
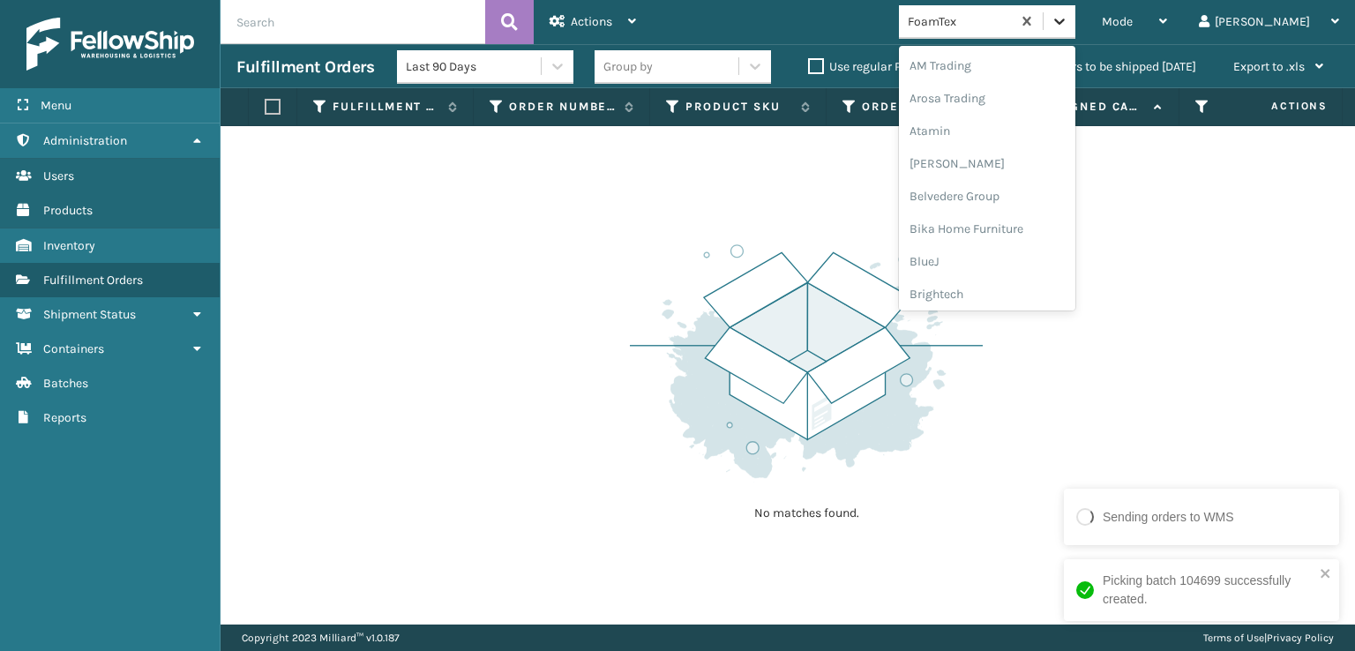
click at [1068, 18] on icon at bounding box center [1060, 21] width 18 height 18
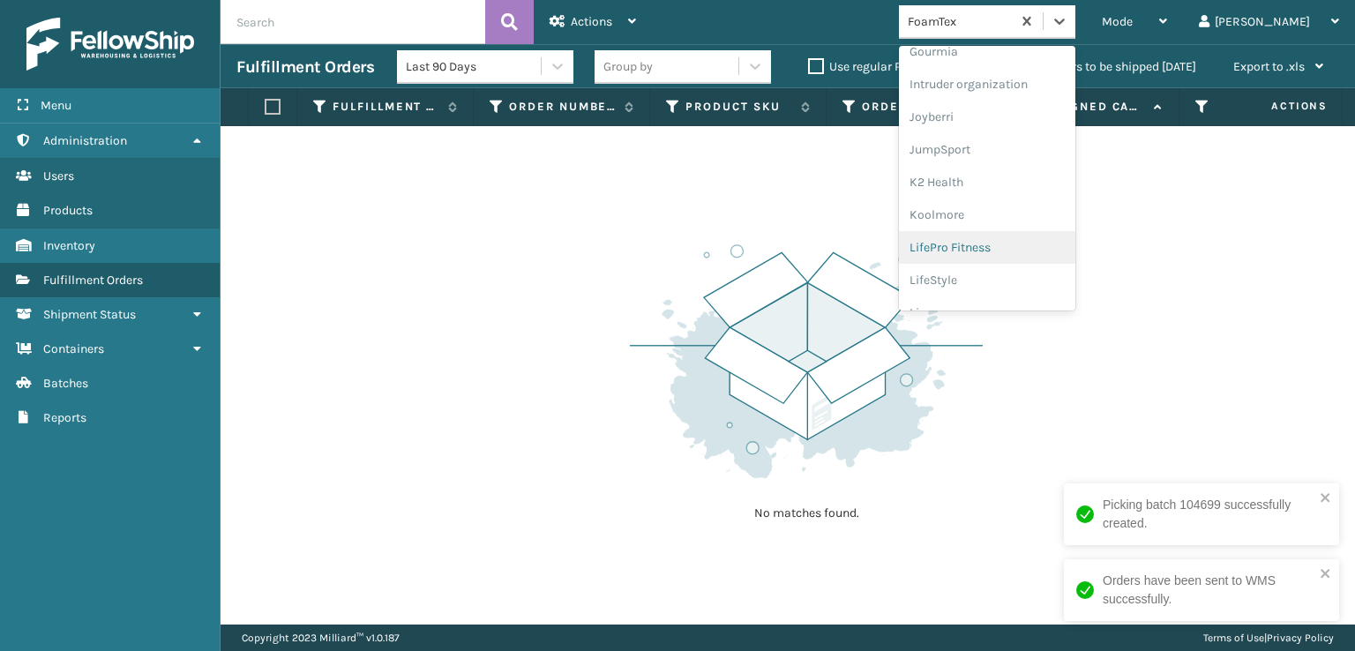
scroll to position [558, 0]
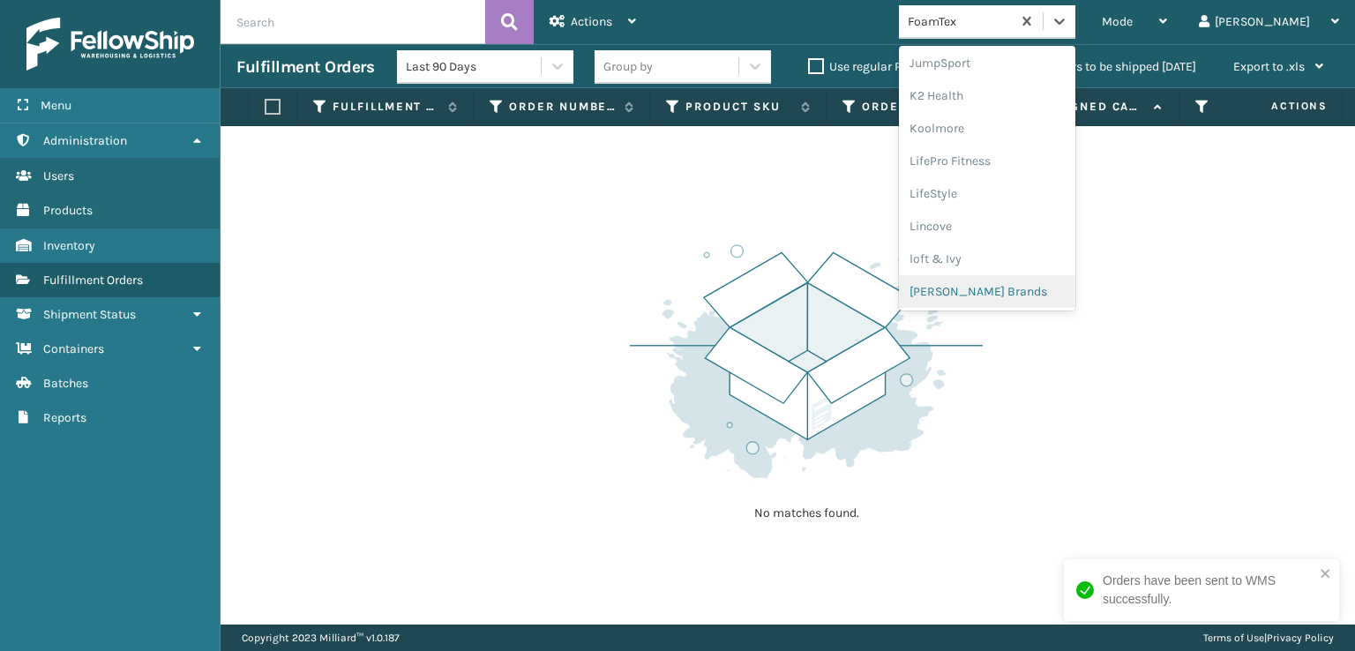
click at [1013, 294] on div "[PERSON_NAME] Brands" at bounding box center [987, 291] width 176 height 33
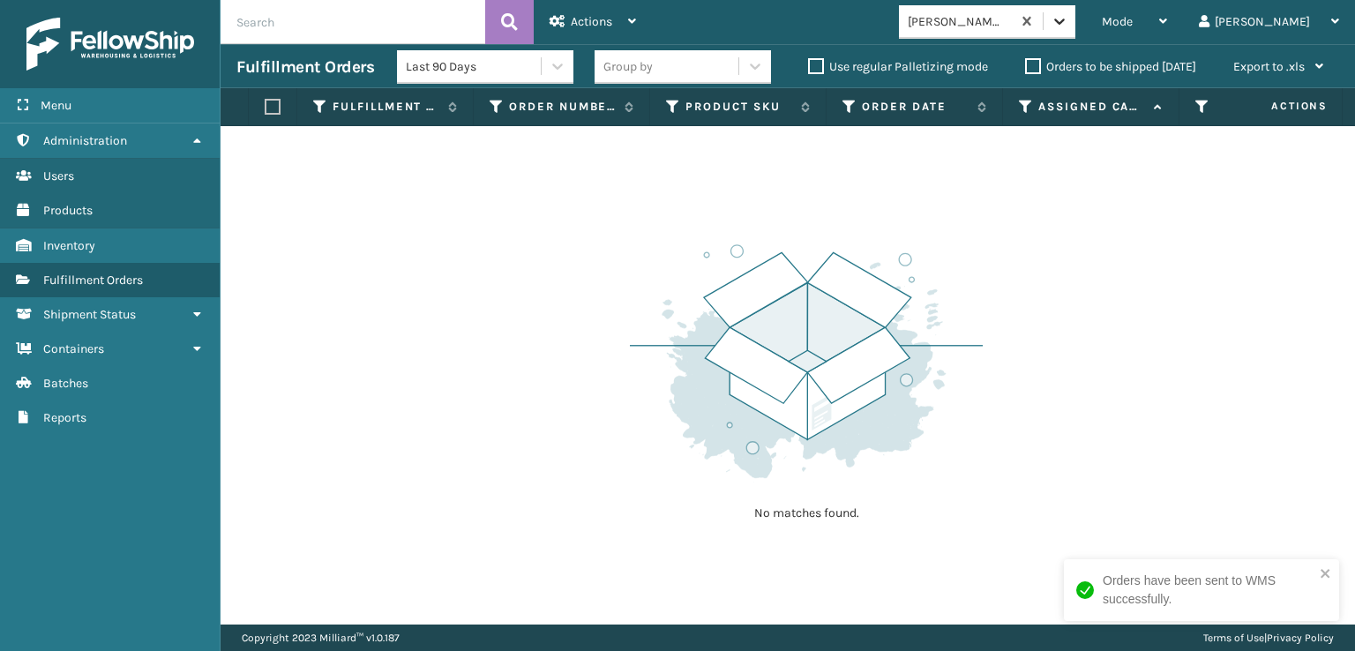
click at [1065, 21] on icon at bounding box center [1059, 22] width 11 height 6
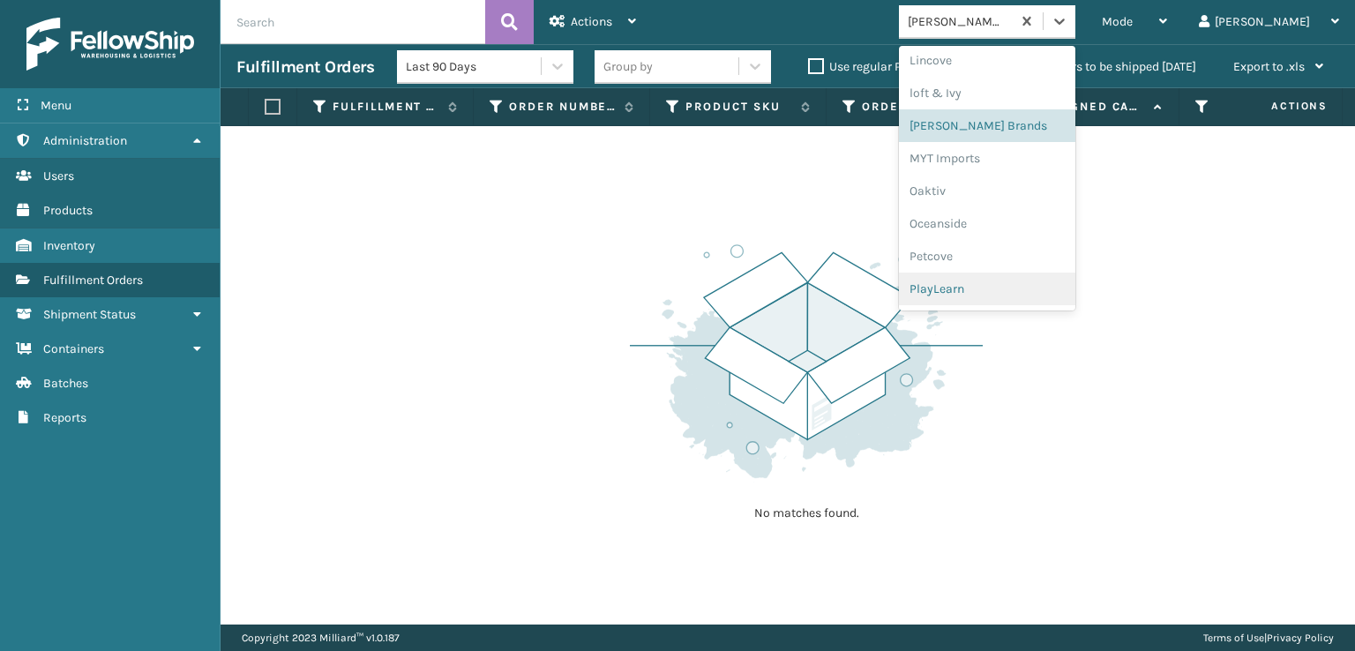
scroll to position [852, 0]
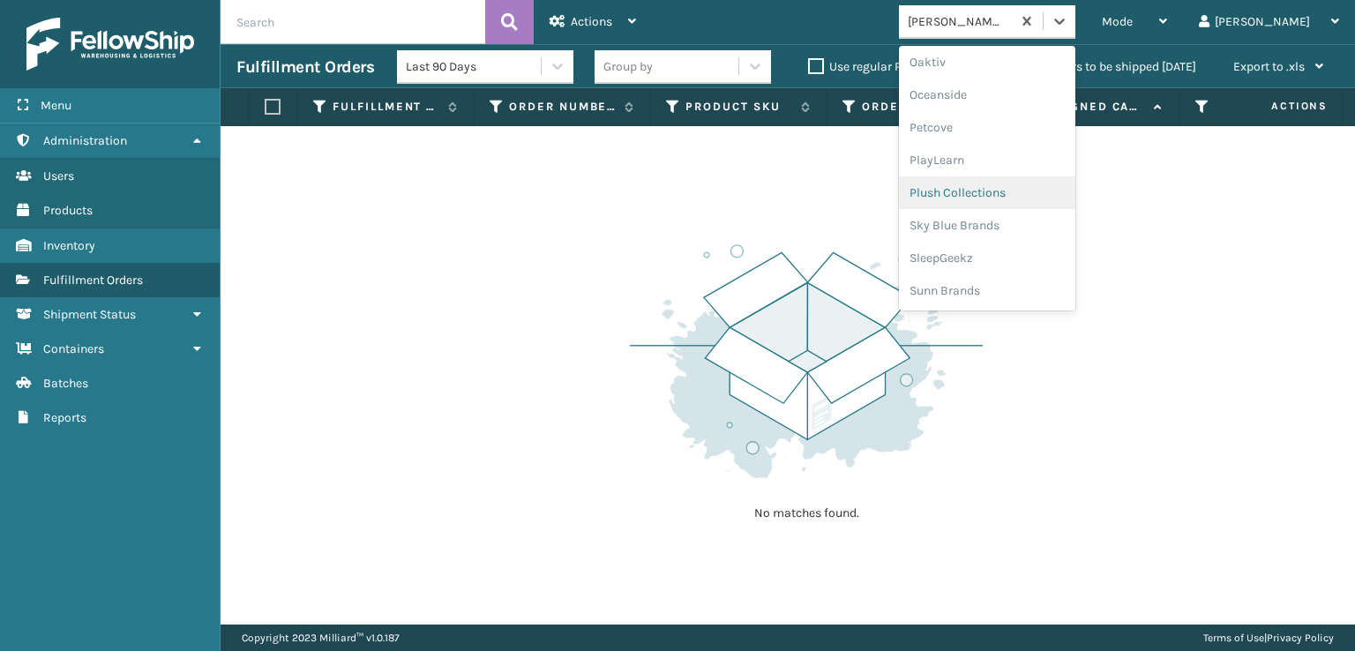
click at [1015, 192] on div "Plush Collections" at bounding box center [987, 192] width 176 height 33
click at [1068, 19] on icon at bounding box center [1060, 21] width 18 height 18
click at [1020, 255] on div "SleepGeekz" at bounding box center [987, 258] width 176 height 33
click at [1068, 23] on icon at bounding box center [1060, 21] width 18 height 18
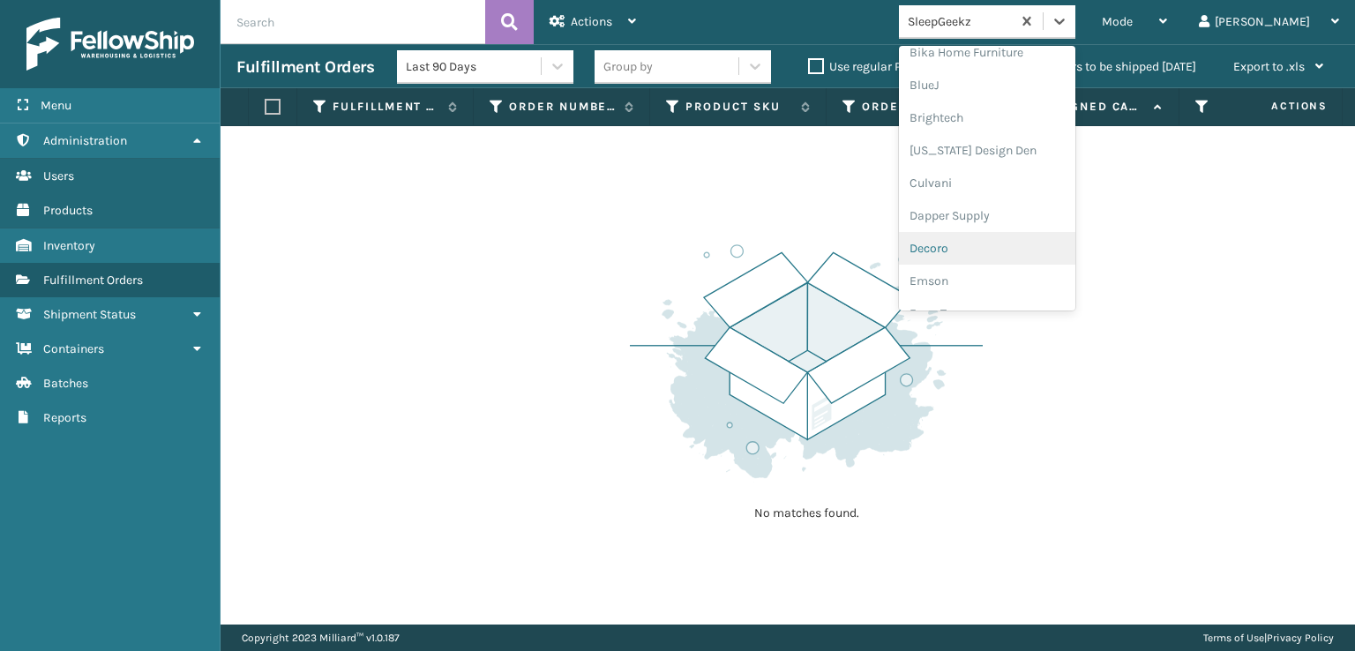
scroll to position [265, 0]
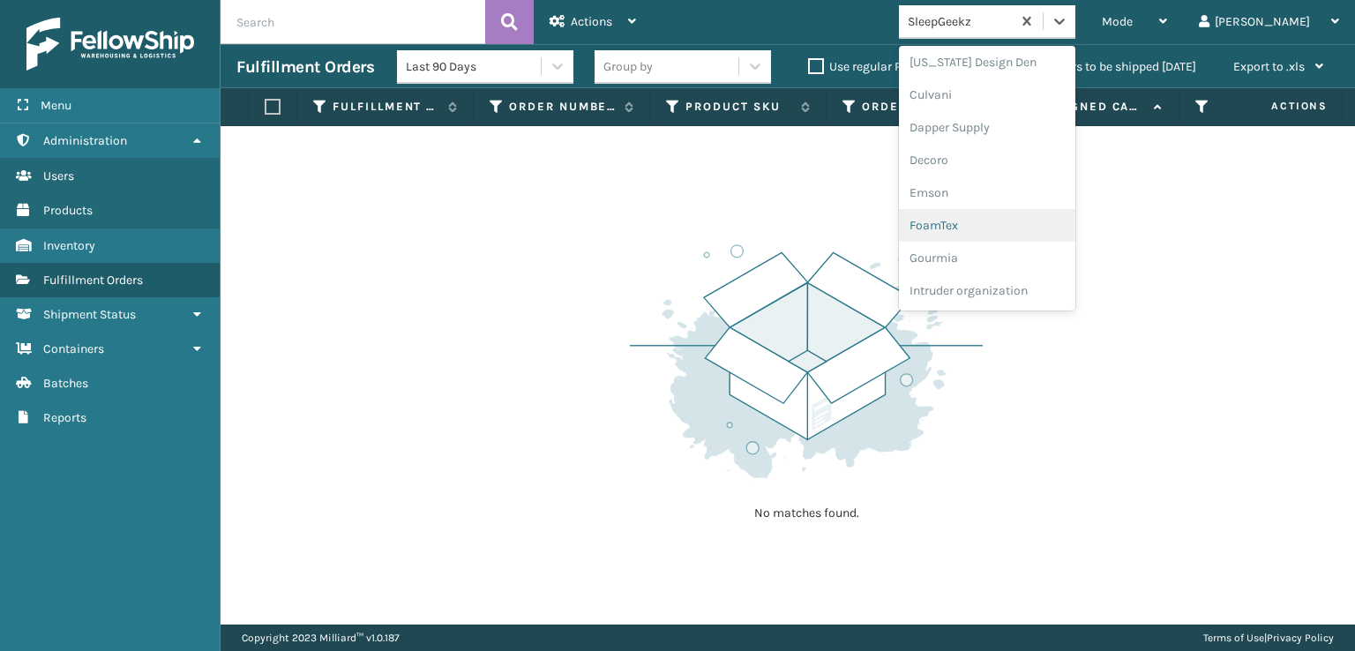
click at [1013, 224] on div "FoamTex" at bounding box center [987, 225] width 176 height 33
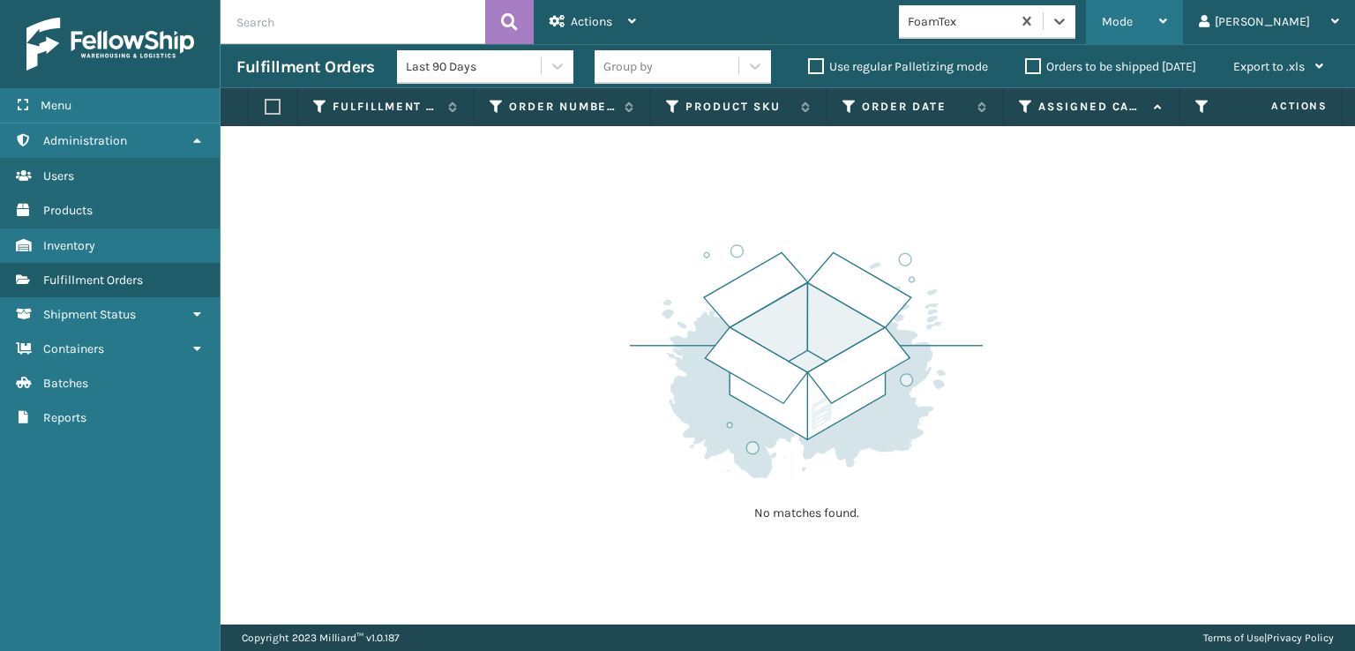
click at [1133, 25] on span "Mode" at bounding box center [1117, 21] width 31 height 15
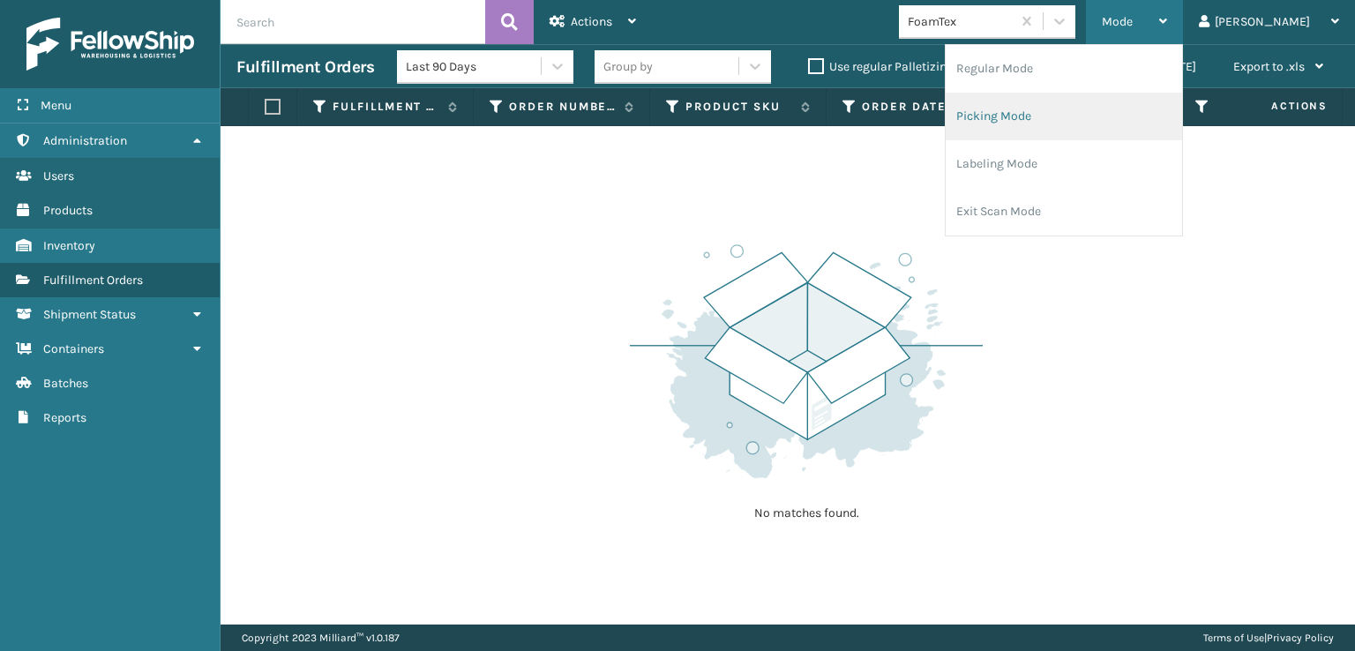
click at [1060, 109] on li "Picking Mode" at bounding box center [1064, 117] width 236 height 48
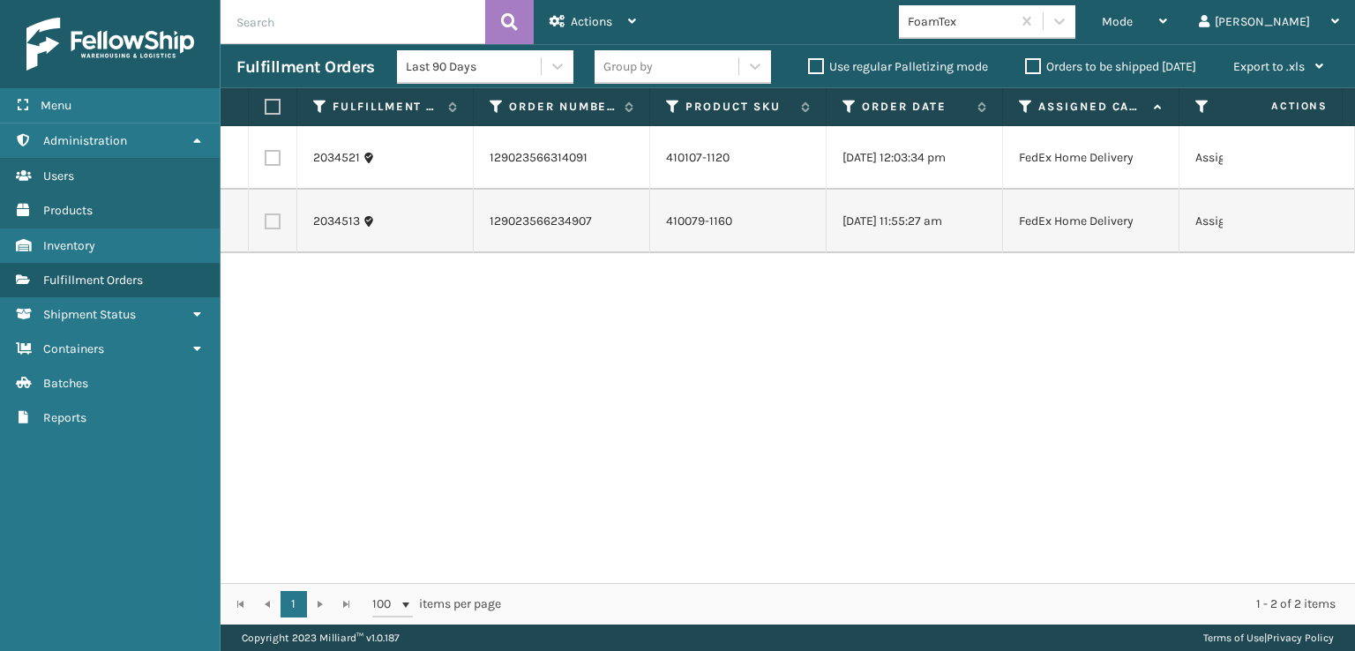
click at [272, 102] on label at bounding box center [270, 107] width 11 height 16
click at [266, 102] on input "checkbox" at bounding box center [265, 106] width 1 height 11
checkbox input "true"
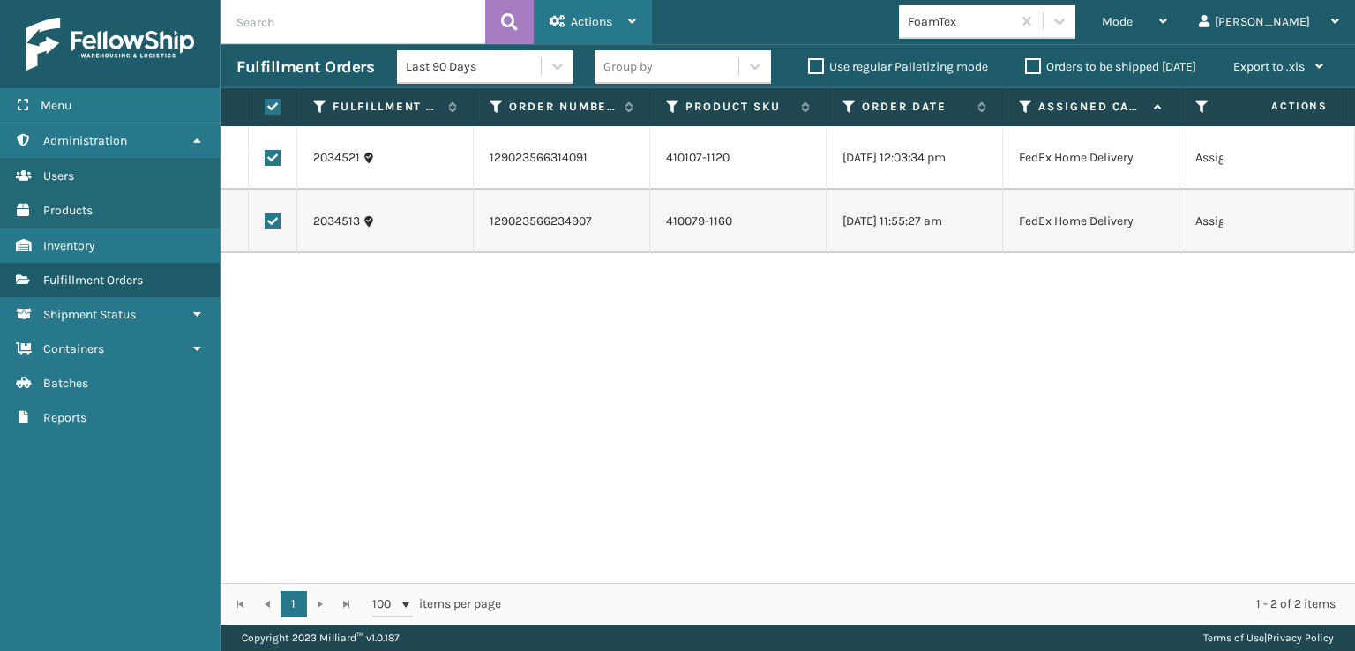
click at [579, 18] on span "Actions" at bounding box center [591, 21] width 41 height 15
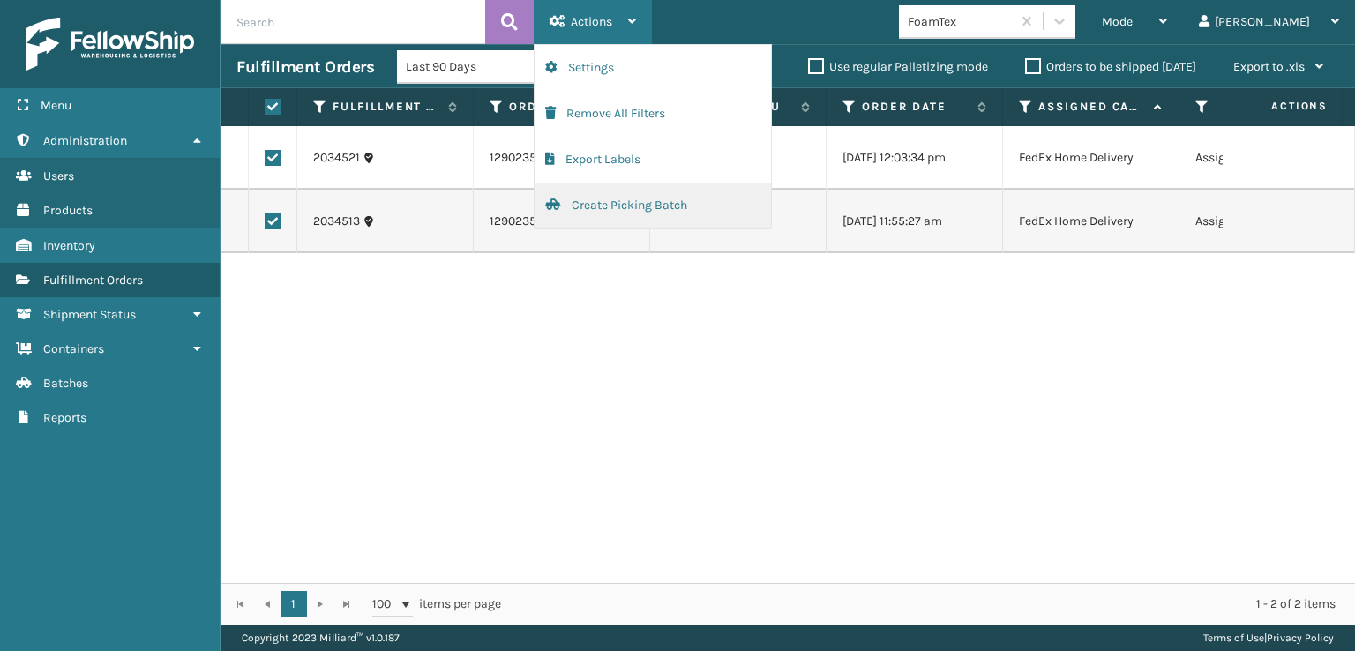
click at [626, 197] on button "Create Picking Batch" at bounding box center [653, 206] width 236 height 46
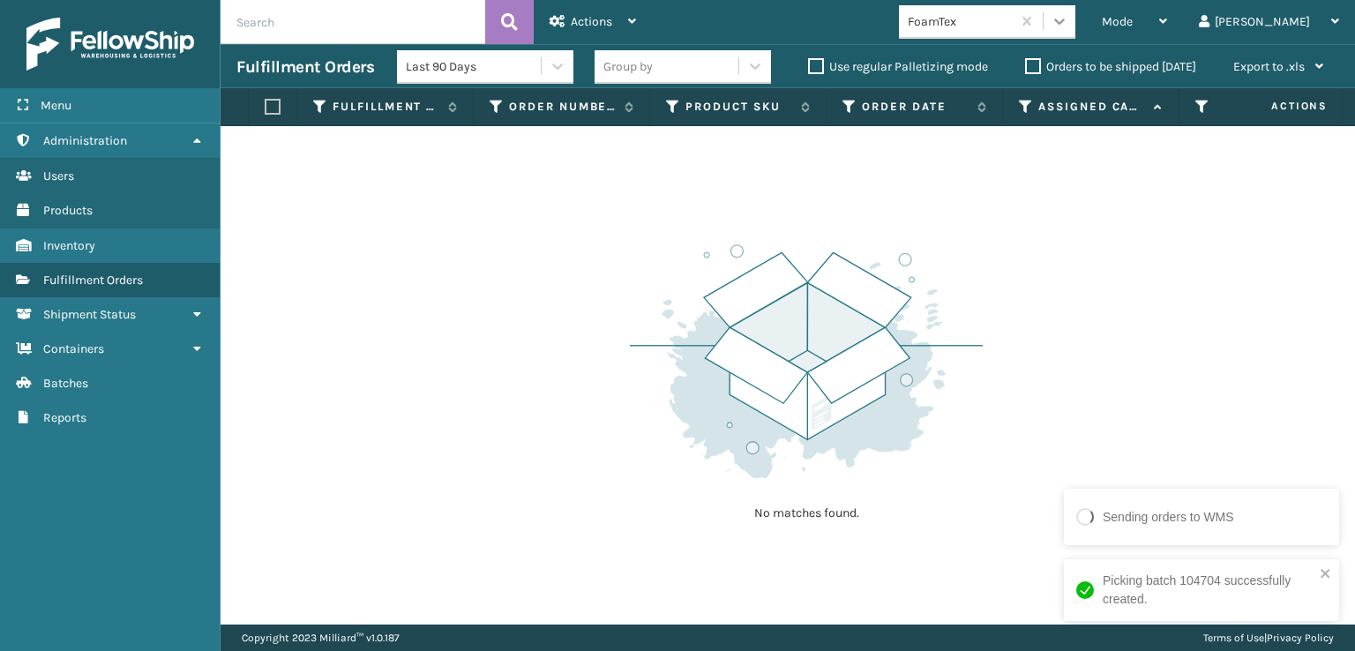
click at [1068, 27] on icon at bounding box center [1060, 21] width 18 height 18
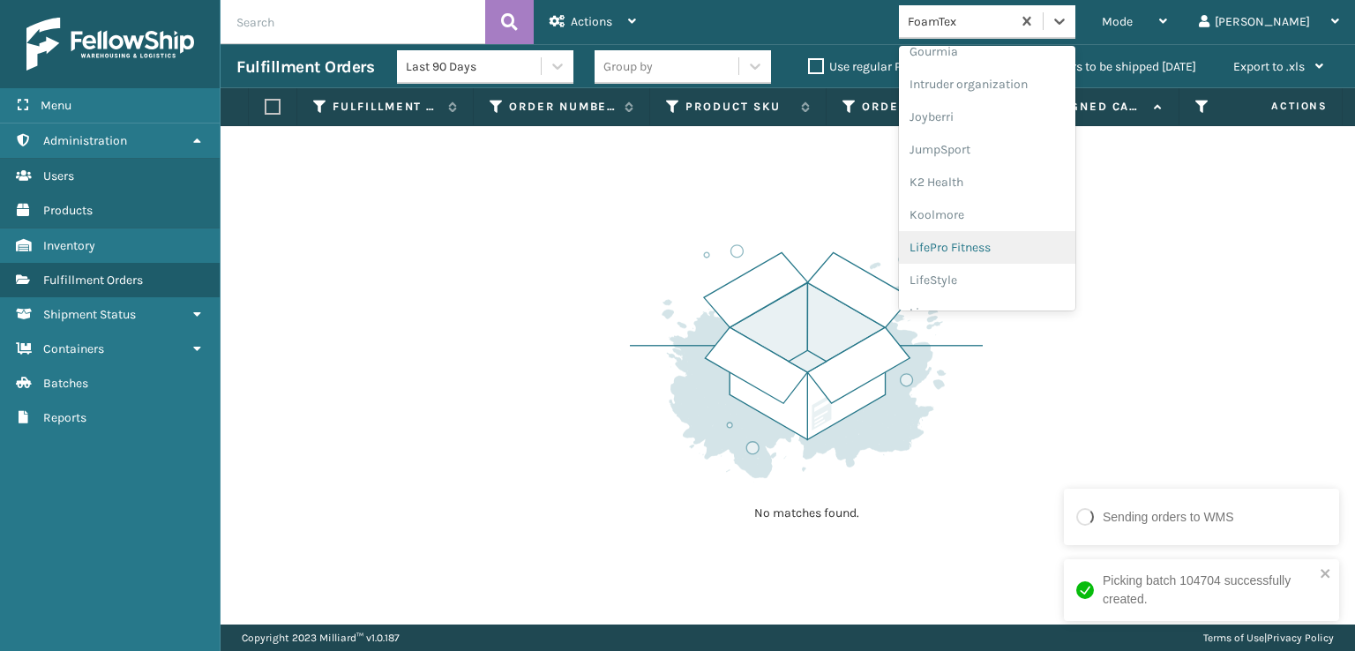
scroll to position [558, 0]
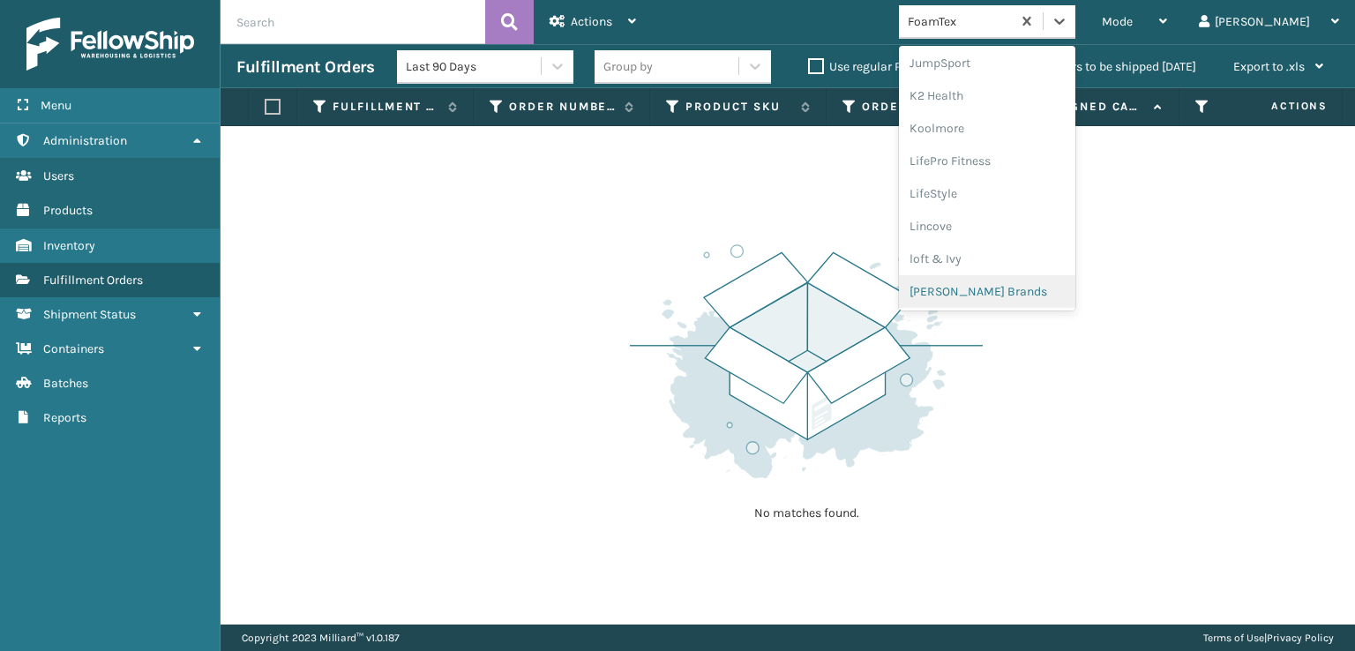
click at [1029, 290] on div "[PERSON_NAME] Brands" at bounding box center [987, 291] width 176 height 33
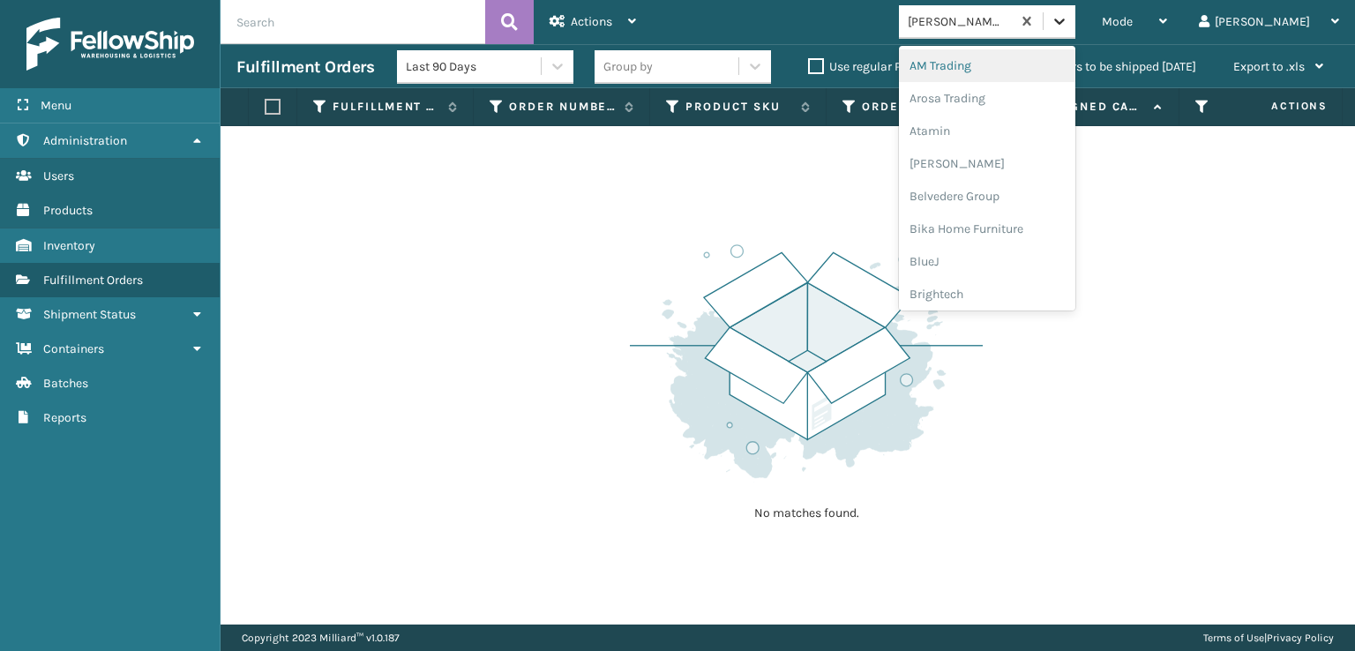
drag, startPoint x: 1131, startPoint y: 20, endPoint x: 1102, endPoint y: 85, distance: 70.7
click at [1068, 19] on icon at bounding box center [1060, 21] width 18 height 18
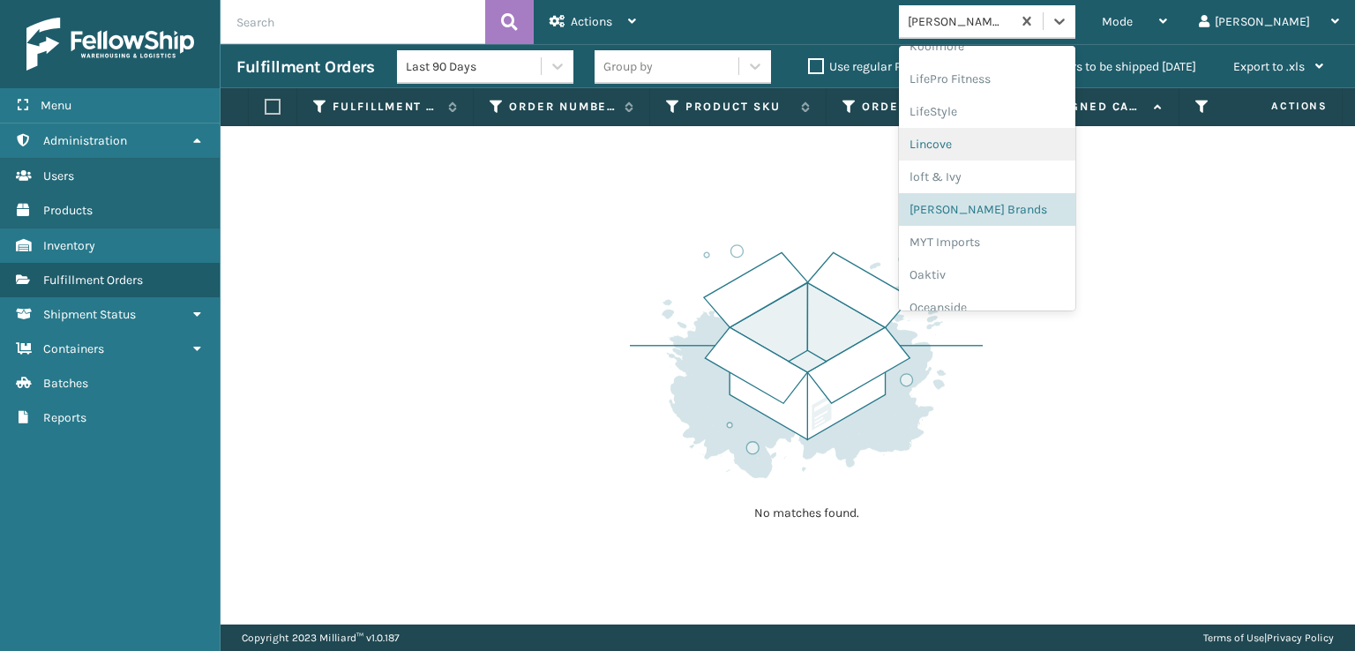
scroll to position [822, 0]
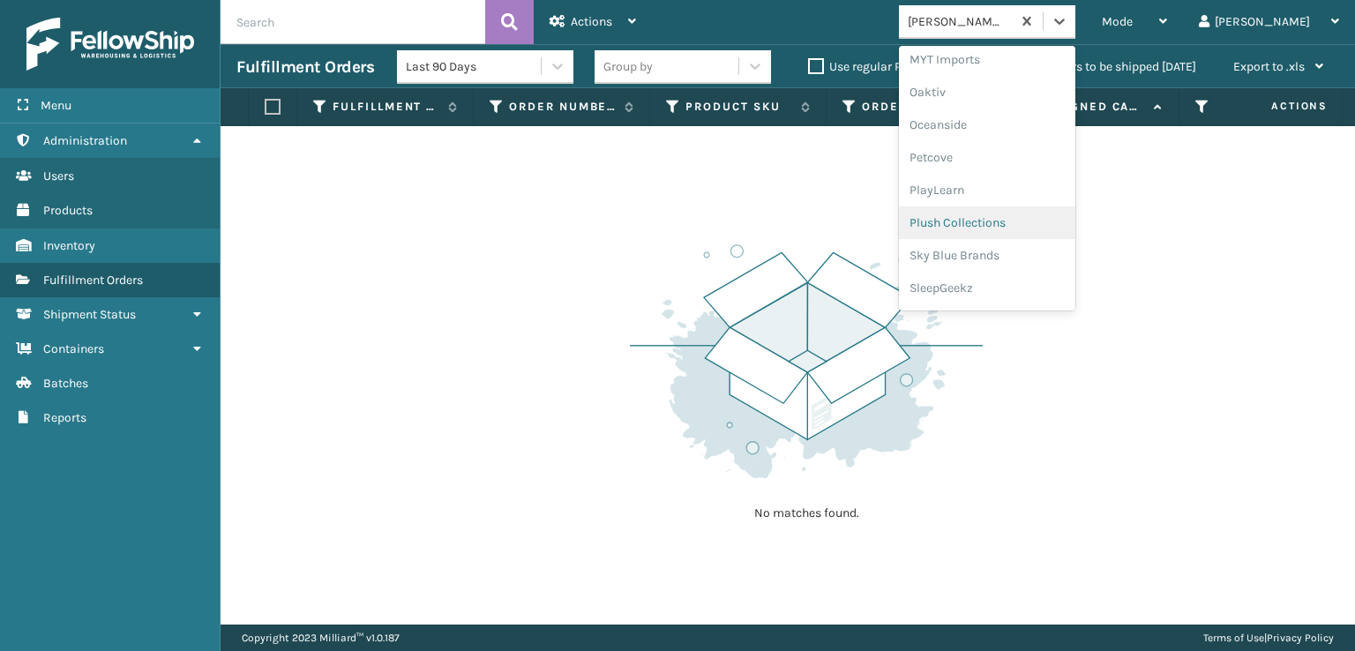
click at [1027, 228] on div "Plush Collections" at bounding box center [987, 222] width 176 height 33
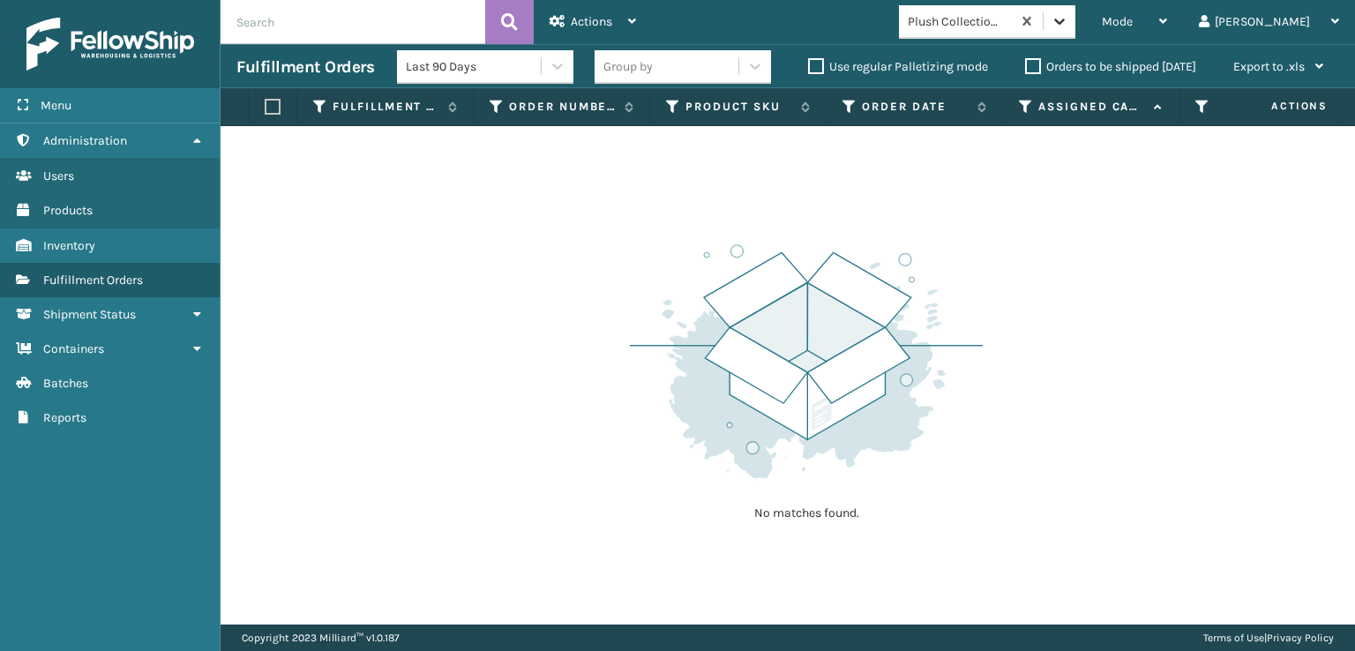
click at [1068, 28] on icon at bounding box center [1060, 21] width 18 height 18
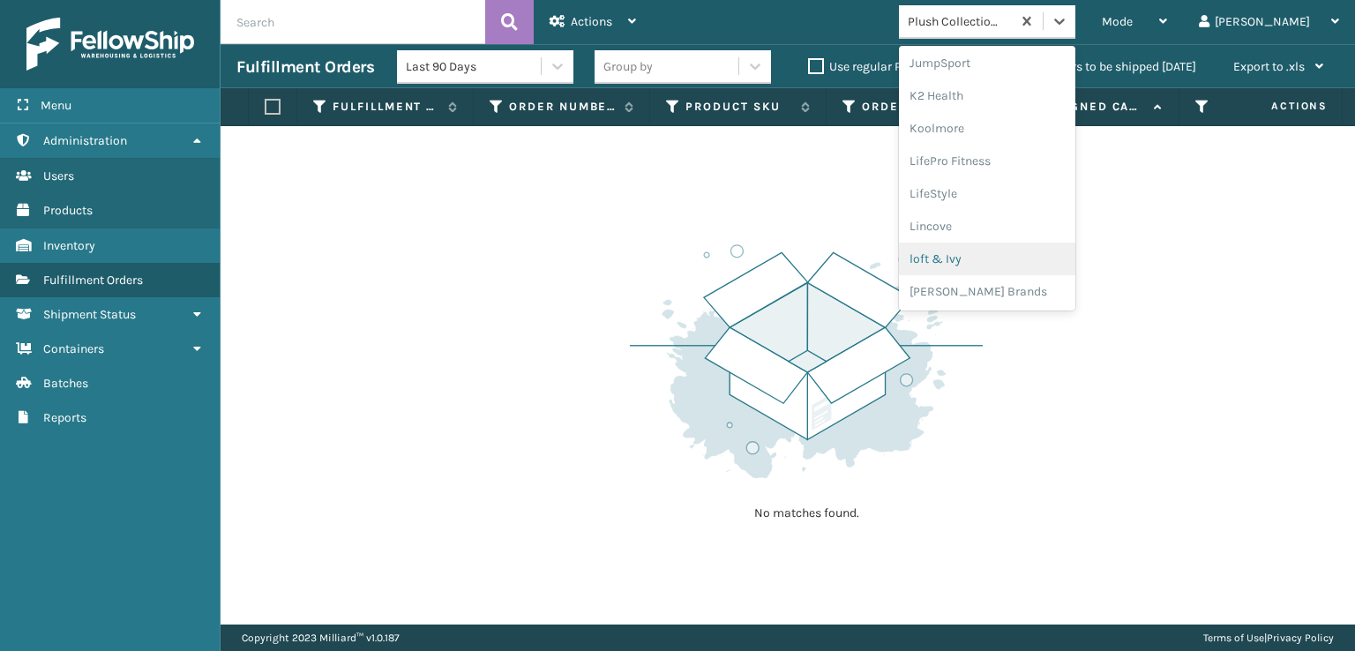
scroll to position [852, 0]
click at [1014, 255] on div "SleepGeekz" at bounding box center [987, 258] width 176 height 33
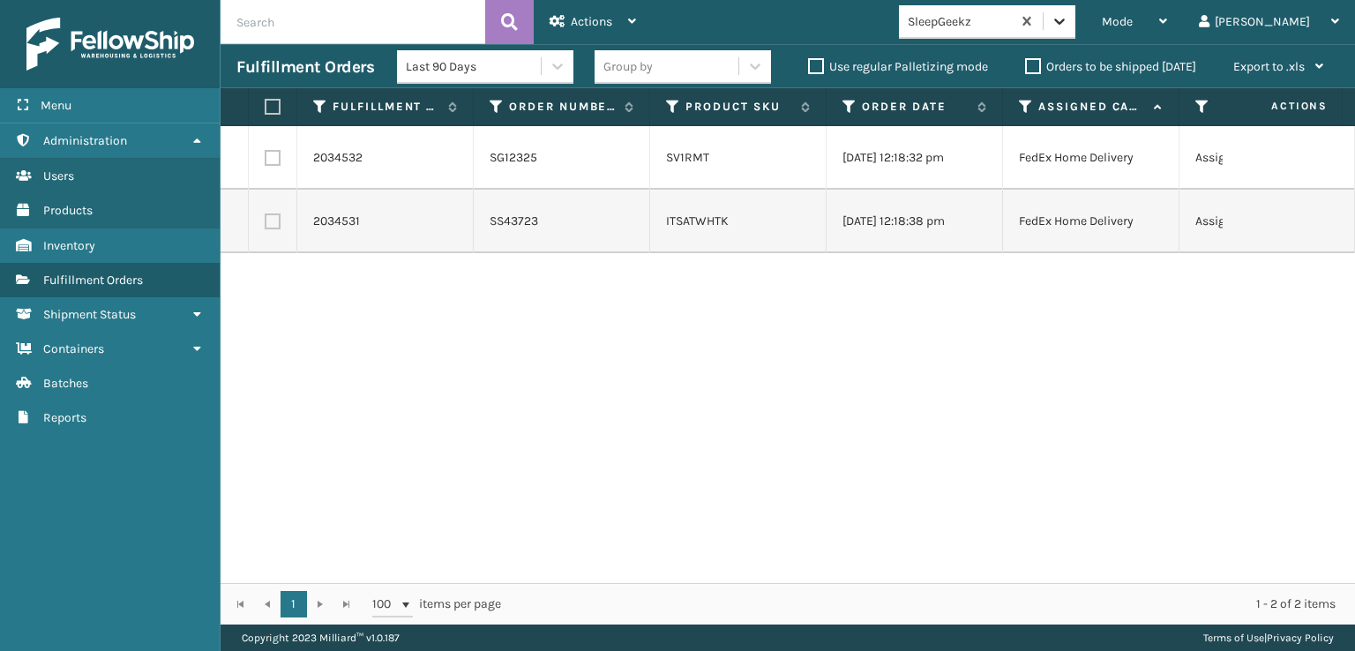
click at [1068, 28] on icon at bounding box center [1060, 21] width 18 height 18
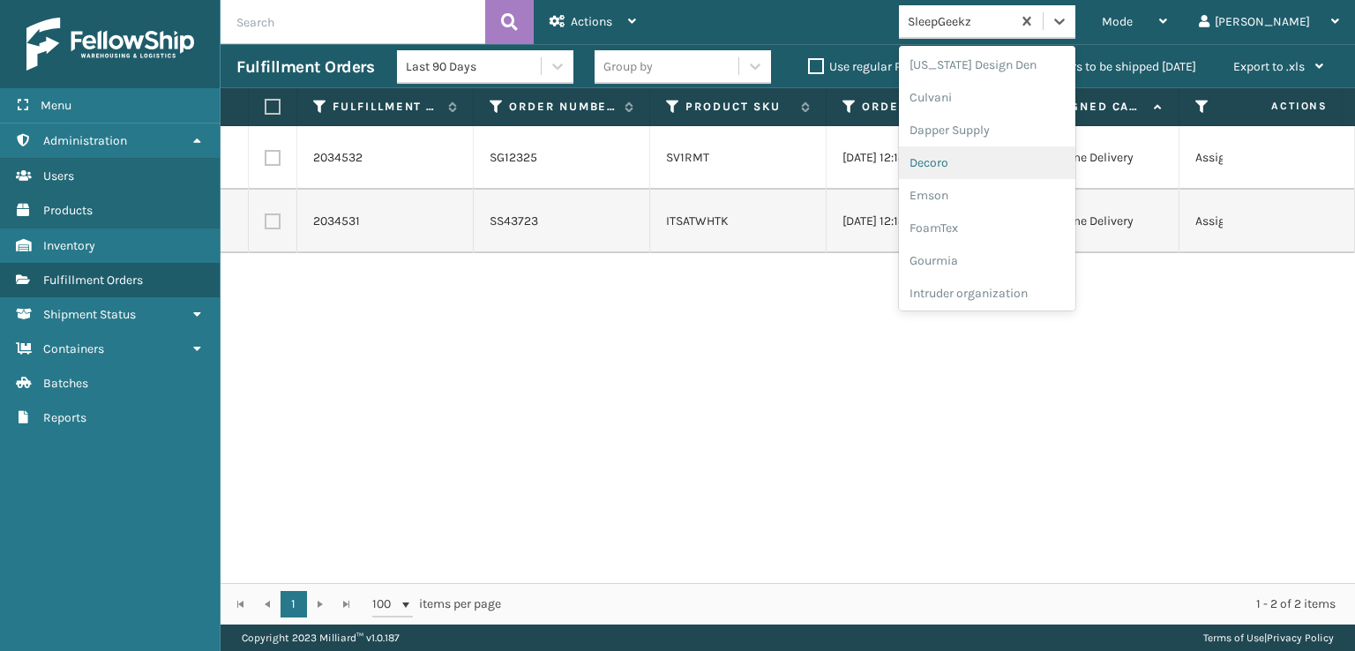
scroll to position [265, 0]
click at [1005, 230] on div "FoamTex" at bounding box center [987, 225] width 176 height 33
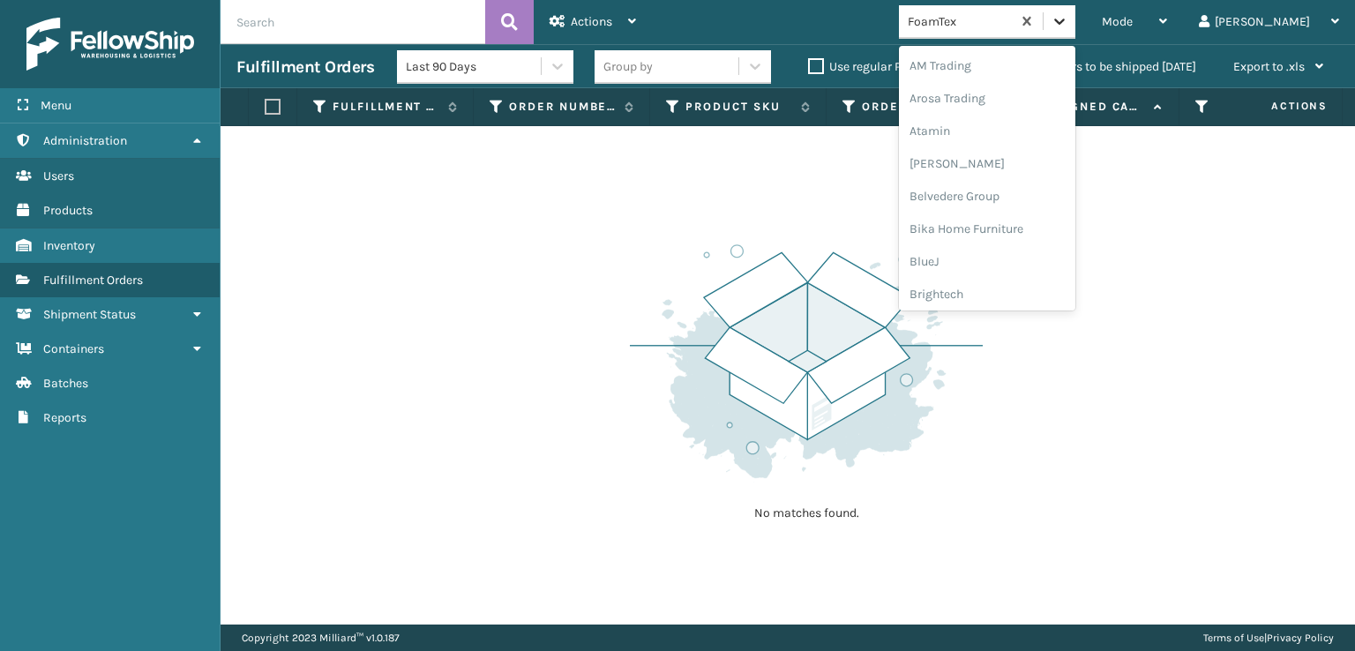
click at [1068, 19] on icon at bounding box center [1060, 21] width 18 height 18
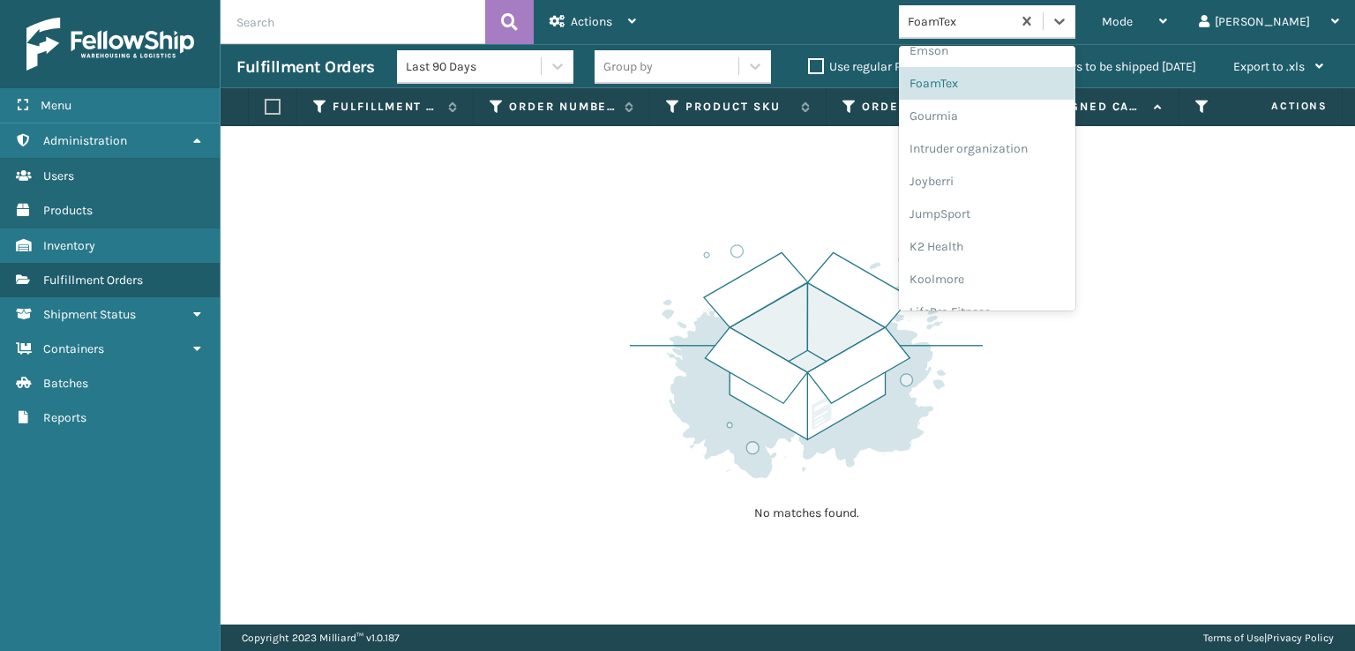
scroll to position [558, 0]
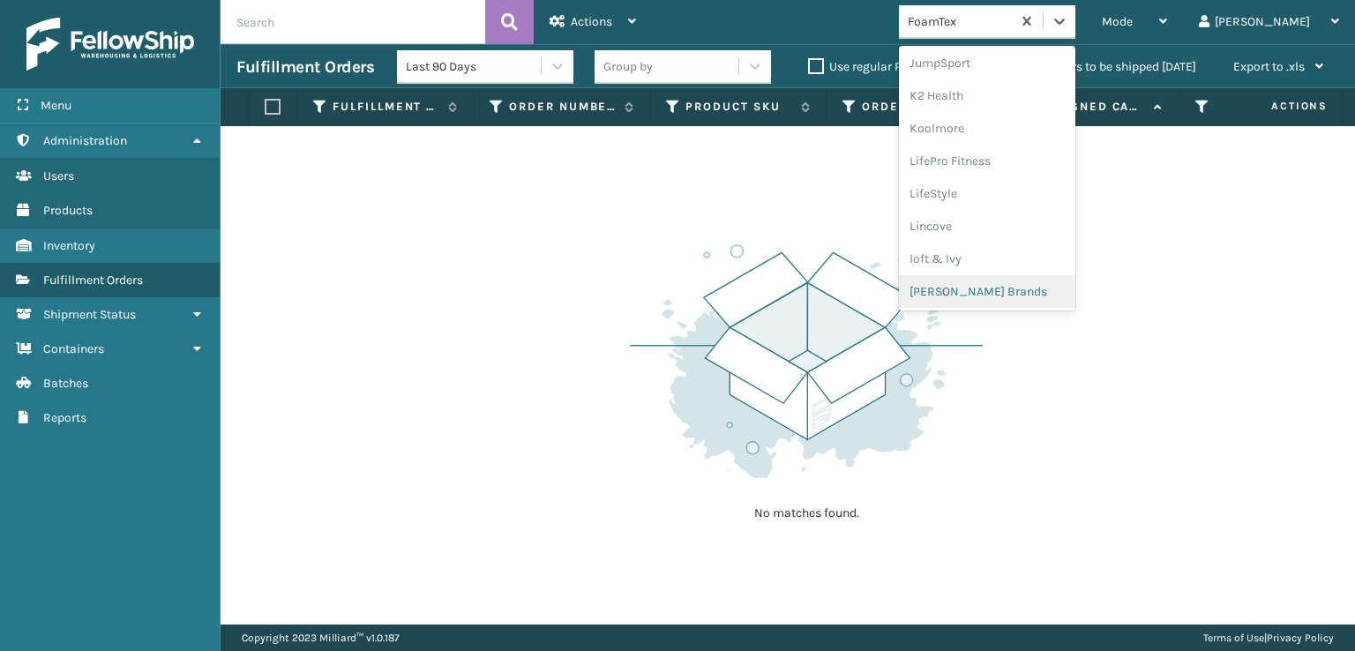
click at [1013, 296] on div "[PERSON_NAME] Brands" at bounding box center [987, 291] width 176 height 33
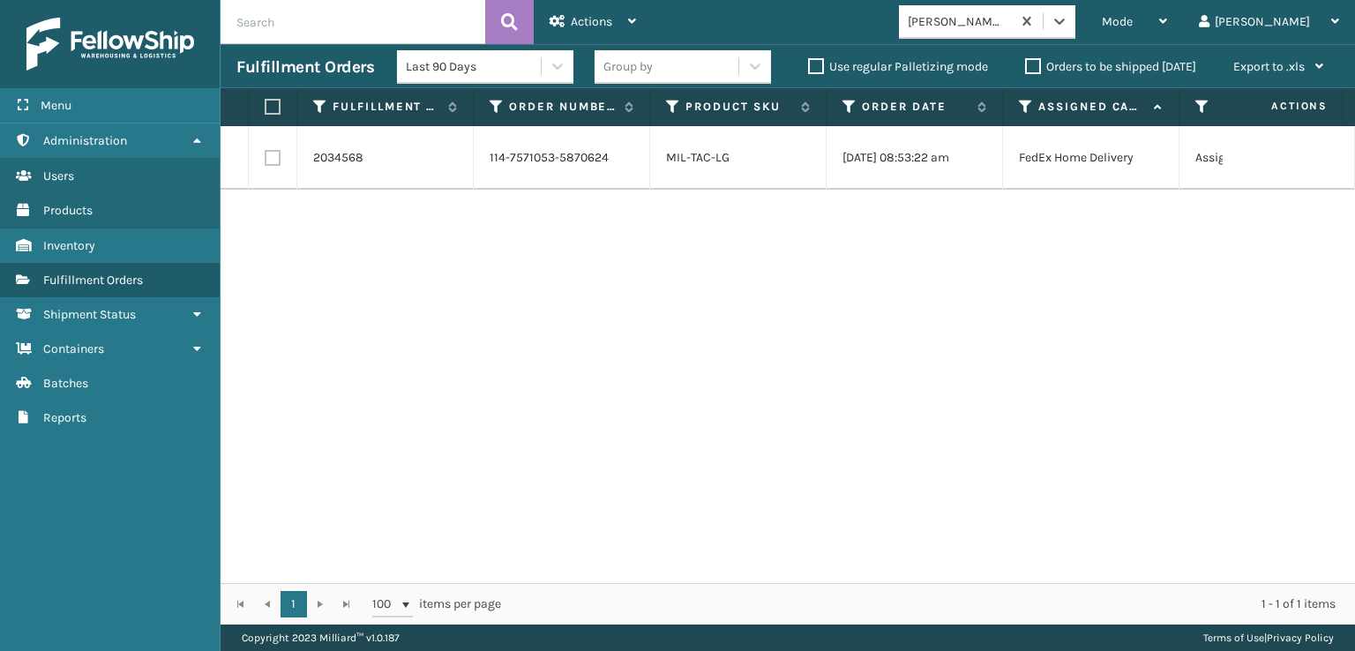
click at [268, 155] on label at bounding box center [273, 158] width 16 height 16
click at [266, 155] on input "checkbox" at bounding box center [265, 155] width 1 height 11
checkbox input "true"
click at [590, 19] on span "Actions" at bounding box center [591, 21] width 41 height 15
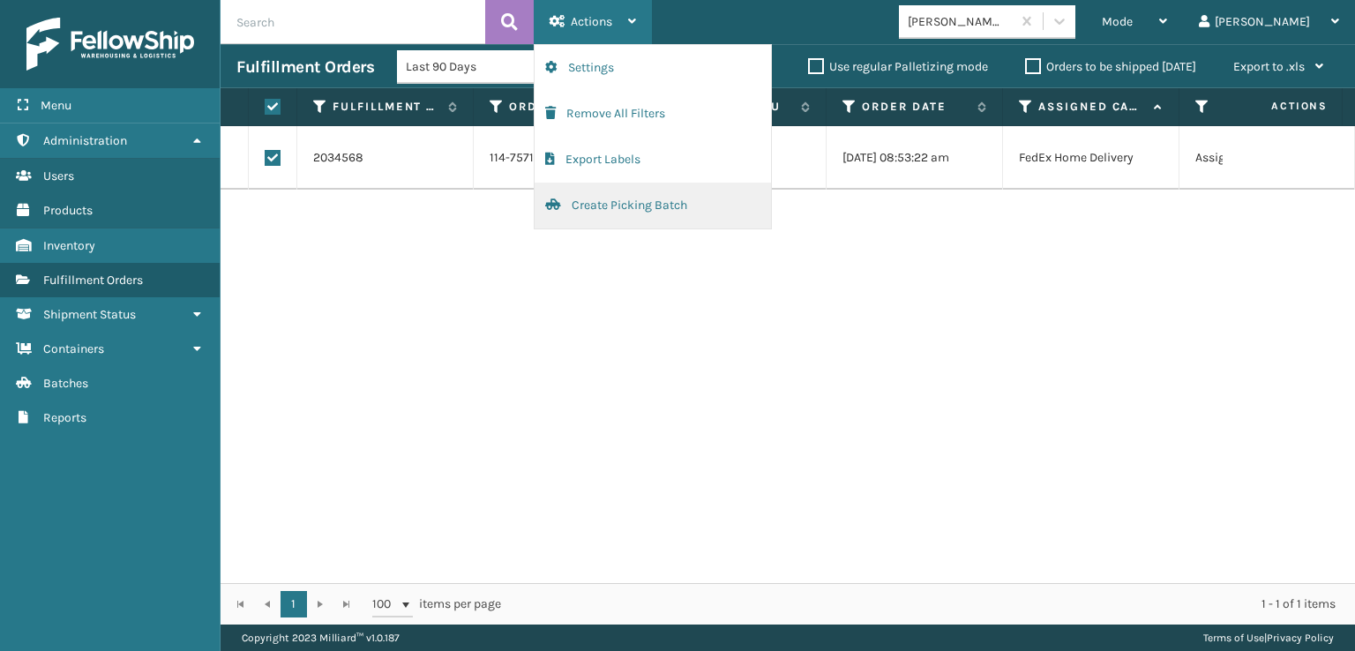
click at [629, 204] on button "Create Picking Batch" at bounding box center [653, 206] width 236 height 46
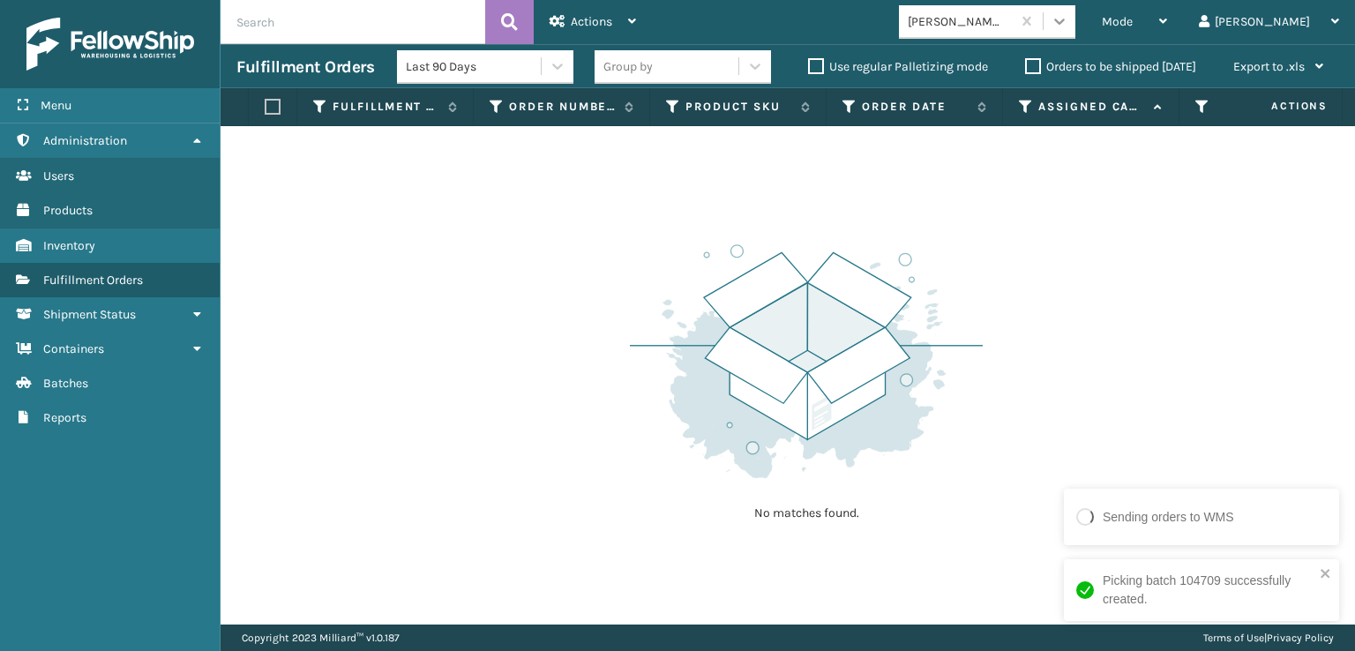
click at [1068, 19] on icon at bounding box center [1060, 21] width 18 height 18
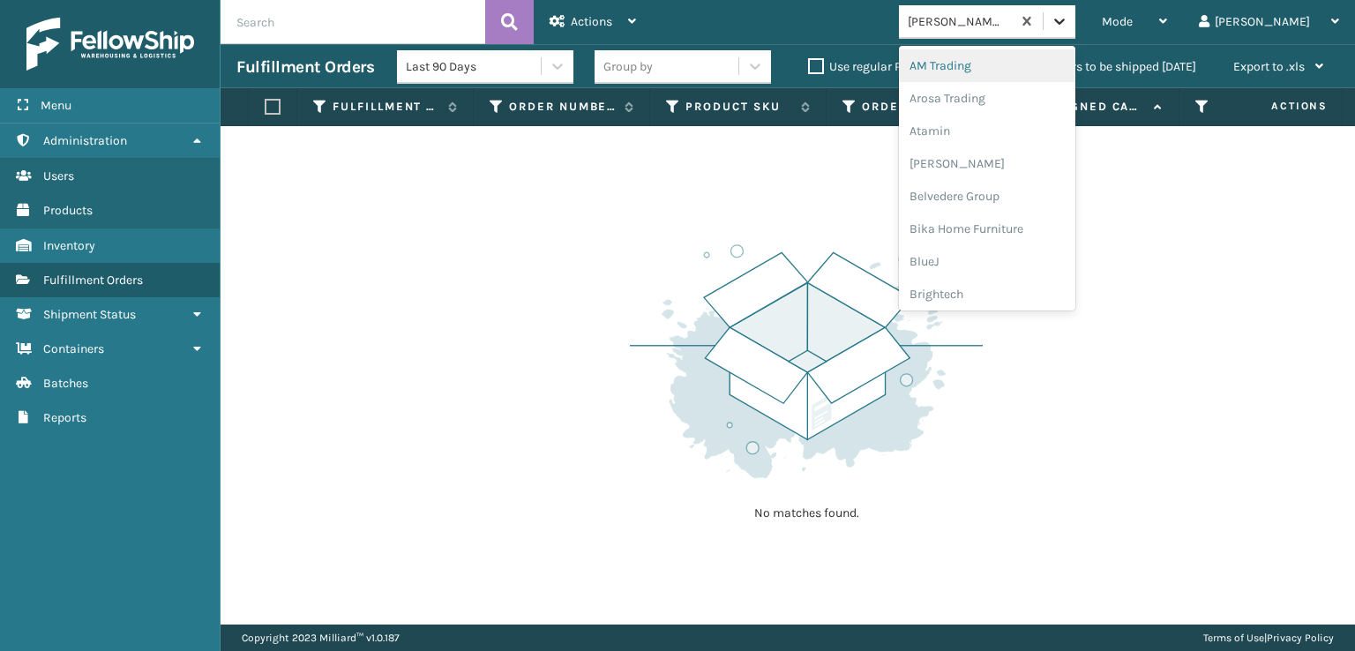
click at [1068, 17] on icon at bounding box center [1060, 21] width 18 height 18
click at [1017, 255] on div "SleepGeekz" at bounding box center [987, 258] width 176 height 33
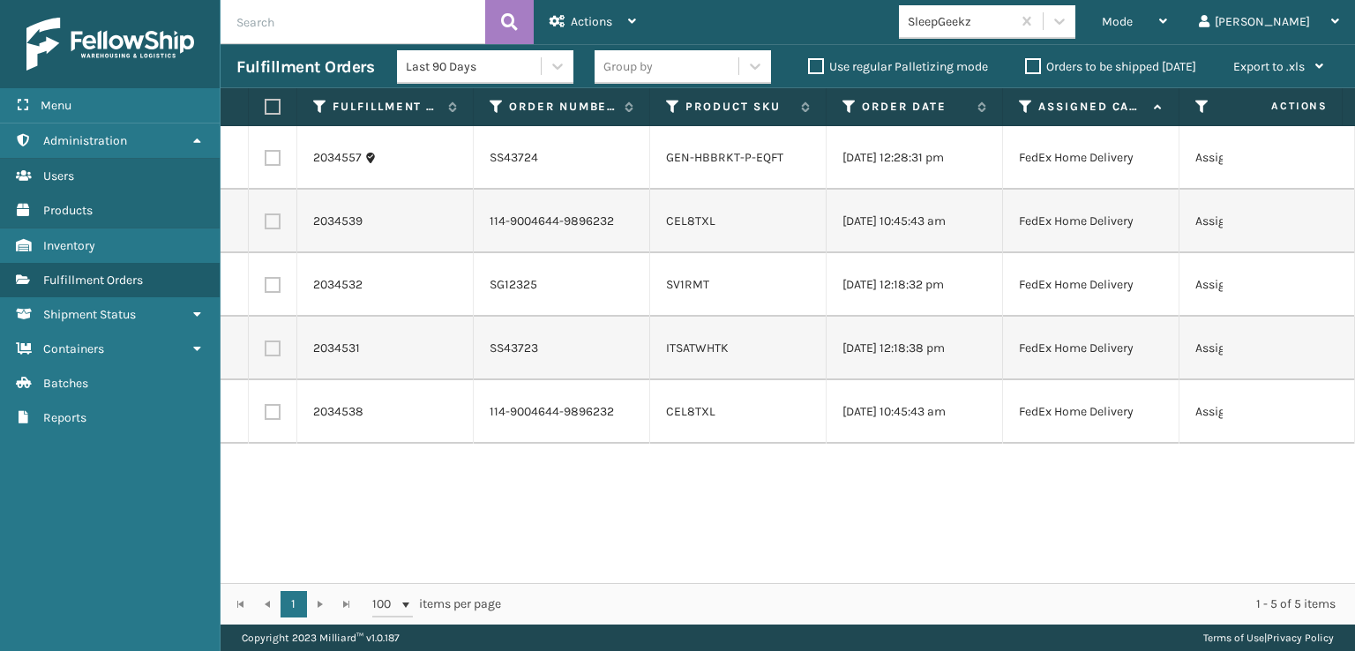
click at [275, 356] on label at bounding box center [273, 349] width 16 height 16
click at [266, 352] on input "checkbox" at bounding box center [265, 346] width 1 height 11
checkbox input "true"
click at [272, 293] on label at bounding box center [273, 285] width 16 height 16
click at [266, 288] on input "checkbox" at bounding box center [265, 282] width 1 height 11
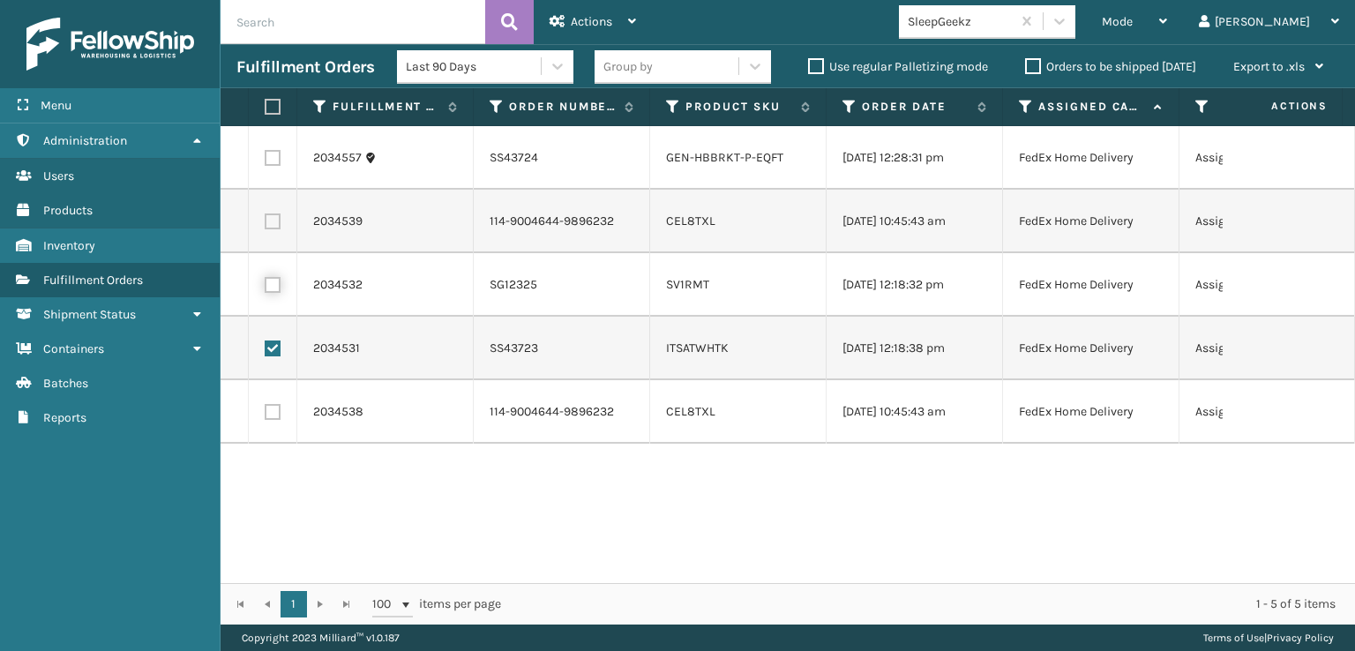
checkbox input "true"
click at [270, 158] on label at bounding box center [273, 158] width 16 height 16
click at [266, 158] on input "checkbox" at bounding box center [265, 155] width 1 height 11
checkbox input "true"
click at [587, 6] on div "Actions" at bounding box center [593, 22] width 86 height 44
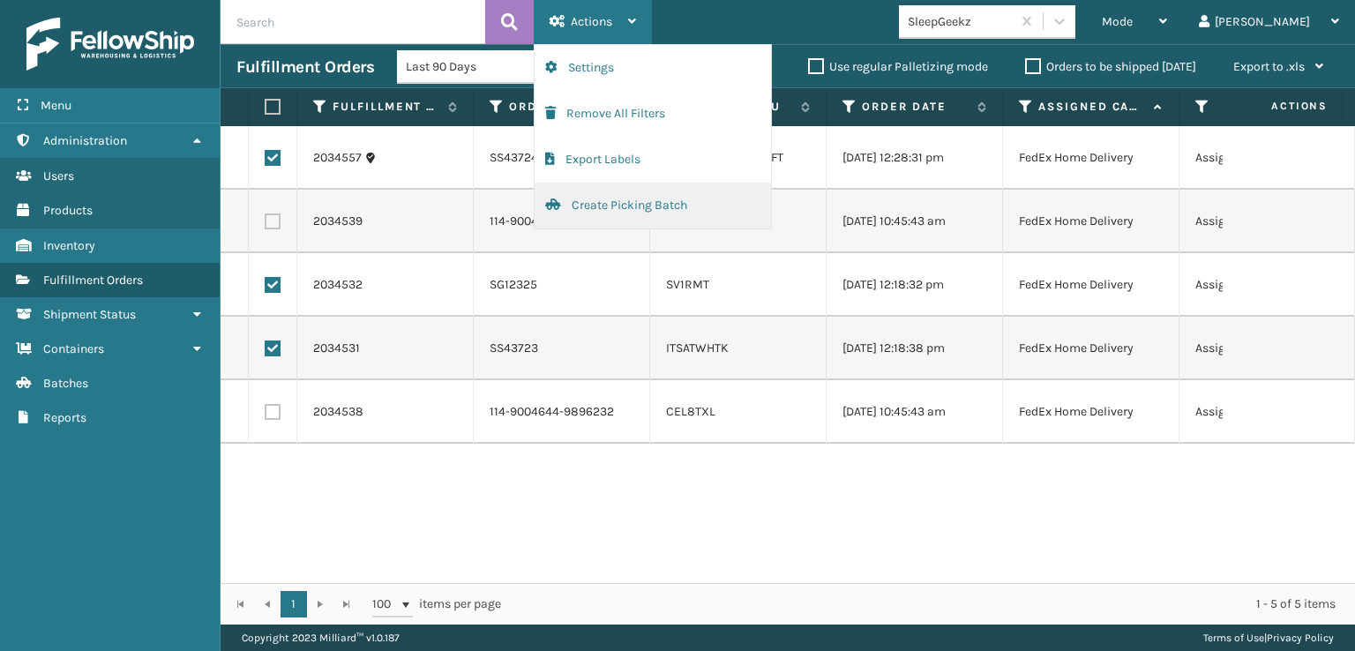
click at [600, 201] on button "Create Picking Batch" at bounding box center [653, 206] width 236 height 46
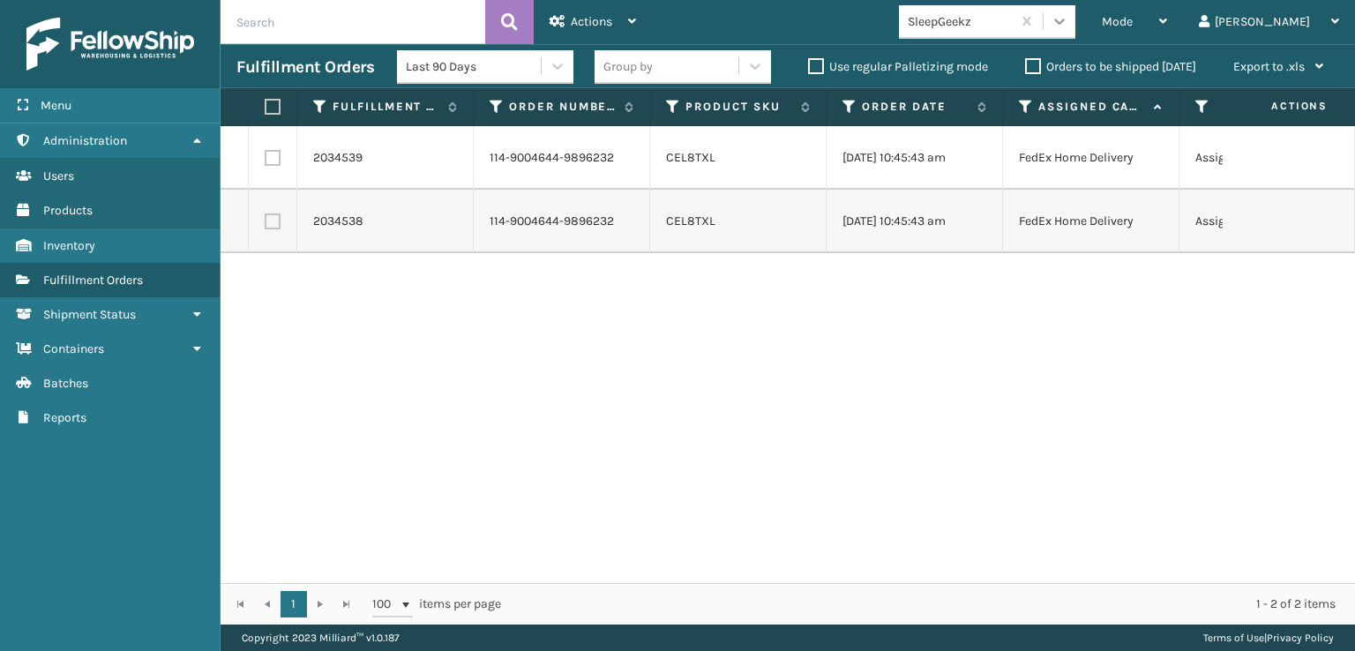
click at [1068, 22] on icon at bounding box center [1060, 21] width 18 height 18
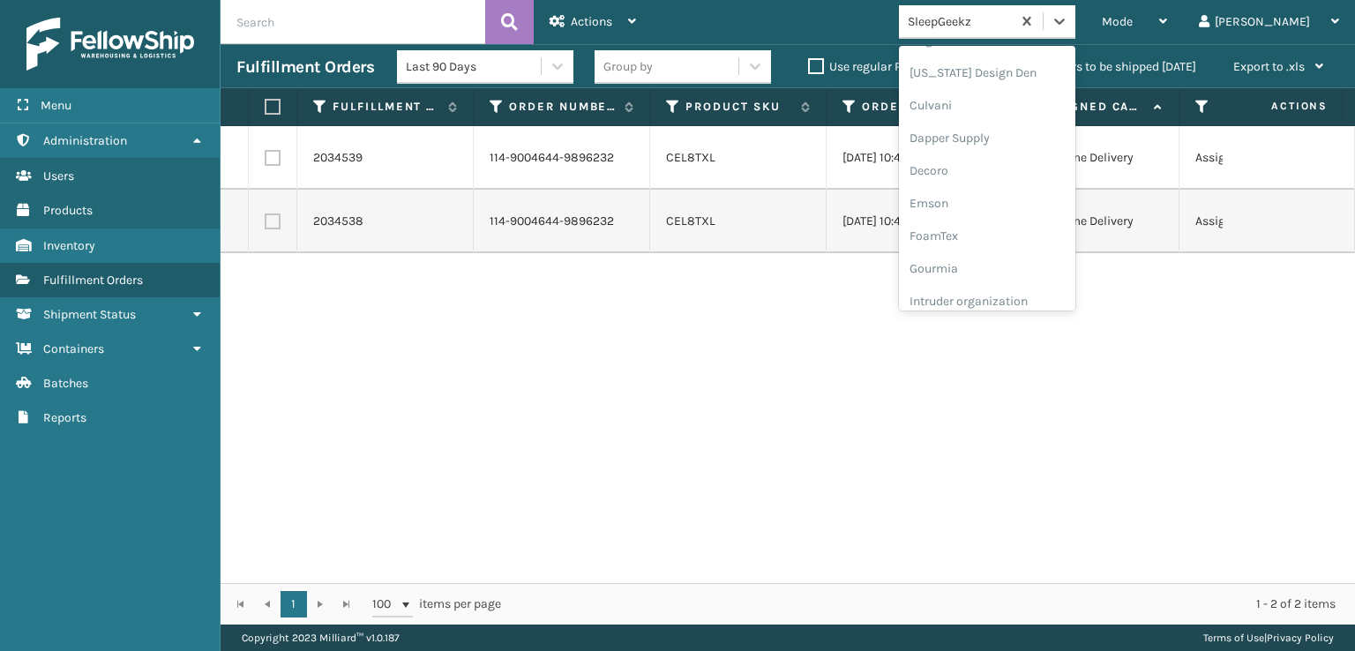
scroll to position [558, 0]
click at [994, 295] on div "[PERSON_NAME] Brands" at bounding box center [987, 291] width 176 height 33
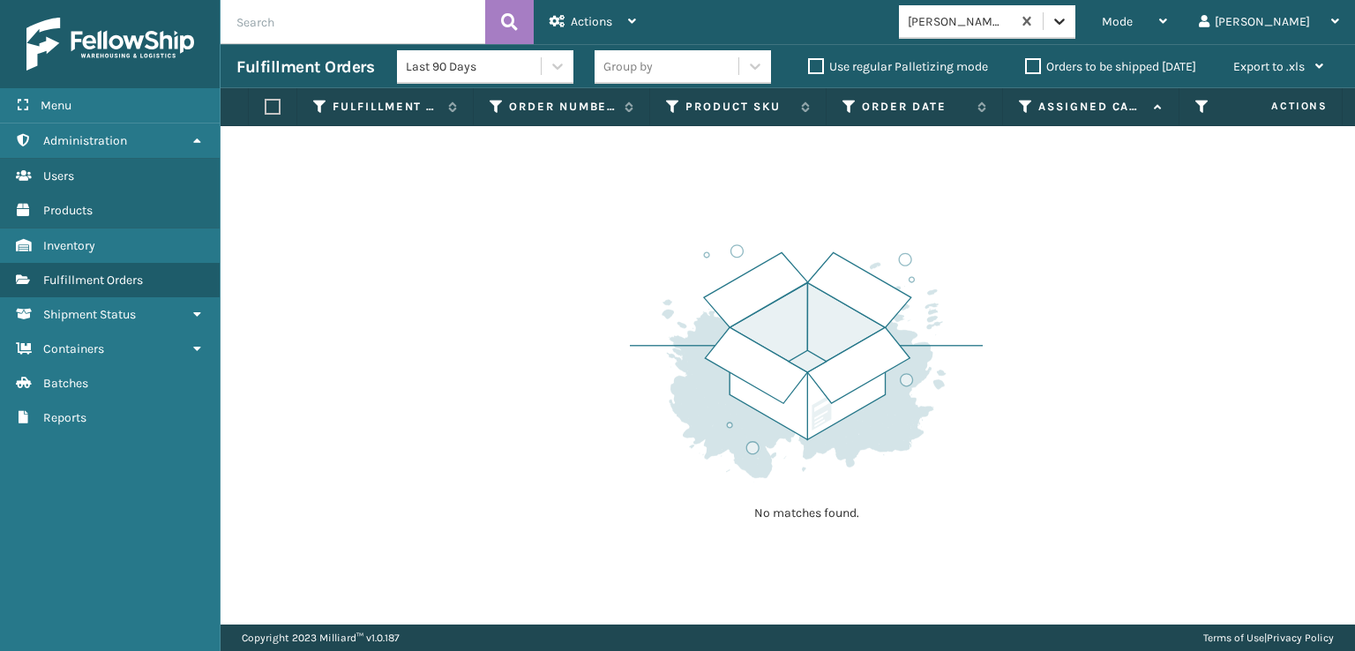
click at [1068, 19] on icon at bounding box center [1060, 21] width 18 height 18
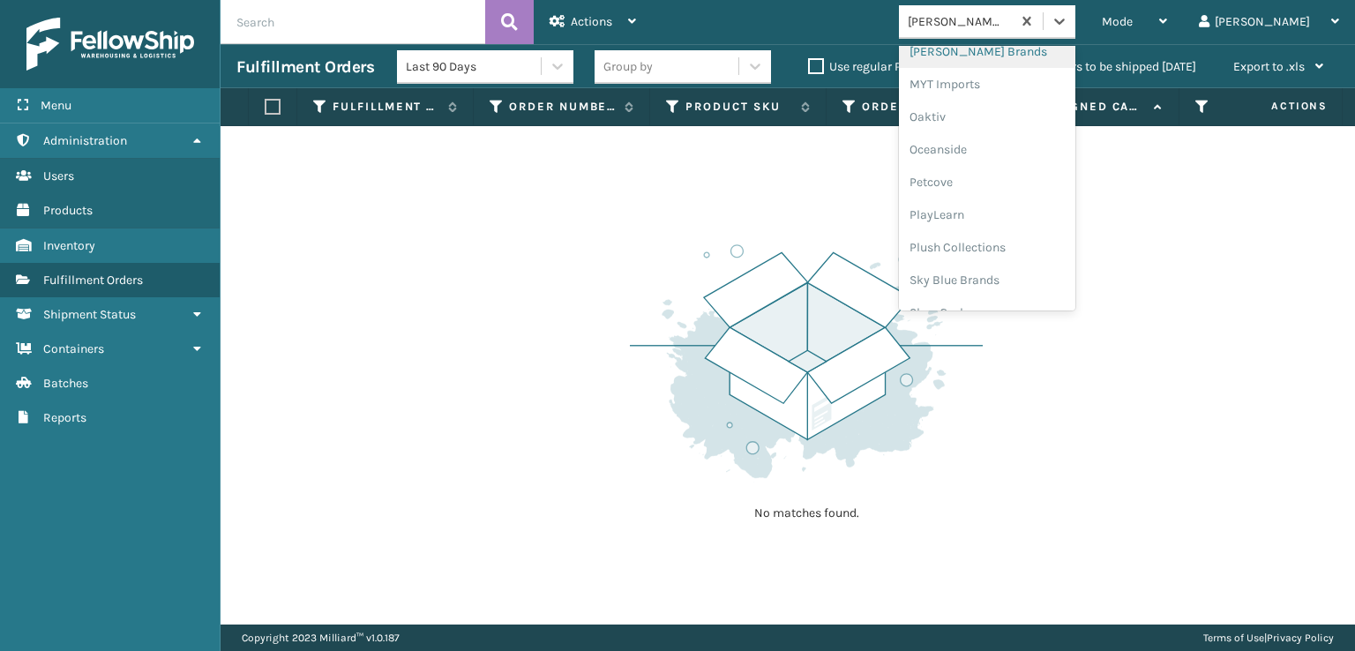
scroll to position [852, 0]
click at [1027, 258] on div "SleepGeekz" at bounding box center [987, 258] width 176 height 33
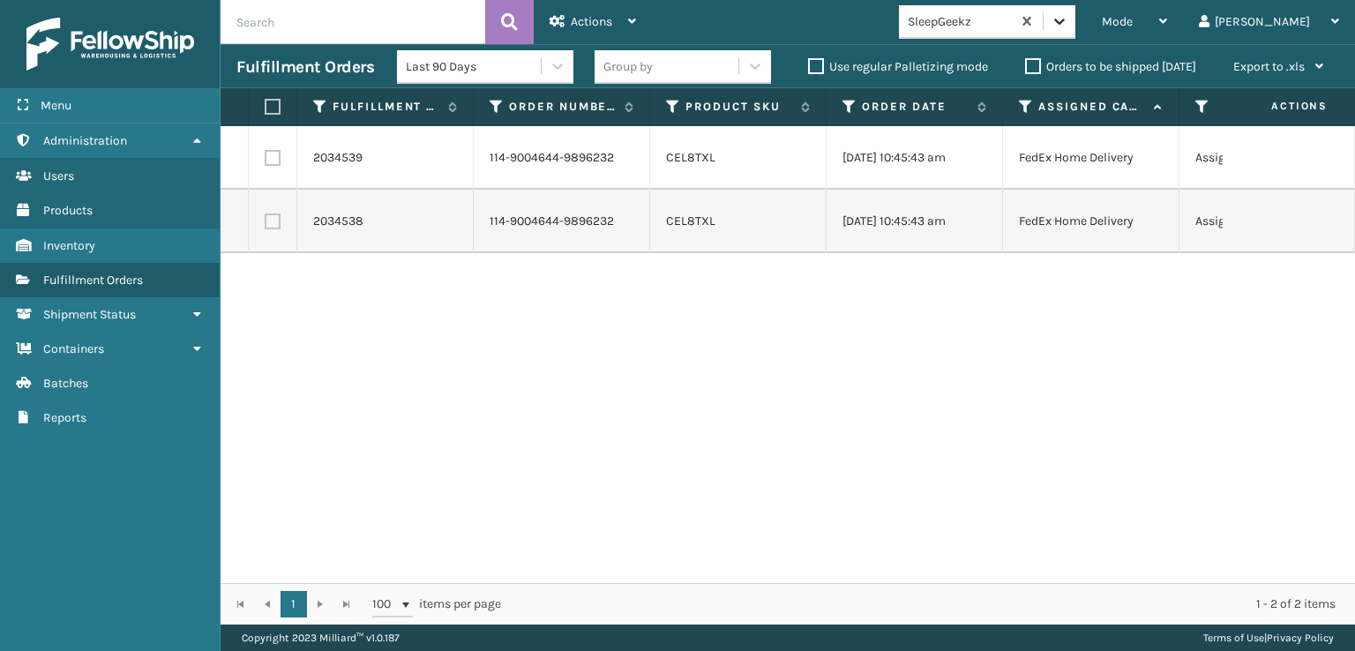
click at [1075, 21] on div at bounding box center [1060, 21] width 32 height 32
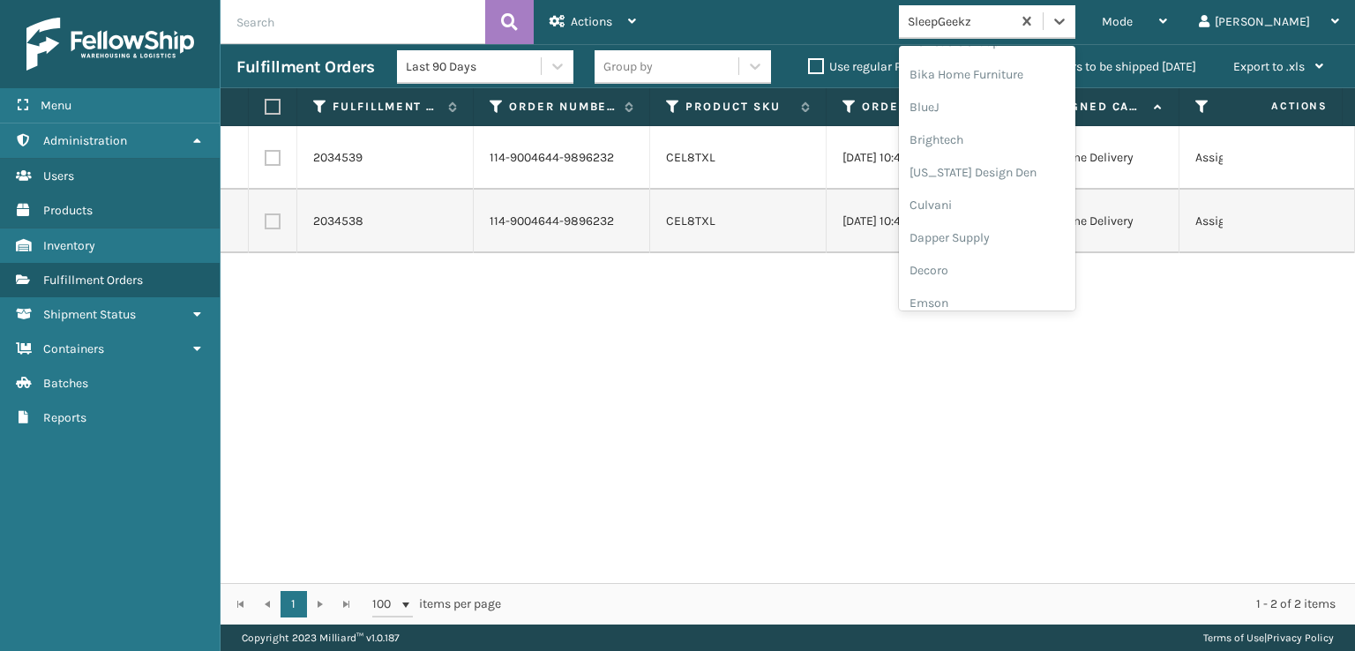
scroll to position [353, 0]
click at [1015, 134] on div "FoamTex" at bounding box center [987, 137] width 176 height 33
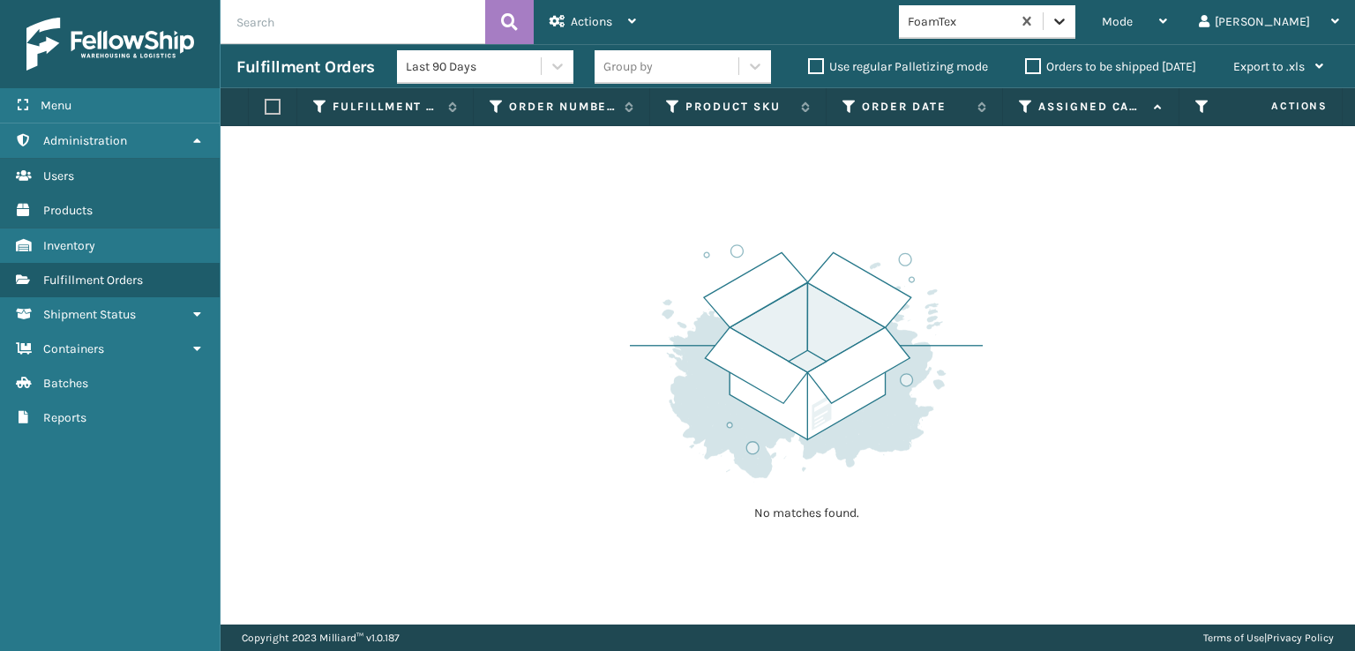
click at [1075, 15] on div at bounding box center [1060, 21] width 32 height 32
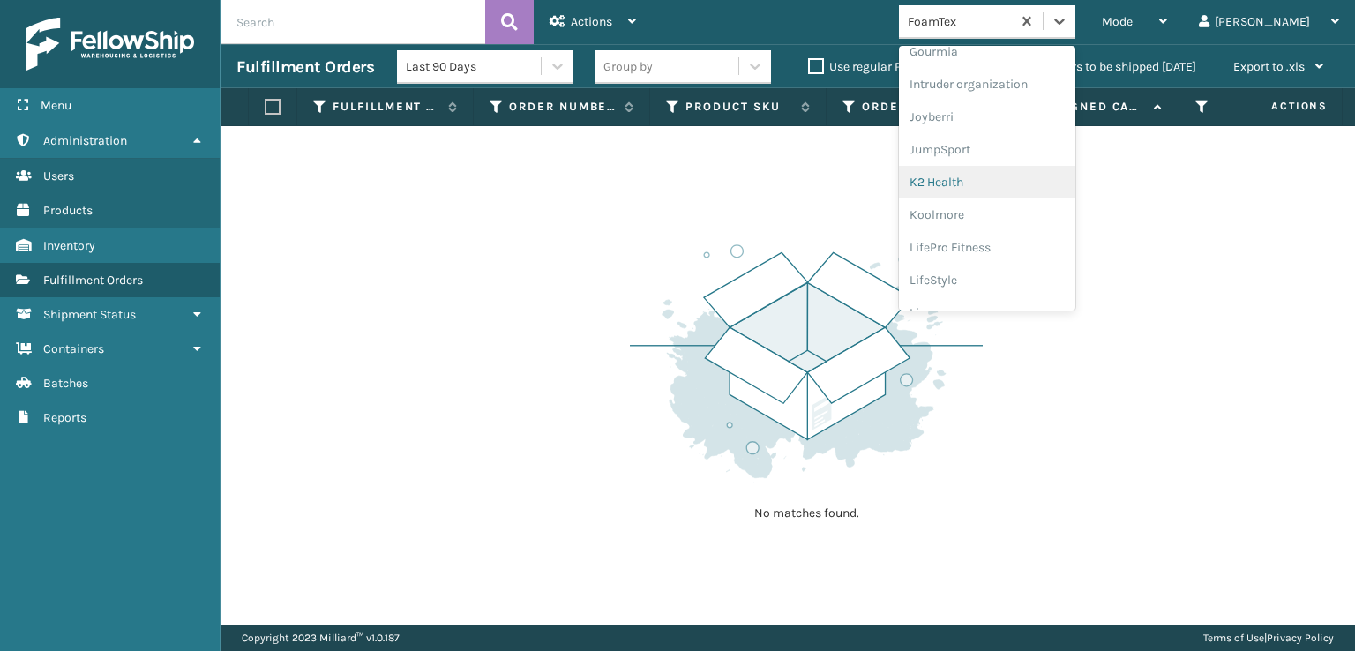
scroll to position [558, 0]
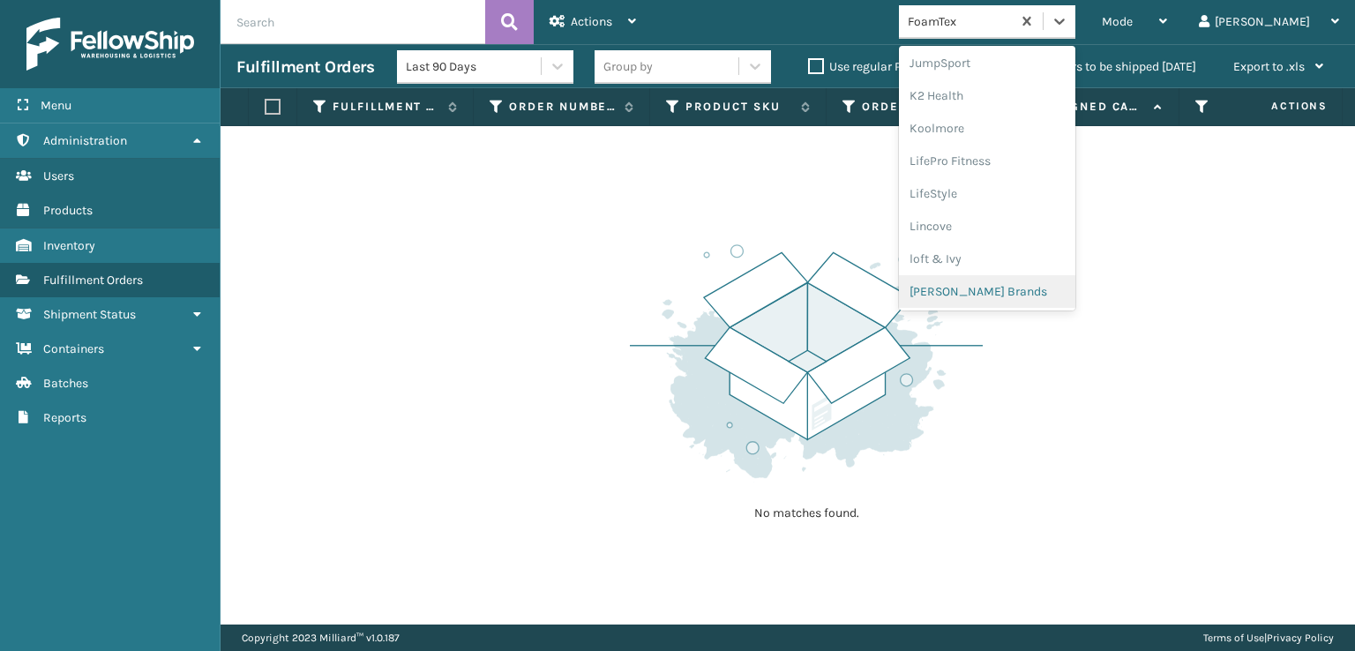
click at [1015, 296] on div "[PERSON_NAME] Brands" at bounding box center [987, 291] width 176 height 33
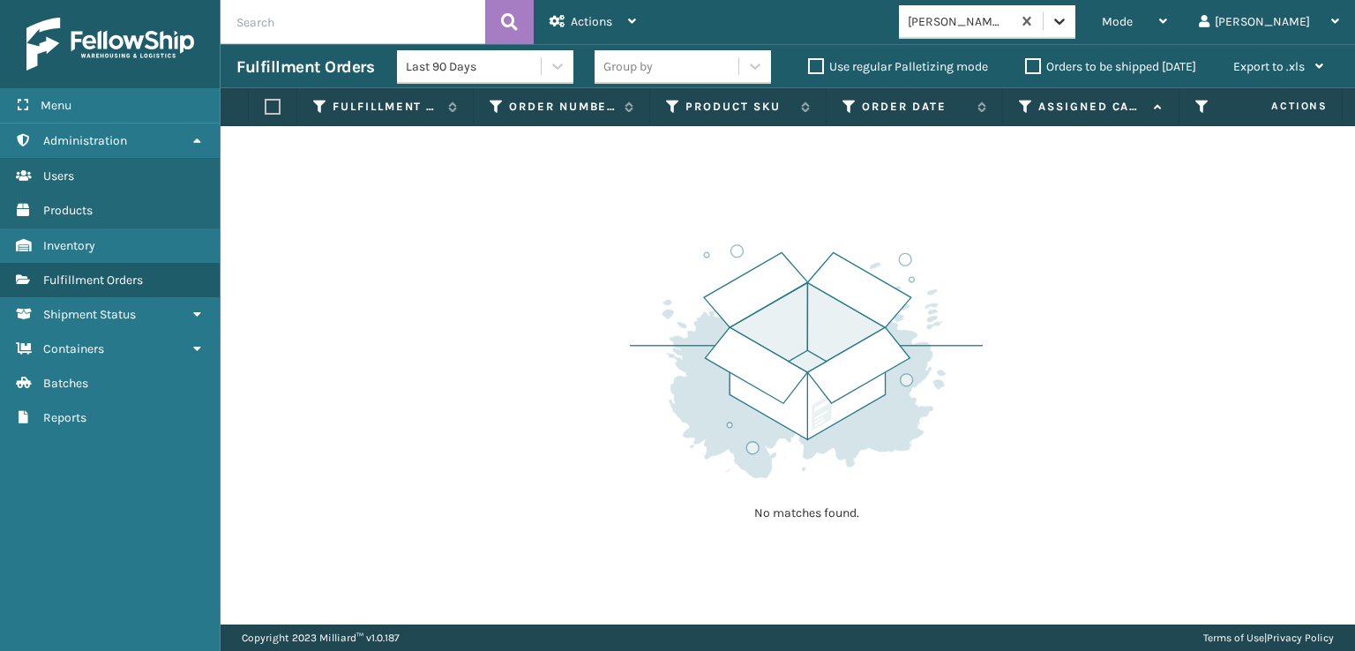
click at [1068, 22] on icon at bounding box center [1060, 21] width 18 height 18
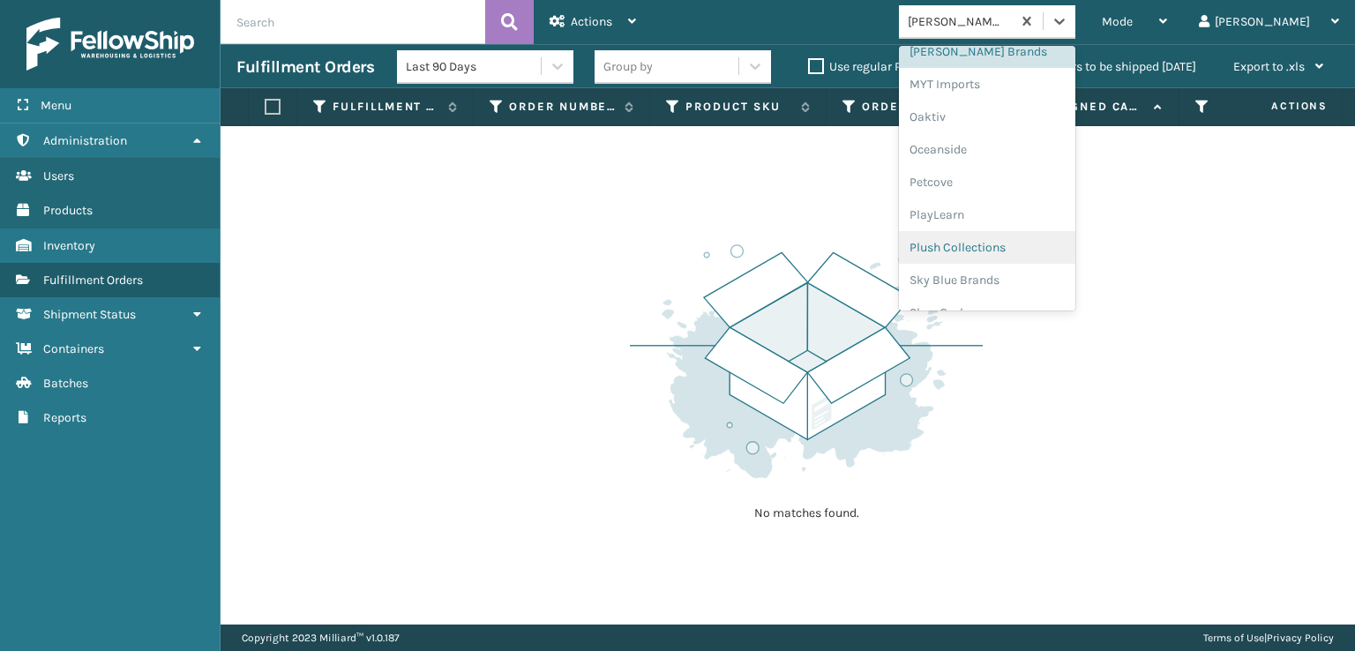
scroll to position [852, 0]
click at [1011, 253] on div "SleepGeekz" at bounding box center [987, 258] width 176 height 33
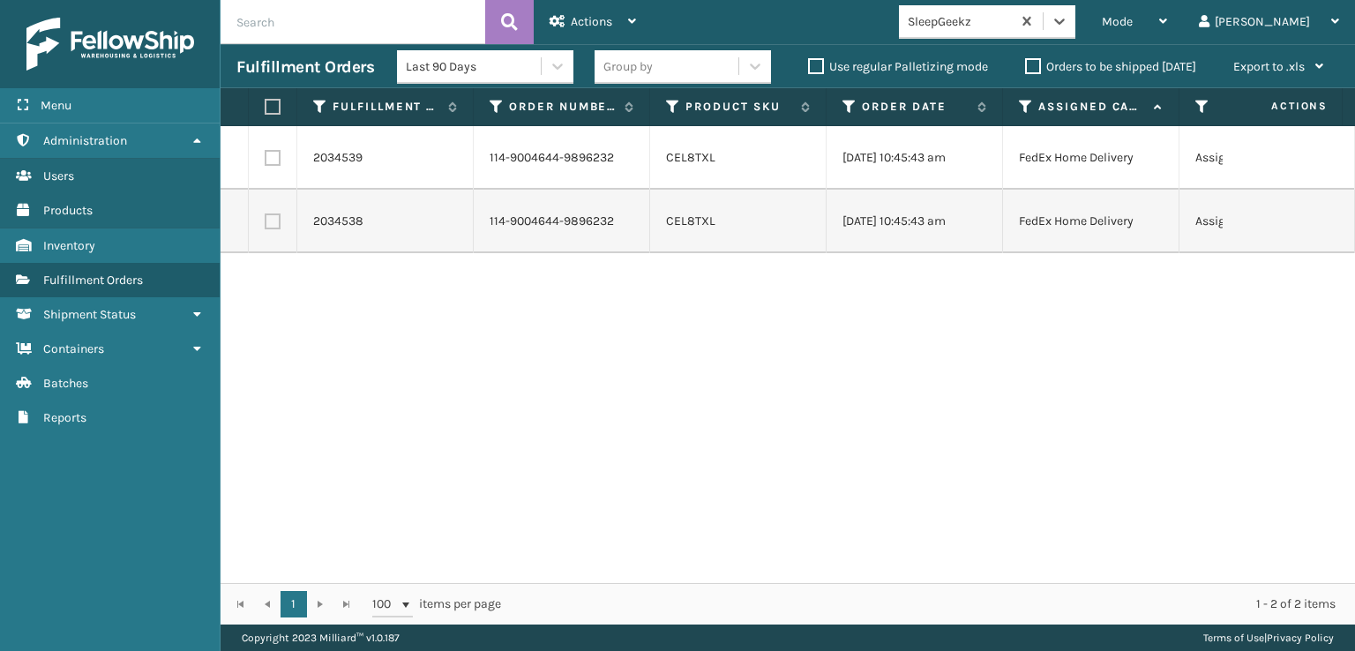
click at [273, 106] on label at bounding box center [270, 107] width 11 height 16
click at [266, 106] on input "checkbox" at bounding box center [265, 106] width 1 height 11
checkbox input "true"
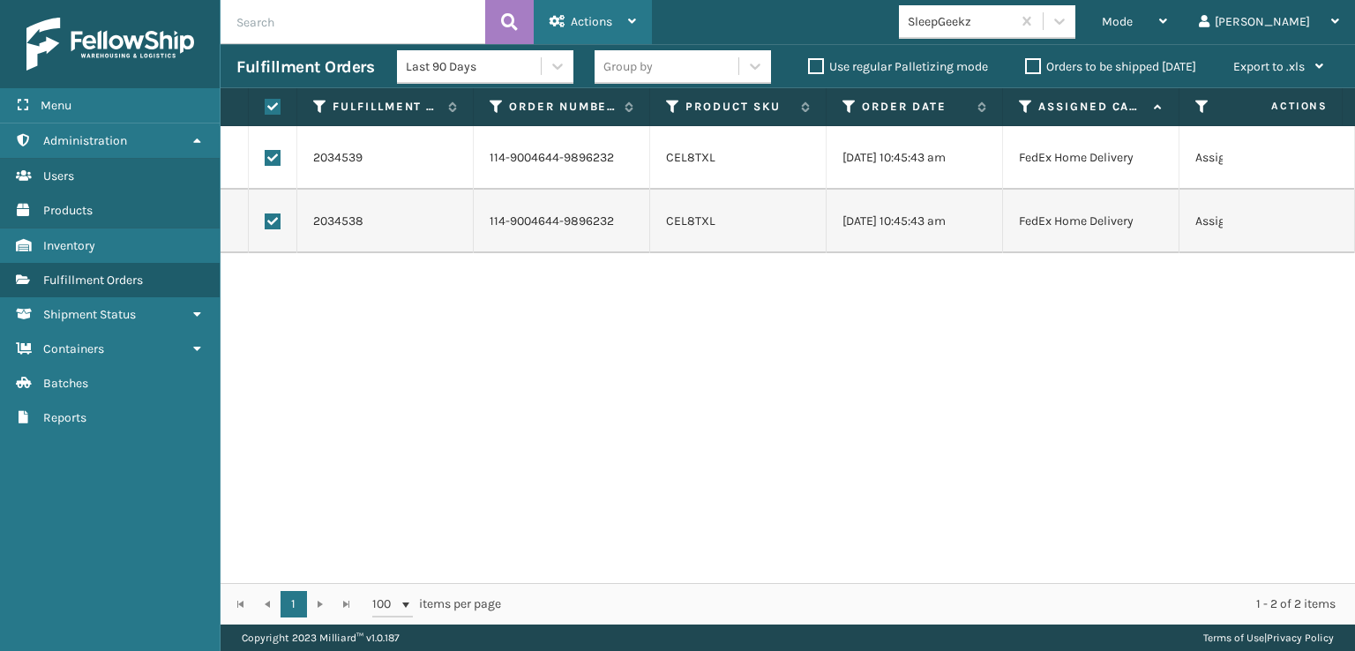
click at [580, 26] on span "Actions" at bounding box center [591, 21] width 41 height 15
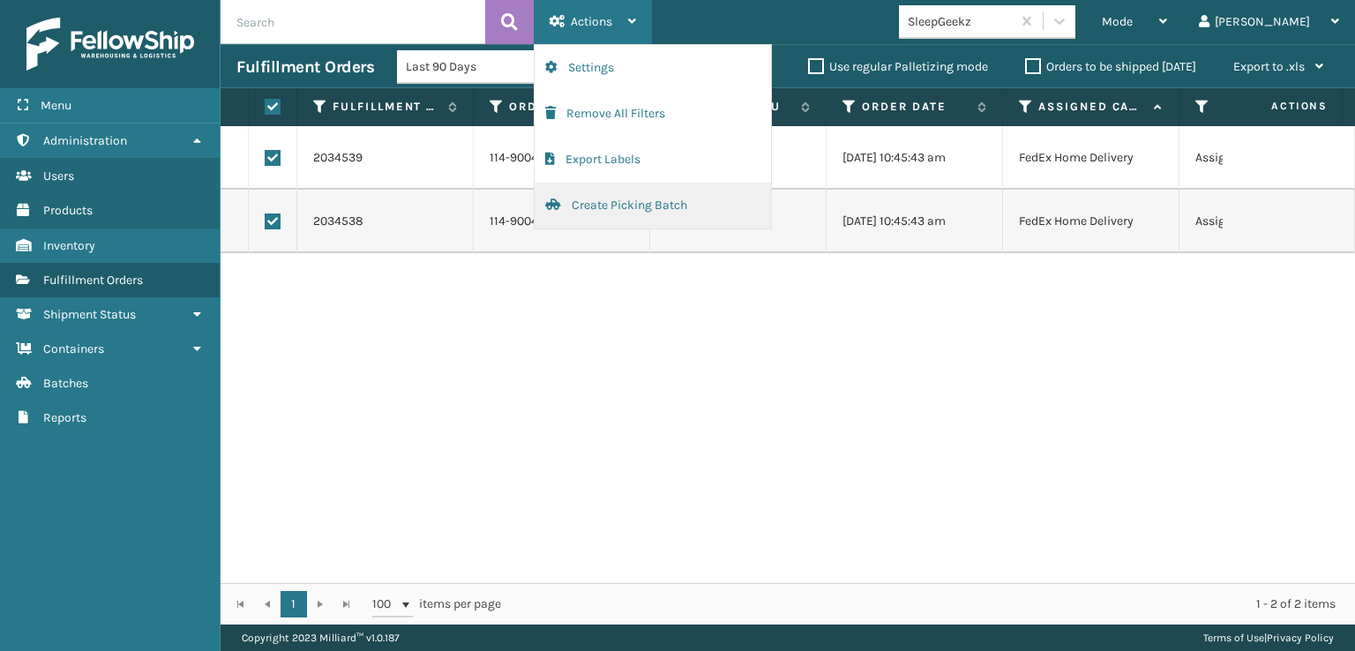
click at [596, 204] on button "Create Picking Batch" at bounding box center [653, 206] width 236 height 46
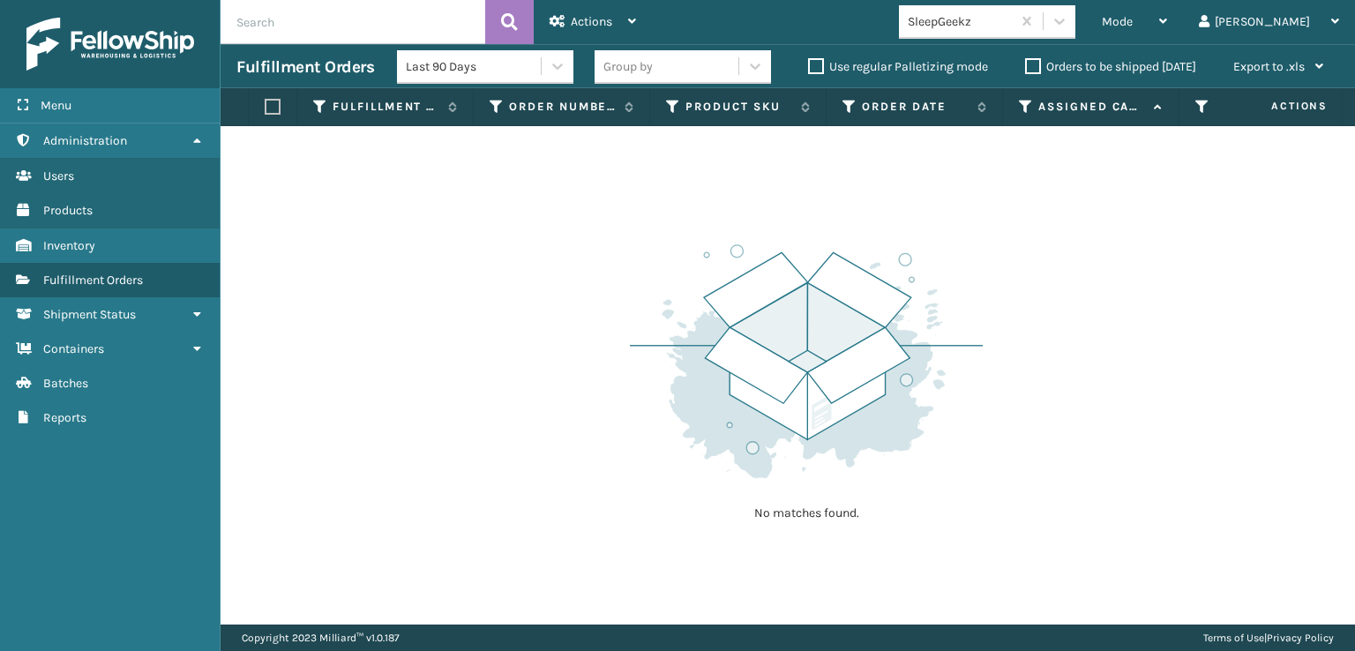
click at [535, 44] on button "Create Picking Batch" at bounding box center [653, 44] width 236 height 0
click at [1167, 19] on div "Mode" at bounding box center [1134, 22] width 65 height 44
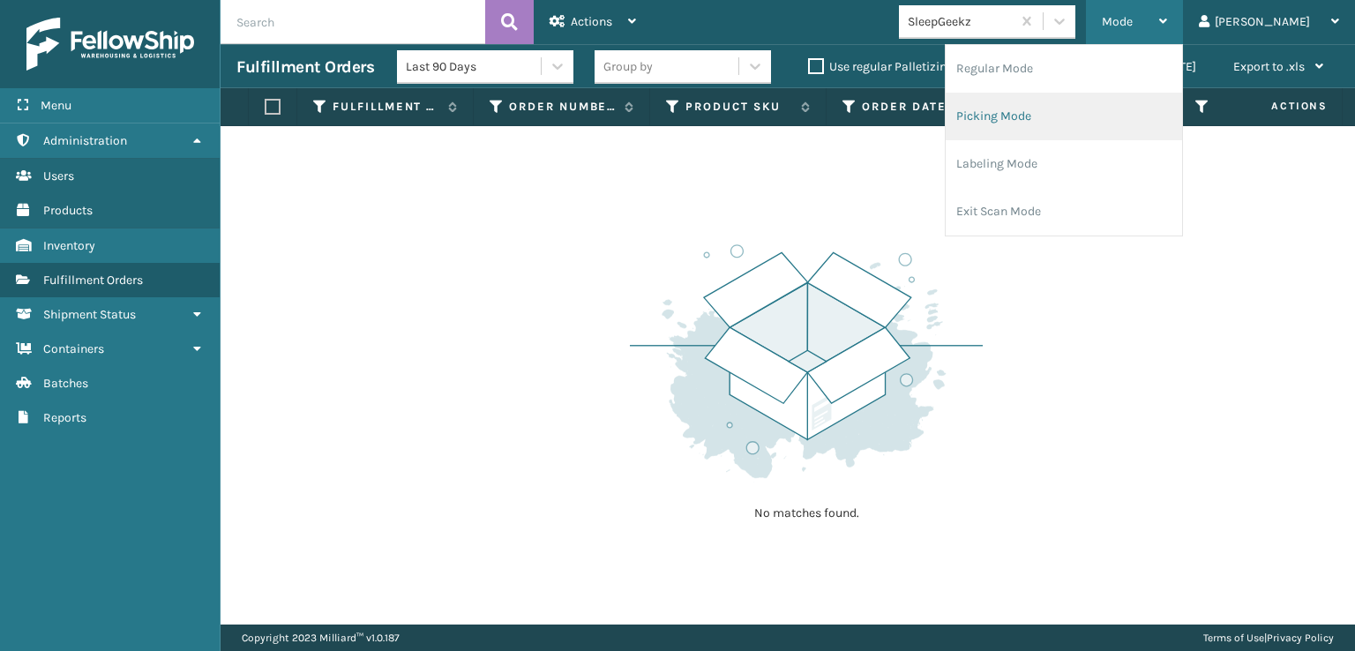
click at [1069, 106] on li "Picking Mode" at bounding box center [1064, 117] width 236 height 48
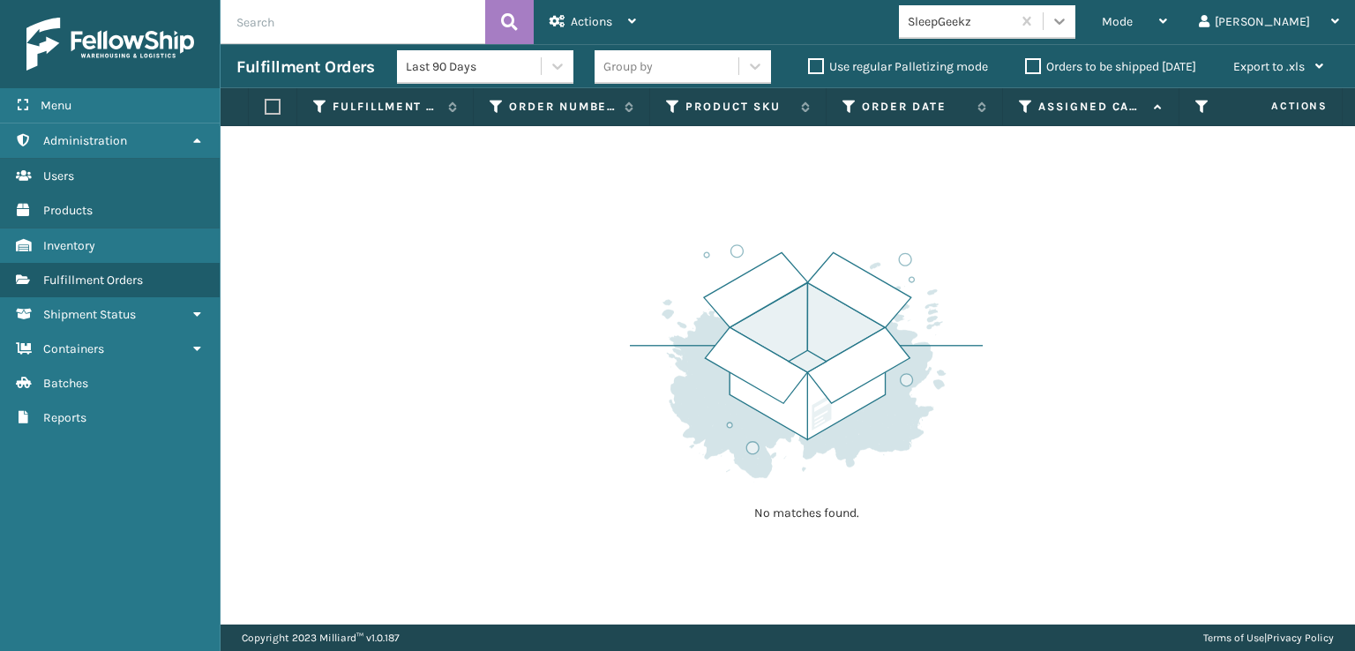
click at [1068, 29] on icon at bounding box center [1060, 21] width 18 height 18
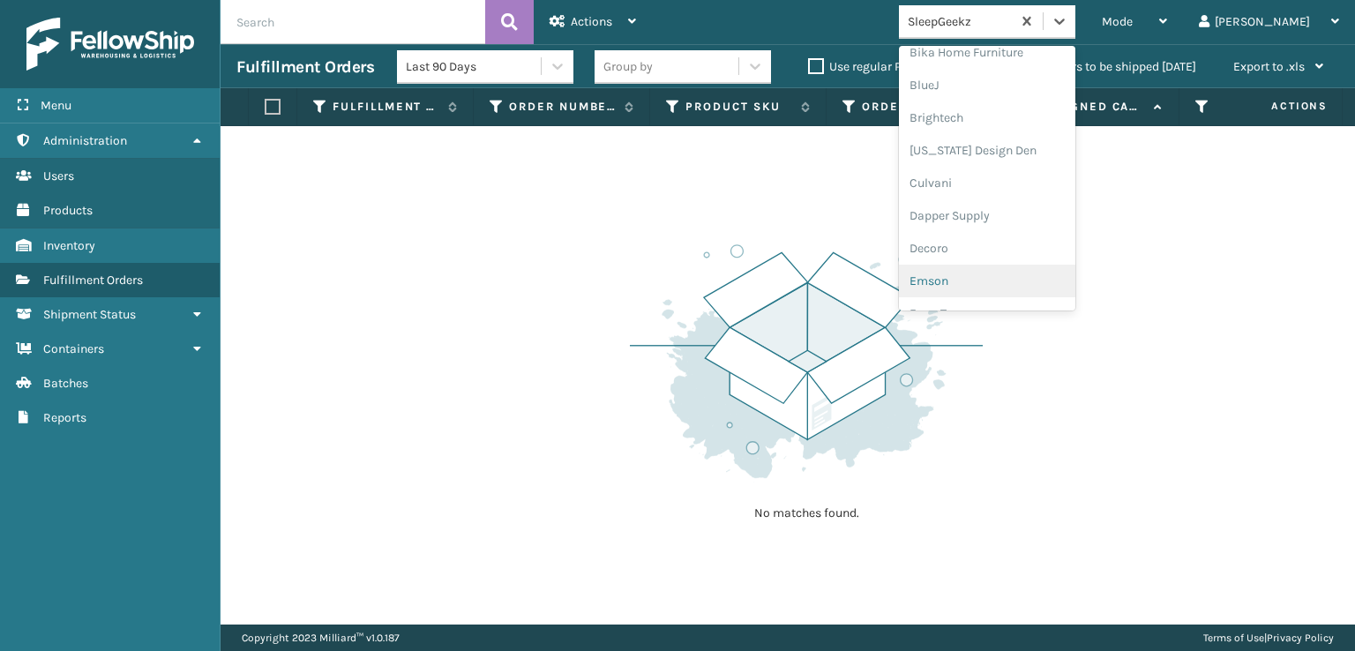
scroll to position [265, 0]
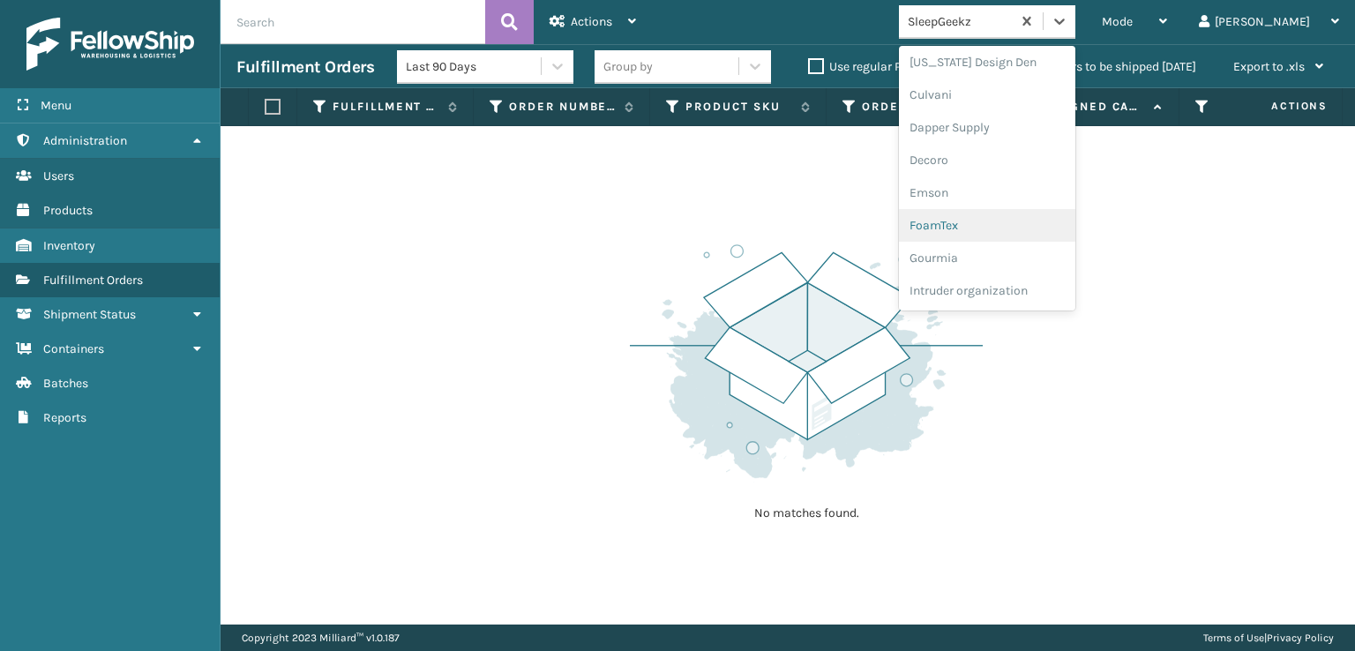
click at [1000, 228] on div "FoamTex" at bounding box center [987, 225] width 176 height 33
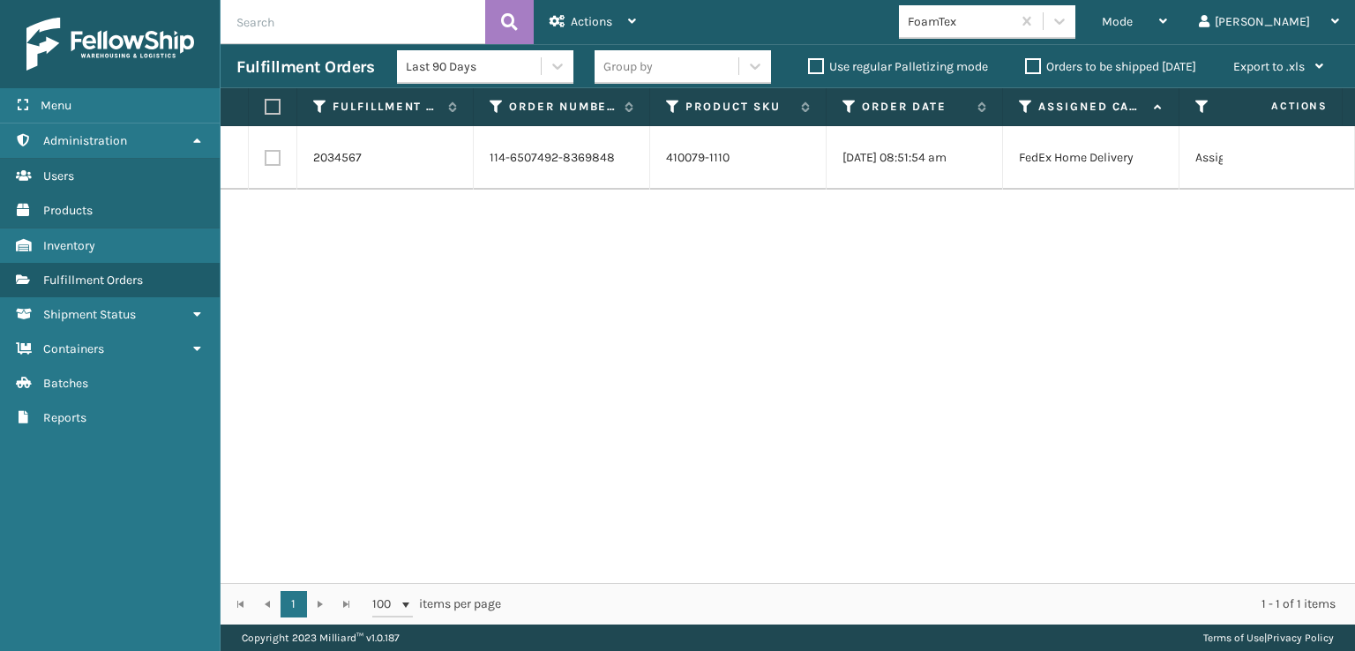
click at [272, 157] on label at bounding box center [273, 158] width 16 height 16
click at [266, 157] on input "checkbox" at bounding box center [265, 155] width 1 height 11
checkbox input "true"
click at [564, 27] on icon at bounding box center [558, 21] width 16 height 12
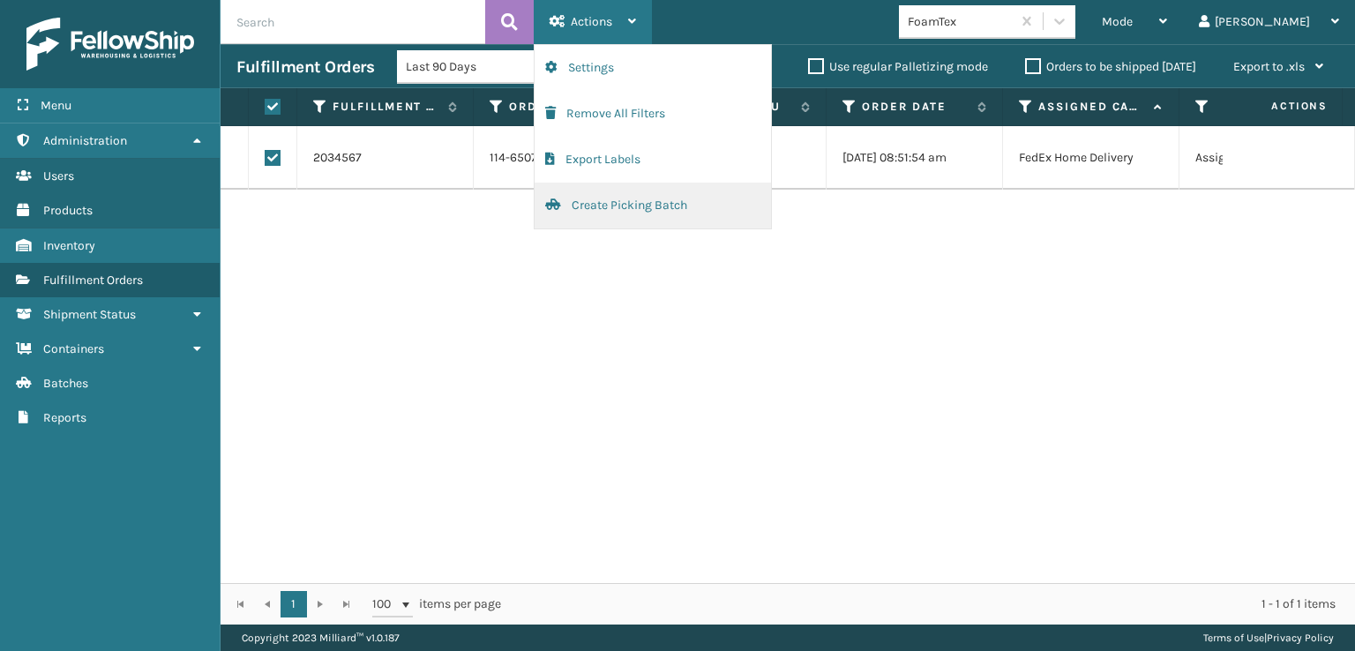
click at [600, 207] on button "Create Picking Batch" at bounding box center [653, 206] width 236 height 46
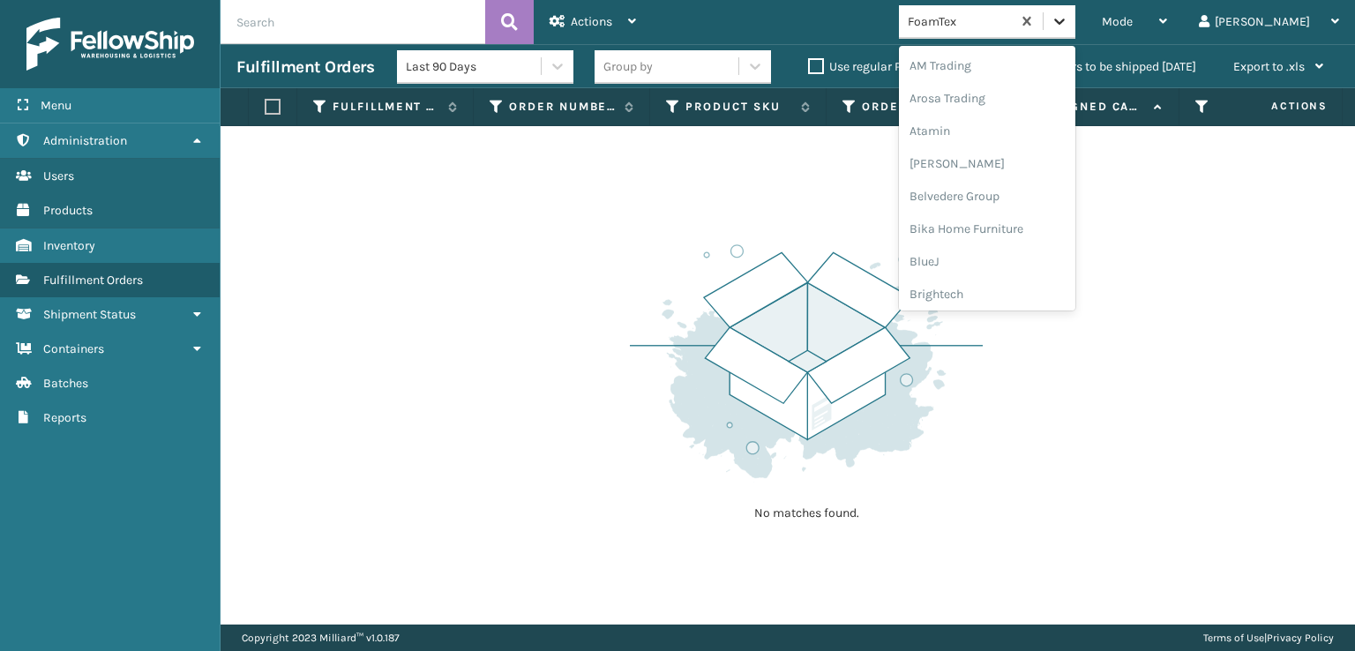
click at [1068, 22] on icon at bounding box center [1060, 21] width 18 height 18
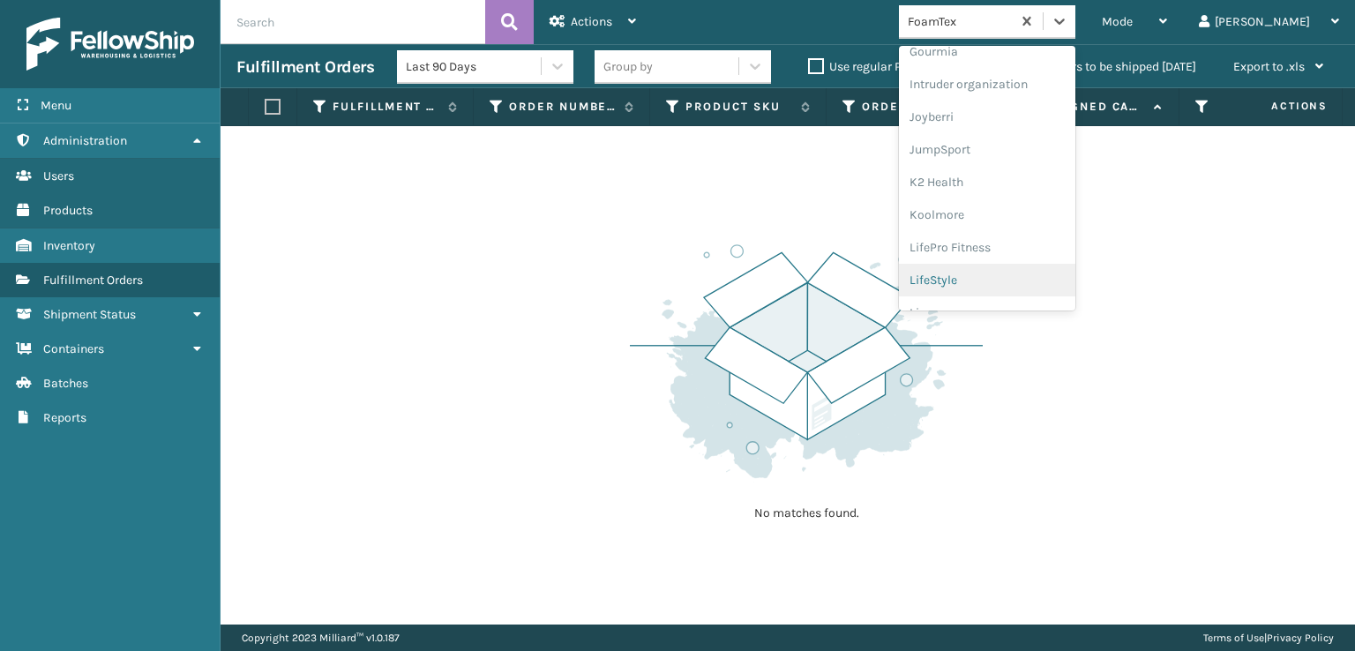
scroll to position [558, 0]
click at [1010, 294] on div "[PERSON_NAME] Brands" at bounding box center [987, 291] width 176 height 33
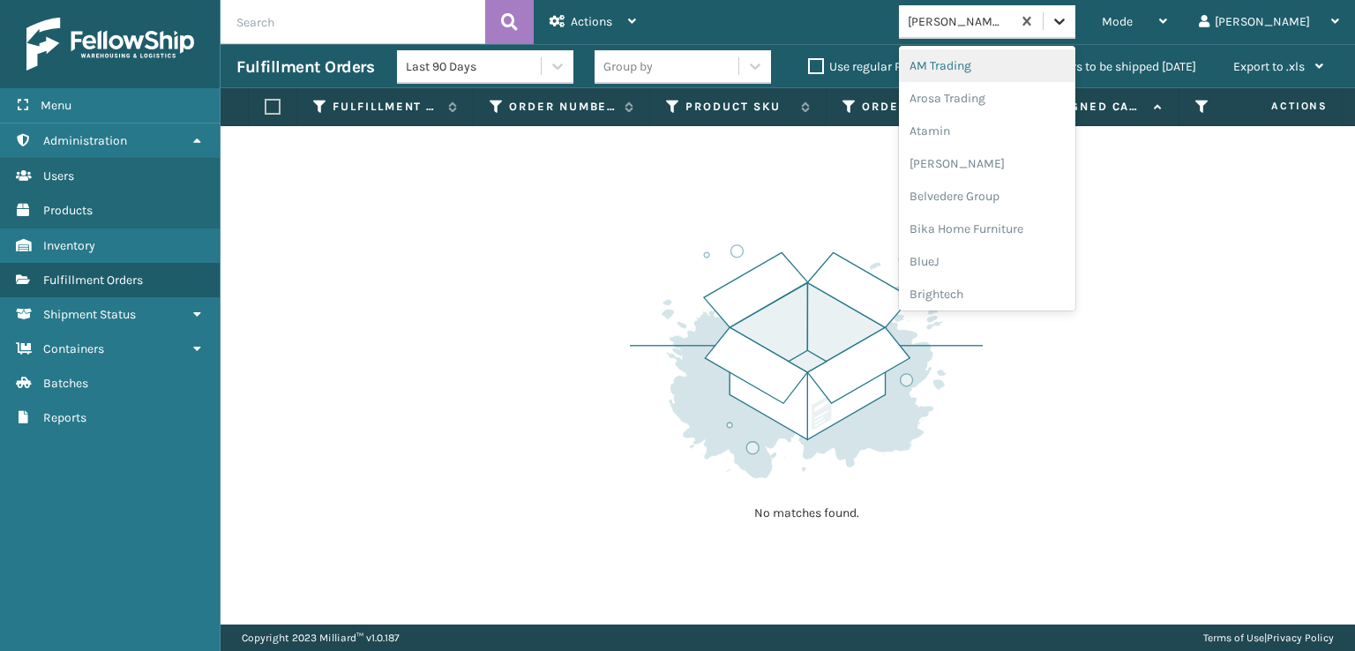
click at [1068, 16] on icon at bounding box center [1060, 21] width 18 height 18
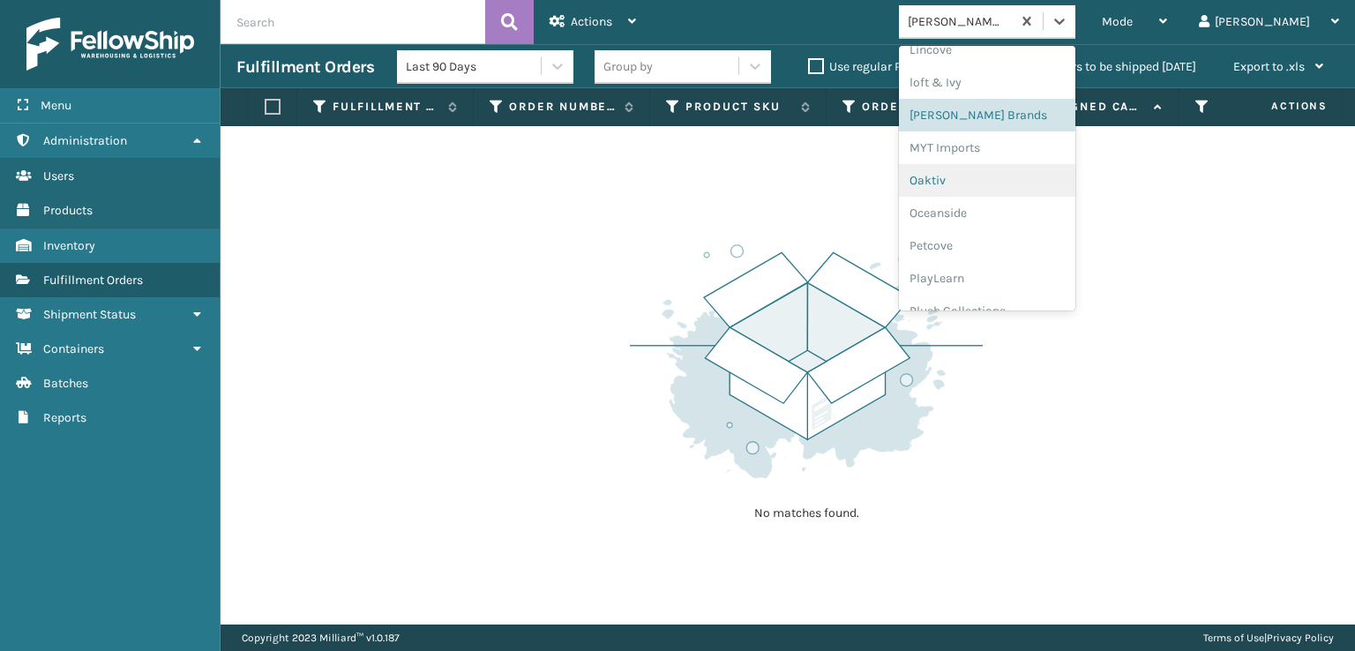
scroll to position [822, 0]
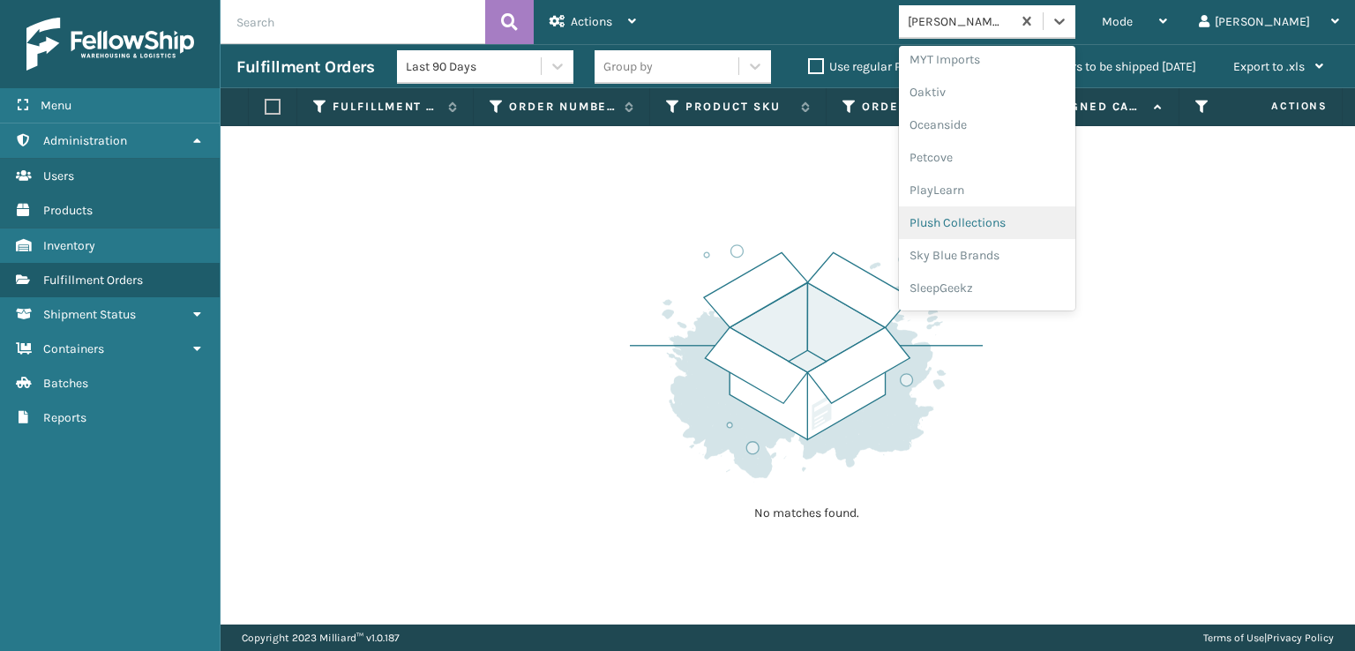
click at [1022, 221] on div "Plush Collections" at bounding box center [987, 222] width 176 height 33
click at [1068, 29] on icon at bounding box center [1060, 21] width 18 height 18
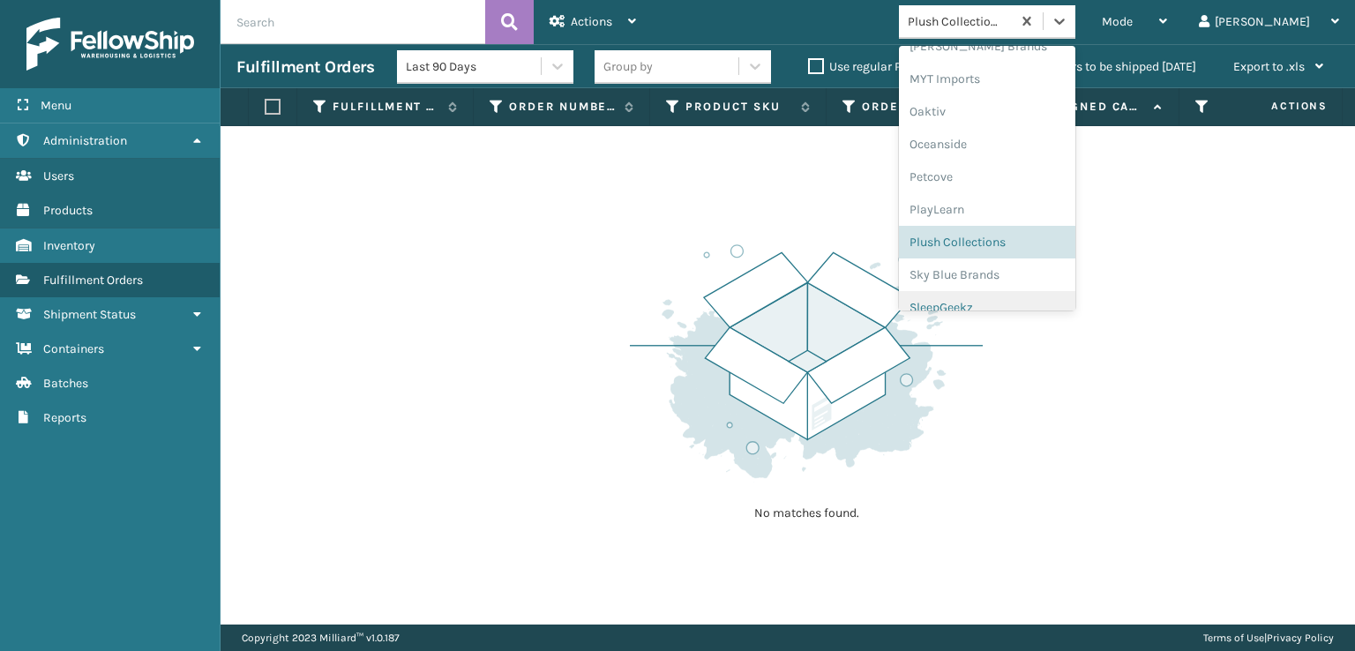
scroll to position [852, 0]
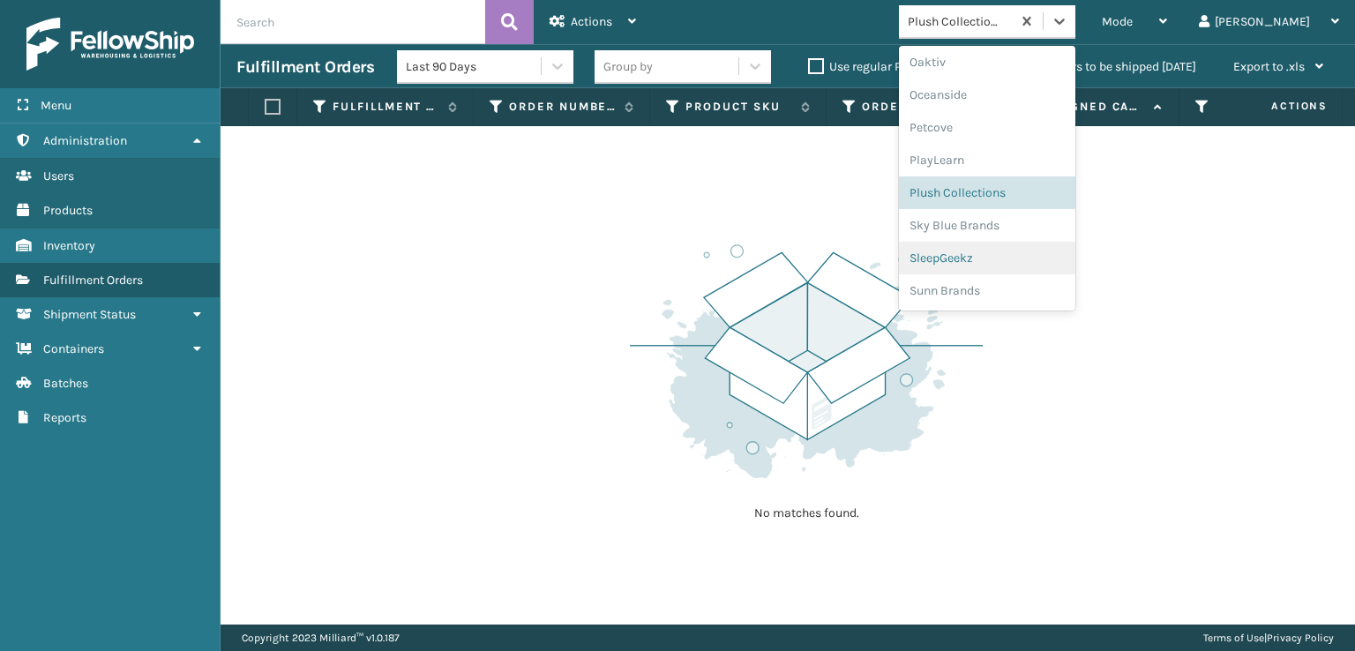
click at [997, 258] on div "SleepGeekz" at bounding box center [987, 258] width 176 height 33
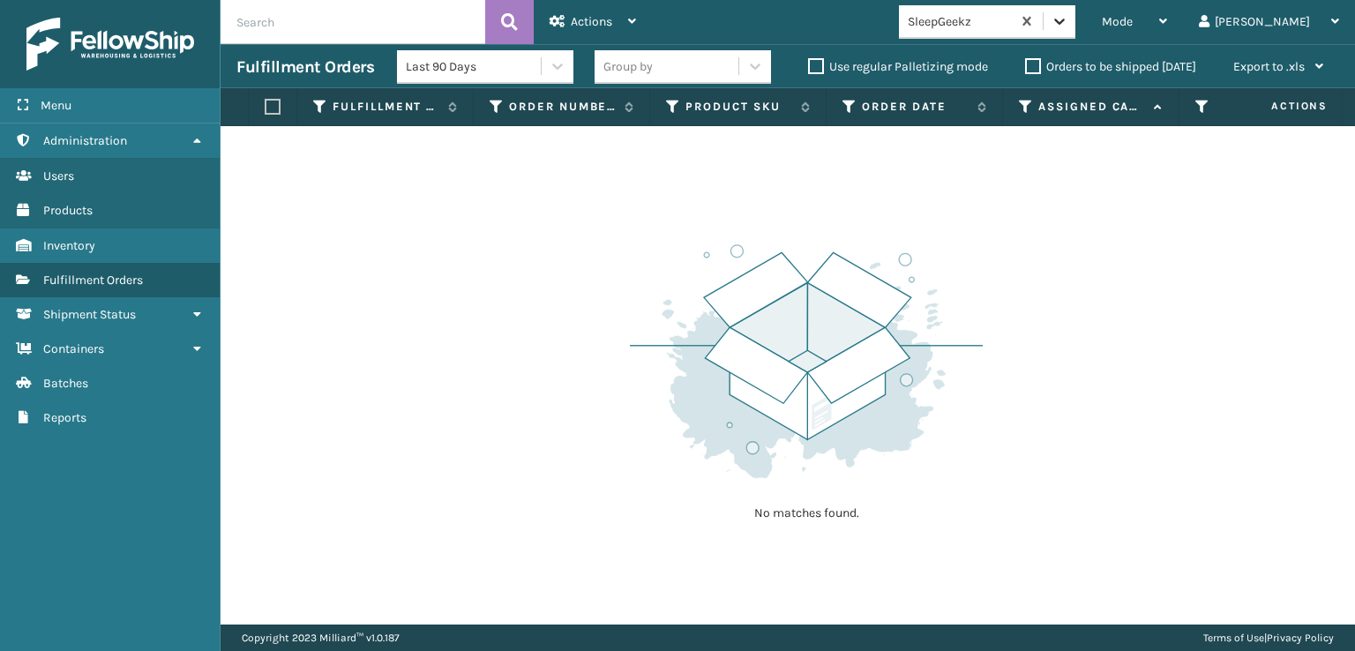
click at [1068, 25] on icon at bounding box center [1060, 21] width 18 height 18
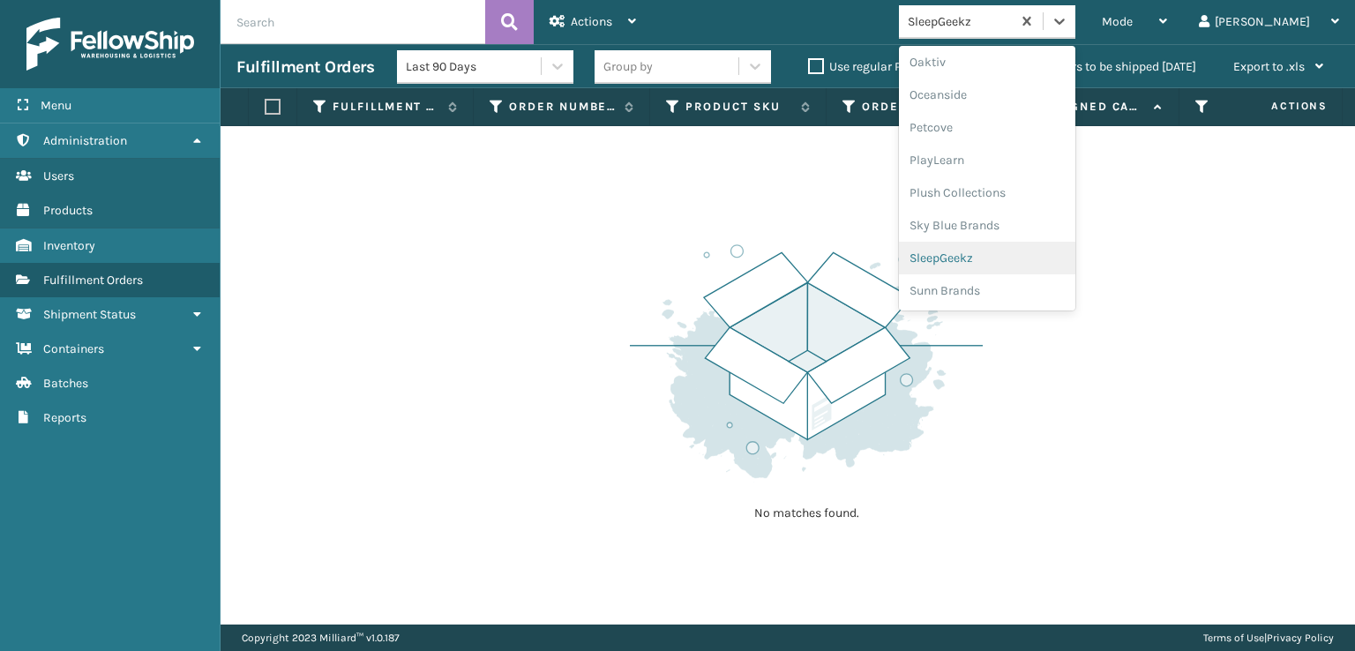
click at [1000, 255] on div "SleepGeekz" at bounding box center [987, 258] width 176 height 33
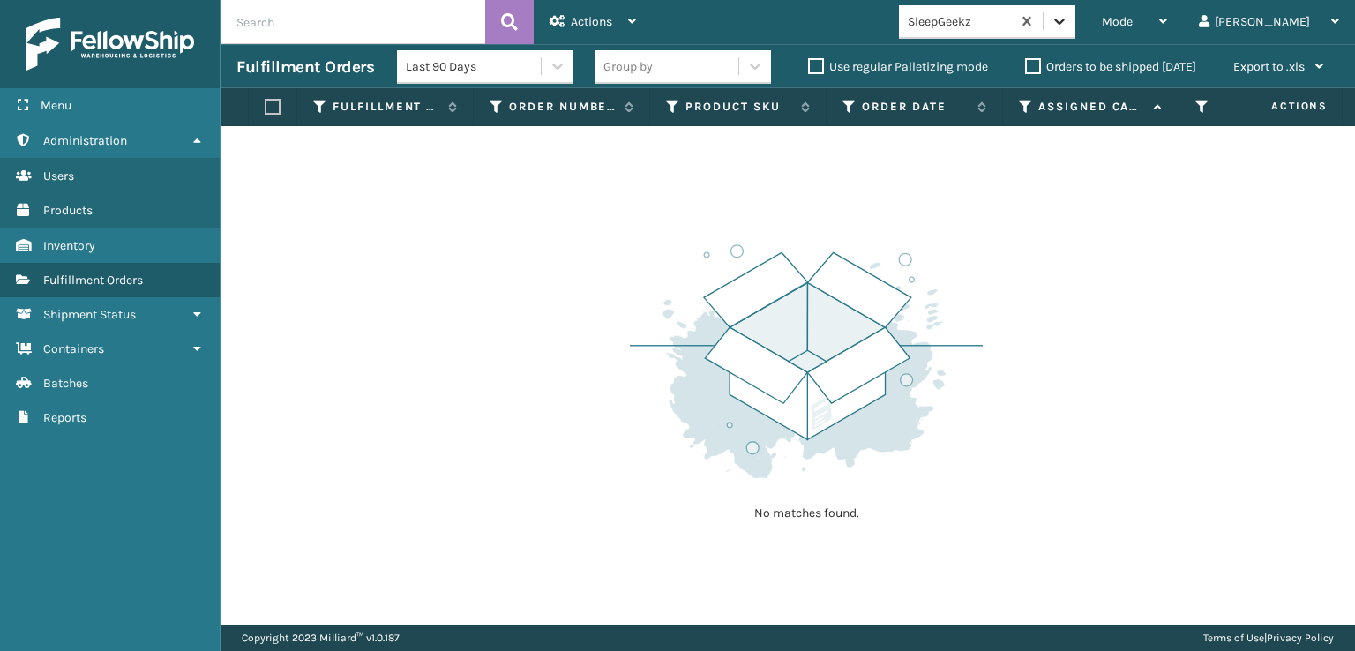
click at [1068, 26] on icon at bounding box center [1060, 21] width 18 height 18
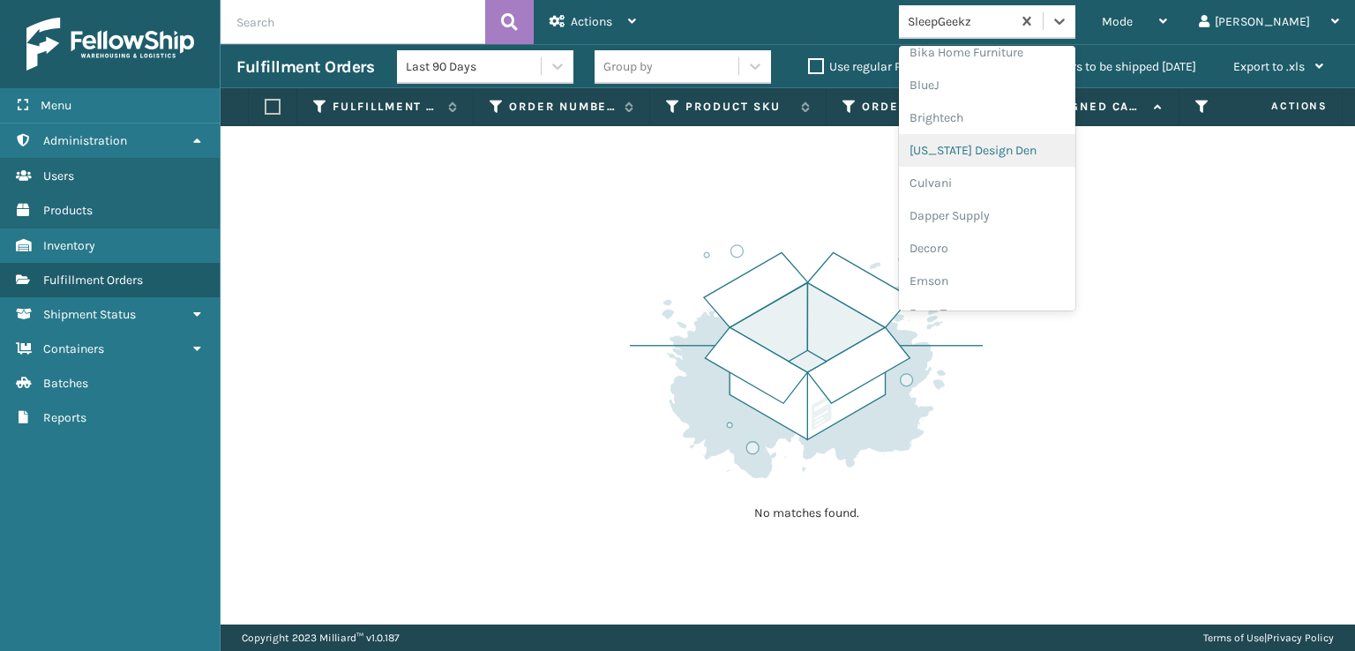
scroll to position [265, 0]
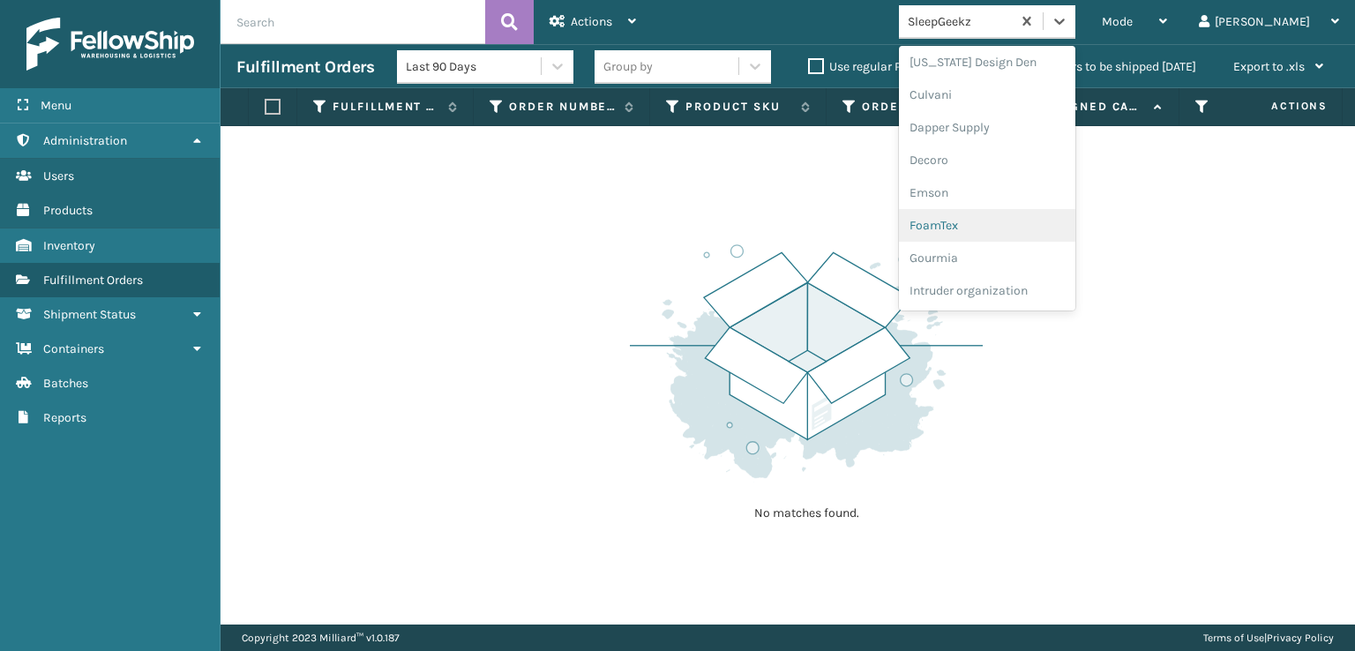
click at [1004, 230] on div "FoamTex" at bounding box center [987, 225] width 176 height 33
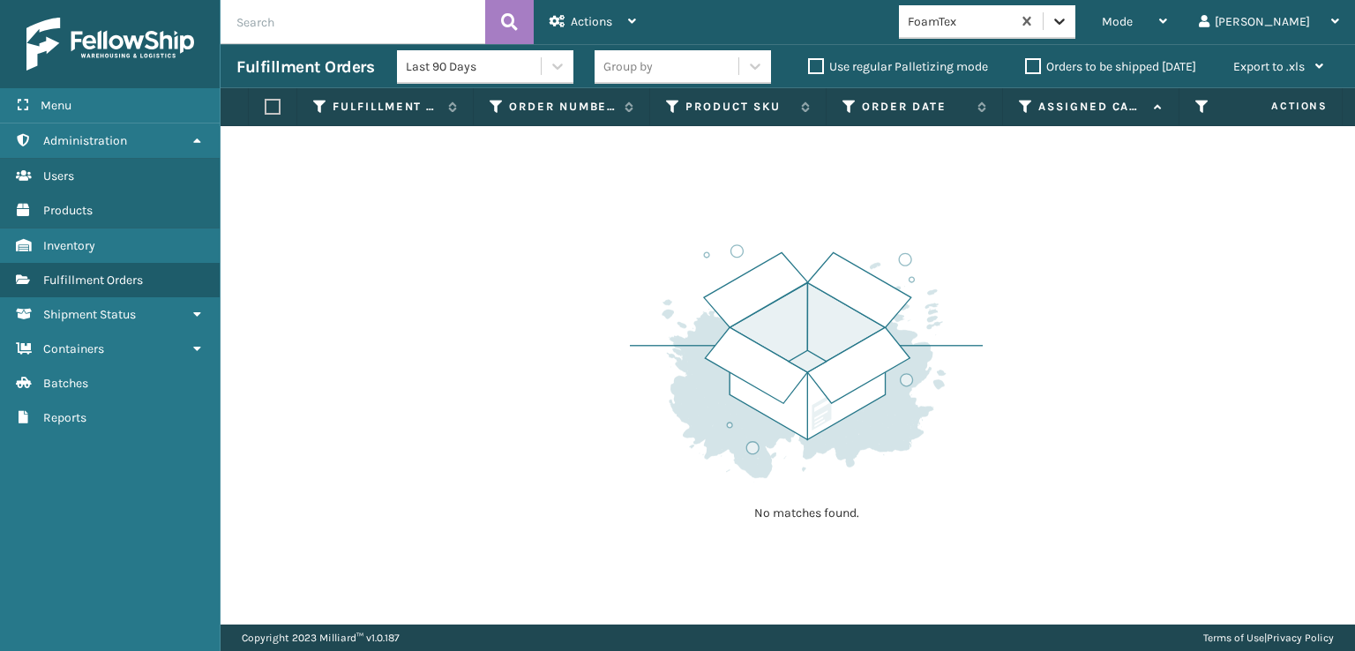
click at [1068, 15] on icon at bounding box center [1060, 21] width 18 height 18
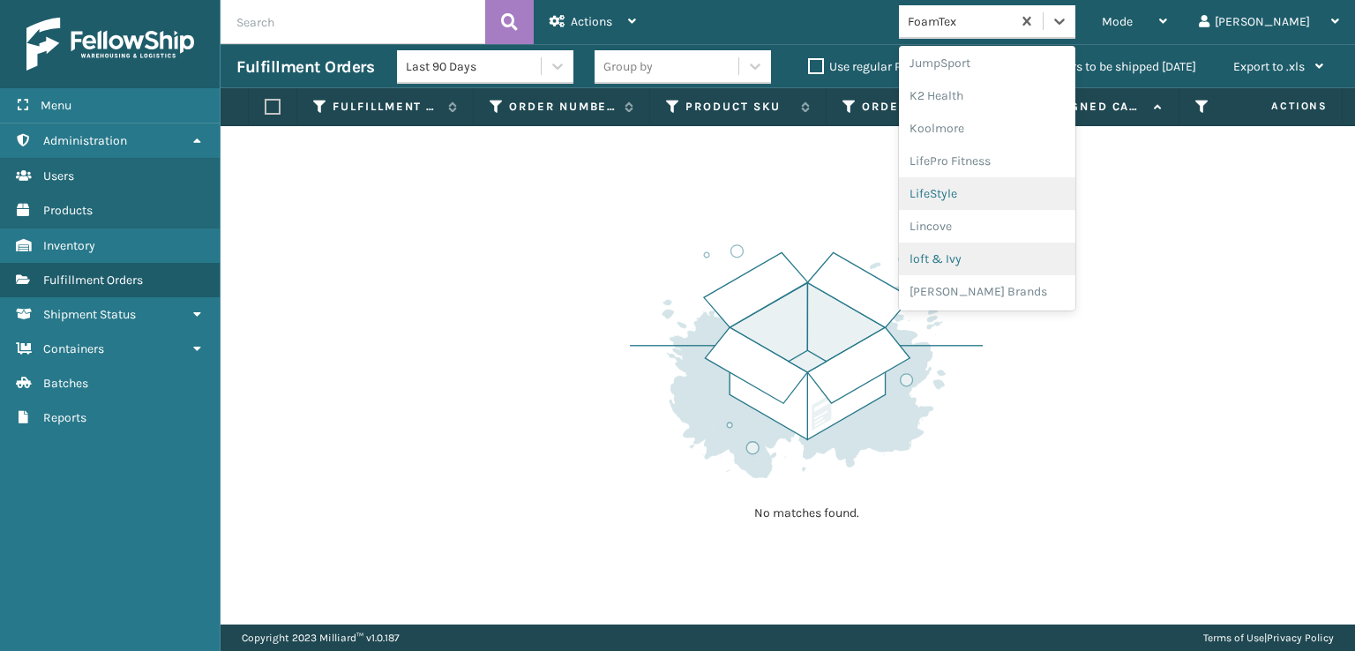
scroll to position [646, 0]
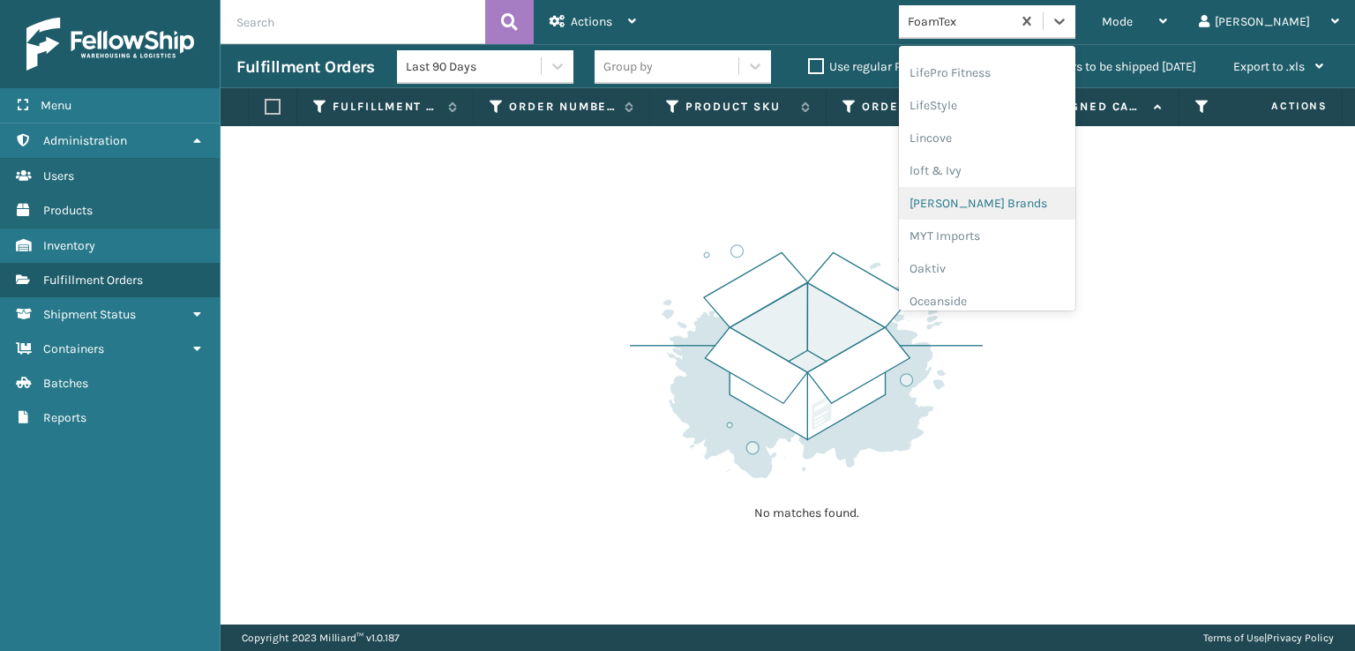
click at [1013, 202] on div "[PERSON_NAME] Brands" at bounding box center [987, 203] width 176 height 33
click at [1075, 24] on div at bounding box center [1060, 21] width 32 height 32
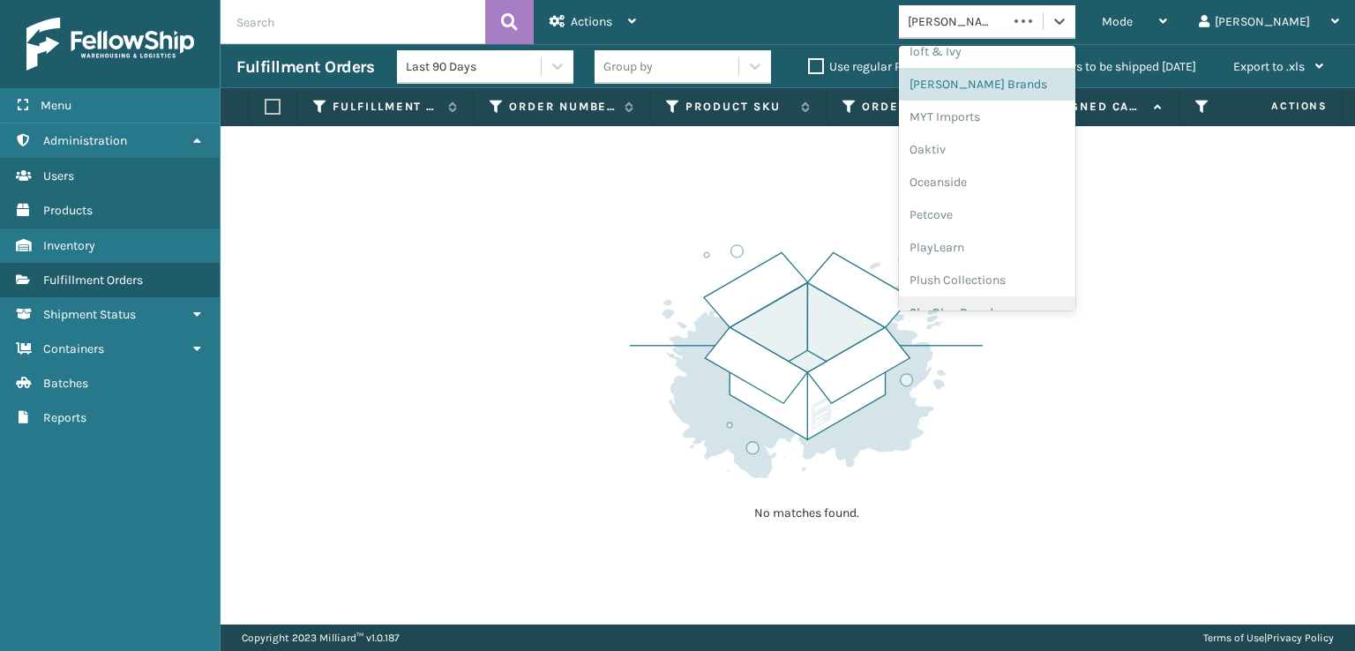
scroll to position [852, 0]
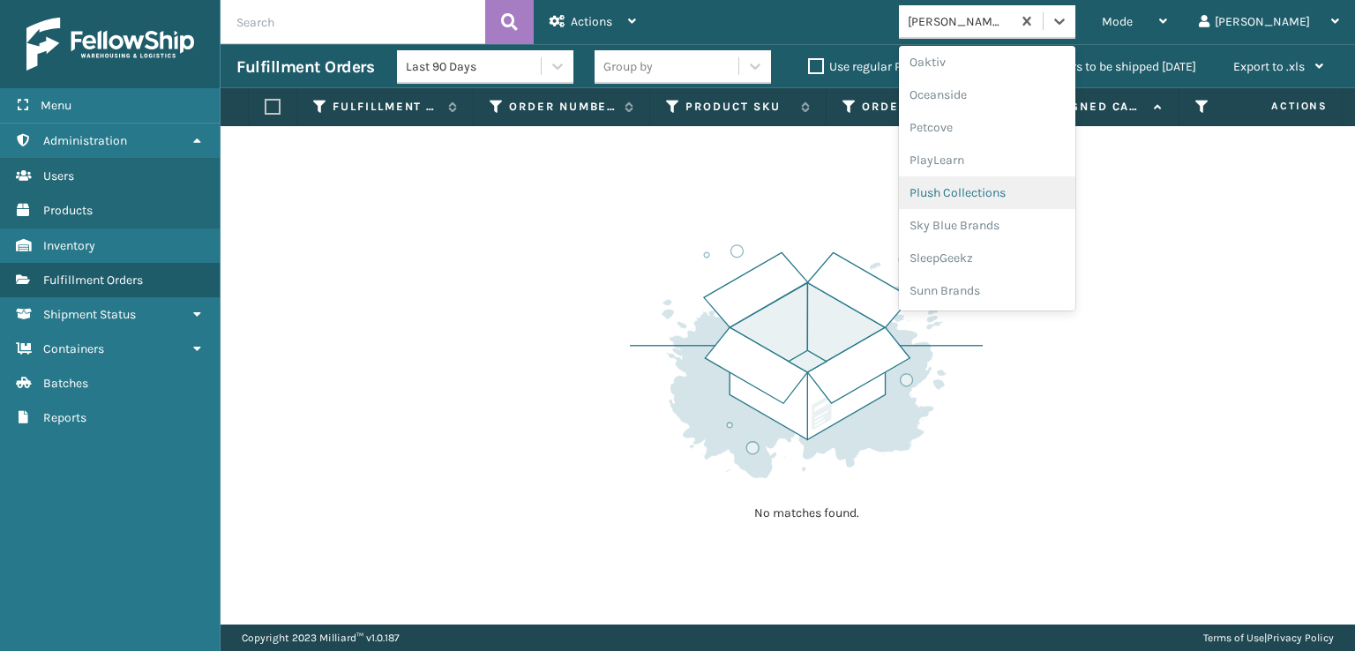
click at [1002, 193] on div "Plush Collections" at bounding box center [987, 192] width 176 height 33
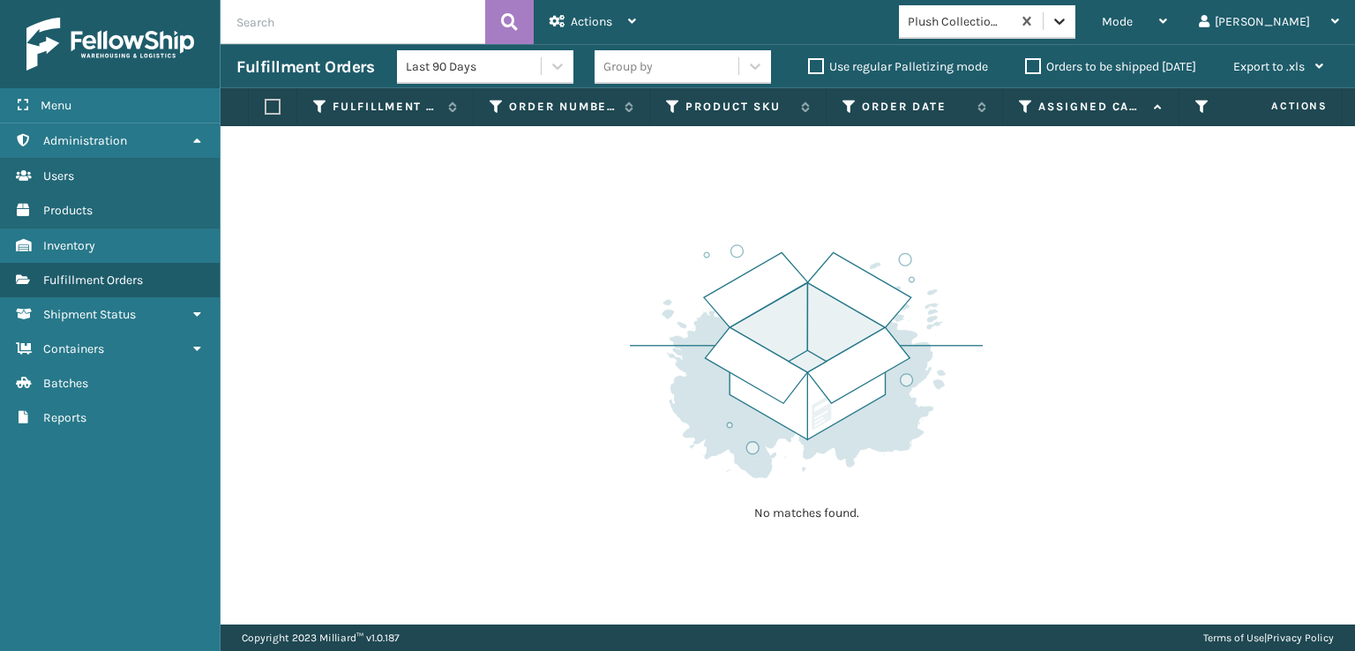
click at [1068, 14] on icon at bounding box center [1060, 21] width 18 height 18
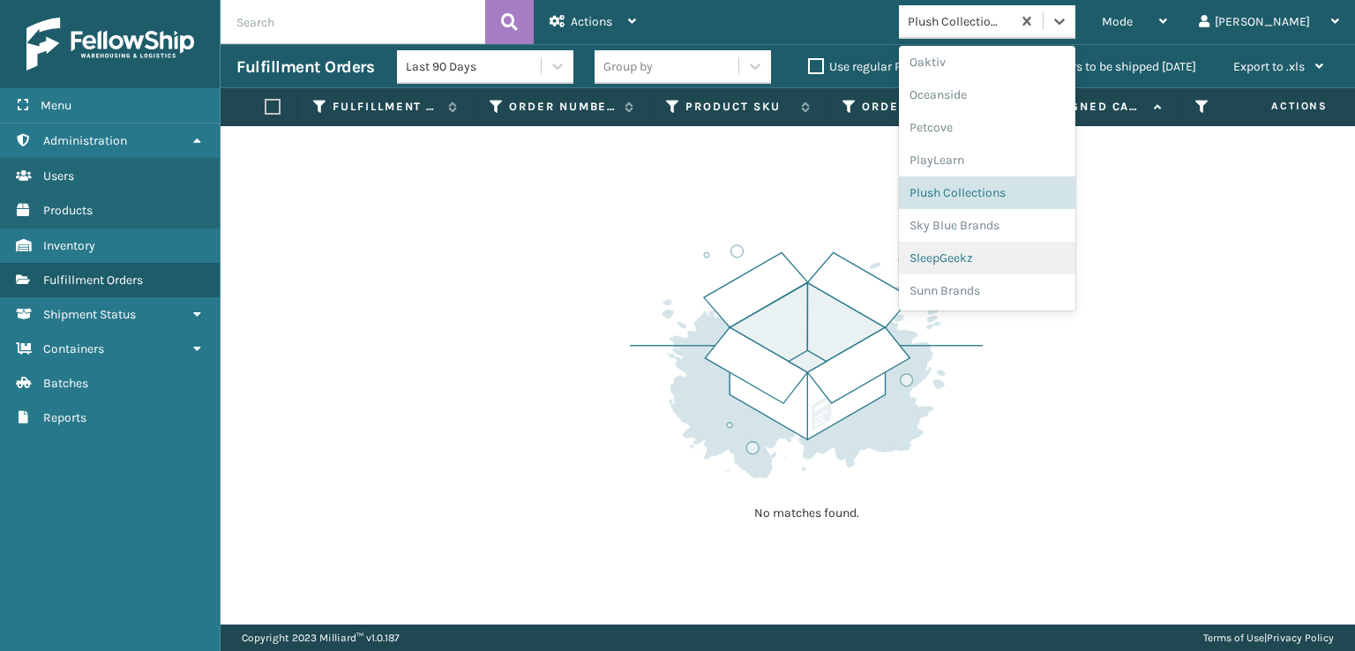
click at [1006, 262] on div "SleepGeekz" at bounding box center [987, 258] width 176 height 33
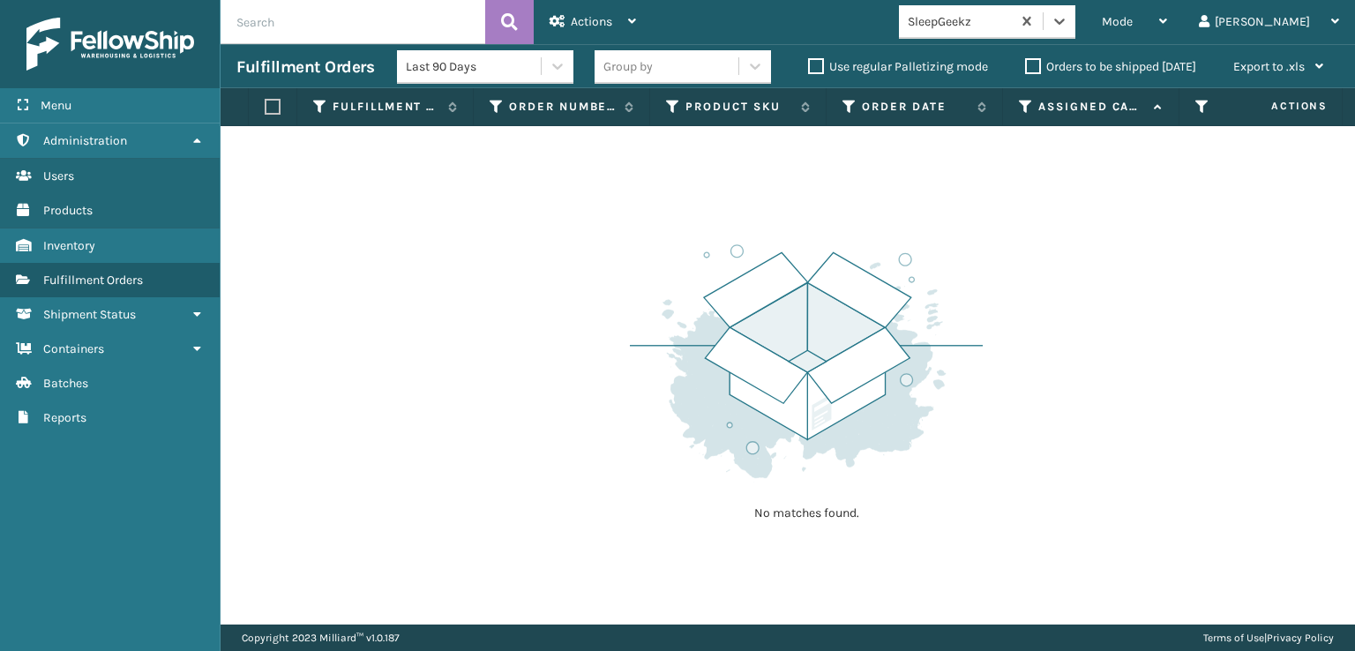
drag, startPoint x: 372, startPoint y: 343, endPoint x: 356, endPoint y: 336, distance: 17.4
click at [372, 343] on div "No matches found." at bounding box center [788, 375] width 1134 height 498
click at [1065, 20] on icon at bounding box center [1059, 22] width 11 height 6
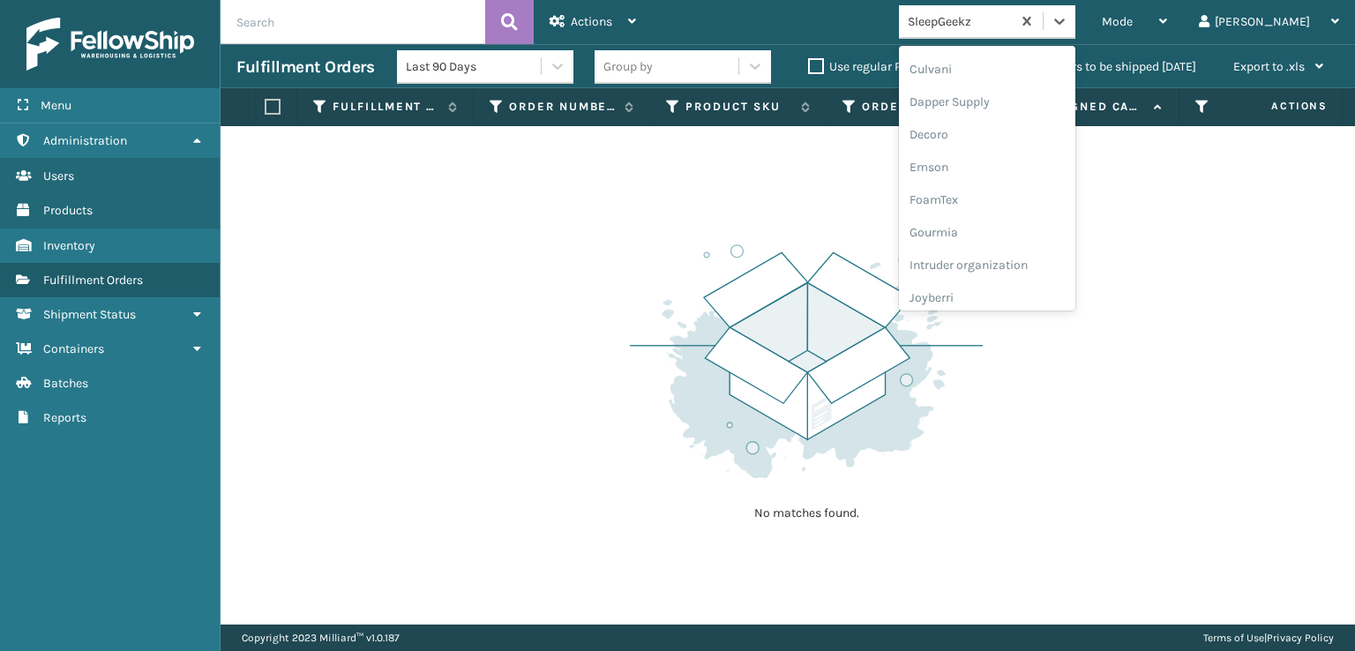
scroll to position [353, 0]
click at [996, 132] on div "FoamTex" at bounding box center [987, 137] width 176 height 33
click at [1068, 21] on icon at bounding box center [1060, 21] width 18 height 18
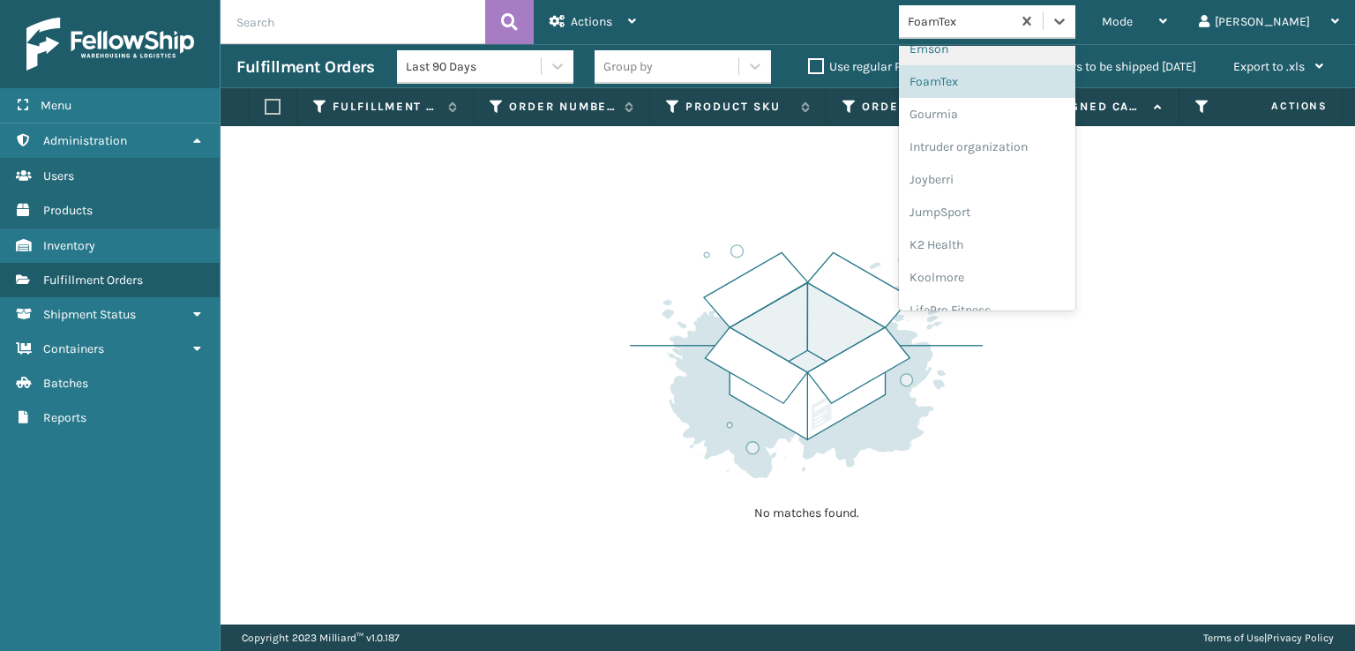
scroll to position [558, 0]
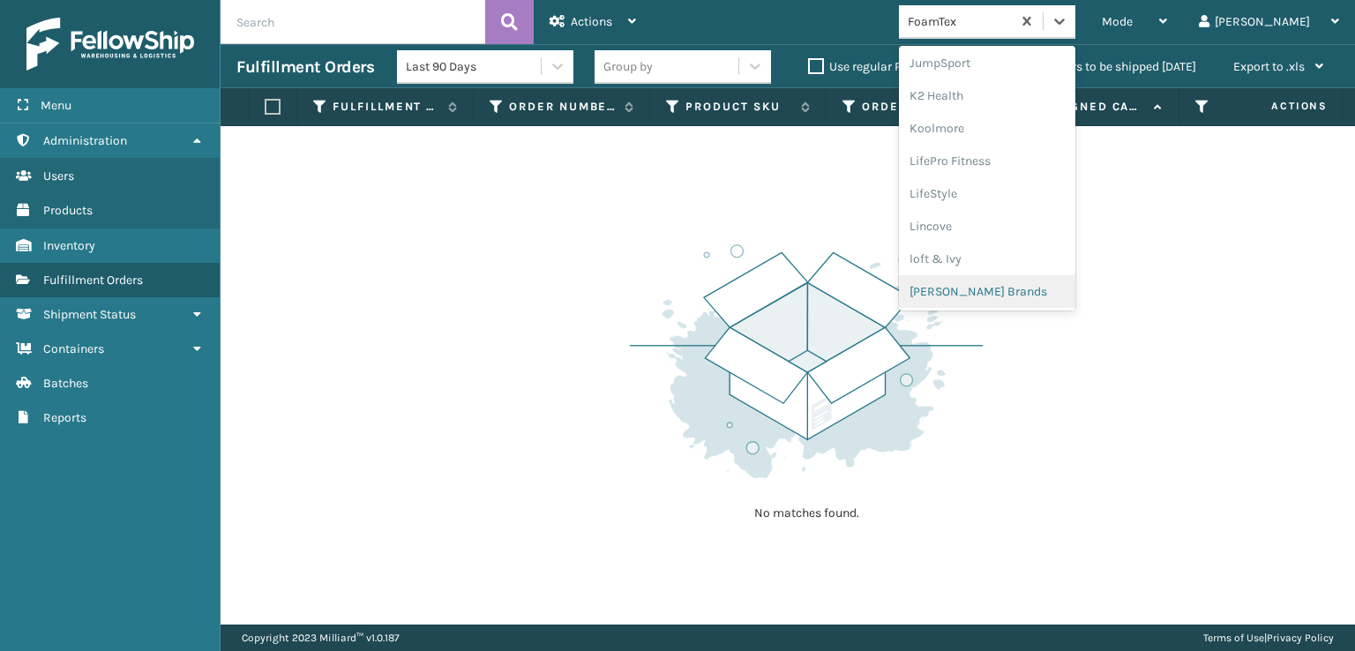
click at [1014, 297] on div "[PERSON_NAME] Brands" at bounding box center [987, 291] width 176 height 33
click at [1075, 26] on div at bounding box center [1060, 21] width 32 height 32
click at [997, 247] on div "SleepGeekz" at bounding box center [987, 258] width 176 height 33
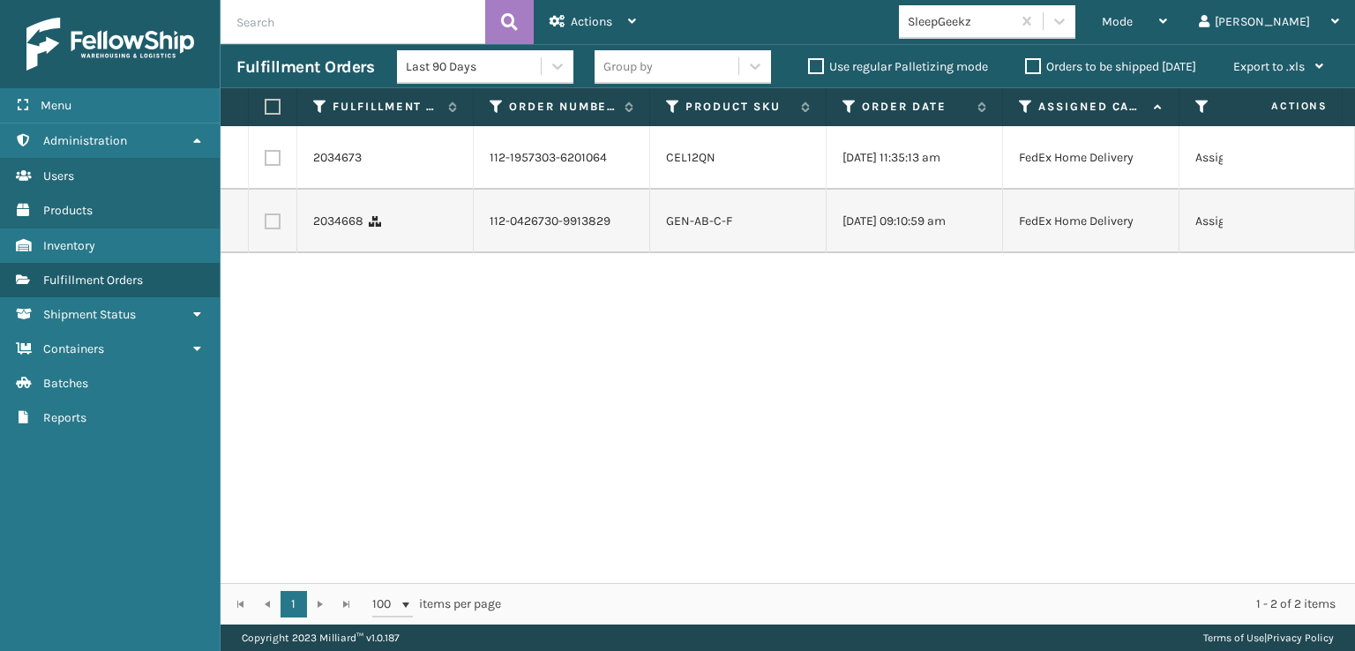
click at [269, 110] on label at bounding box center [270, 107] width 11 height 16
click at [266, 110] on input "checkbox" at bounding box center [265, 106] width 1 height 11
checkbox input "true"
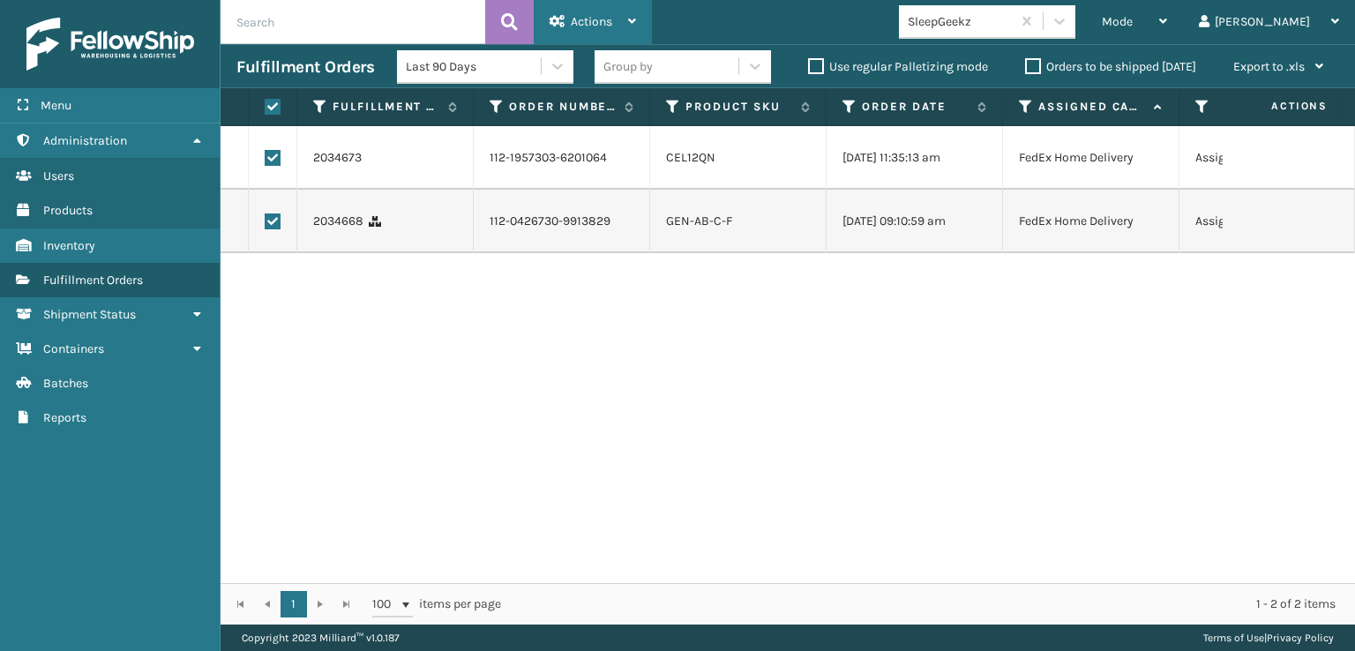
click at [589, 16] on span "Actions" at bounding box center [591, 21] width 41 height 15
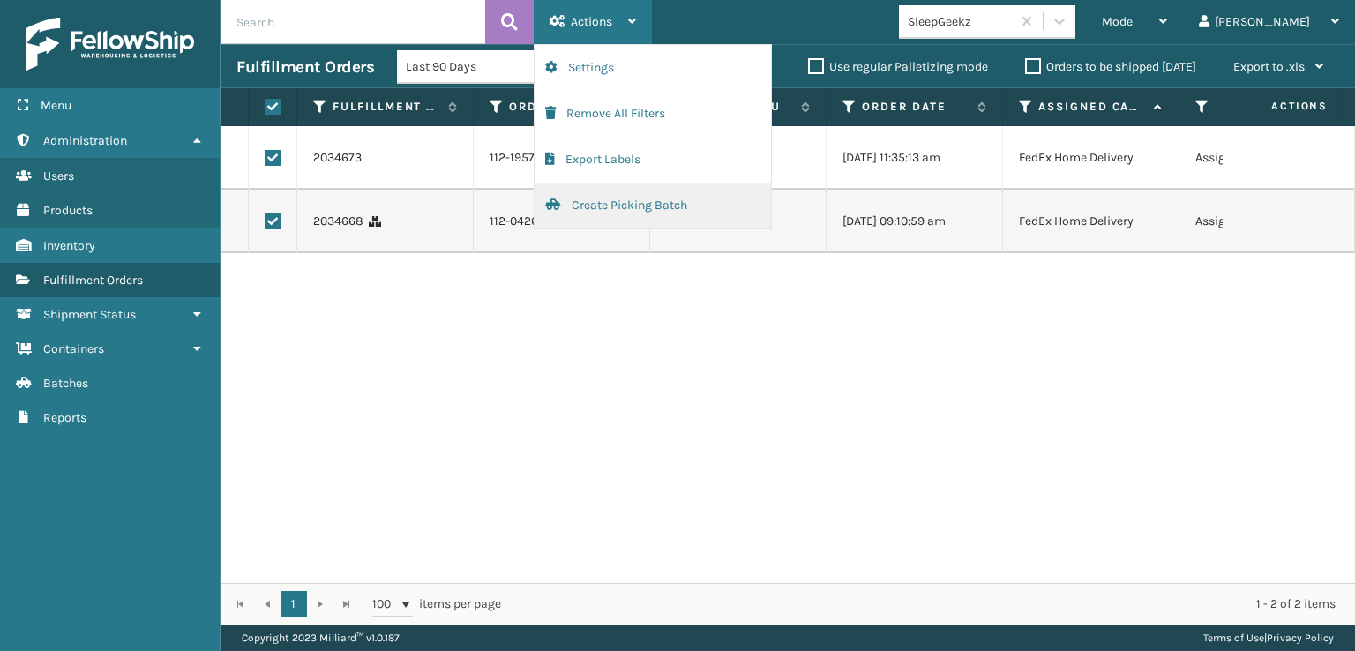
click at [600, 201] on button "Create Picking Batch" at bounding box center [653, 206] width 236 height 46
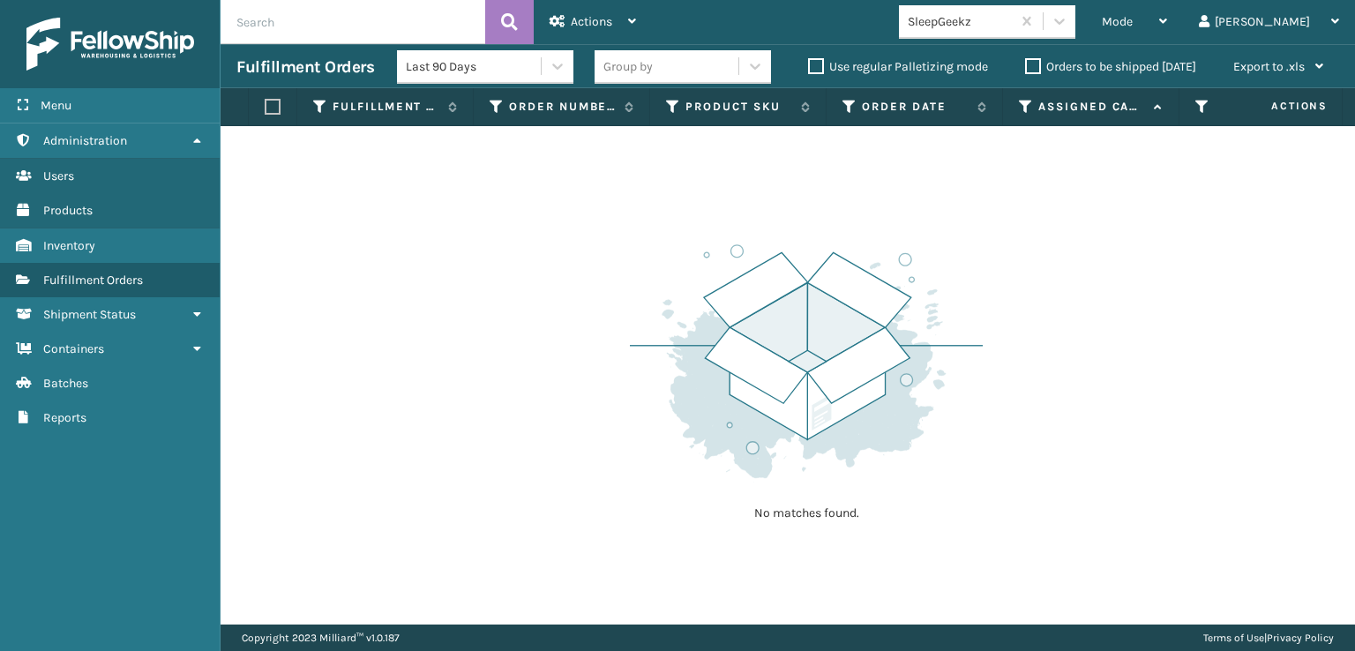
click at [535, 44] on button "Create Picking Batch" at bounding box center [653, 44] width 236 height 0
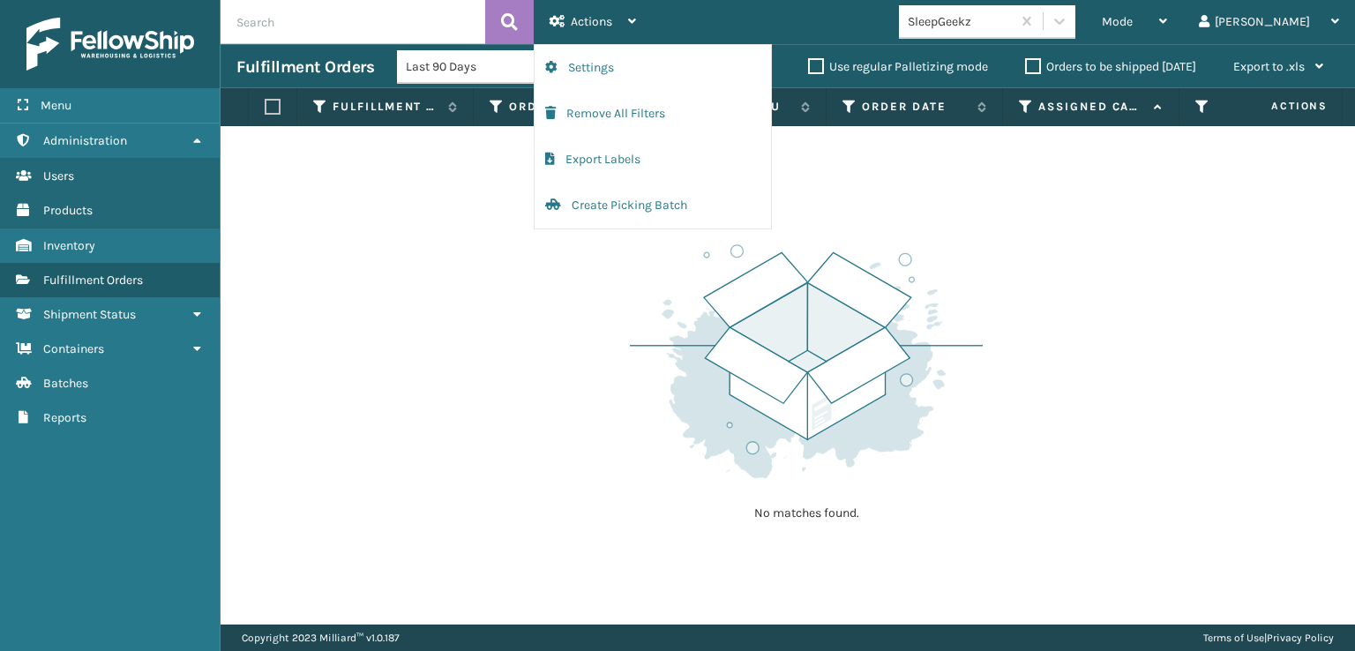
click at [535, 183] on button "Create Picking Batch" at bounding box center [653, 206] width 236 height 46
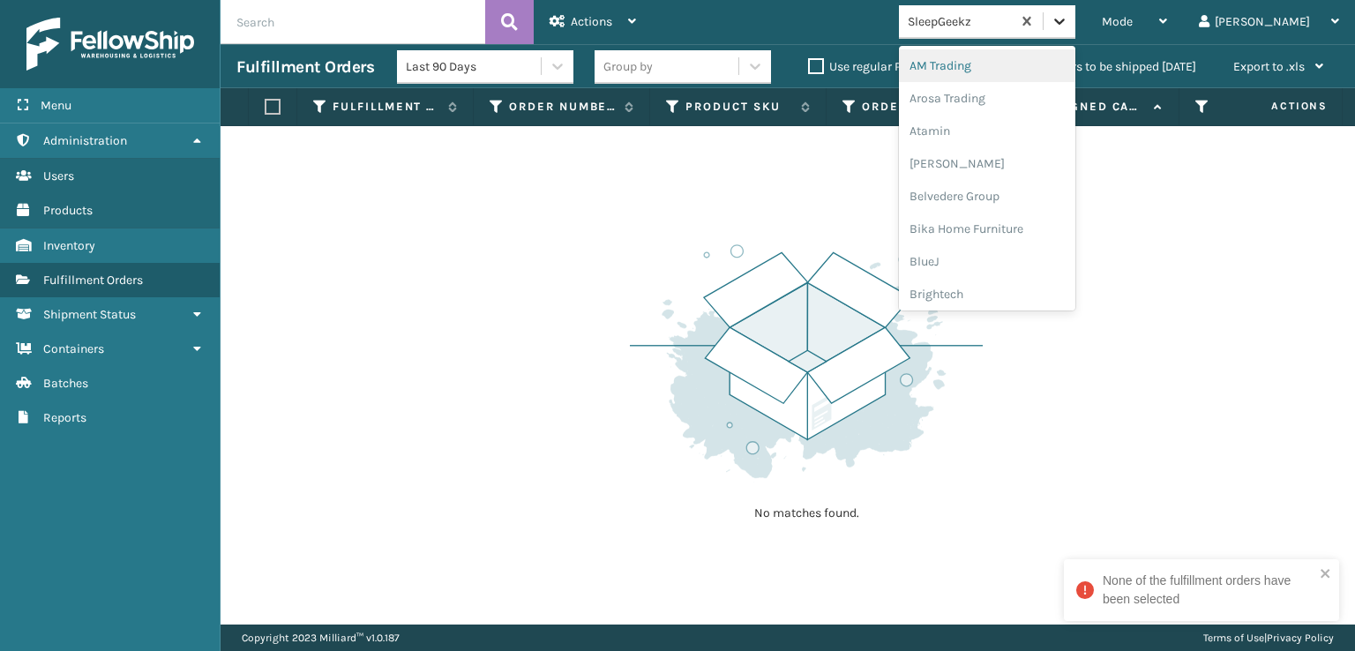
click at [1068, 24] on icon at bounding box center [1060, 21] width 18 height 18
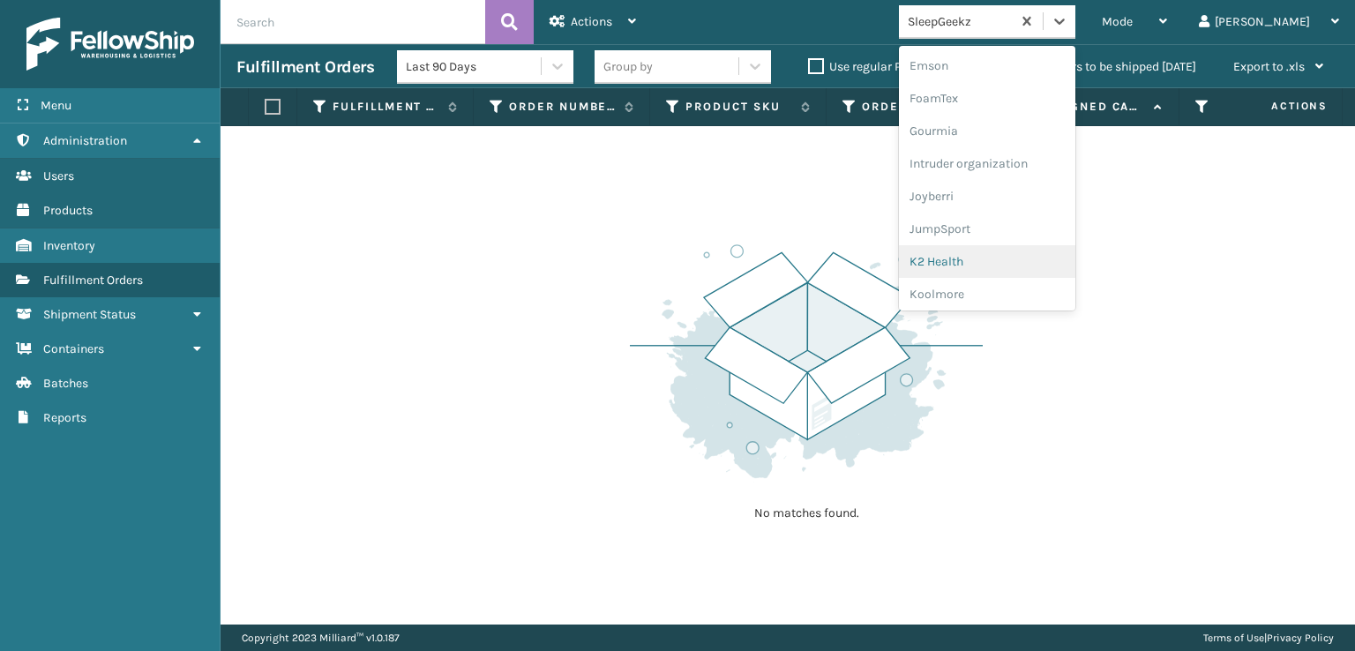
scroll to position [353, 0]
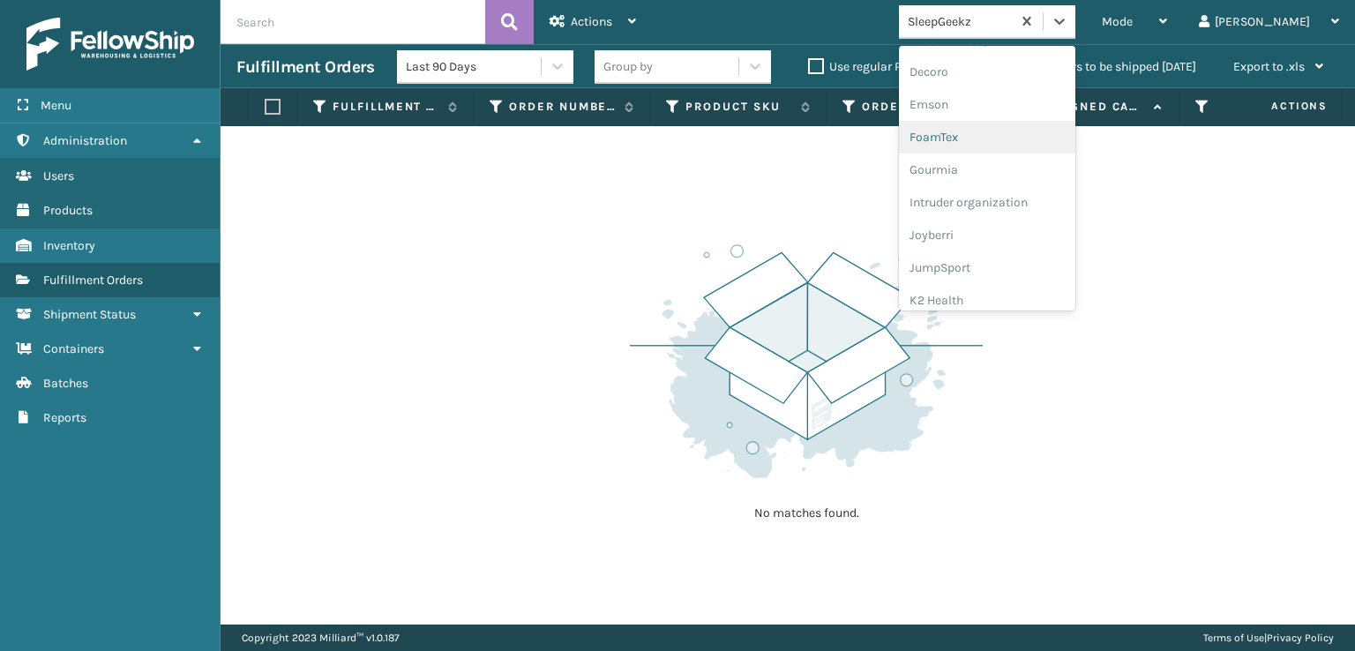
click at [1002, 131] on div "FoamTex" at bounding box center [987, 137] width 176 height 33
click at [1068, 26] on icon at bounding box center [1060, 21] width 18 height 18
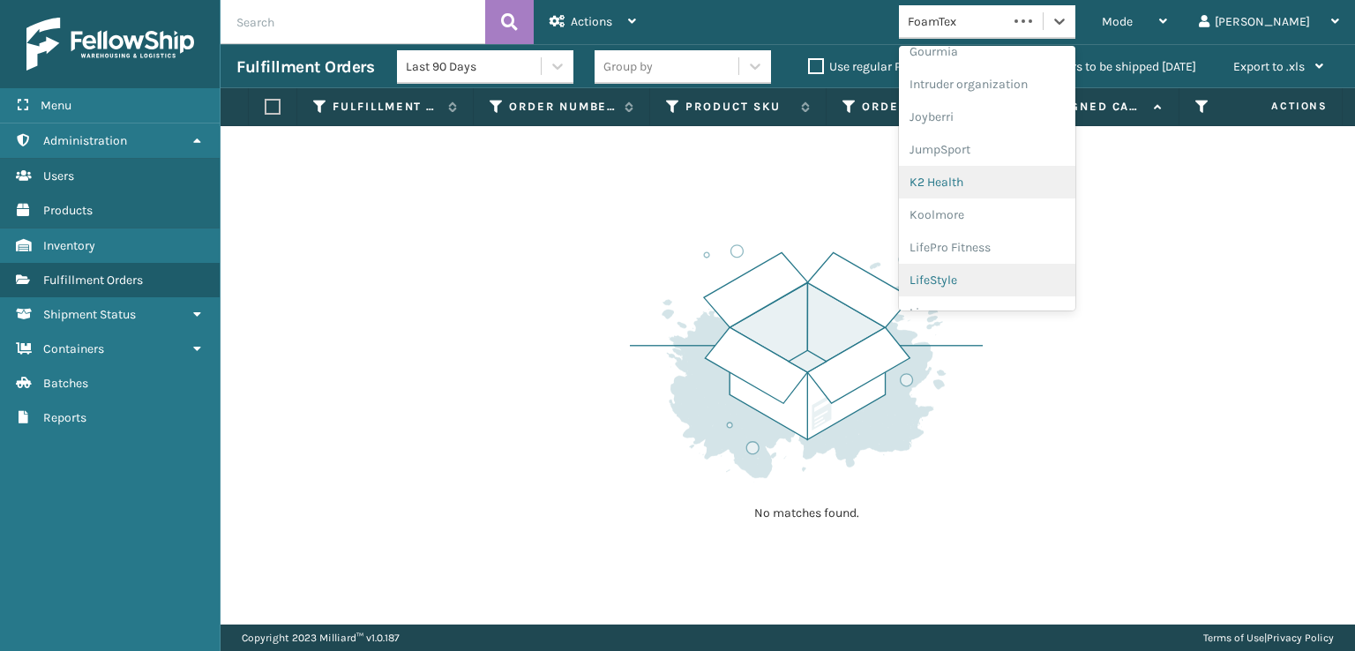
scroll to position [558, 0]
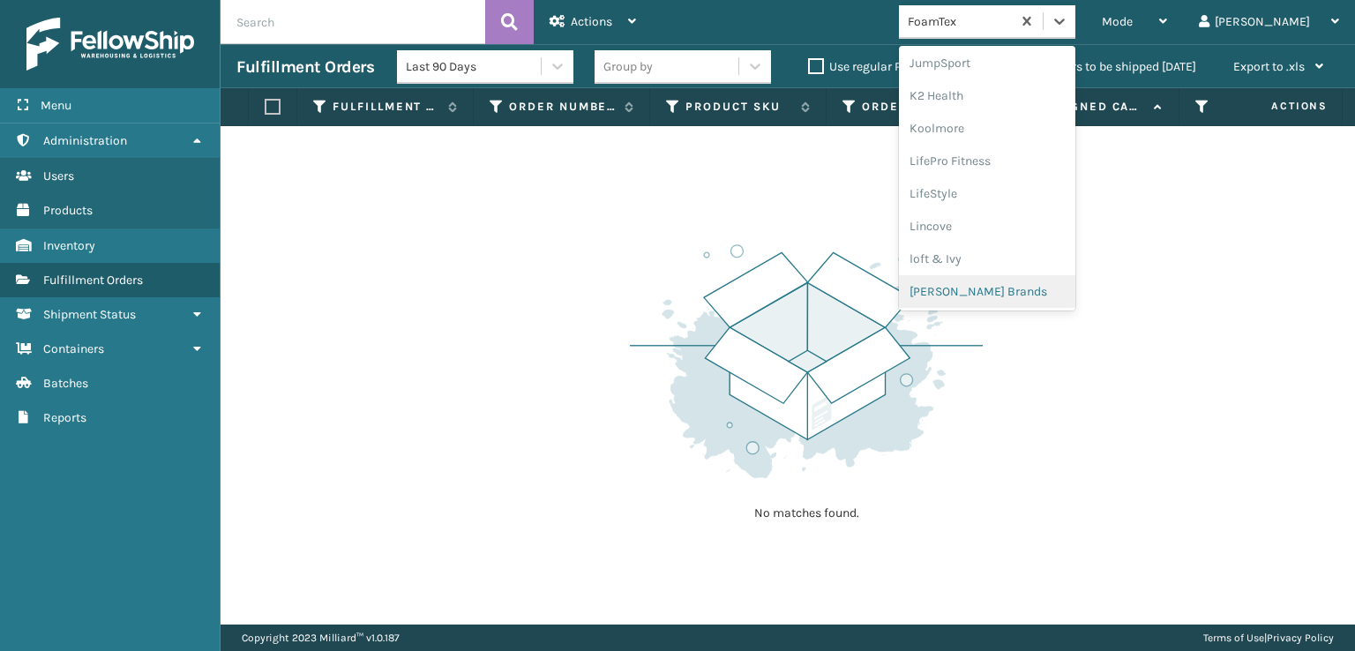
click at [1035, 295] on div "[PERSON_NAME] Brands" at bounding box center [987, 291] width 176 height 33
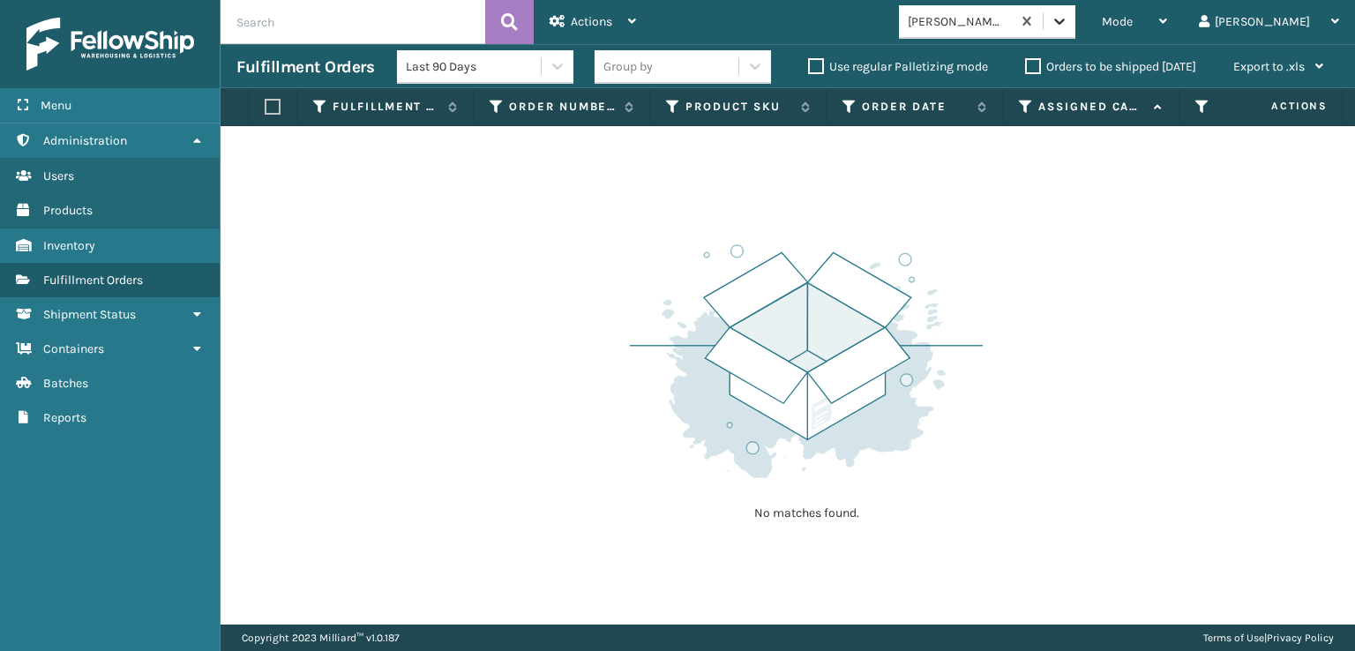
click at [1068, 19] on icon at bounding box center [1060, 21] width 18 height 18
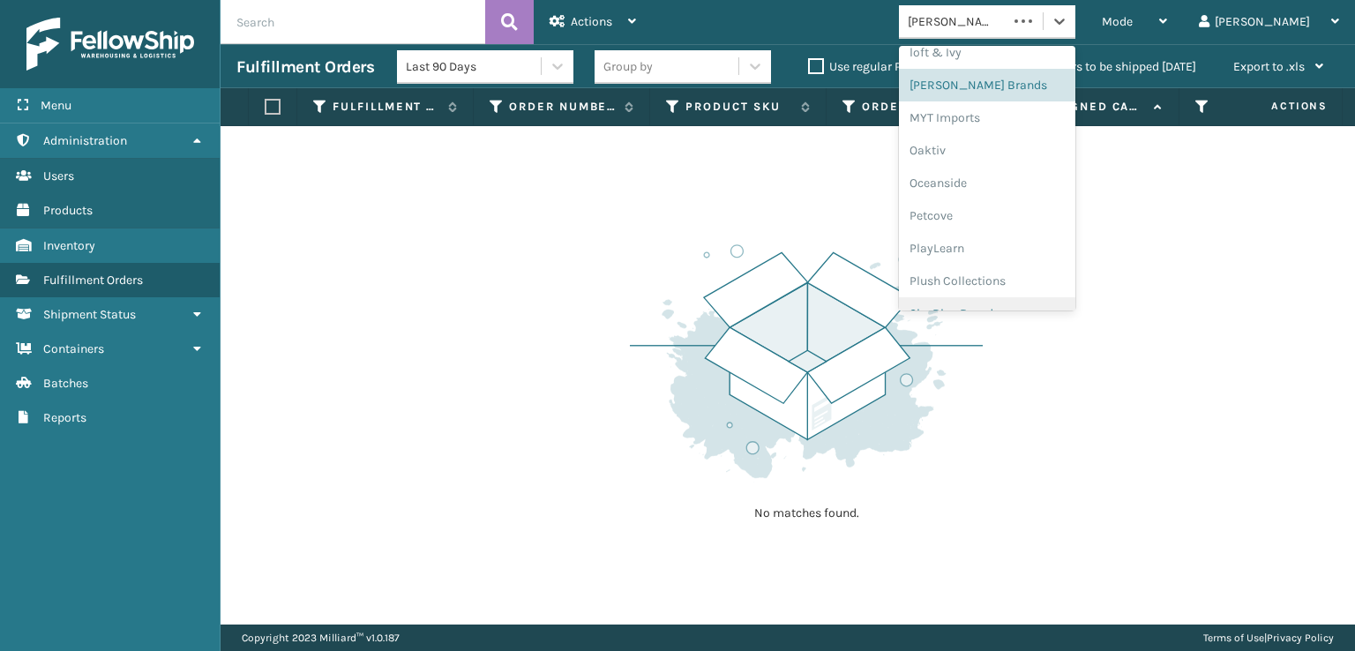
scroll to position [852, 0]
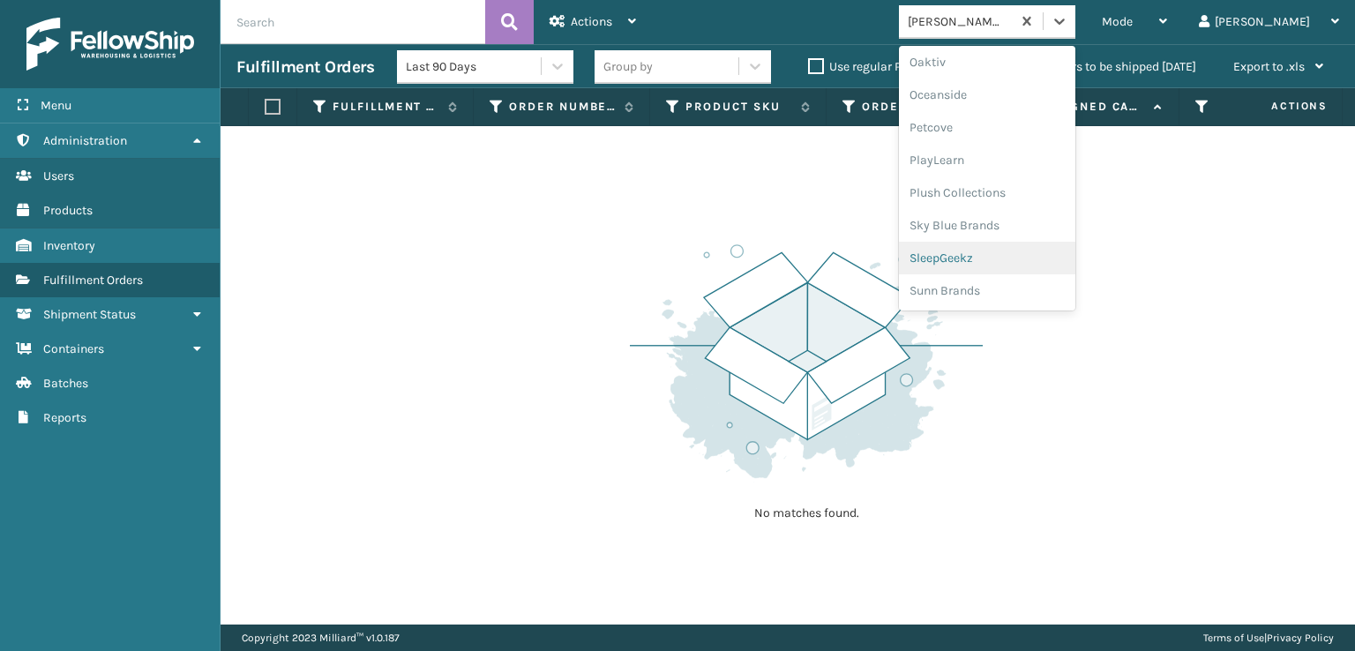
click at [1006, 257] on div "SleepGeekz" at bounding box center [987, 258] width 176 height 33
click at [1068, 15] on icon at bounding box center [1060, 21] width 18 height 18
click at [1024, 265] on div "SleepGeekz" at bounding box center [987, 258] width 176 height 33
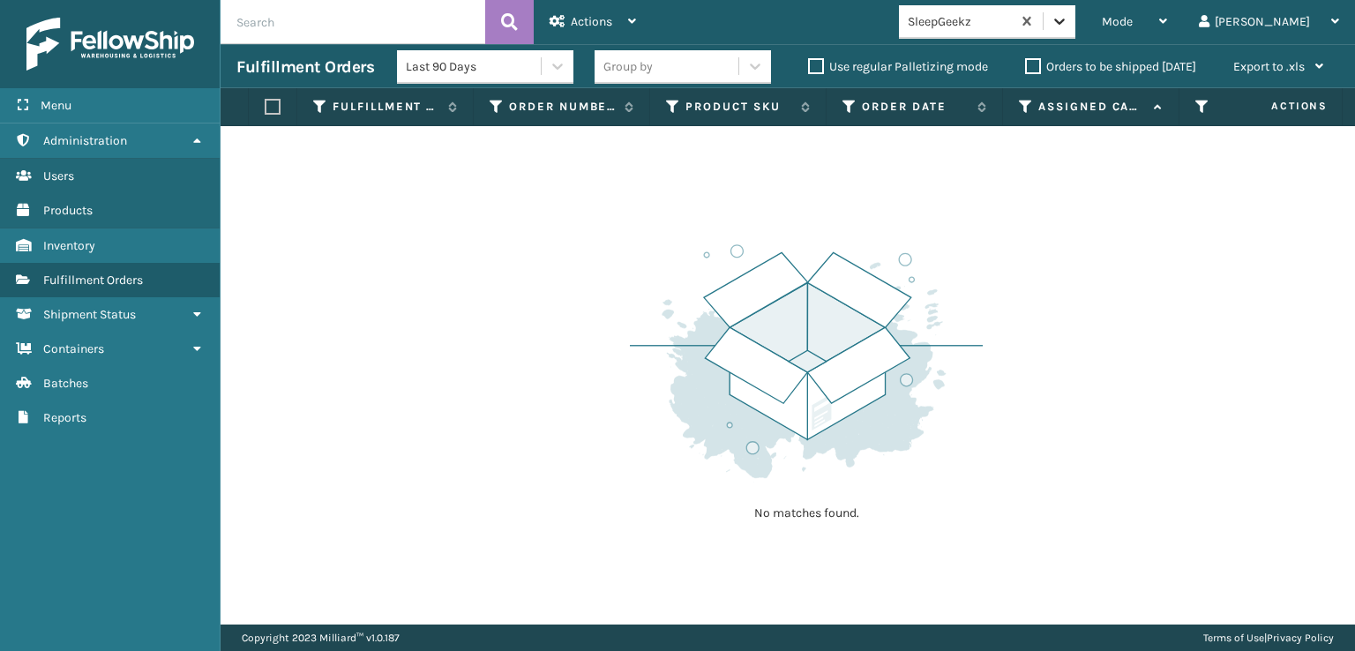
click at [1068, 17] on icon at bounding box center [1060, 21] width 18 height 18
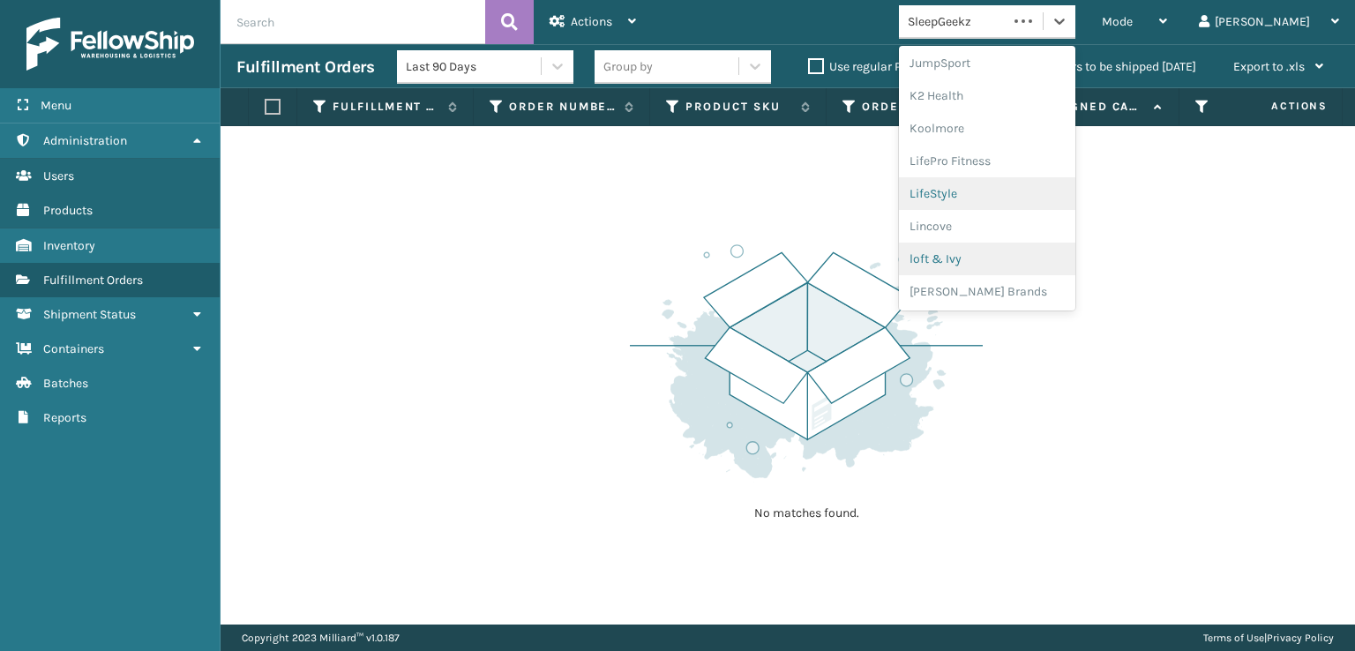
scroll to position [558, 0]
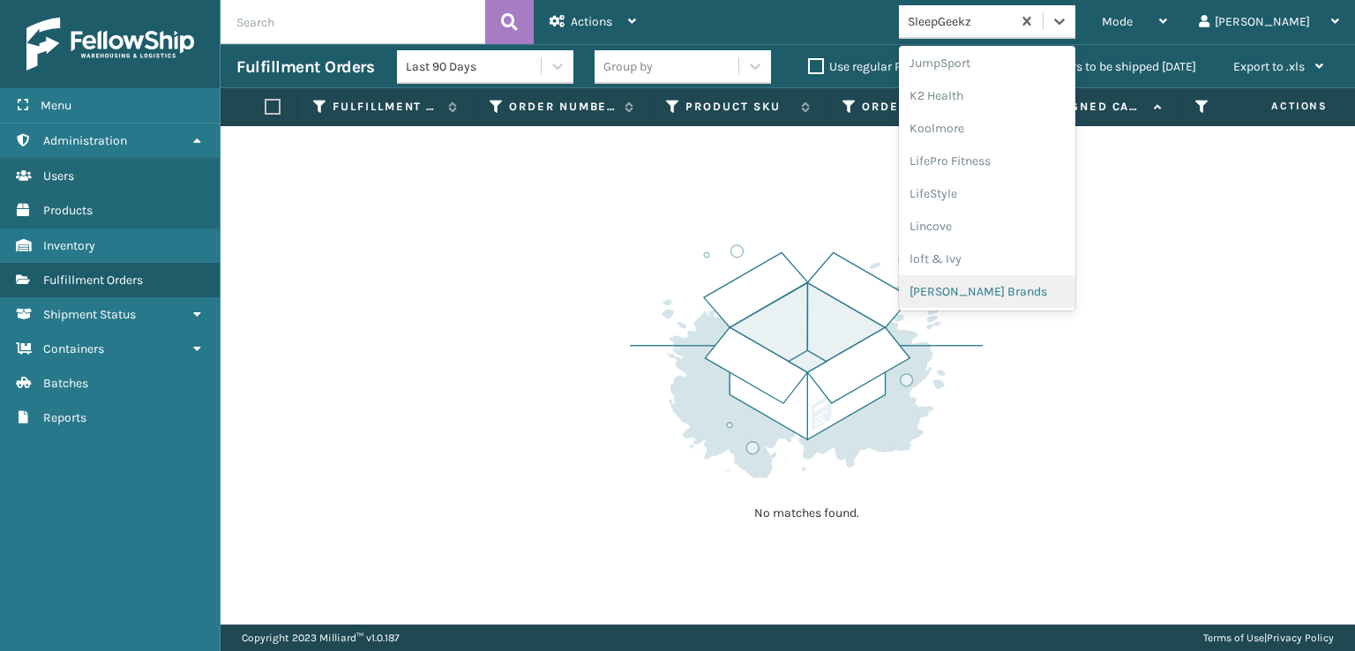
click at [1020, 294] on div "[PERSON_NAME] Brands" at bounding box center [987, 291] width 176 height 33
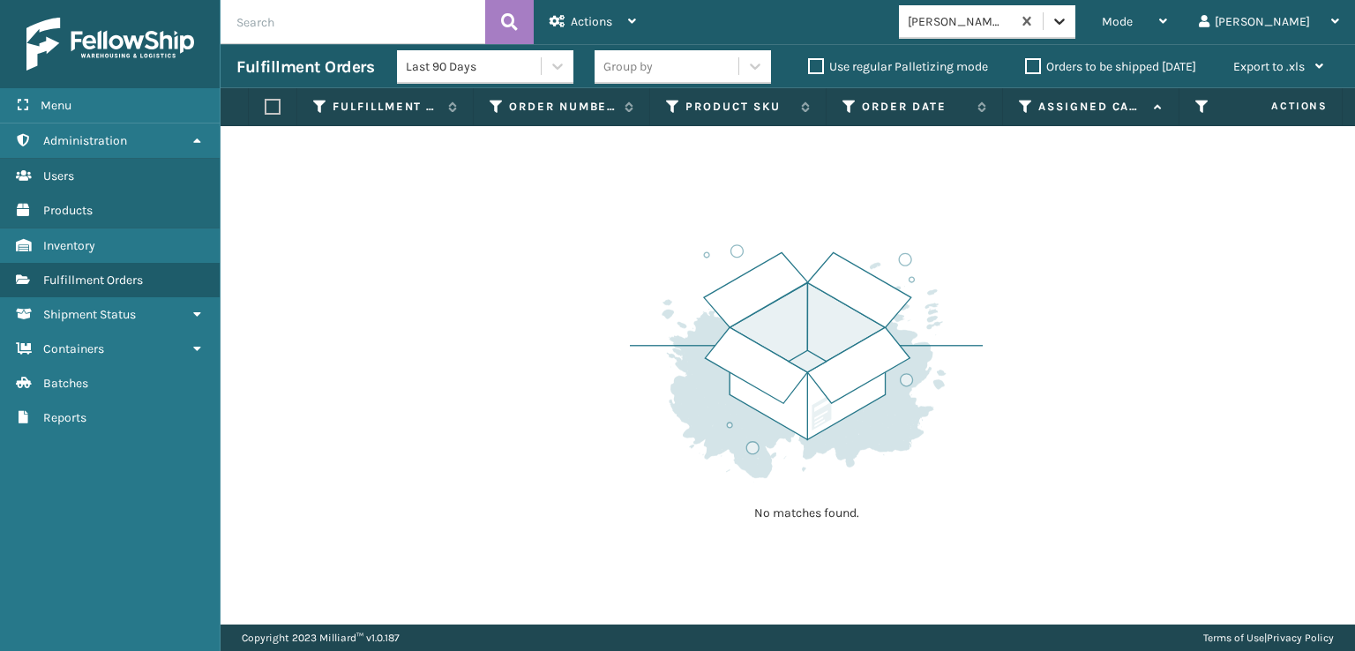
click at [1068, 21] on icon at bounding box center [1060, 21] width 18 height 18
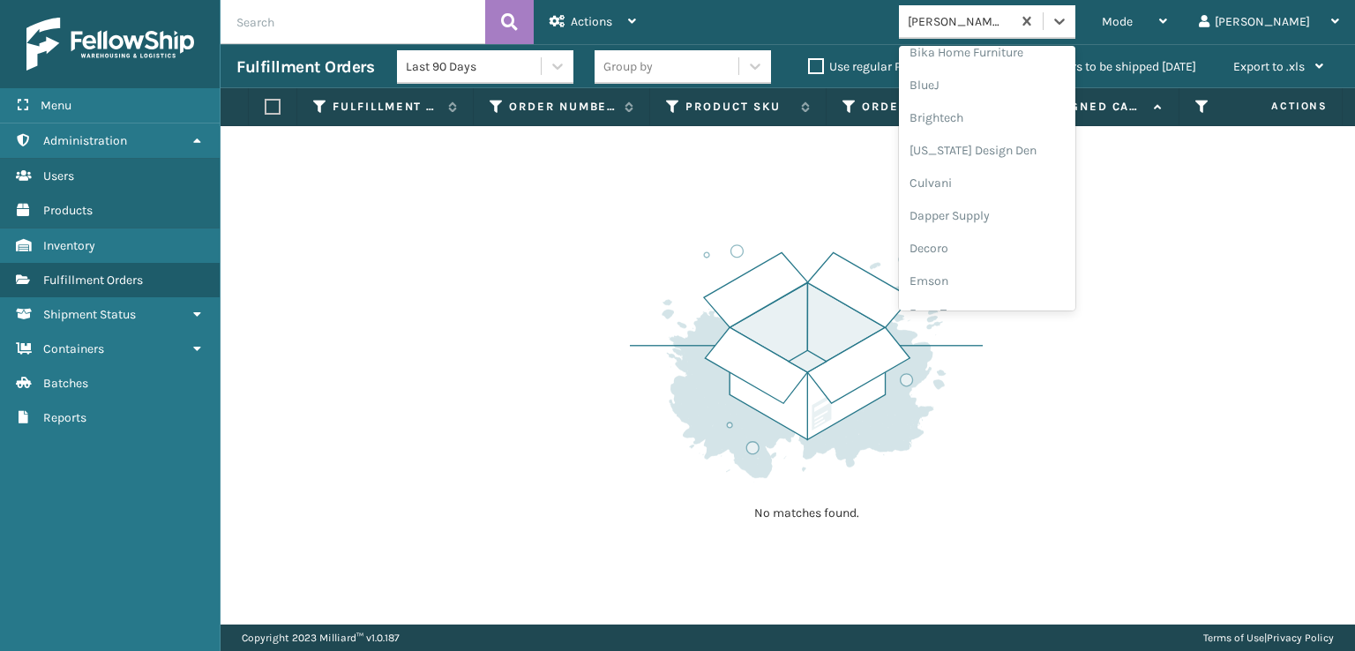
scroll to position [265, 0]
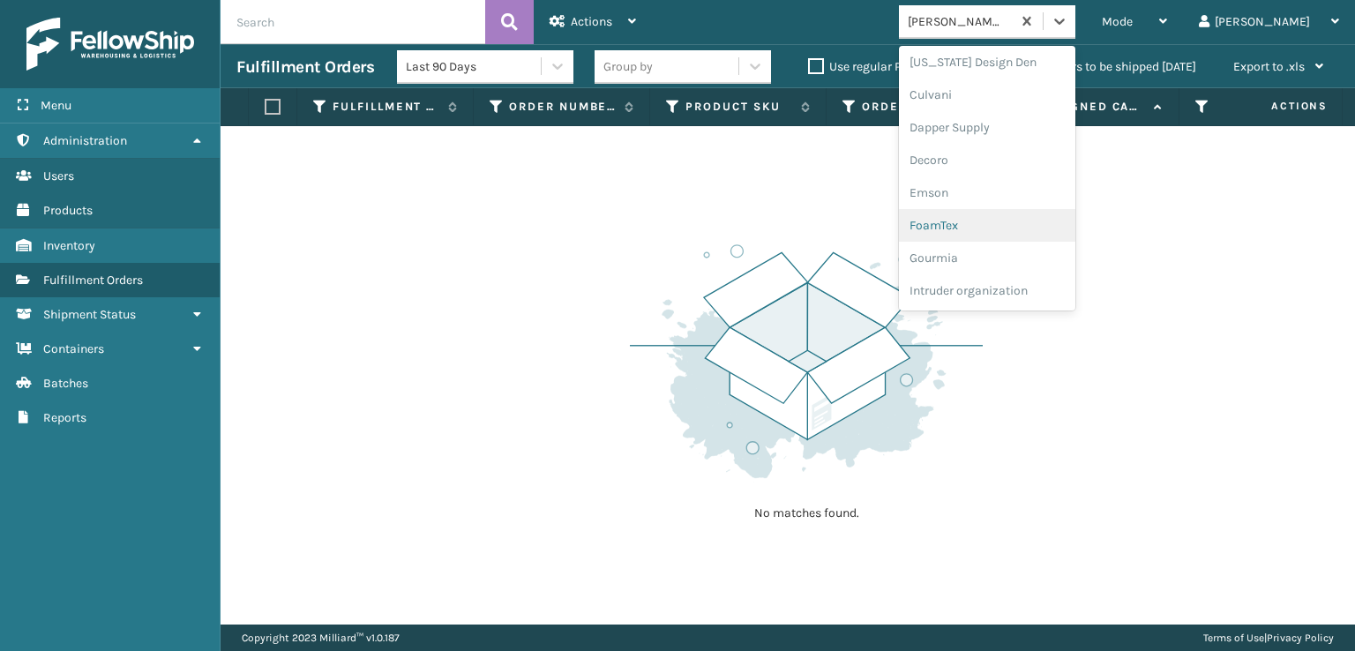
click at [1000, 223] on div "FoamTex" at bounding box center [987, 225] width 176 height 33
click at [1075, 30] on div at bounding box center [1060, 21] width 32 height 32
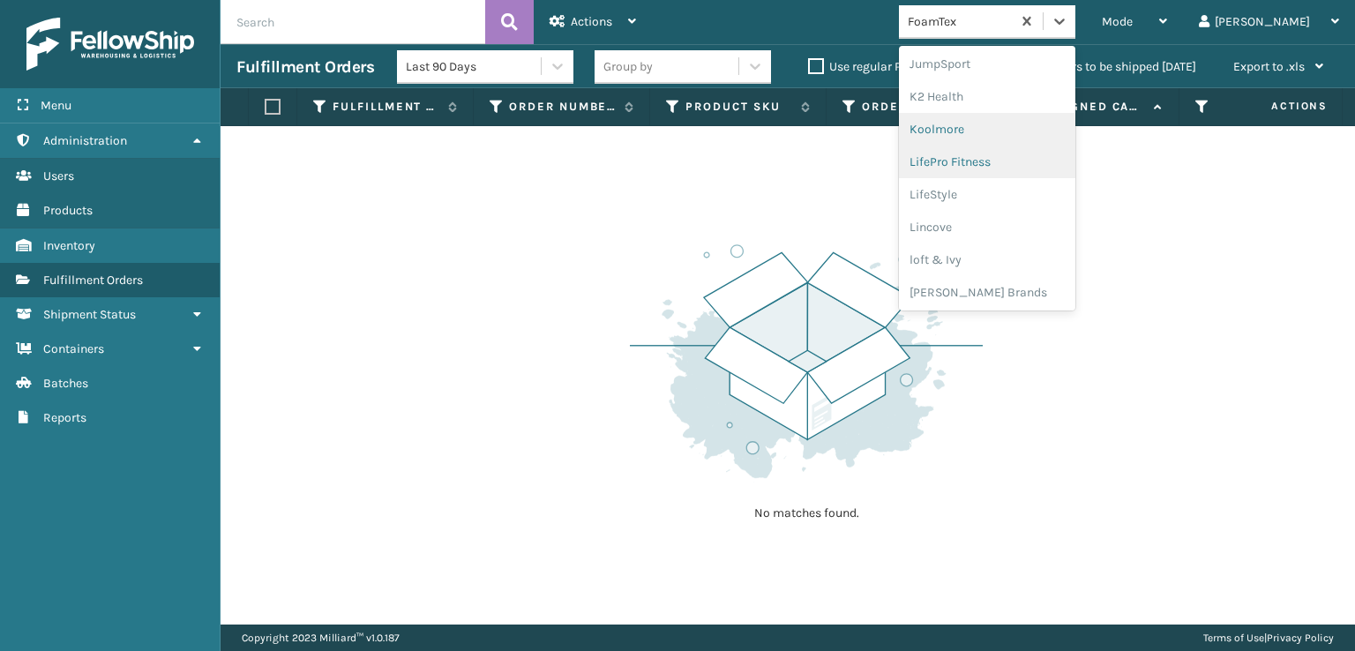
scroll to position [558, 0]
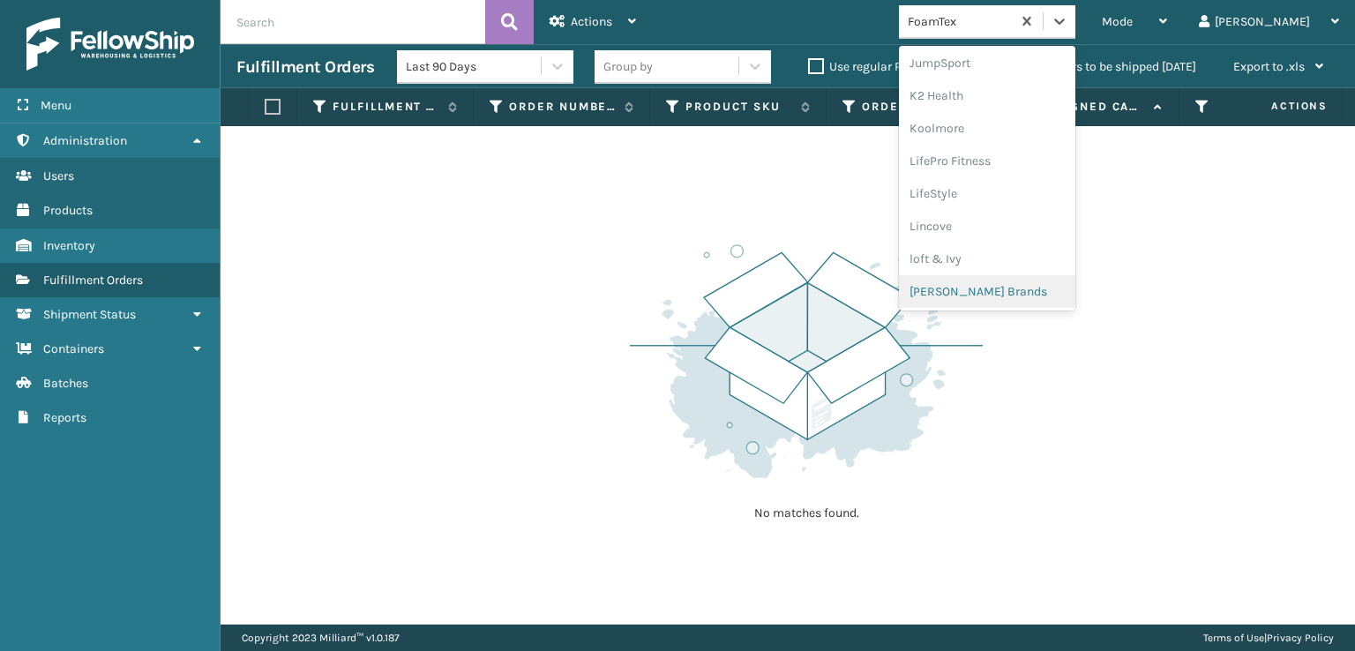
click at [1007, 291] on div "[PERSON_NAME] Brands" at bounding box center [987, 291] width 176 height 33
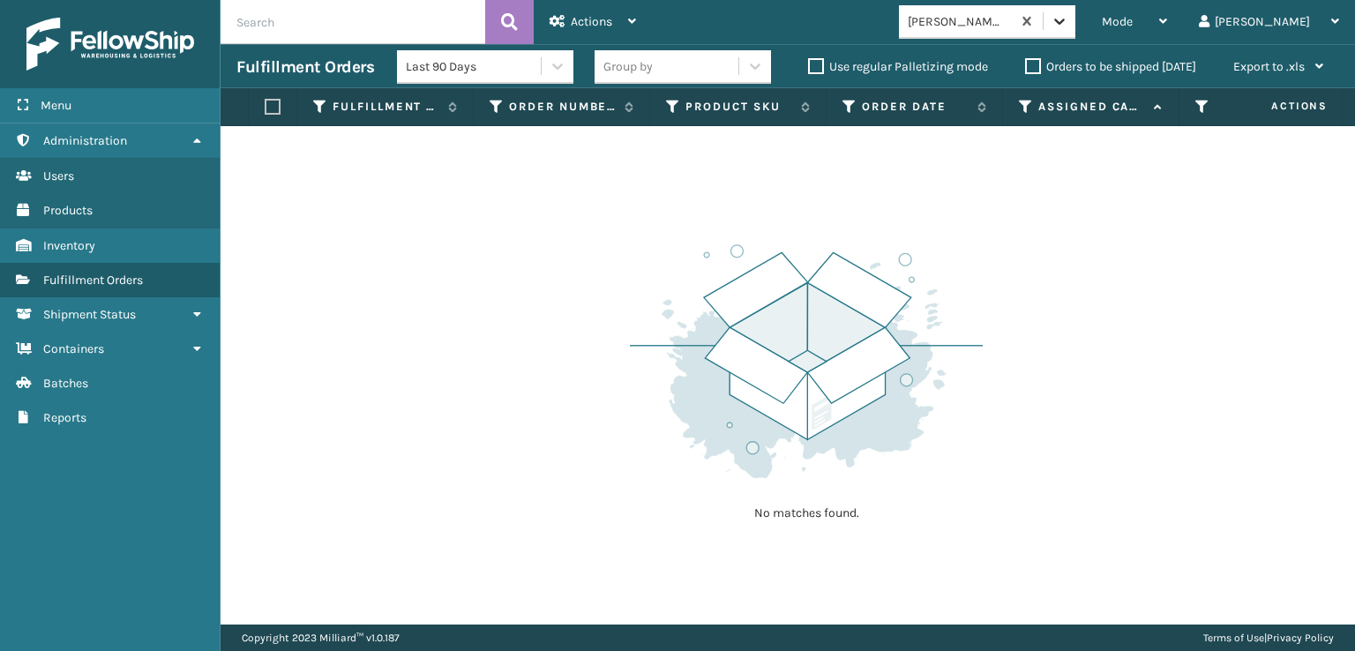
click at [1065, 22] on icon at bounding box center [1059, 22] width 11 height 6
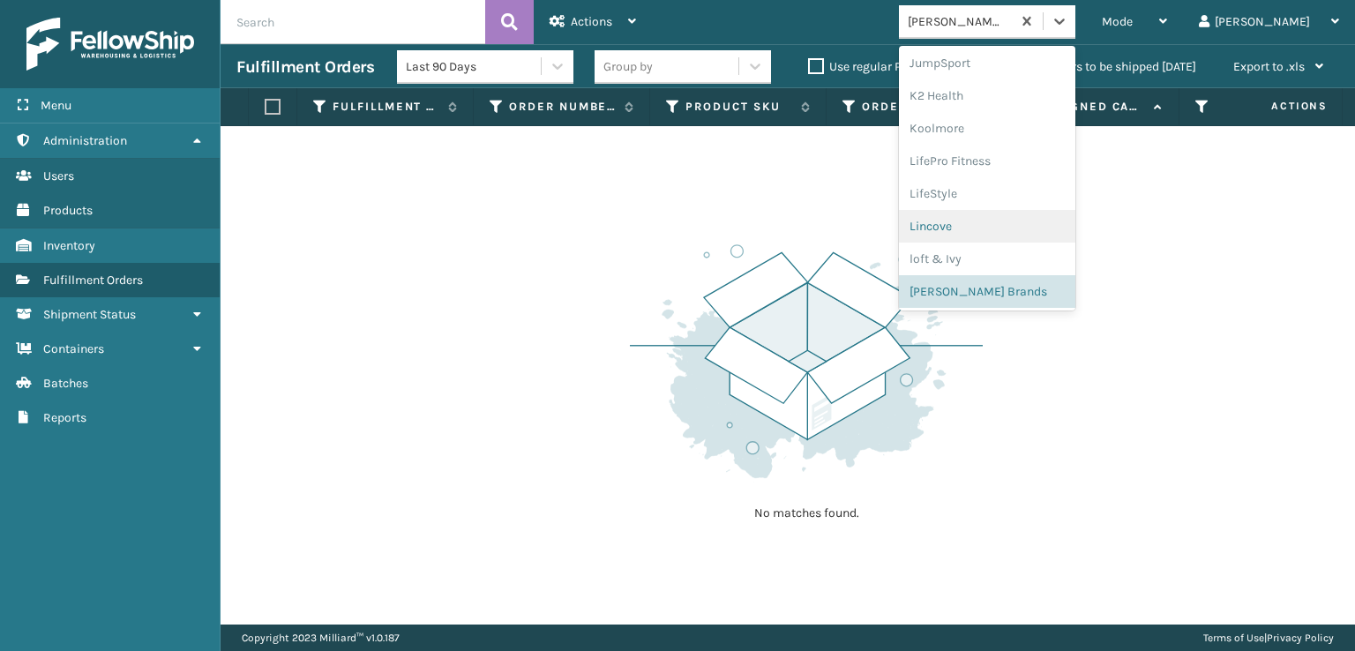
scroll to position [852, 0]
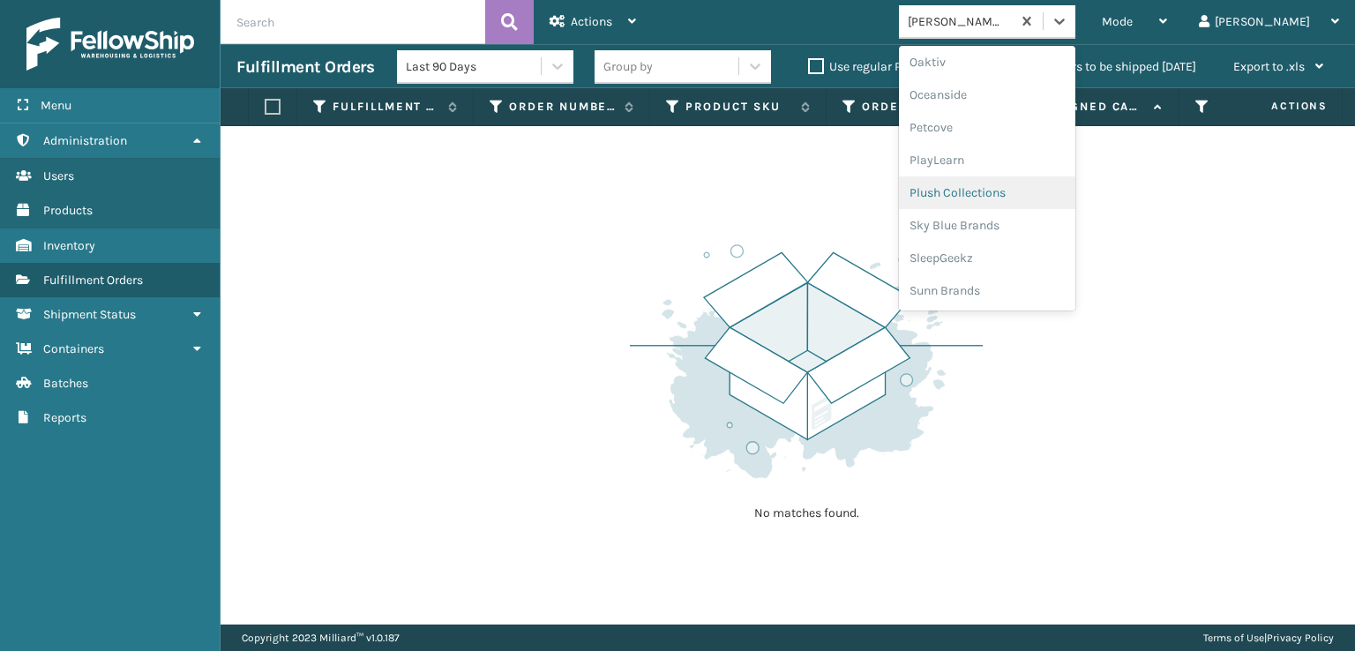
click at [1007, 191] on div "Plush Collections" at bounding box center [987, 192] width 176 height 33
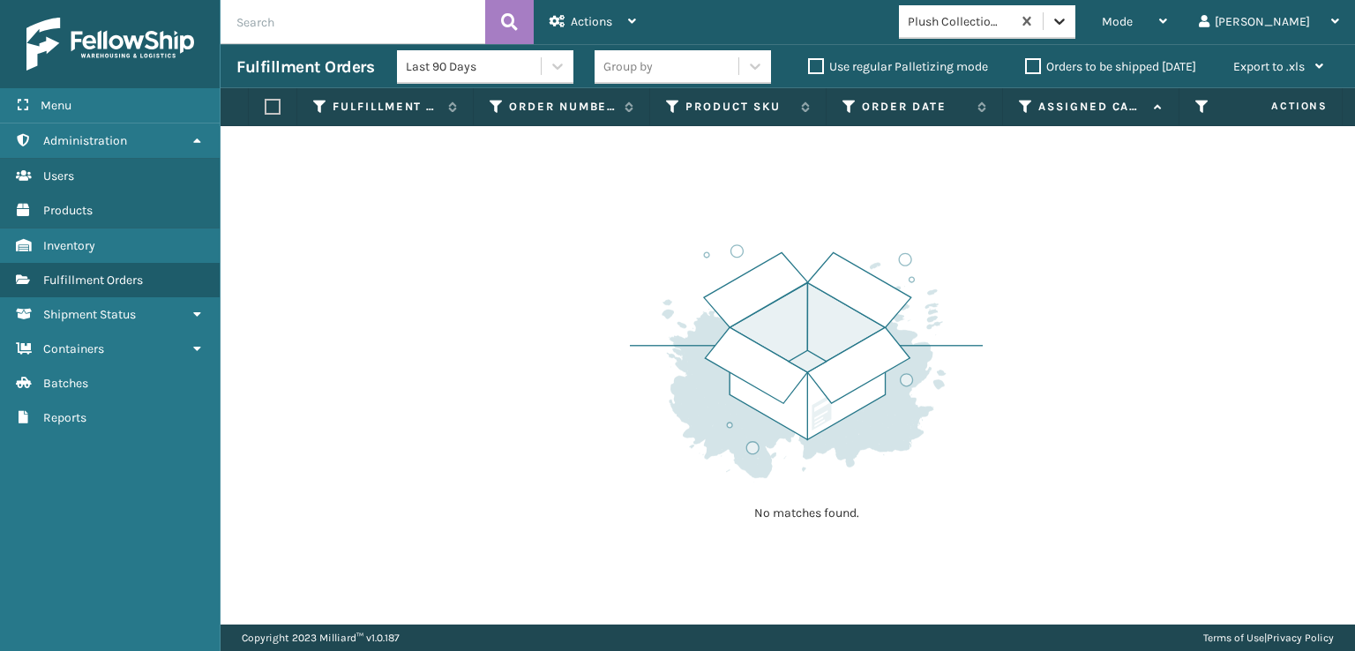
click at [1068, 26] on icon at bounding box center [1060, 21] width 18 height 18
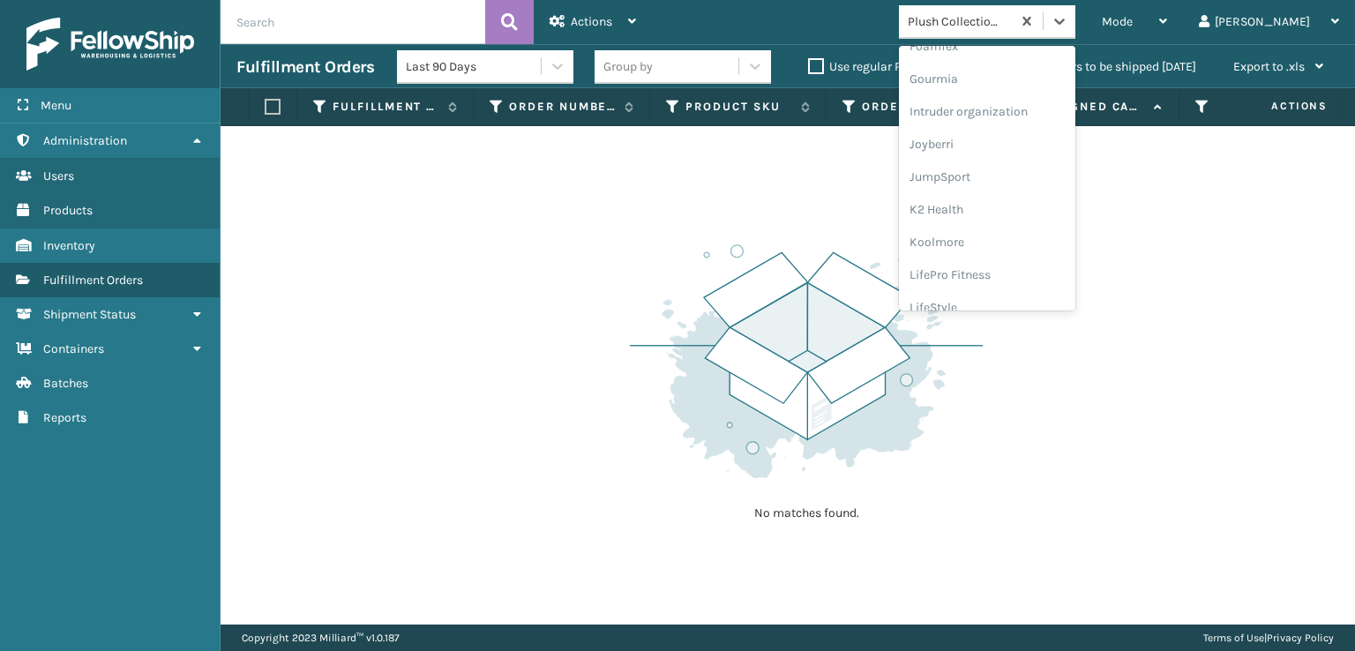
scroll to position [558, 0]
click at [999, 287] on div "[PERSON_NAME] Brands" at bounding box center [987, 291] width 176 height 33
click at [1075, 31] on div at bounding box center [1060, 21] width 32 height 32
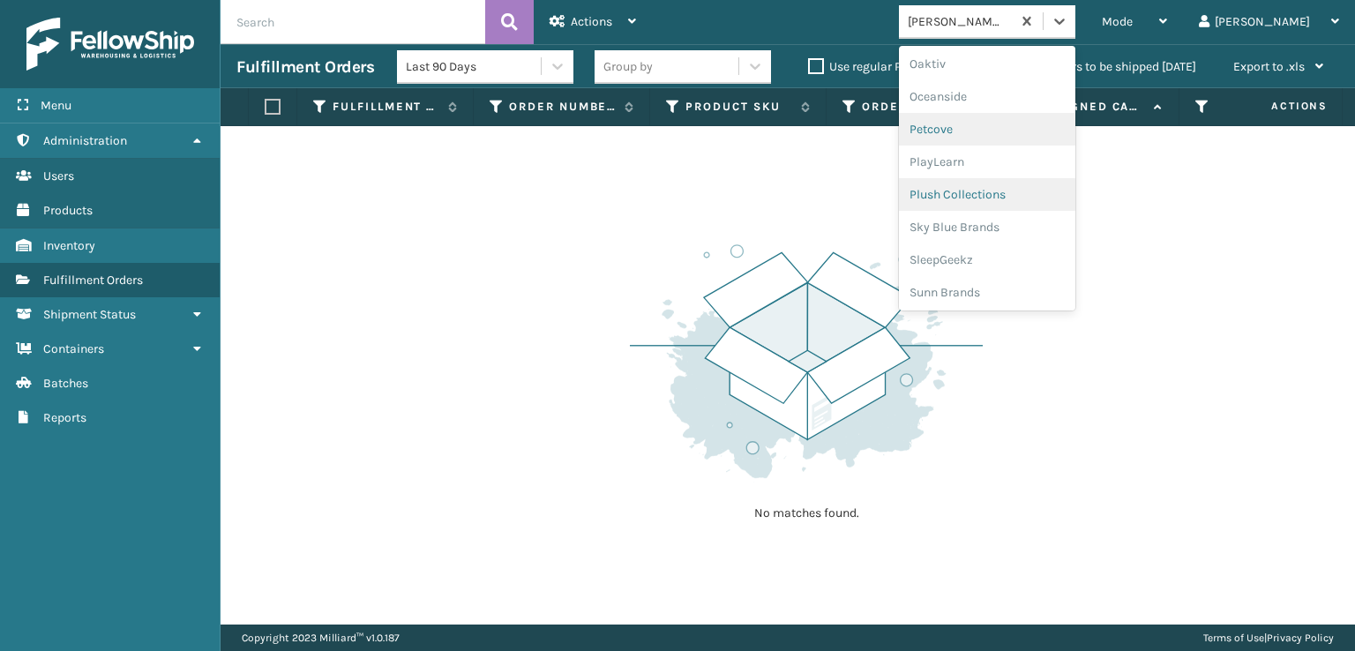
scroll to position [852, 0]
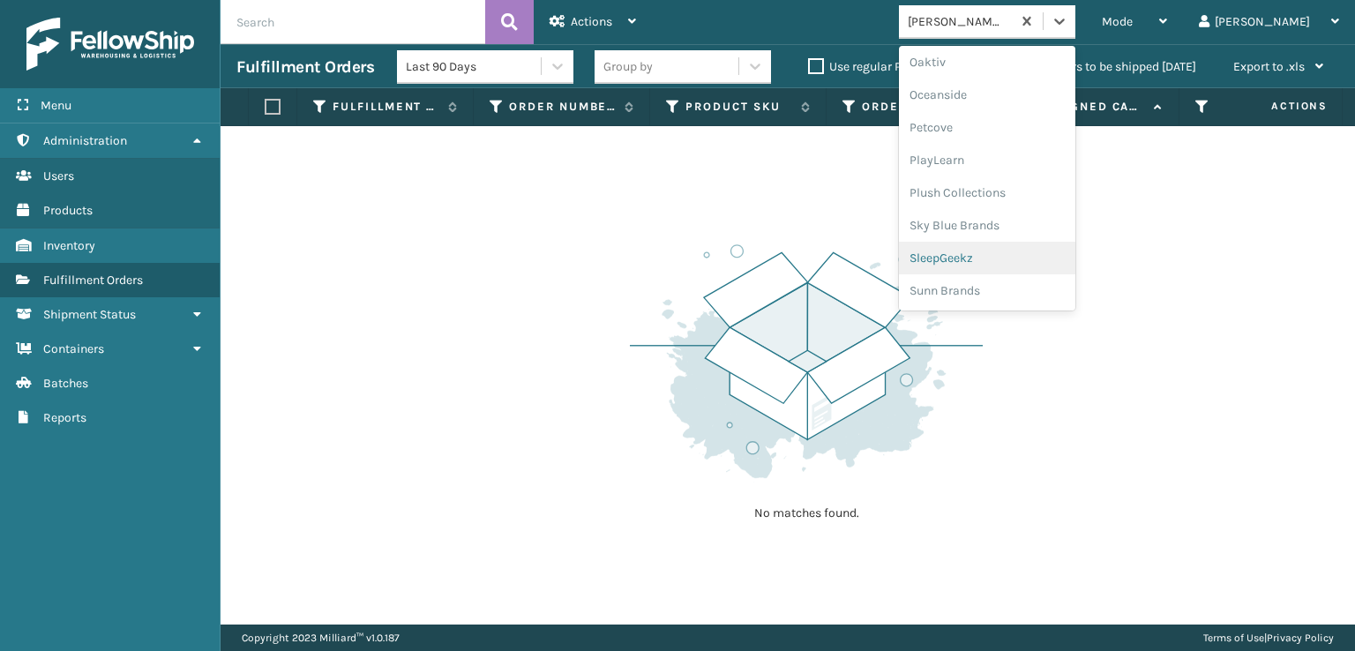
click at [988, 255] on div "SleepGeekz" at bounding box center [987, 258] width 176 height 33
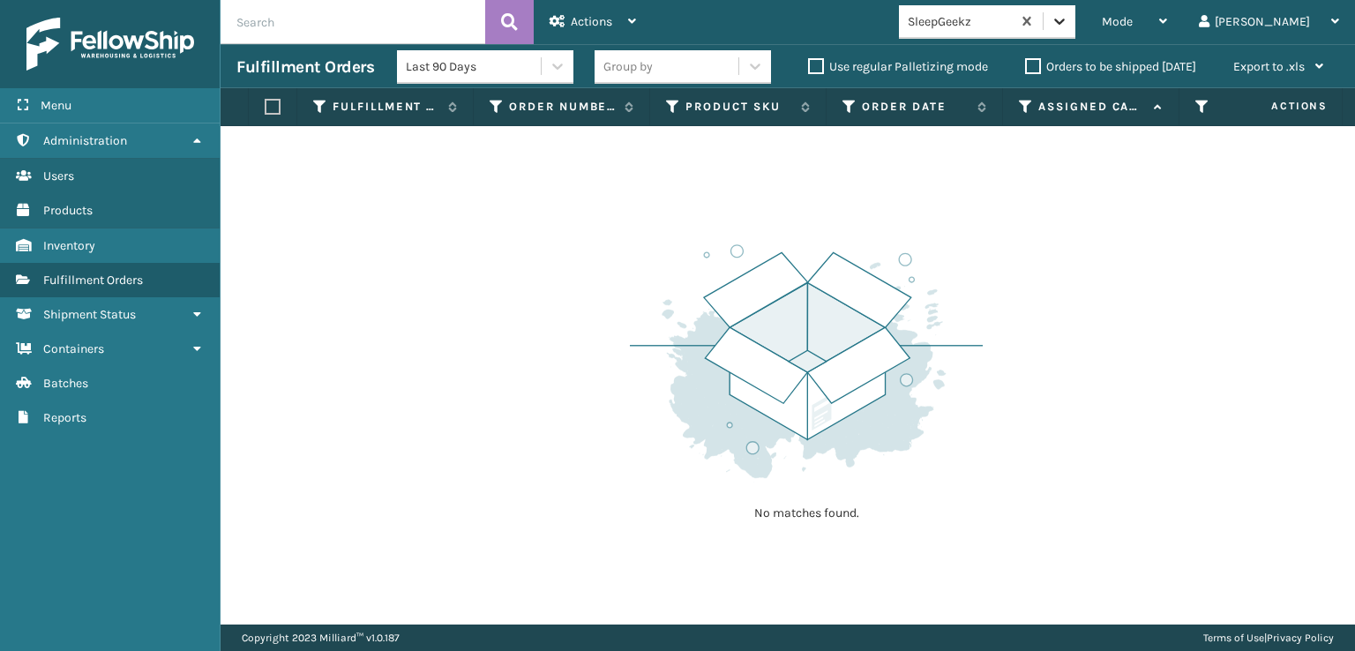
click at [1068, 19] on icon at bounding box center [1060, 21] width 18 height 18
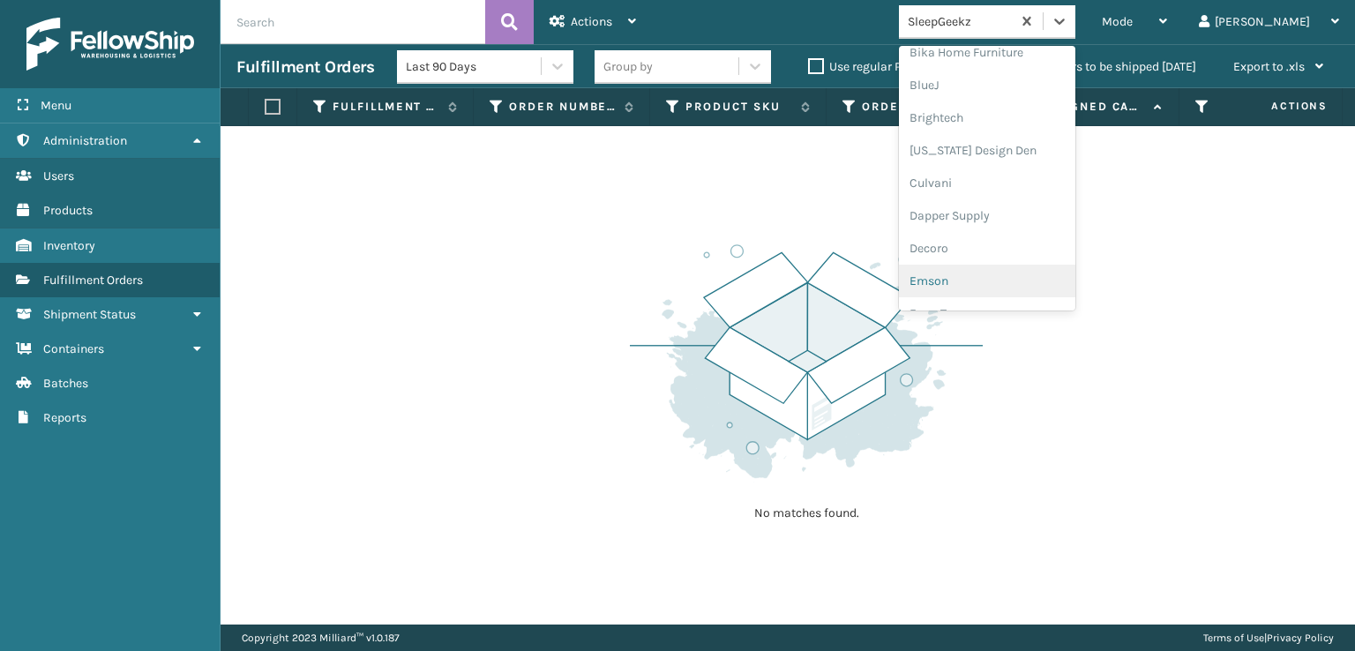
scroll to position [265, 0]
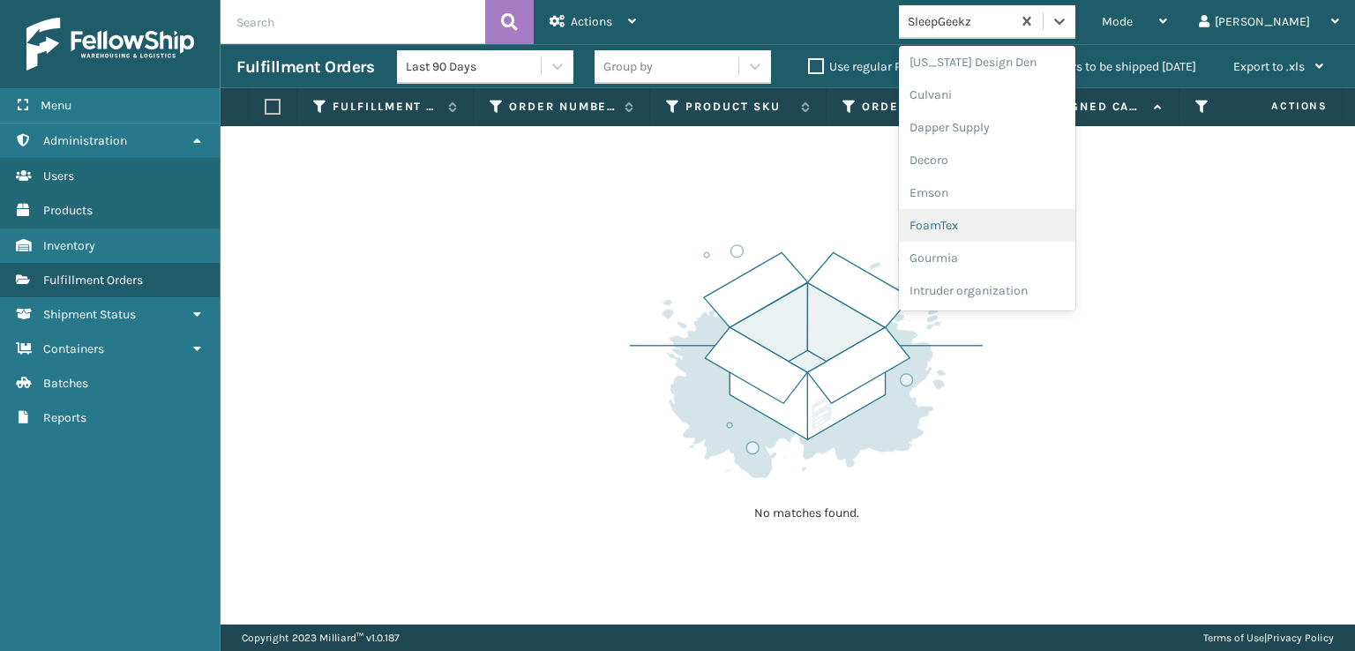
click at [995, 228] on div "FoamTex" at bounding box center [987, 225] width 176 height 33
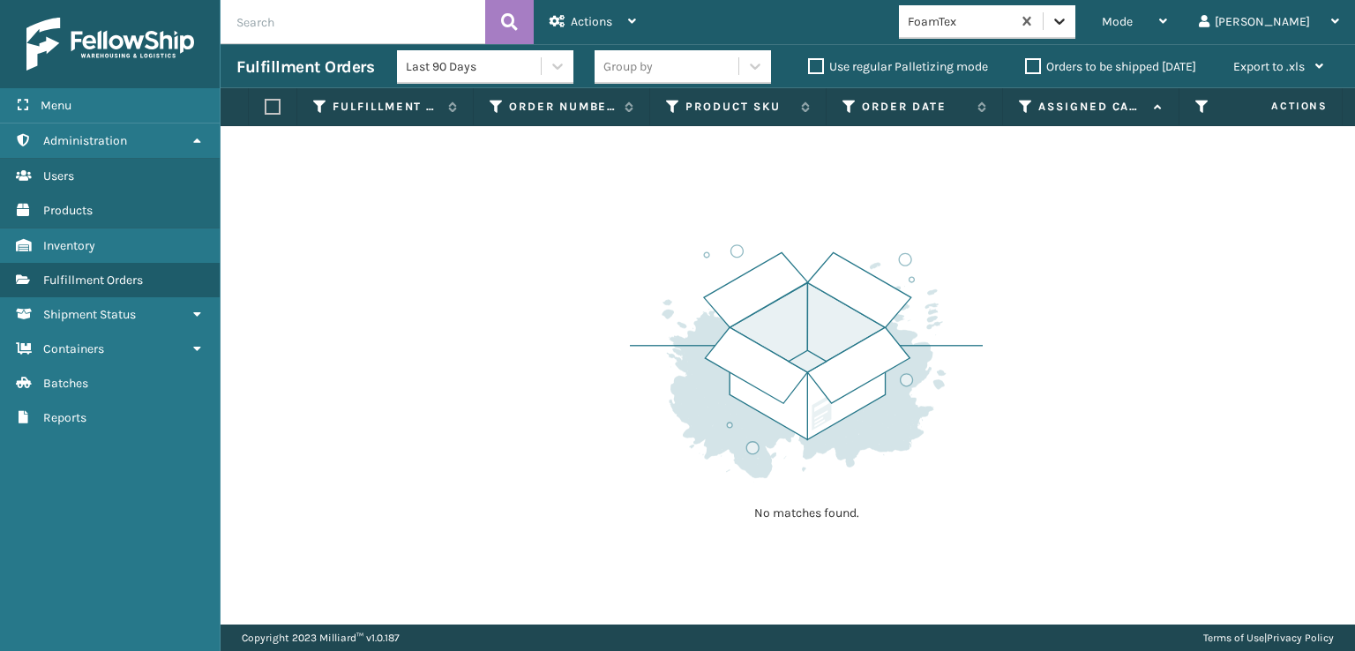
click at [1068, 28] on icon at bounding box center [1060, 21] width 18 height 18
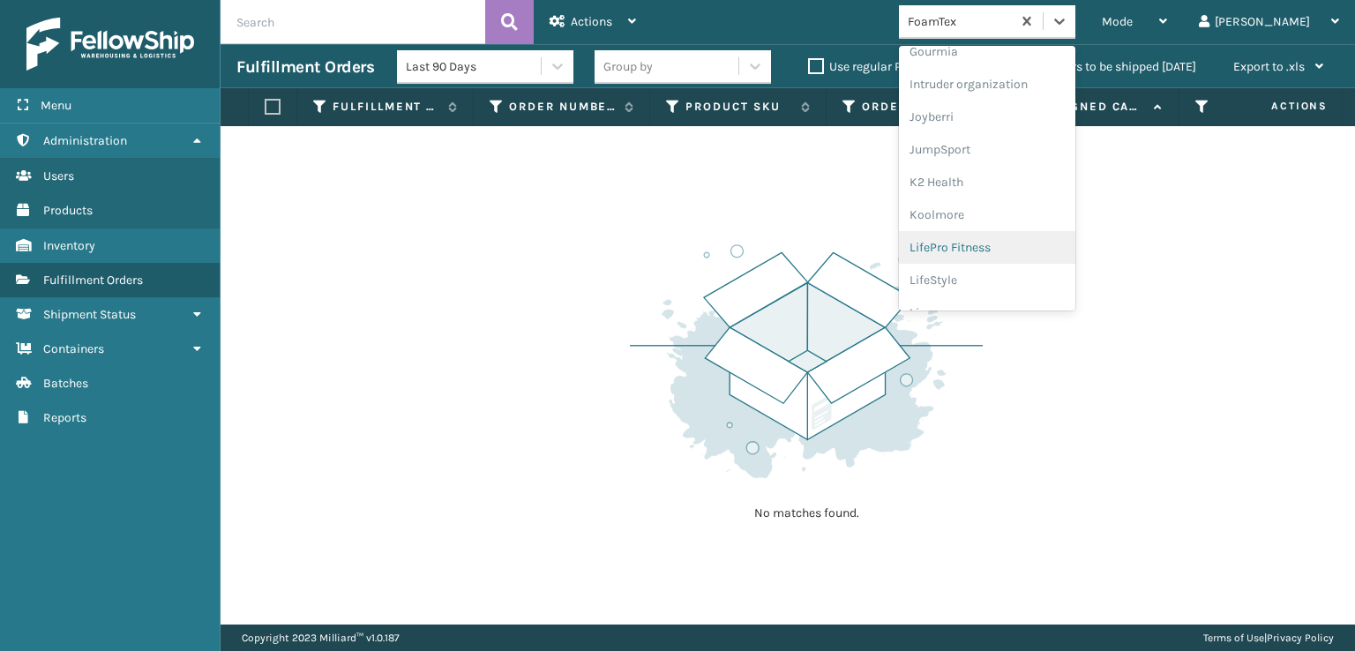
scroll to position [558, 0]
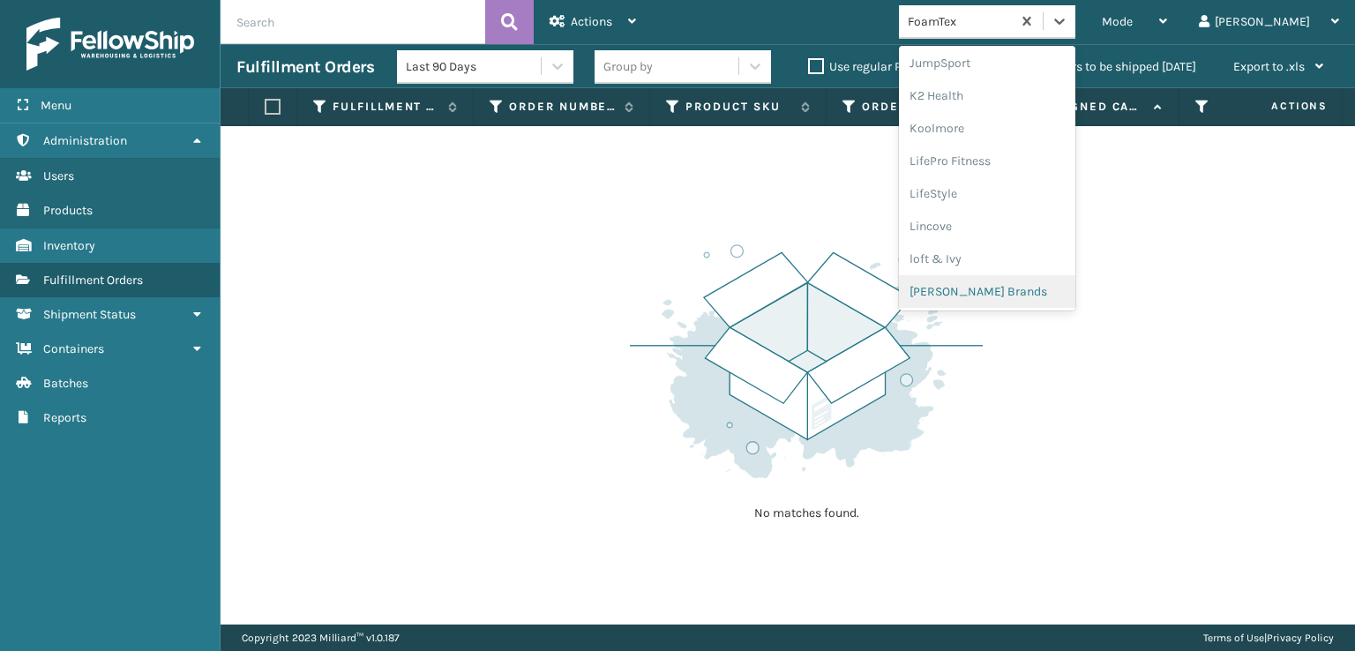
click at [1009, 289] on div "[PERSON_NAME] Brands" at bounding box center [987, 291] width 176 height 33
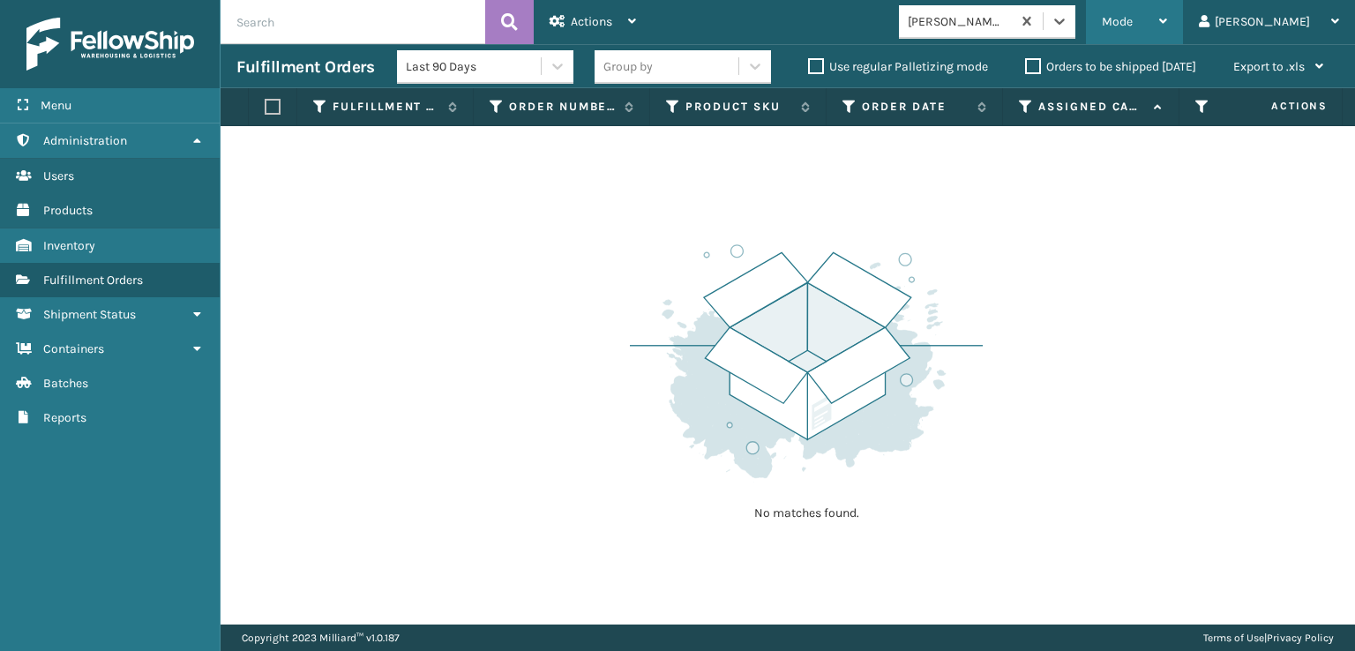
click at [1133, 22] on span "Mode" at bounding box center [1117, 21] width 31 height 15
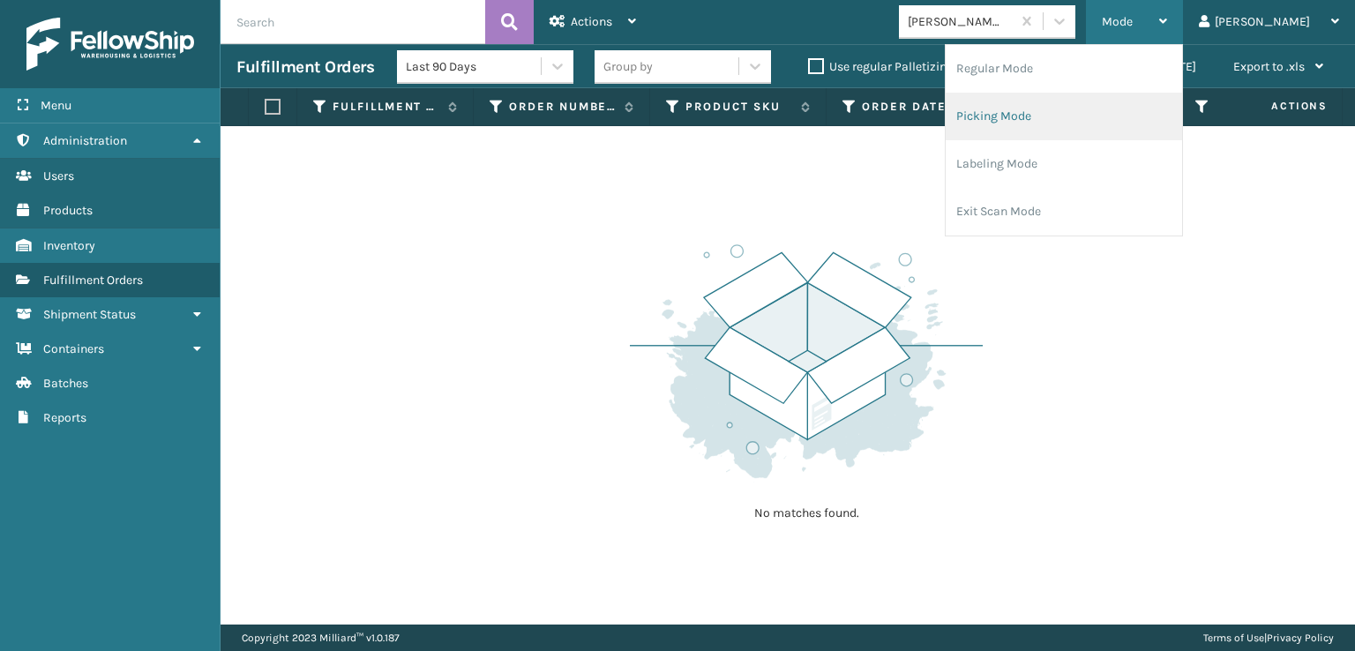
click at [1068, 117] on li "Picking Mode" at bounding box center [1064, 117] width 236 height 48
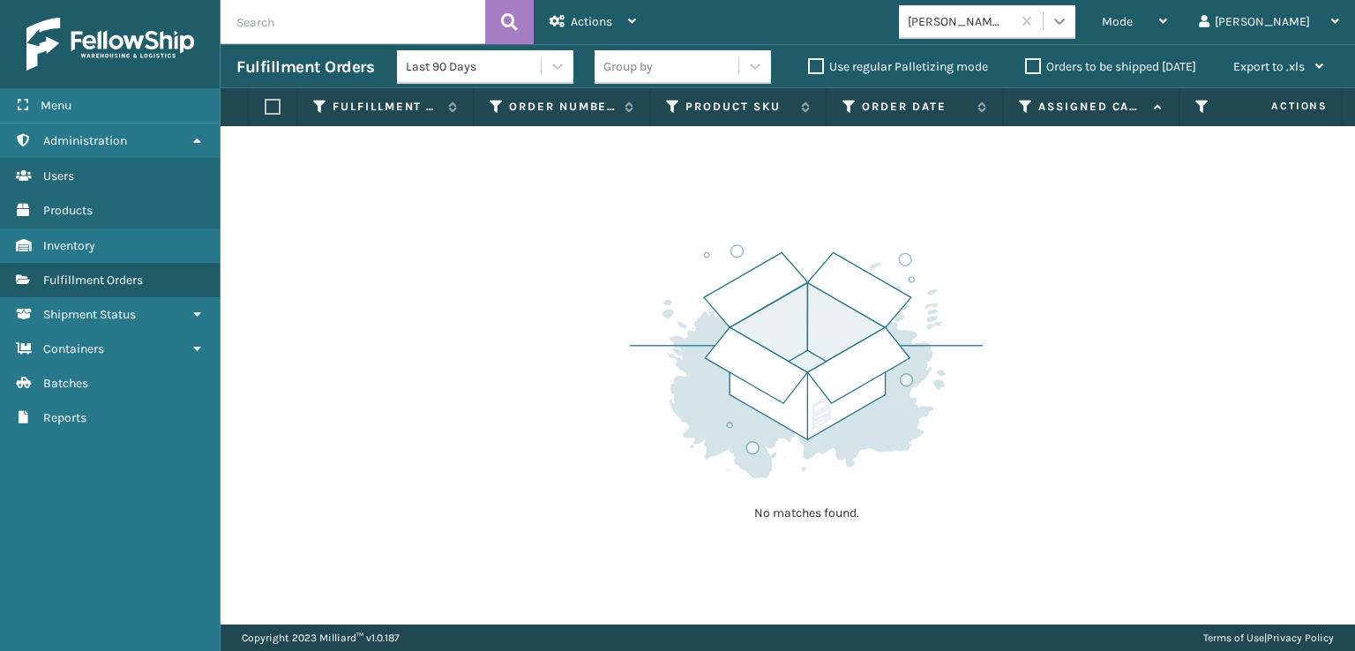
click at [1068, 16] on icon at bounding box center [1060, 21] width 18 height 18
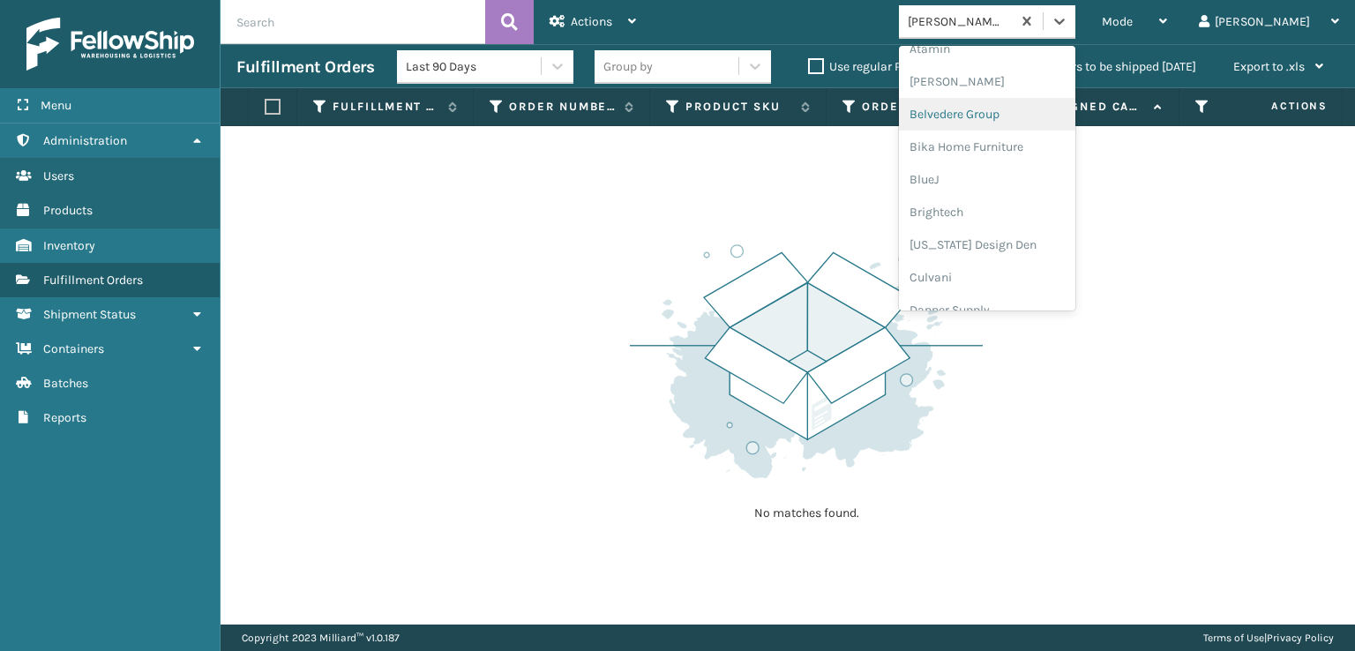
scroll to position [265, 0]
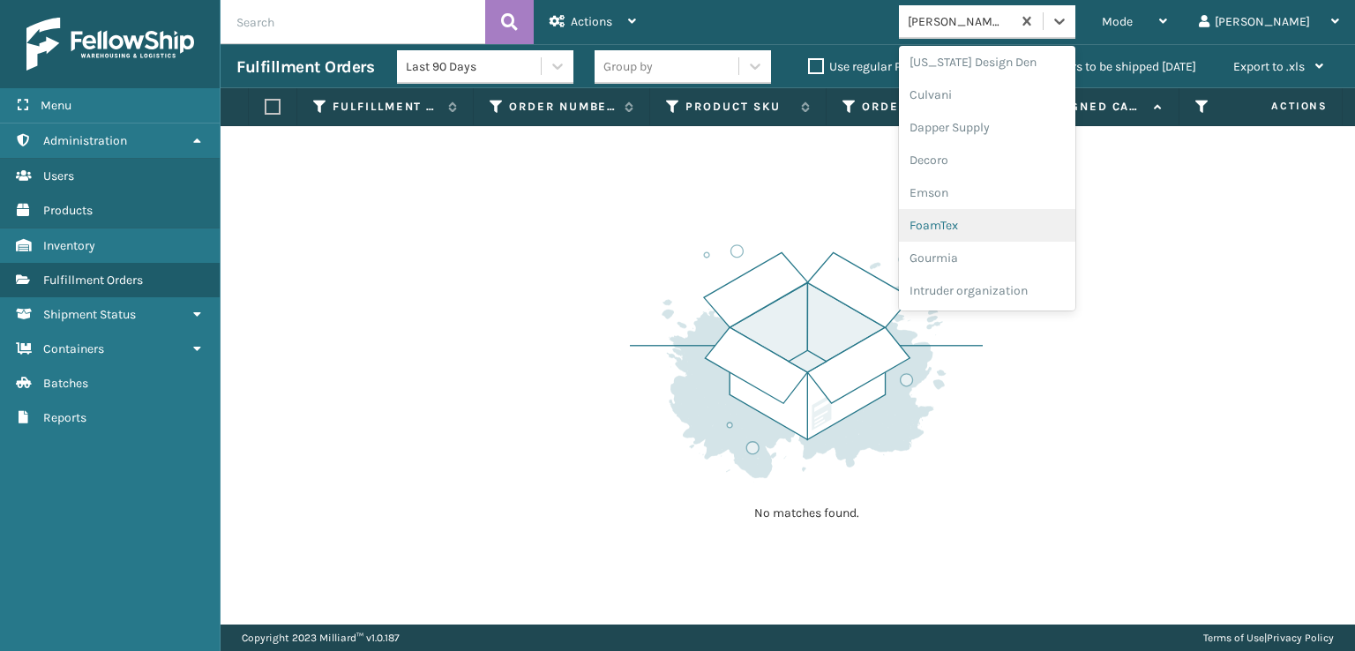
click at [1007, 227] on div "FoamTex" at bounding box center [987, 225] width 176 height 33
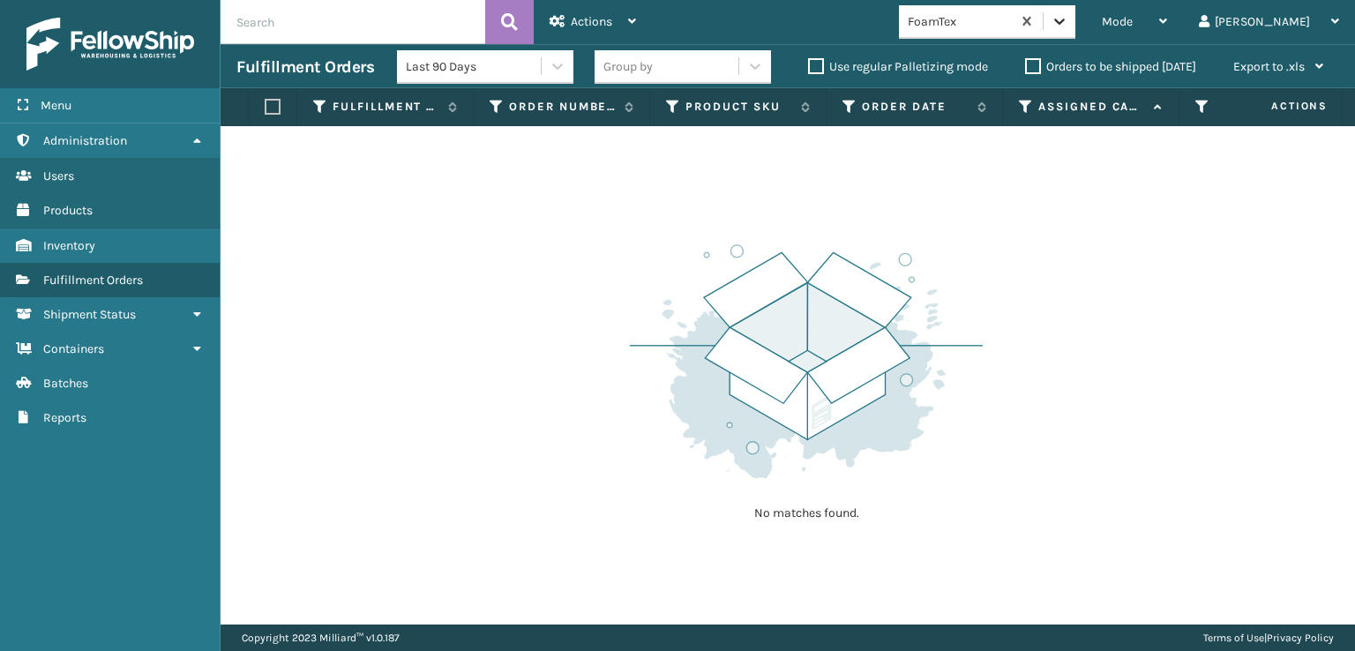
click at [1068, 19] on icon at bounding box center [1060, 21] width 18 height 18
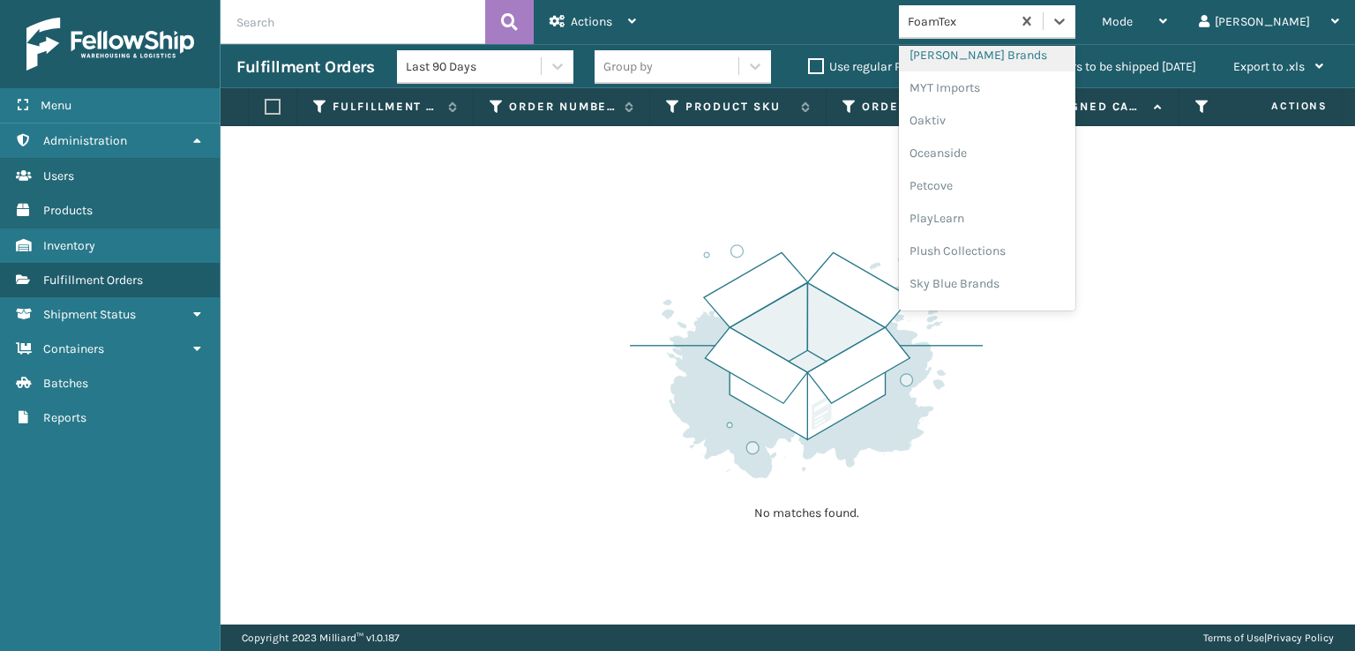
scroll to position [822, 0]
click at [1012, 213] on div "Plush Collections" at bounding box center [987, 222] width 176 height 33
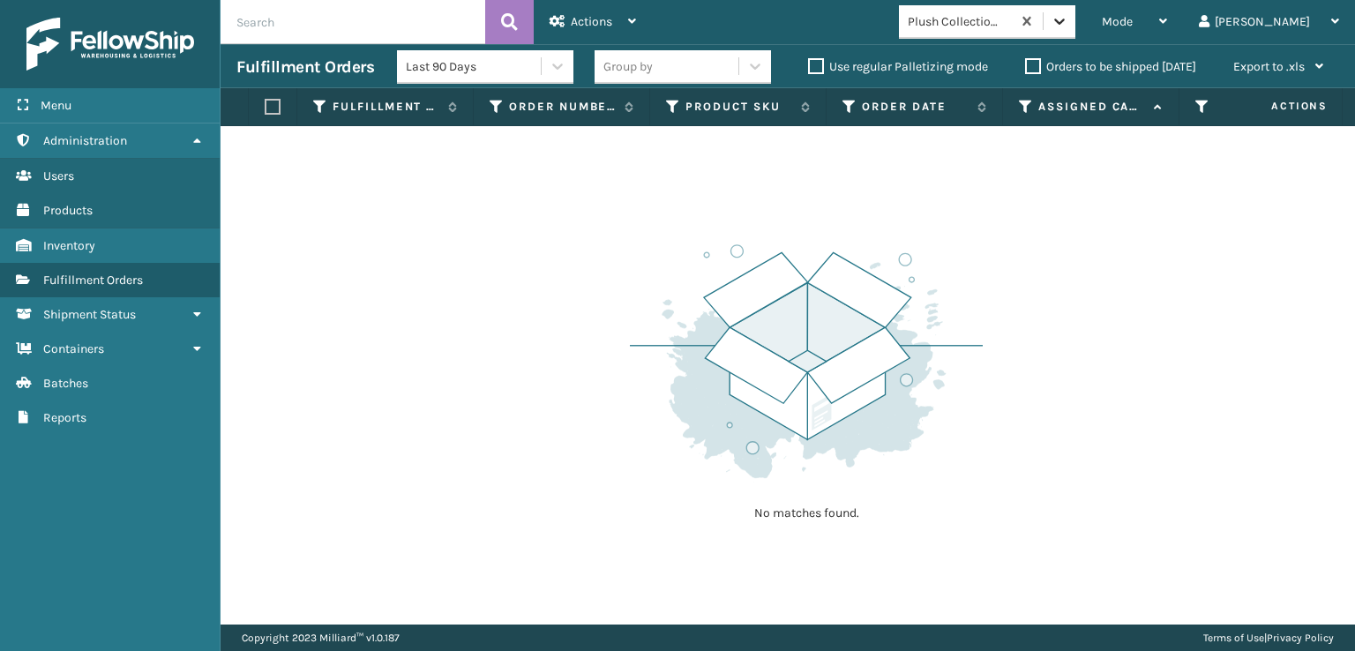
click at [1075, 35] on div at bounding box center [1060, 21] width 32 height 32
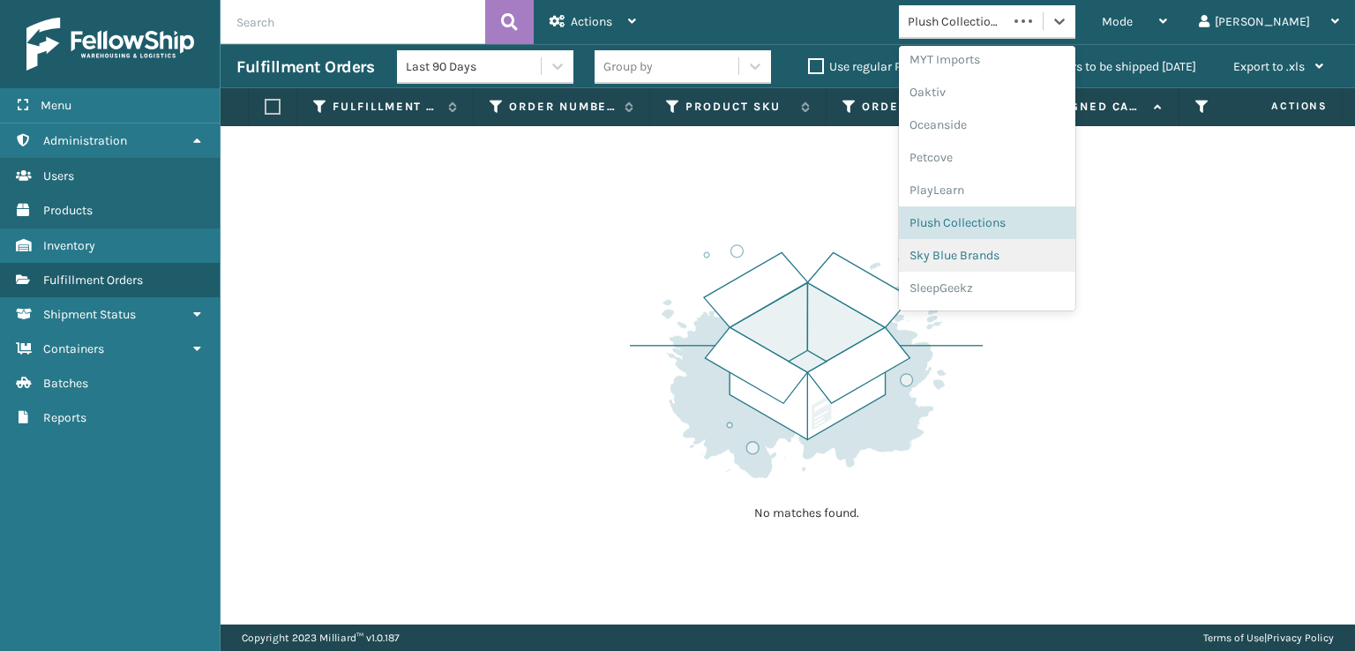
scroll to position [852, 0]
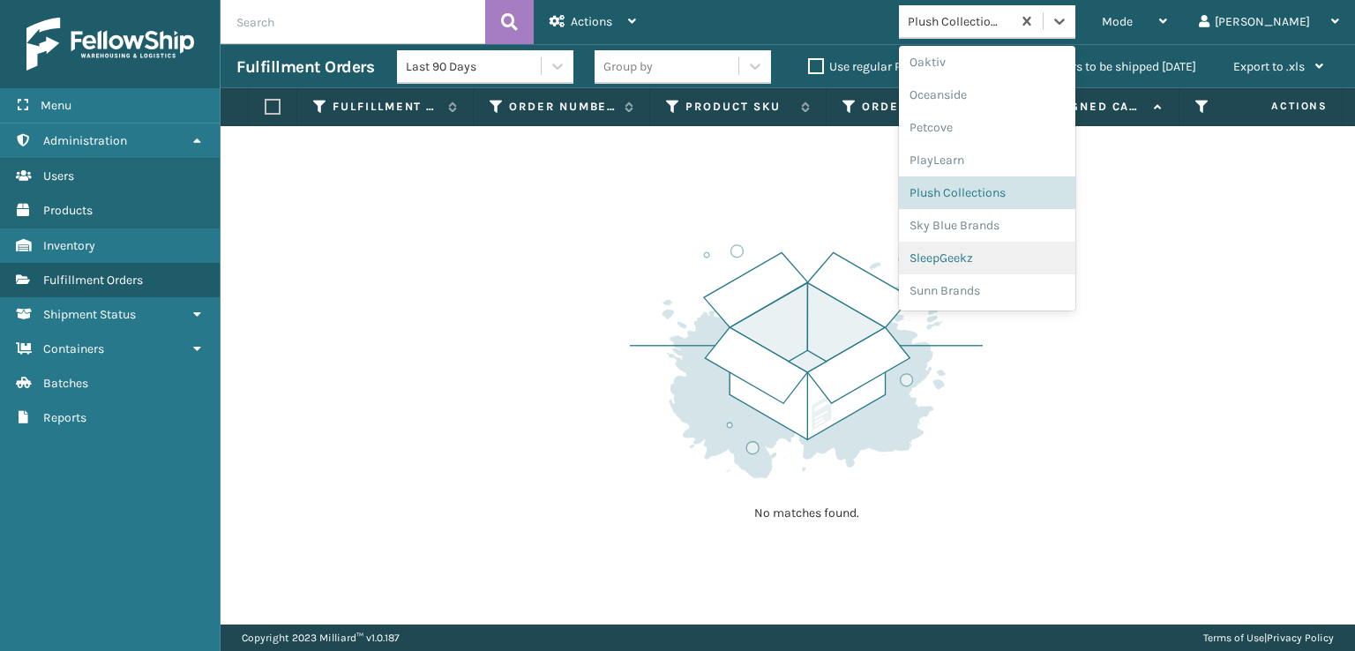
click at [1007, 249] on div "SleepGeekz" at bounding box center [987, 258] width 176 height 33
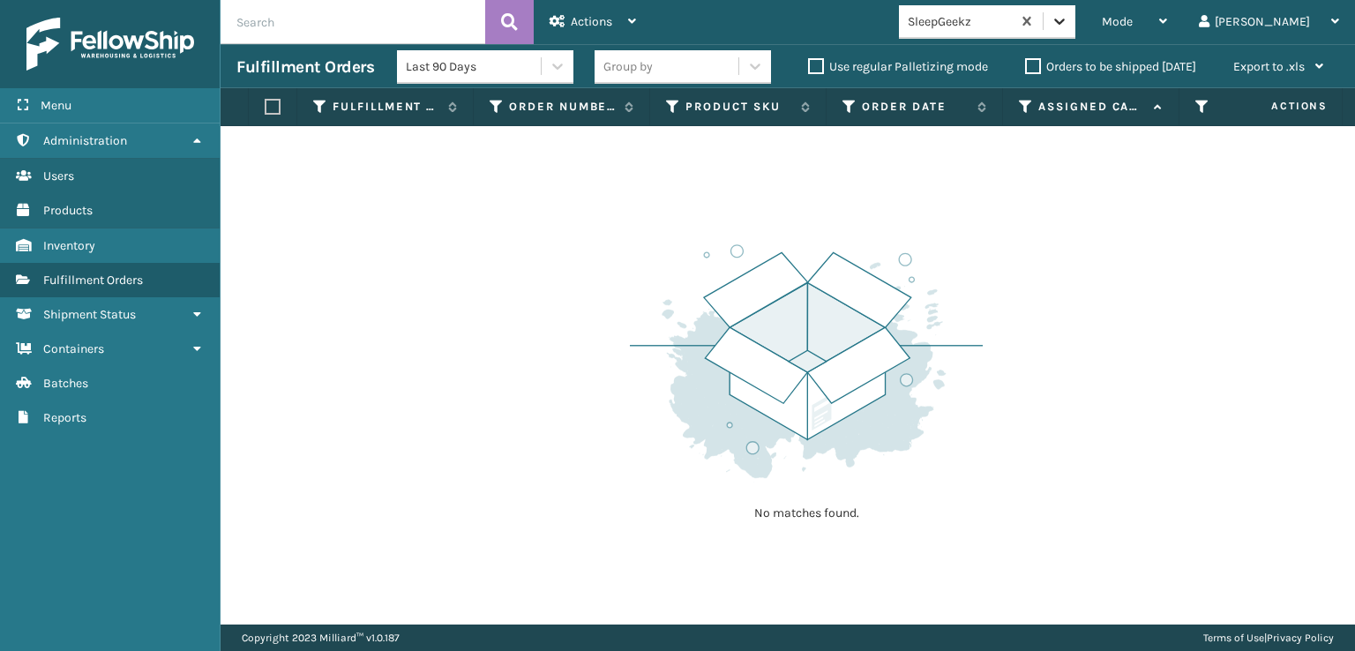
click at [1065, 22] on icon at bounding box center [1059, 22] width 11 height 6
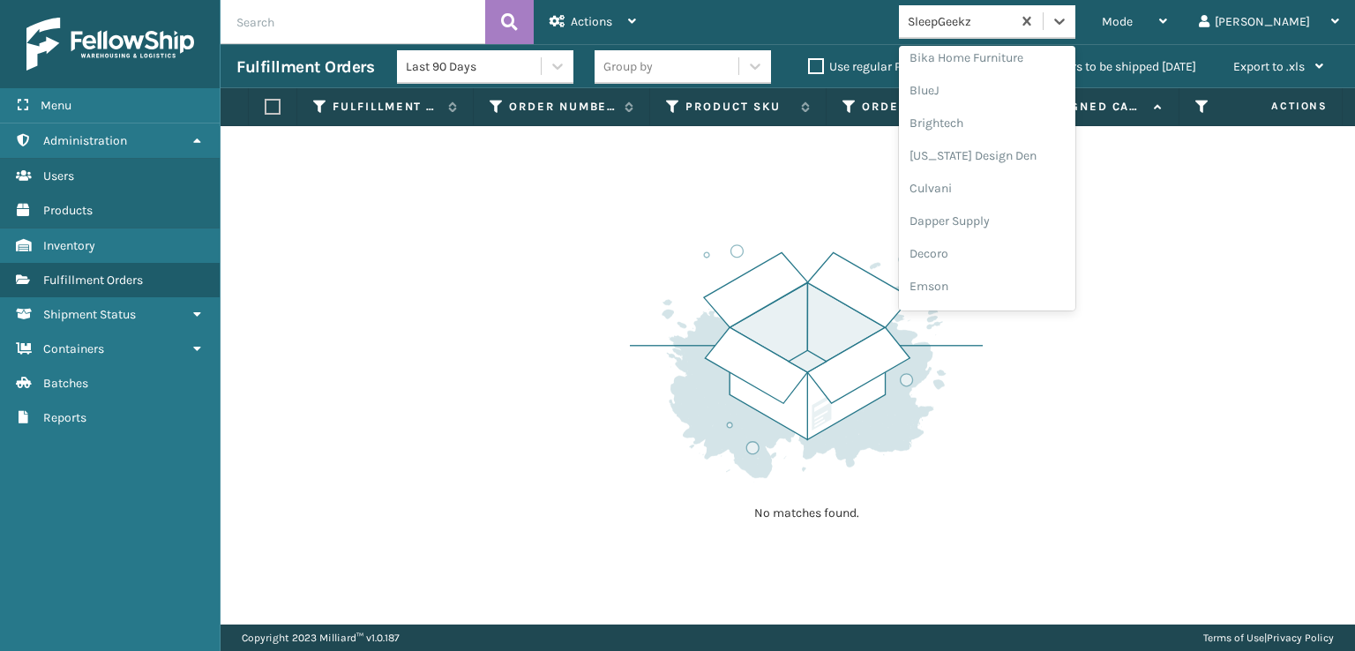
scroll to position [265, 0]
click at [1011, 224] on div "FoamTex" at bounding box center [987, 225] width 176 height 33
click at [1068, 28] on icon at bounding box center [1060, 21] width 18 height 18
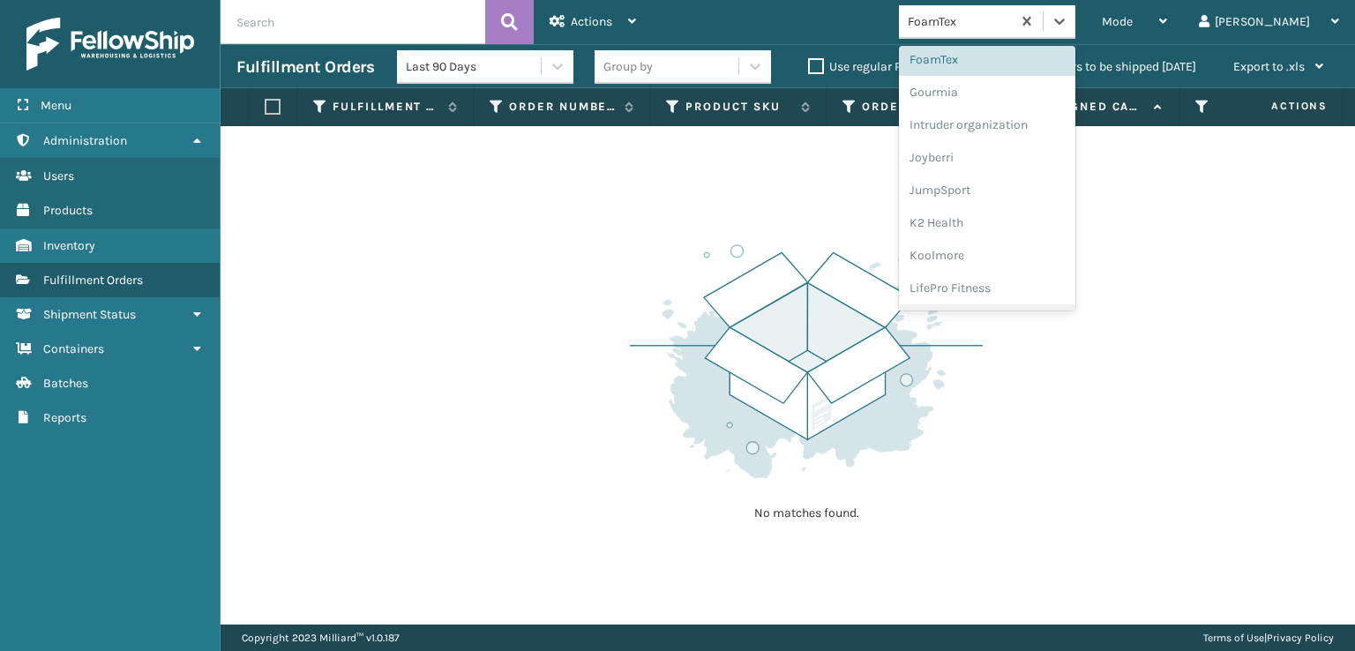
scroll to position [558, 0]
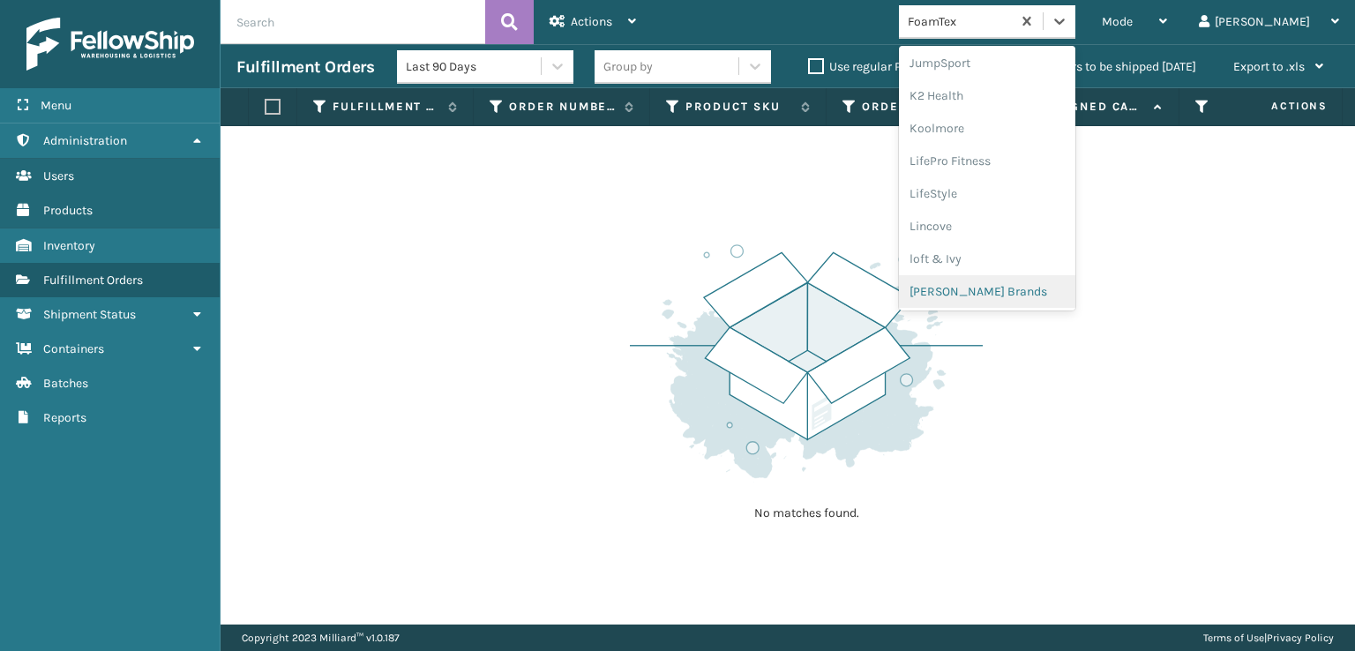
click at [1009, 288] on div "[PERSON_NAME] Brands" at bounding box center [987, 291] width 176 height 33
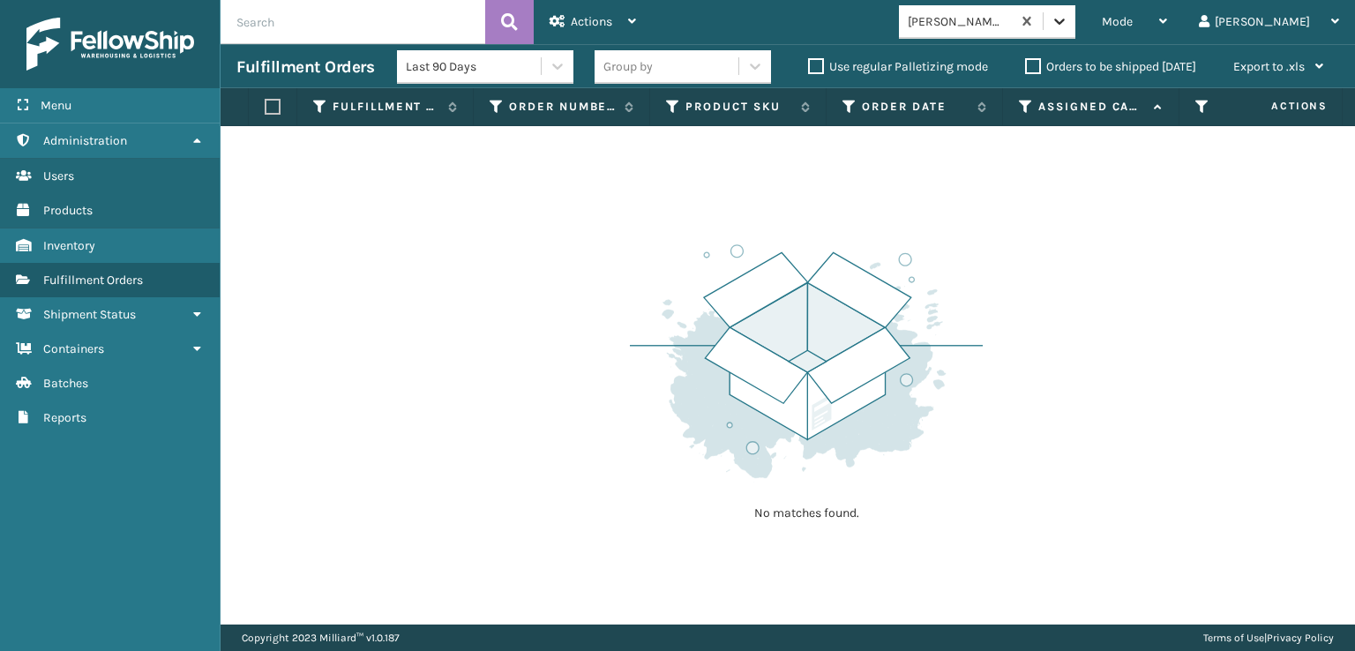
click at [1065, 24] on icon at bounding box center [1059, 22] width 11 height 6
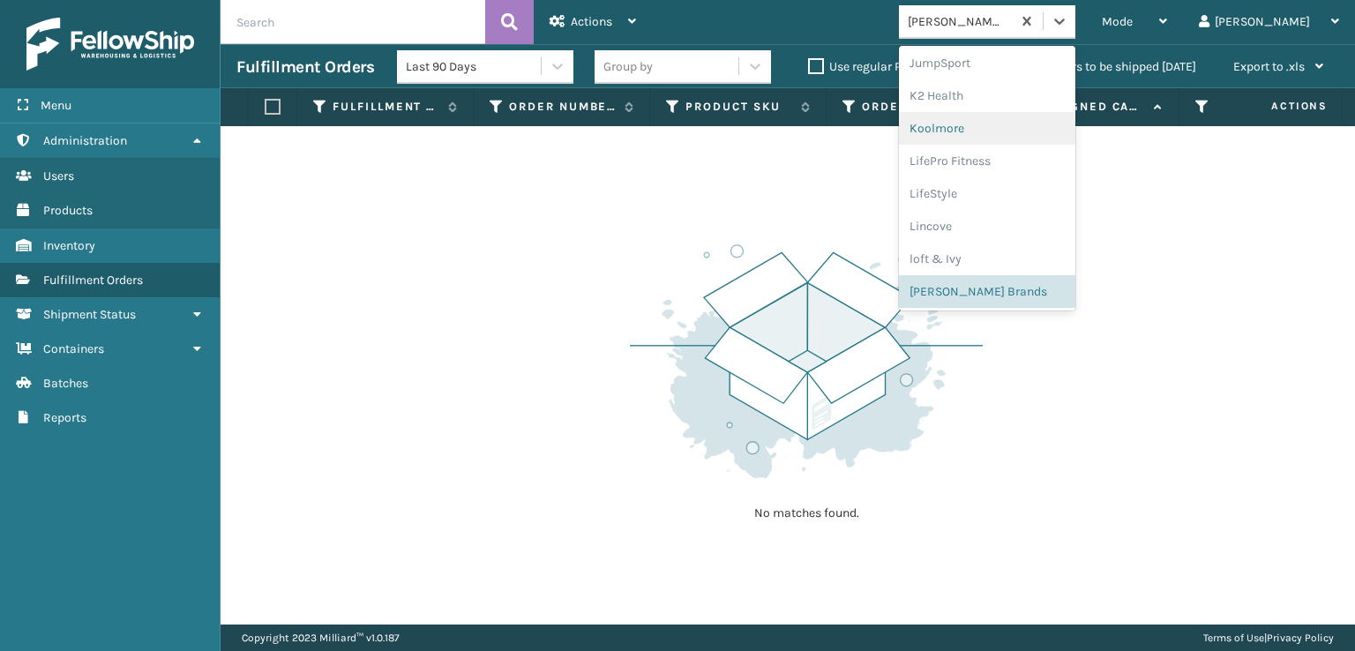
scroll to position [852, 0]
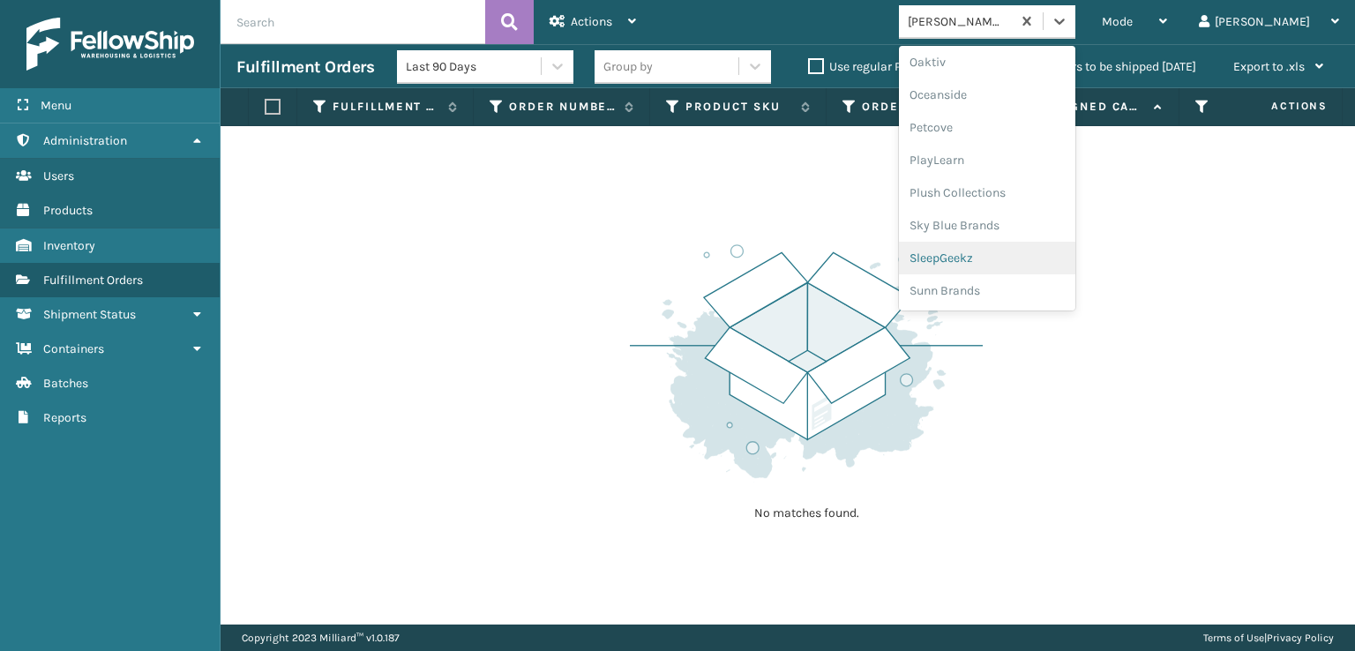
click at [1030, 251] on div "SleepGeekz" at bounding box center [987, 258] width 176 height 33
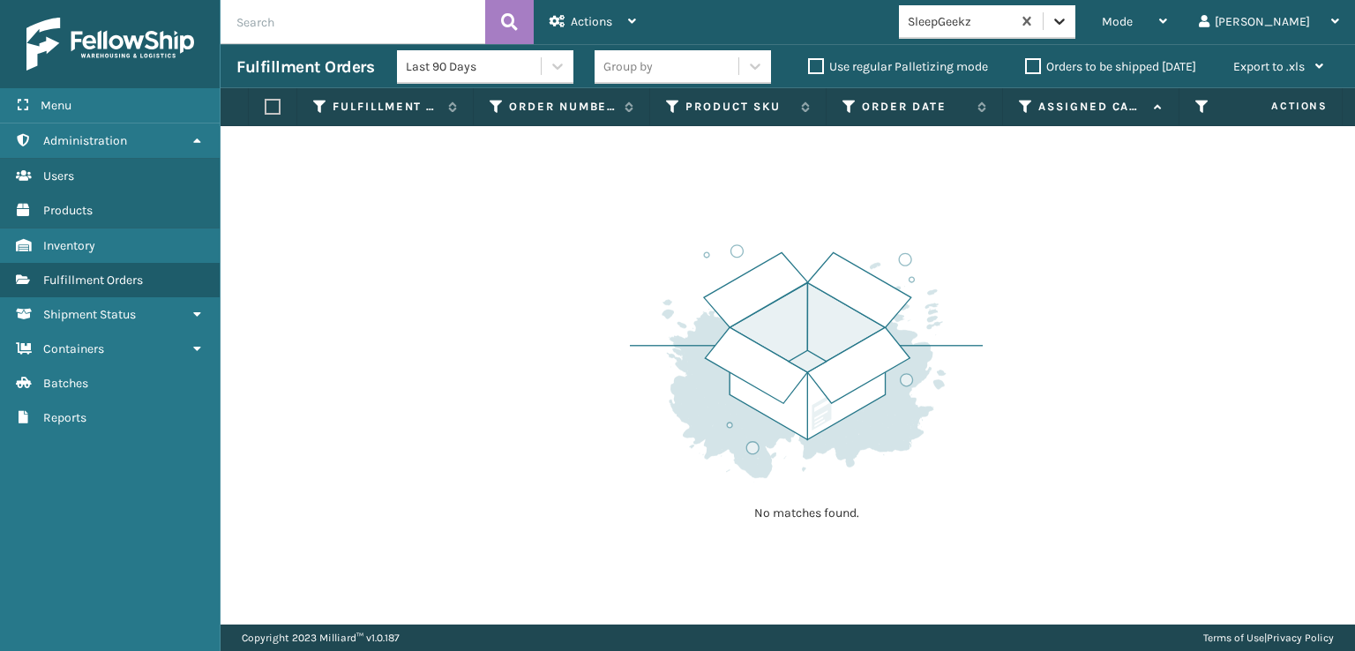
click at [1068, 25] on icon at bounding box center [1060, 21] width 18 height 18
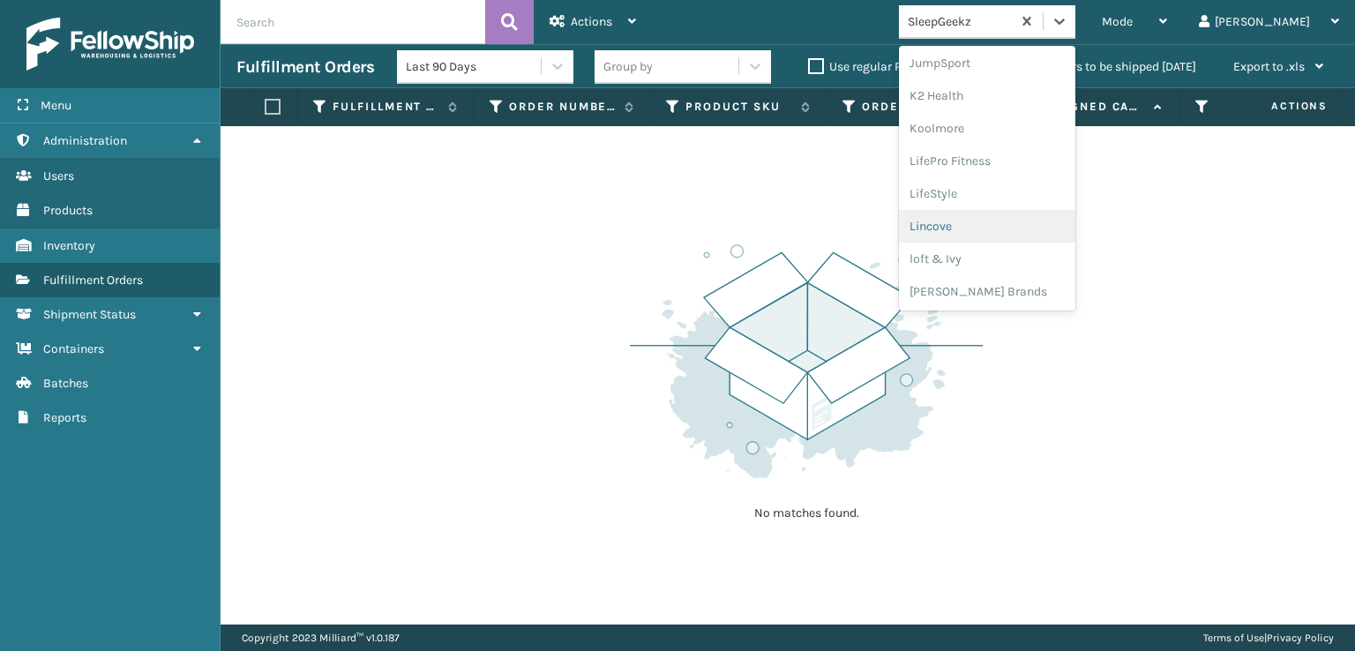
scroll to position [822, 0]
click at [1021, 223] on div "Plush Collections" at bounding box center [987, 222] width 176 height 33
click at [1068, 27] on icon at bounding box center [1060, 21] width 18 height 18
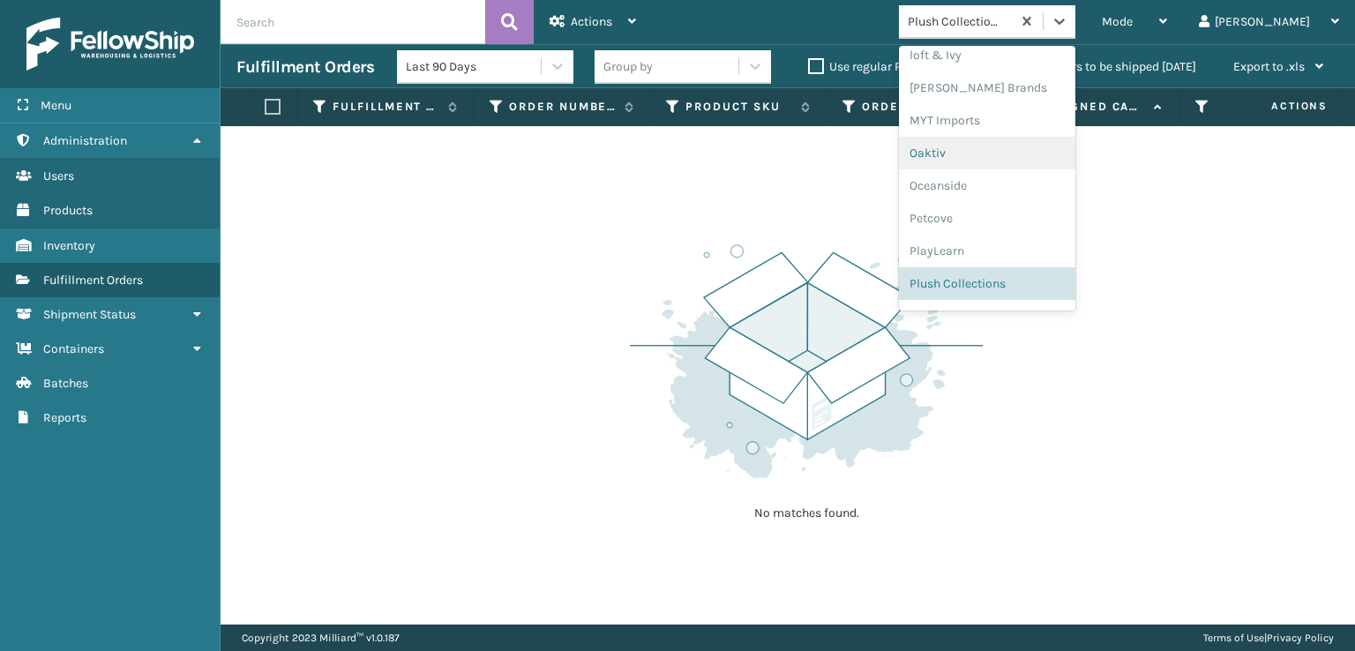
scroll to position [852, 0]
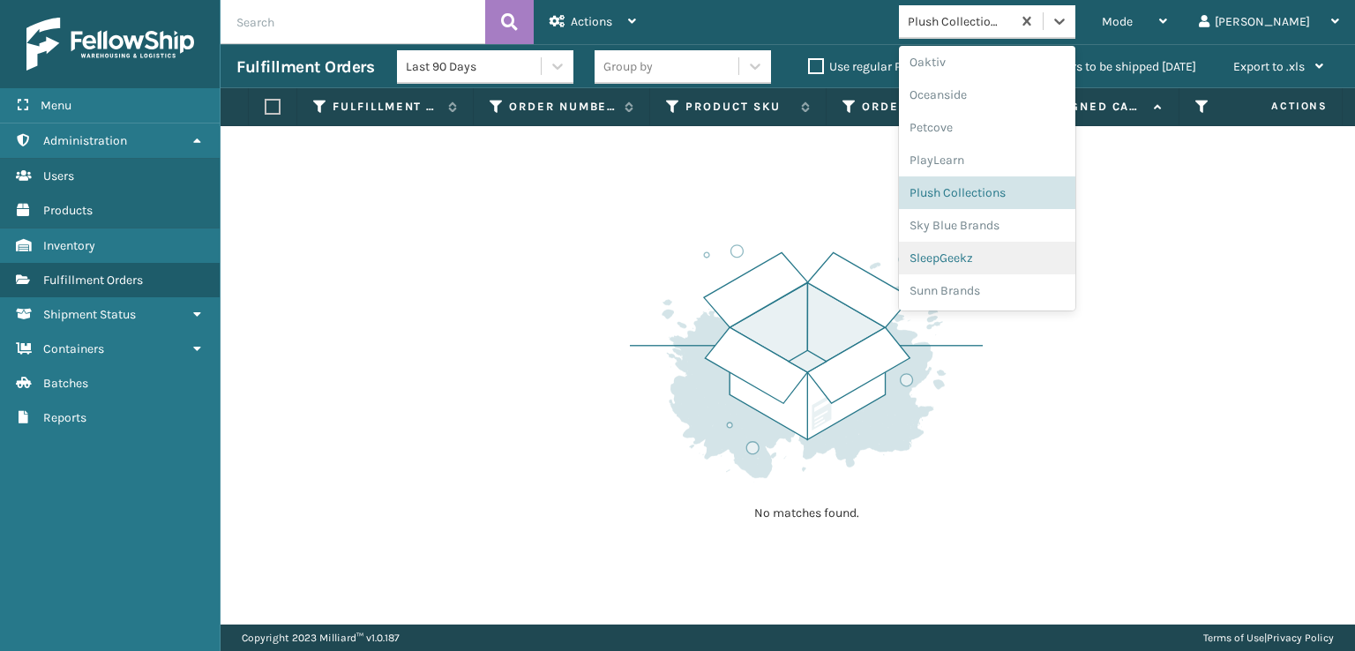
click at [1001, 258] on div "SleepGeekz" at bounding box center [987, 258] width 176 height 33
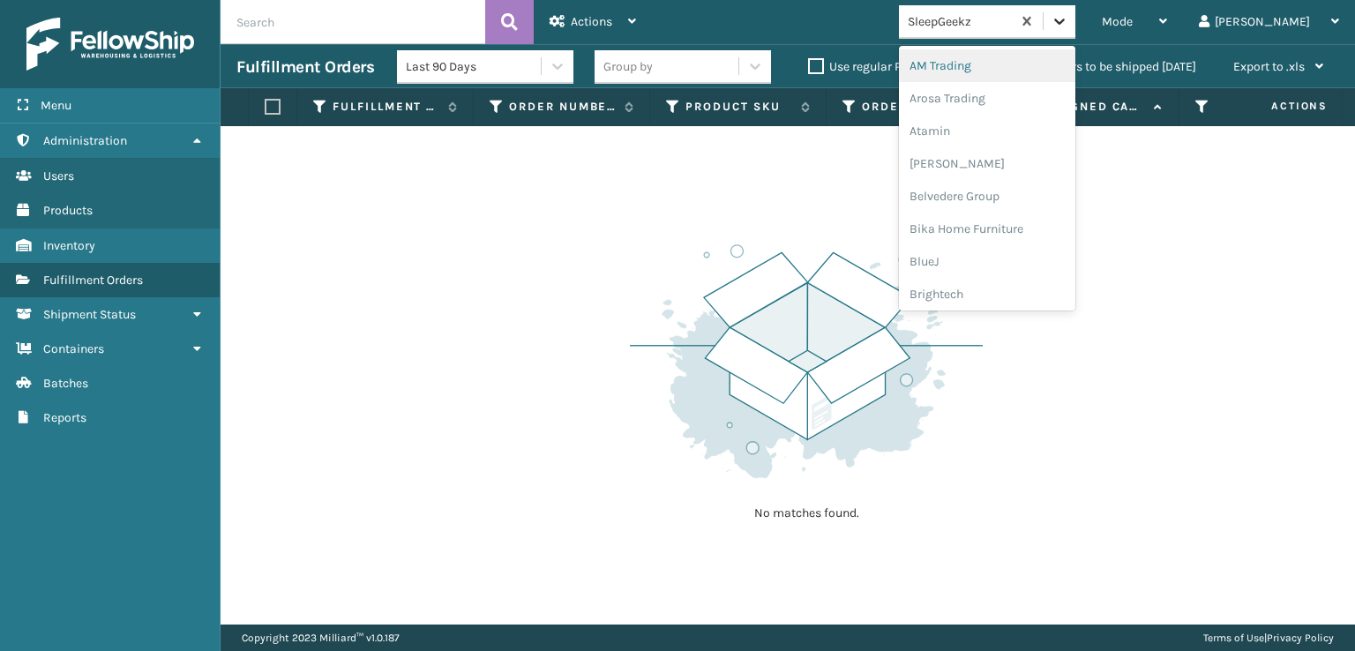
click at [1068, 25] on icon at bounding box center [1060, 21] width 18 height 18
click at [1009, 222] on div "FoamTex" at bounding box center [987, 225] width 176 height 33
click at [1068, 21] on icon at bounding box center [1060, 21] width 18 height 18
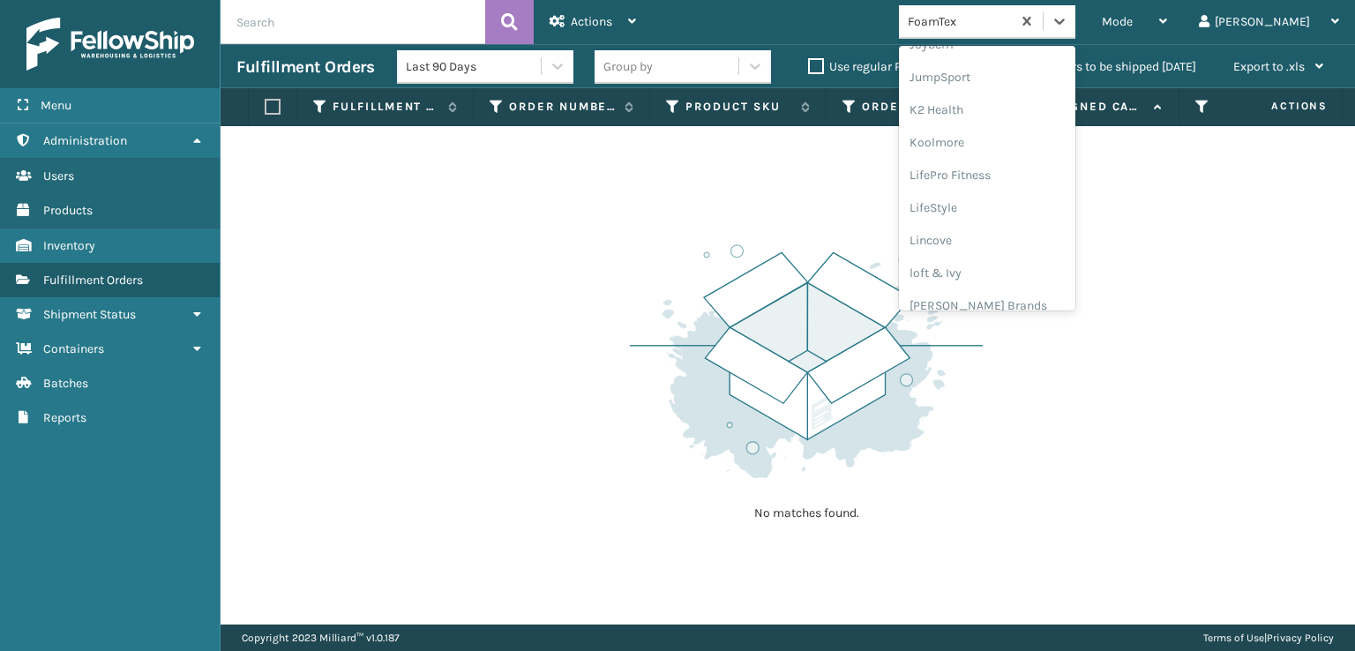
scroll to position [558, 0]
click at [1033, 287] on div "[PERSON_NAME] Brands" at bounding box center [987, 291] width 176 height 33
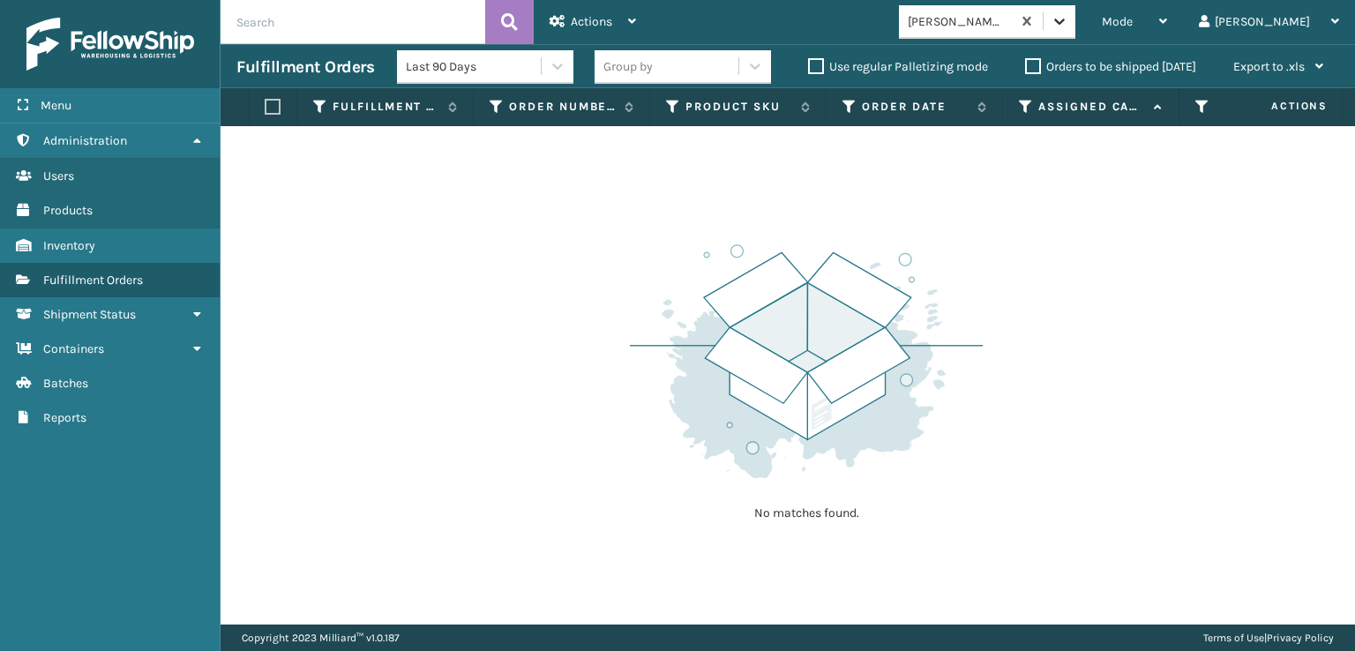
click at [1068, 29] on icon at bounding box center [1060, 21] width 18 height 18
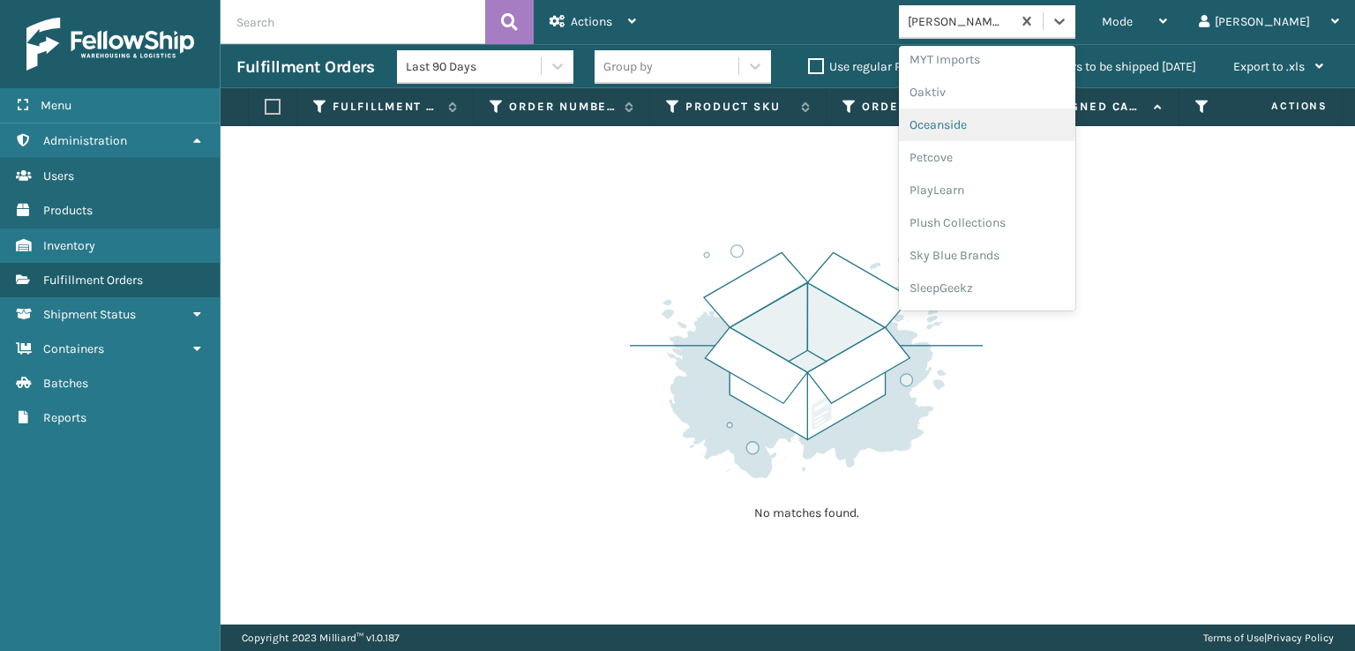
scroll to position [852, 0]
click at [1046, 190] on div "Plush Collections" at bounding box center [987, 192] width 176 height 33
click at [1068, 13] on icon at bounding box center [1060, 21] width 18 height 18
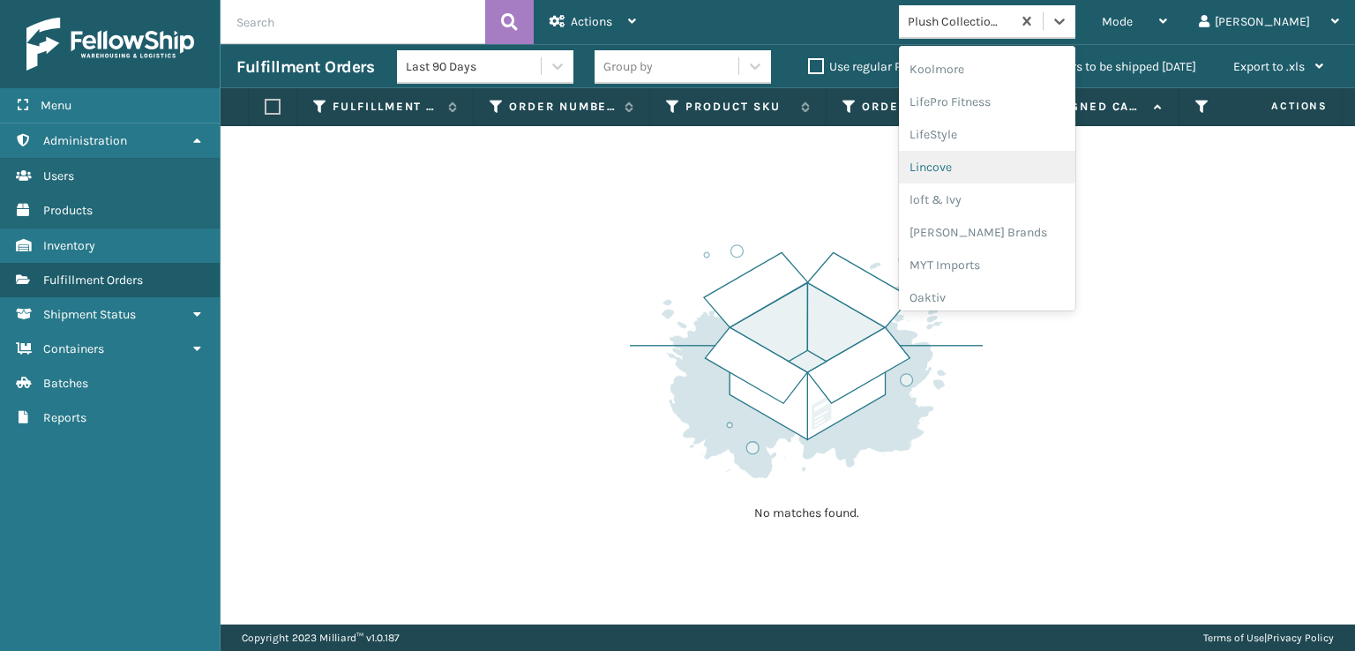
scroll to position [646, 0]
click at [1034, 198] on div "[PERSON_NAME] Brands" at bounding box center [987, 203] width 176 height 33
click at [1068, 26] on icon at bounding box center [1060, 21] width 18 height 18
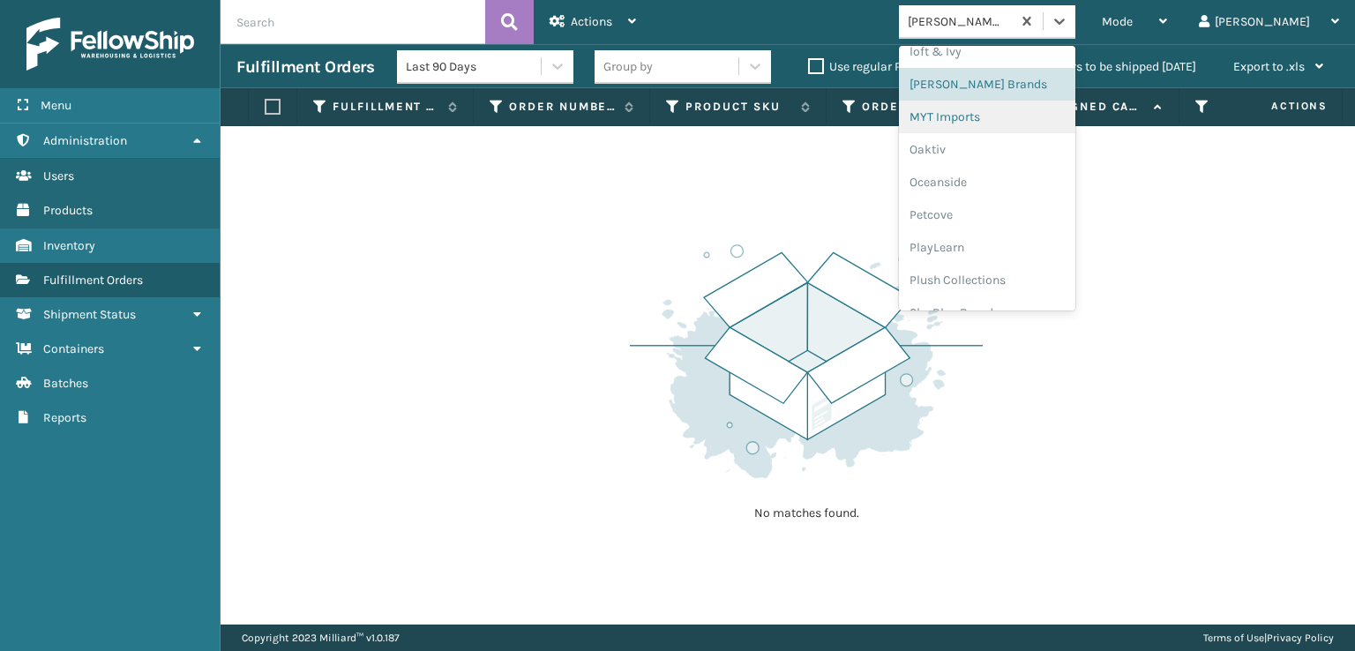
scroll to position [852, 0]
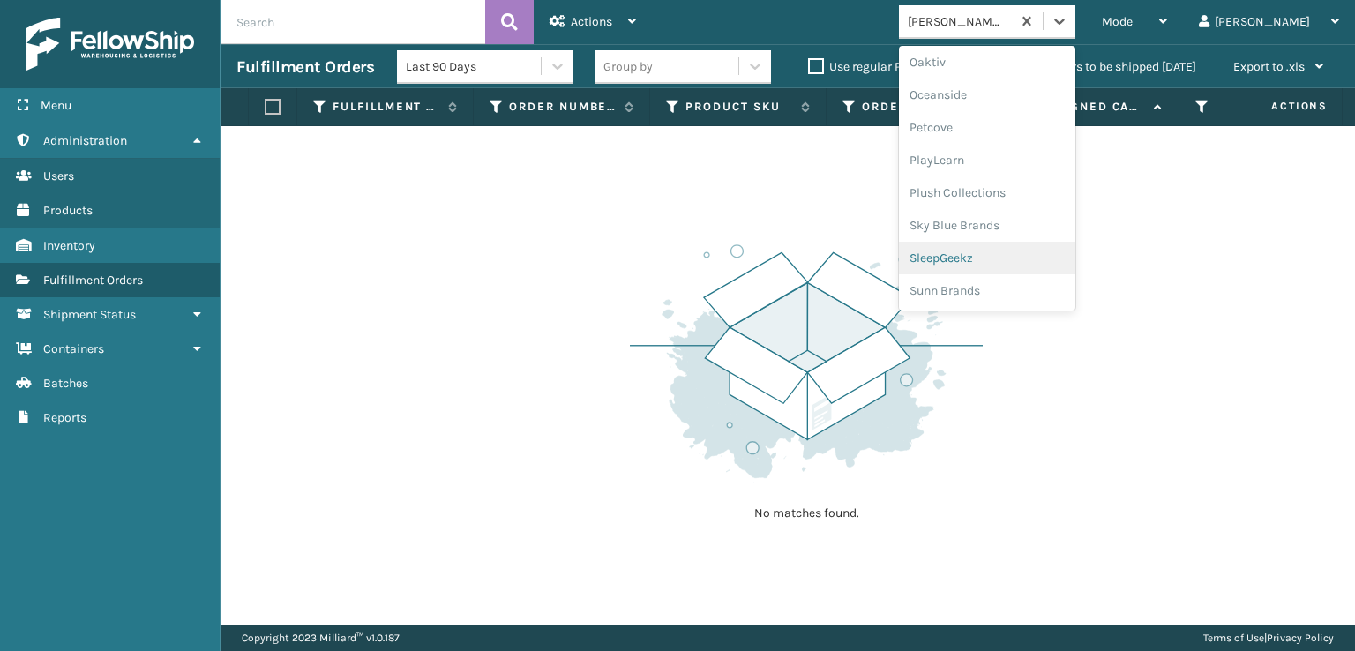
click at [1002, 257] on div "SleepGeekz" at bounding box center [987, 258] width 176 height 33
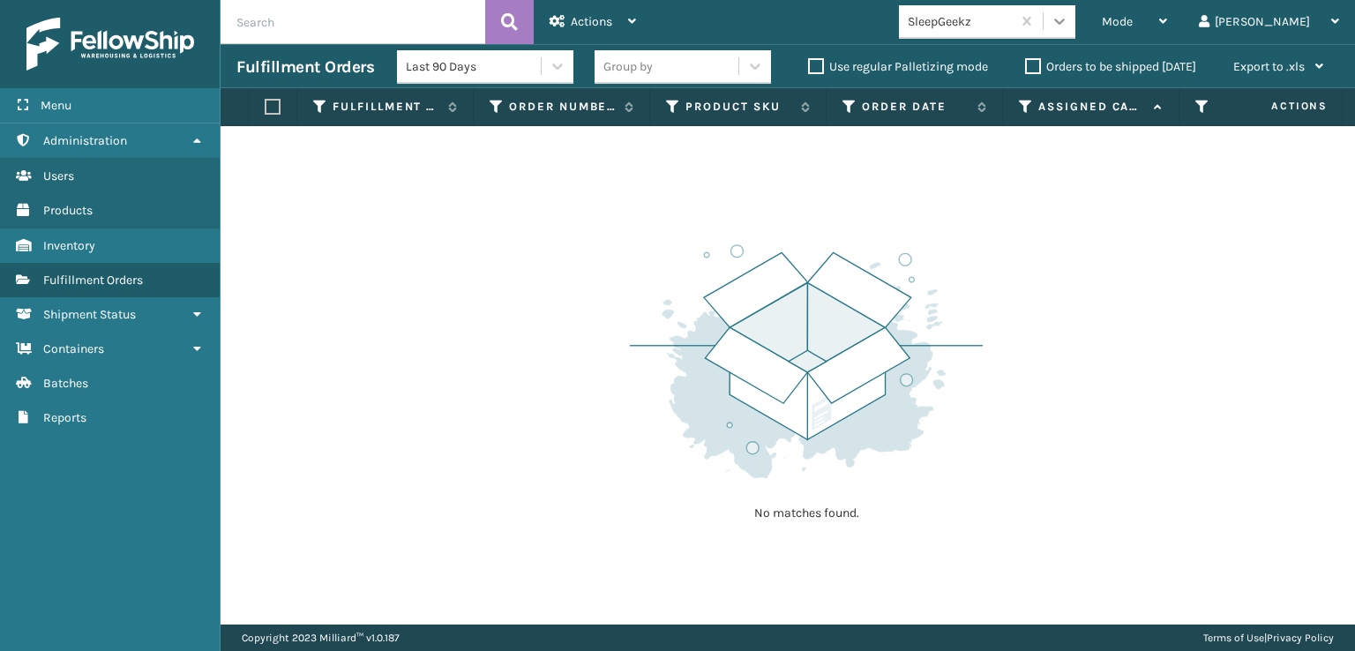
click at [1068, 16] on icon at bounding box center [1060, 21] width 18 height 18
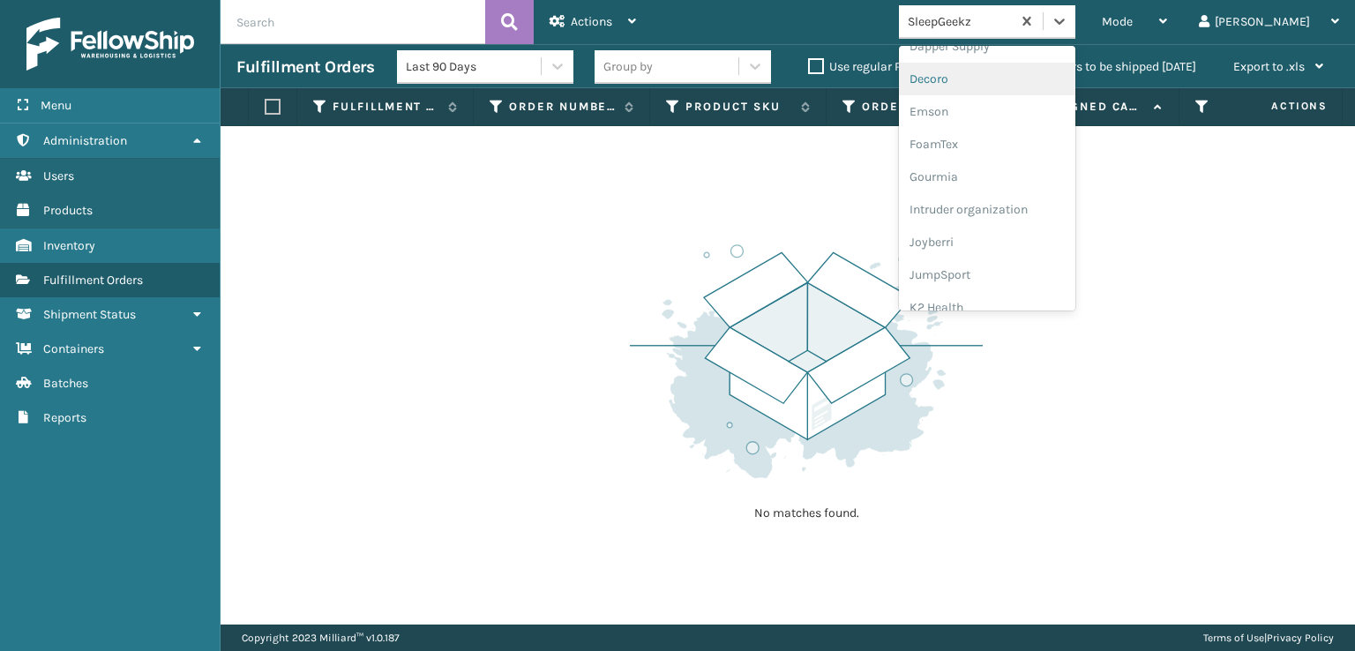
scroll to position [353, 0]
click at [1007, 139] on div "FoamTex" at bounding box center [987, 137] width 176 height 33
click at [1068, 21] on icon at bounding box center [1060, 21] width 18 height 18
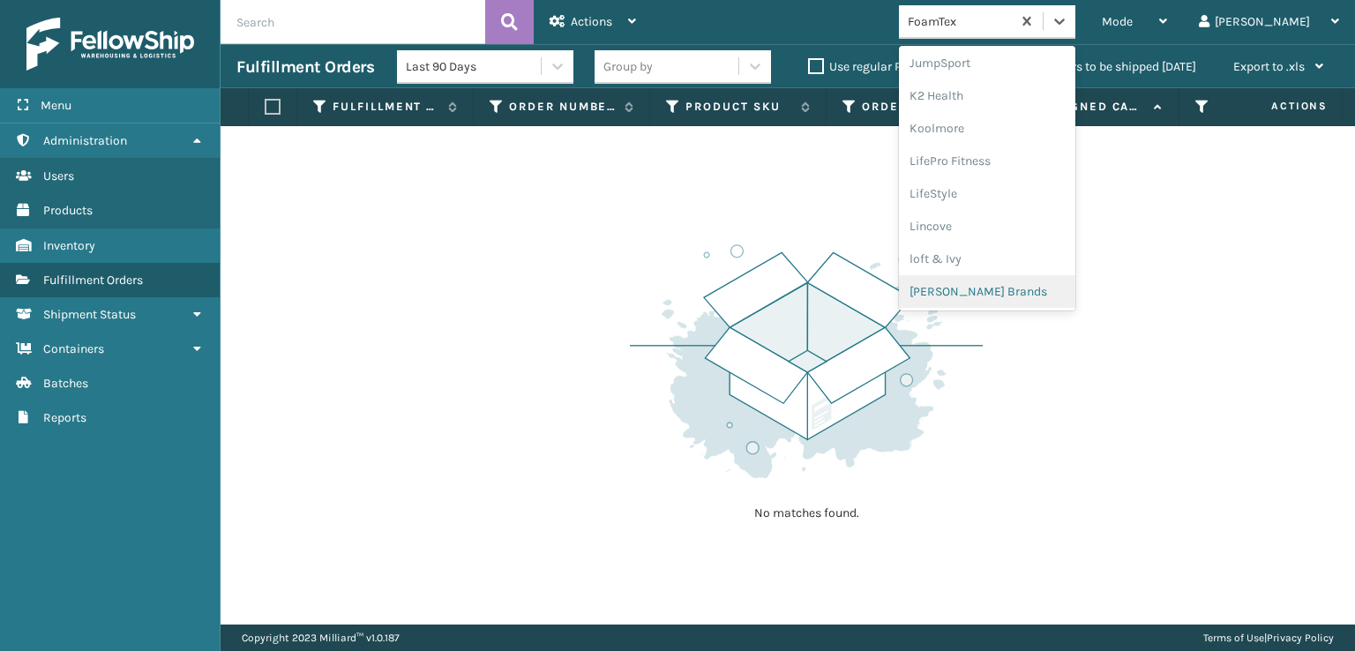
click at [1014, 294] on div "[PERSON_NAME] Brands" at bounding box center [987, 291] width 176 height 33
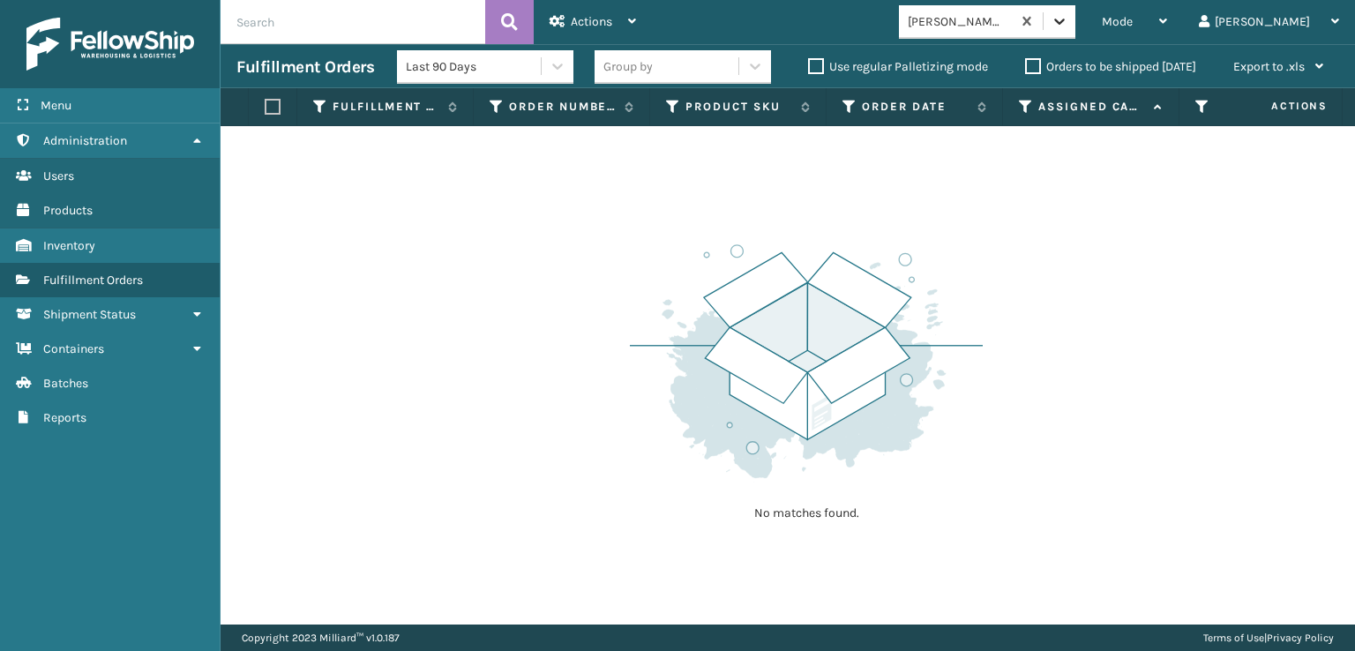
click at [1068, 29] on icon at bounding box center [1060, 21] width 18 height 18
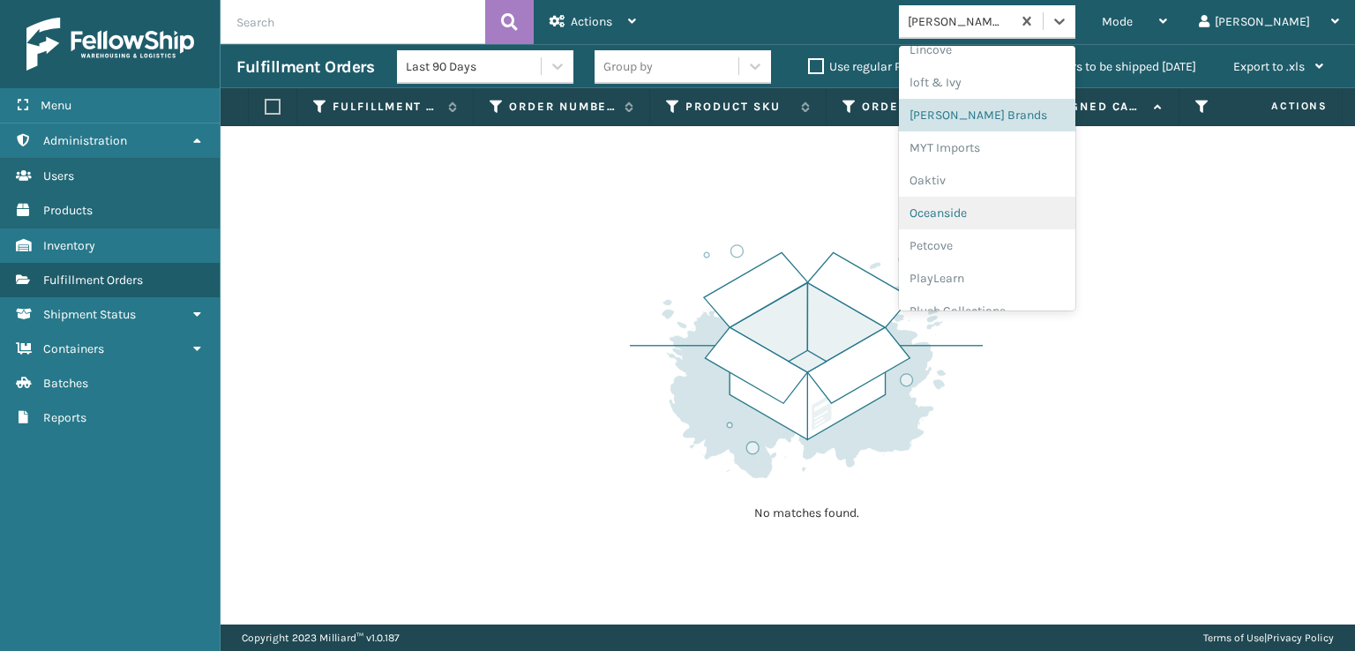
scroll to position [852, 0]
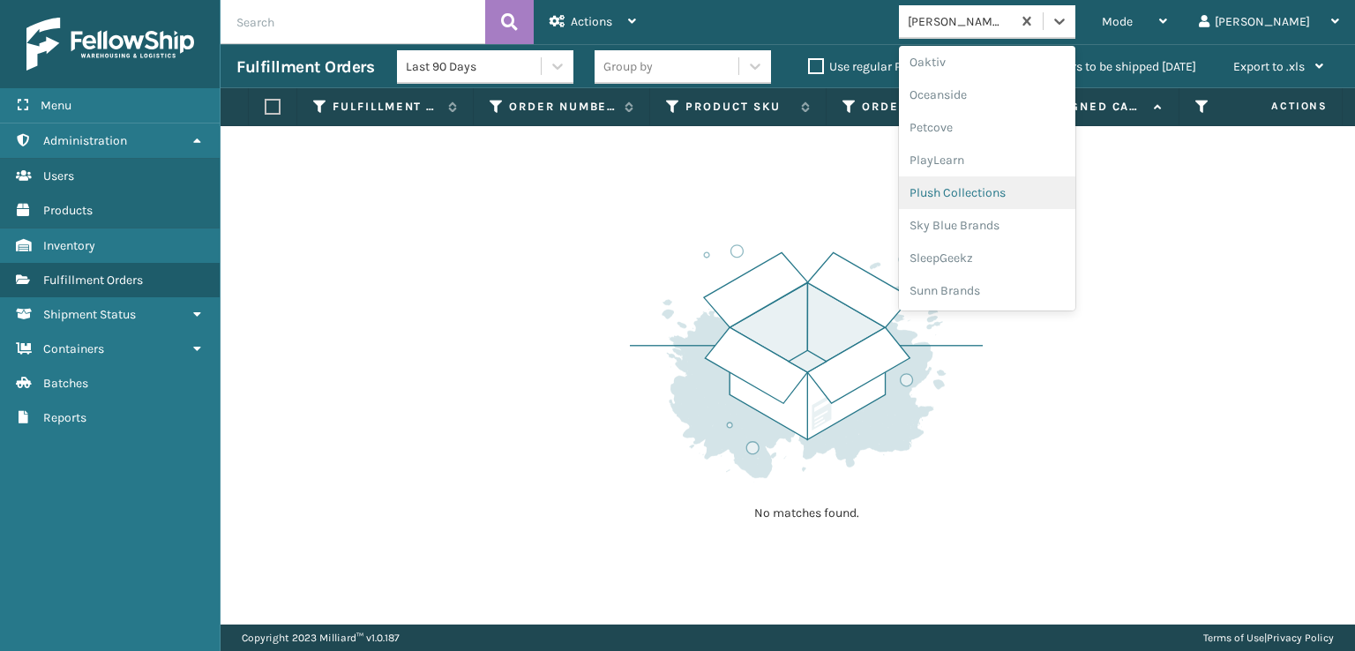
click at [1022, 191] on div "Plush Collections" at bounding box center [987, 192] width 176 height 33
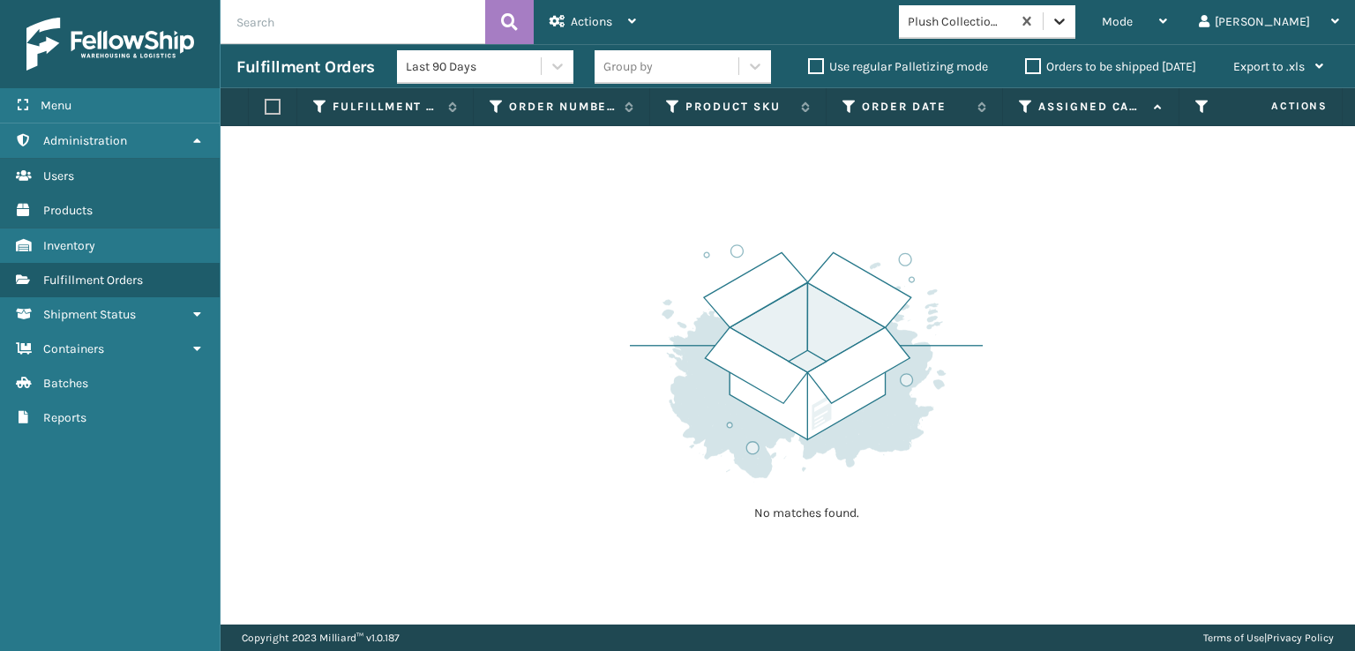
click at [1068, 23] on icon at bounding box center [1060, 21] width 18 height 18
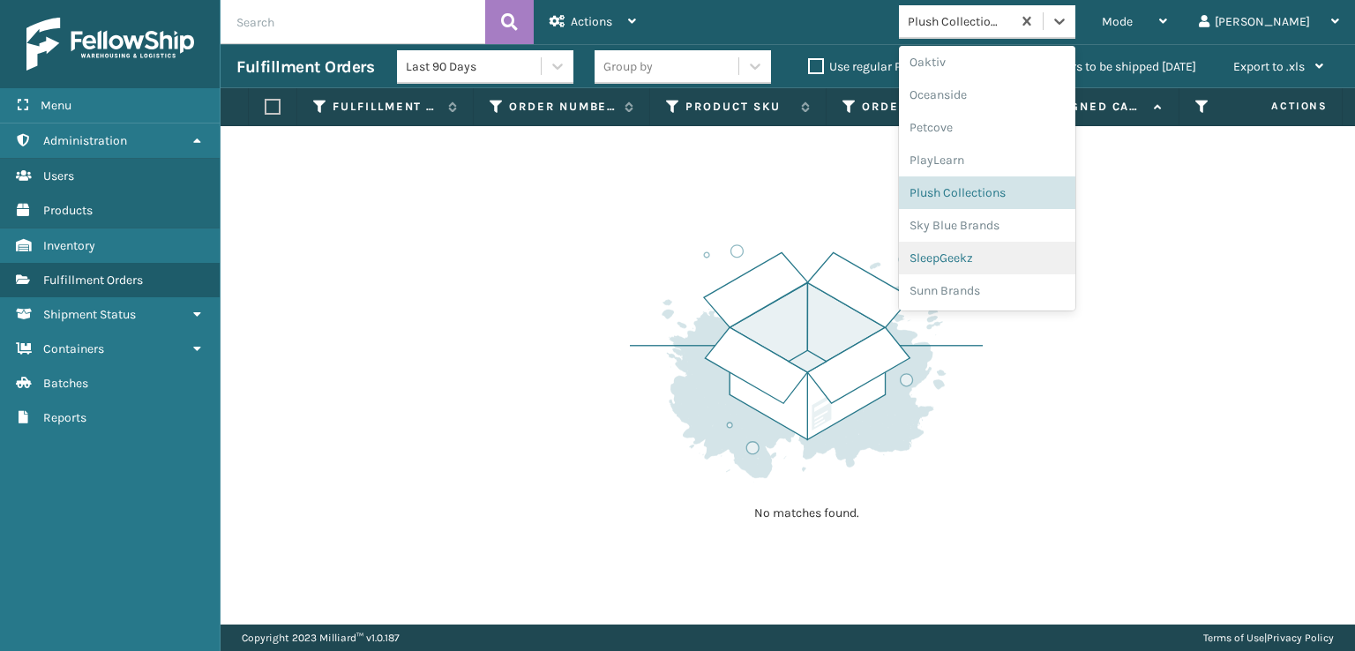
click at [1012, 262] on div "SleepGeekz" at bounding box center [987, 258] width 176 height 33
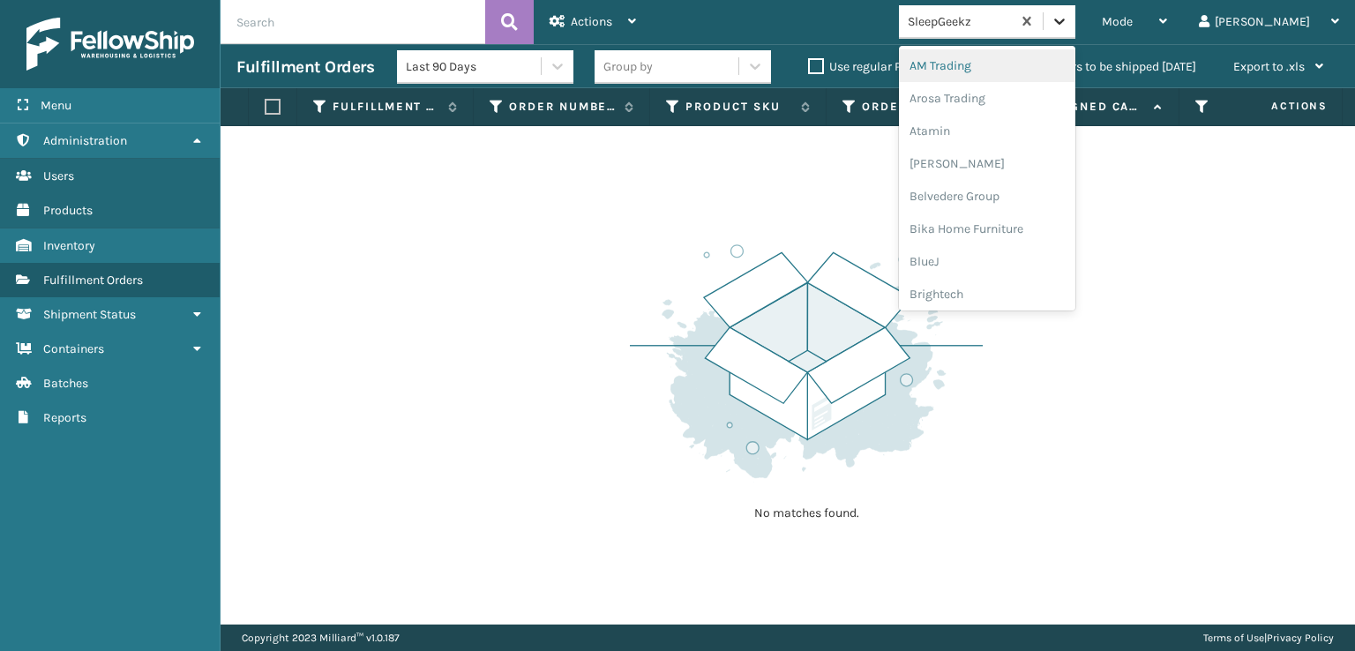
click at [1068, 25] on icon at bounding box center [1060, 21] width 18 height 18
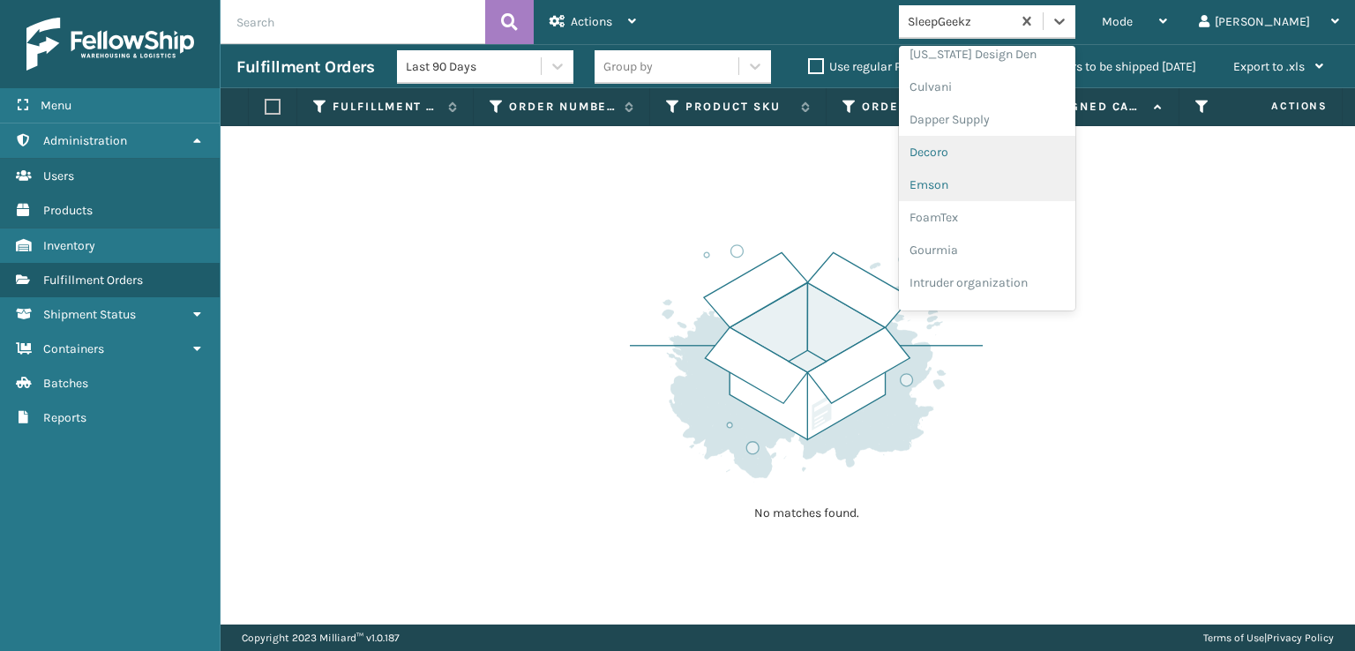
scroll to position [265, 0]
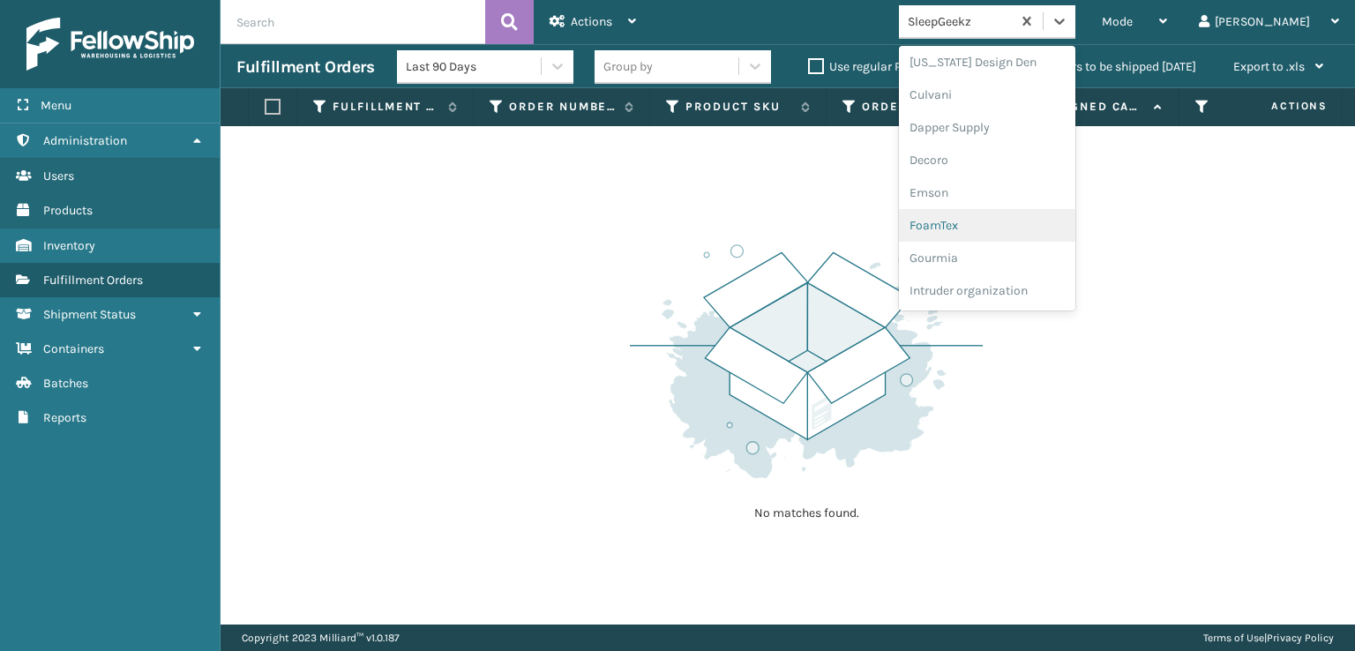
click at [1007, 223] on div "FoamTex" at bounding box center [987, 225] width 176 height 33
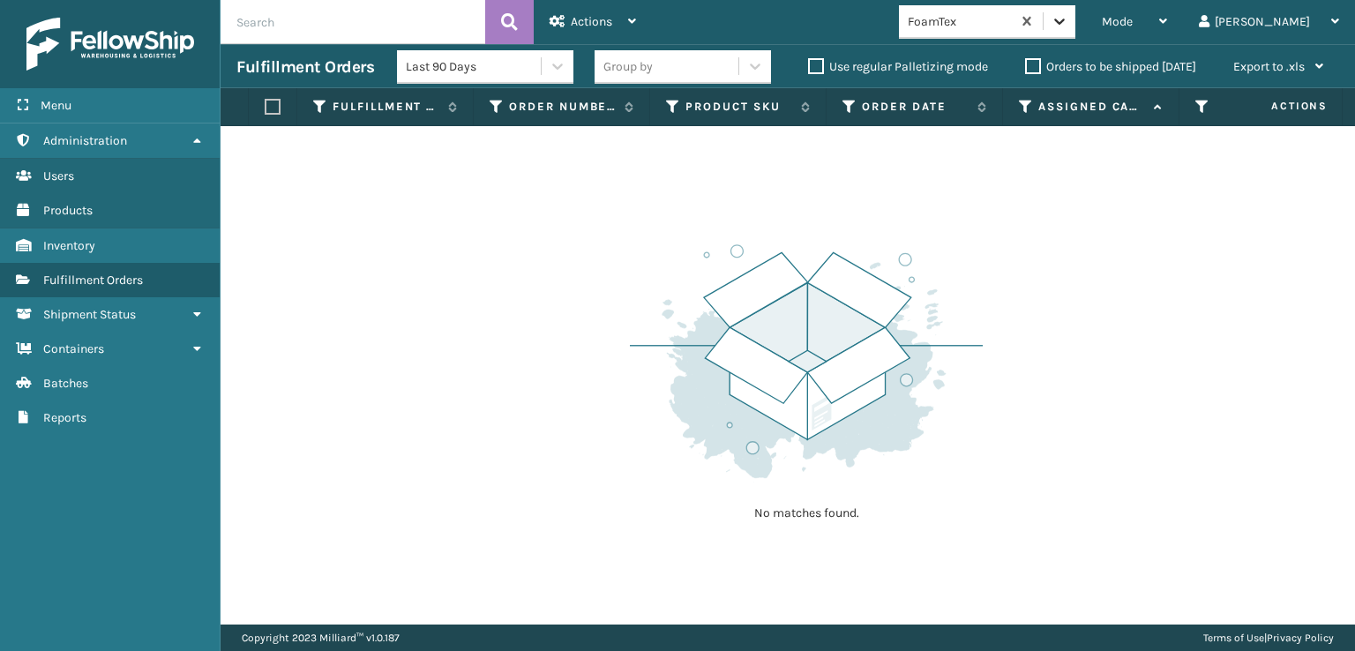
click at [1068, 22] on icon at bounding box center [1060, 21] width 18 height 18
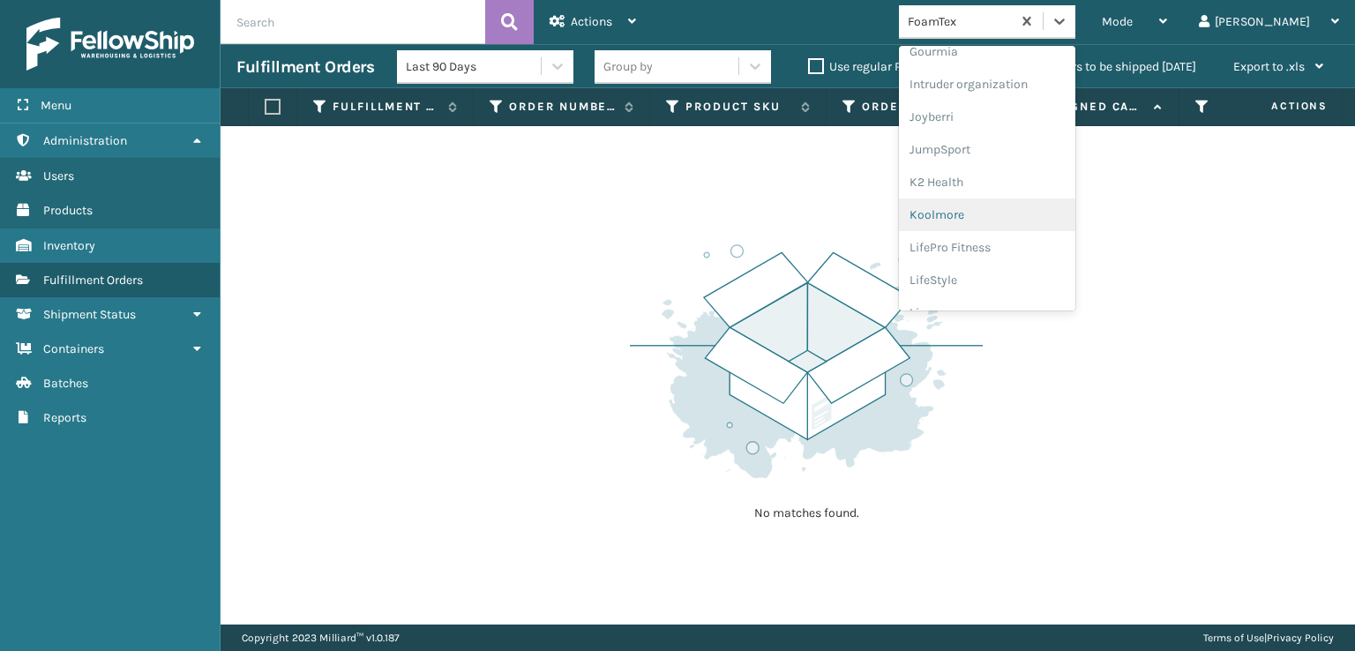
scroll to position [558, 0]
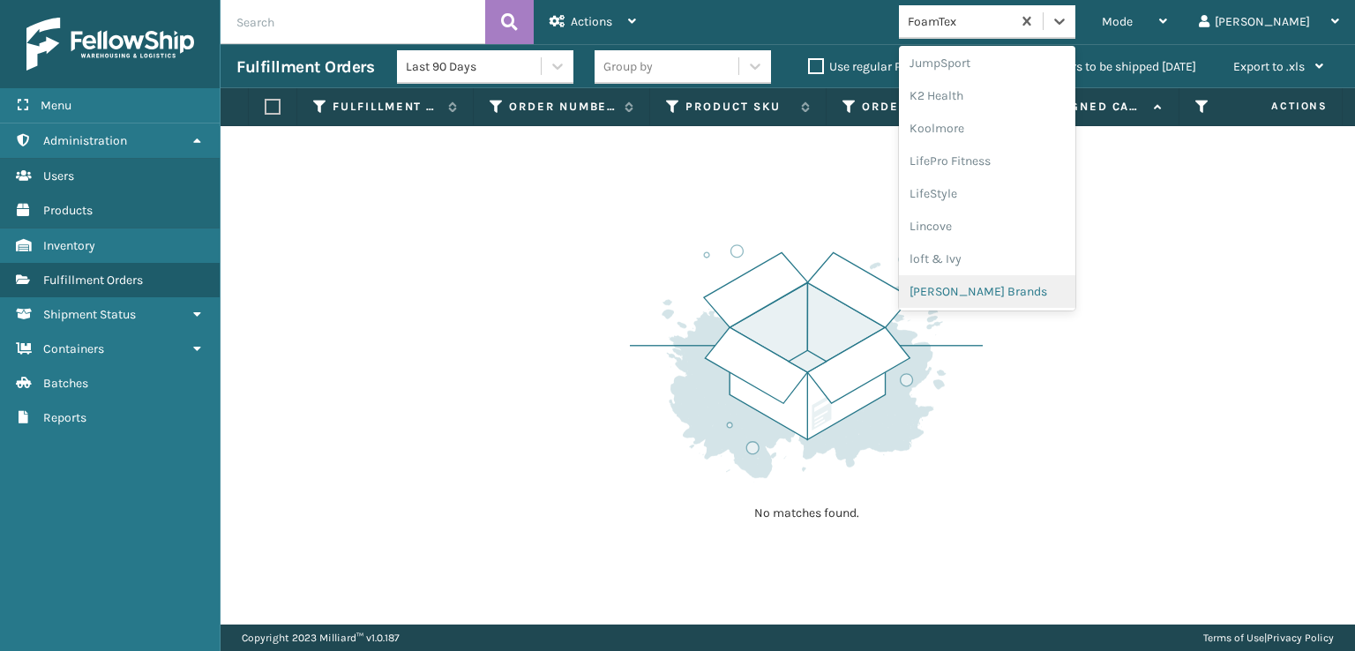
click at [1014, 290] on div "[PERSON_NAME] Brands" at bounding box center [987, 291] width 176 height 33
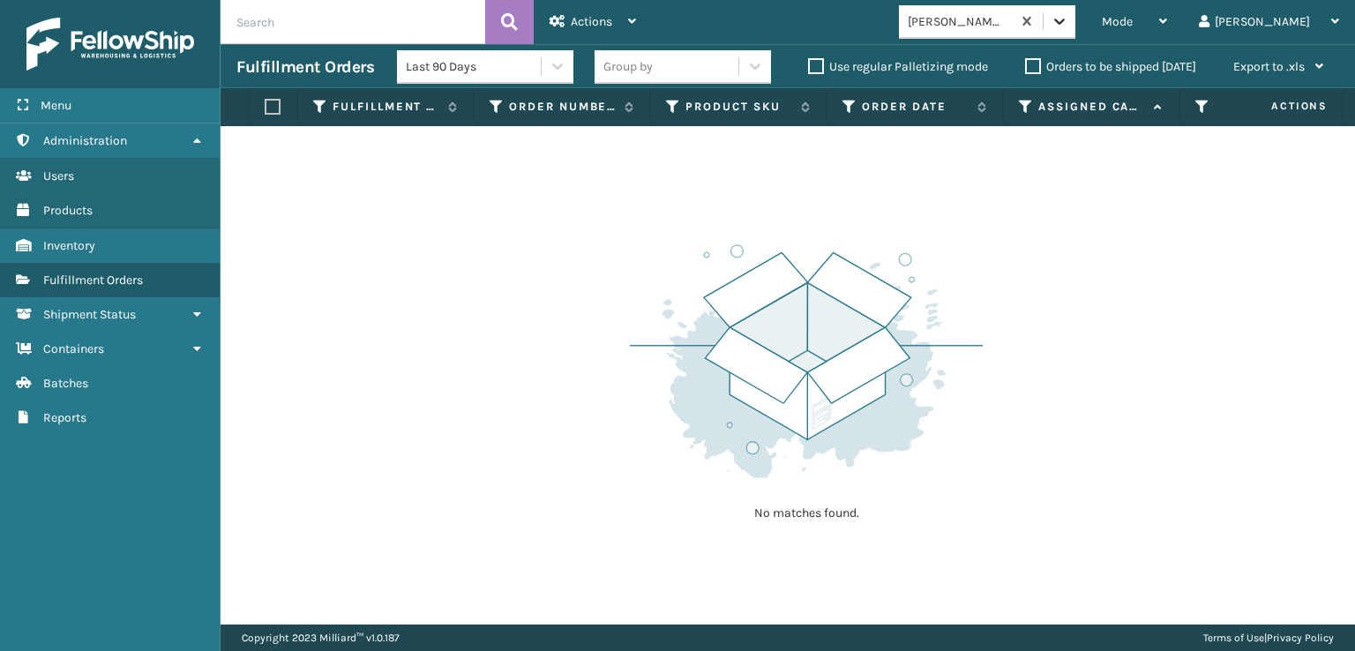
click at [1075, 11] on div at bounding box center [1060, 21] width 32 height 32
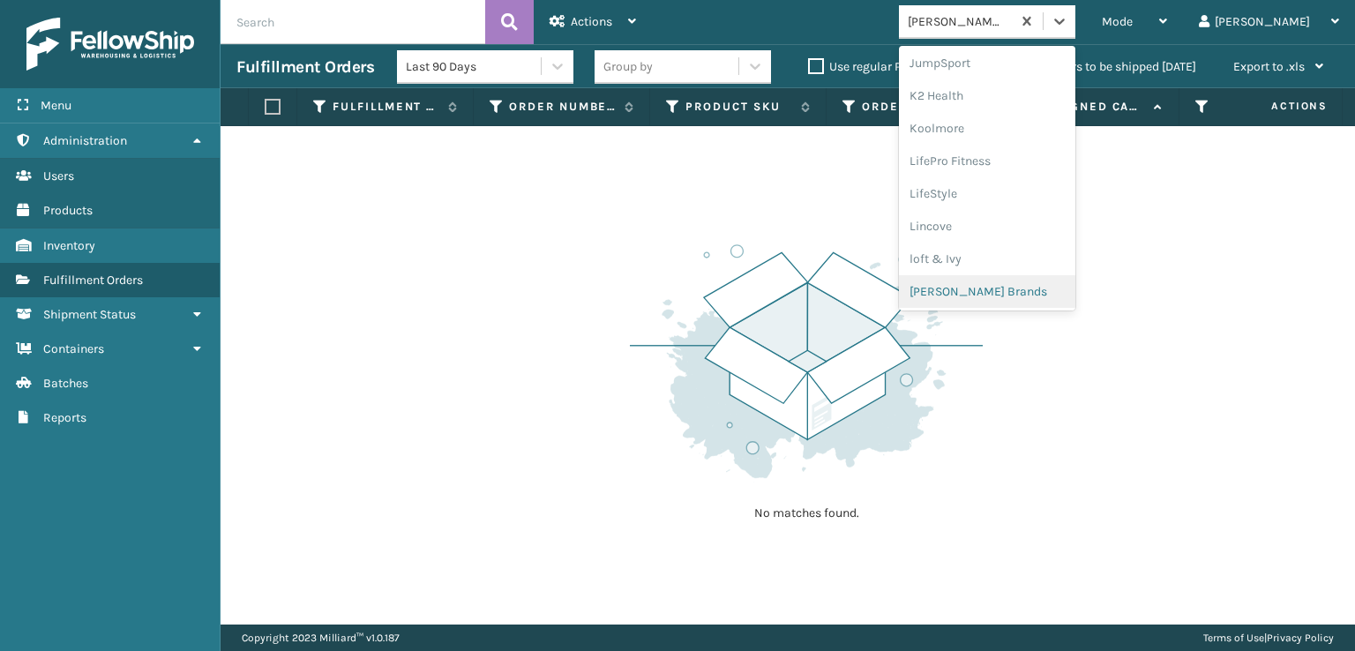
scroll to position [822, 0]
click at [995, 225] on div "Plush Collections" at bounding box center [987, 222] width 176 height 33
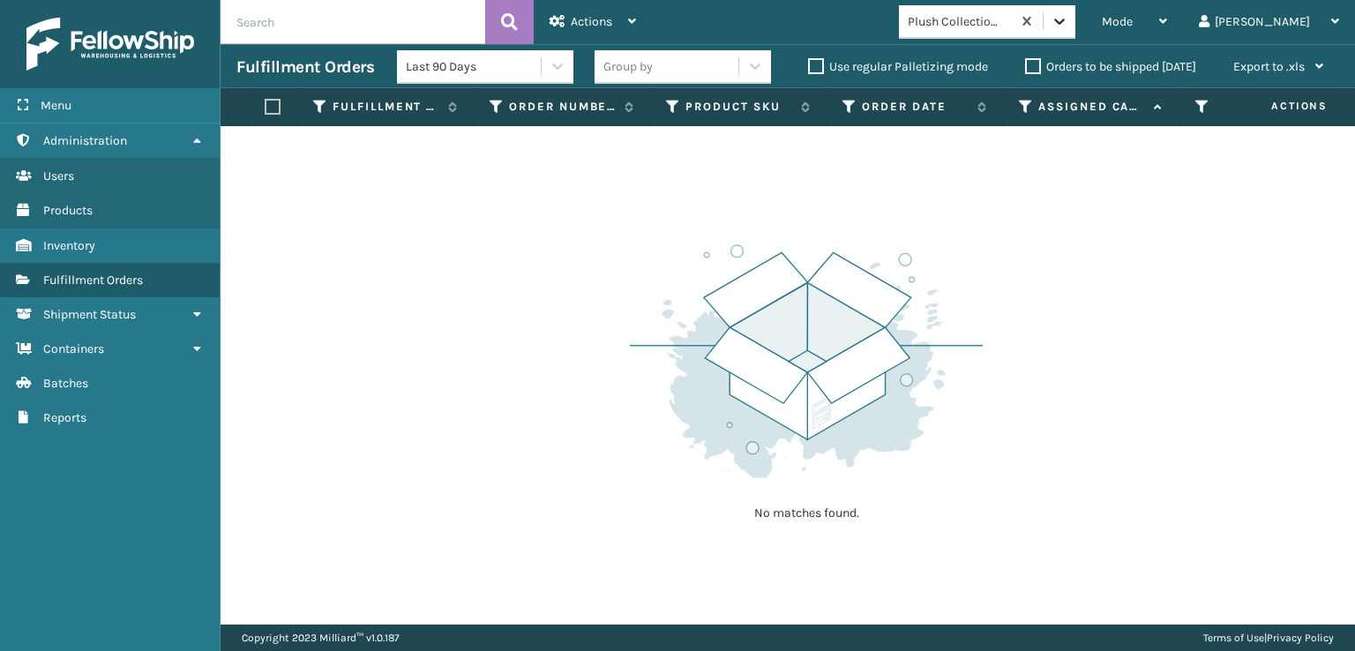
click at [1075, 33] on div at bounding box center [1060, 21] width 32 height 32
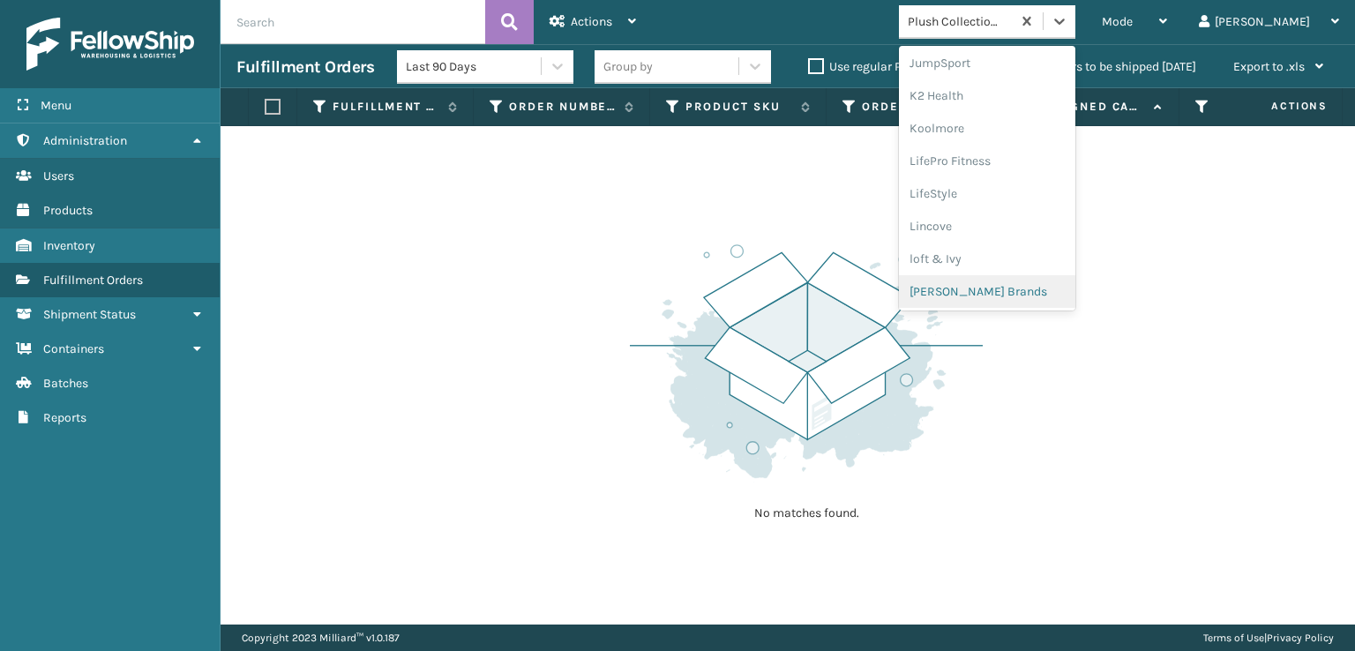
scroll to position [852, 0]
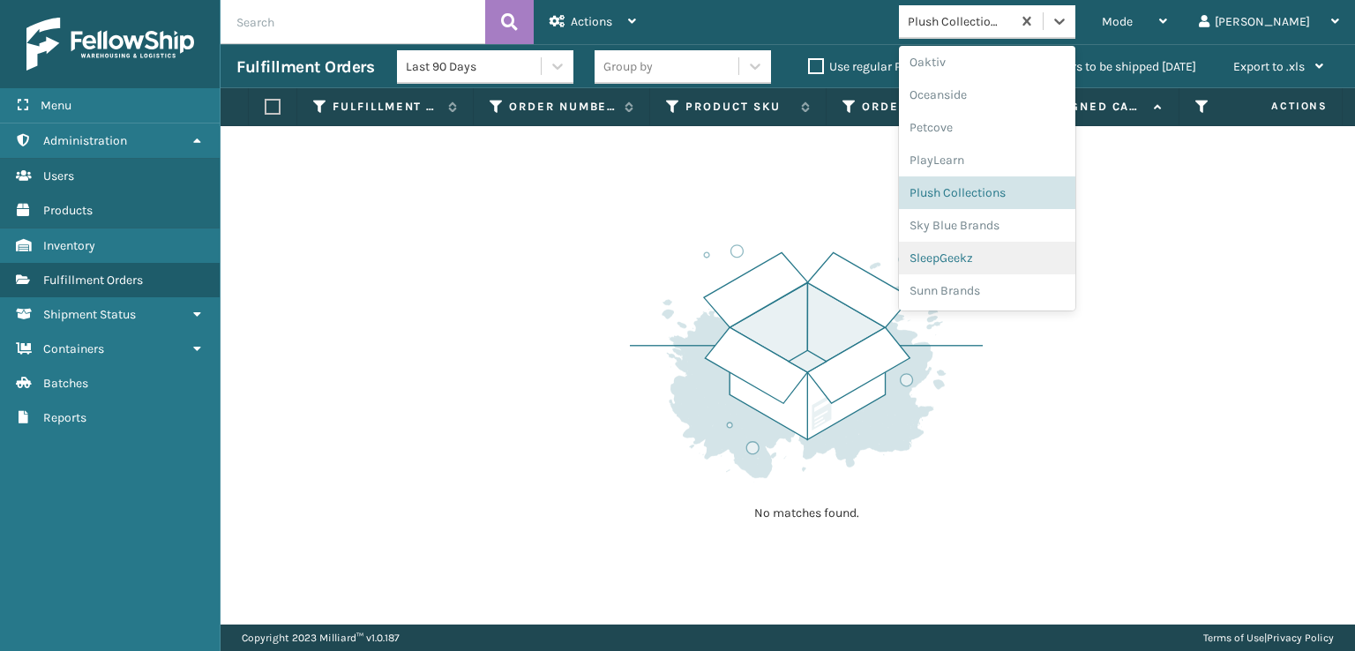
click at [997, 257] on div "SleepGeekz" at bounding box center [987, 258] width 176 height 33
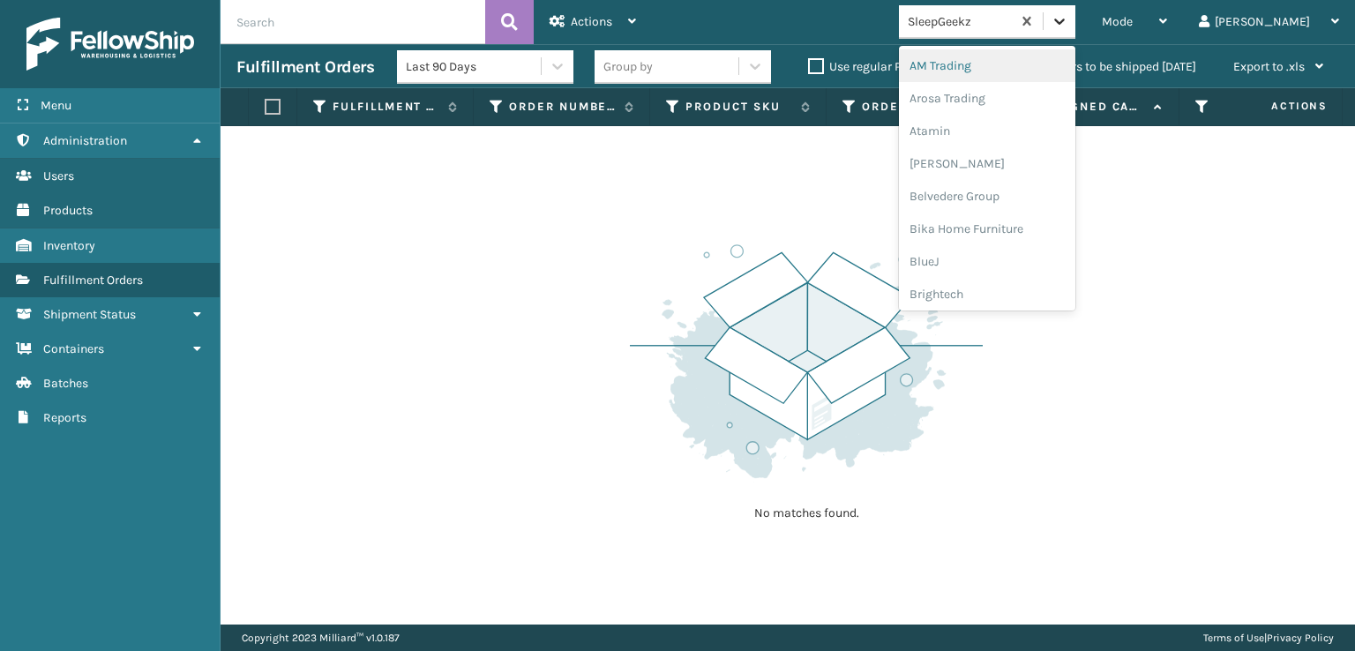
click at [1075, 36] on div at bounding box center [1060, 21] width 32 height 32
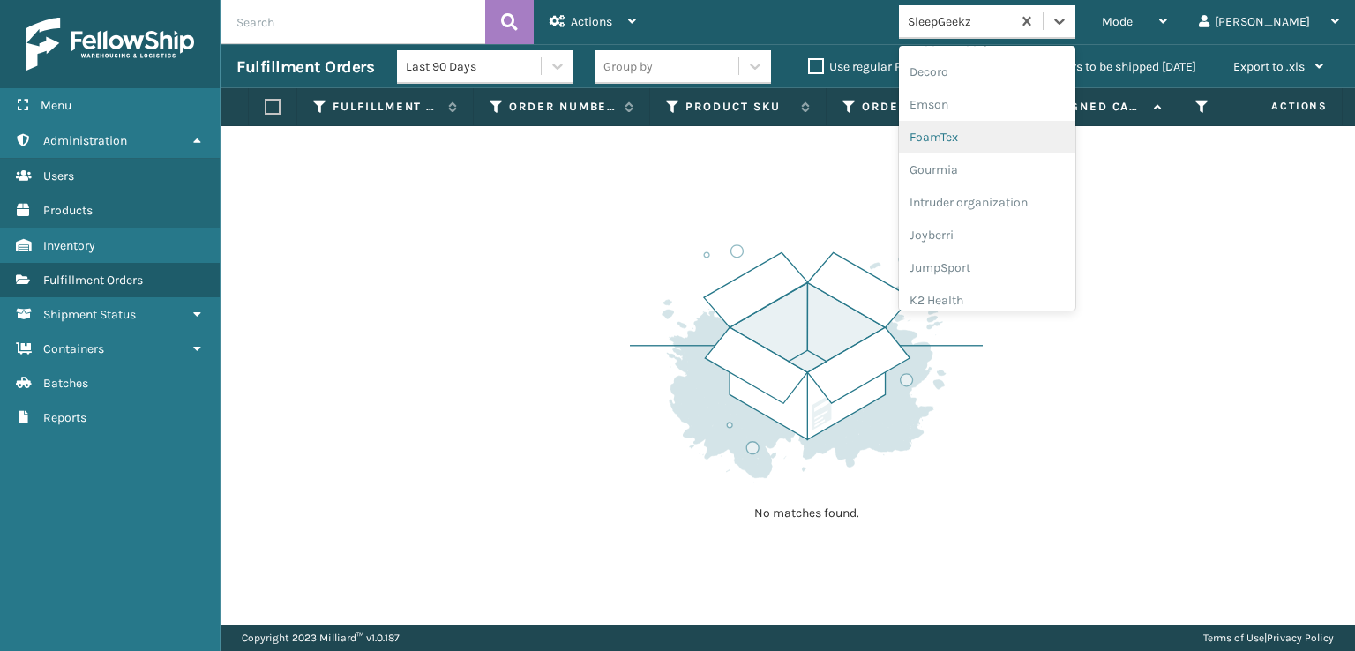
click at [1006, 139] on div "FoamTex" at bounding box center [987, 137] width 176 height 33
click at [1068, 16] on icon at bounding box center [1060, 21] width 18 height 18
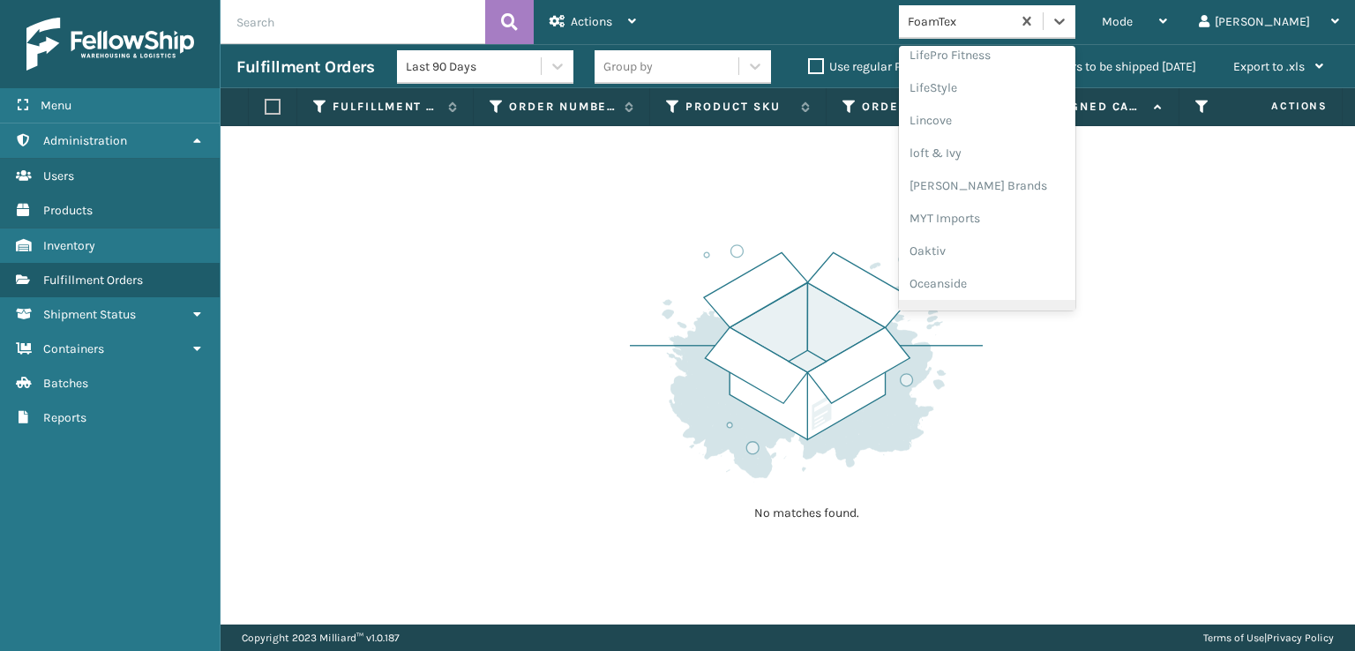
scroll to position [646, 0]
click at [1029, 198] on div "[PERSON_NAME] Brands" at bounding box center [987, 203] width 176 height 33
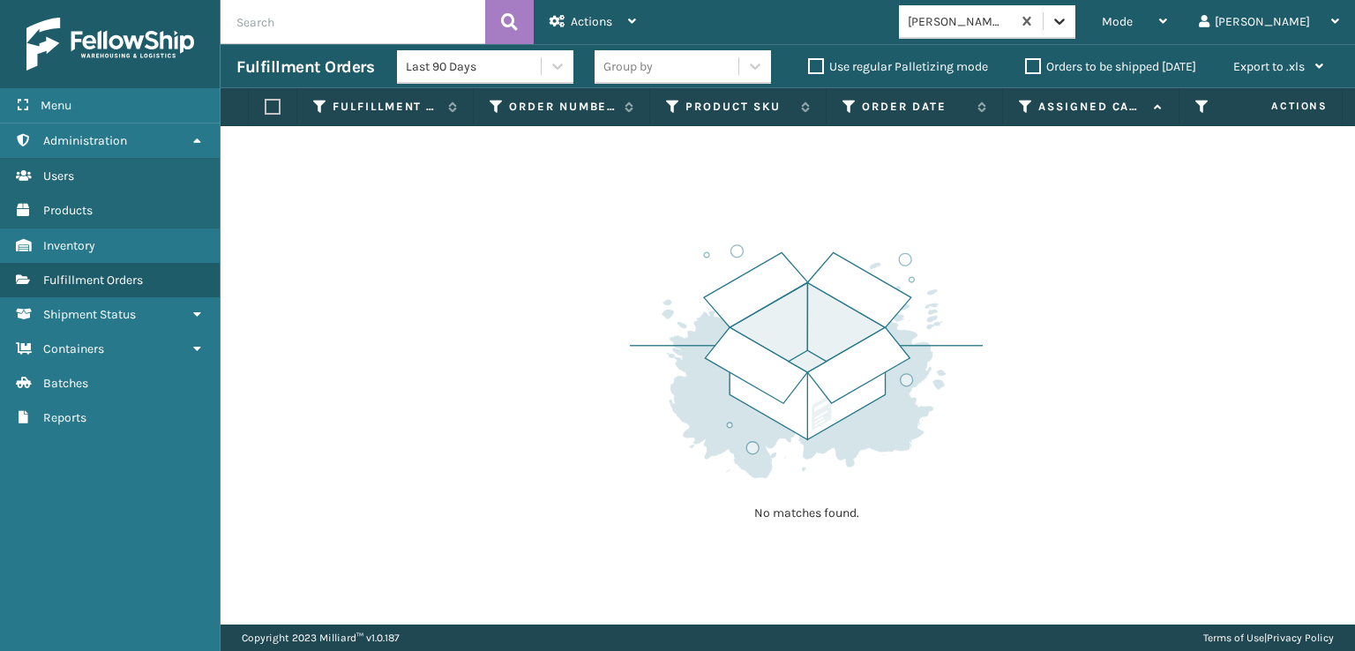
click at [1075, 32] on div at bounding box center [1060, 21] width 32 height 32
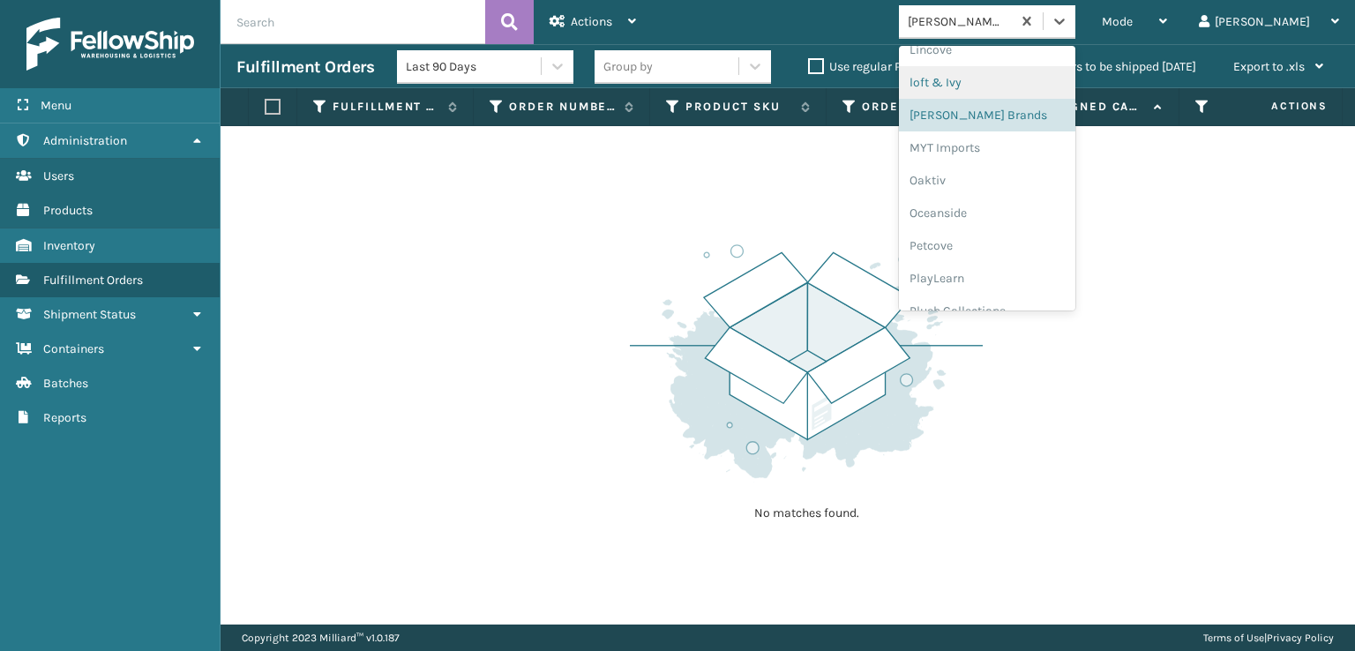
scroll to position [852, 0]
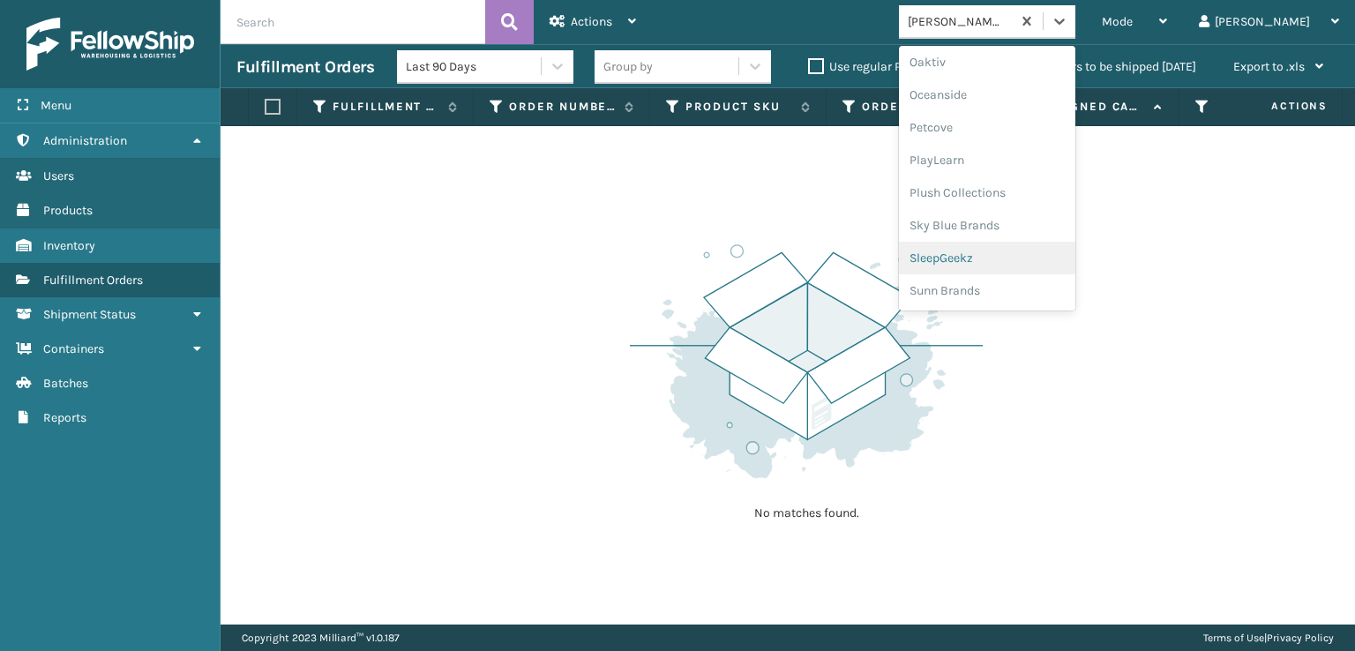
click at [1017, 255] on div "SleepGeekz" at bounding box center [987, 258] width 176 height 33
click at [1068, 14] on icon at bounding box center [1060, 21] width 18 height 18
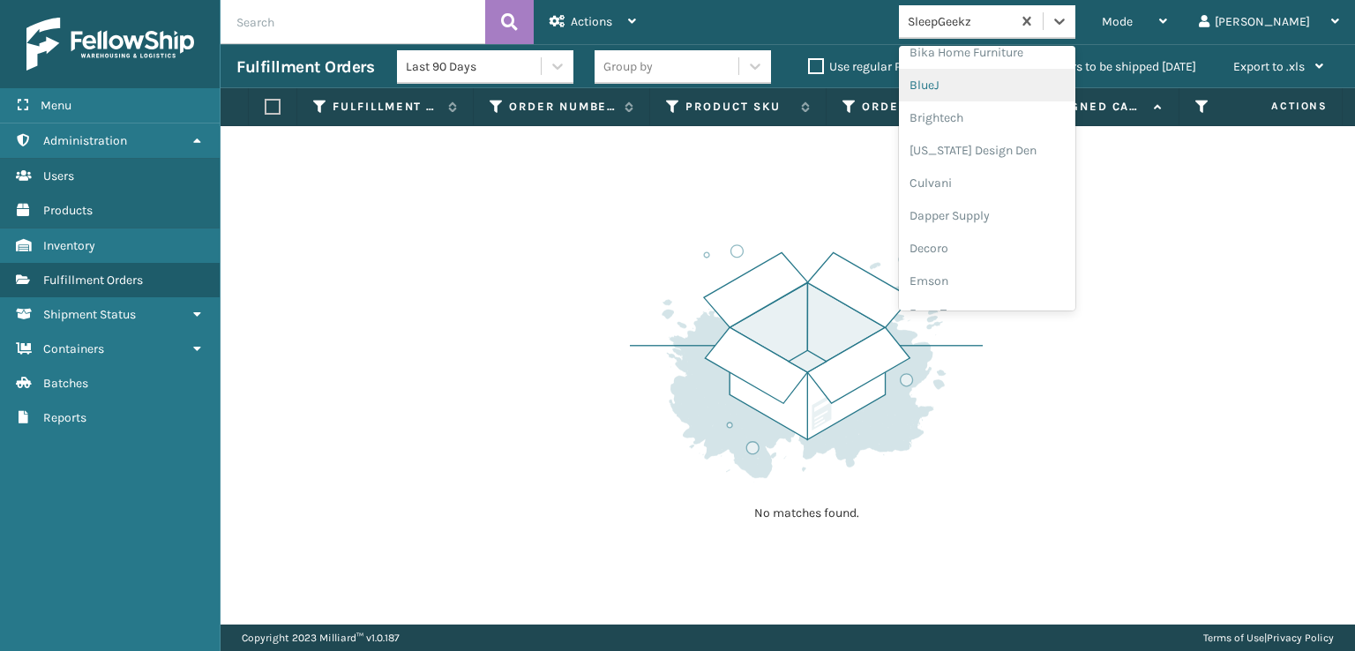
scroll to position [265, 0]
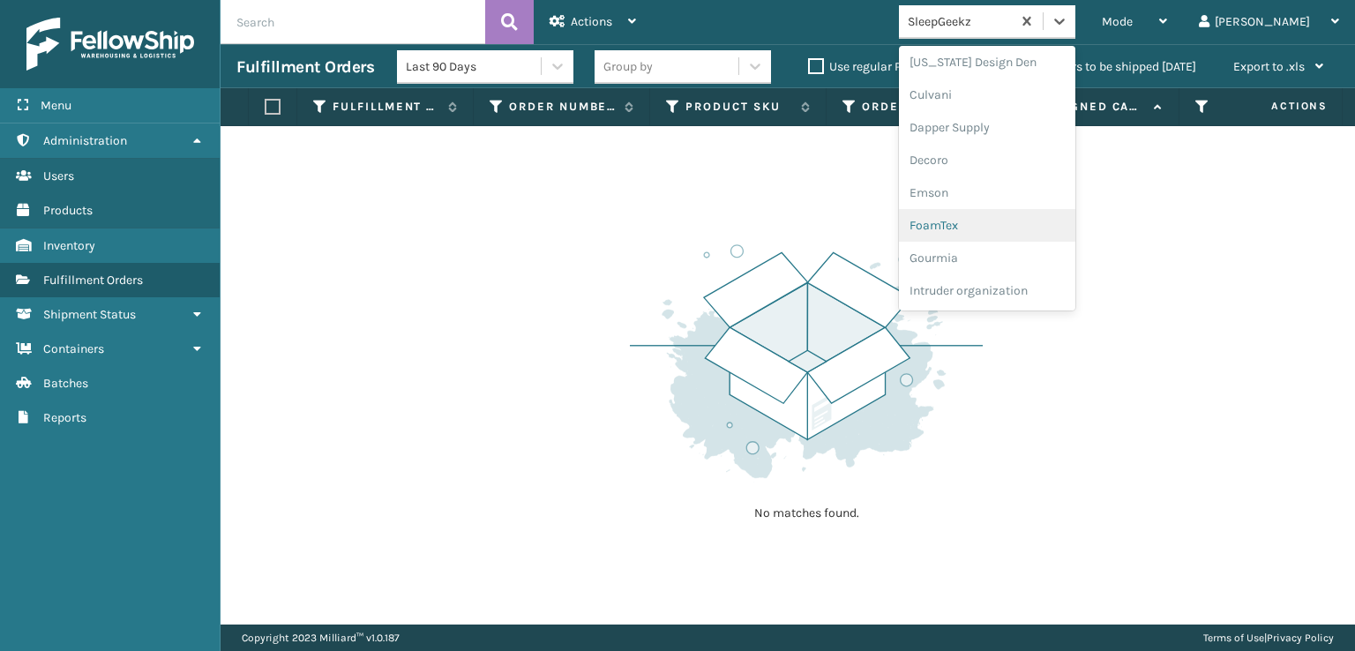
click at [1011, 220] on div "FoamTex" at bounding box center [987, 225] width 176 height 33
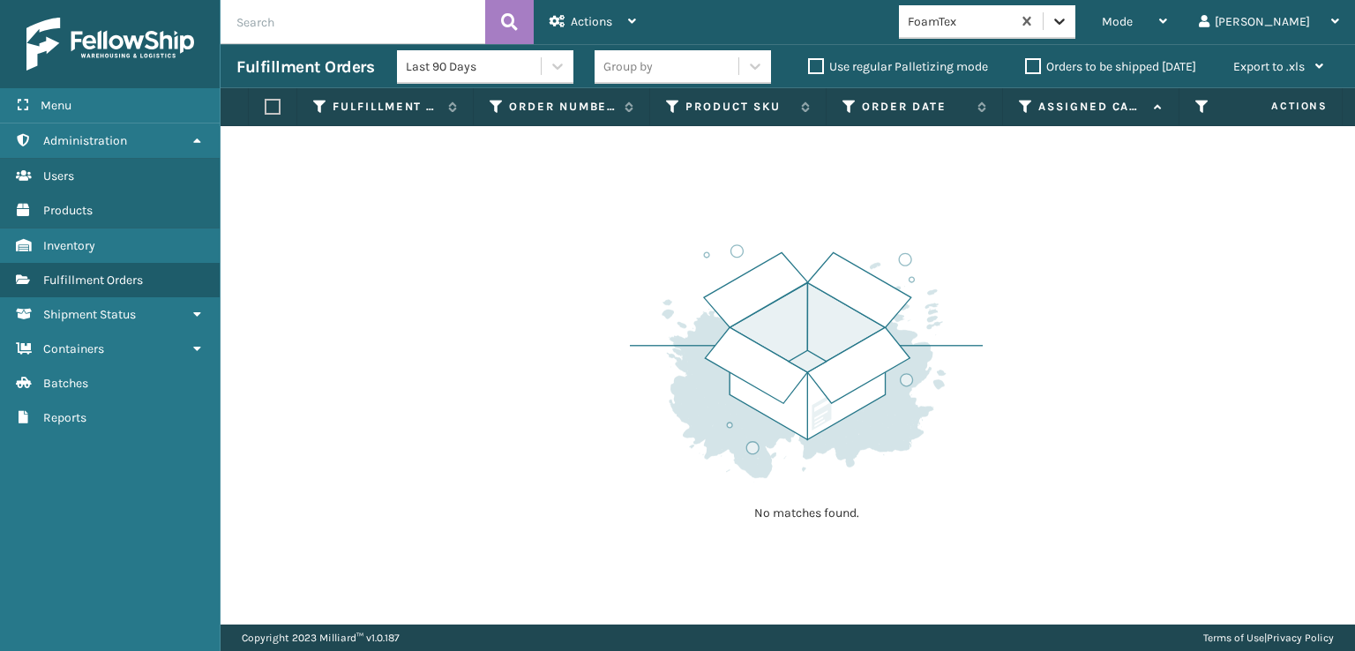
click at [1068, 28] on icon at bounding box center [1060, 21] width 18 height 18
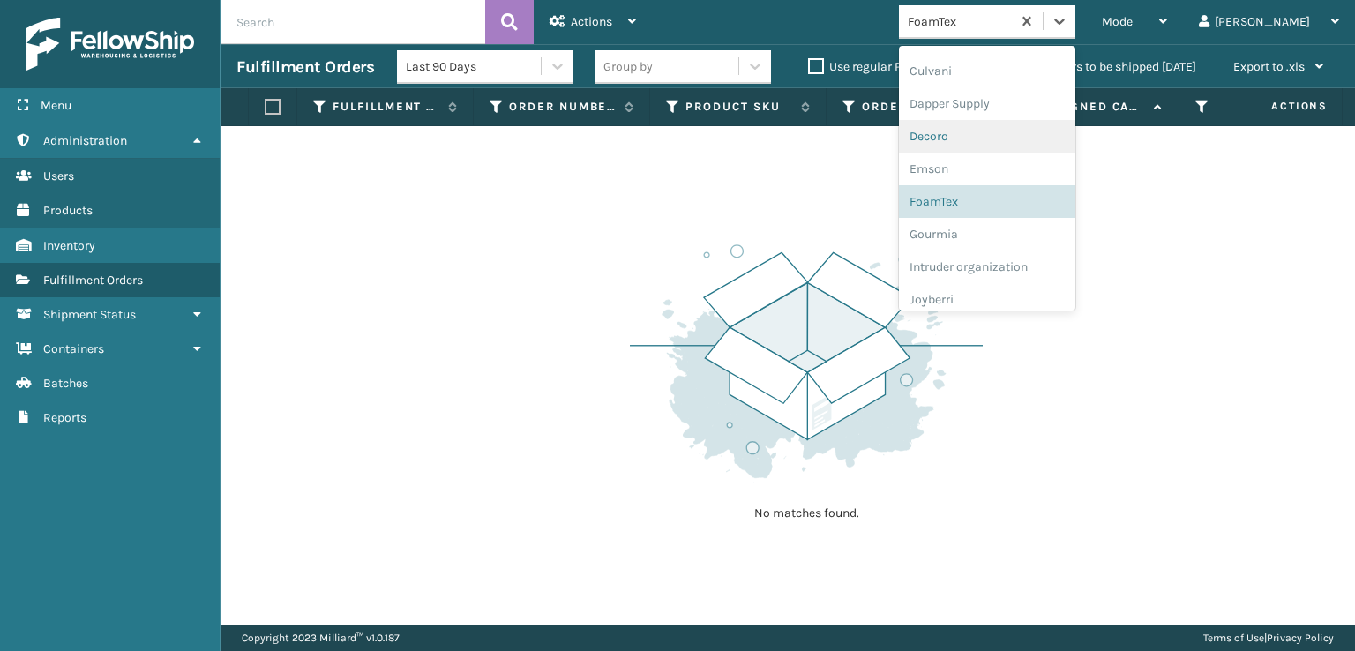
scroll to position [558, 0]
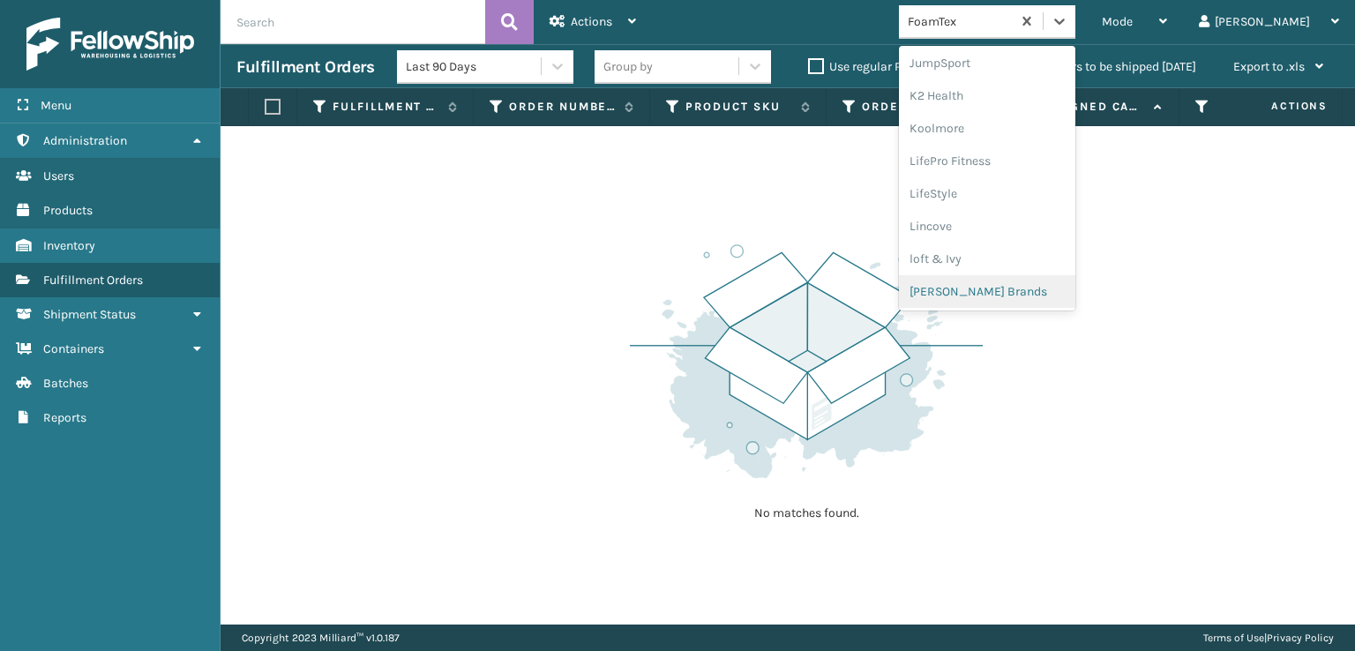
click at [1005, 286] on div "[PERSON_NAME] Brands" at bounding box center [987, 291] width 176 height 33
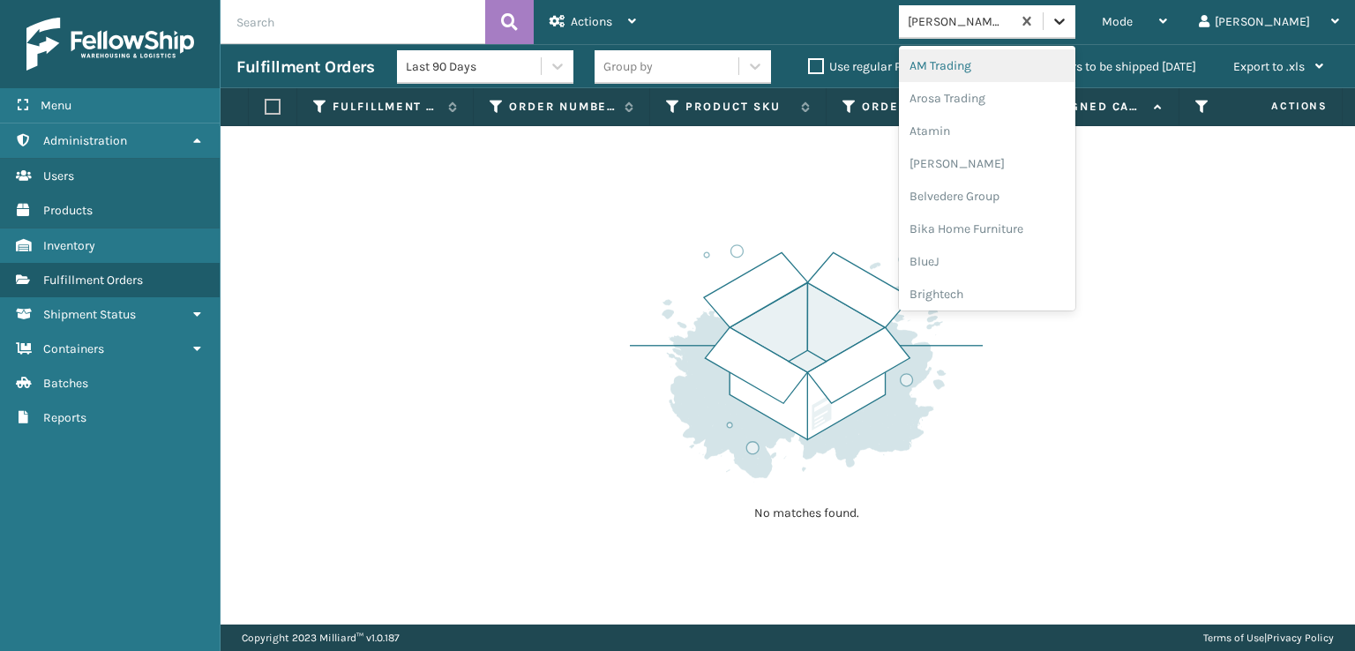
click at [1075, 31] on div at bounding box center [1060, 21] width 32 height 32
click at [1009, 201] on div "Plush Collections" at bounding box center [987, 202] width 176 height 33
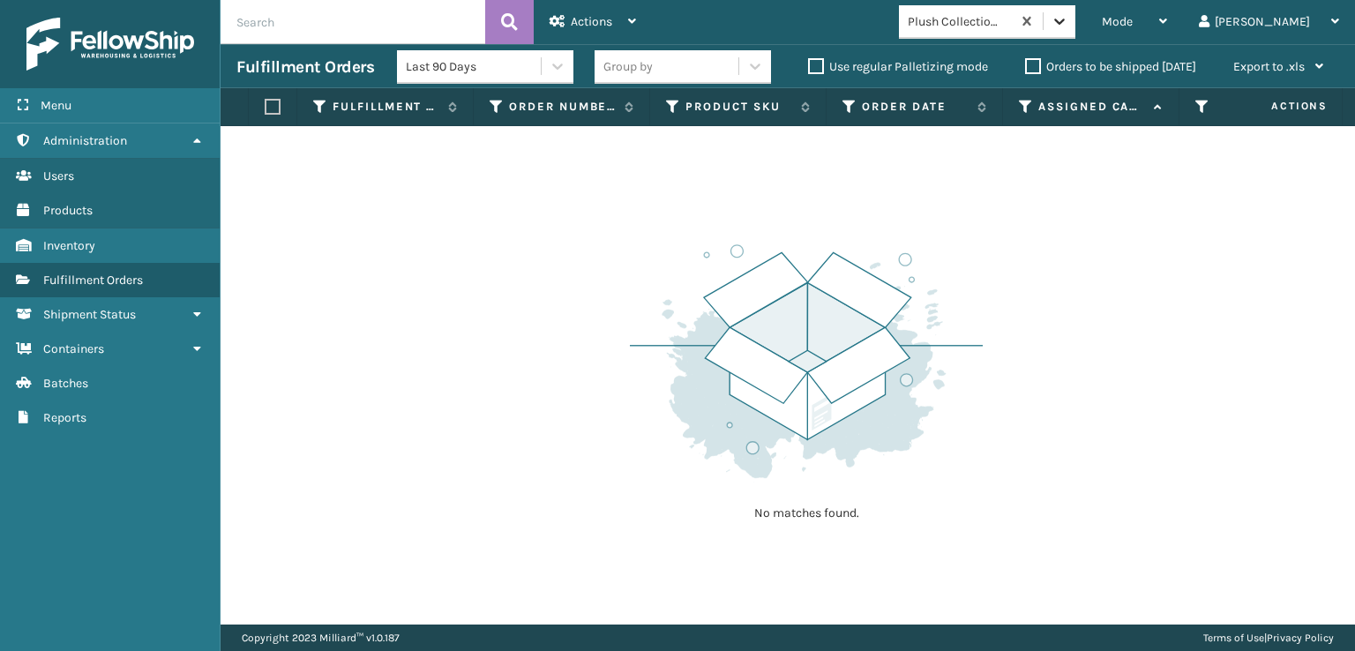
click at [1068, 22] on icon at bounding box center [1060, 21] width 18 height 18
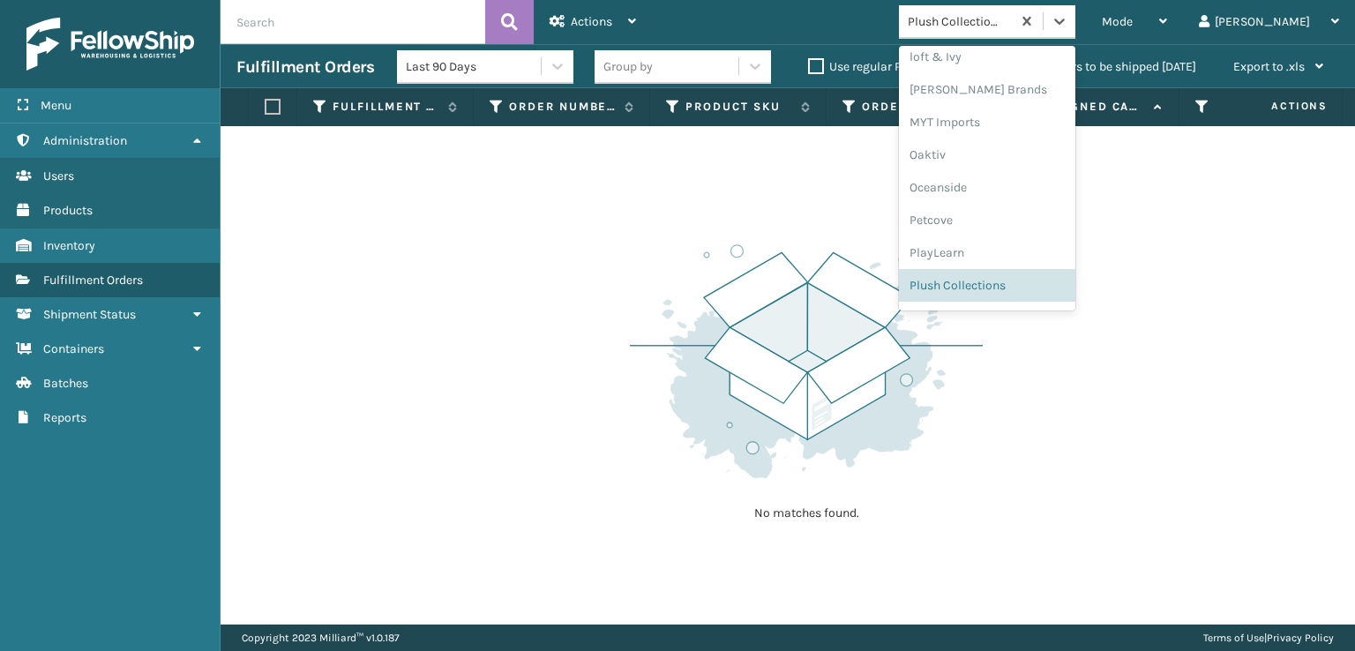
scroll to position [852, 0]
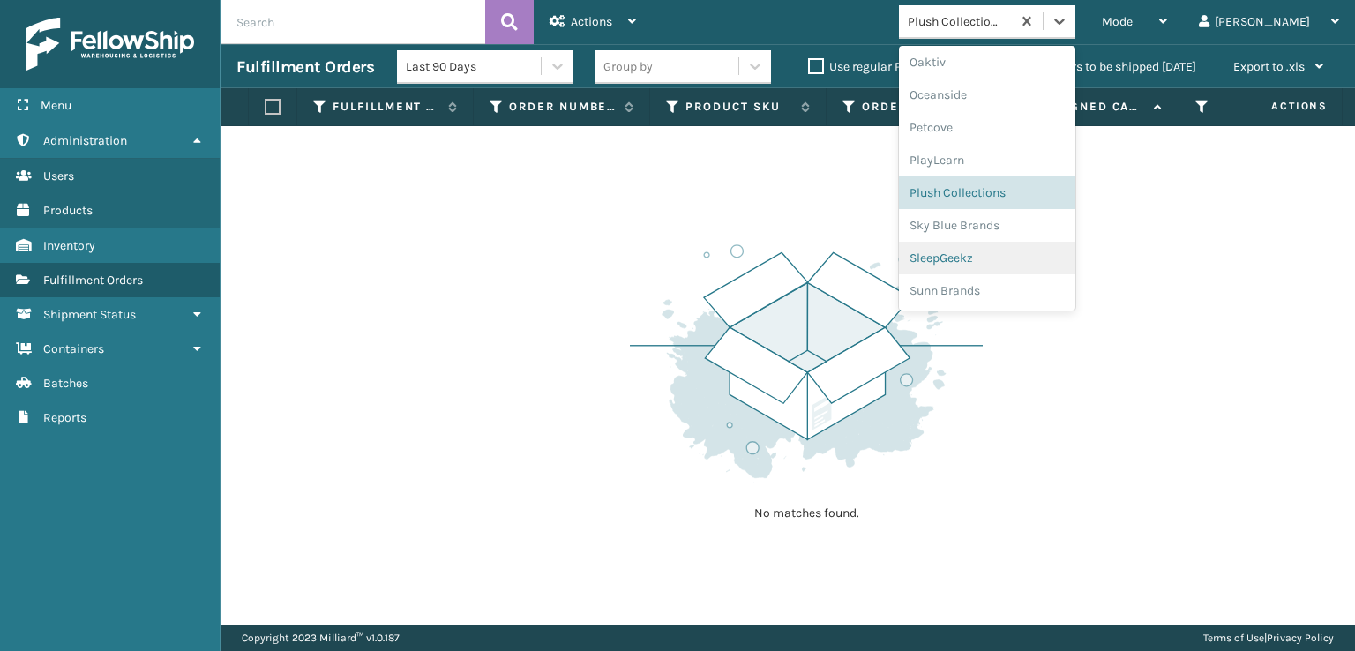
click at [1004, 252] on div "SleepGeekz" at bounding box center [987, 258] width 176 height 33
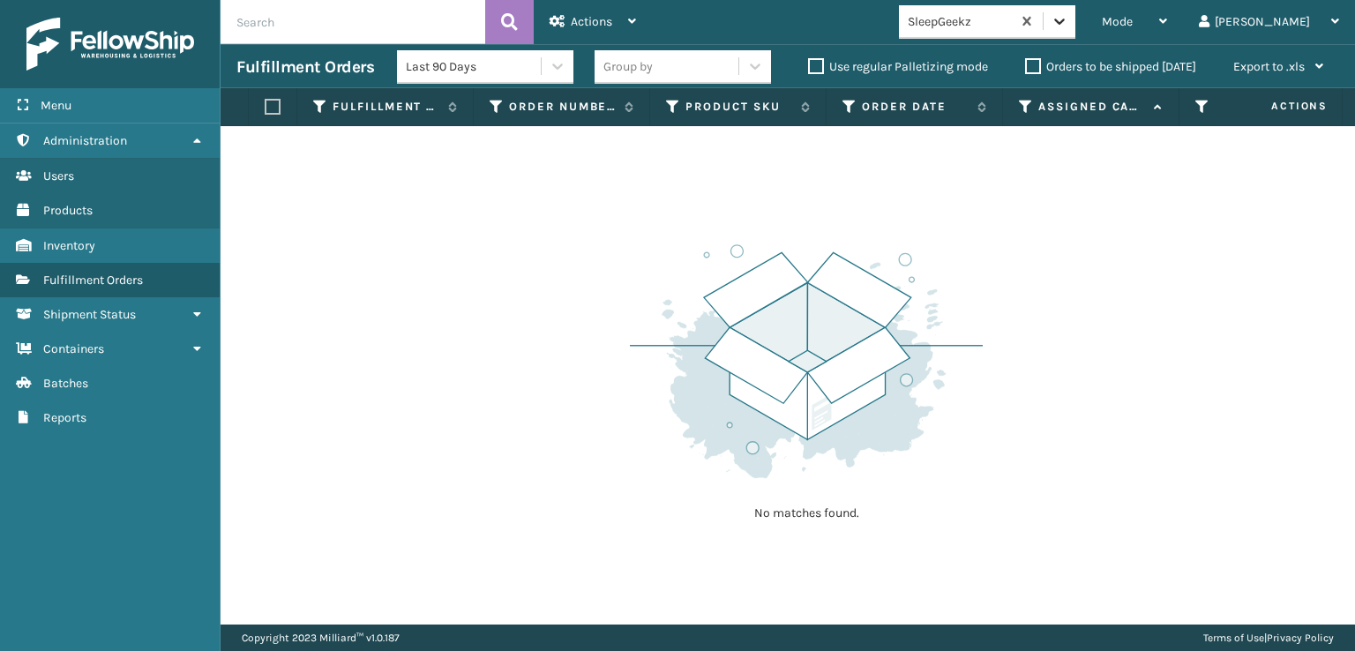
click at [1075, 11] on div at bounding box center [1060, 21] width 32 height 32
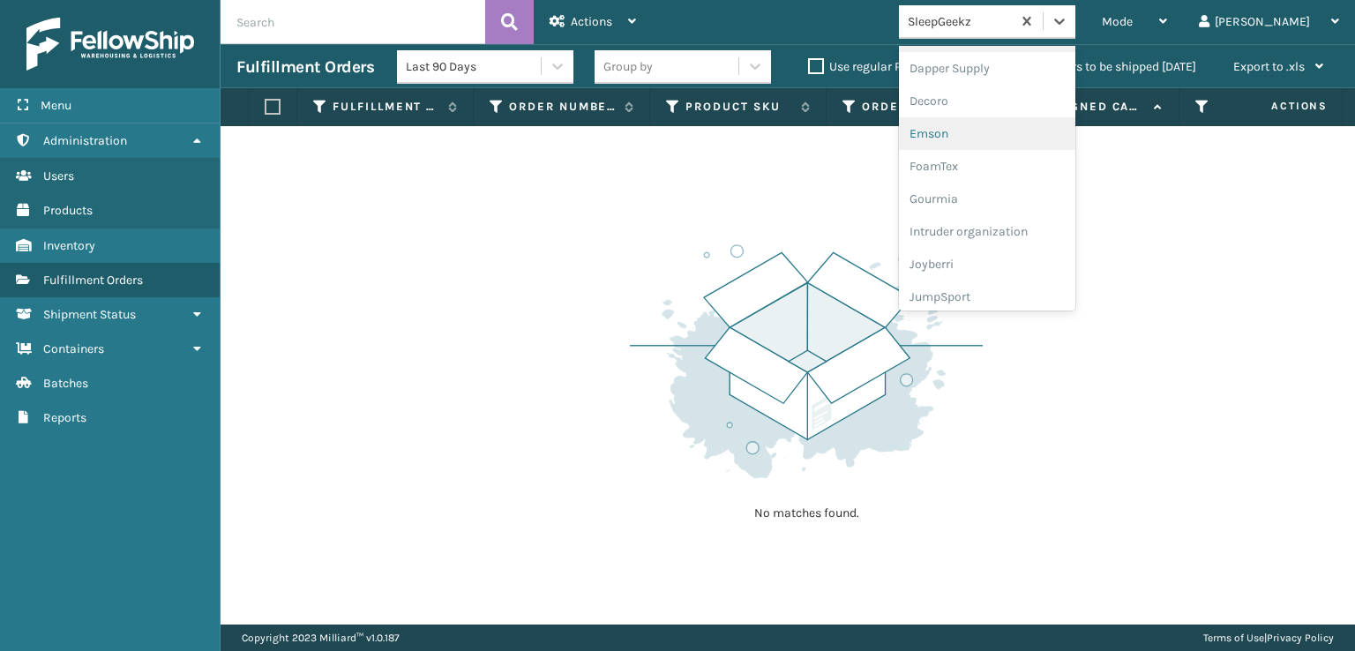
scroll to position [353, 0]
click at [1022, 134] on div "FoamTex" at bounding box center [987, 137] width 176 height 33
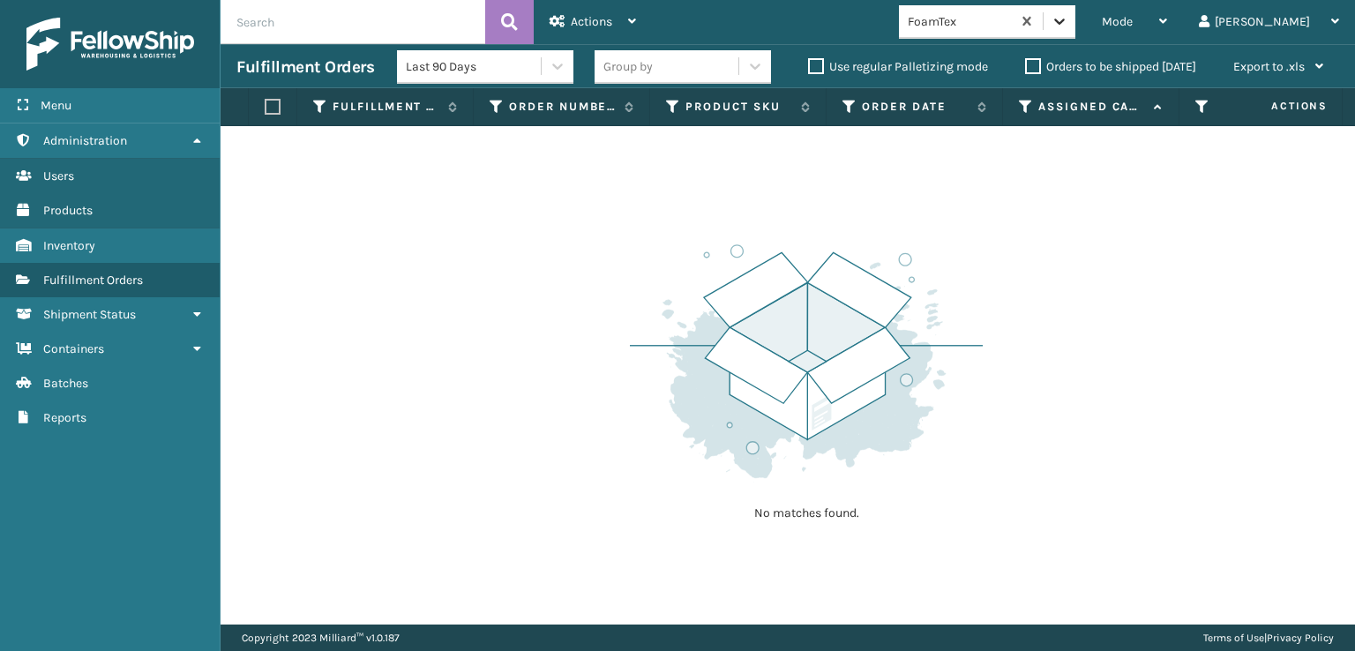
click at [1075, 5] on div at bounding box center [1060, 21] width 32 height 32
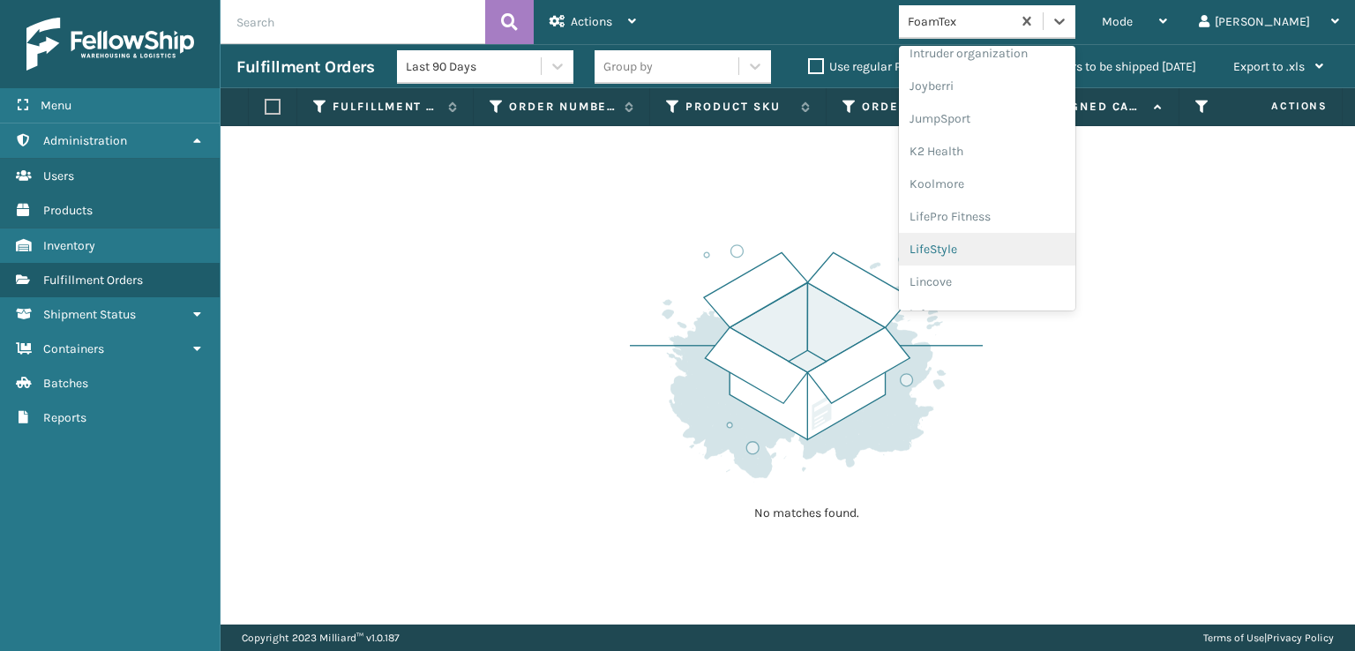
scroll to position [558, 0]
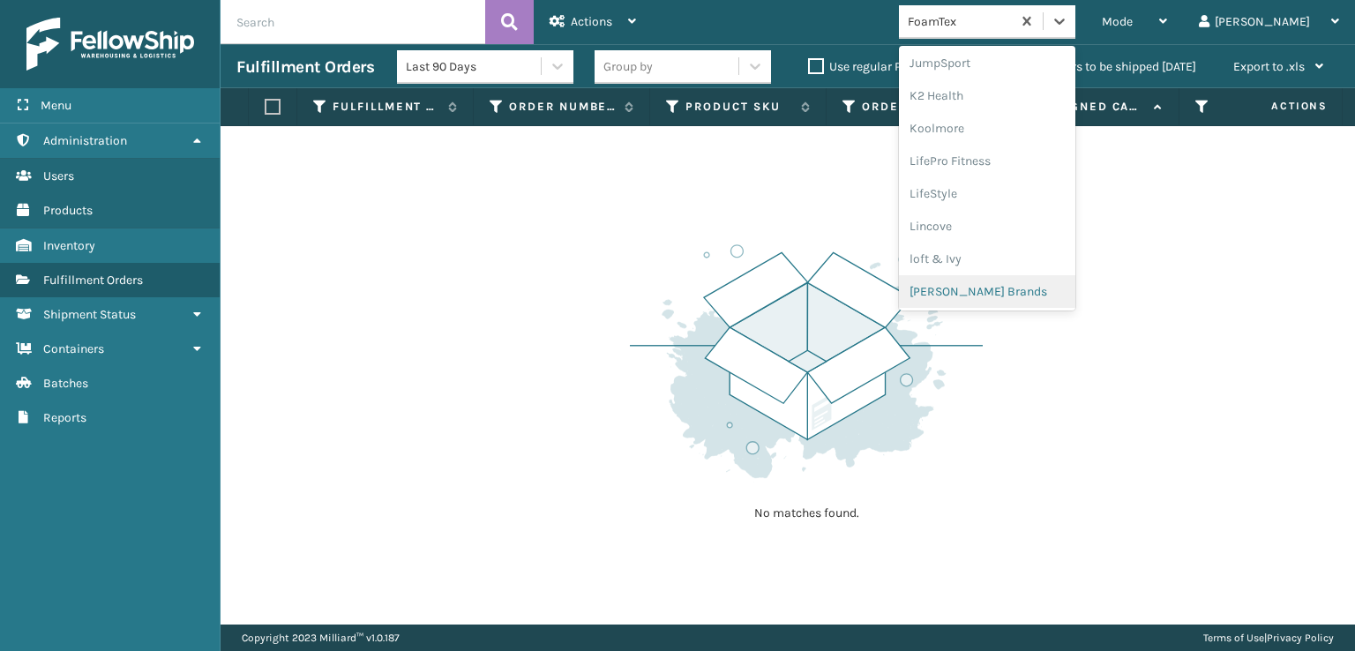
click at [1030, 288] on div "[PERSON_NAME] Brands" at bounding box center [987, 291] width 176 height 33
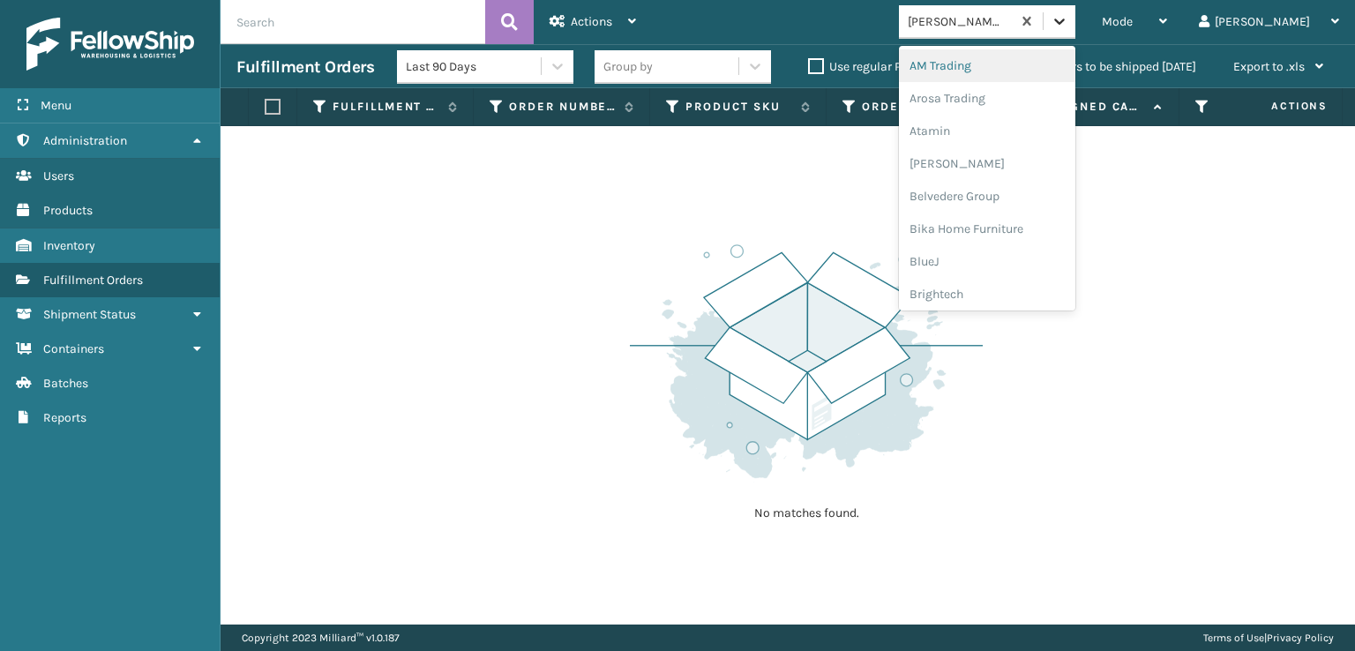
click at [1068, 19] on icon at bounding box center [1060, 21] width 18 height 18
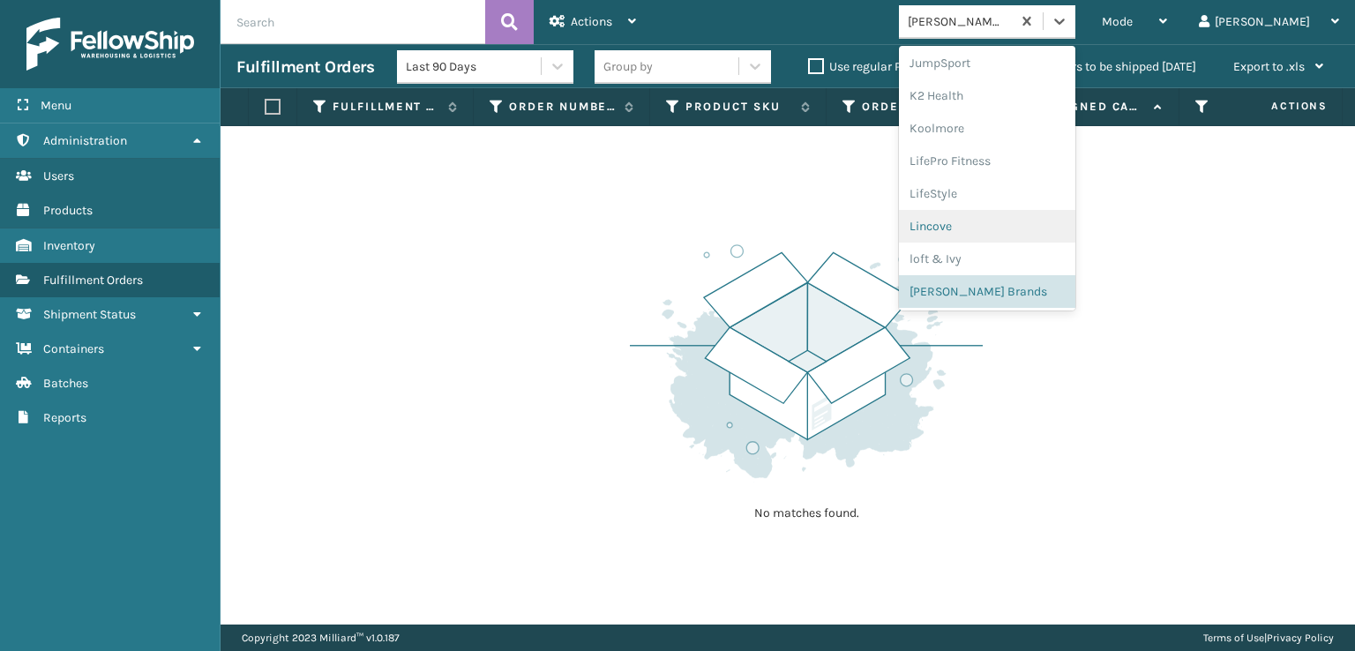
scroll to position [852, 0]
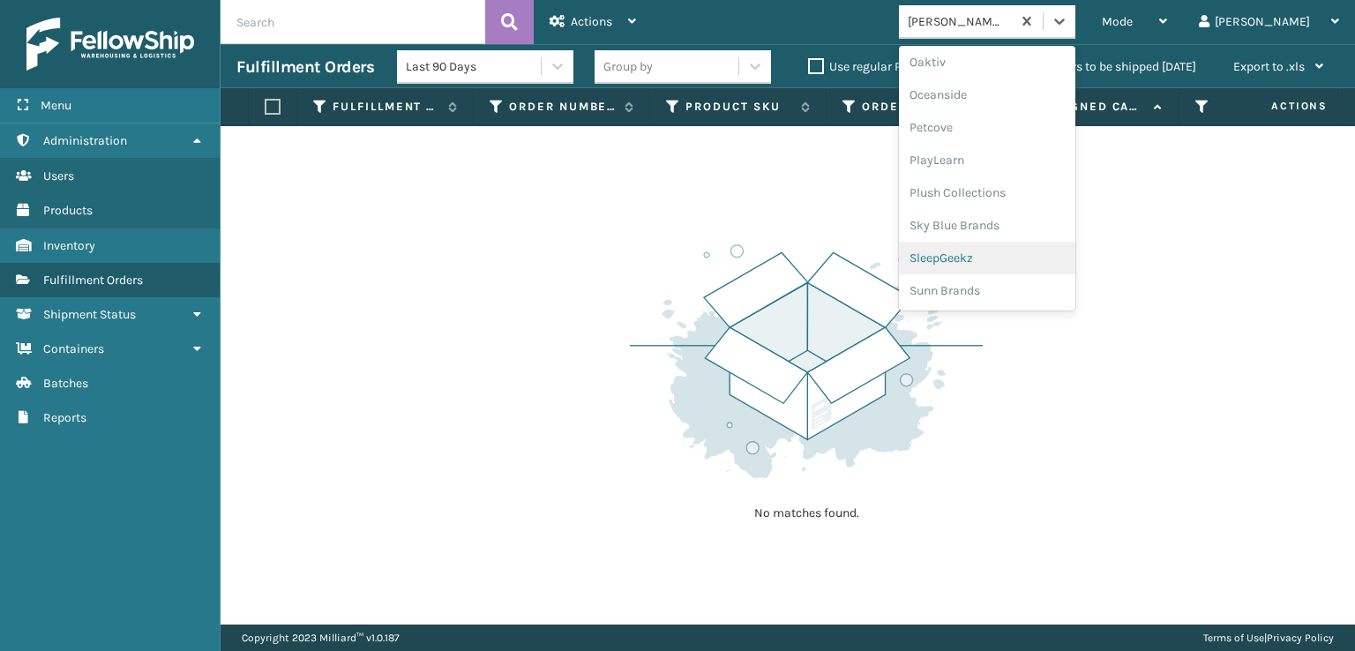
click at [1015, 262] on div "SleepGeekz" at bounding box center [987, 258] width 176 height 33
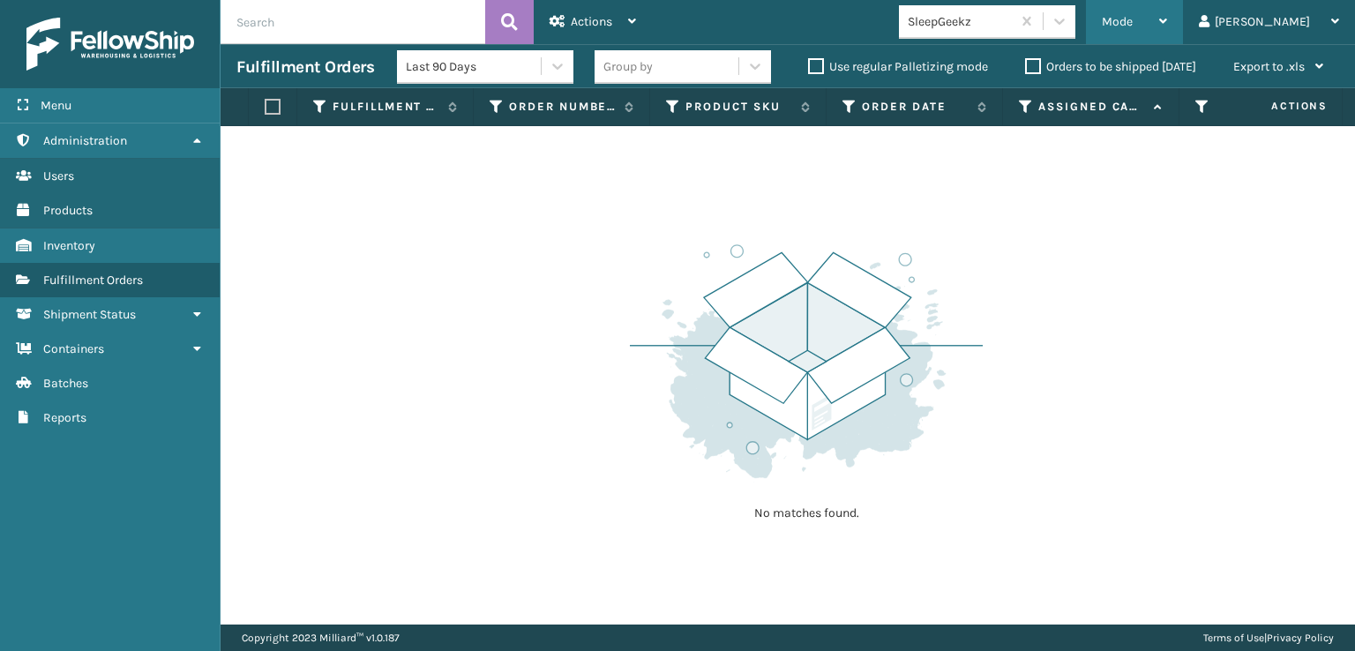
click at [1133, 15] on span "Mode" at bounding box center [1117, 21] width 31 height 15
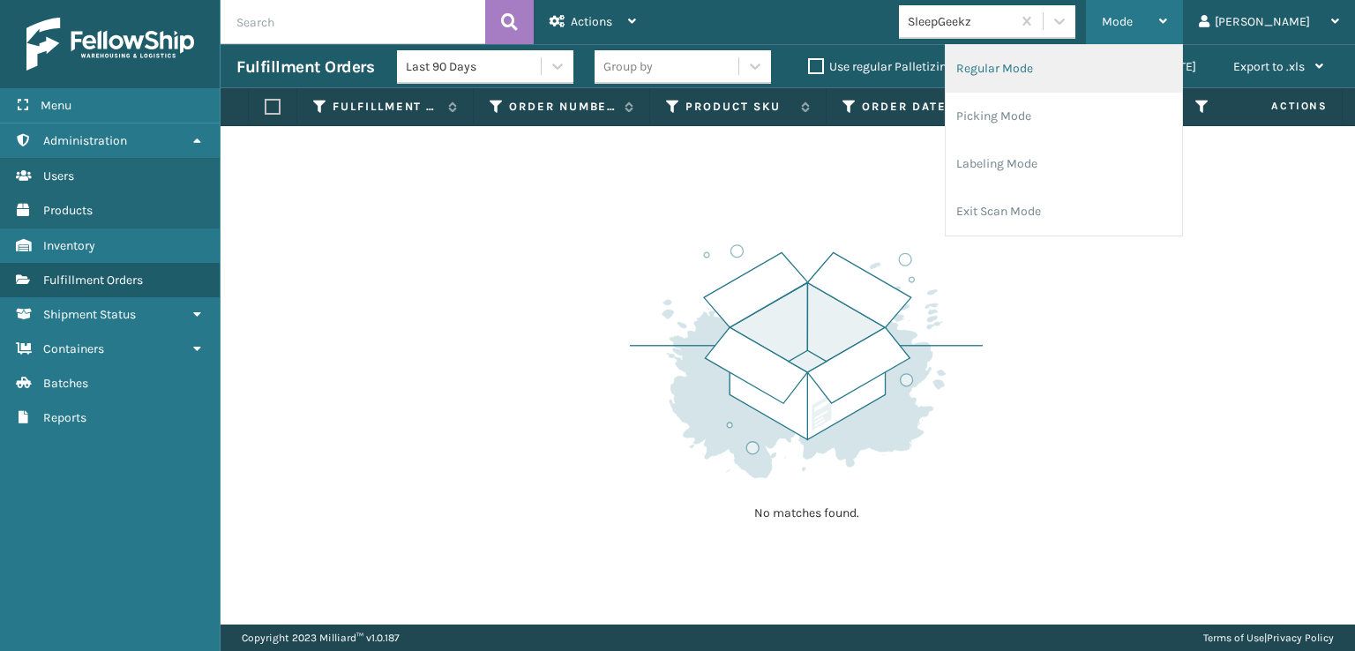
click at [1052, 65] on li "Regular Mode" at bounding box center [1064, 69] width 236 height 48
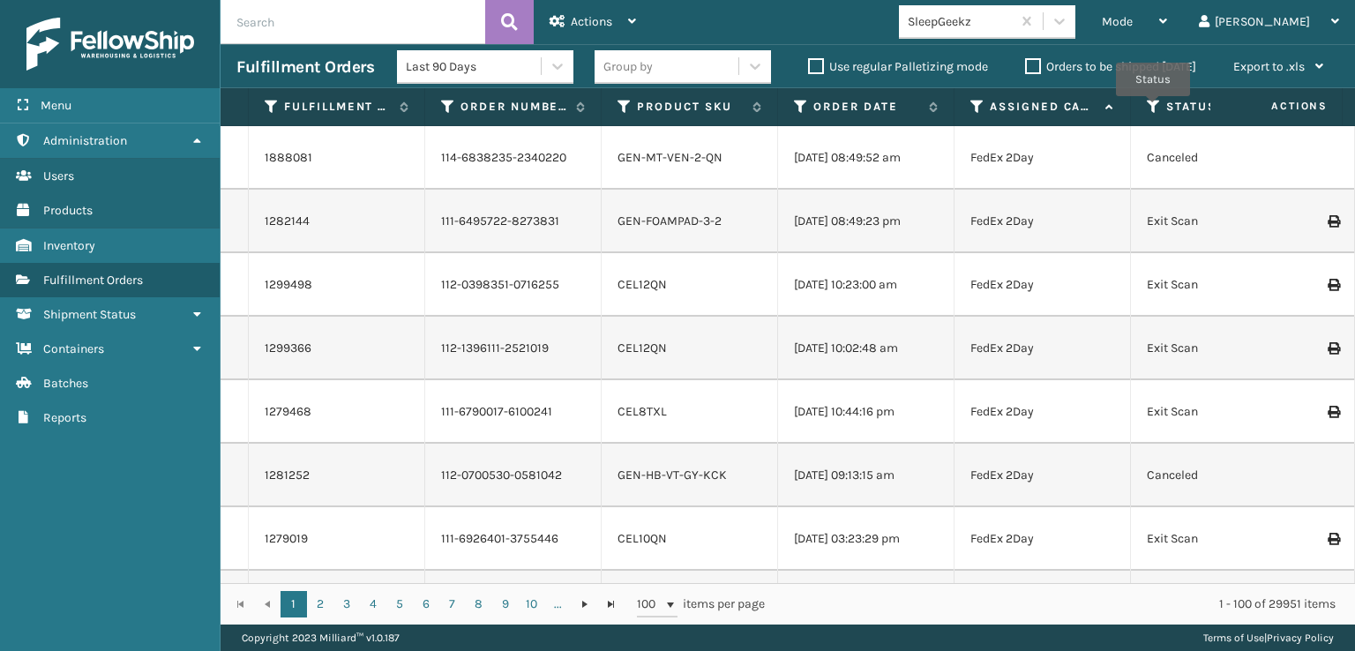
click at [1153, 109] on icon at bounding box center [1154, 107] width 14 height 16
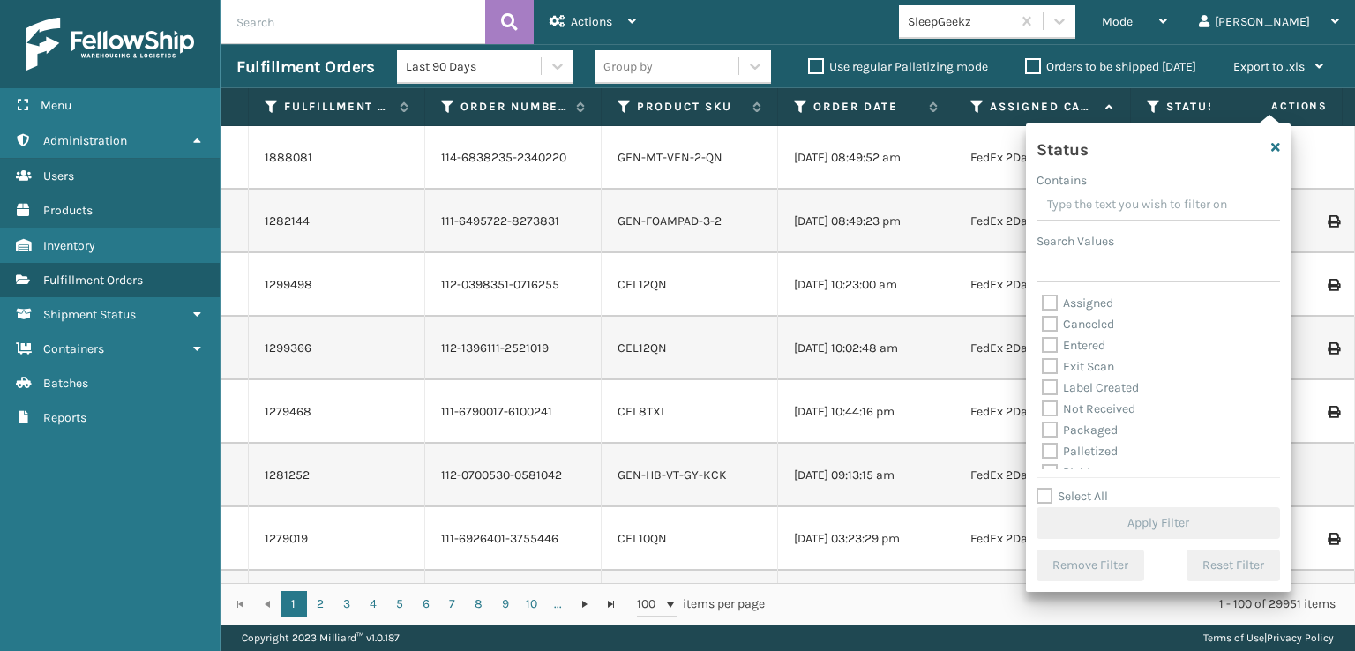
scroll to position [88, 0]
click at [1051, 383] on label "Picking" at bounding box center [1073, 384] width 63 height 15
click at [1043, 383] on input "Picking" at bounding box center [1042, 379] width 1 height 11
checkbox input "true"
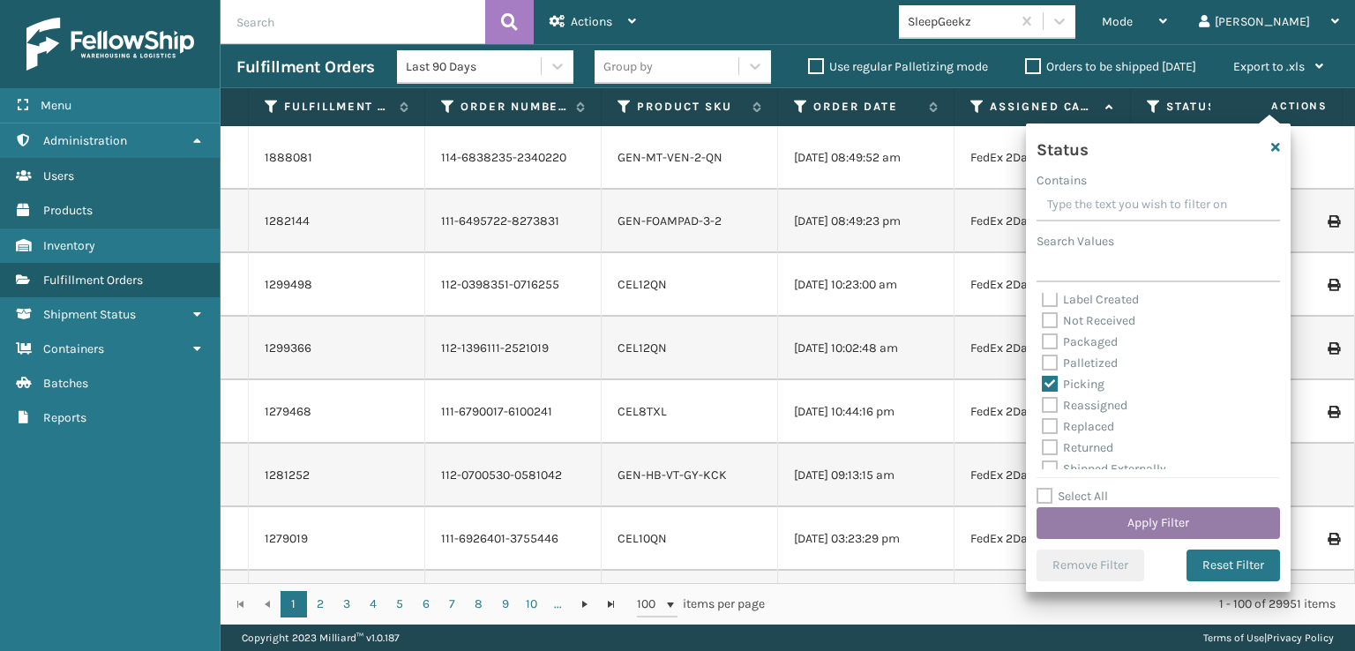
click at [1112, 532] on button "Apply Filter" at bounding box center [1158, 523] width 243 height 32
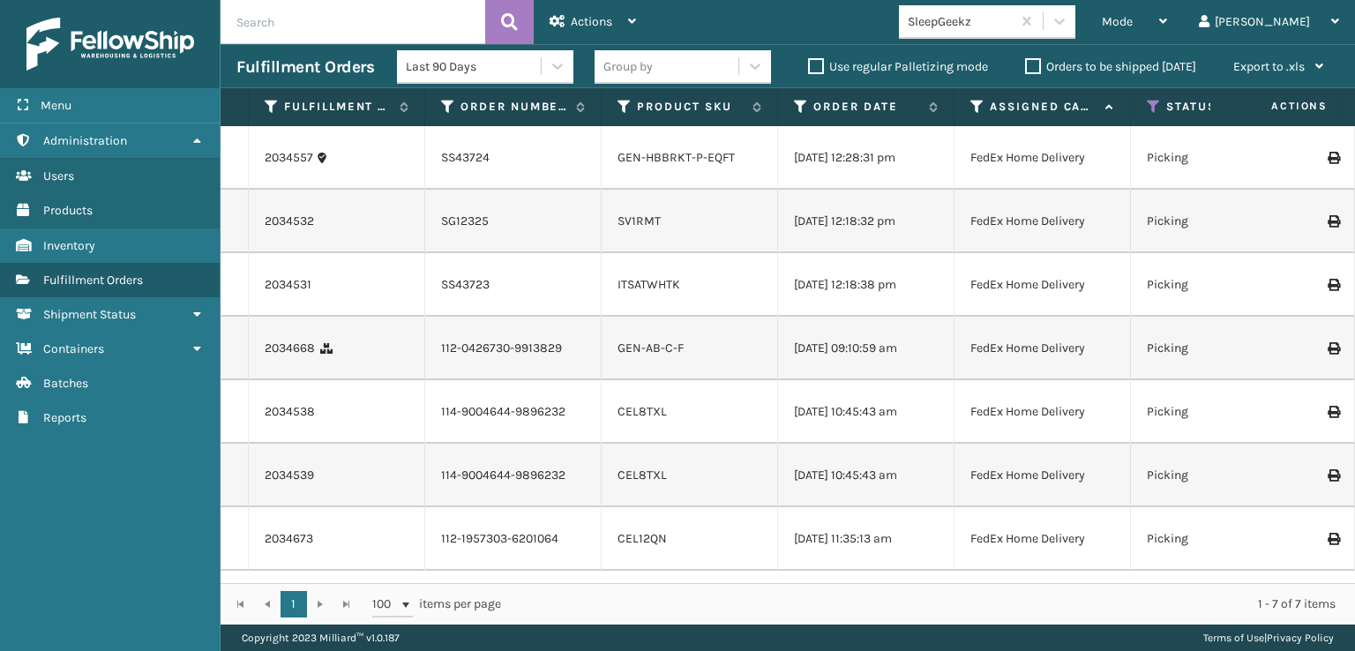
scroll to position [0, 0]
click at [1068, 26] on icon at bounding box center [1060, 21] width 18 height 18
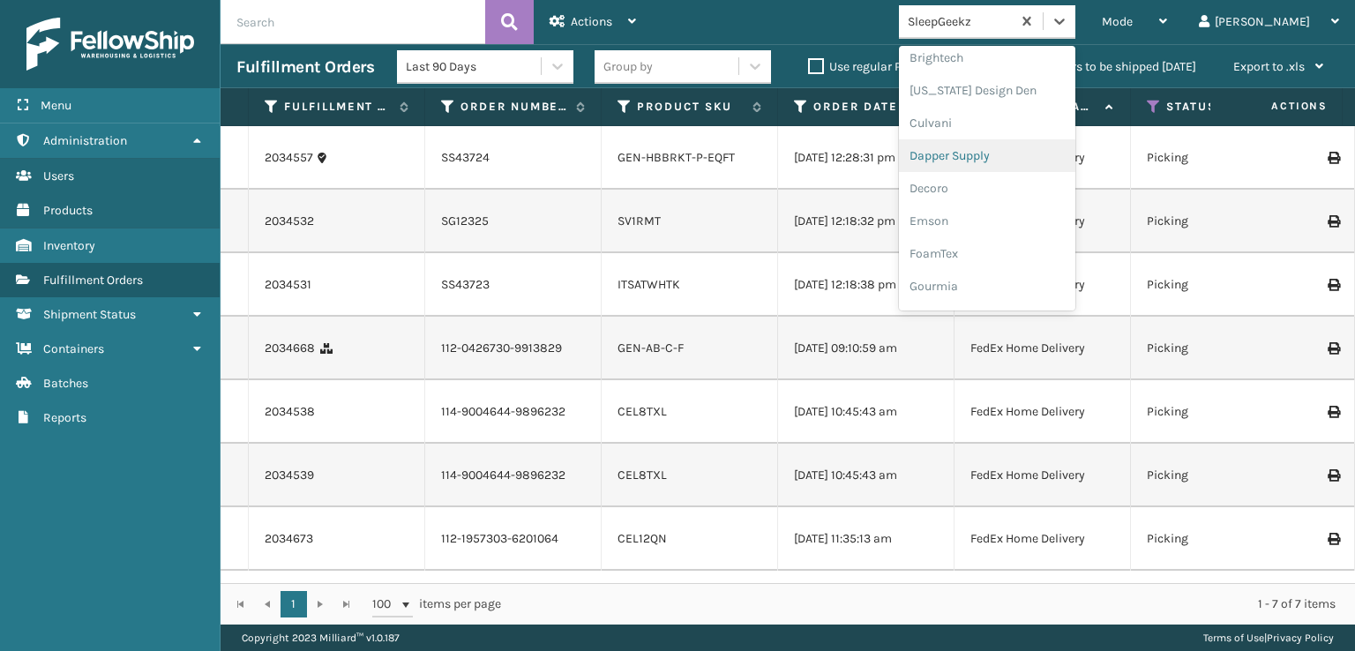
scroll to position [265, 0]
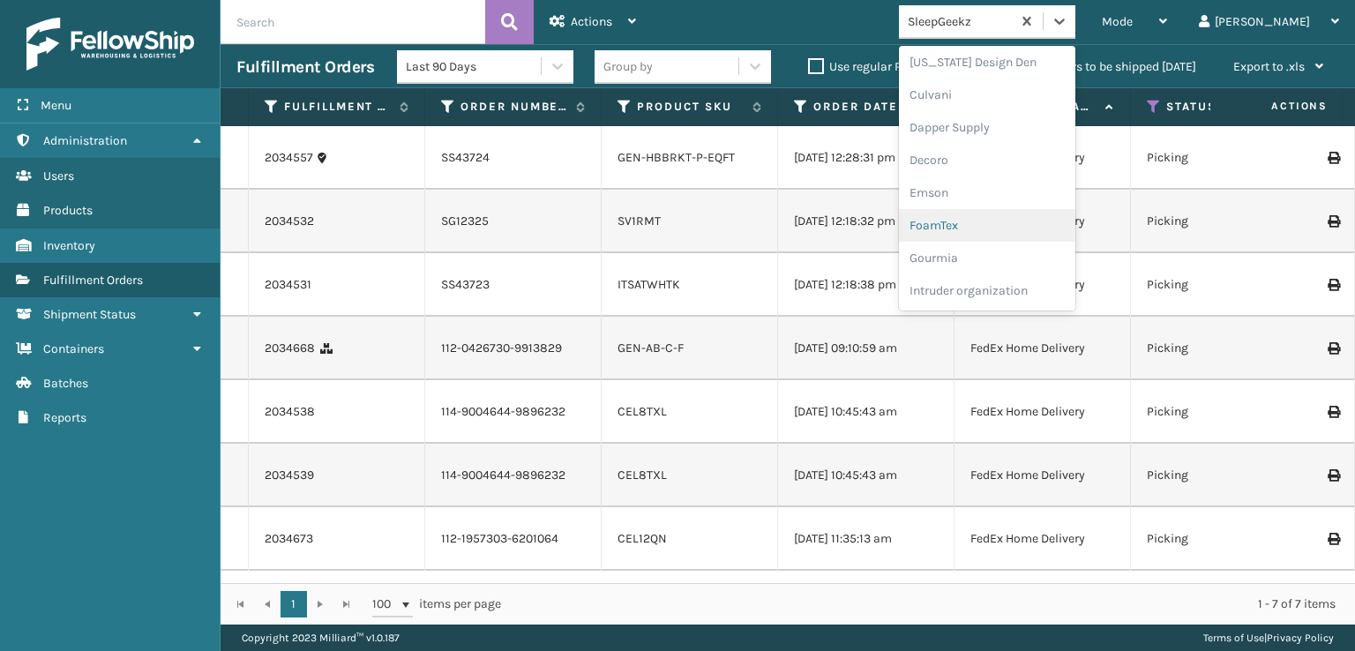
click at [1008, 222] on div "FoamTex" at bounding box center [987, 225] width 176 height 33
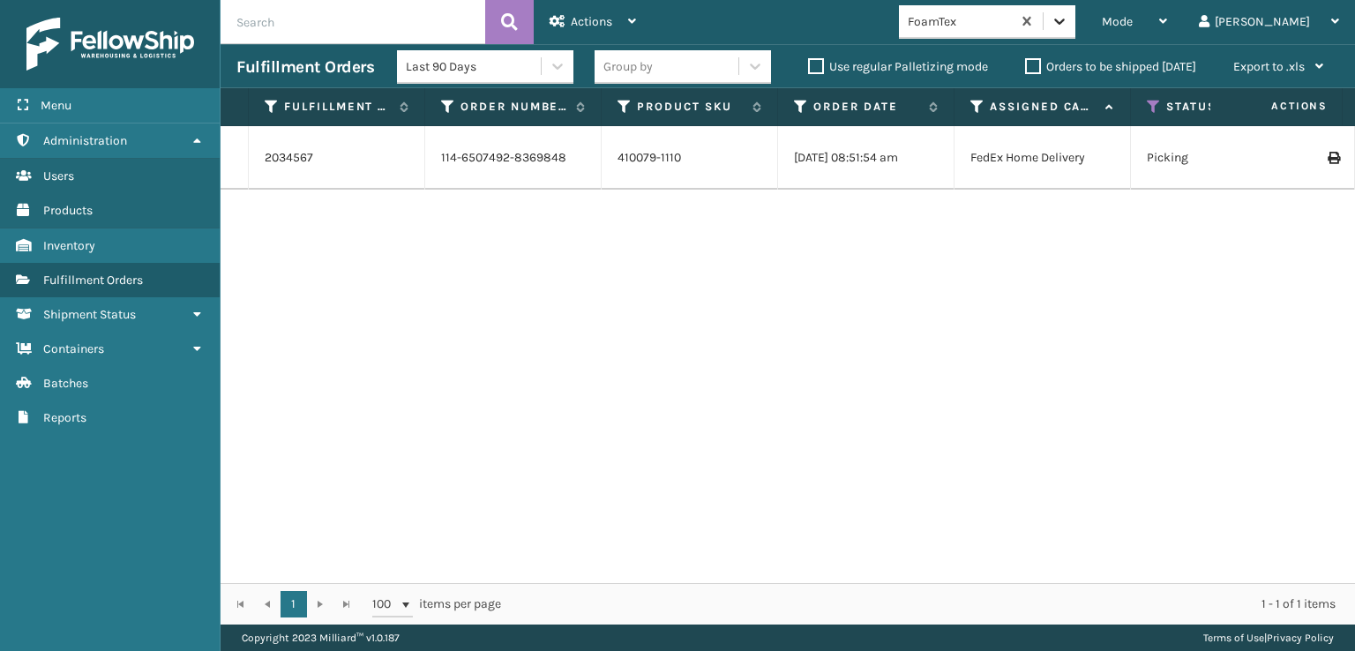
click at [1075, 30] on div at bounding box center [1060, 21] width 32 height 32
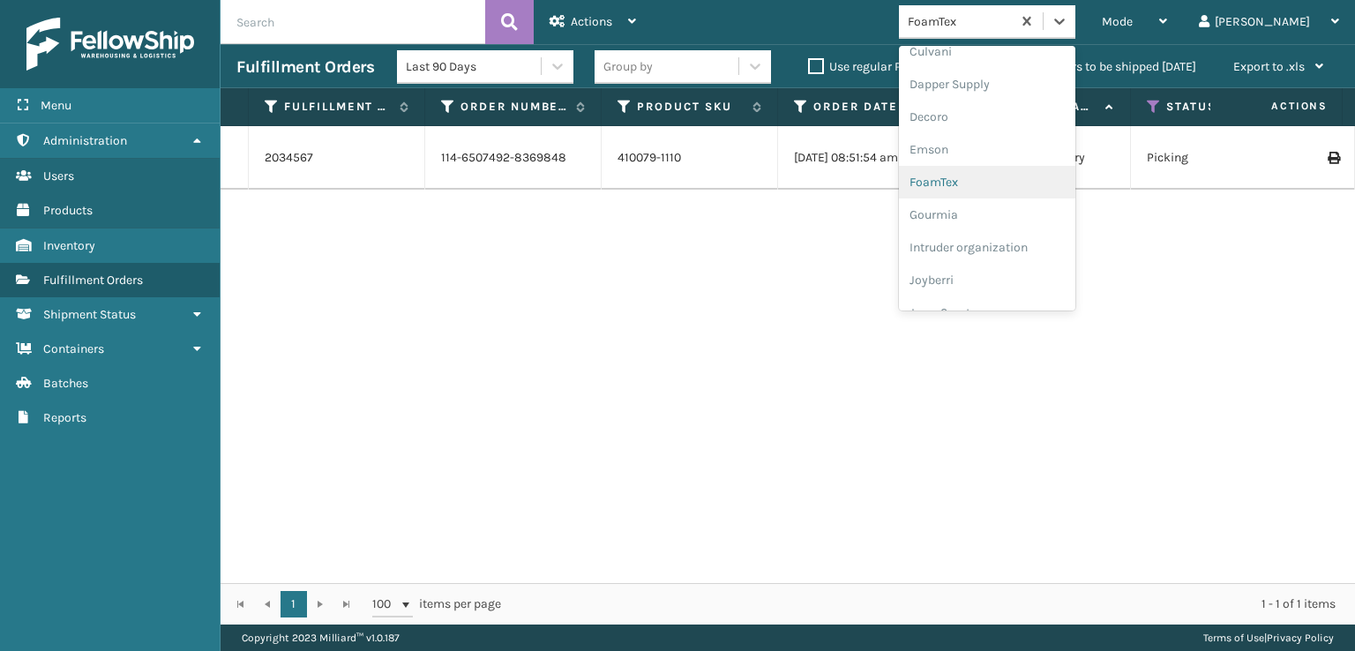
scroll to position [558, 0]
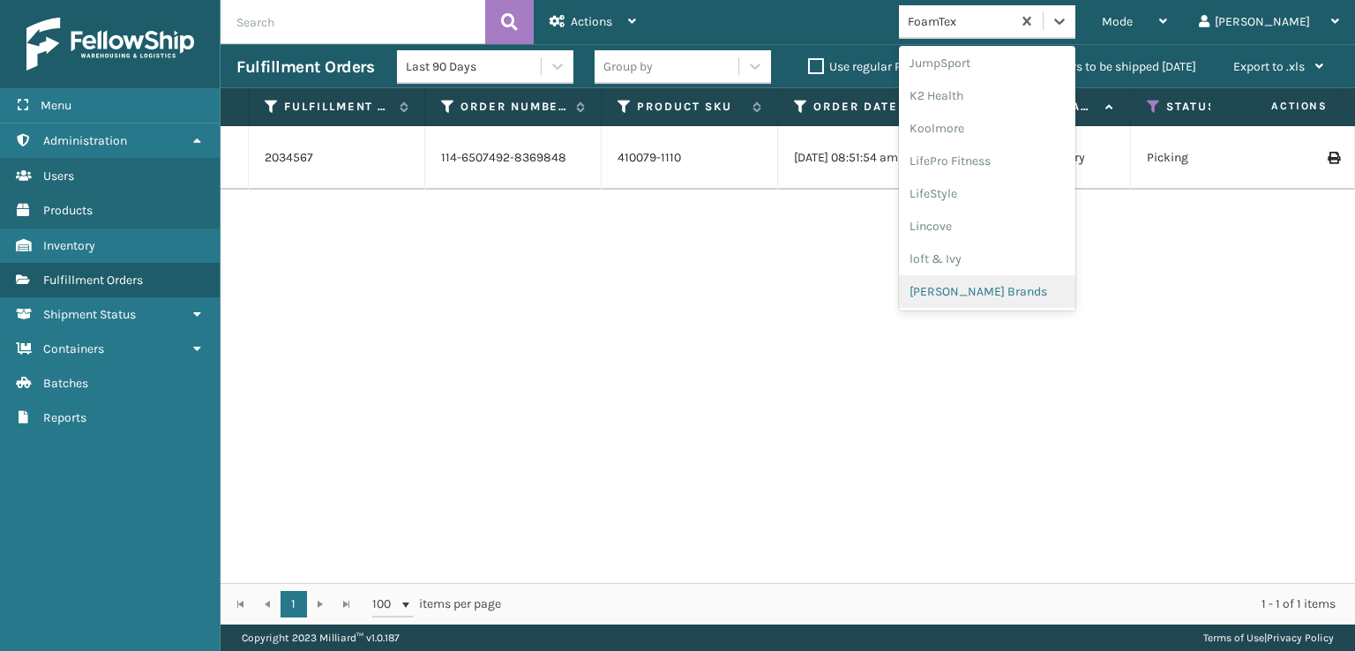
click at [1037, 290] on div "[PERSON_NAME] Brands" at bounding box center [987, 291] width 176 height 33
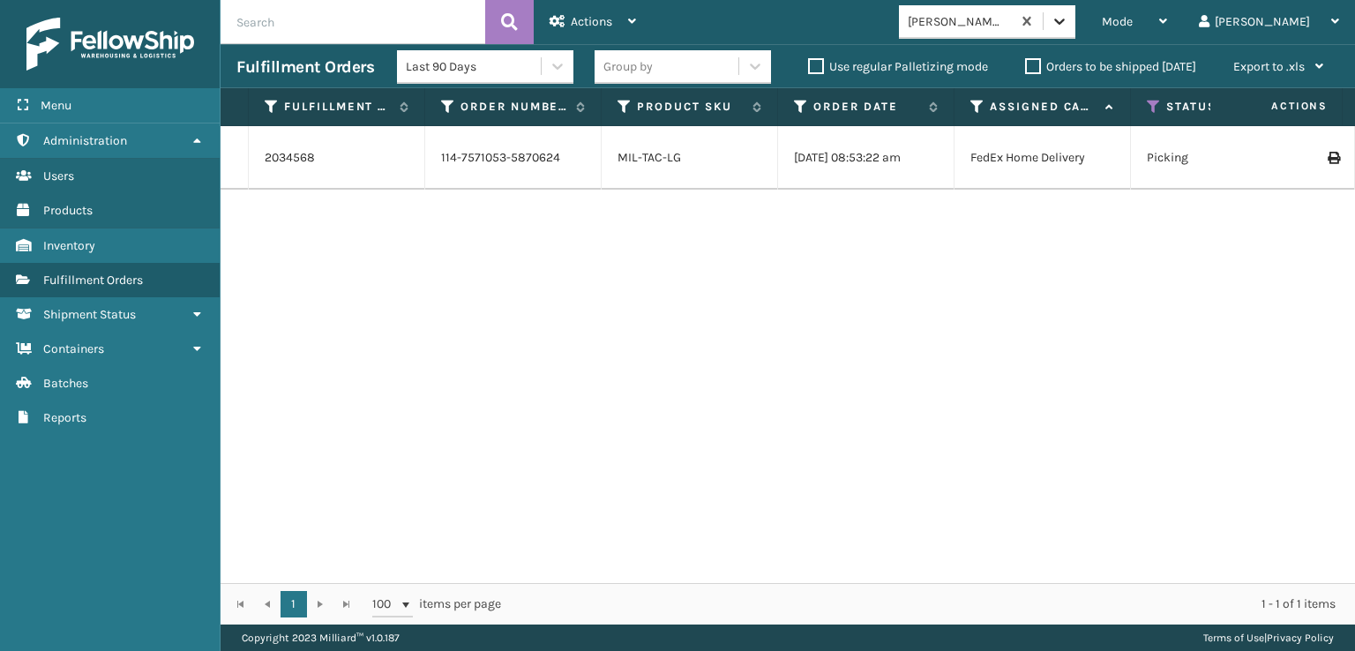
click at [1068, 22] on icon at bounding box center [1060, 21] width 18 height 18
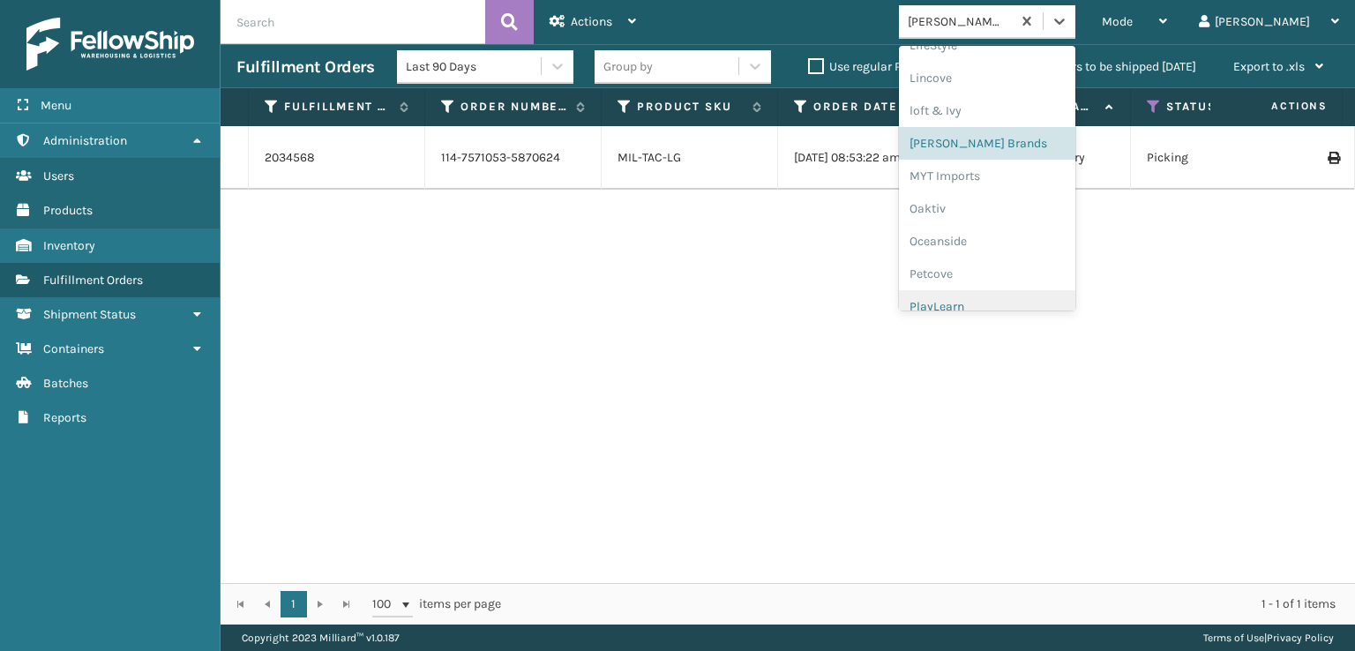
scroll to position [852, 0]
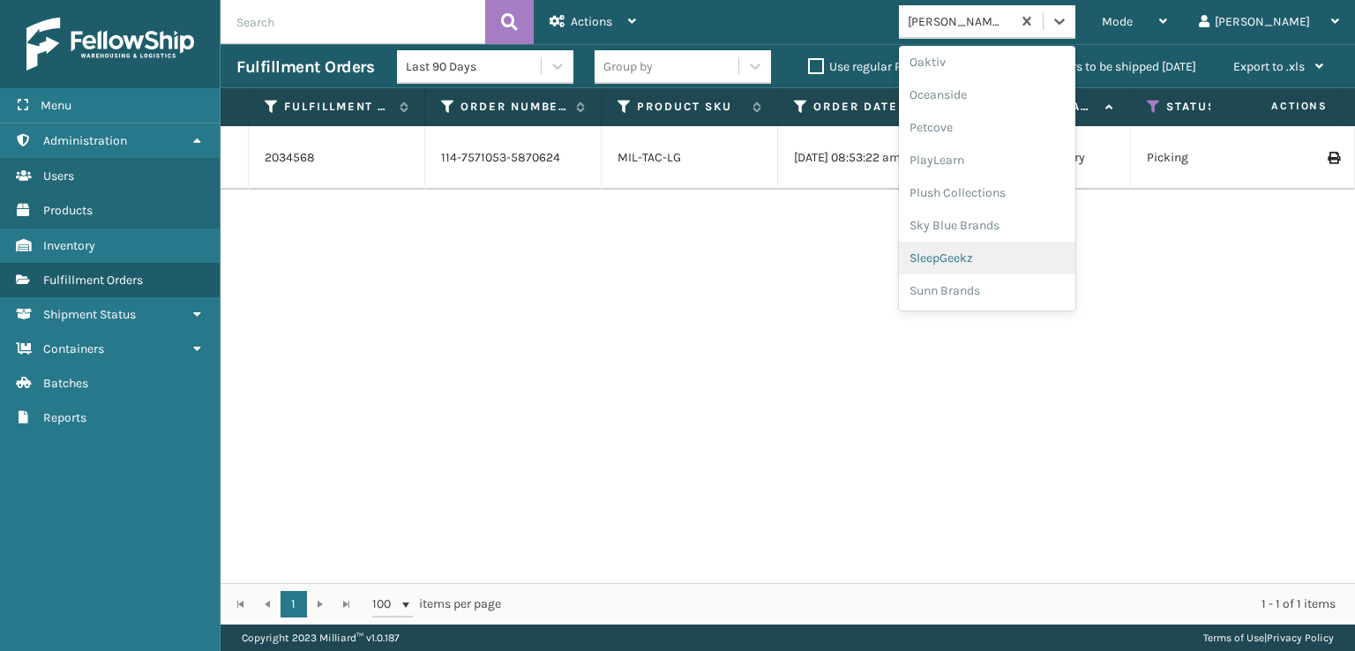
click at [1020, 251] on div "SleepGeekz" at bounding box center [987, 258] width 176 height 33
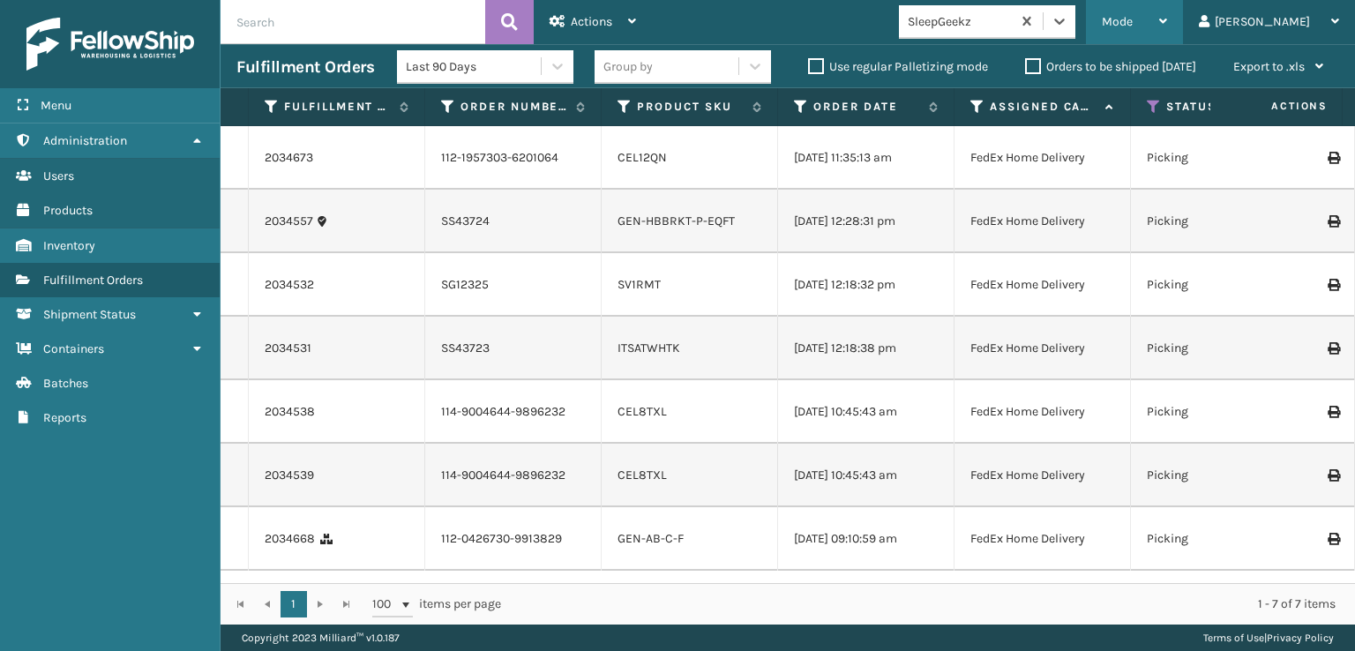
click at [1133, 19] on span "Mode" at bounding box center [1117, 21] width 31 height 15
click at [1249, 344] on td at bounding box center [1289, 349] width 132 height 64
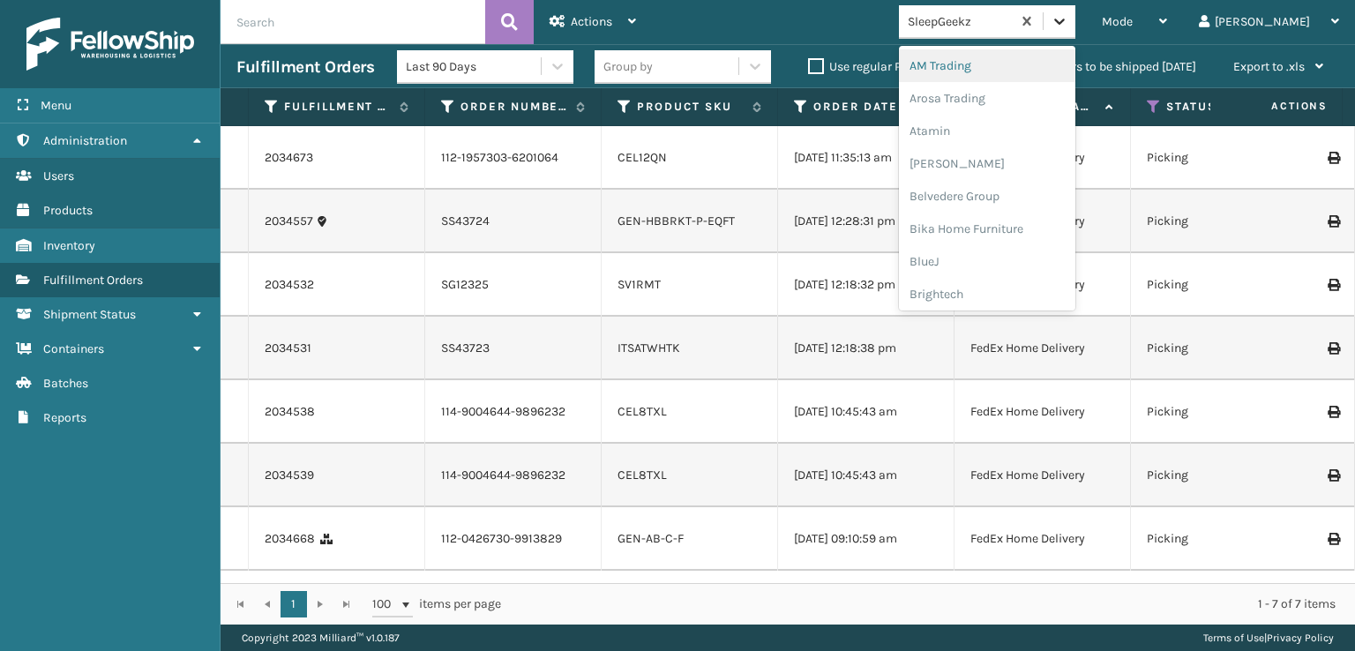
click at [1068, 19] on icon at bounding box center [1060, 21] width 18 height 18
click at [1029, 255] on div "SleepGeekz" at bounding box center [987, 258] width 176 height 33
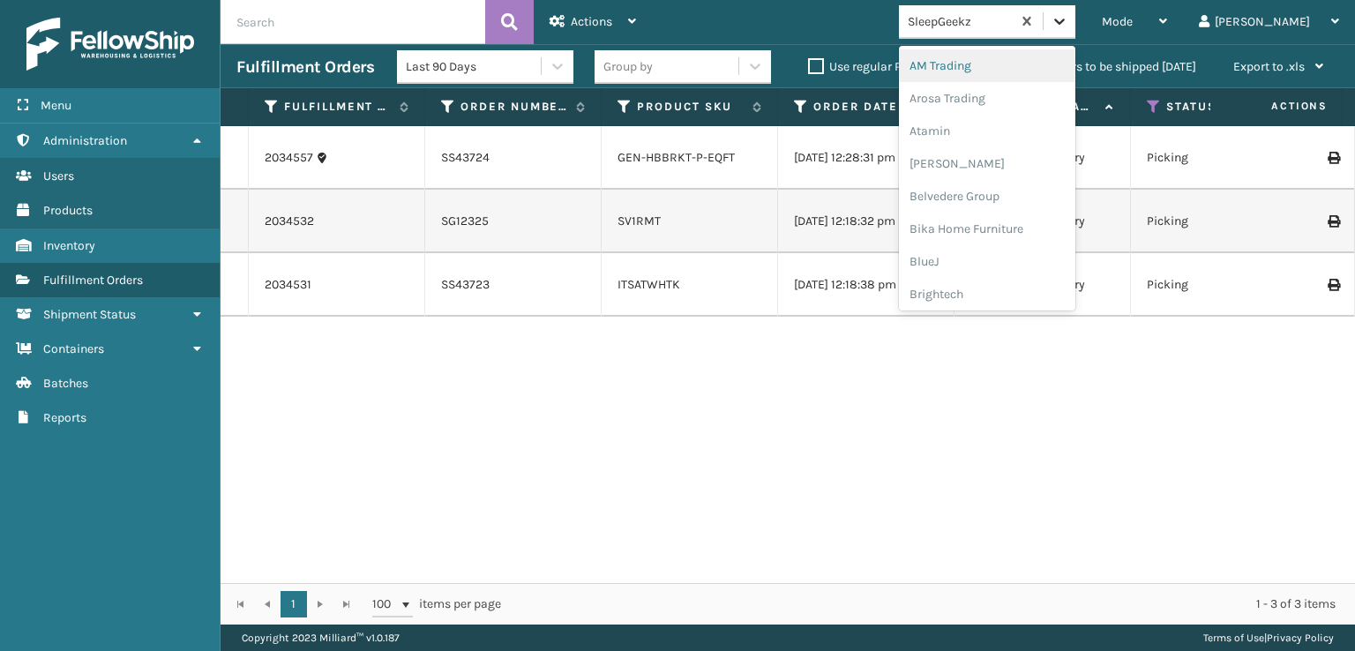
click at [1068, 24] on icon at bounding box center [1060, 21] width 18 height 18
click at [1005, 225] on div "FoamTex" at bounding box center [987, 225] width 176 height 33
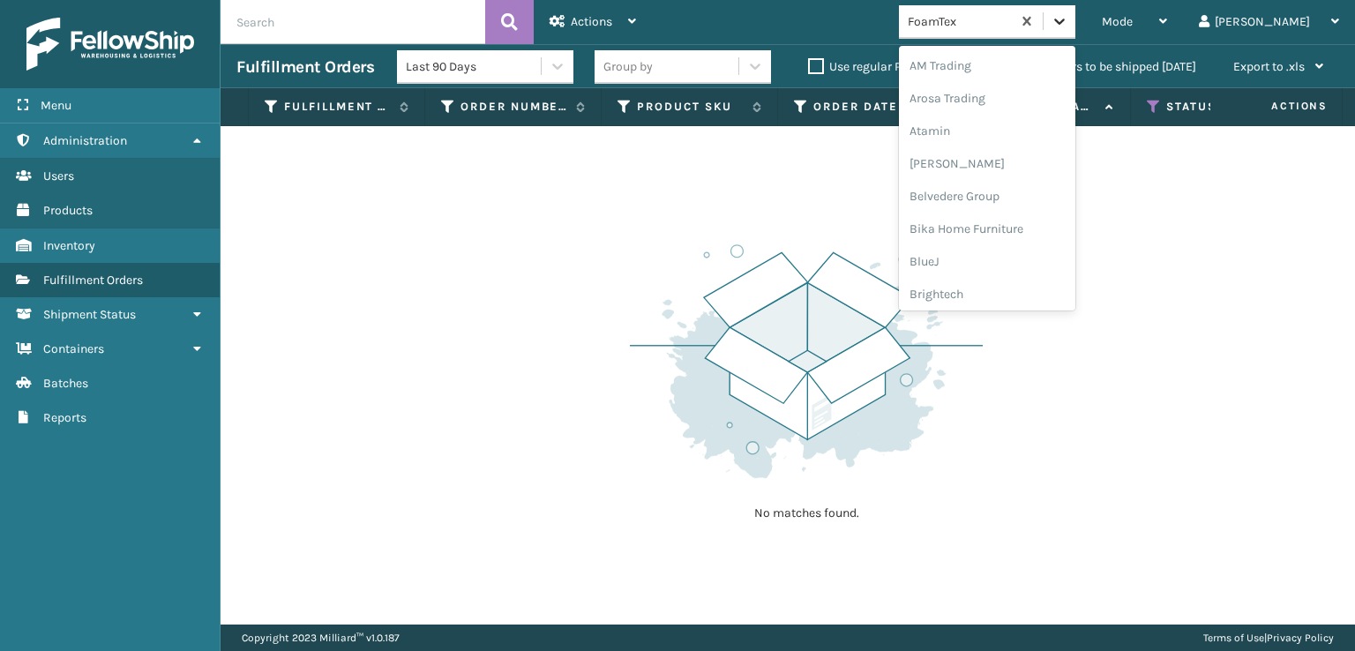
click at [1068, 27] on icon at bounding box center [1060, 21] width 18 height 18
click at [1051, 198] on div "[PERSON_NAME] Brands" at bounding box center [987, 203] width 176 height 33
click at [1065, 21] on icon at bounding box center [1059, 22] width 11 height 6
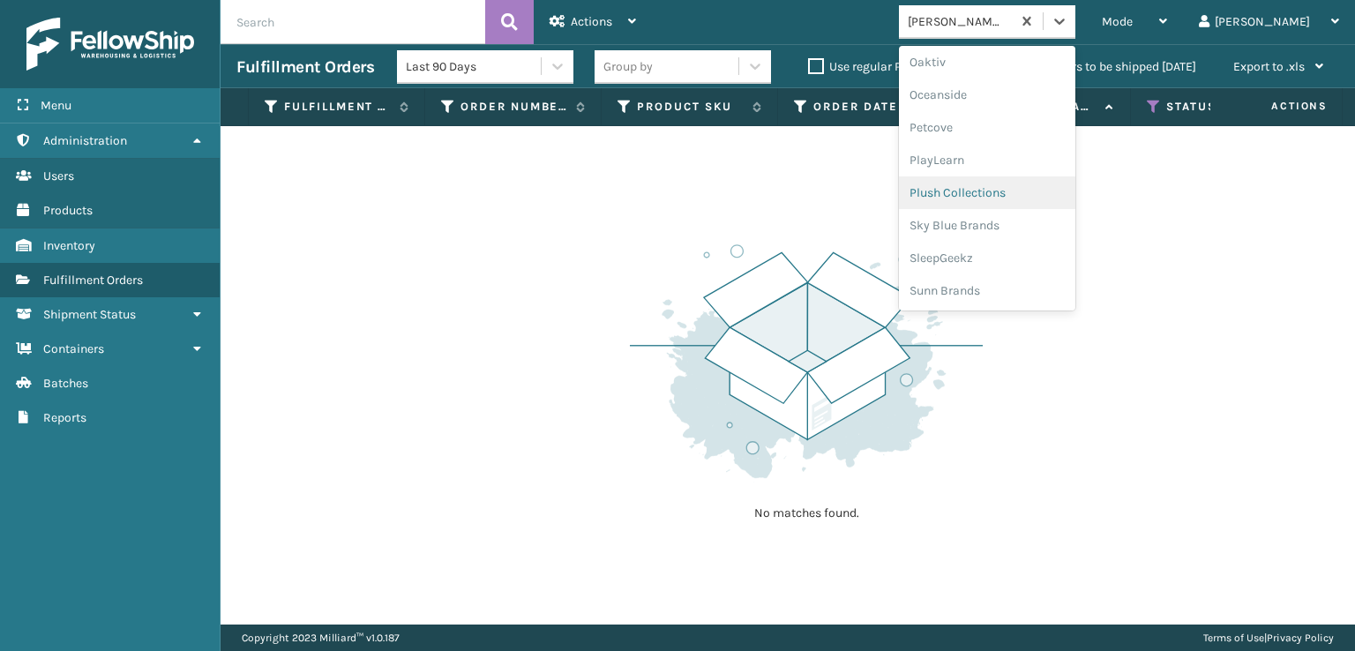
click at [1006, 192] on div "Plush Collections" at bounding box center [987, 192] width 176 height 33
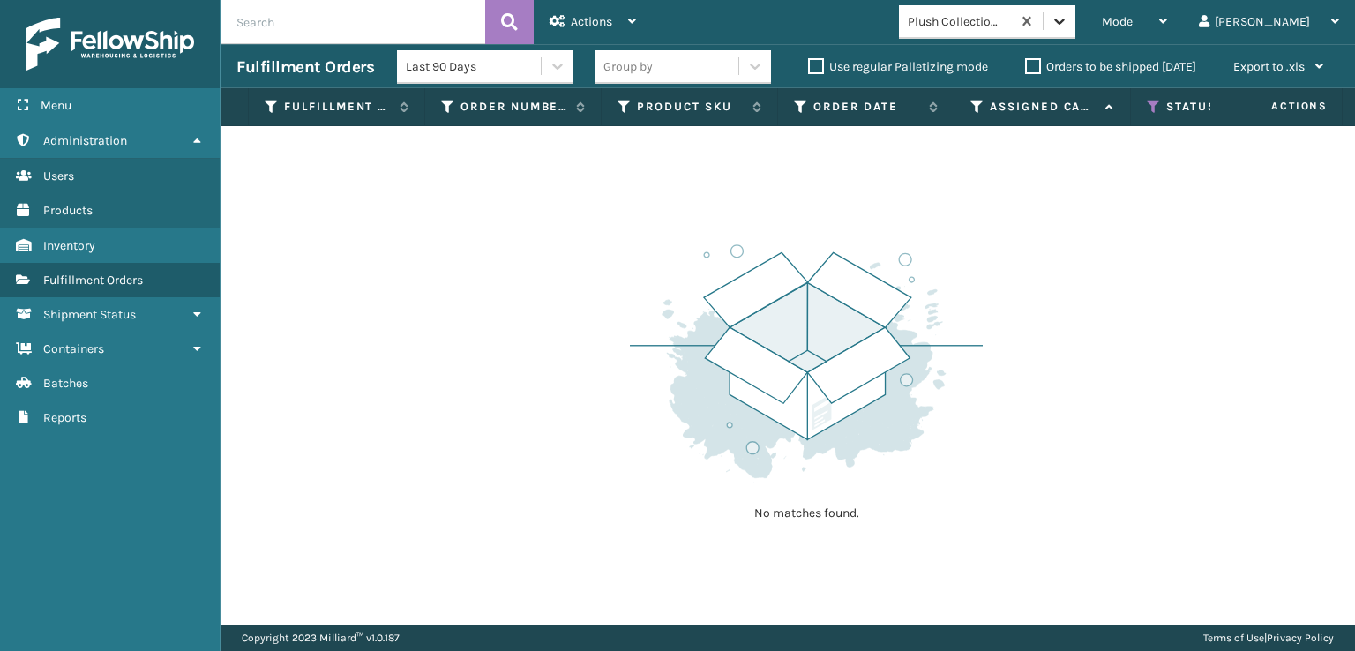
click at [1068, 25] on icon at bounding box center [1060, 21] width 18 height 18
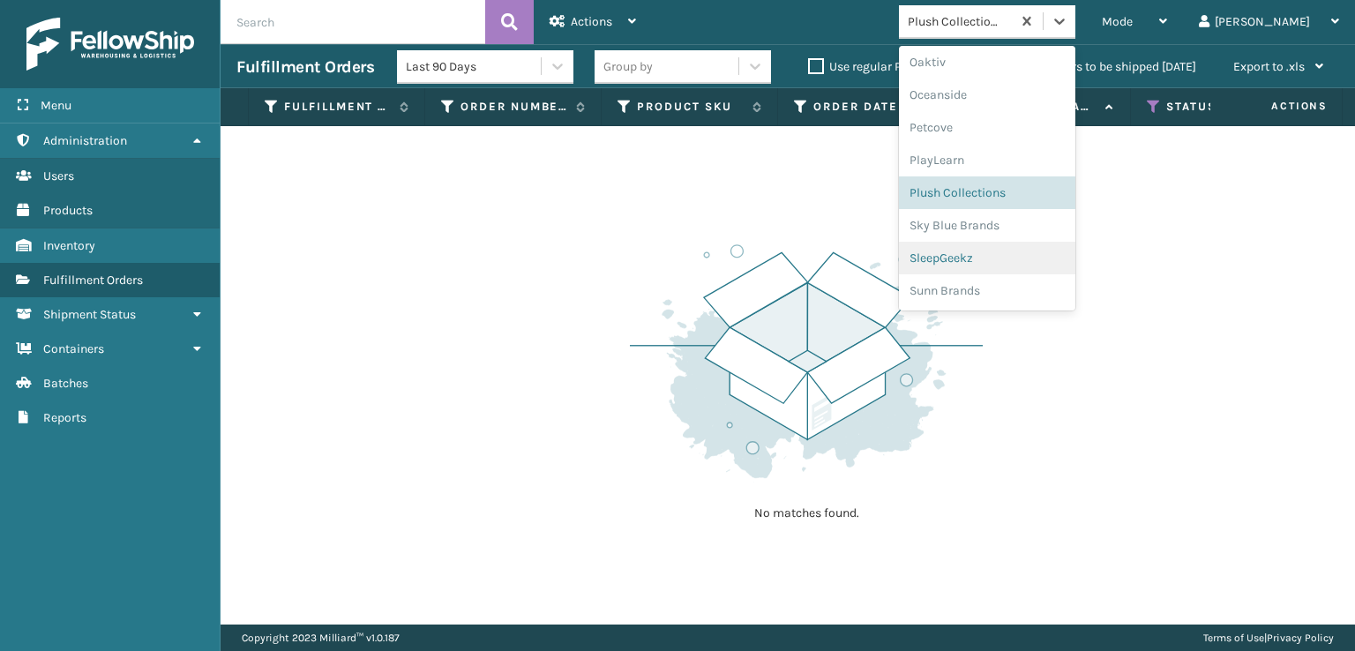
click at [1012, 256] on div "SleepGeekz" at bounding box center [987, 258] width 176 height 33
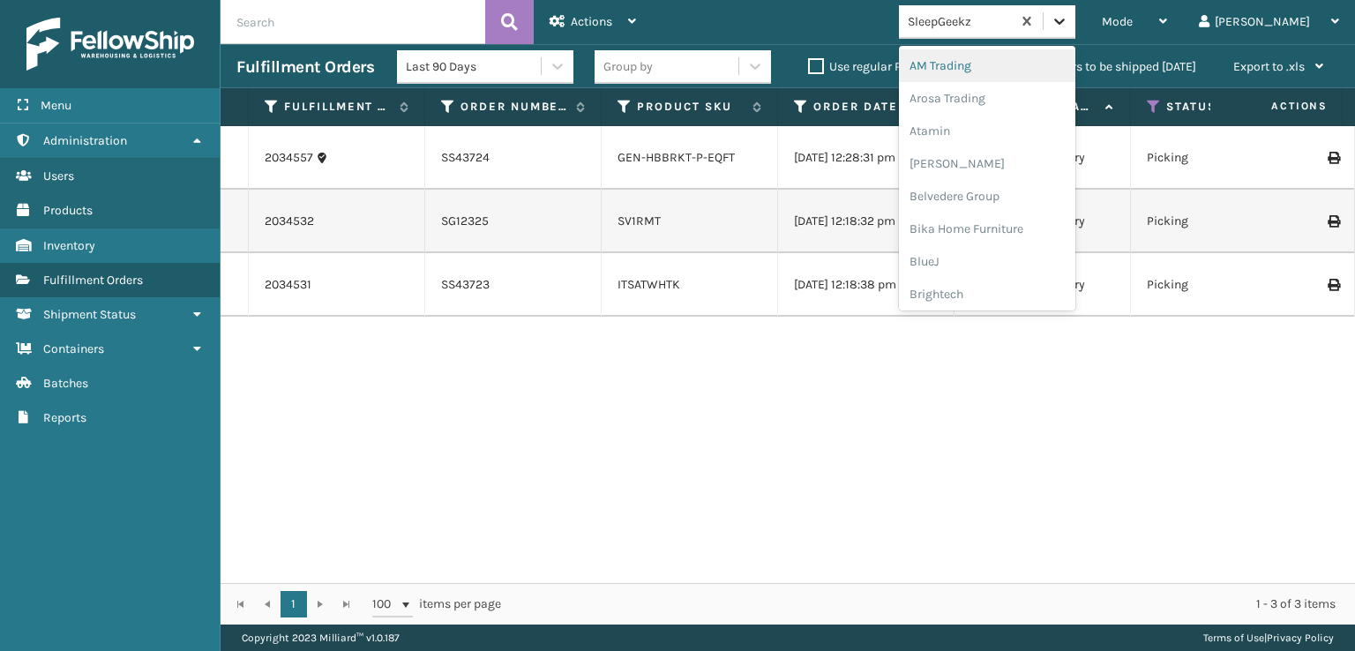
click at [1068, 14] on icon at bounding box center [1060, 21] width 18 height 18
click at [1016, 257] on div "SleepGeekz" at bounding box center [987, 258] width 176 height 33
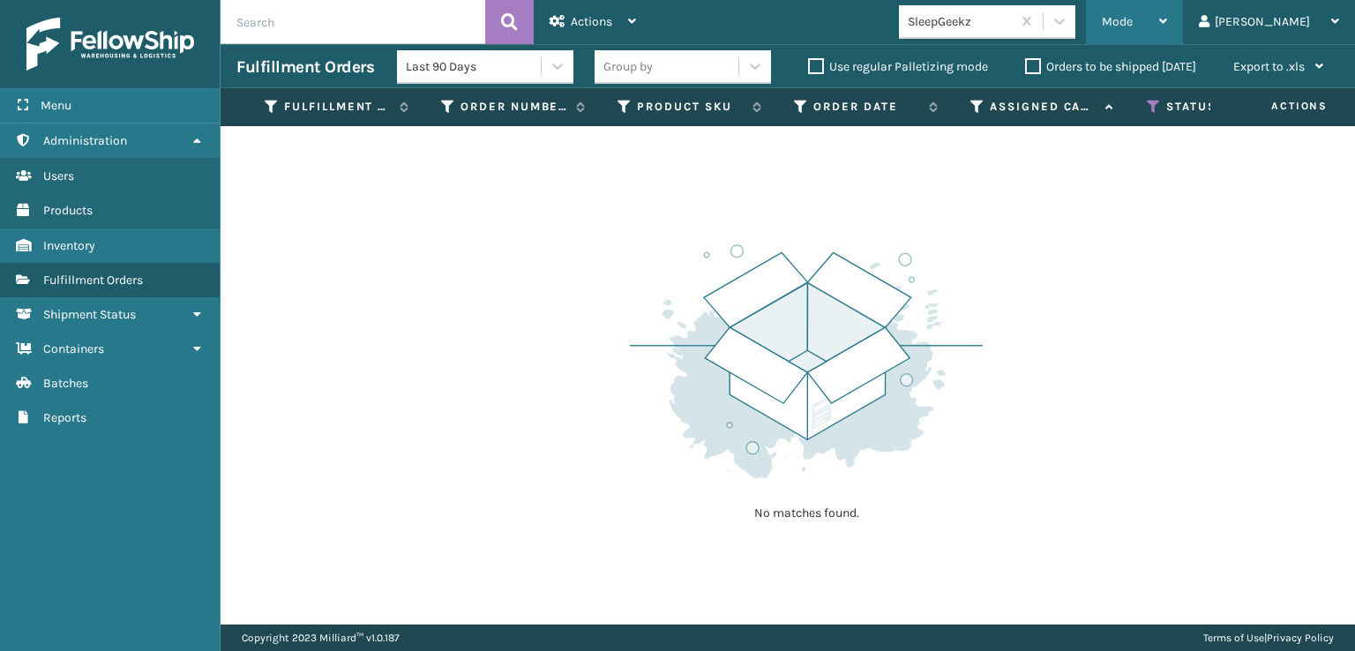
click at [1133, 25] on span "Mode" at bounding box center [1117, 21] width 31 height 15
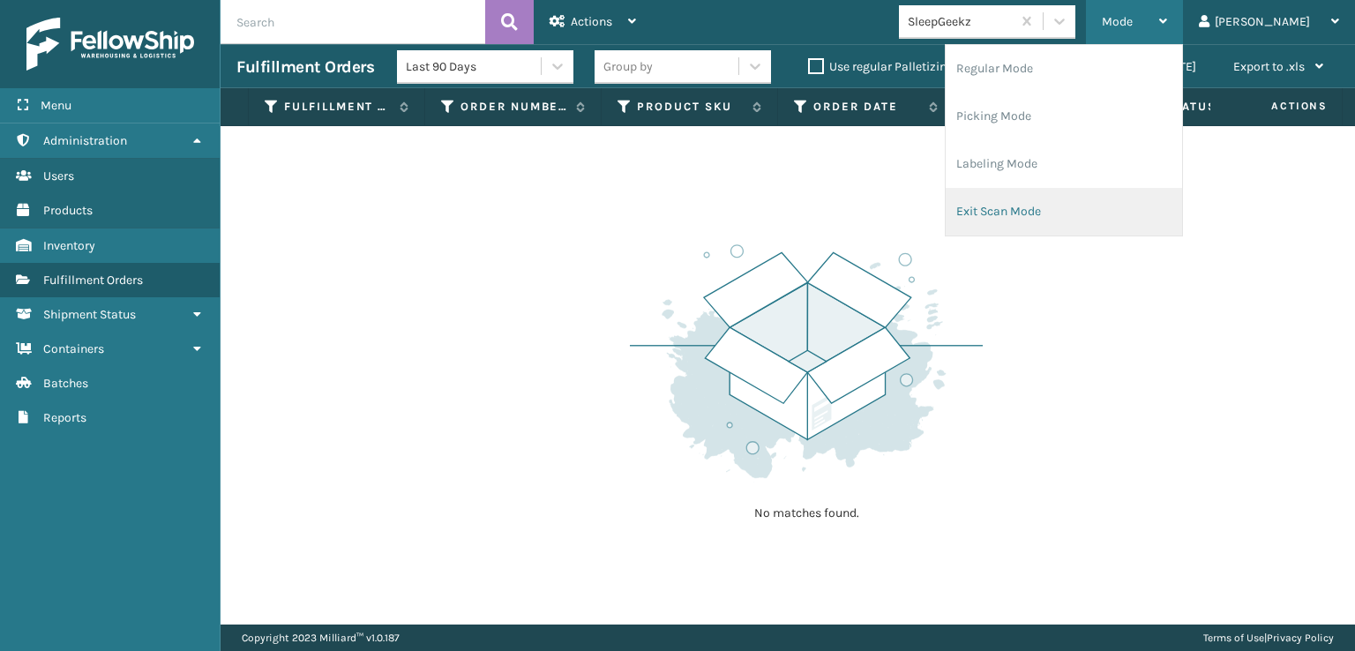
click at [1049, 208] on li "Exit Scan Mode" at bounding box center [1064, 212] width 236 height 48
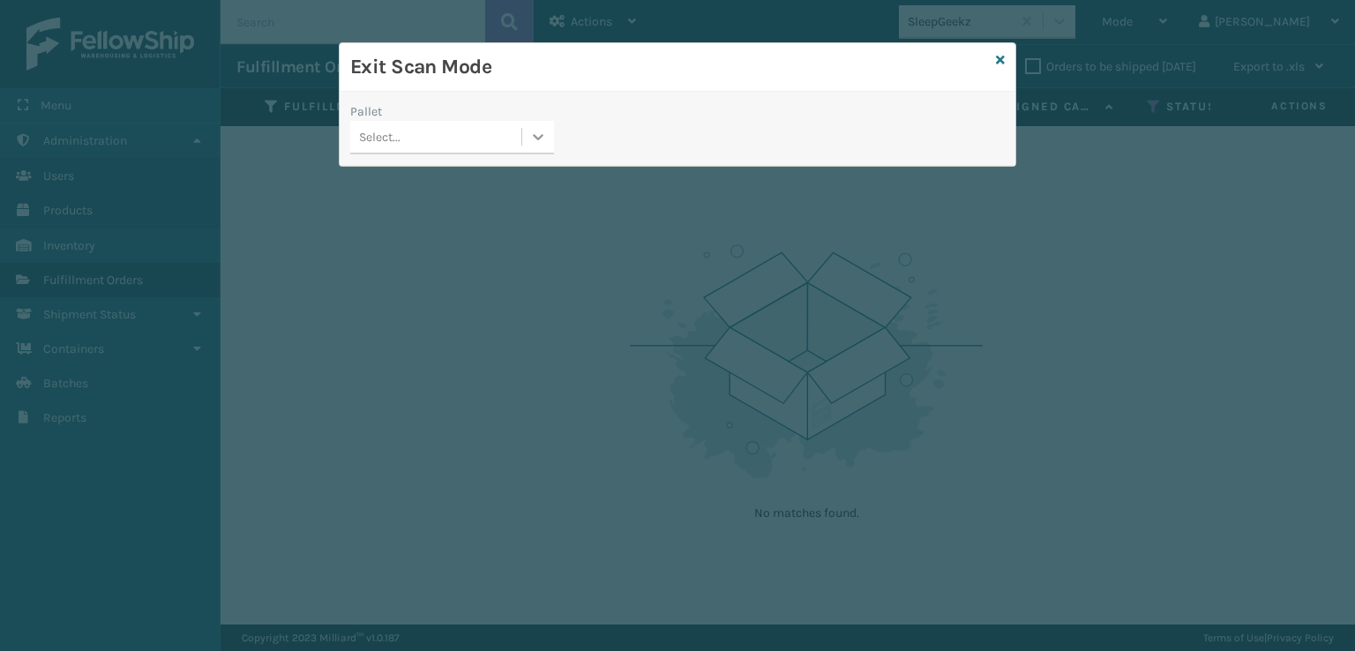
click at [534, 135] on icon at bounding box center [539, 137] width 11 height 6
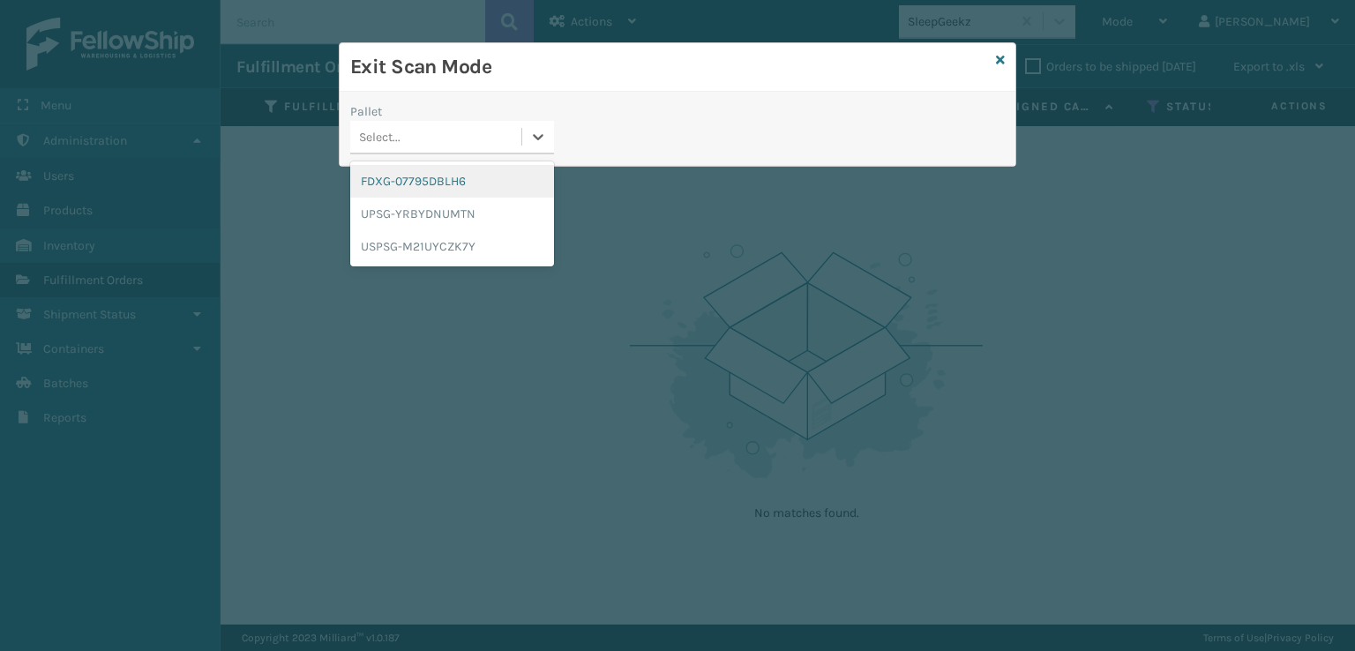
click at [420, 184] on div "FDXG-07795DBLH6" at bounding box center [452, 181] width 204 height 33
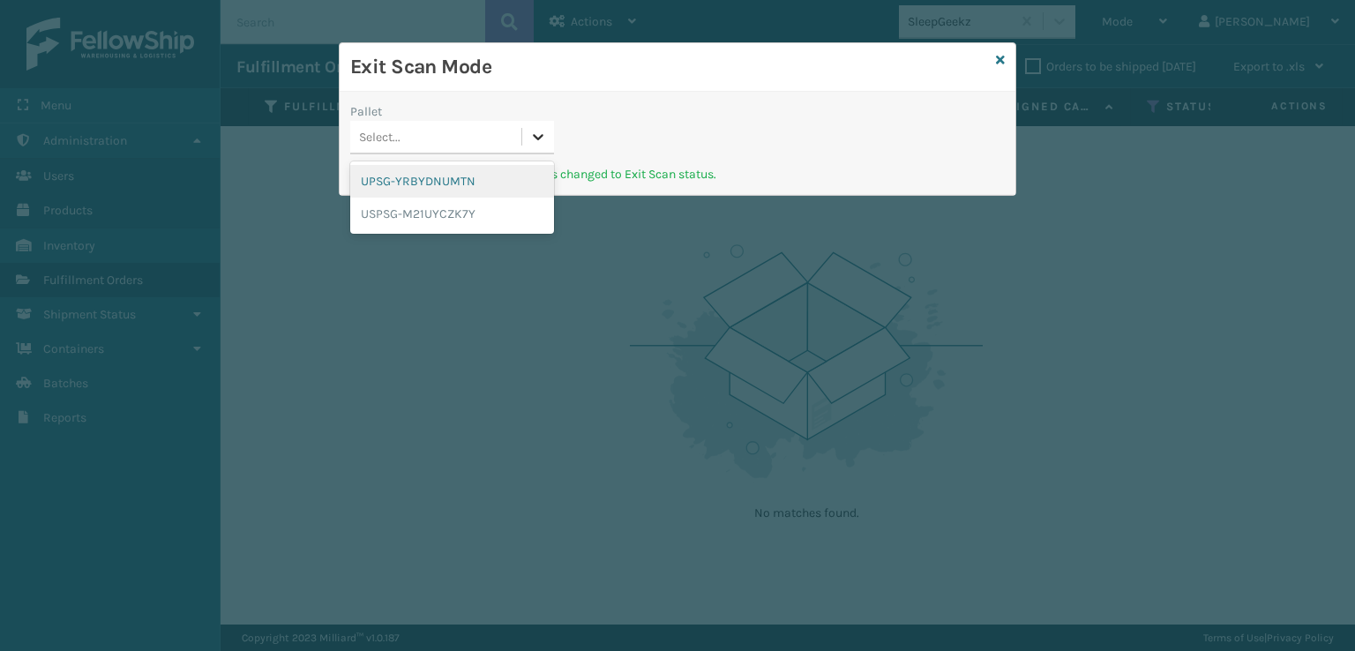
click at [546, 130] on icon at bounding box center [538, 137] width 18 height 18
click at [438, 180] on div "UPSG-YRBYDNUMTN" at bounding box center [452, 181] width 204 height 33
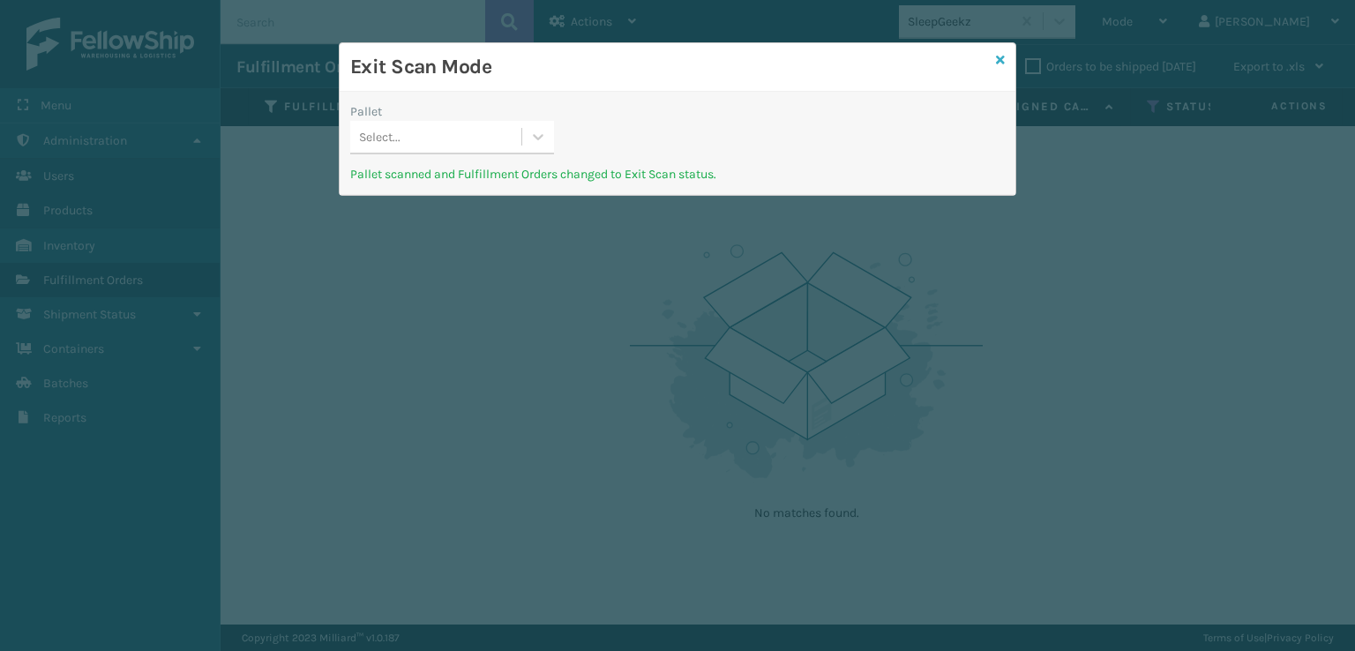
click at [1000, 64] on icon at bounding box center [1000, 60] width 9 height 12
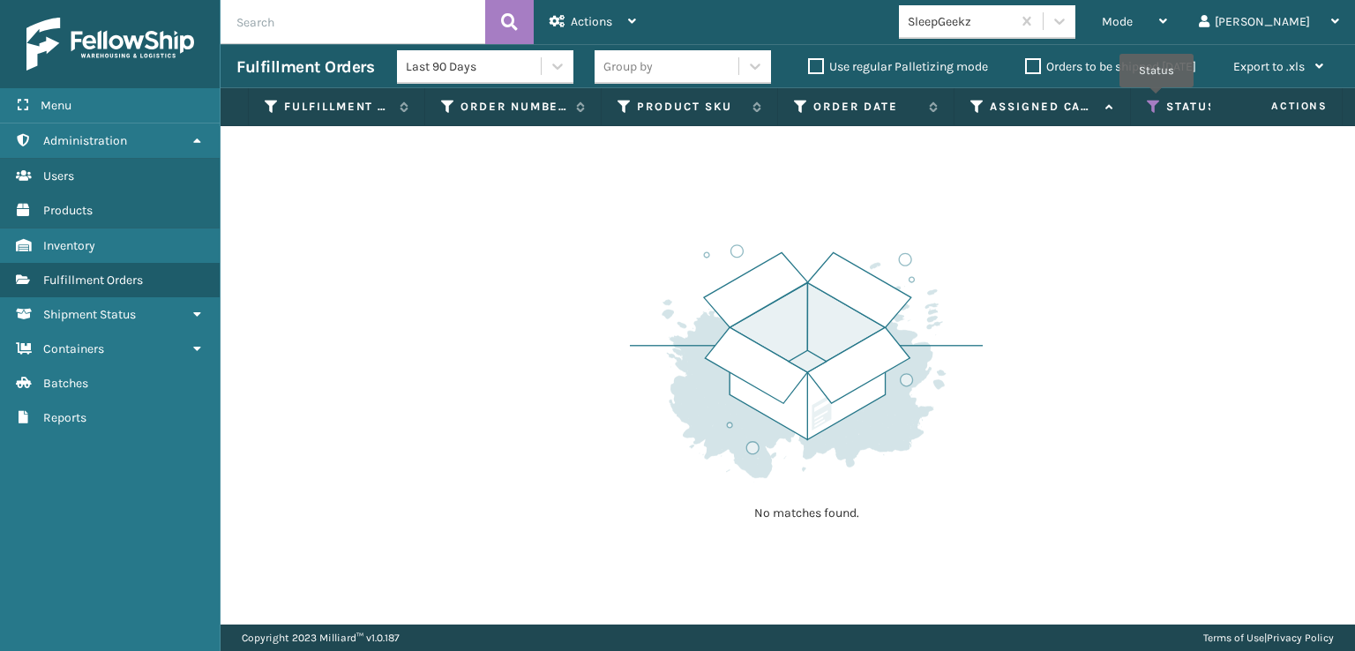
click at [1157, 100] on icon at bounding box center [1154, 107] width 14 height 16
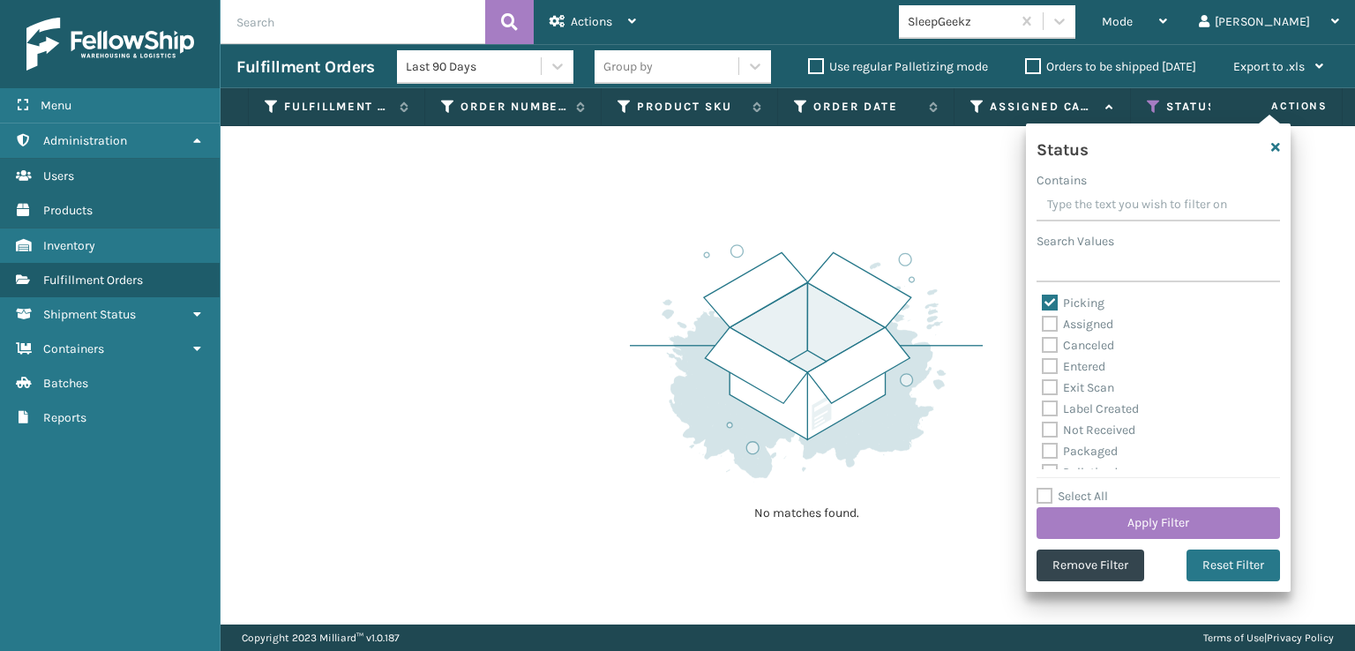
click at [1052, 302] on label "Picking" at bounding box center [1073, 303] width 63 height 15
click at [1043, 302] on input "Picking" at bounding box center [1042, 298] width 1 height 11
checkbox input "false"
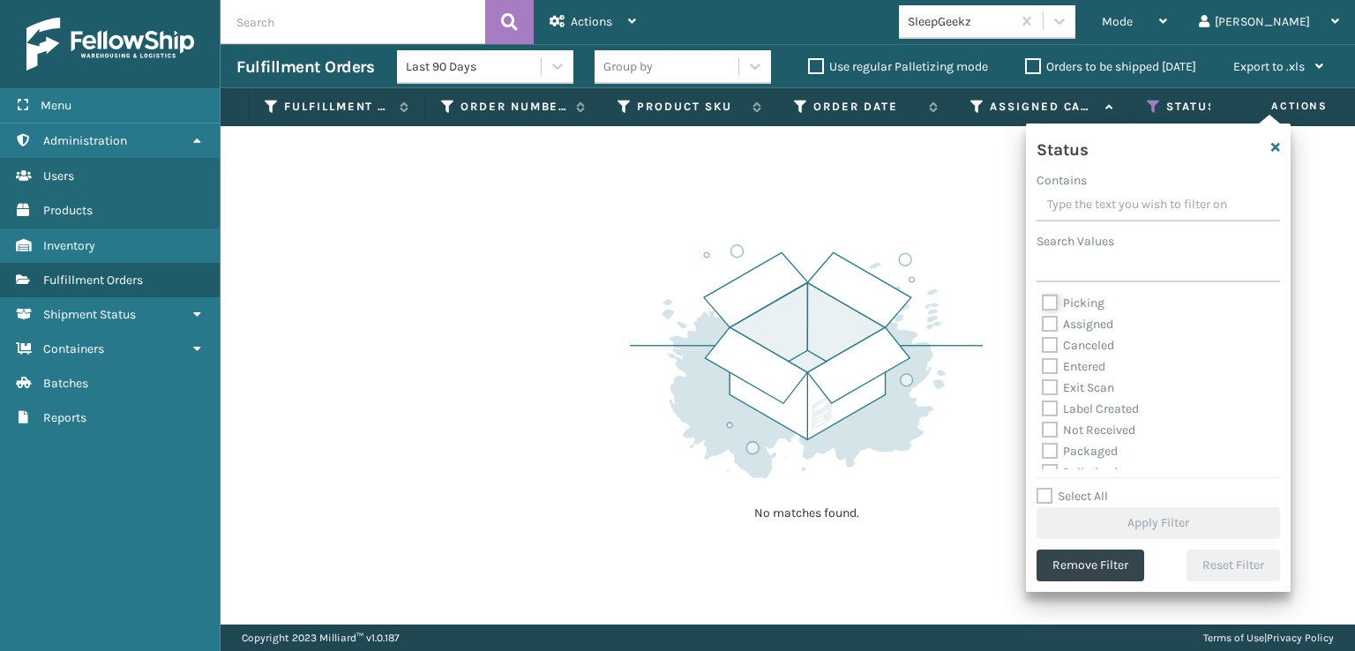
scroll to position [99, 0]
click at [1048, 373] on label "Palletized" at bounding box center [1080, 373] width 76 height 15
click at [1043, 373] on input "Palletized" at bounding box center [1042, 368] width 1 height 11
checkbox input "true"
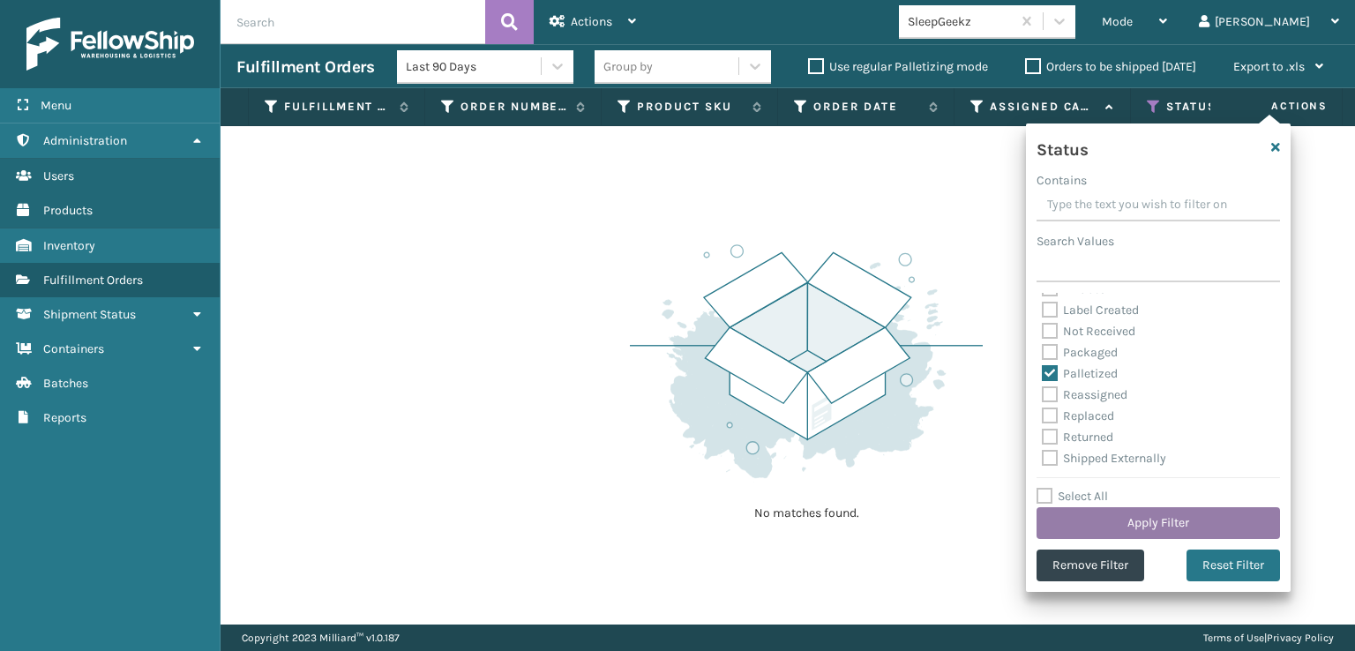
click at [1127, 519] on button "Apply Filter" at bounding box center [1158, 523] width 243 height 32
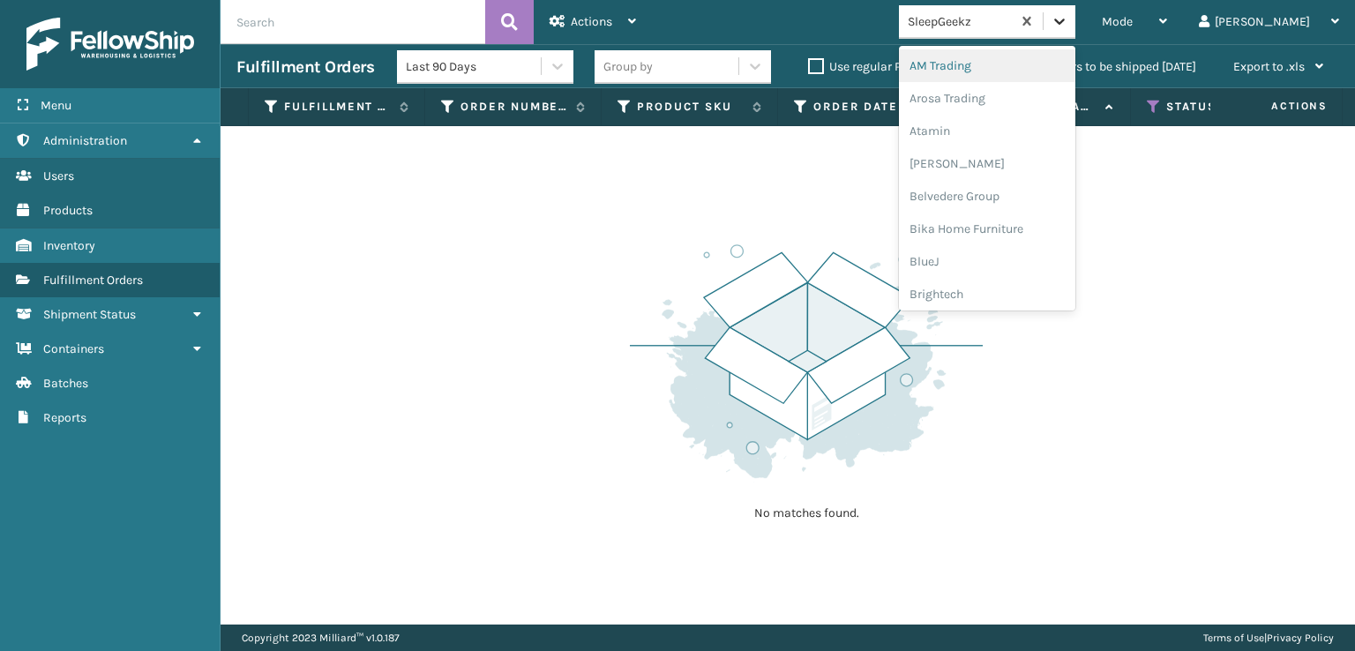
click at [1068, 15] on icon at bounding box center [1060, 21] width 18 height 18
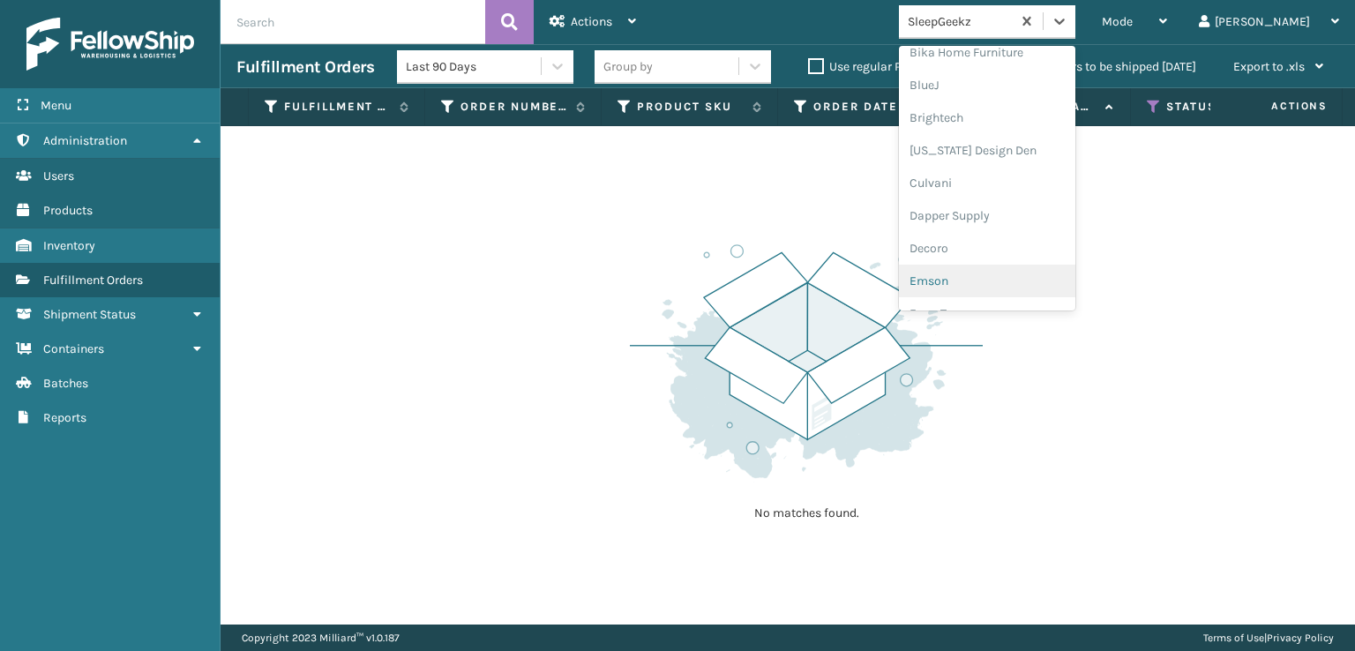
scroll to position [265, 0]
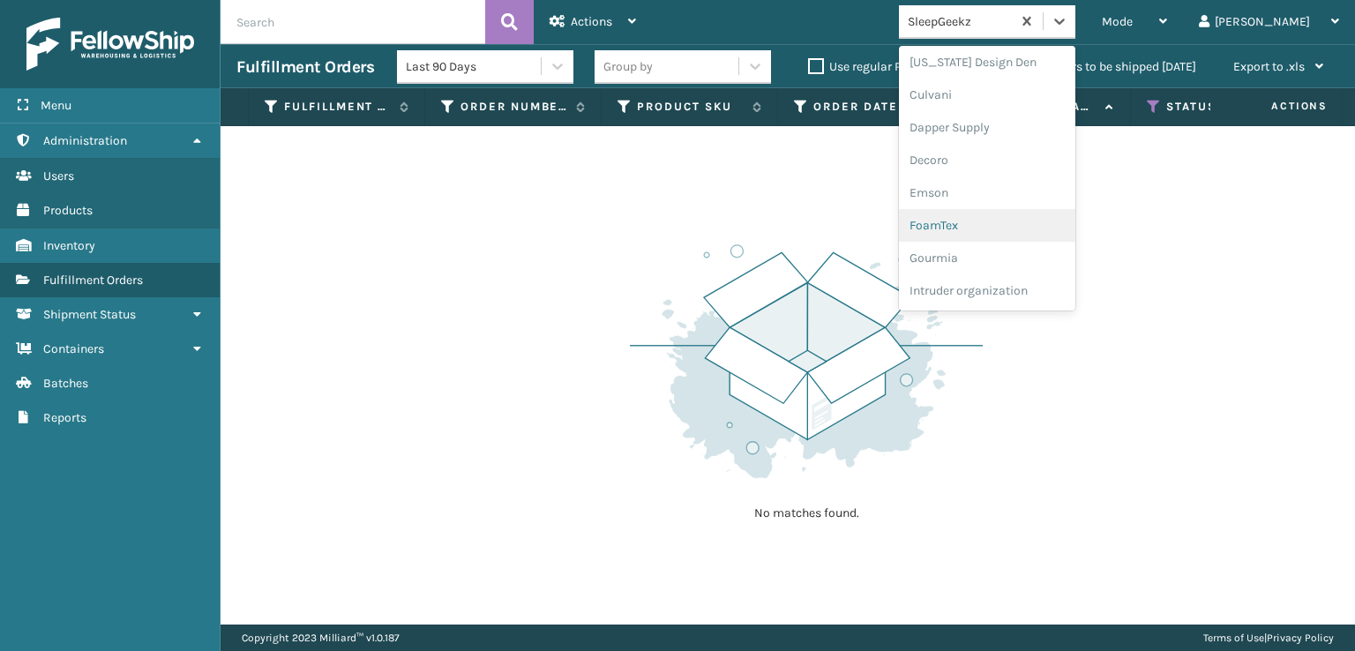
click at [1002, 223] on div "FoamTex" at bounding box center [987, 225] width 176 height 33
click at [1068, 29] on icon at bounding box center [1060, 21] width 18 height 18
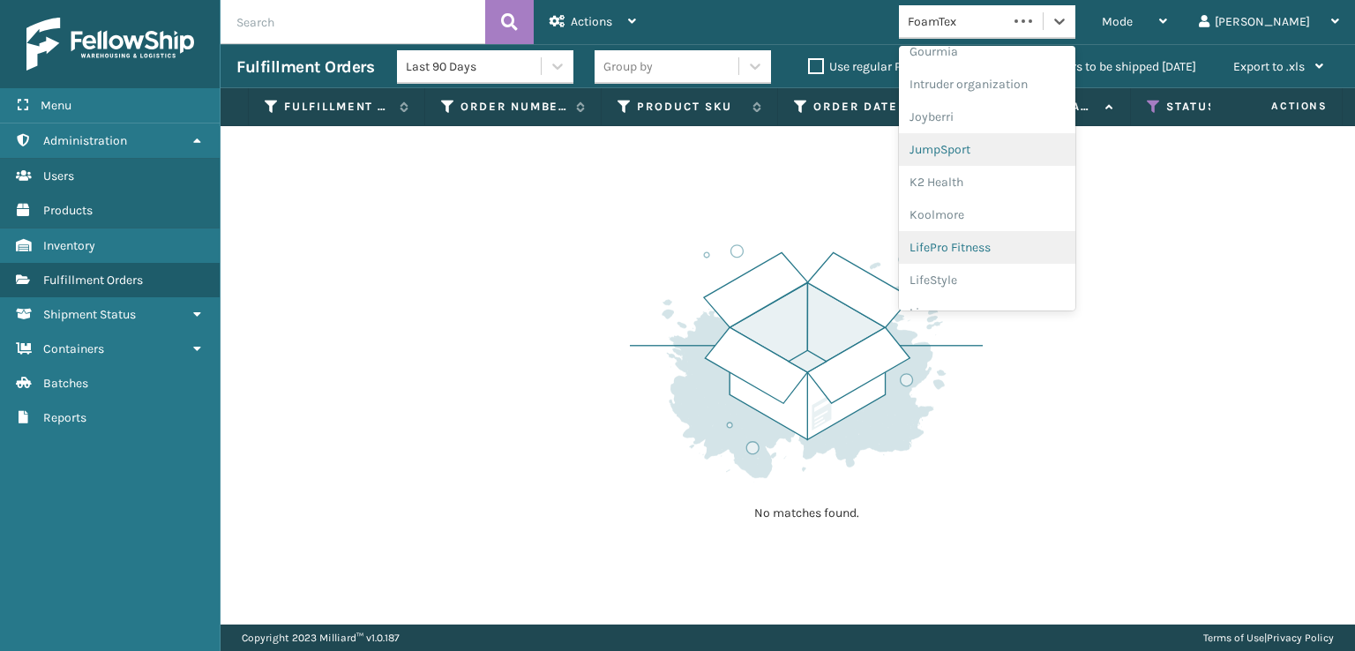
scroll to position [558, 0]
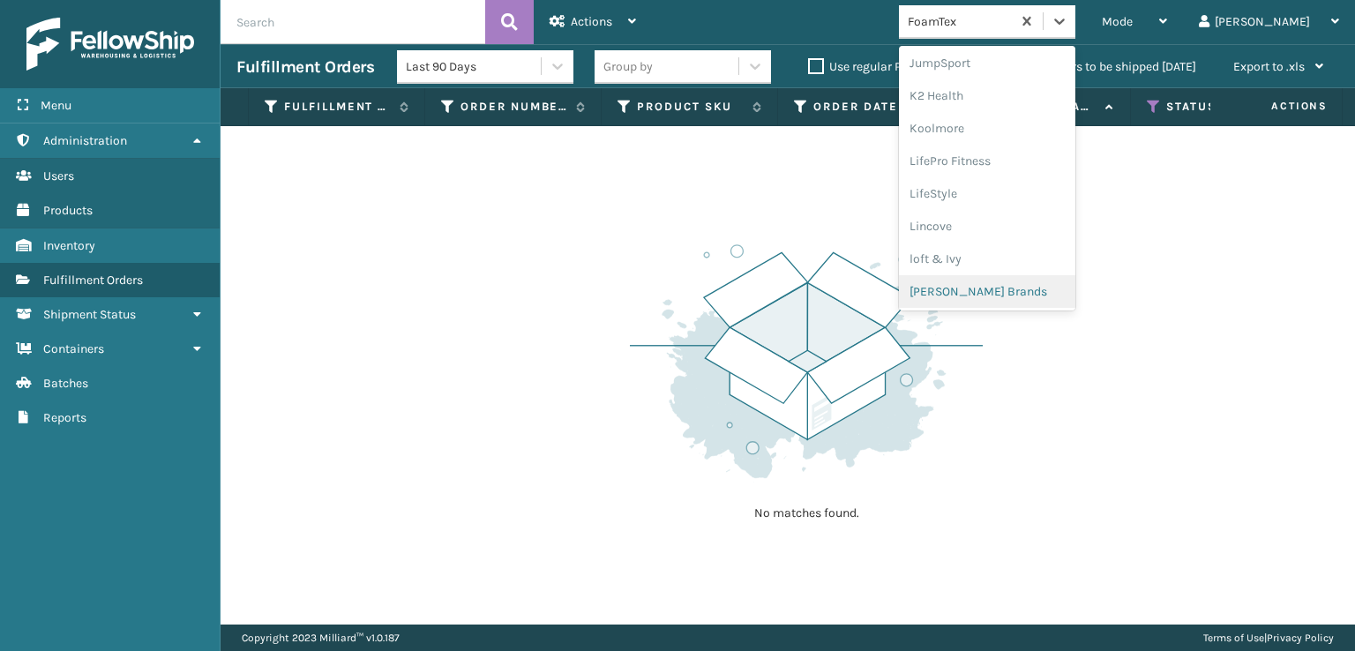
click at [997, 296] on div "[PERSON_NAME] Brands" at bounding box center [987, 291] width 176 height 33
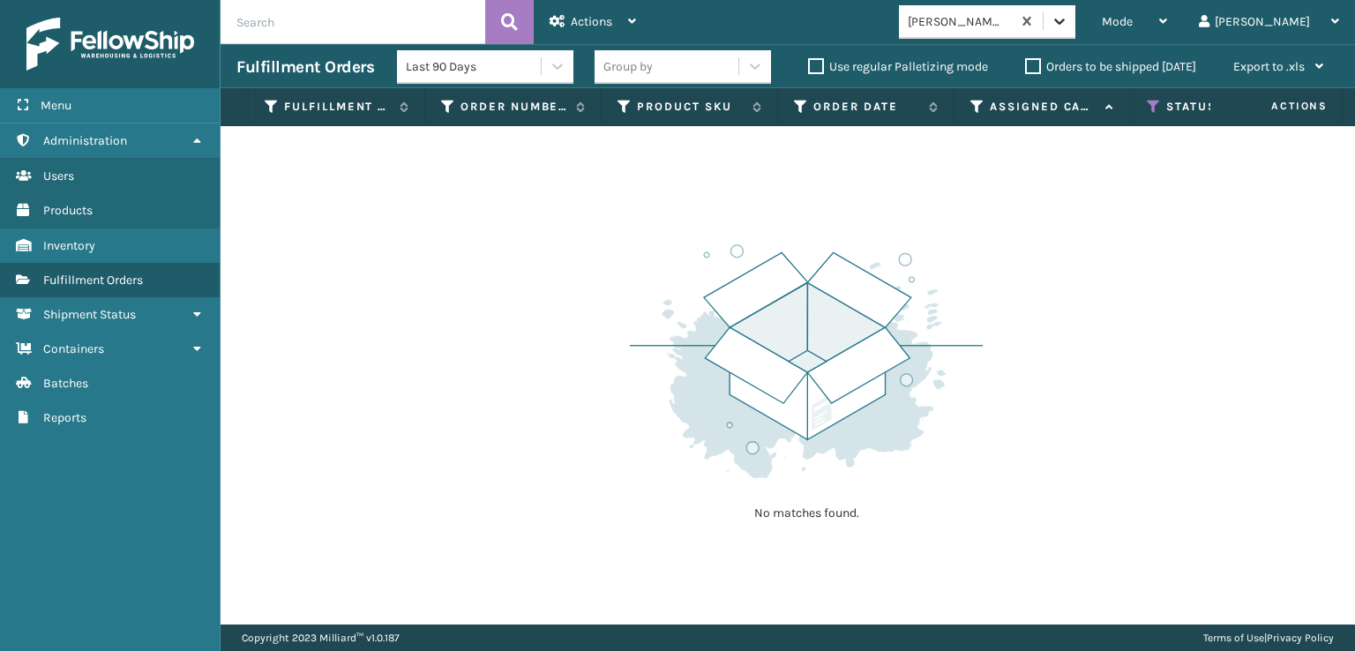
click at [1075, 29] on div at bounding box center [1060, 21] width 32 height 32
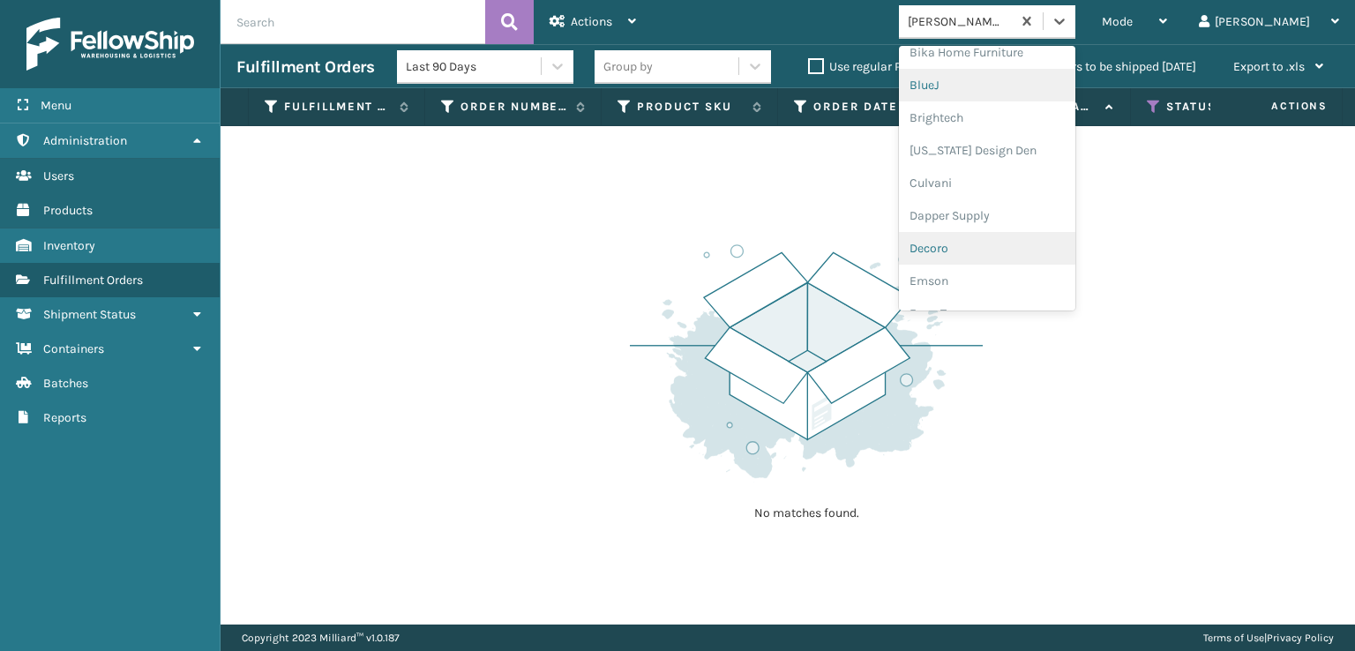
scroll to position [265, 0]
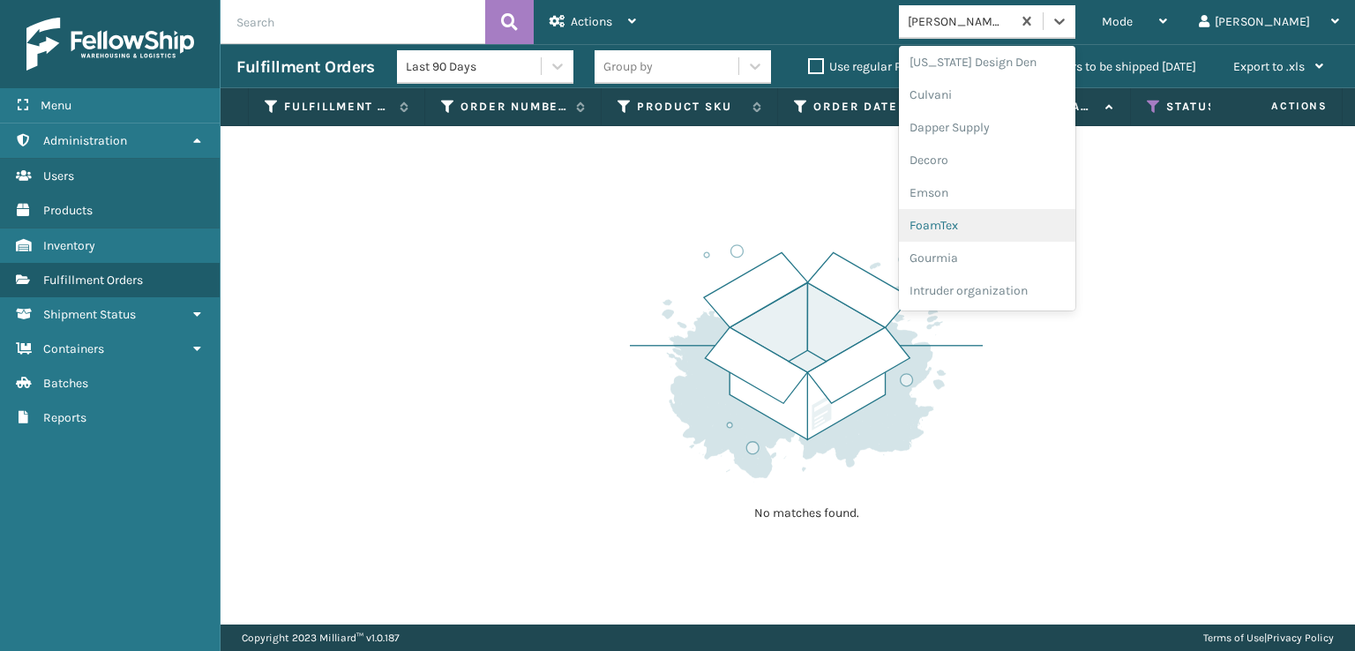
click at [1017, 217] on div "FoamTex" at bounding box center [987, 225] width 176 height 33
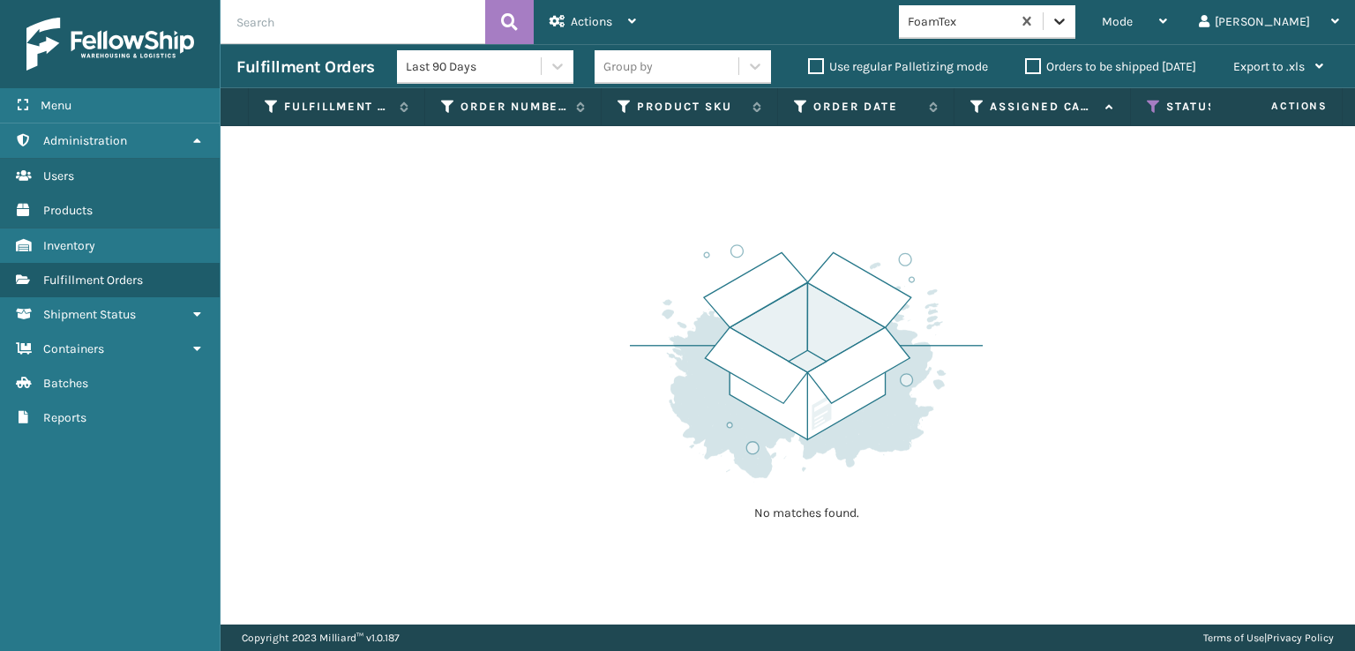
click at [1068, 19] on icon at bounding box center [1060, 21] width 18 height 18
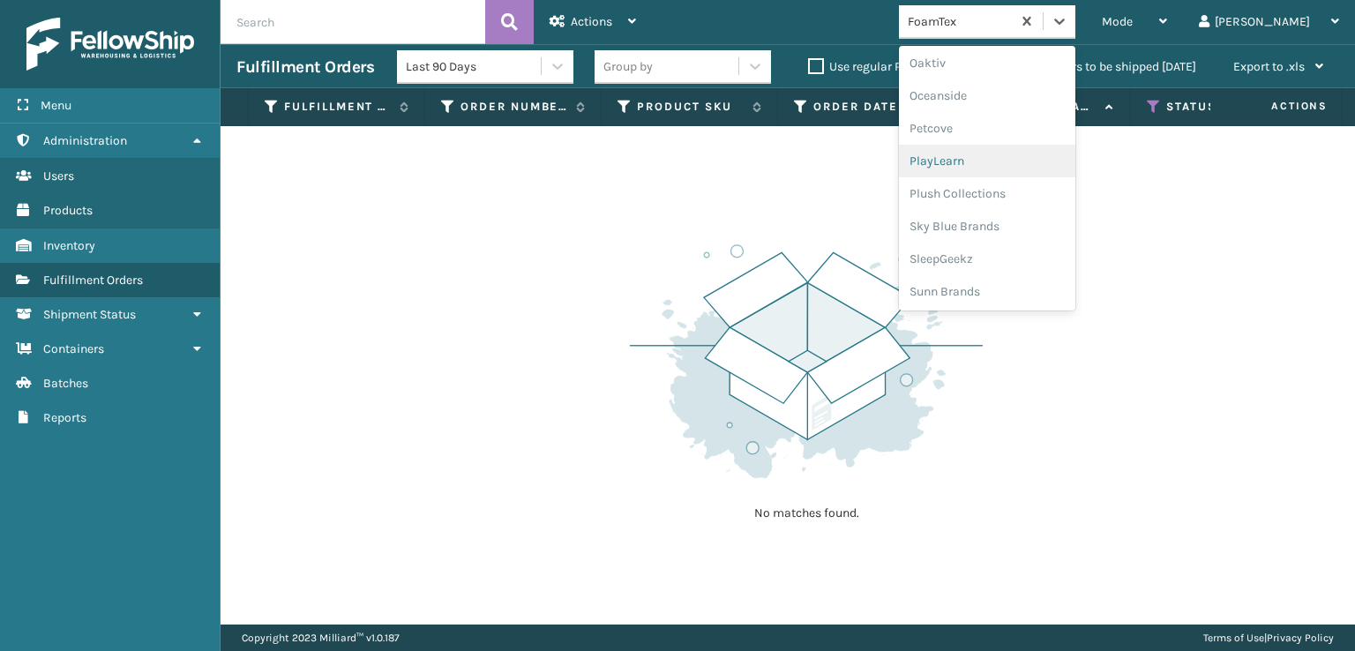
scroll to position [852, 0]
click at [1013, 188] on div "Plush Collections" at bounding box center [987, 192] width 176 height 33
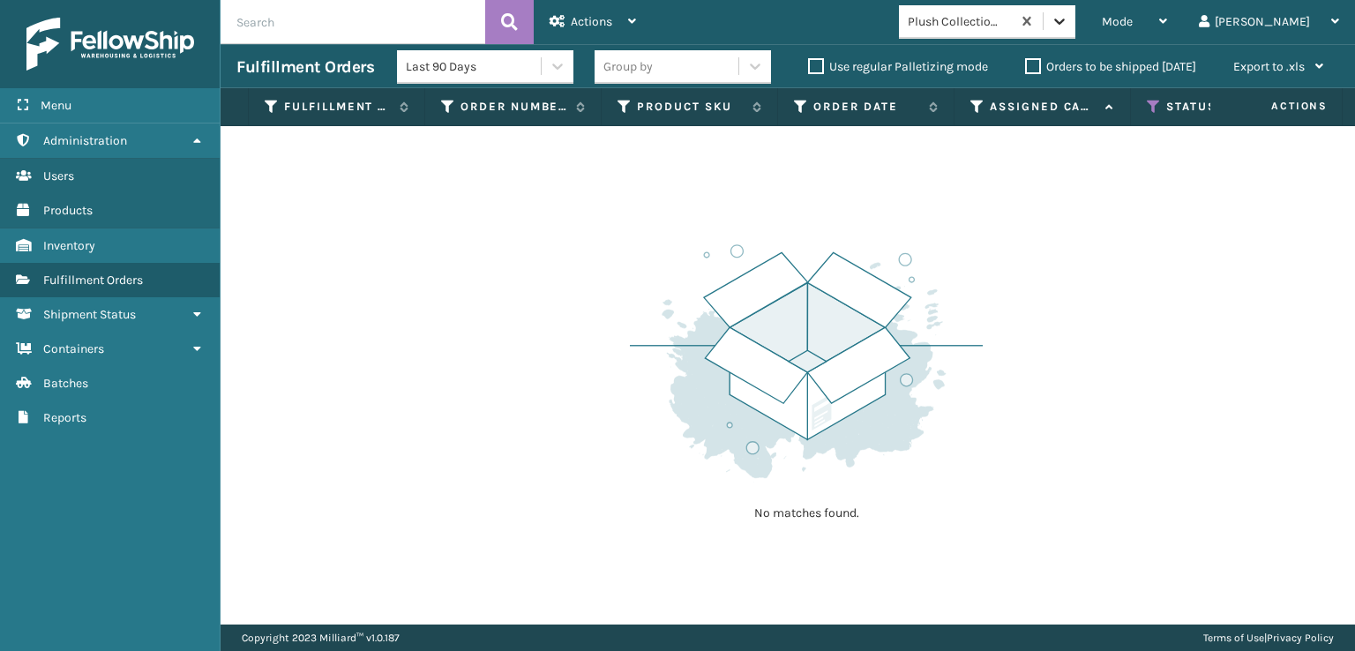
click at [1075, 36] on div at bounding box center [1060, 21] width 32 height 32
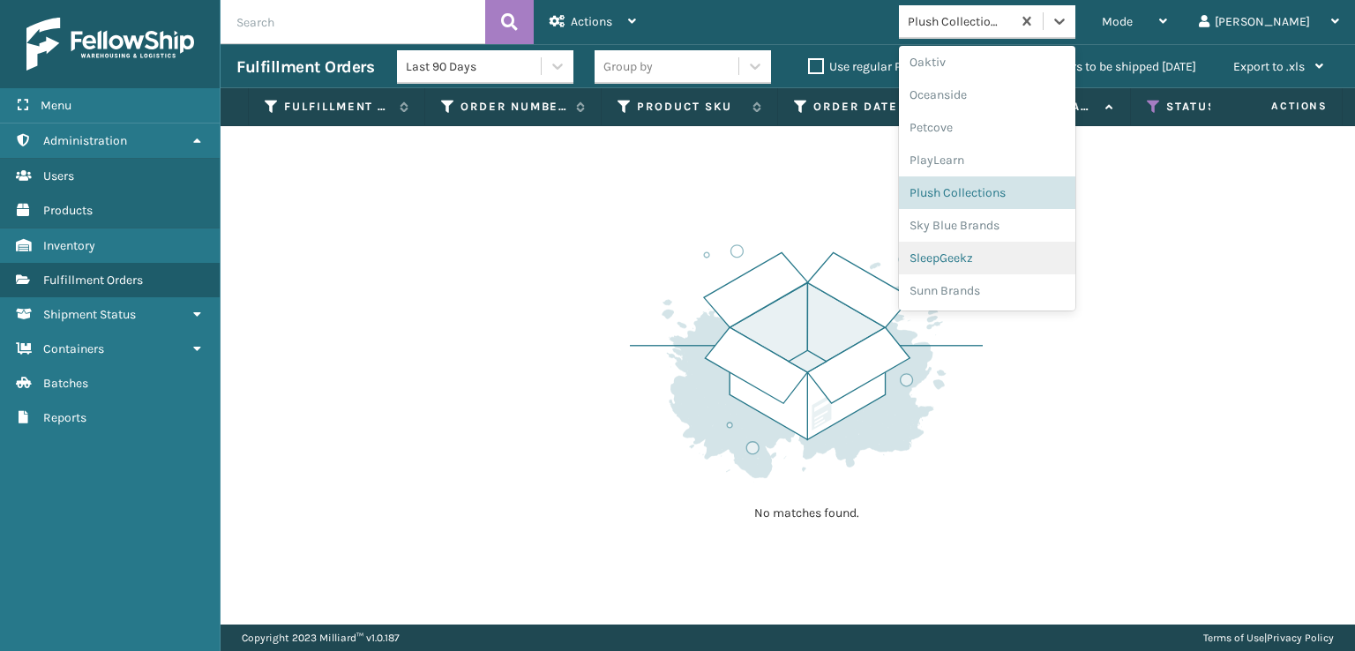
click at [1031, 257] on div "SleepGeekz" at bounding box center [987, 258] width 176 height 33
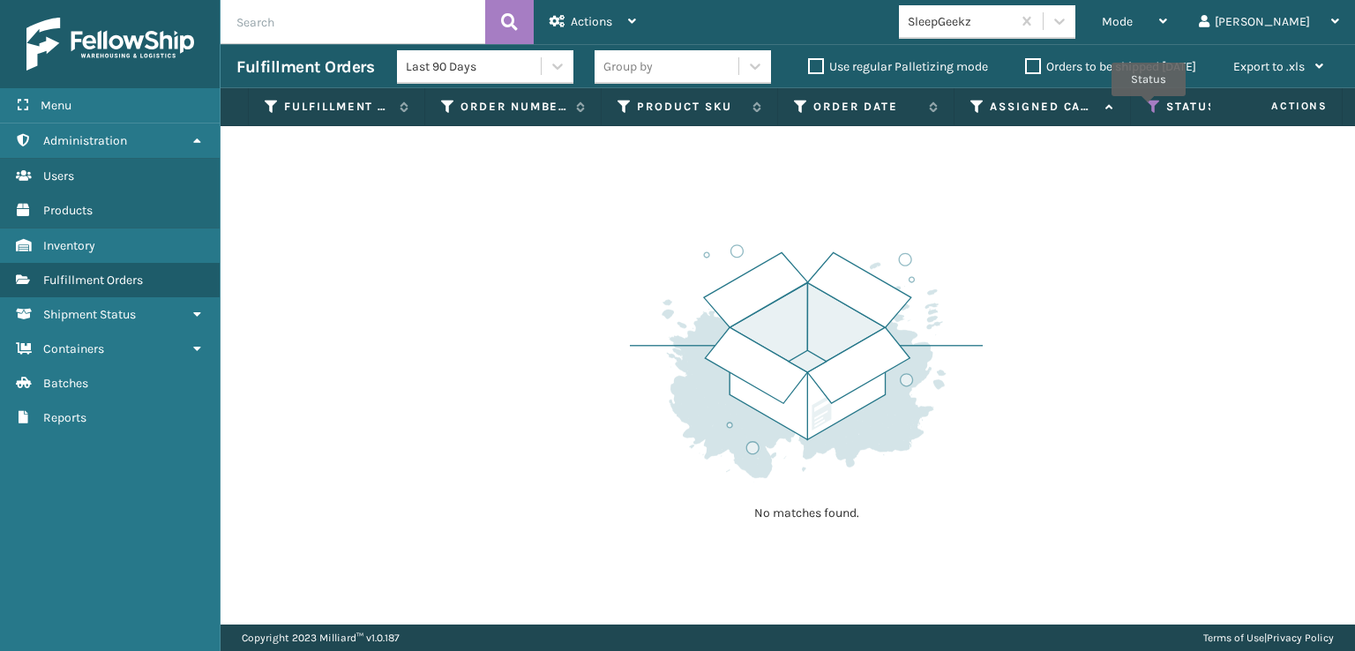
click at [1149, 109] on icon at bounding box center [1154, 107] width 14 height 16
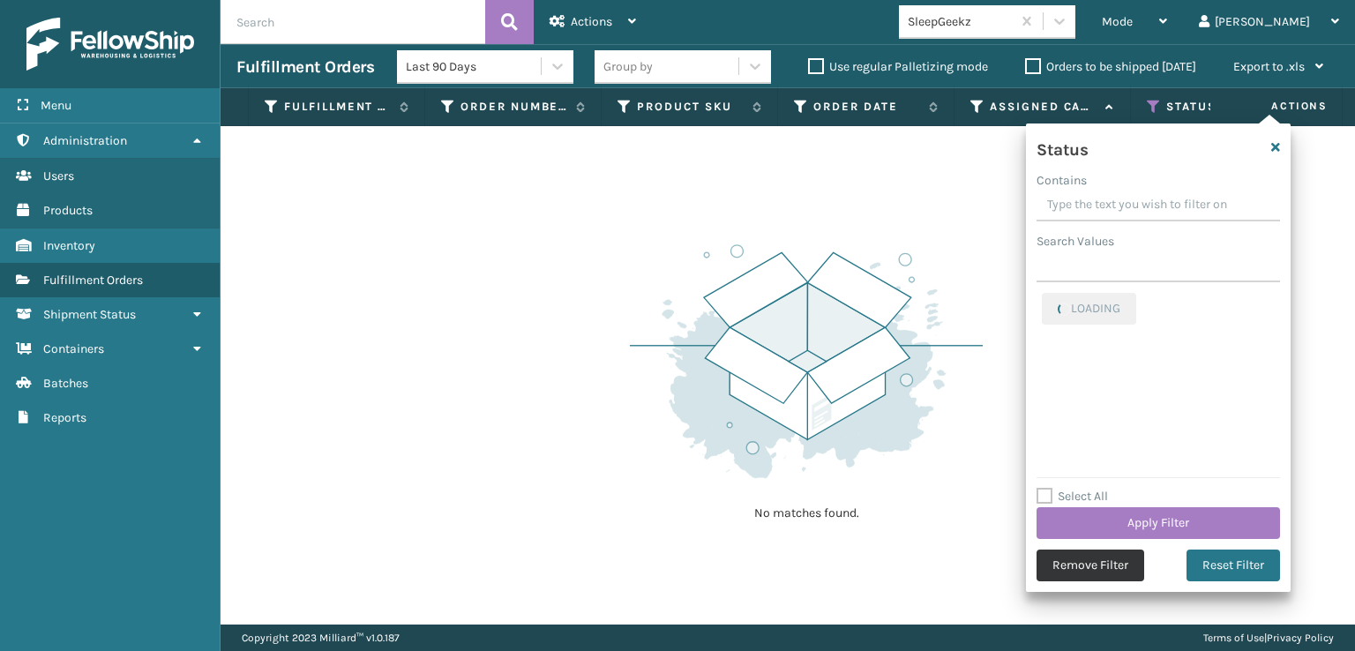
click at [1078, 570] on button "Remove Filter" at bounding box center [1091, 566] width 108 height 32
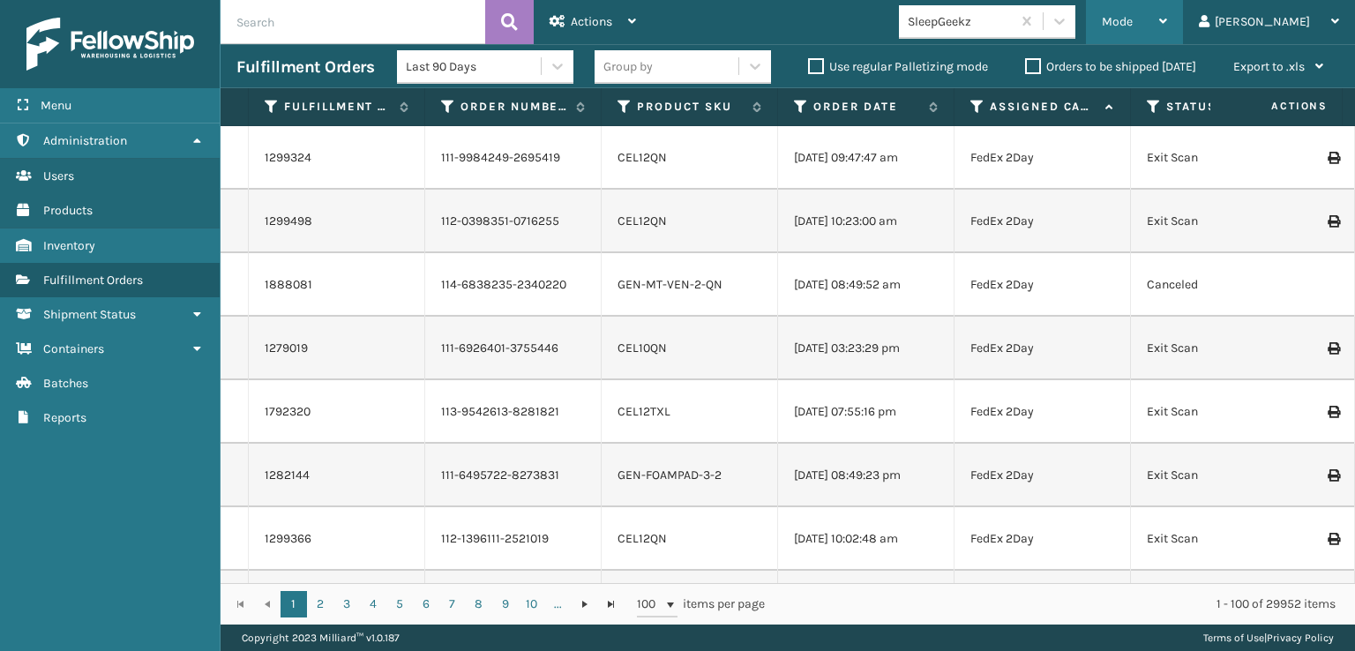
click at [1167, 34] on div "Mode" at bounding box center [1134, 22] width 65 height 44
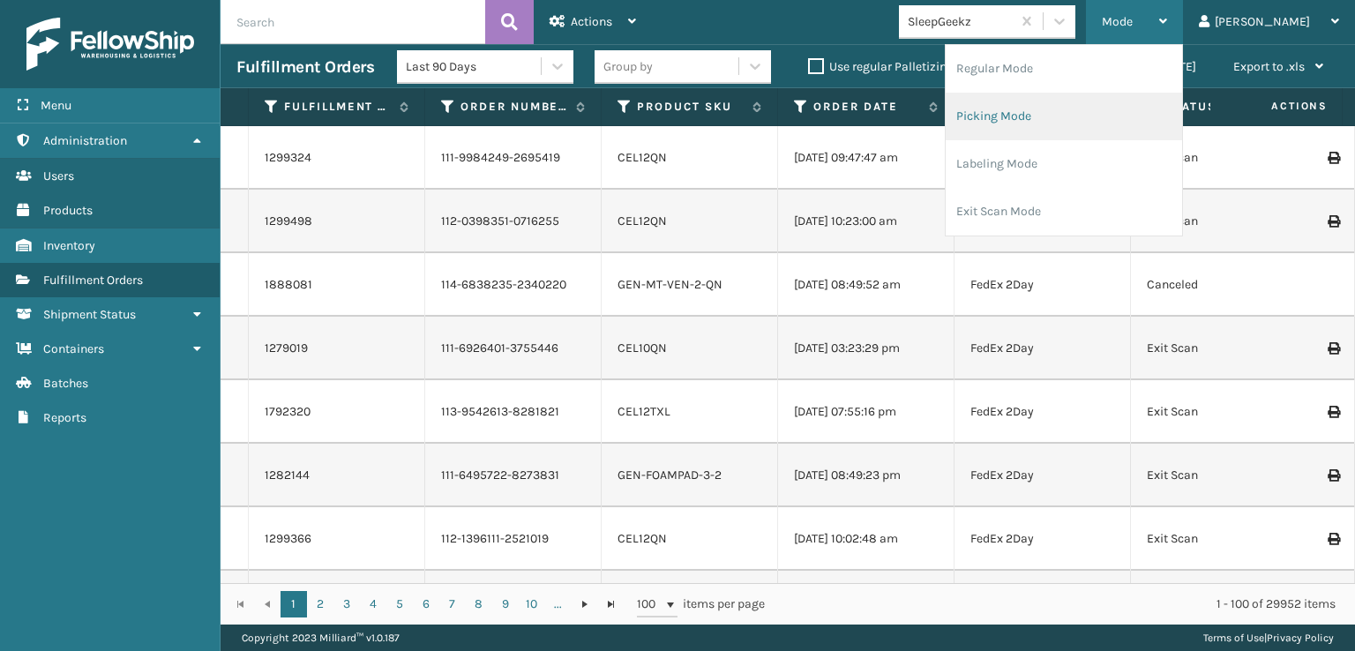
click at [1083, 112] on li "Picking Mode" at bounding box center [1064, 117] width 236 height 48
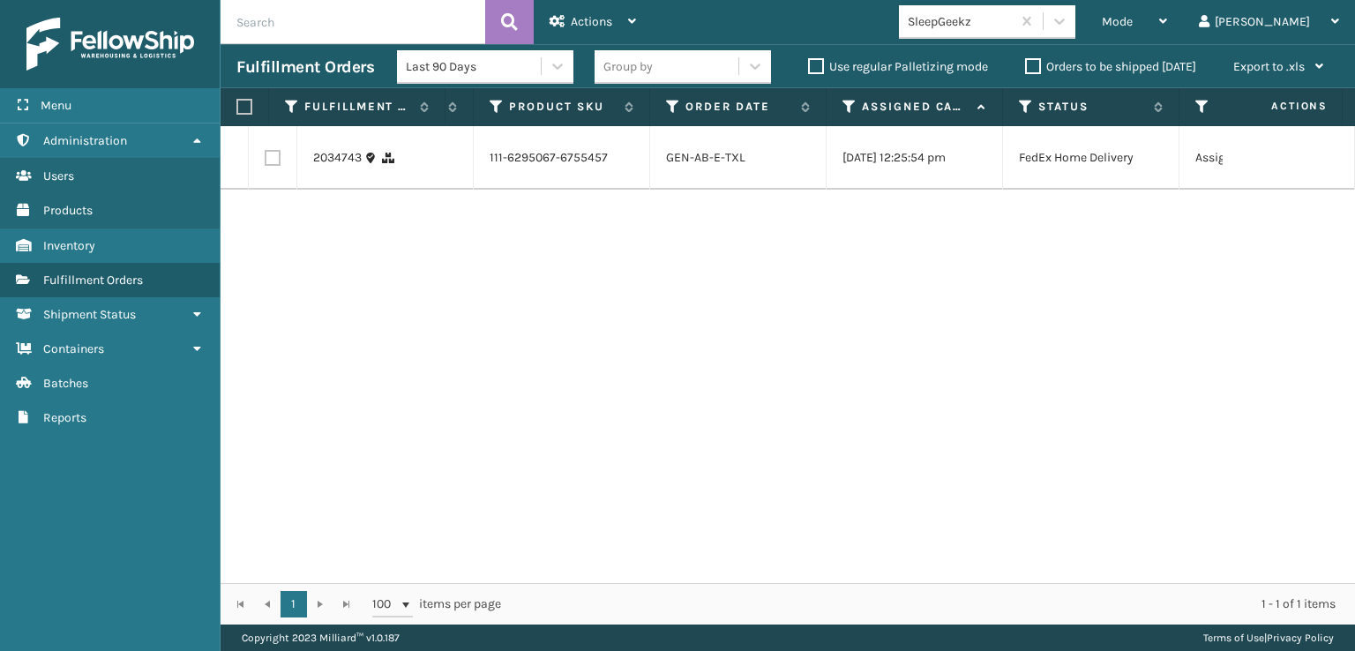
scroll to position [0, 0]
click at [1075, 33] on div at bounding box center [1060, 21] width 32 height 32
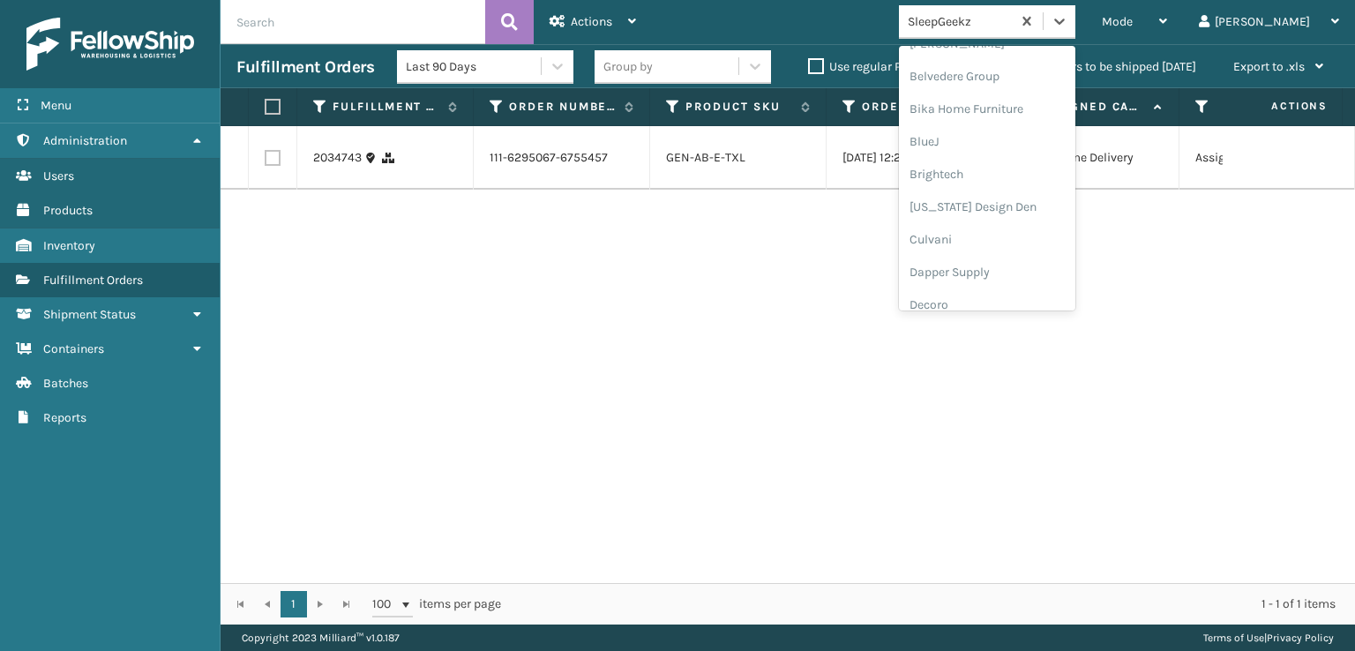
scroll to position [353, 0]
click at [1015, 132] on div "FoamTex" at bounding box center [987, 137] width 176 height 33
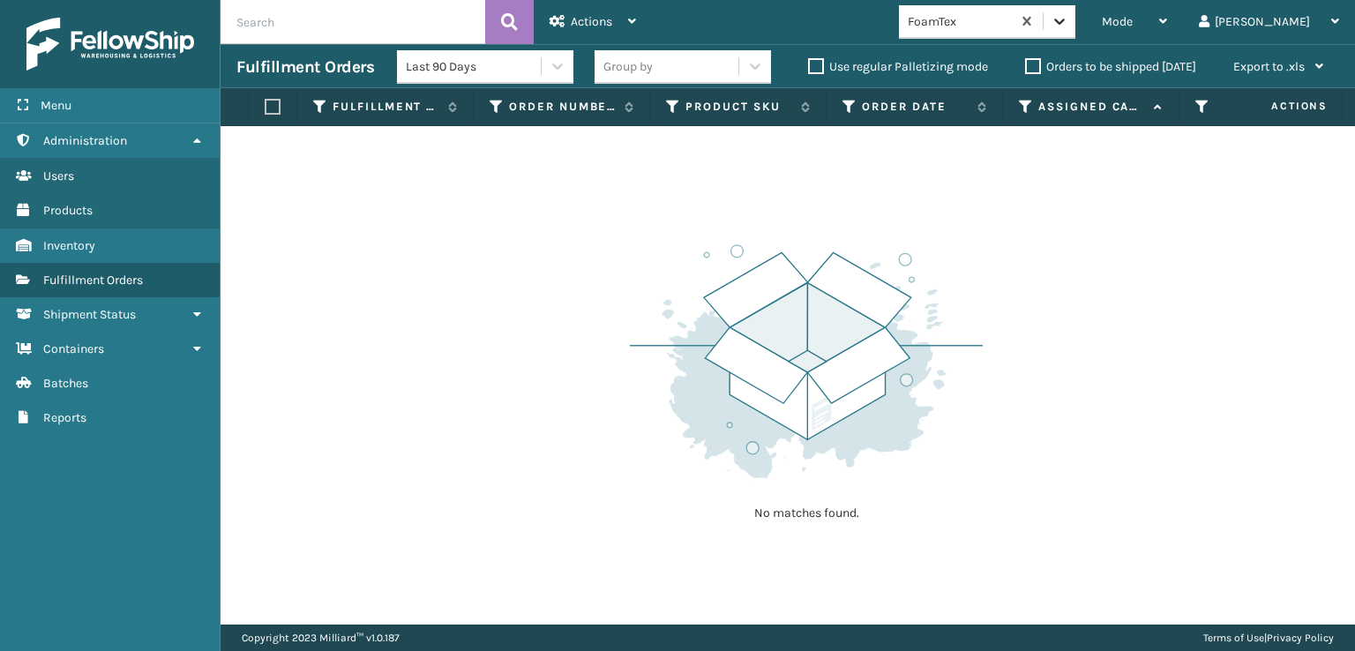
click at [1068, 23] on icon at bounding box center [1060, 21] width 18 height 18
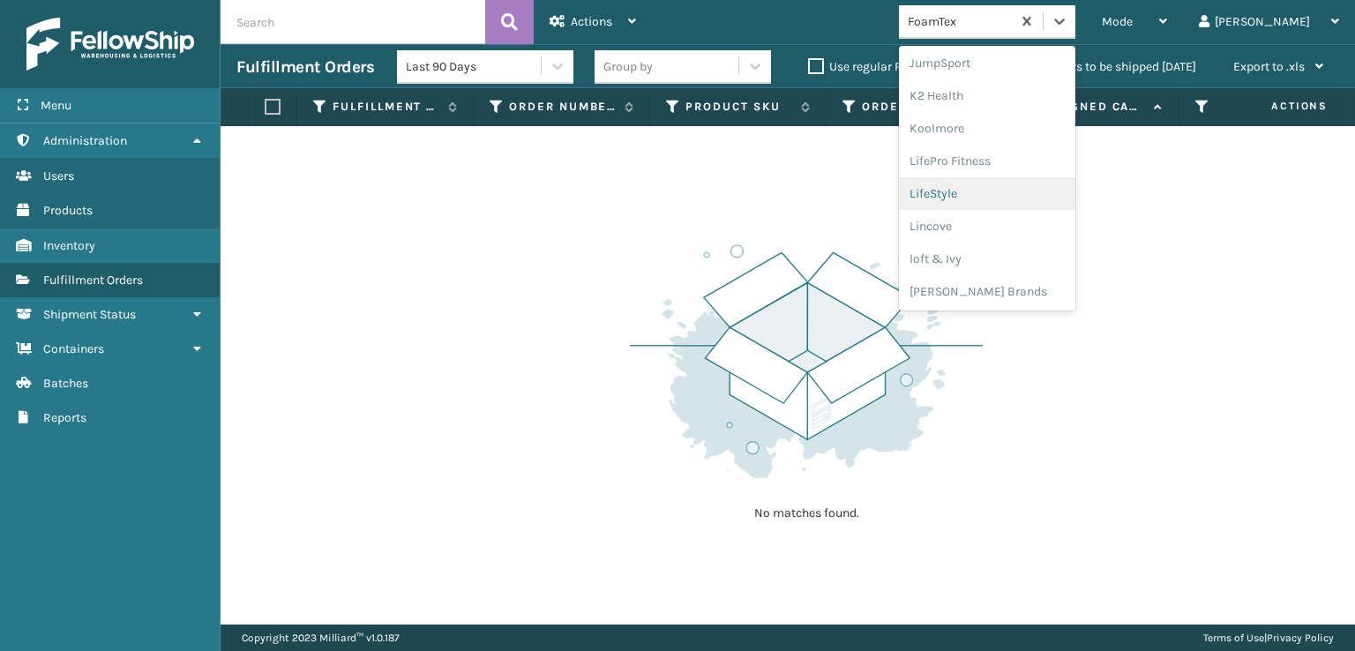
scroll to position [646, 0]
click at [1023, 198] on div "[PERSON_NAME] Brands" at bounding box center [987, 203] width 176 height 33
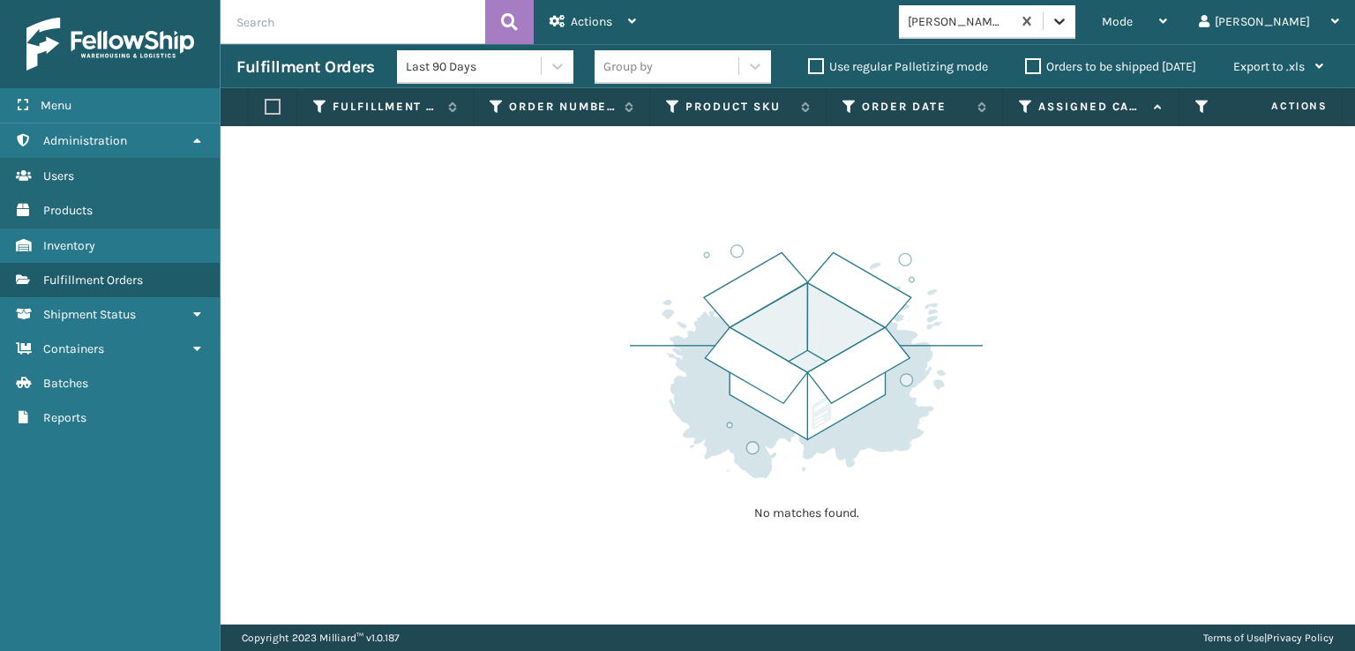
click at [1075, 31] on div at bounding box center [1060, 21] width 32 height 32
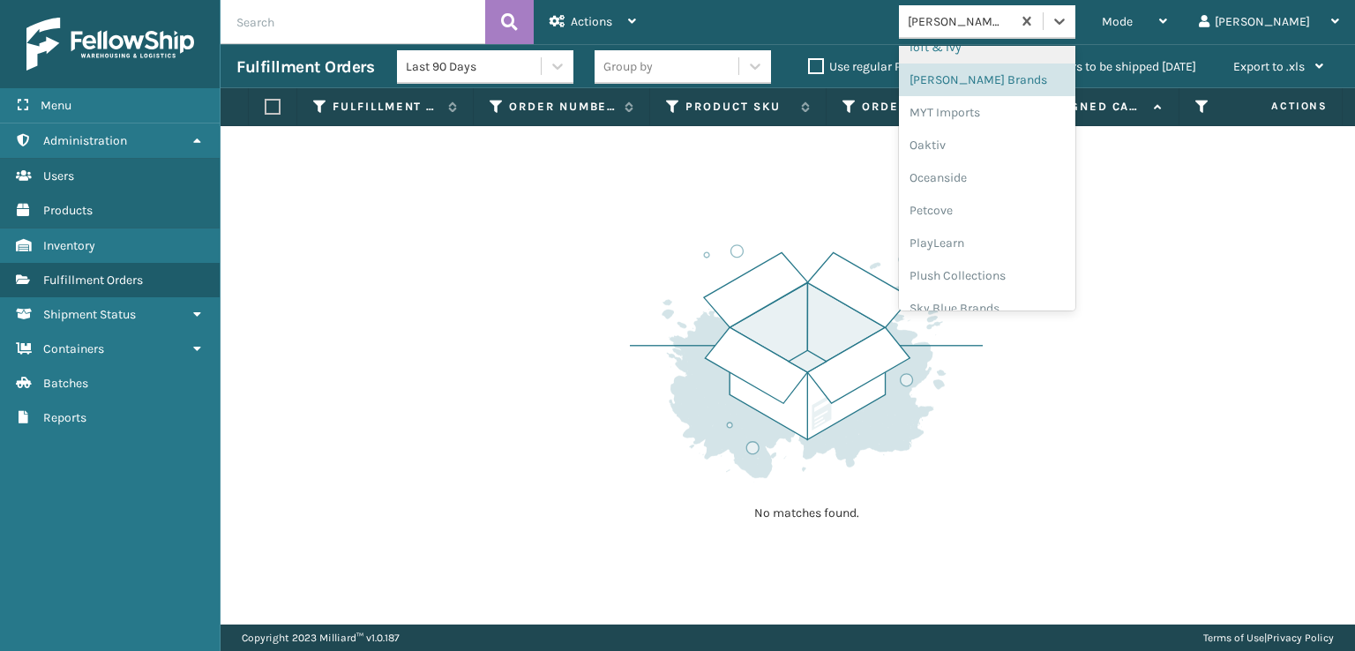
scroll to position [852, 0]
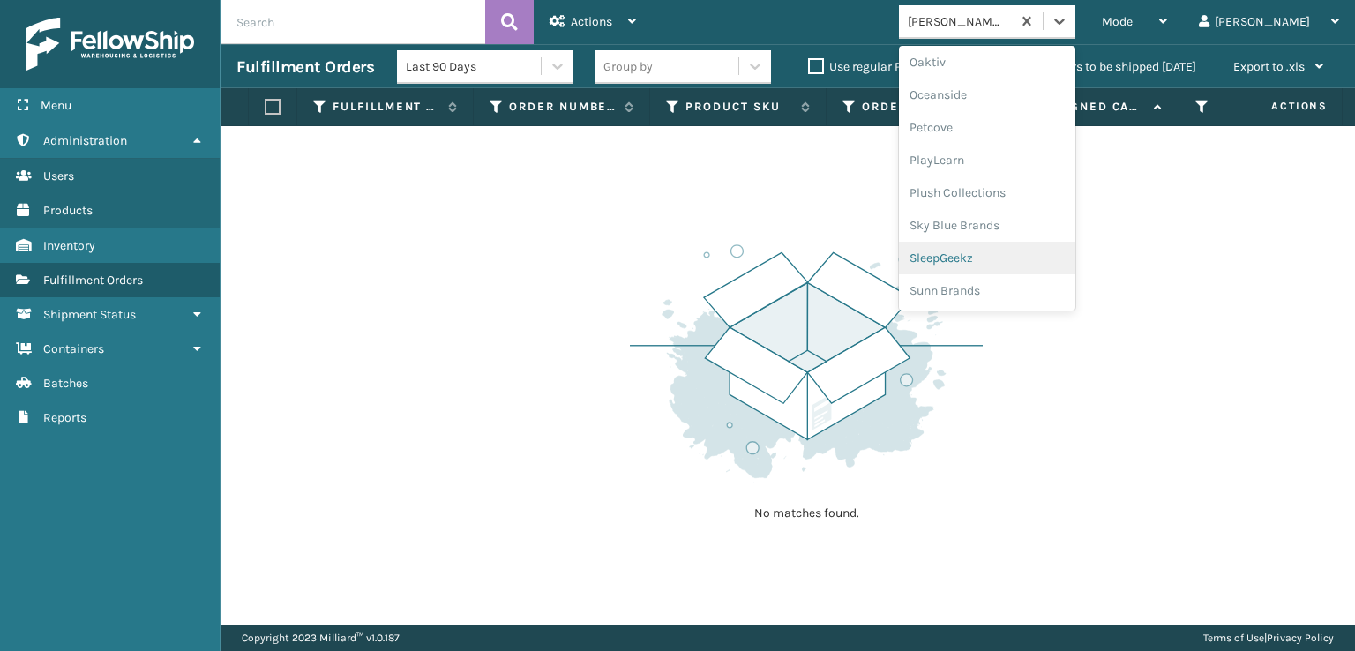
click at [1008, 255] on div "SleepGeekz" at bounding box center [987, 258] width 176 height 33
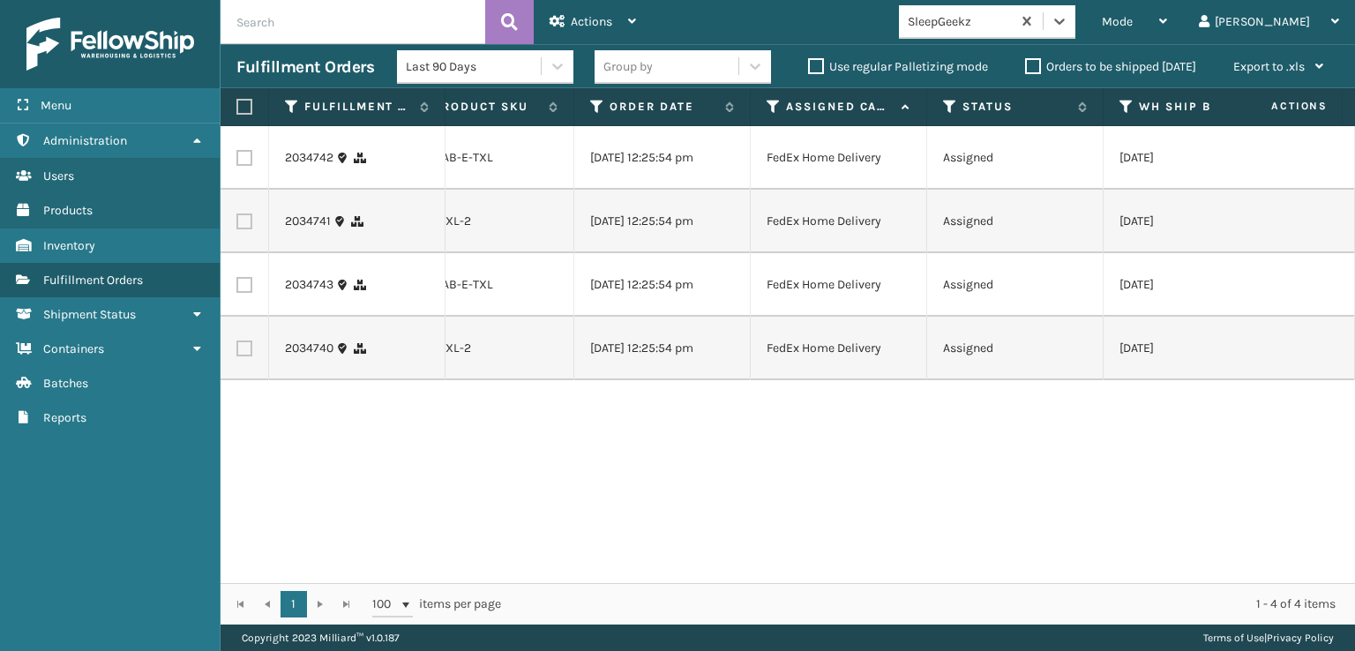
scroll to position [0, 0]
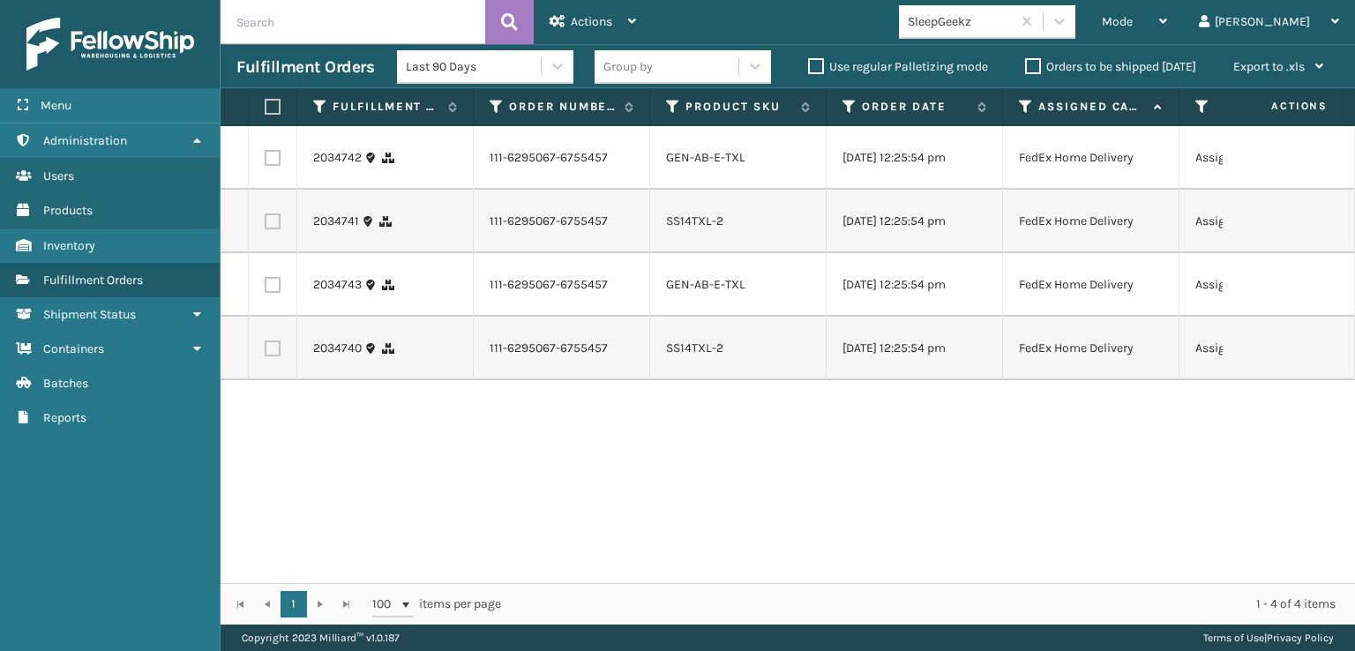
click at [815, 64] on label "Use regular Palletizing mode" at bounding box center [898, 66] width 180 height 15
click at [809, 64] on input "Use regular Palletizing mode" at bounding box center [808, 61] width 1 height 11
click at [1167, 11] on div "Mode" at bounding box center [1134, 22] width 65 height 44
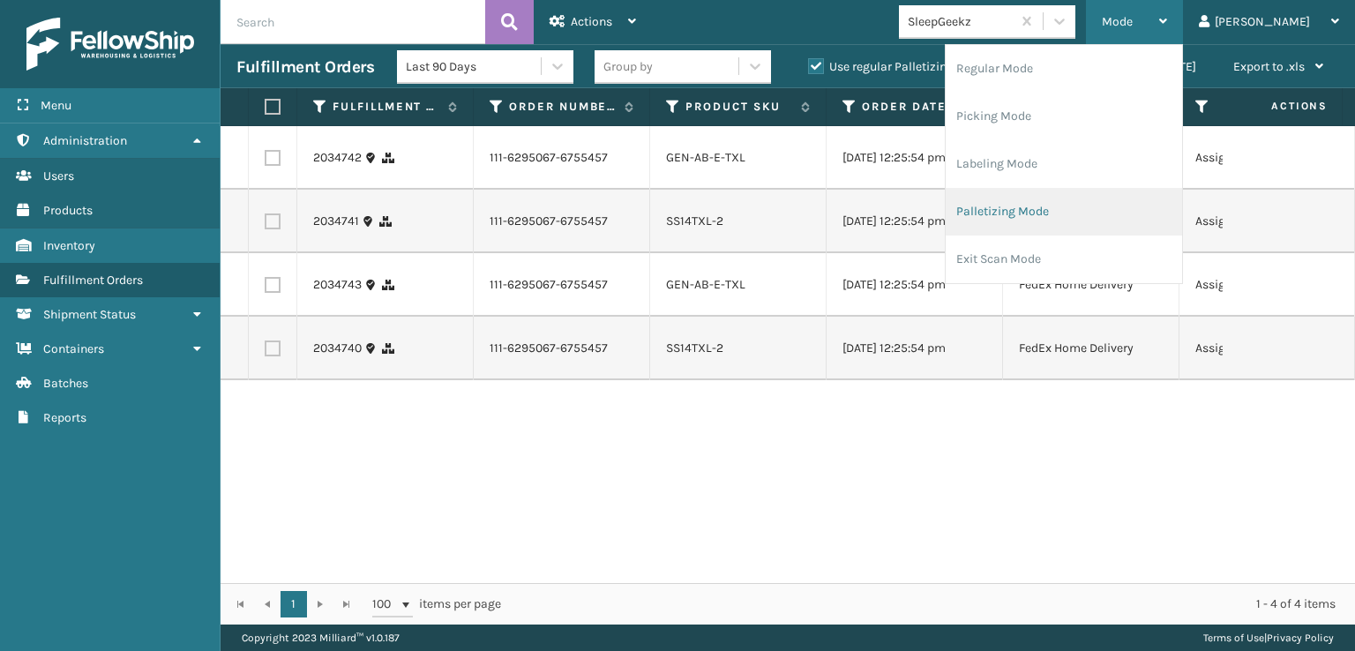
click at [1060, 209] on li "Palletizing Mode" at bounding box center [1064, 212] width 236 height 48
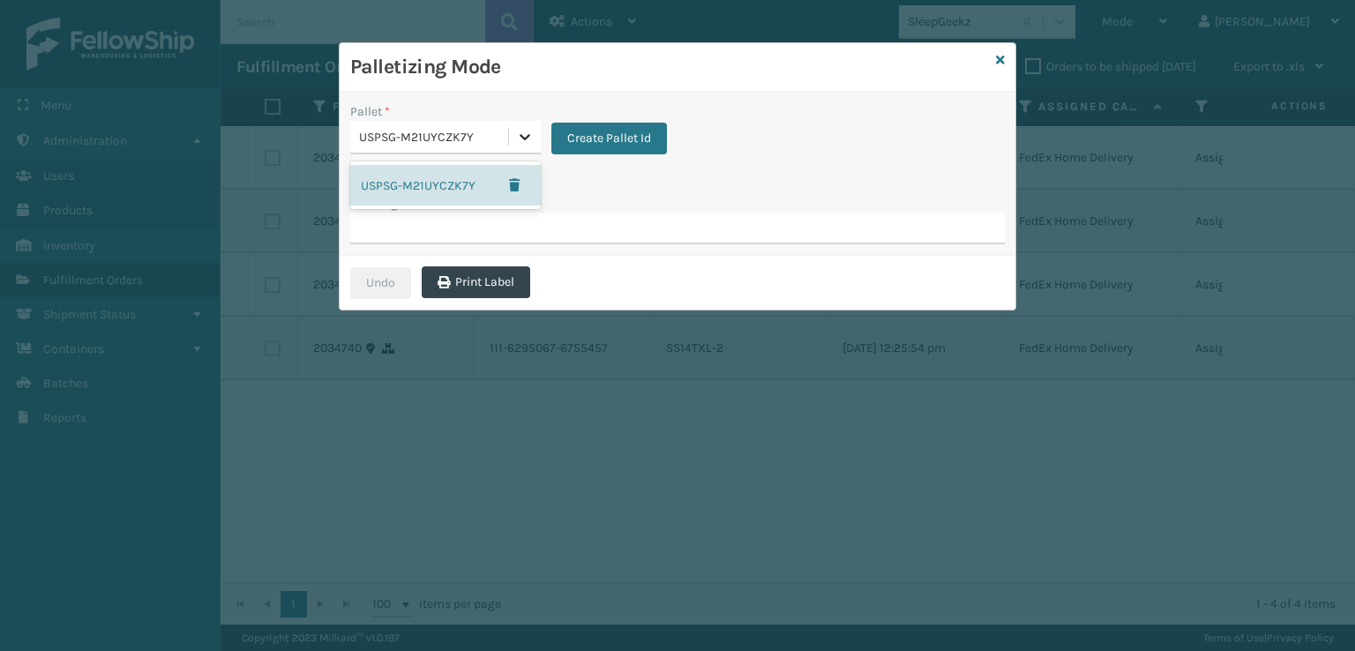
click at [516, 133] on icon at bounding box center [525, 137] width 18 height 18
click at [519, 184] on span "button" at bounding box center [514, 185] width 11 height 12
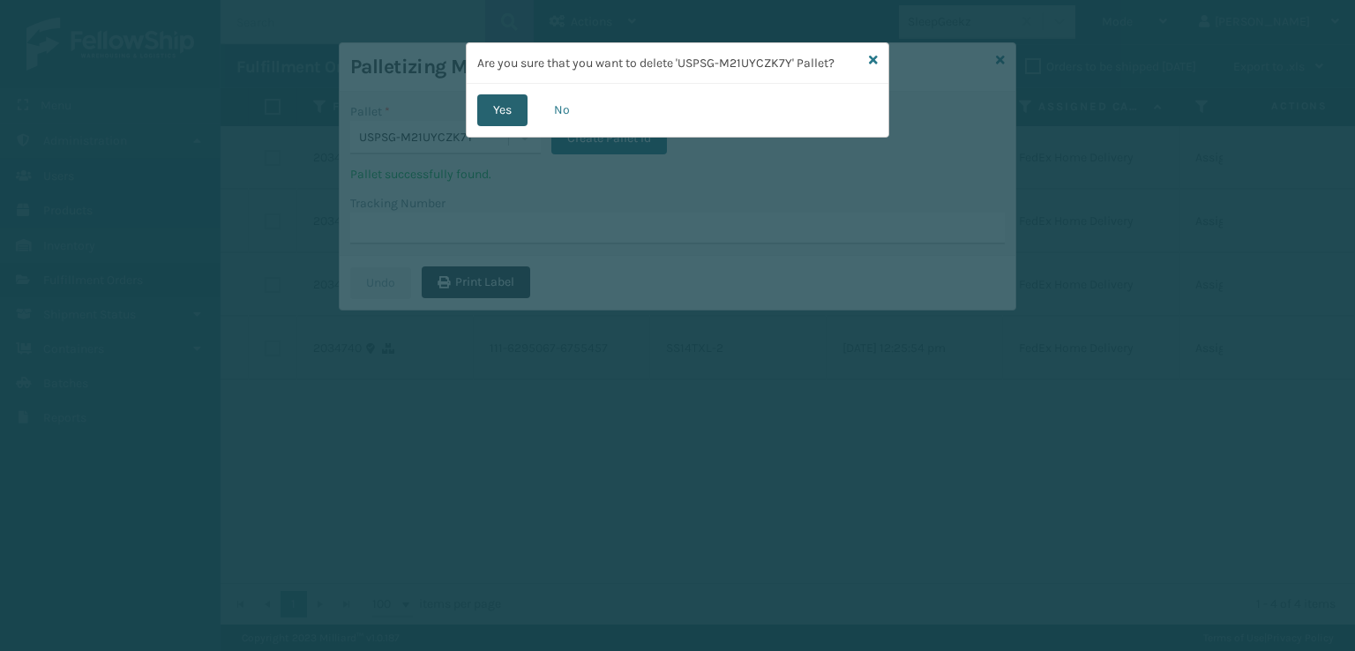
click at [505, 116] on button "Yes" at bounding box center [502, 110] width 50 height 32
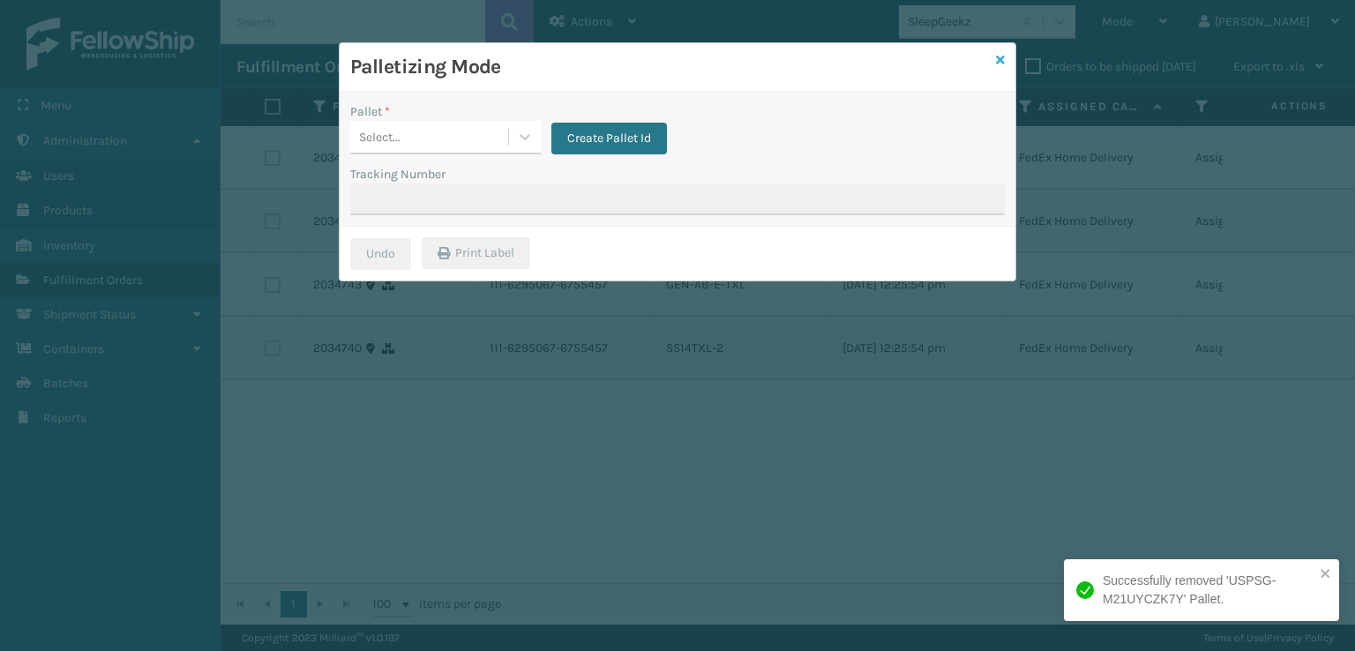
click at [1002, 54] on icon at bounding box center [1000, 60] width 9 height 12
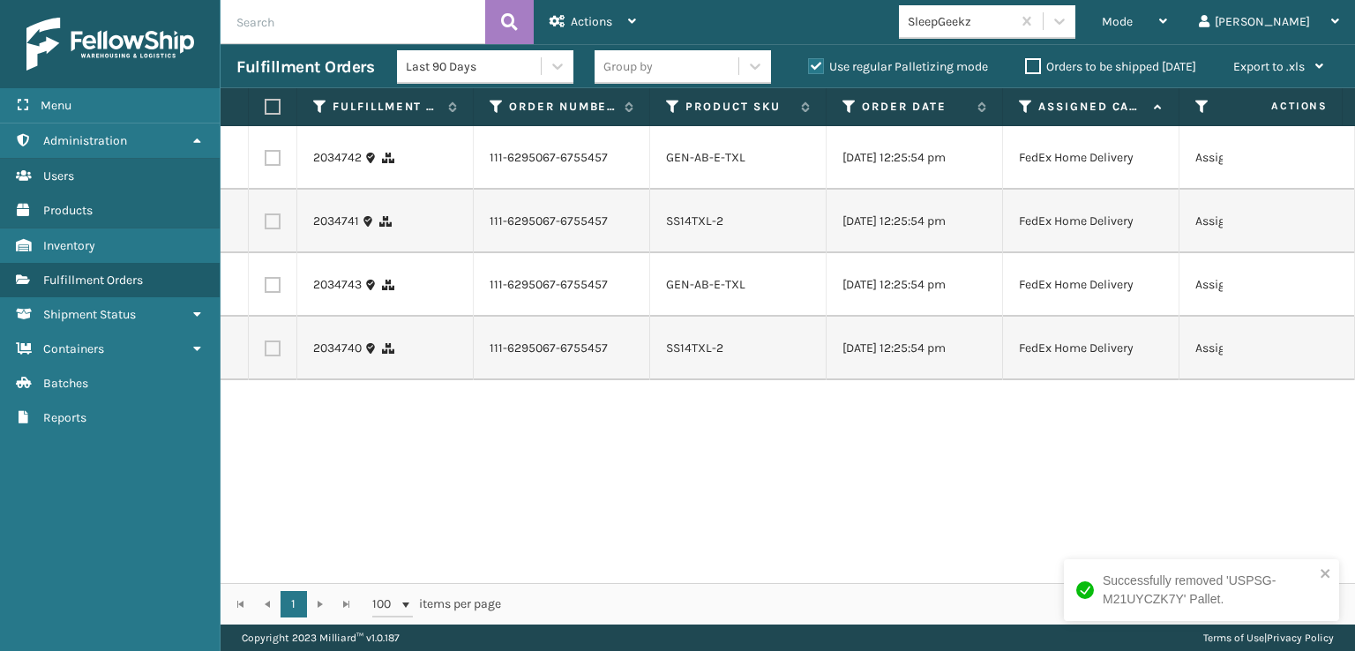
click at [808, 68] on label "Use regular Palletizing mode" at bounding box center [898, 66] width 180 height 15
click at [808, 68] on input "Use regular Palletizing mode" at bounding box center [808, 61] width 1 height 11
checkbox input "false"
